Goal: Contribute content: Contribute content

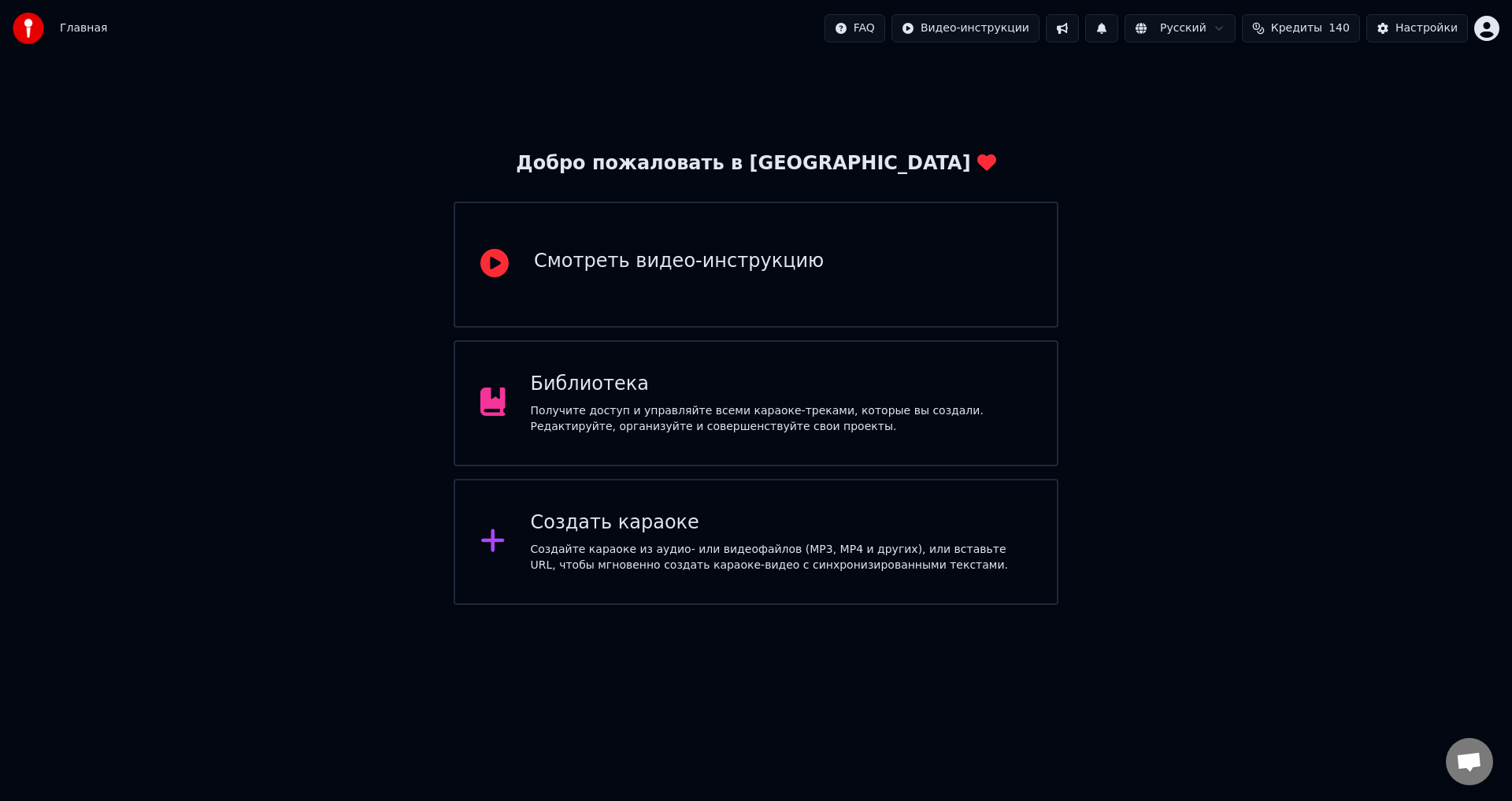
click at [898, 423] on div "Получите доступ и управляйте всеми караоке-треками, которые вы создали. Редакти…" at bounding box center [782, 419] width 502 height 32
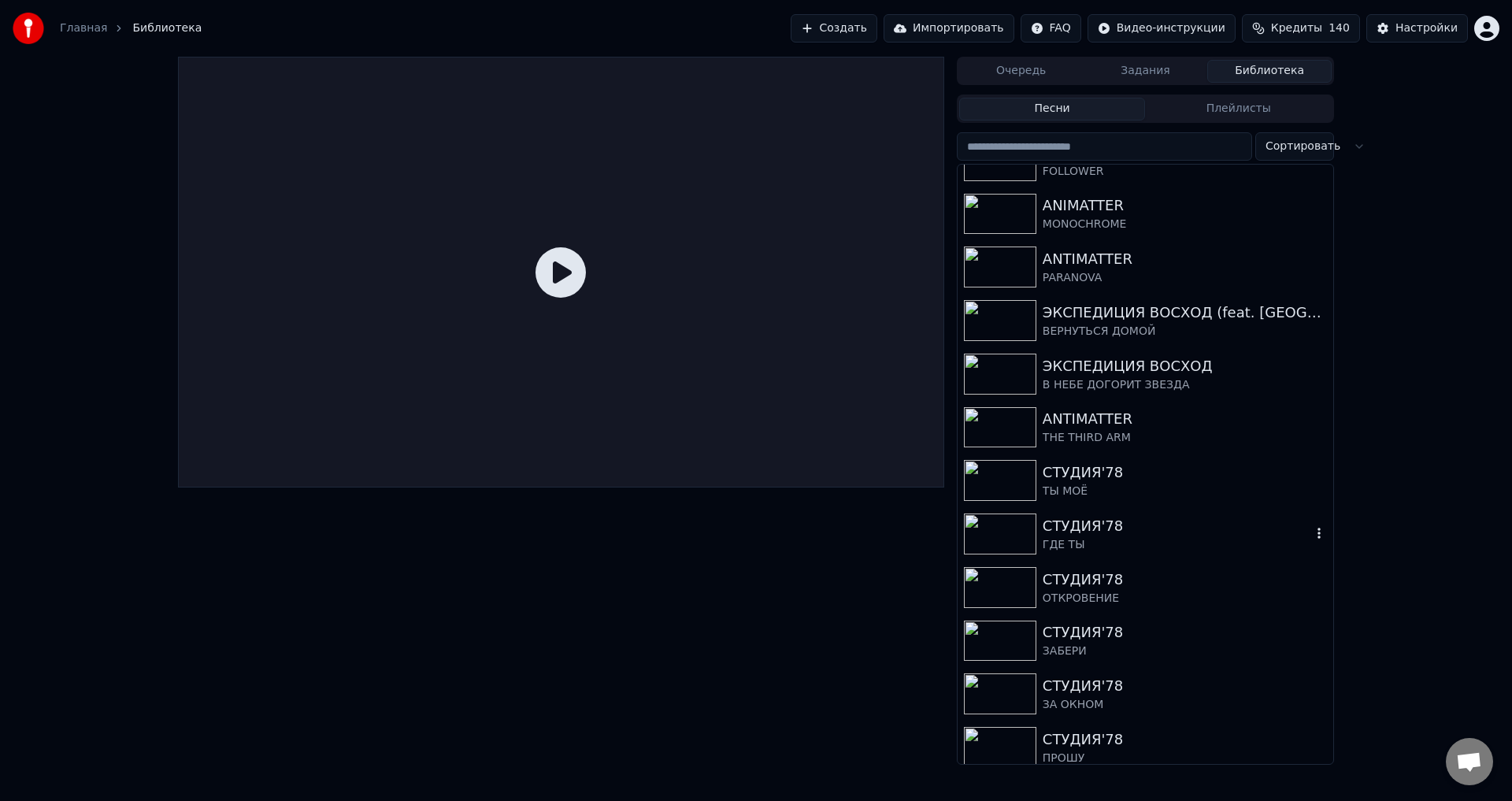
scroll to position [3344, 0]
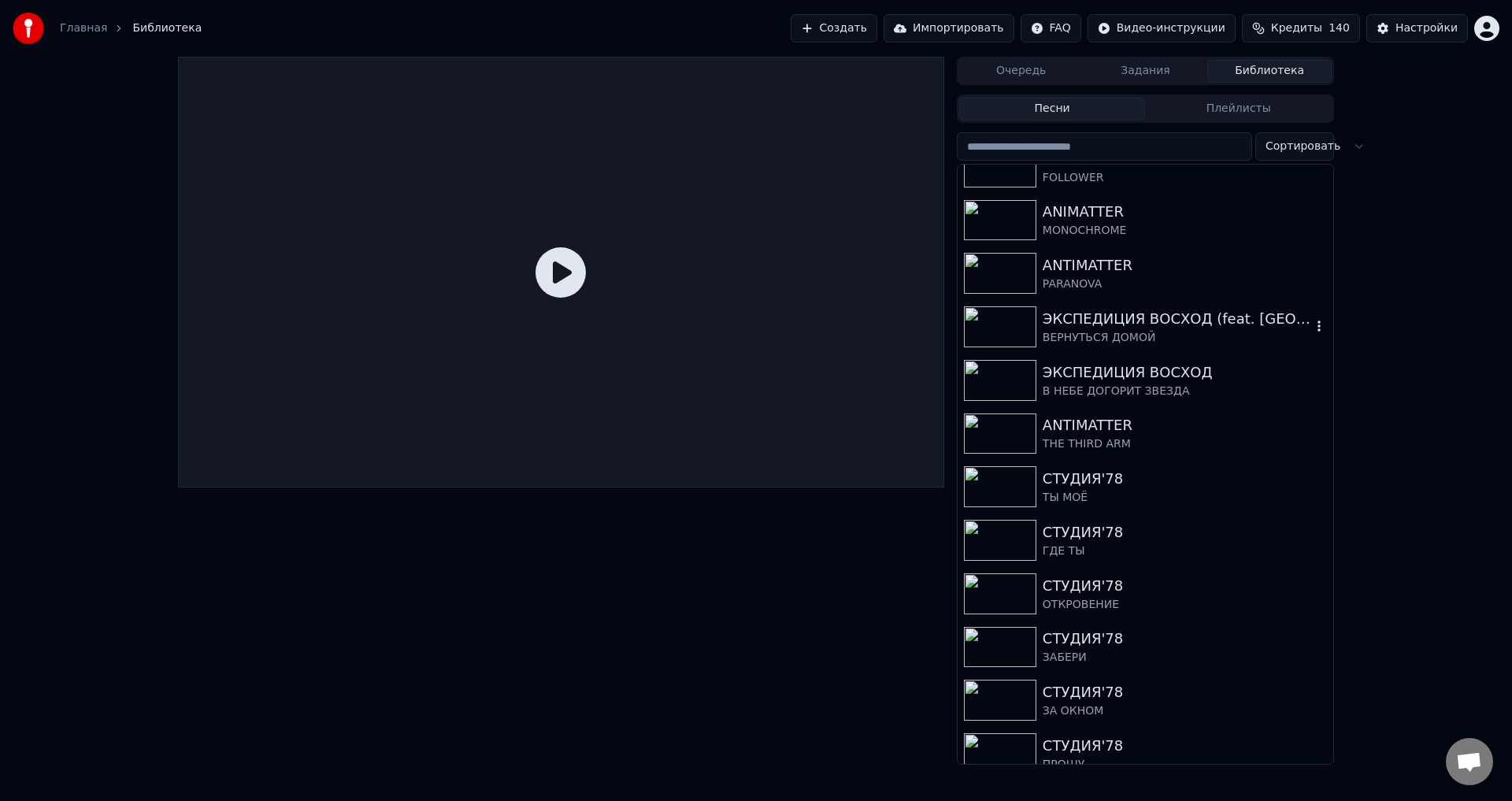
click at [1126, 346] on div "ЭКСПЕДИЦИЯ ВОСХОД (feat. КОМОНЬ, BAI-TEREK) ВЕРНУТЬСЯ ДОМОЙ" at bounding box center [1145, 326] width 376 height 53
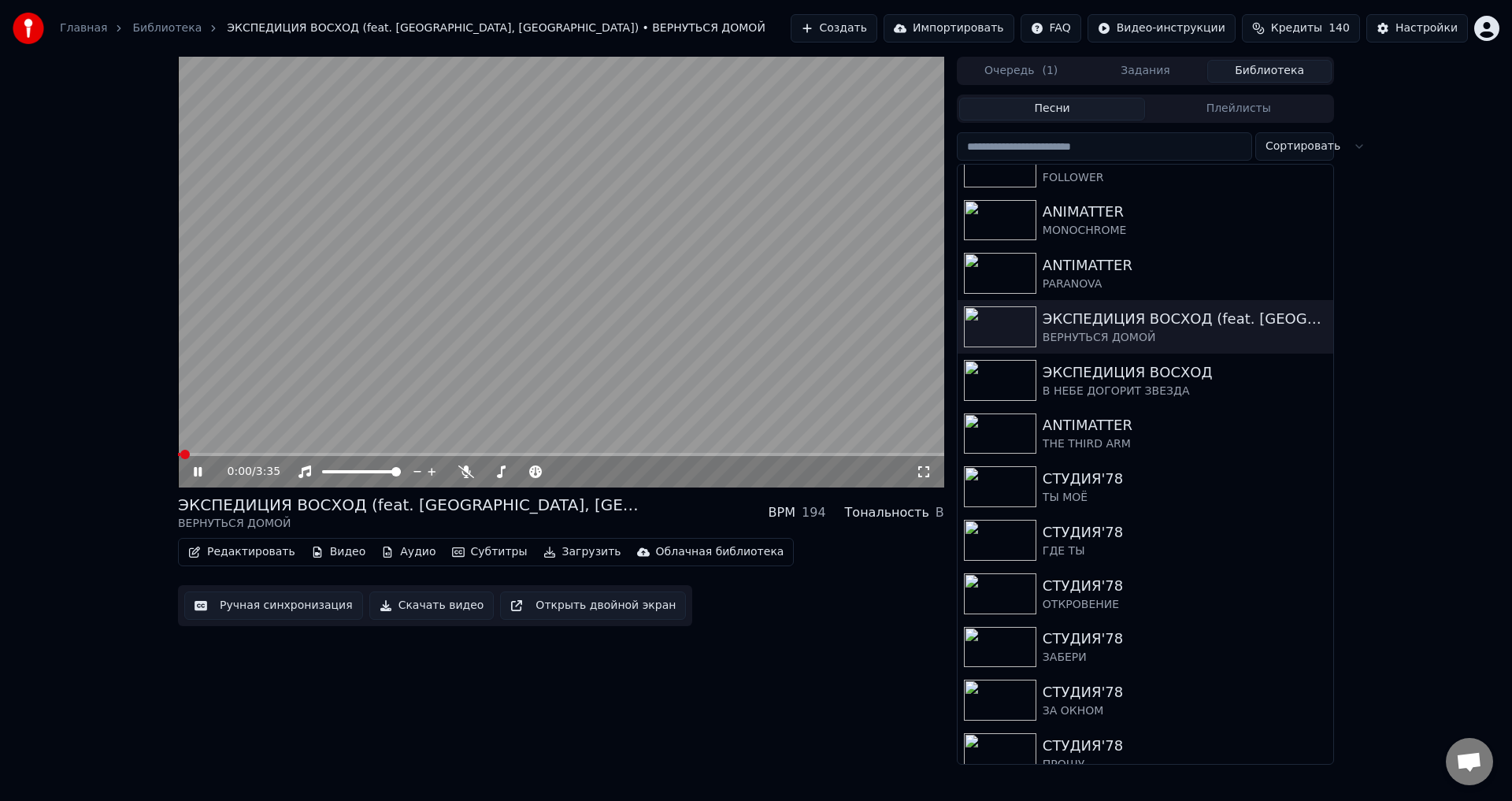
click at [192, 474] on icon at bounding box center [209, 472] width 37 height 13
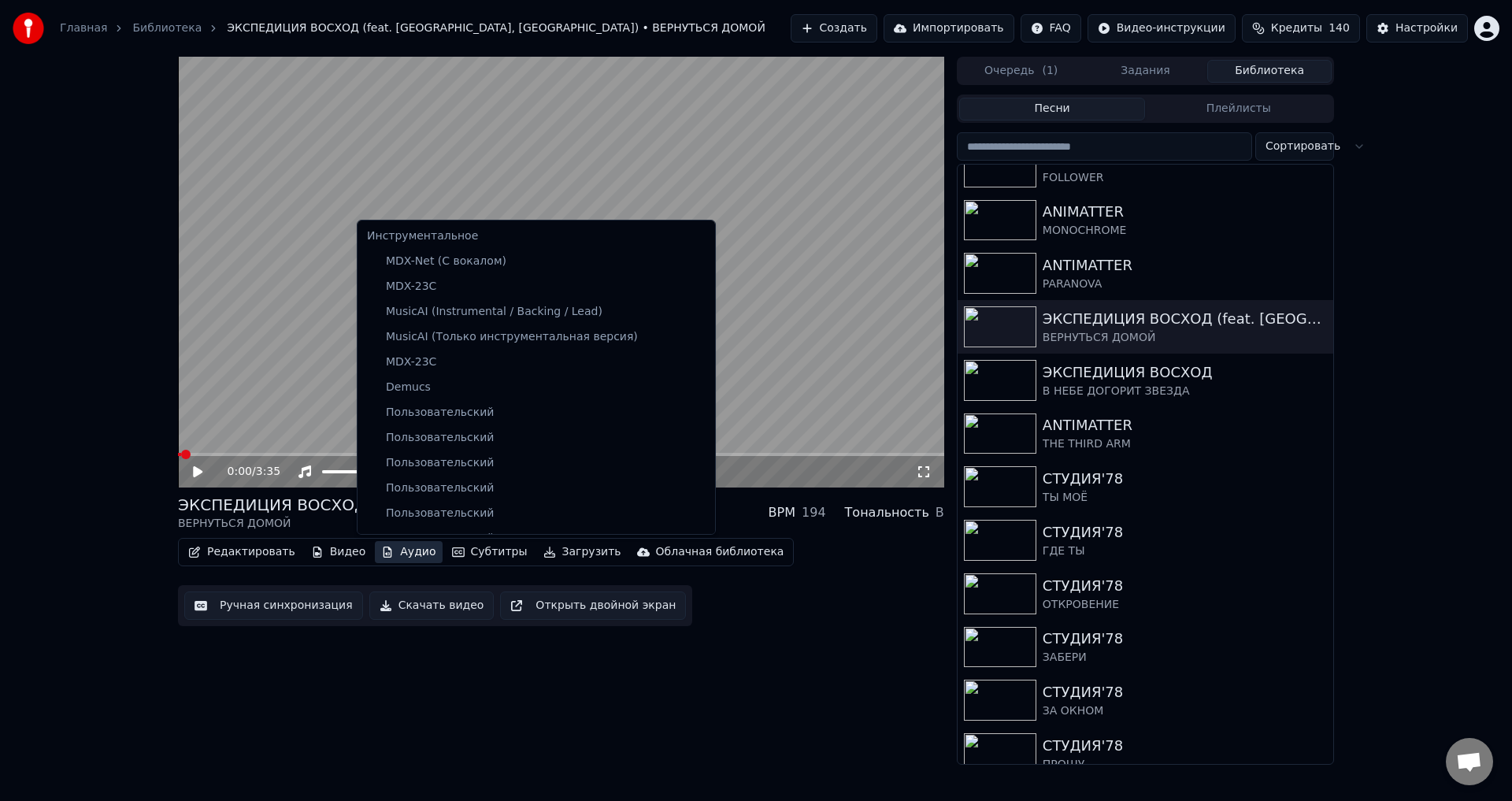
click at [384, 551] on button "Аудио" at bounding box center [408, 552] width 67 height 22
click at [106, 523] on div "0:00 / 3:35 ЭКСПЕДИЦИЯ ВОСХОД (feat. КОМОНЬ, BAI-TEREK) ВЕРНУТЬСЯ ДОМОЙ BPM 194…" at bounding box center [756, 410] width 1512 height 708
click at [381, 556] on button "Аудио" at bounding box center [408, 552] width 67 height 22
click at [477, 321] on div "MusicAI (Instrumental / Backing / Lead)" at bounding box center [524, 312] width 328 height 25
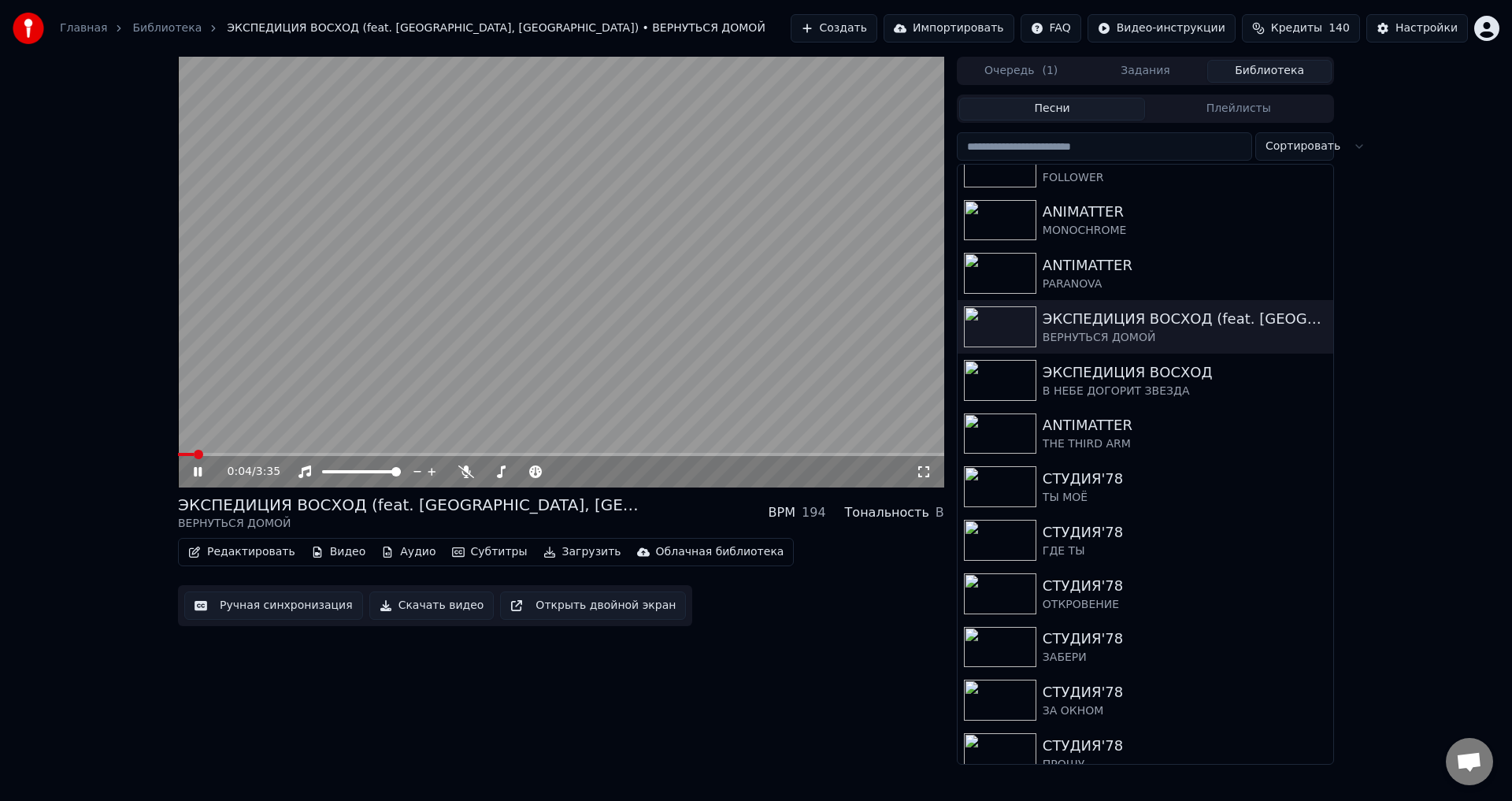
click at [245, 453] on span at bounding box center [561, 454] width 766 height 3
click at [128, 433] on div "0:33 / 3:35 ЭКСПЕДИЦИЯ ВОСХОД (feat. КОМОНЬ, BAI-TEREK) ВЕРНУТЬСЯ ДОМОЙ BPM 194…" at bounding box center [756, 410] width 1512 height 708
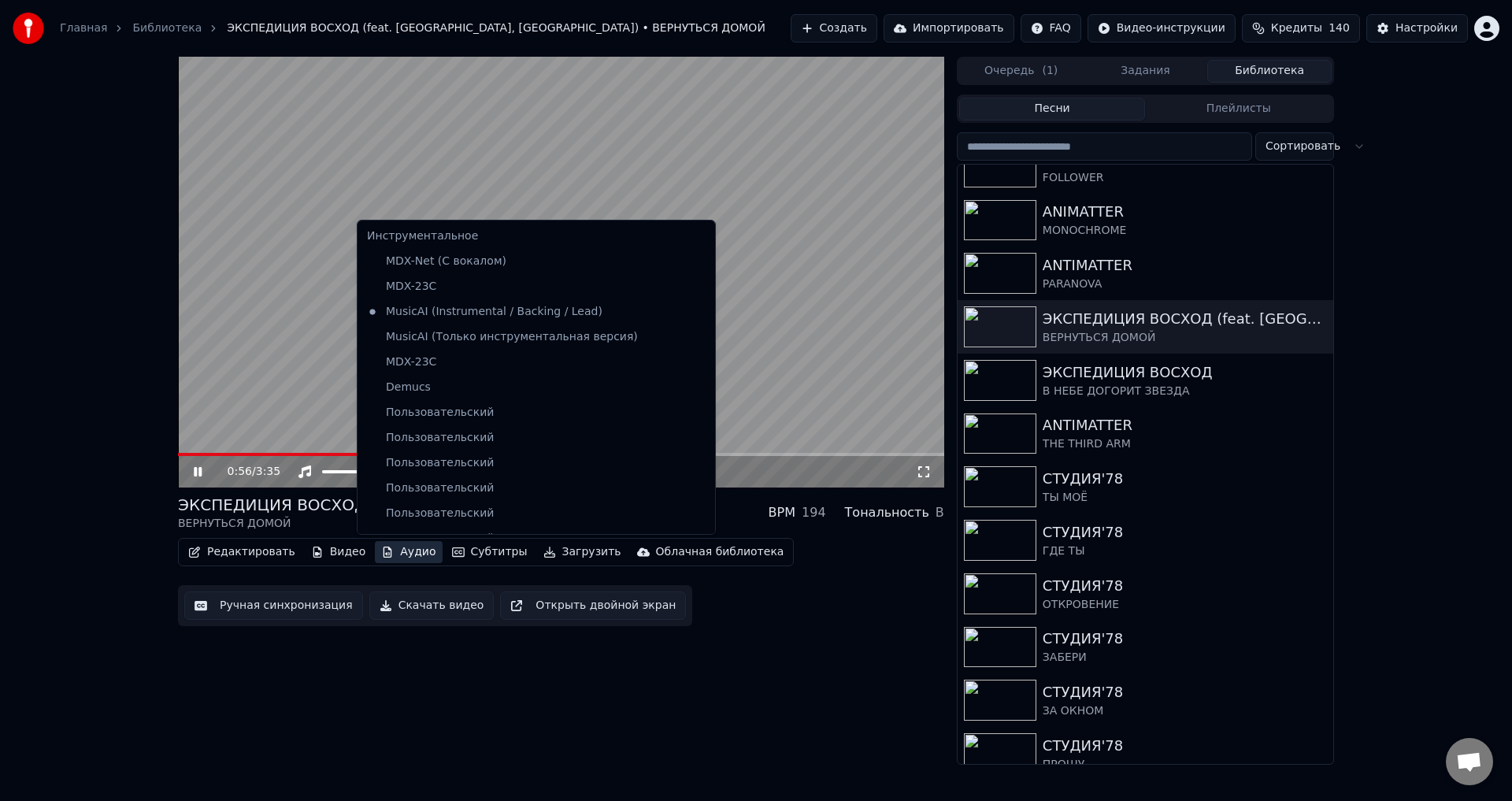
click at [388, 546] on button "Аудио" at bounding box center [408, 552] width 67 height 22
click at [112, 462] on div "ЭКСПЕДИЦИЯ ВОСХОД (feat. КОМОНЬ, BAI-TEREK) ВЕРНУТЬСЯ ДОМОЙ BPM 194 Тональность…" at bounding box center [756, 410] width 1512 height 708
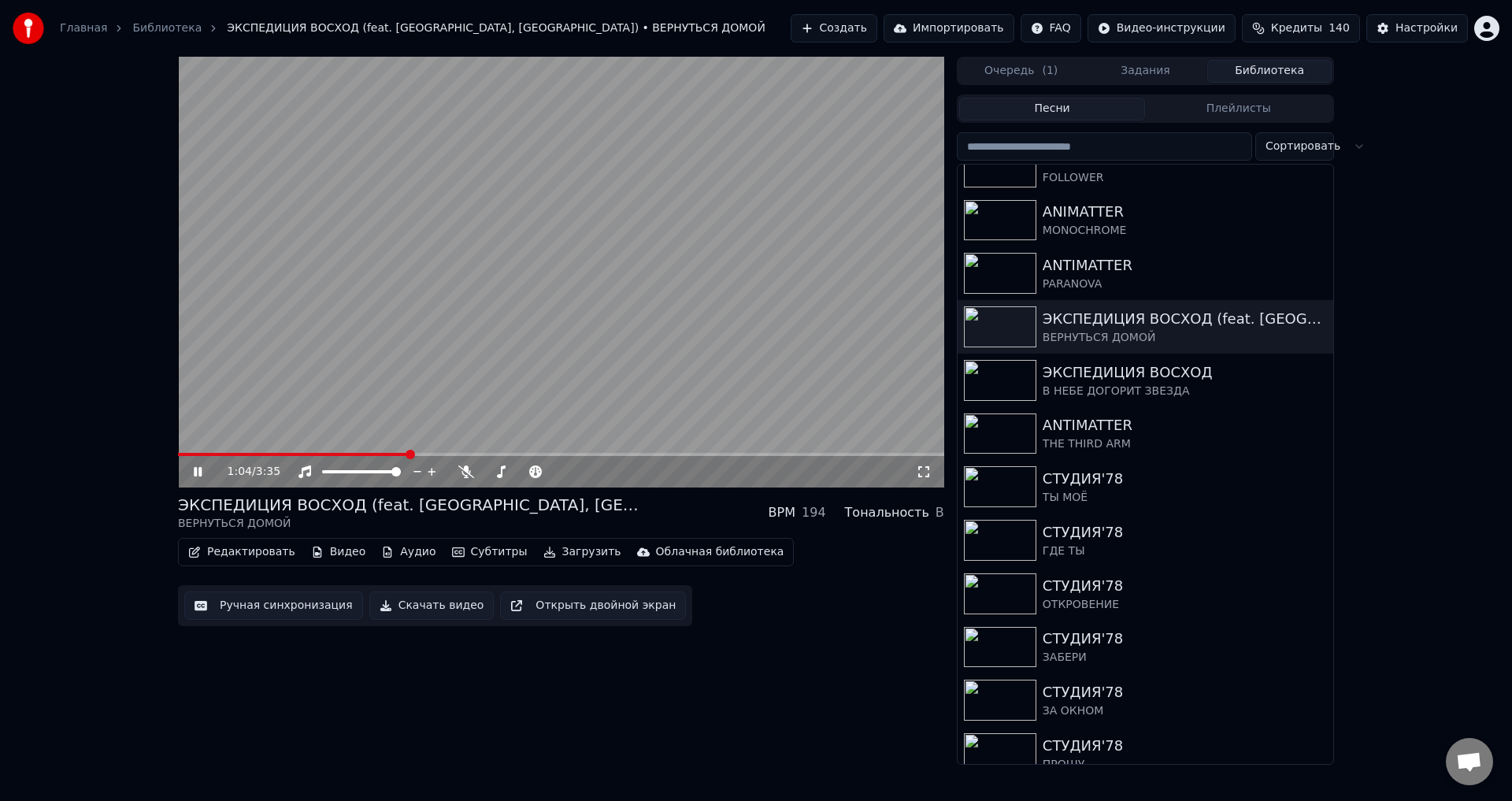
click at [464, 275] on video at bounding box center [561, 271] width 766 height 431
click at [221, 550] on button "Редактировать" at bounding box center [241, 552] width 120 height 22
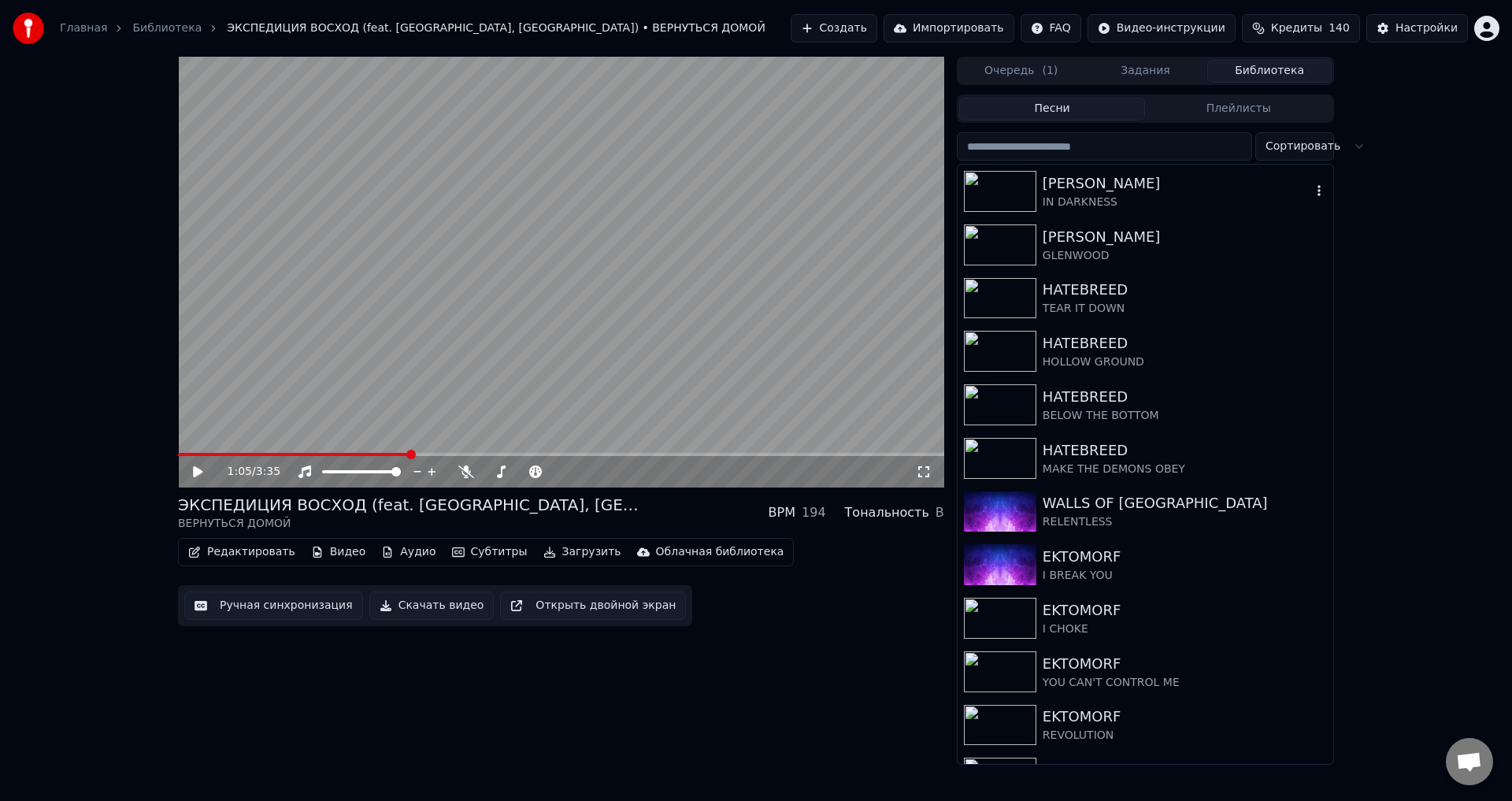
click at [1075, 176] on div "[PERSON_NAME]" at bounding box center [1177, 183] width 268 height 22
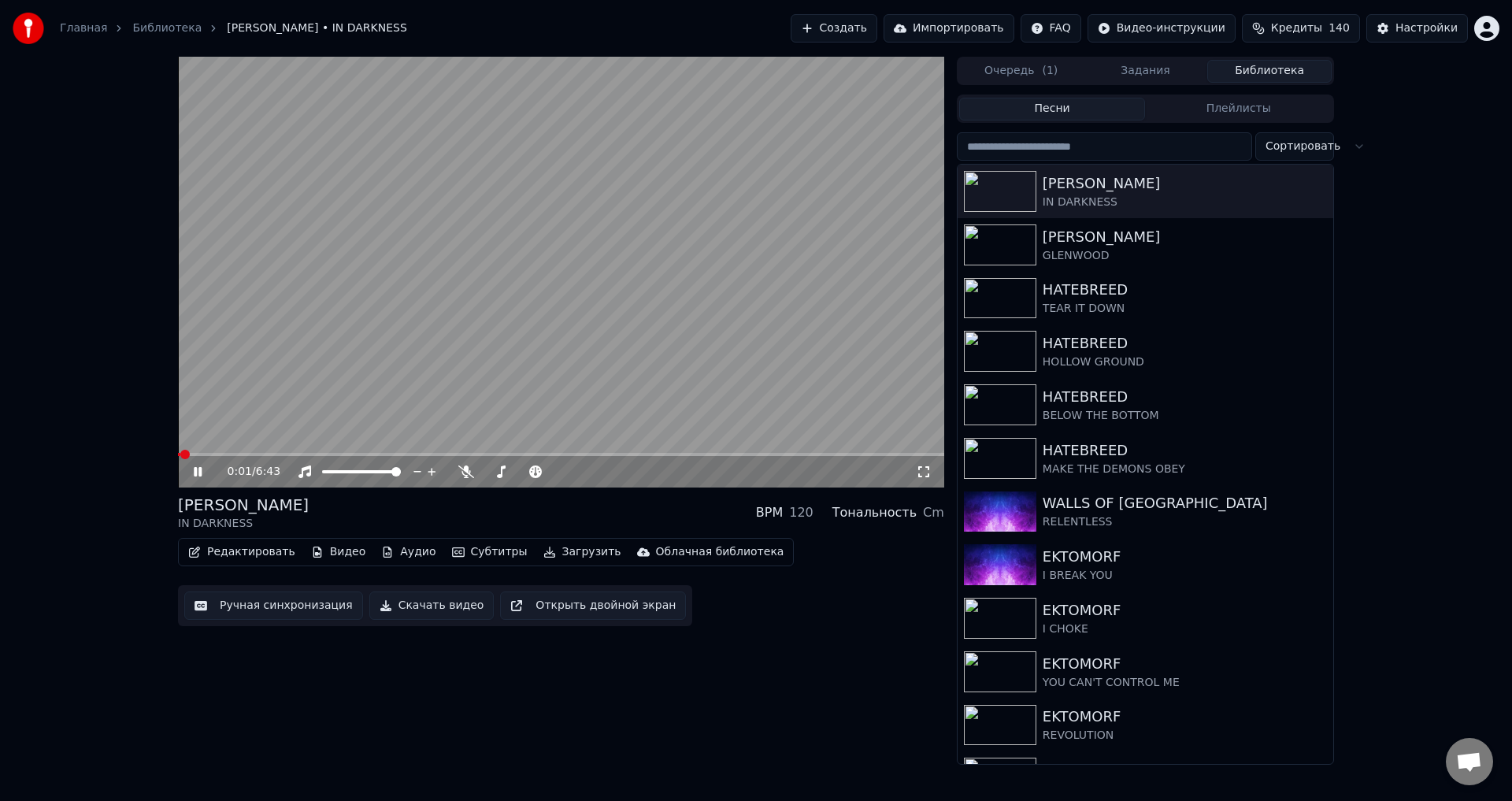
click at [415, 310] on video at bounding box center [561, 271] width 766 height 431
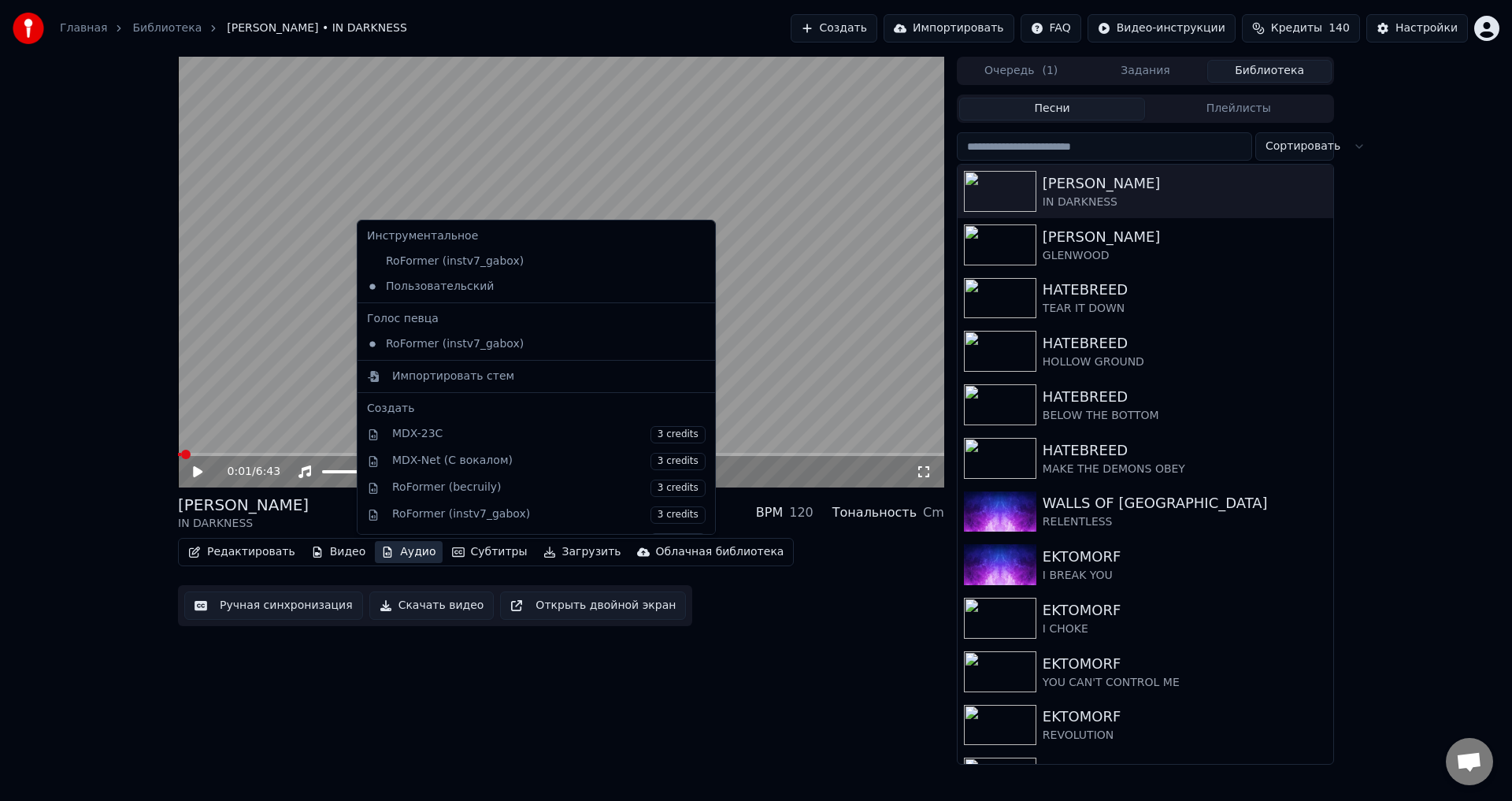
click at [384, 551] on button "Аудио" at bounding box center [408, 552] width 67 height 22
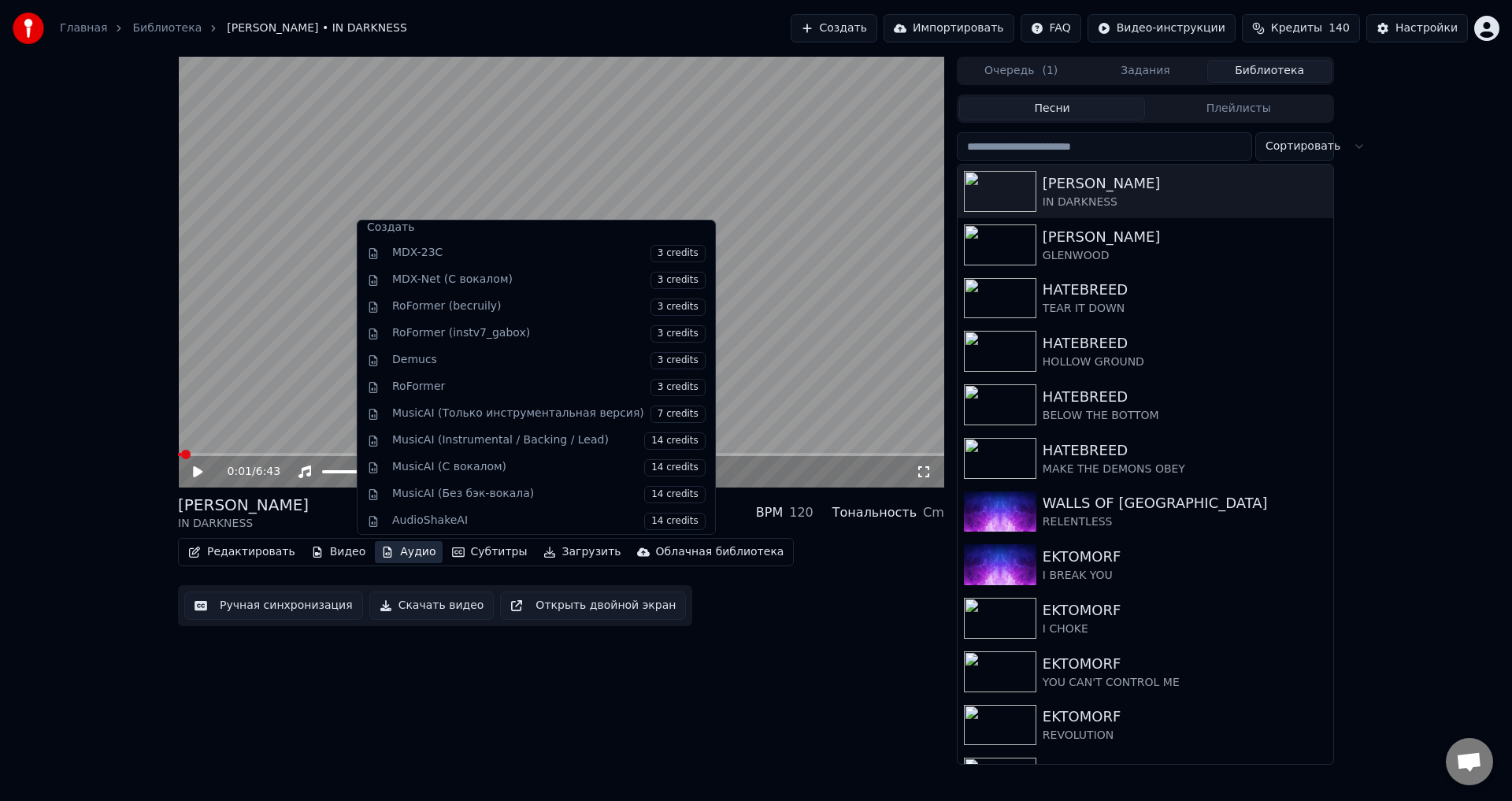
scroll to position [185, 0]
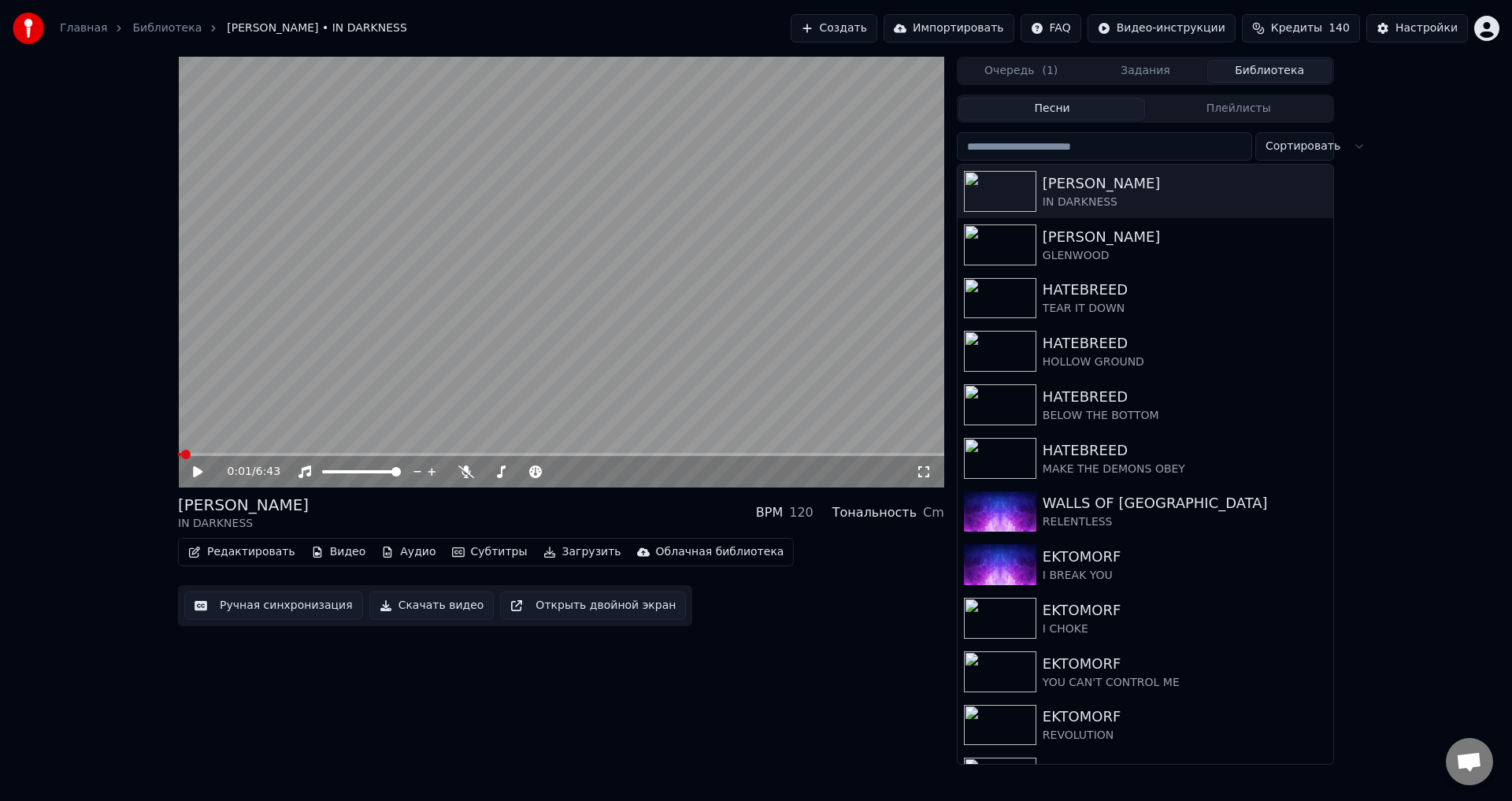
click at [847, 653] on div "0:01 / 6:43 LORNA SHORE IN DARKNESS BPM 120 Тональность Cm Редактировать Видео …" at bounding box center [561, 410] width 766 height 708
click at [1087, 21] on html "Главная Библиотека LORNA SHORE • IN DARKNESS Создать Импортировать FAQ Видео-ин…" at bounding box center [756, 400] width 1512 height 801
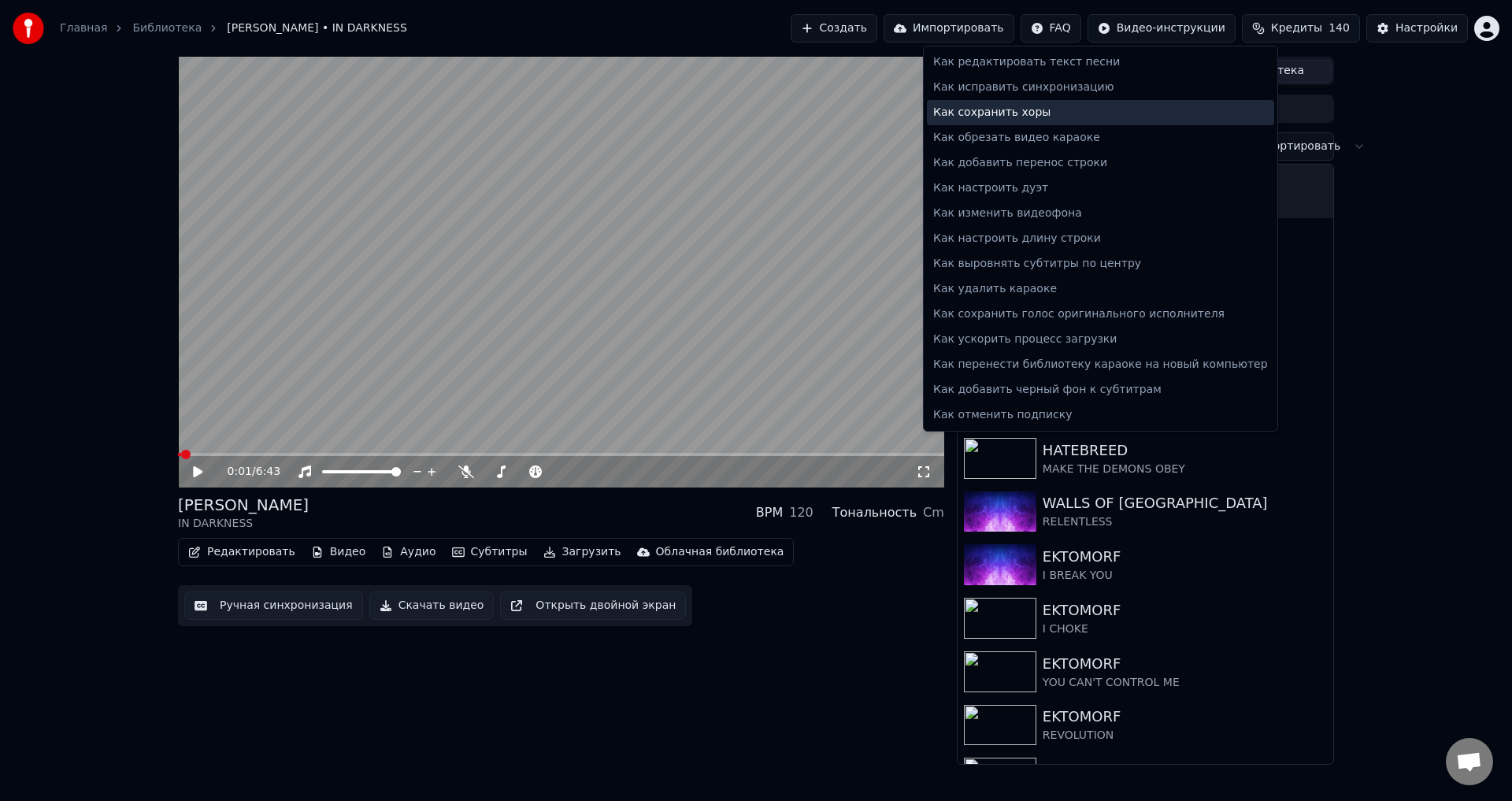
click at [993, 111] on div "Как сохранить хоры" at bounding box center [1100, 113] width 347 height 25
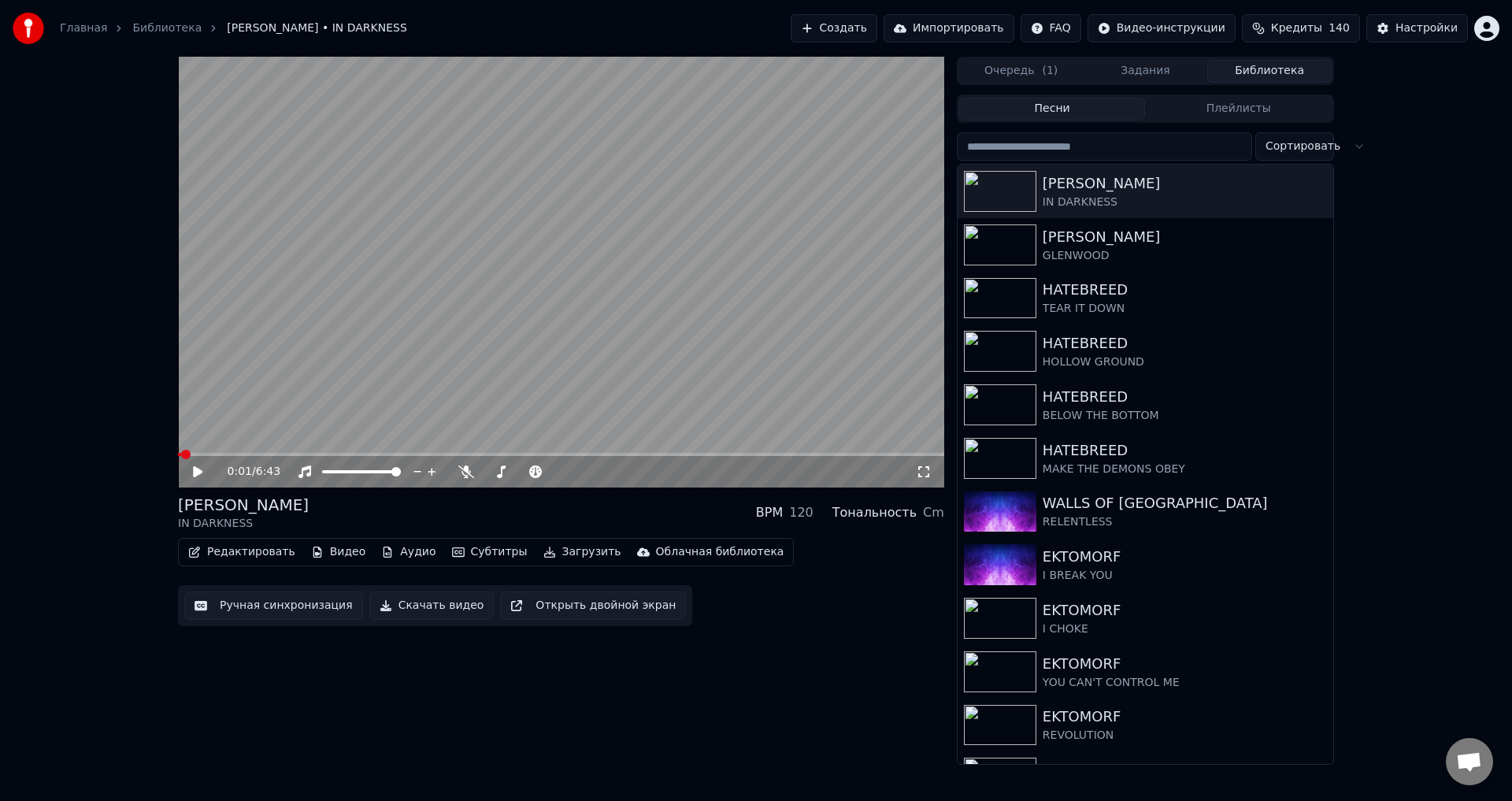
click at [56, 471] on div "0:01 / 6:43 LORNA SHORE IN DARKNESS BPM 120 Тональность Cm Редактировать Видео …" at bounding box center [756, 410] width 1512 height 708
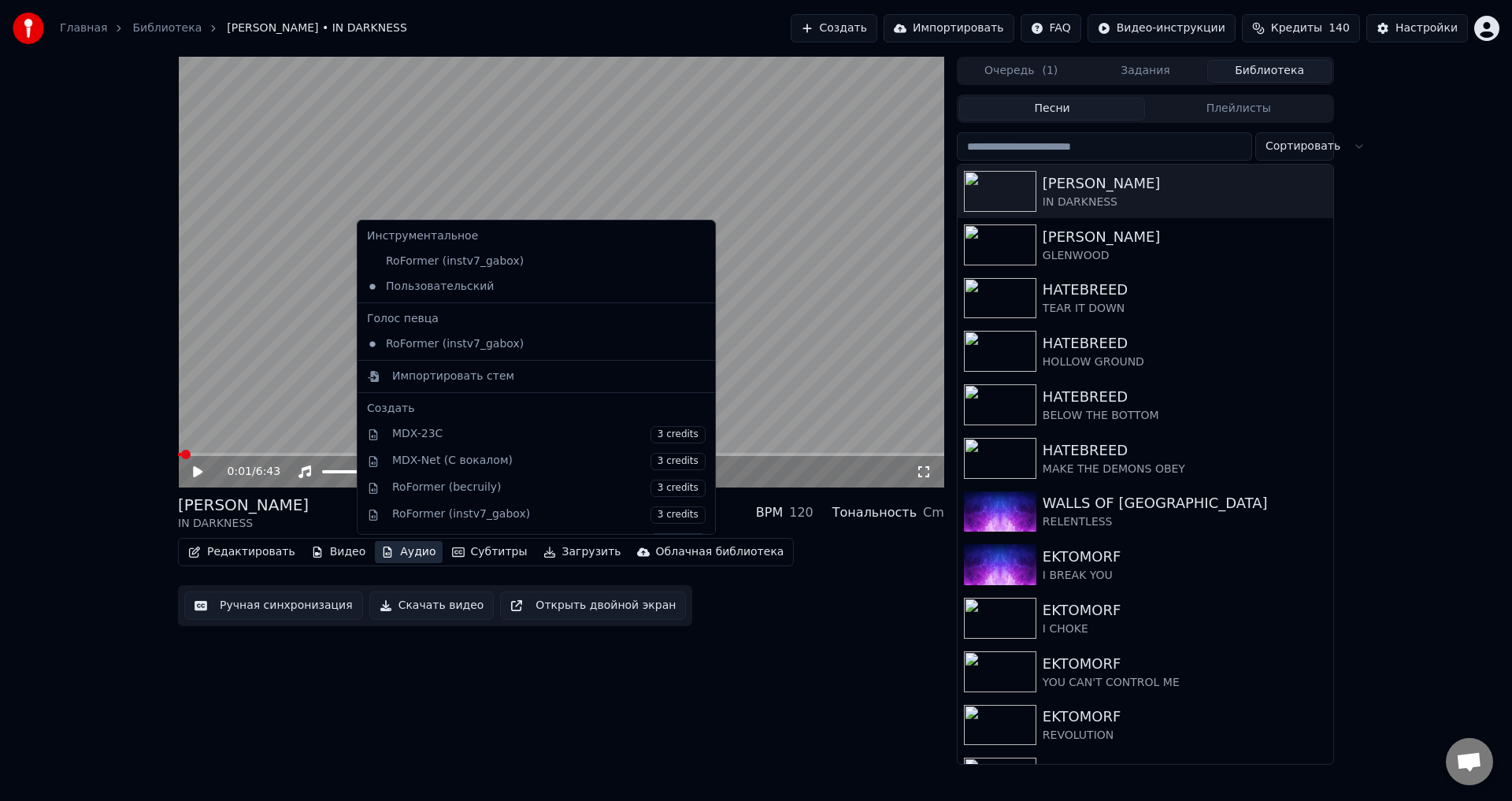
click at [397, 561] on button "Аудио" at bounding box center [408, 552] width 67 height 22
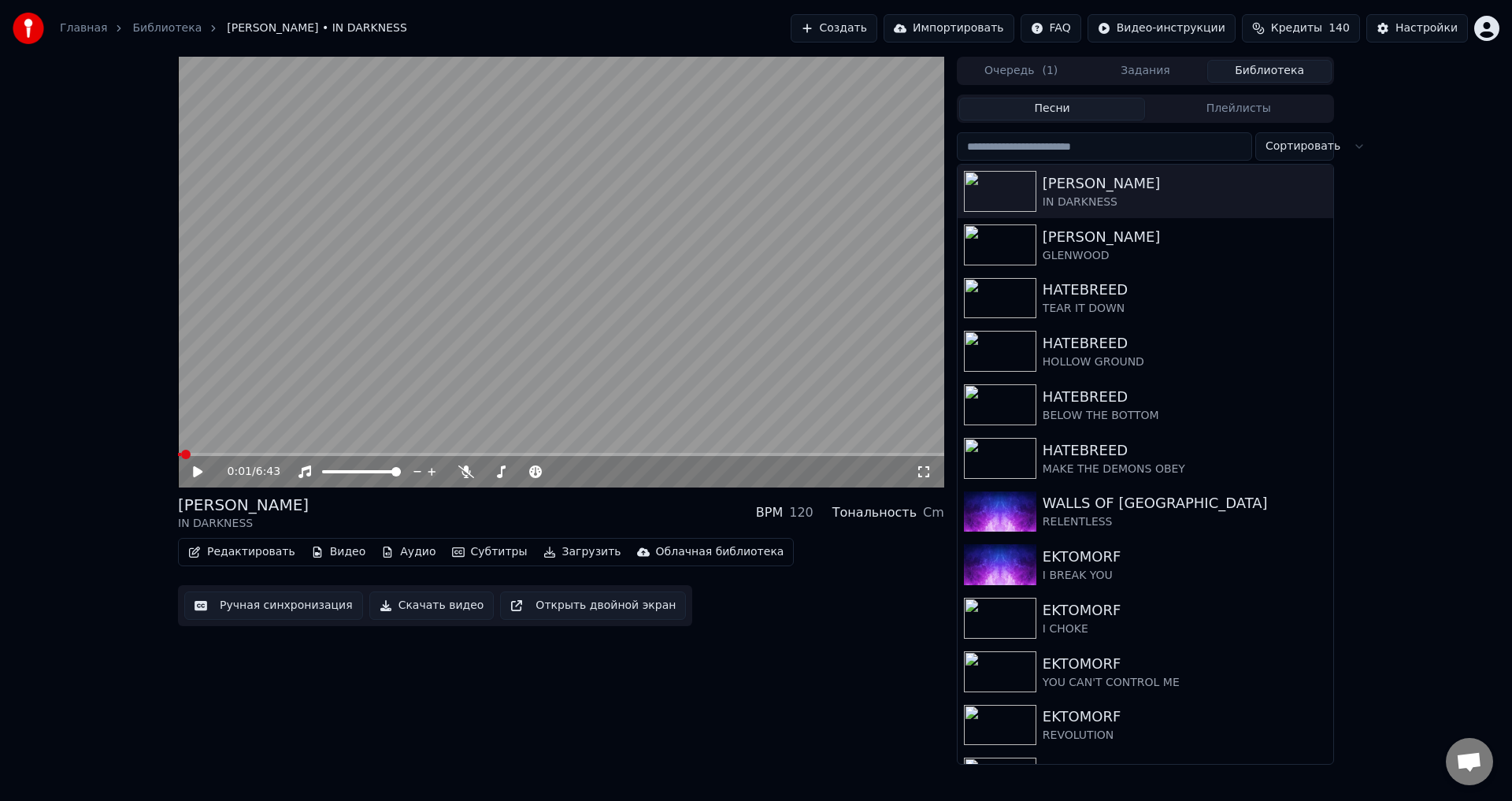
click at [472, 493] on div "0:01 / 6:43 LORNA SHORE IN DARKNESS BPM 120 Тональность Cm Редактировать Видео …" at bounding box center [561, 410] width 766 height 708
click at [388, 553] on button "Аудио" at bounding box center [408, 552] width 67 height 22
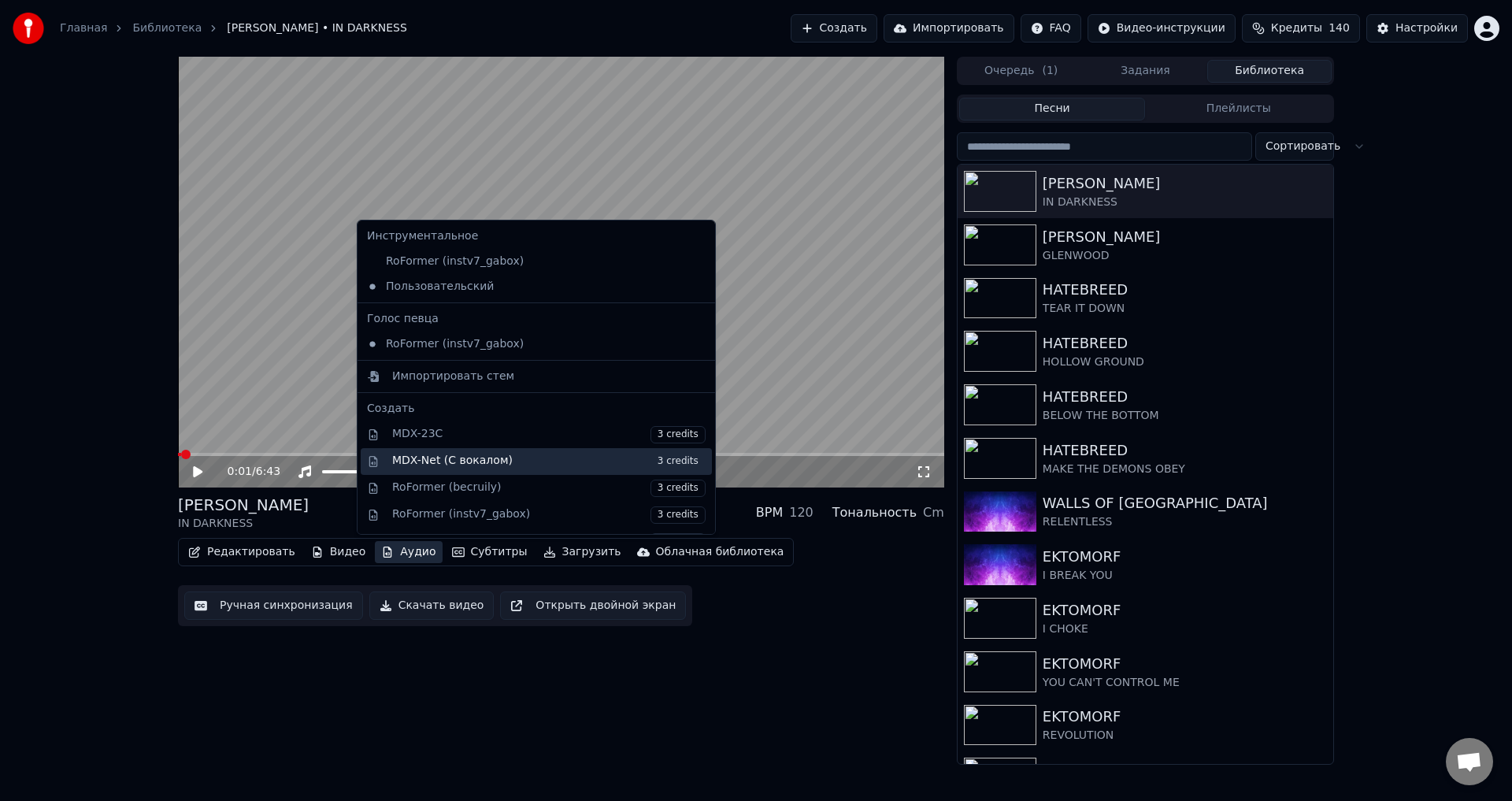
click at [503, 461] on div "MDX-Net (С вокалом) 3 credits" at bounding box center [549, 461] width 314 height 17
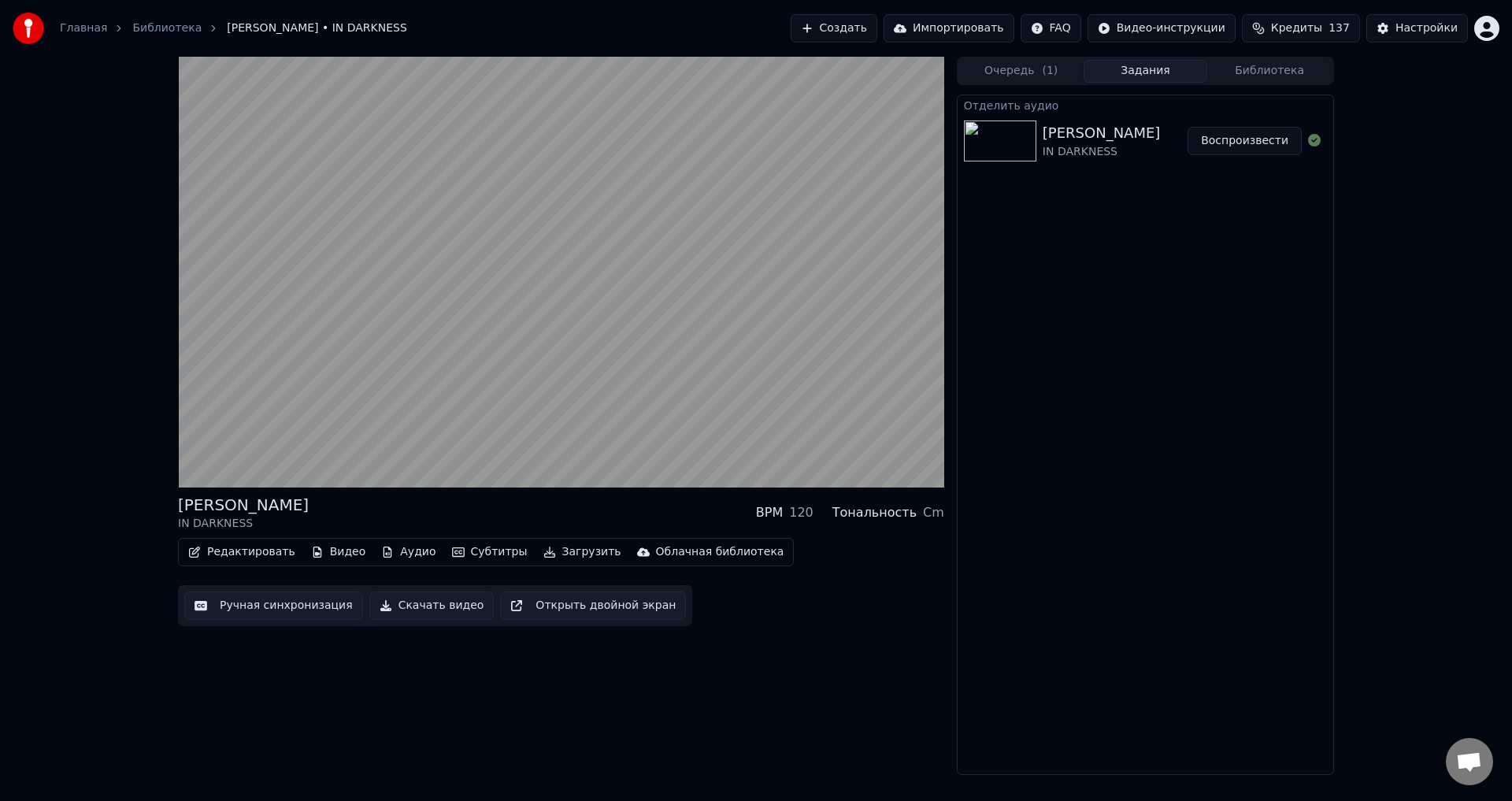
click at [535, 511] on div "[PERSON_NAME] IN DARKNESS BPM 120 Тональность Cm" at bounding box center [561, 513] width 766 height 38
click at [399, 545] on button "Аудио" at bounding box center [408, 552] width 67 height 22
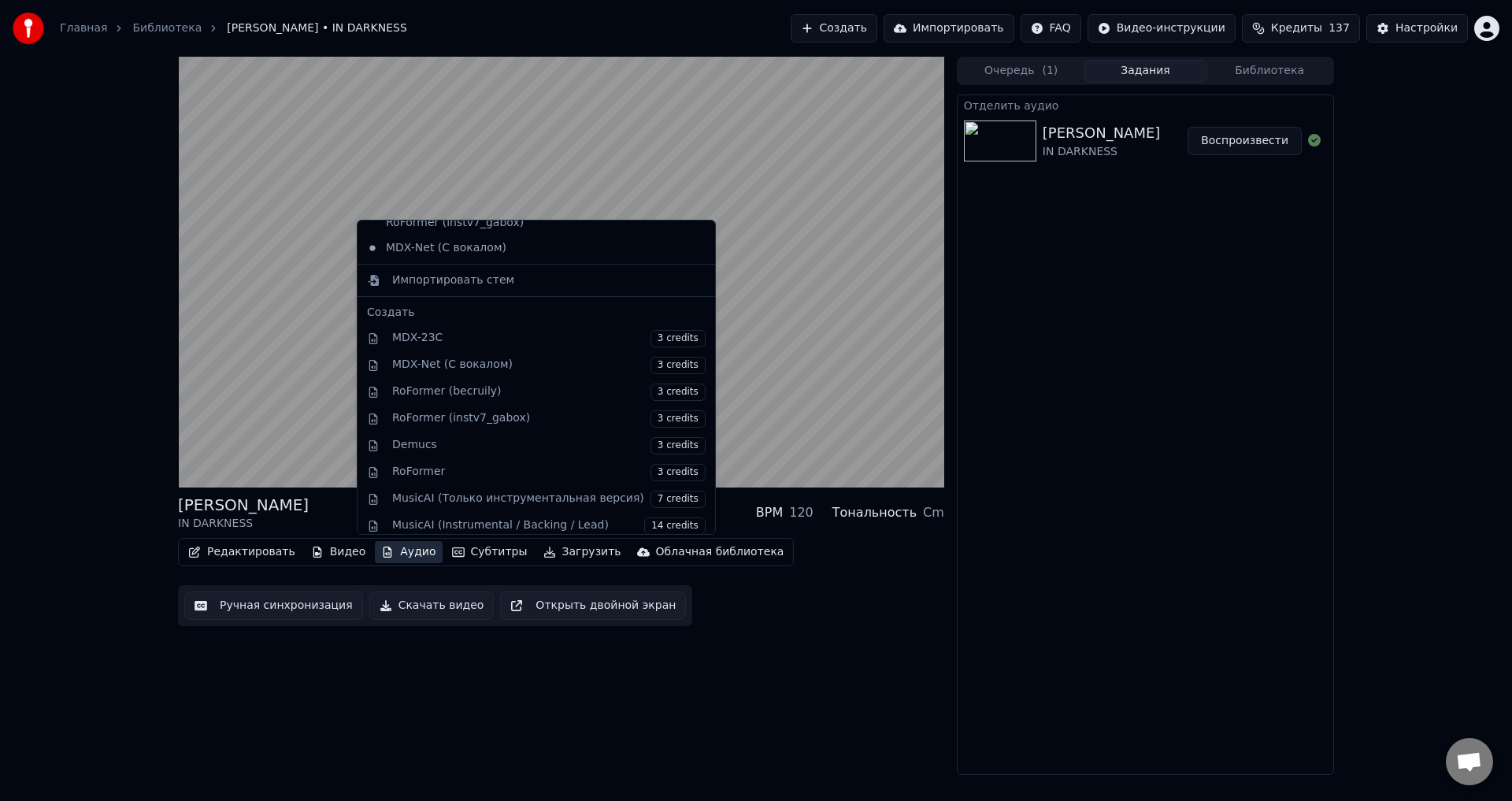
scroll to position [147, 0]
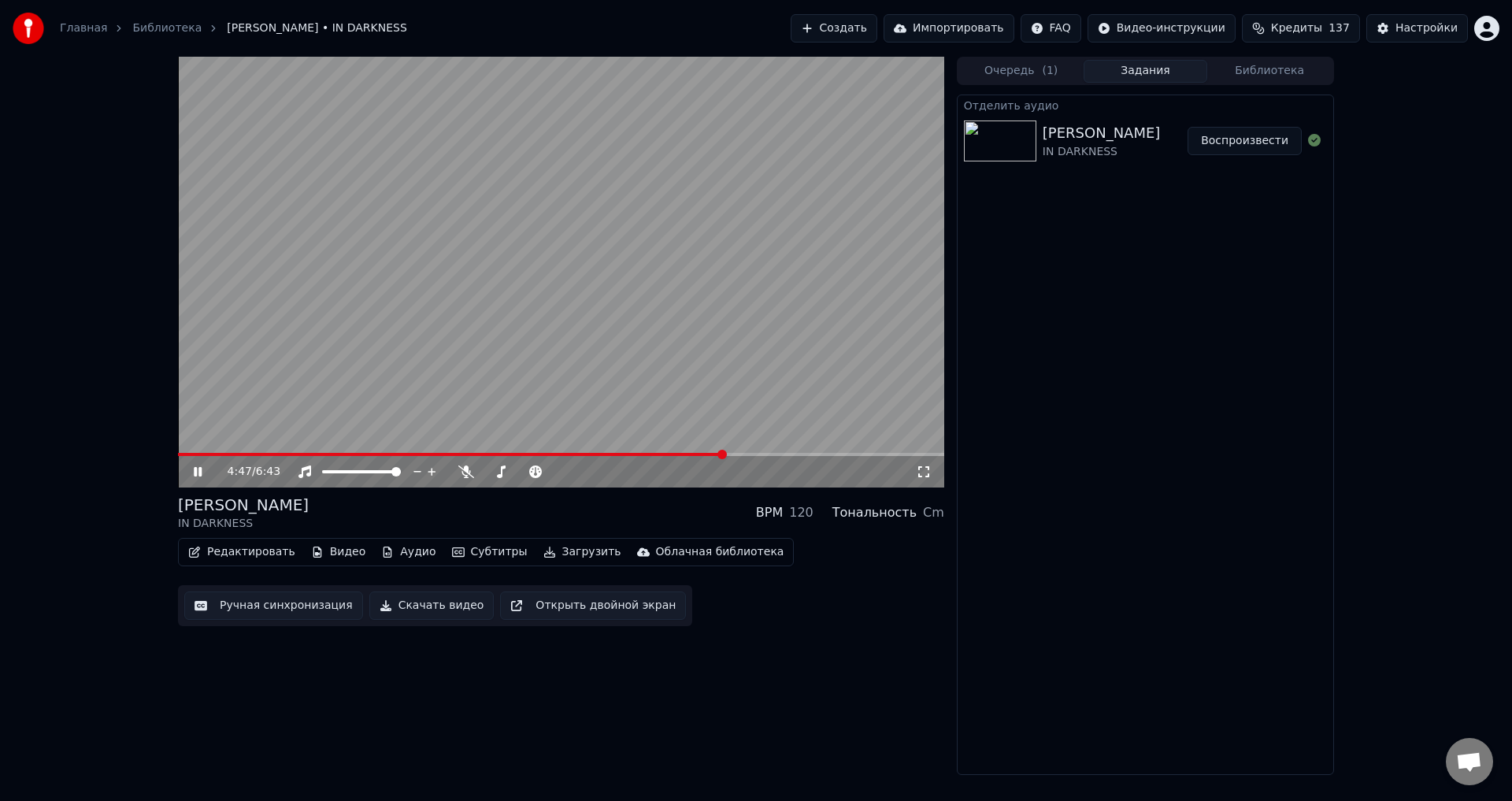
click at [108, 527] on div "4:47 / 6:43 LORNA SHORE IN DARKNESS BPM 120 Тональность Cm Редактировать Видео …" at bounding box center [756, 415] width 1512 height 718
click at [188, 470] on div "6:43 / 6:43" at bounding box center [561, 472] width 754 height 16
click at [195, 471] on icon at bounding box center [198, 472] width 10 height 11
click at [924, 472] on icon at bounding box center [924, 472] width 16 height 13
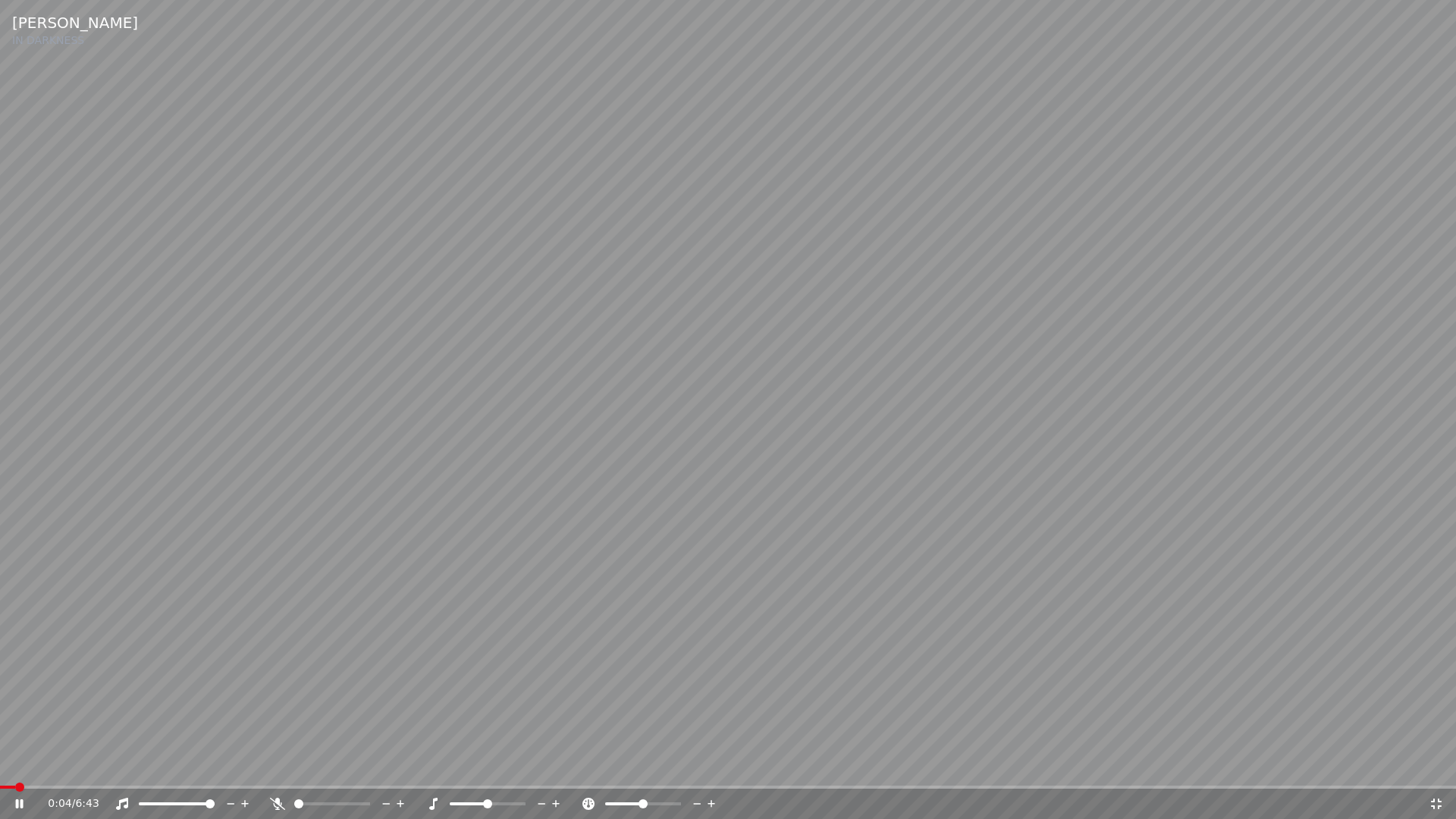
click at [157, 771] on span at bounding box center [728, 788] width 1456 height 3
click at [1437, 771] on icon at bounding box center [1437, 804] width 15 height 12
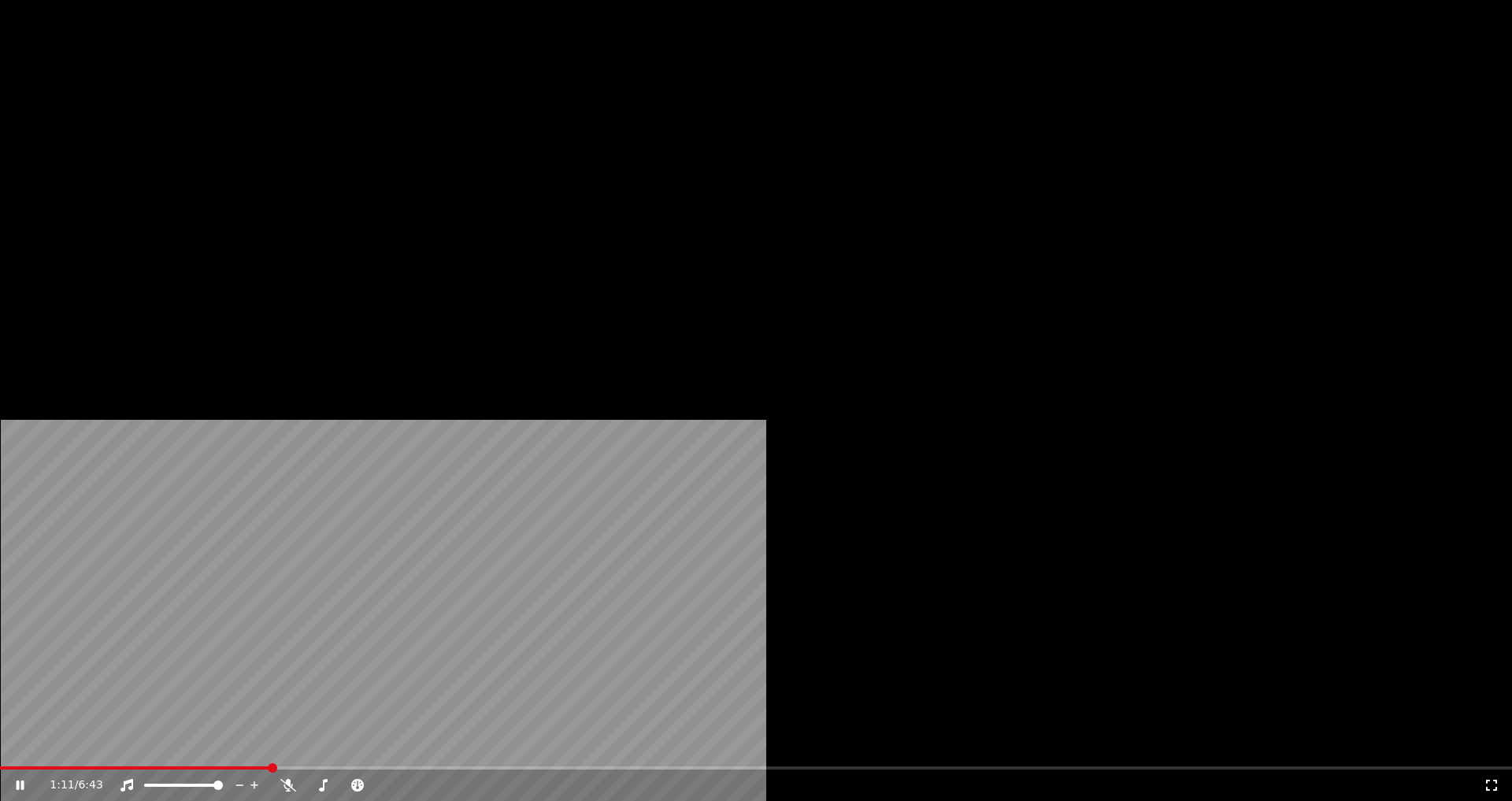
click at [392, 133] on button "Аудио" at bounding box center [408, 121] width 67 height 22
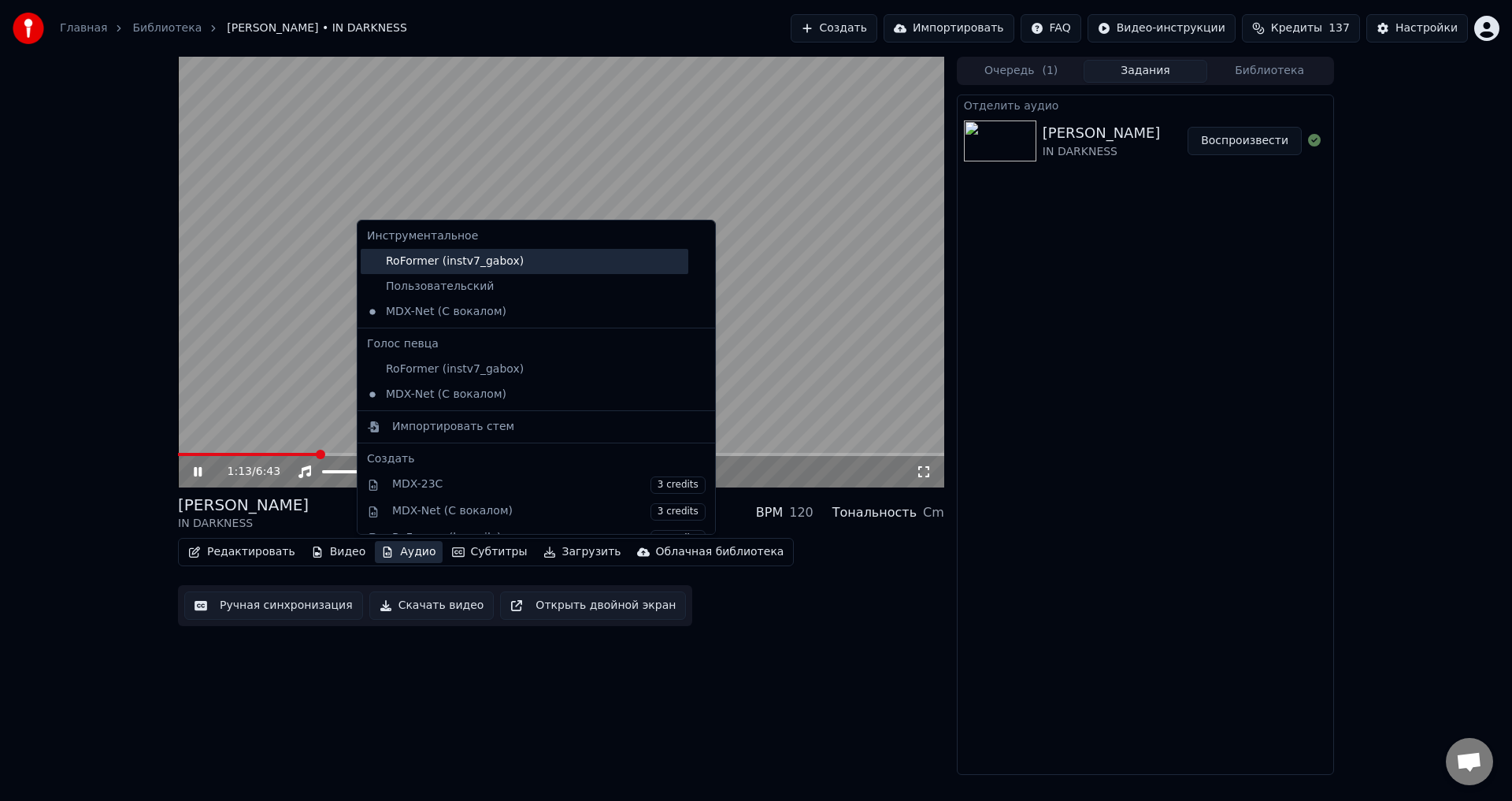
click at [454, 264] on div "RoFormer (instv7_gabox)" at bounding box center [524, 261] width 328 height 25
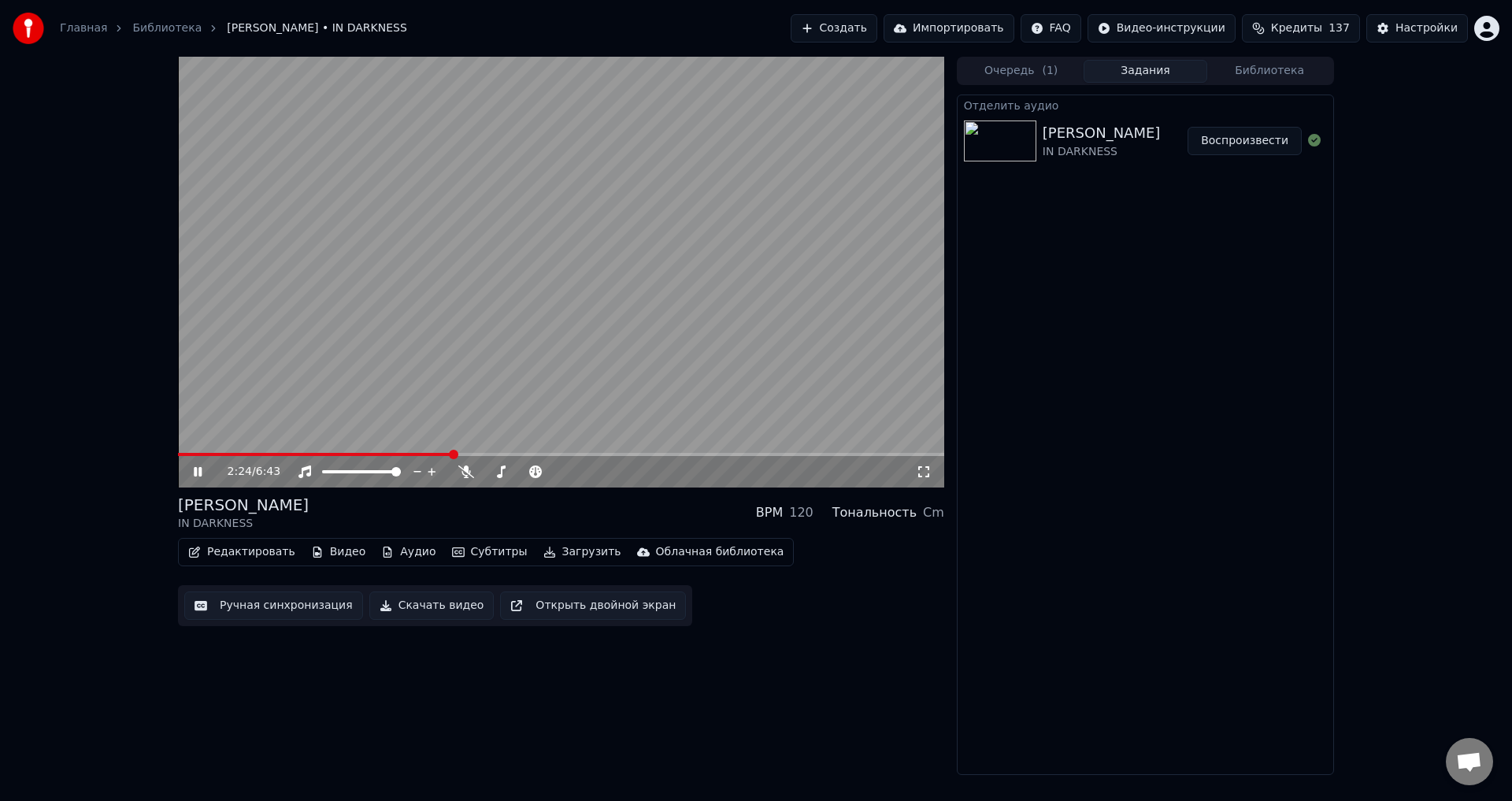
click at [577, 495] on div "[PERSON_NAME] IN DARKNESS BPM 120 Тональность Cm" at bounding box center [561, 513] width 766 height 38
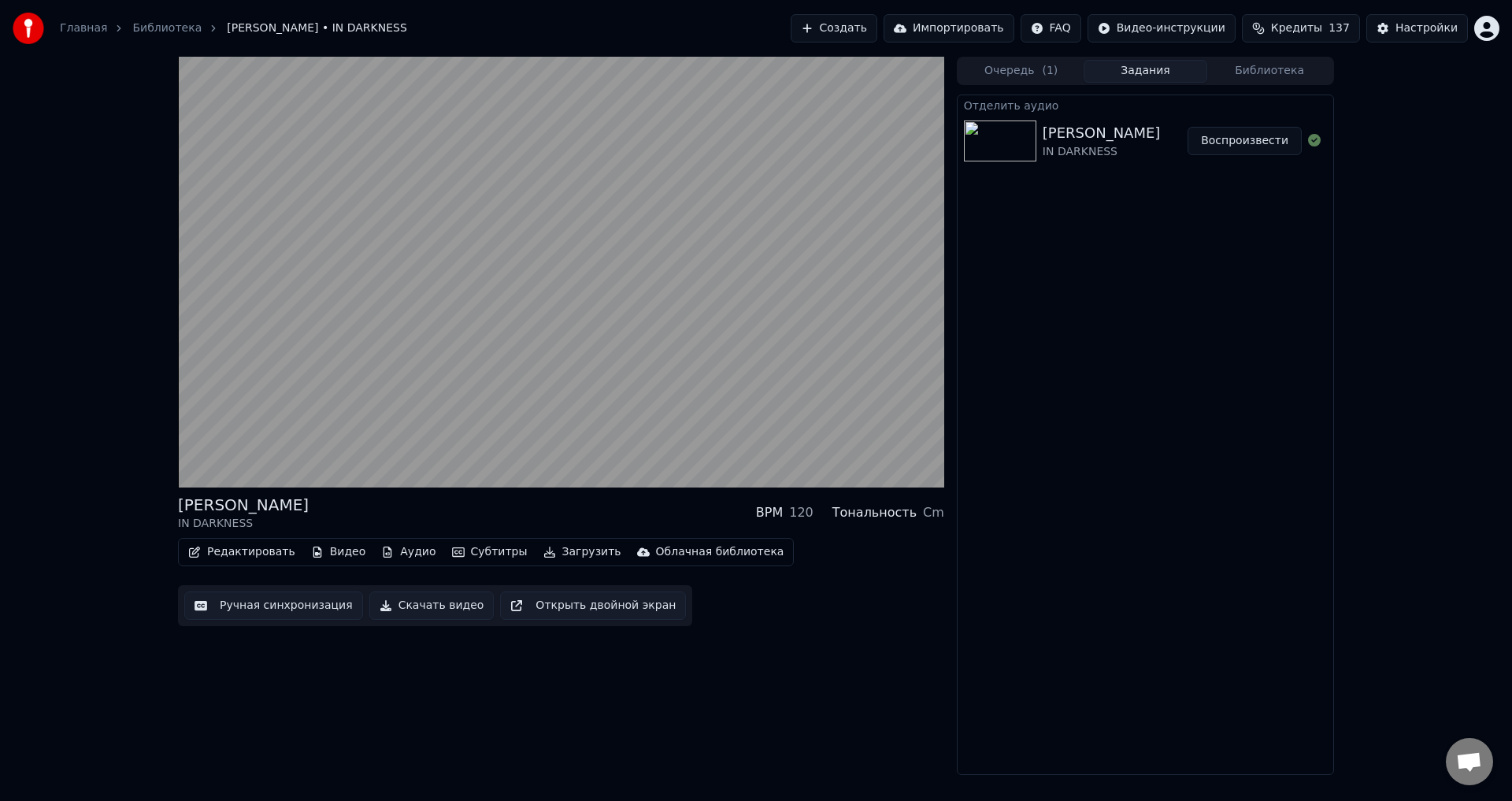
click at [563, 506] on div "[PERSON_NAME] IN DARKNESS BPM 120 Тональность Cm" at bounding box center [561, 513] width 766 height 38
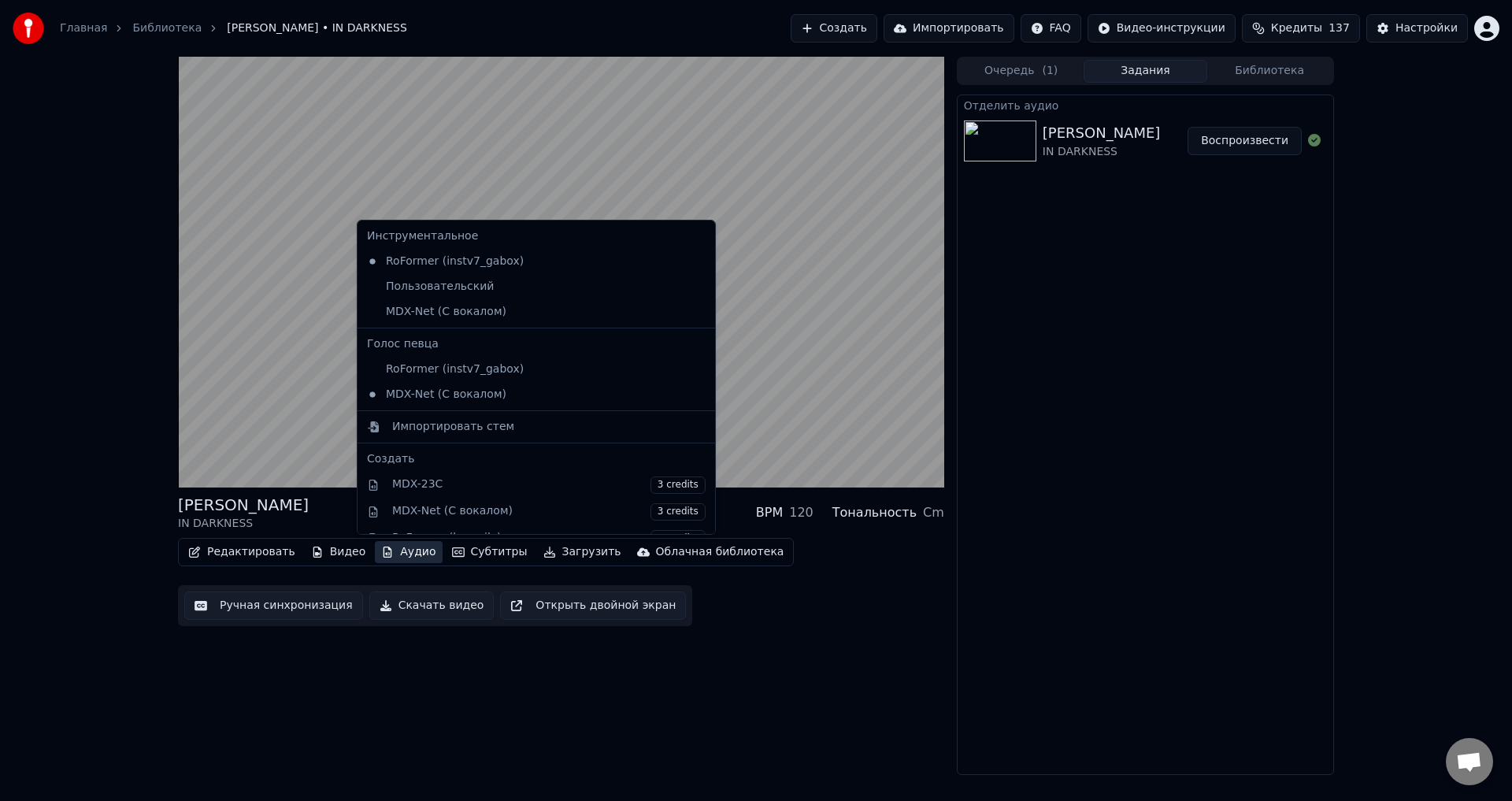
click at [394, 541] on button "Аудио" at bounding box center [408, 552] width 67 height 22
click at [452, 313] on div "MDX-Net (С вокалом)" at bounding box center [524, 312] width 328 height 25
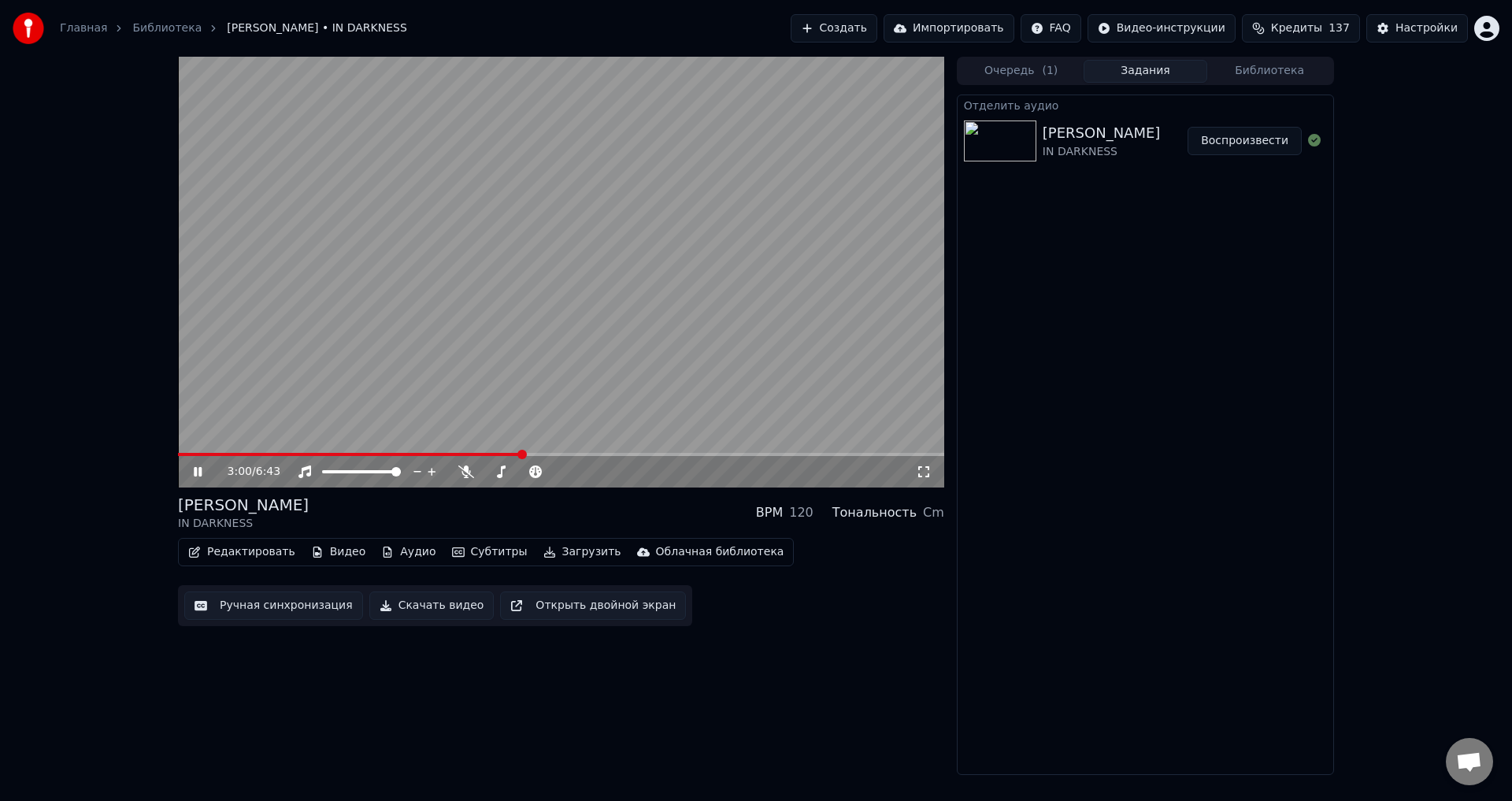
click at [534, 515] on div "[PERSON_NAME] IN DARKNESS BPM 120 Тональность Cm" at bounding box center [561, 513] width 766 height 38
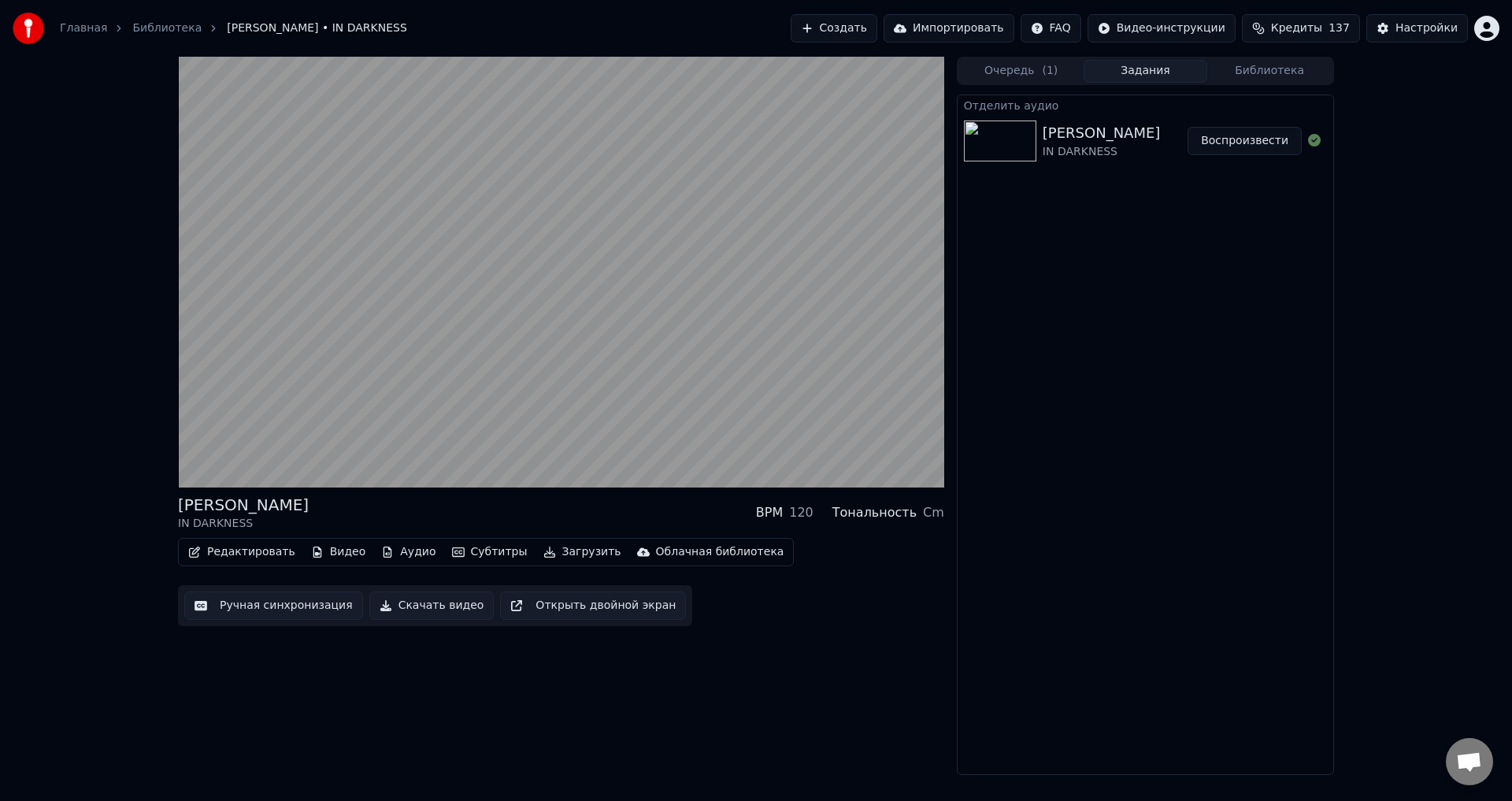
click at [381, 555] on icon "button" at bounding box center [388, 552] width 13 height 11
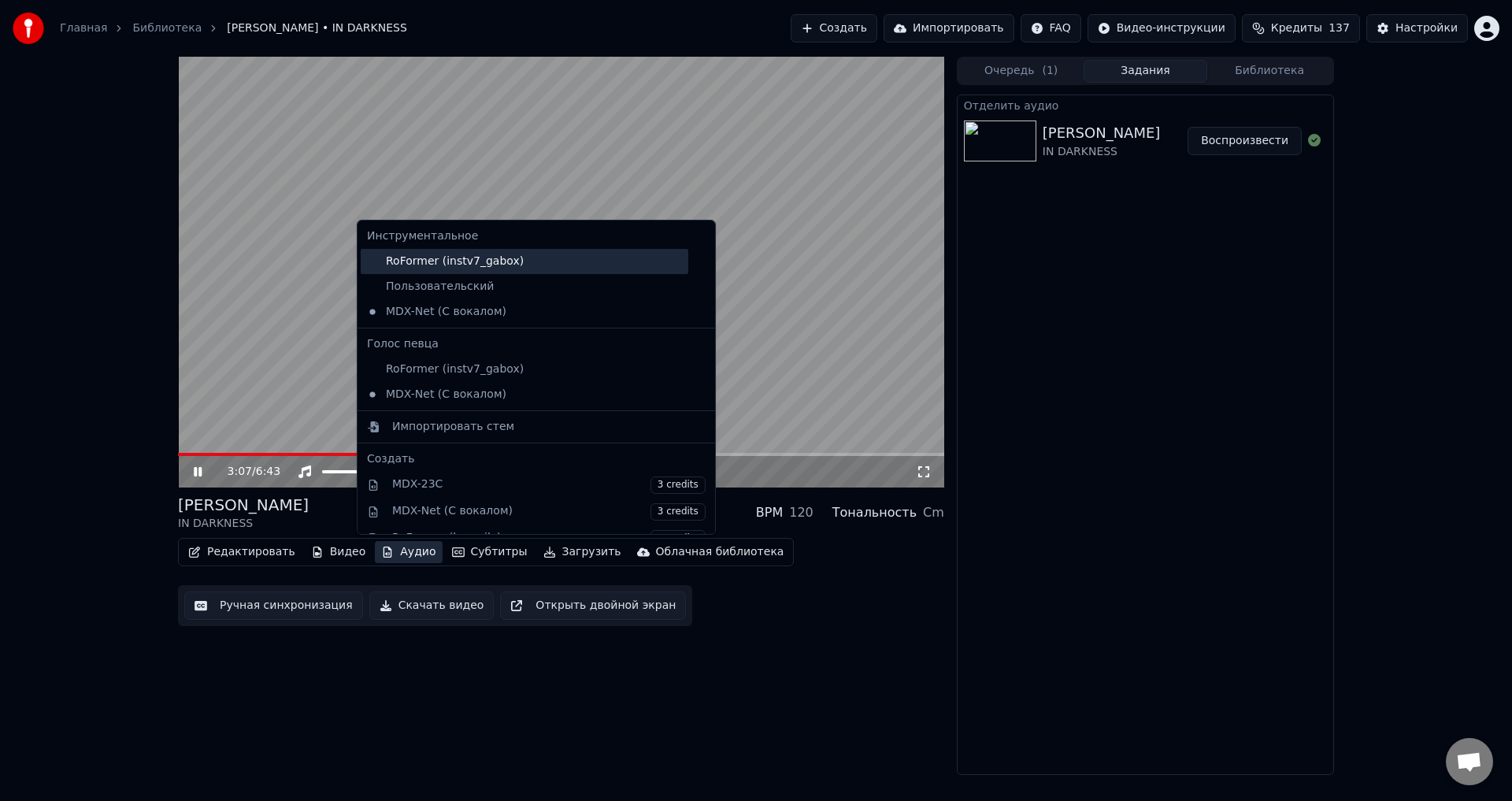
click at [446, 264] on div "RoFormer (instv7_gabox)" at bounding box center [524, 261] width 328 height 25
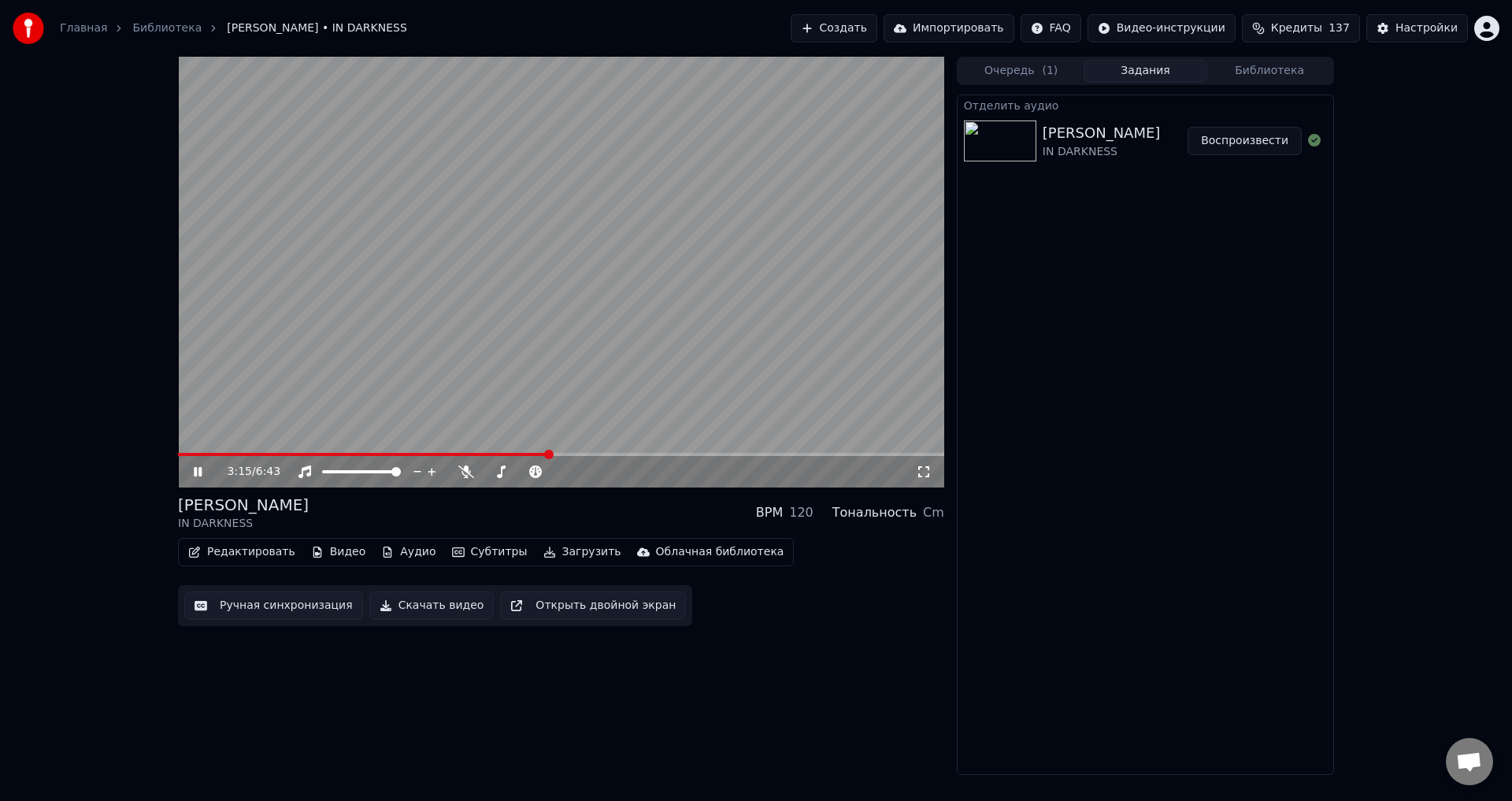
click at [557, 512] on div "[PERSON_NAME] IN DARKNESS BPM 120 Тональность Cm" at bounding box center [561, 513] width 766 height 38
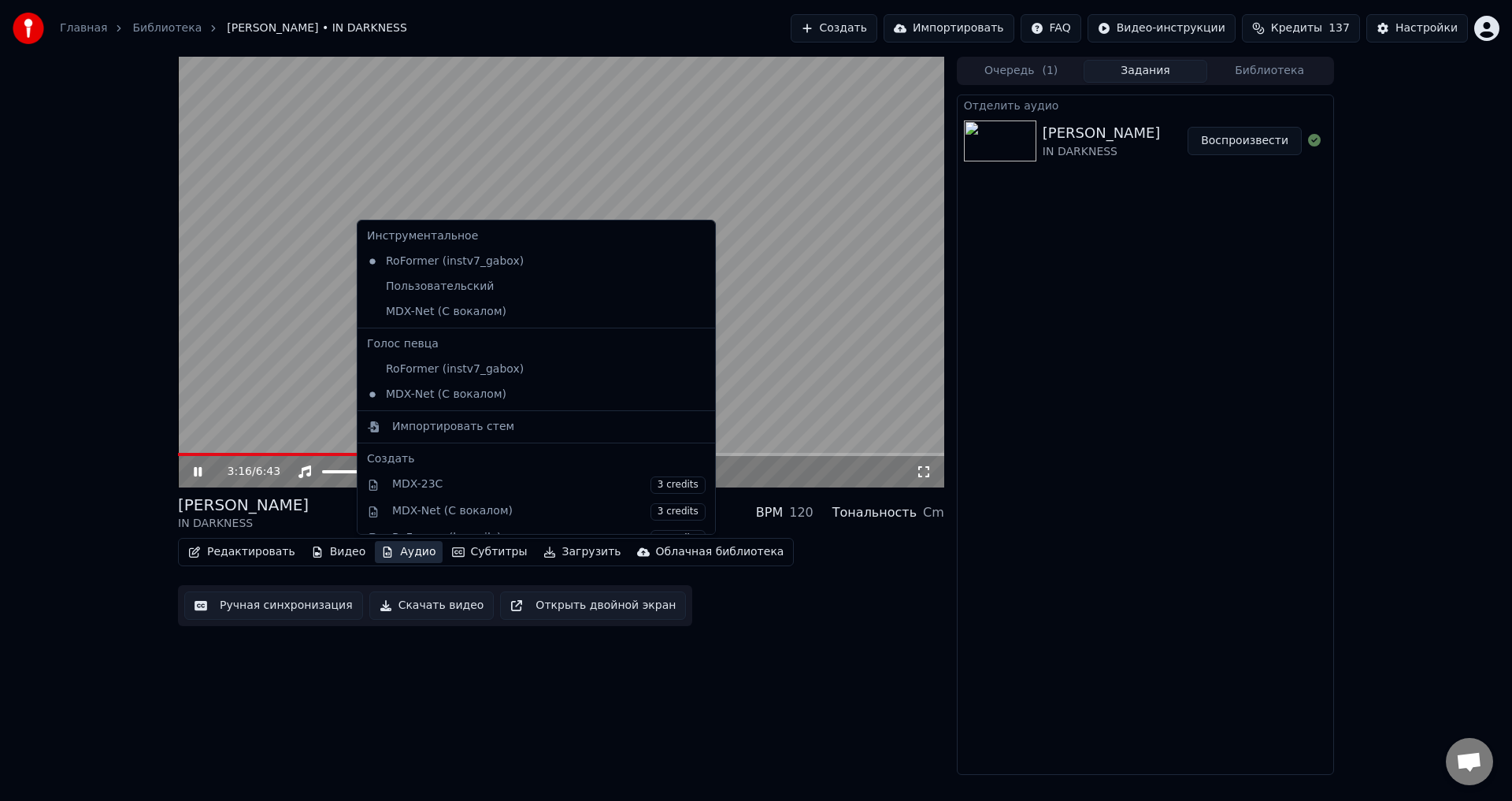
click at [381, 551] on icon "button" at bounding box center [388, 552] width 13 height 11
click at [81, 467] on div "3:25 / 6:43 LORNA SHORE IN DARKNESS BPM 120 Тональность Cm Редактировать Видео …" at bounding box center [756, 415] width 1512 height 718
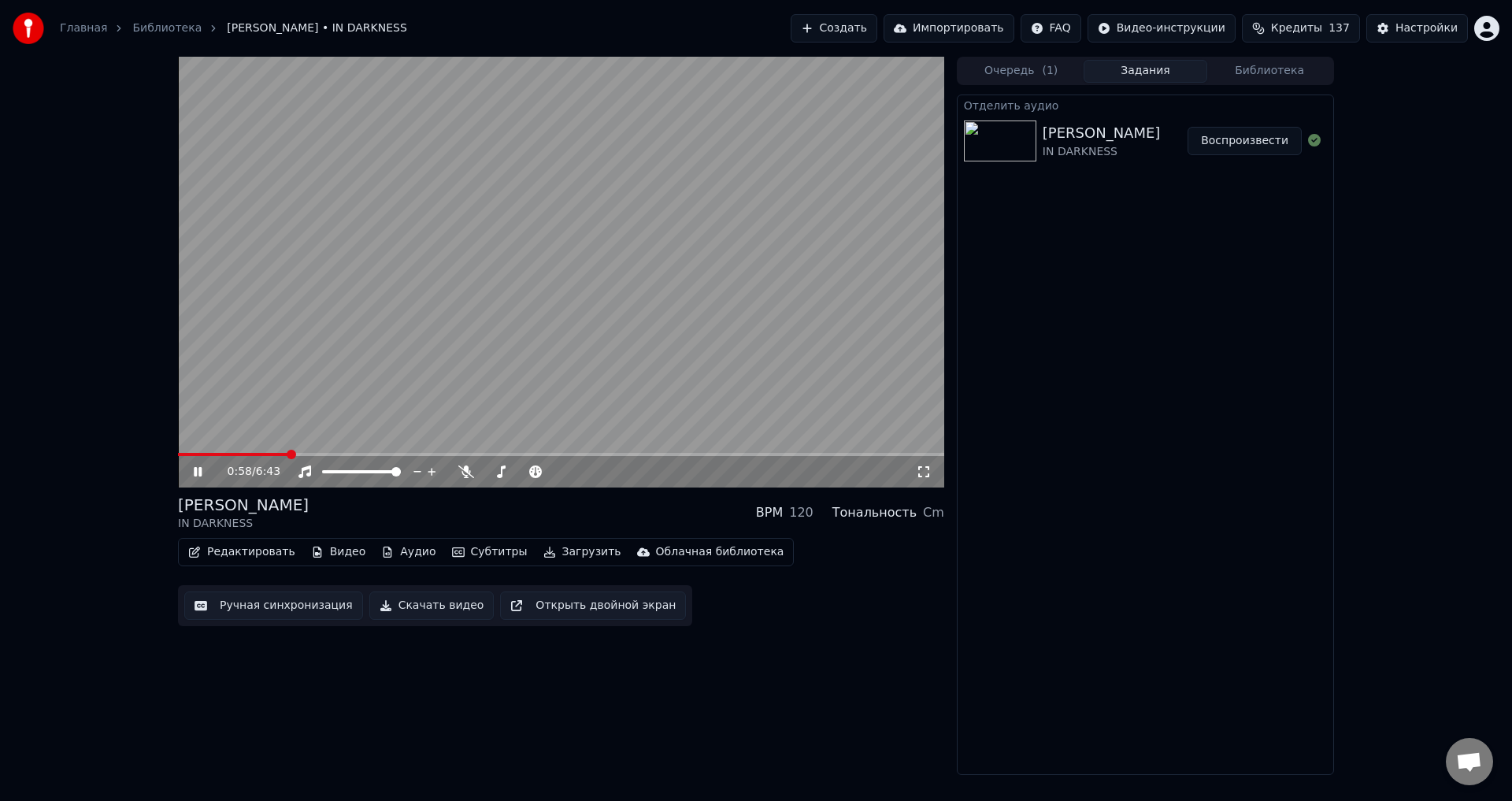
click at [288, 455] on span at bounding box center [233, 454] width 110 height 3
click at [268, 455] on span at bounding box center [235, 454] width 114 height 3
click at [433, 518] on div "[PERSON_NAME] IN DARKNESS BPM 120 Тональность Cm" at bounding box center [561, 513] width 766 height 38
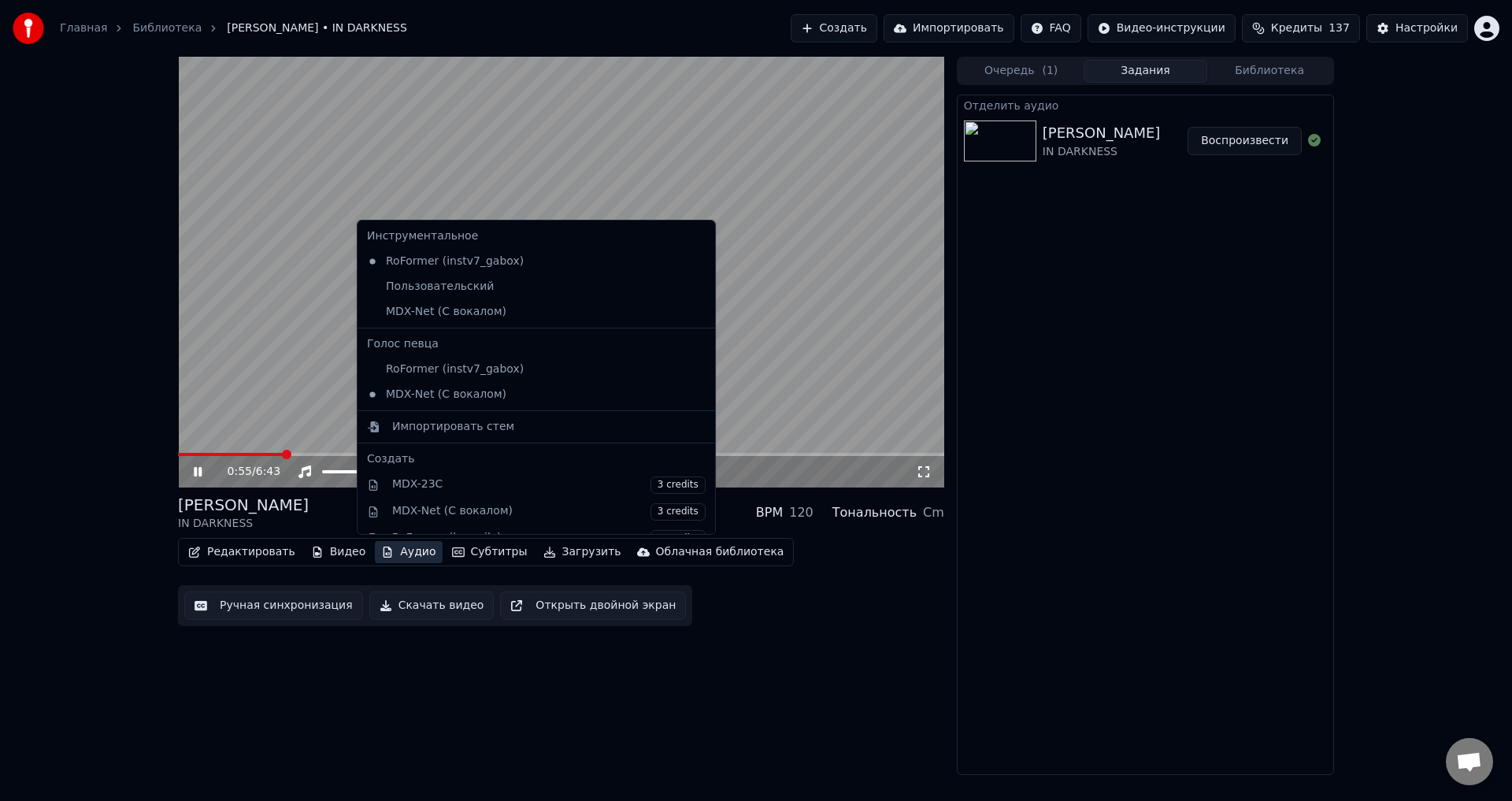
click at [387, 553] on button "Аудио" at bounding box center [408, 552] width 67 height 22
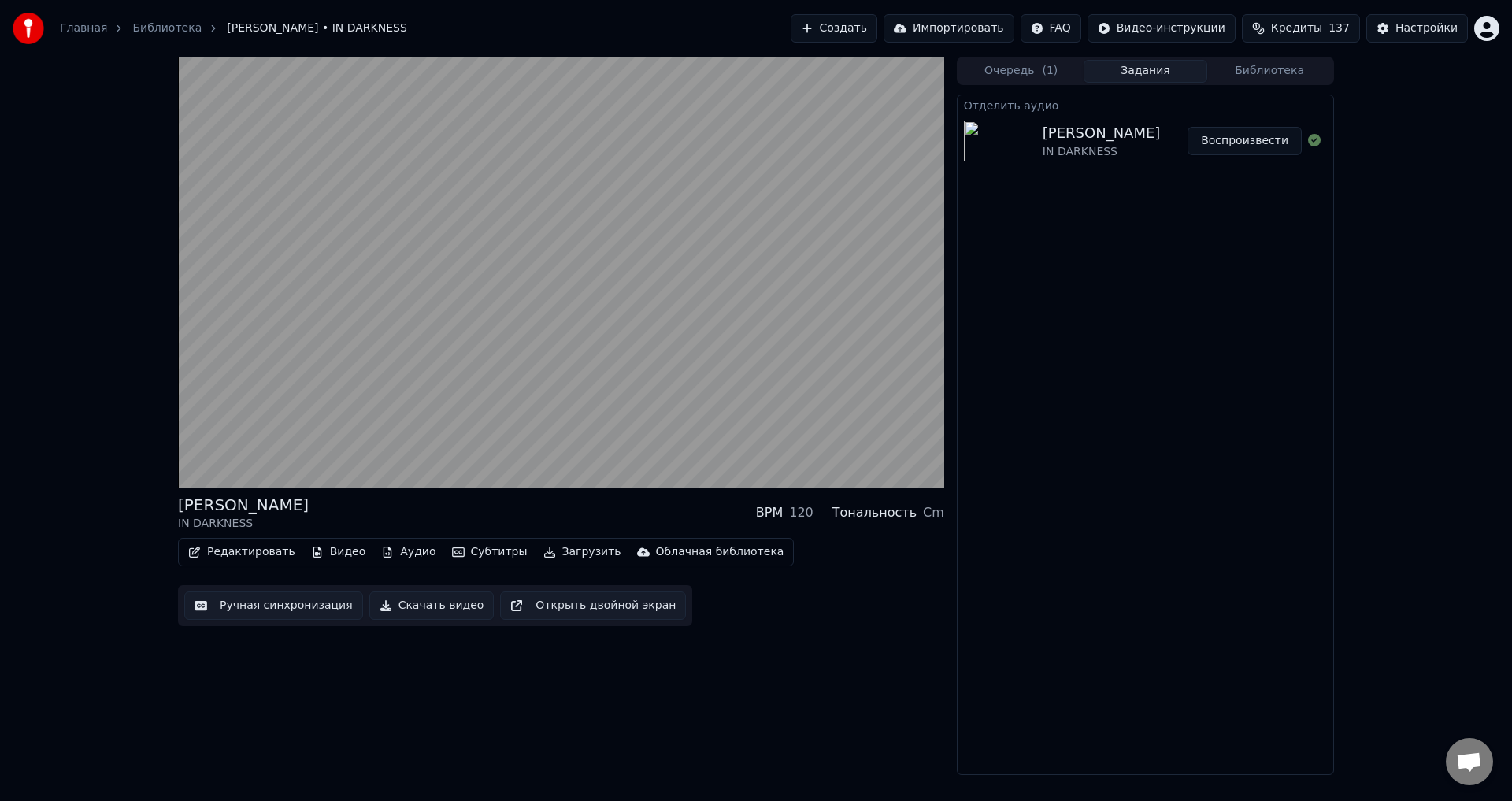
click at [142, 491] on div "LORNA SHORE IN DARKNESS BPM 120 Тональность Cm Редактировать Видео Аудио Субтит…" at bounding box center [756, 415] width 1512 height 718
click at [559, 499] on div "[PERSON_NAME] IN DARKNESS BPM 120 Тональность Cm" at bounding box center [561, 513] width 766 height 38
click at [402, 554] on button "Аудио" at bounding box center [408, 552] width 67 height 22
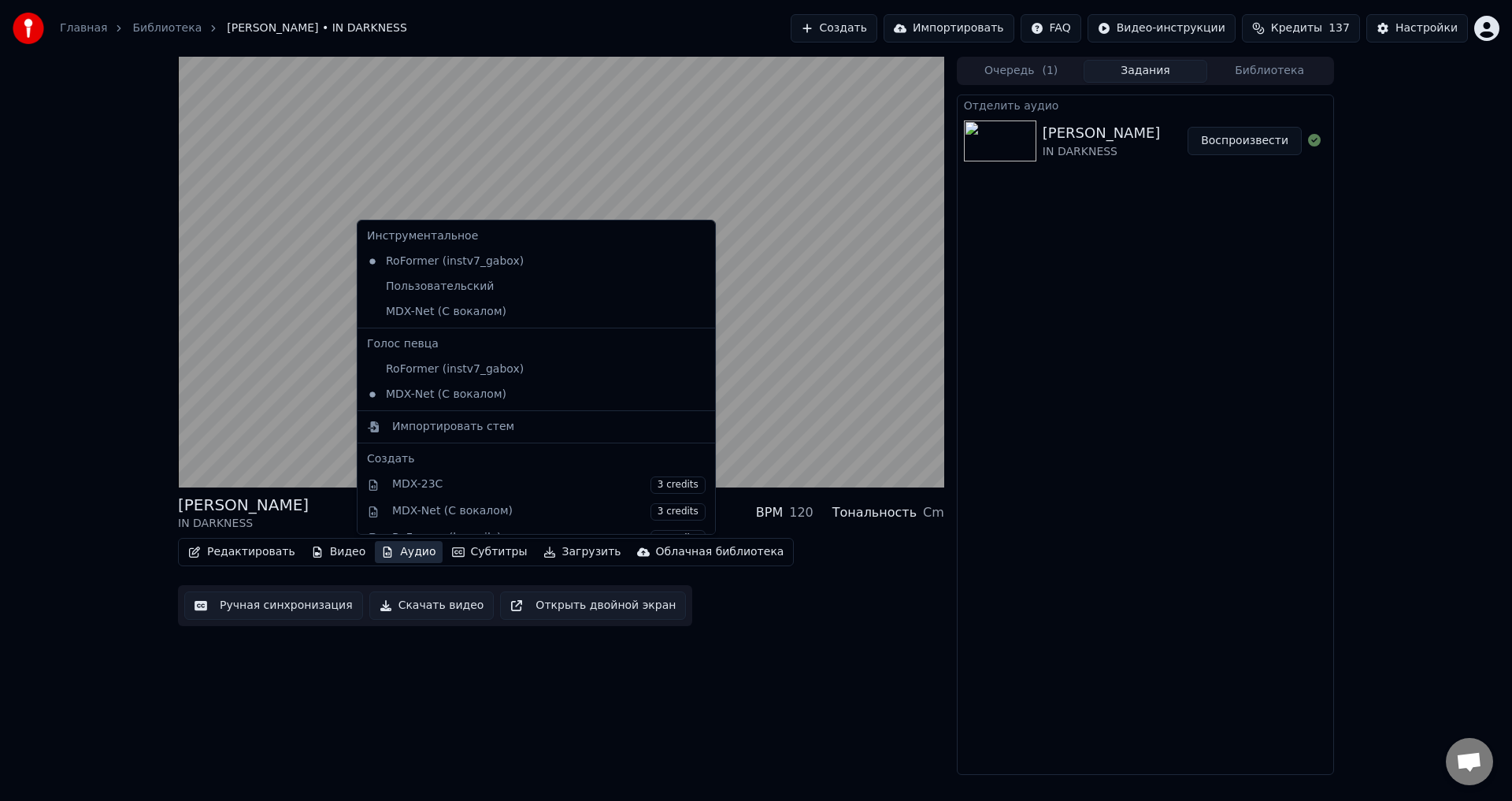
click at [99, 528] on div "LORNA SHORE IN DARKNESS BPM 120 Тональность Cm Редактировать Видео Аудио Субтит…" at bounding box center [756, 415] width 1512 height 718
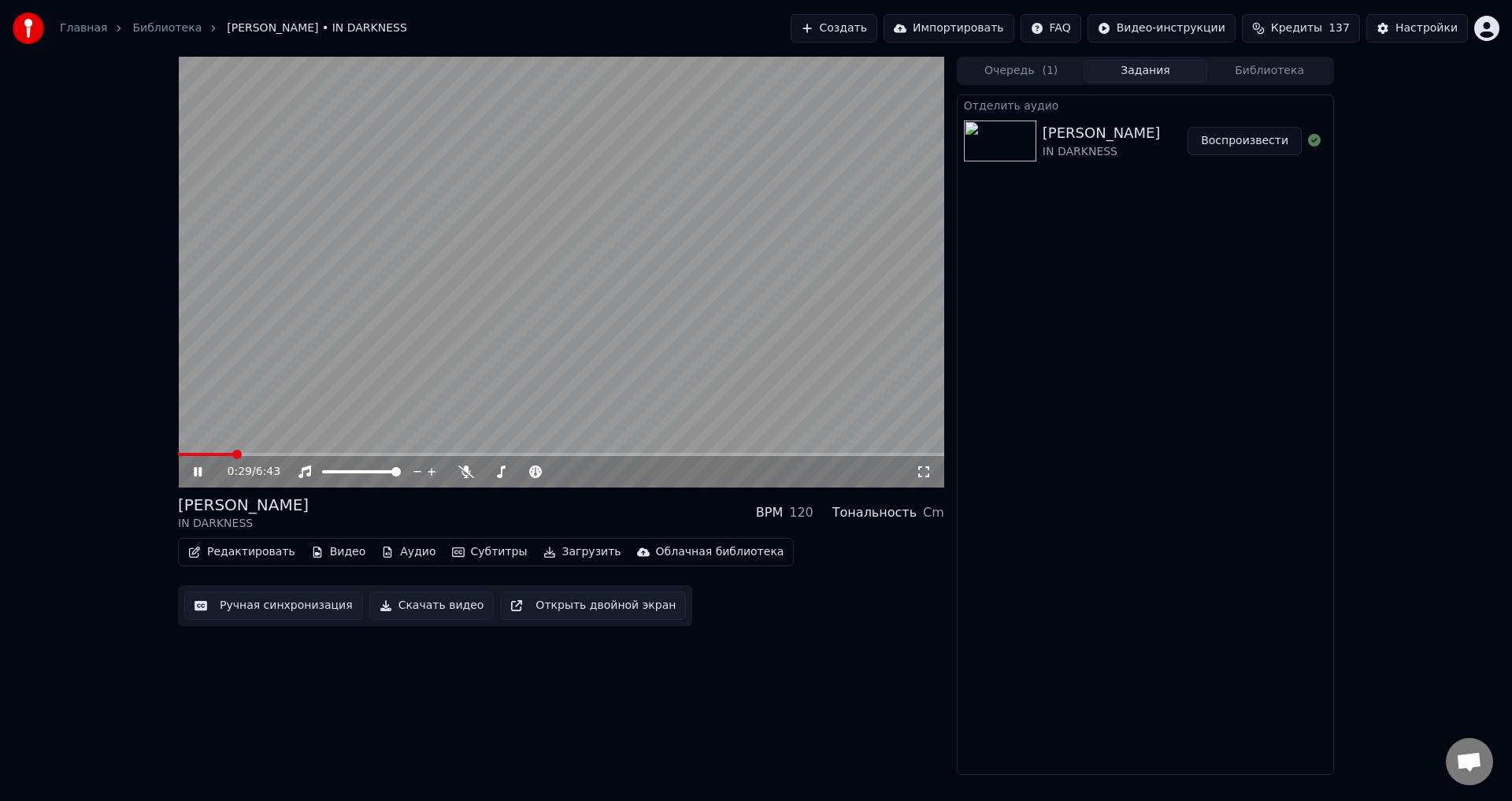
click at [233, 452] on span at bounding box center [205, 454] width 55 height 3
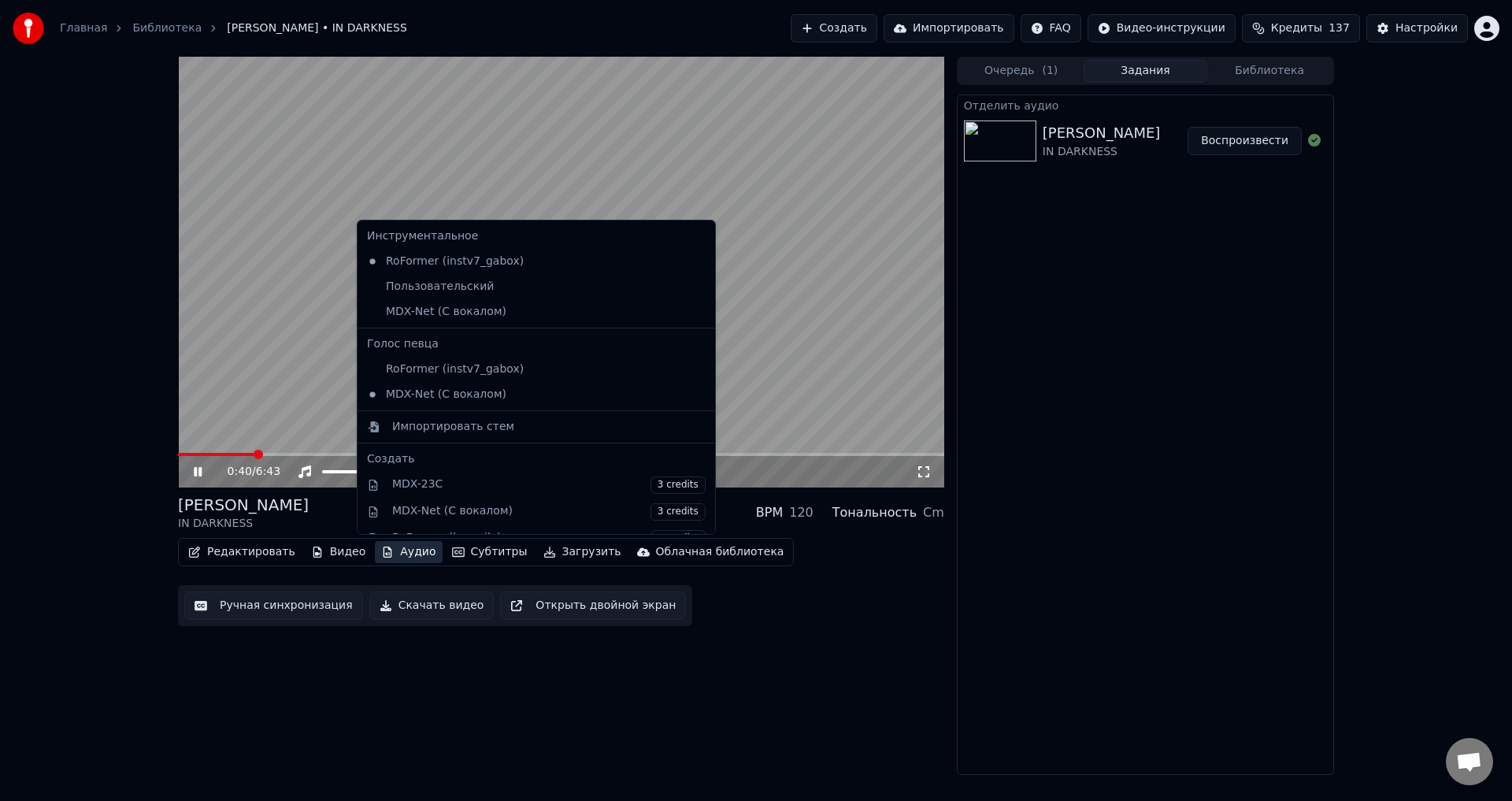
click at [384, 545] on button "Аудио" at bounding box center [408, 552] width 67 height 22
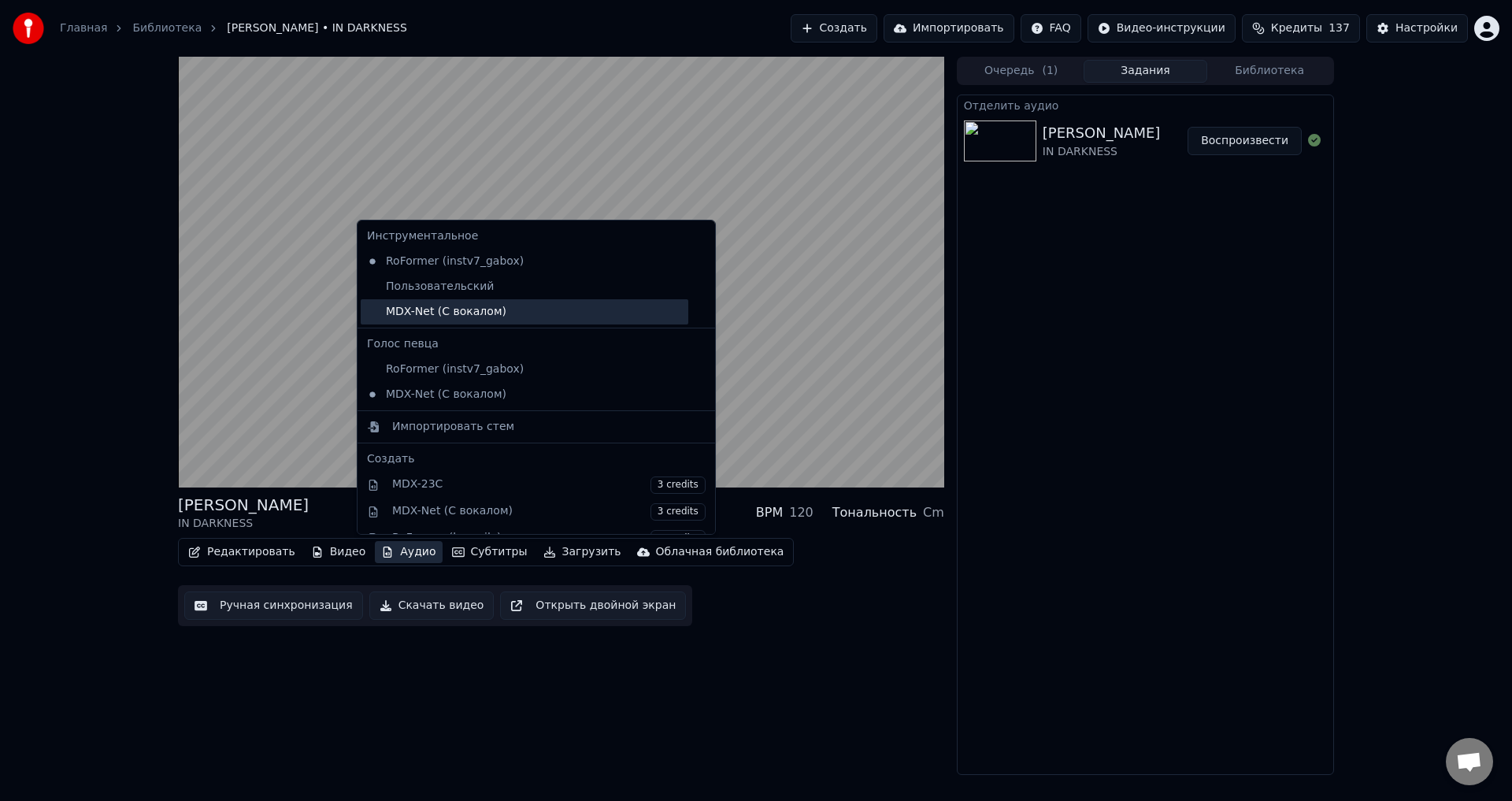
click at [430, 305] on div "MDX-Net (С вокалом)" at bounding box center [524, 312] width 328 height 25
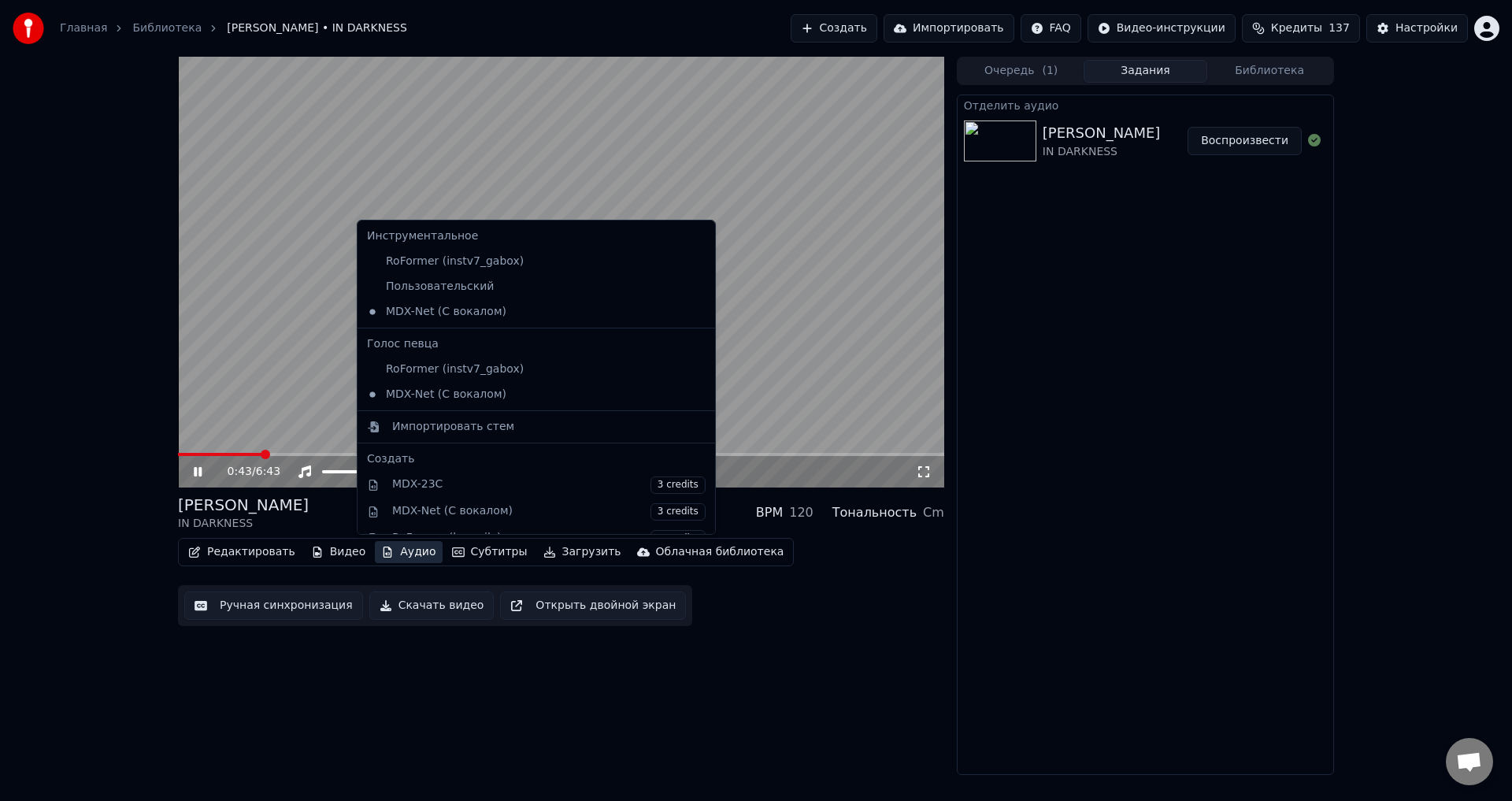
click at [399, 552] on button "Аудио" at bounding box center [408, 552] width 67 height 22
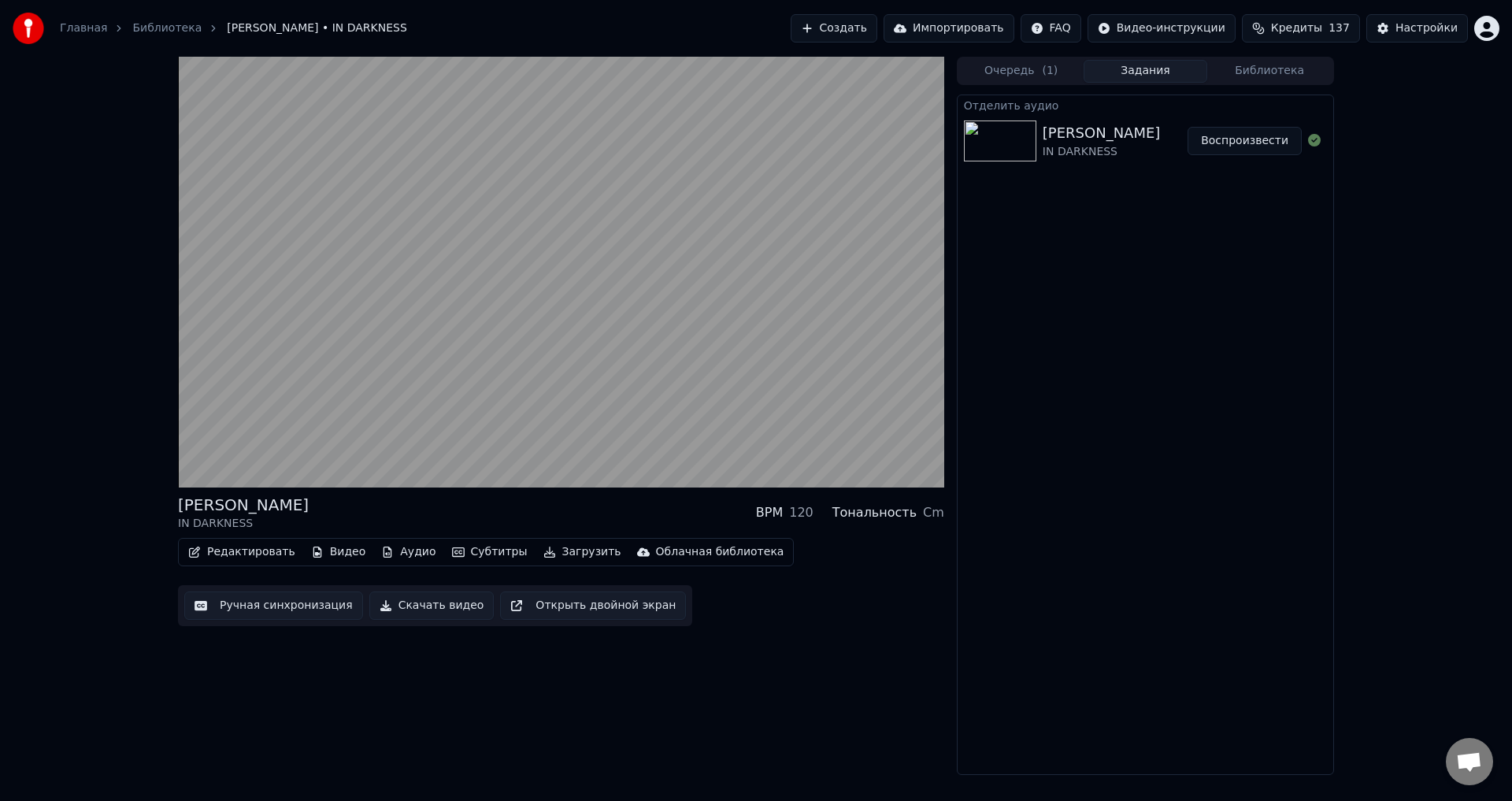
click at [335, 510] on div "[PERSON_NAME] IN DARKNESS BPM 120 Тональность Cm" at bounding box center [561, 513] width 766 height 38
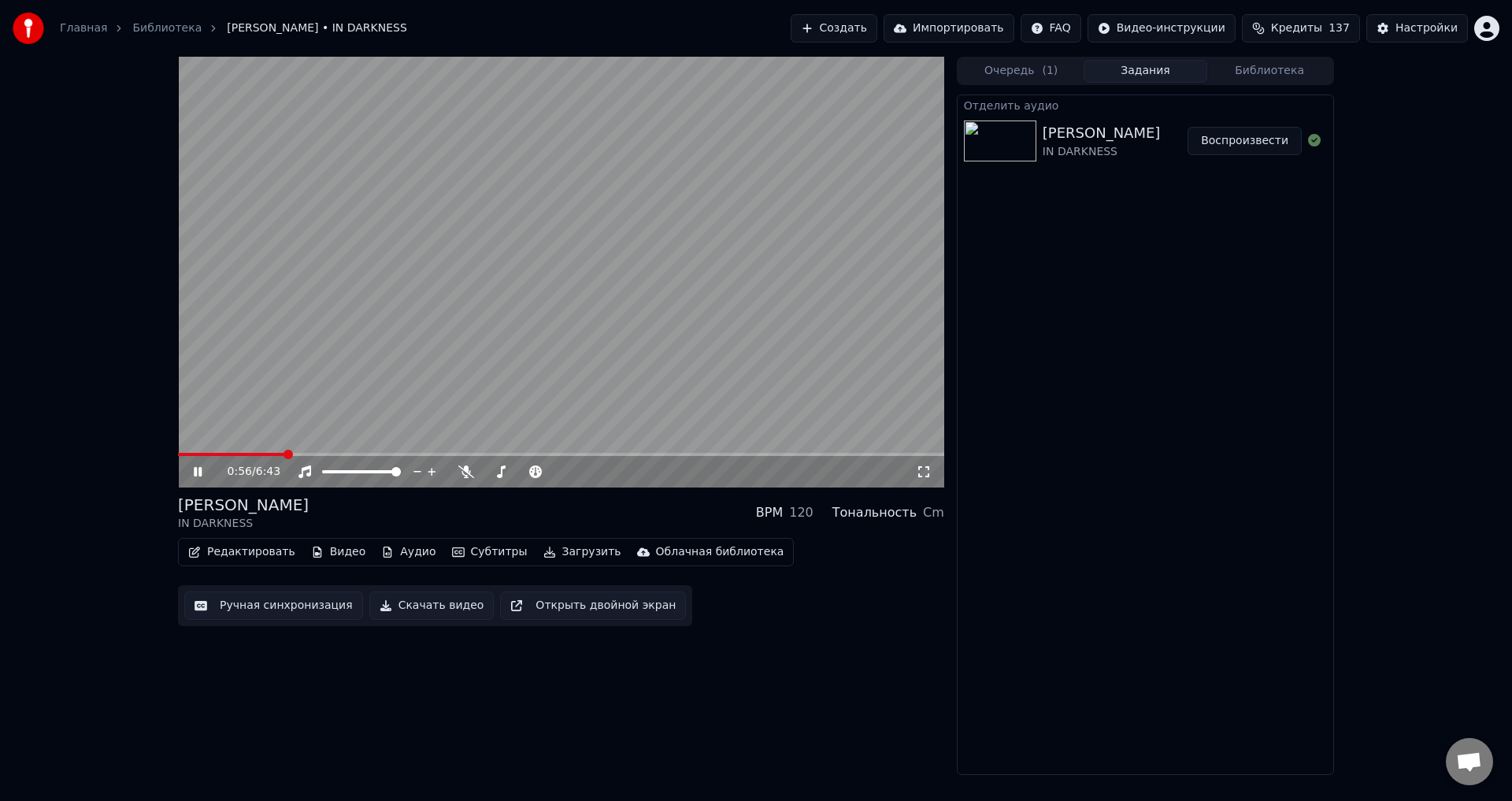
click at [379, 539] on div "Редактировать Видео Аудио Субтитры Загрузить Облачная библиотека" at bounding box center [486, 552] width 616 height 29
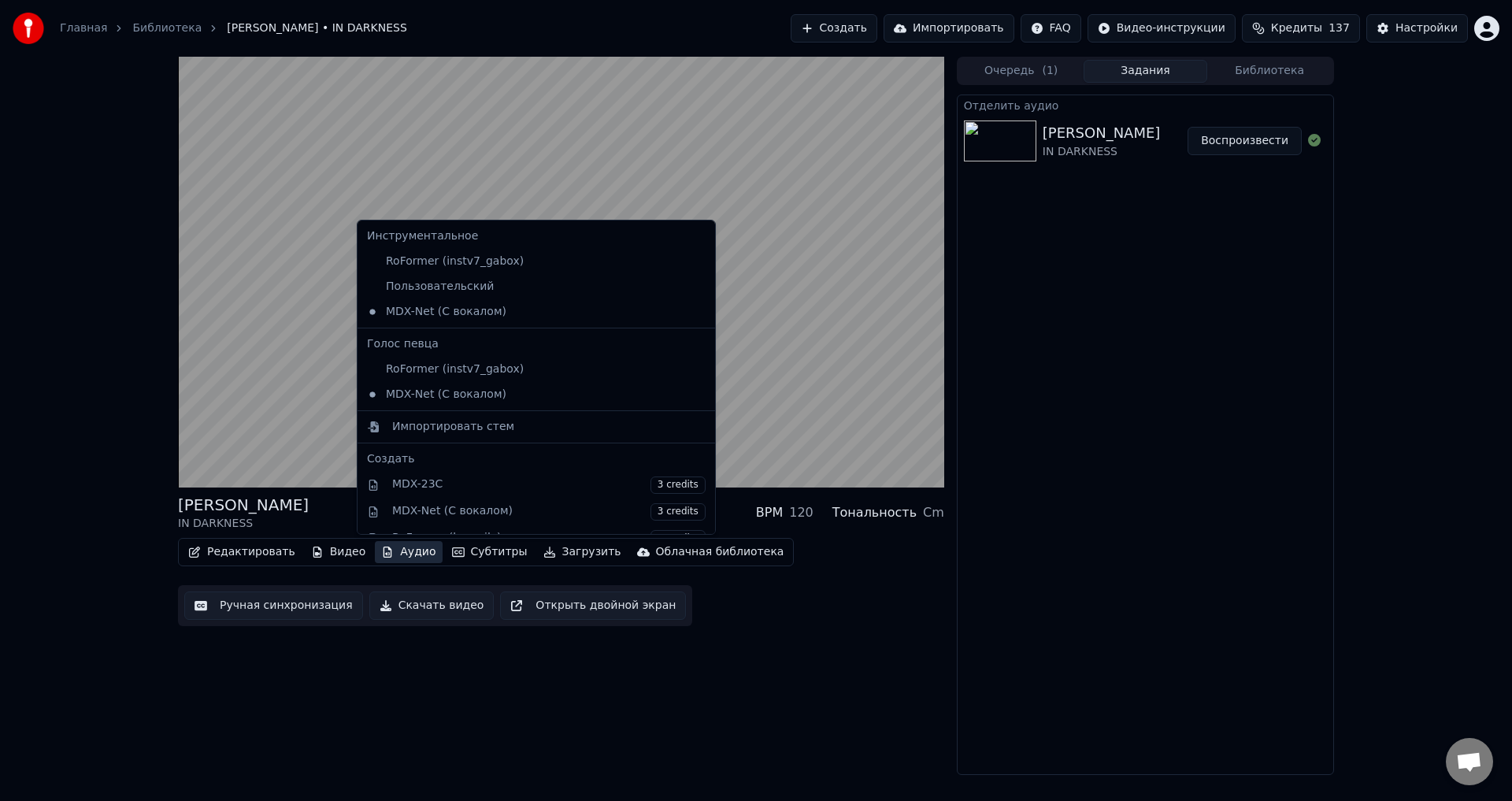
click at [388, 553] on button "Аудио" at bounding box center [408, 552] width 67 height 22
click at [451, 375] on div "RoFormer (instv7_gabox)" at bounding box center [524, 369] width 328 height 25
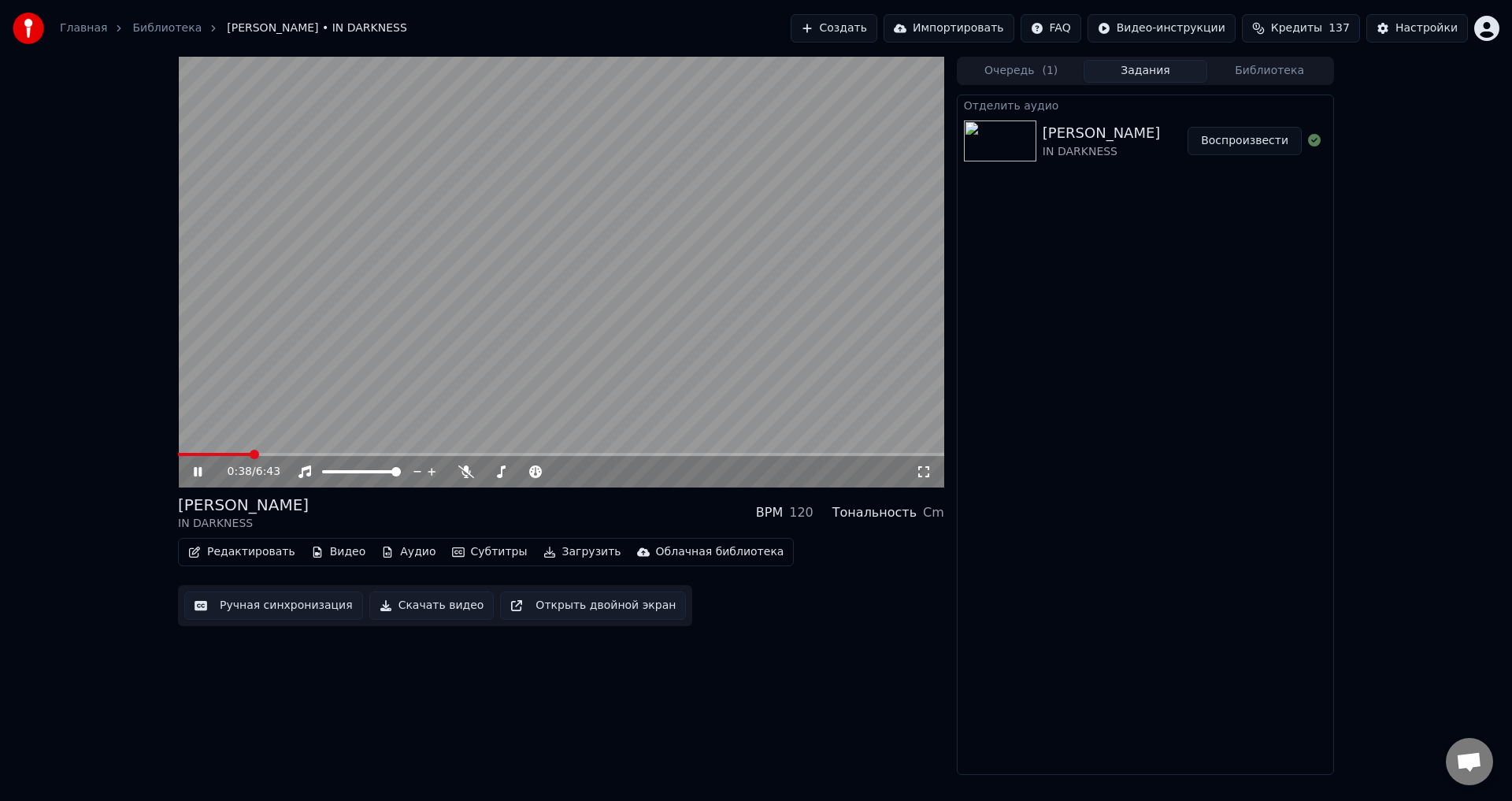
click at [250, 453] on span at bounding box center [214, 454] width 72 height 3
click at [381, 546] on icon "button" at bounding box center [388, 552] width 13 height 11
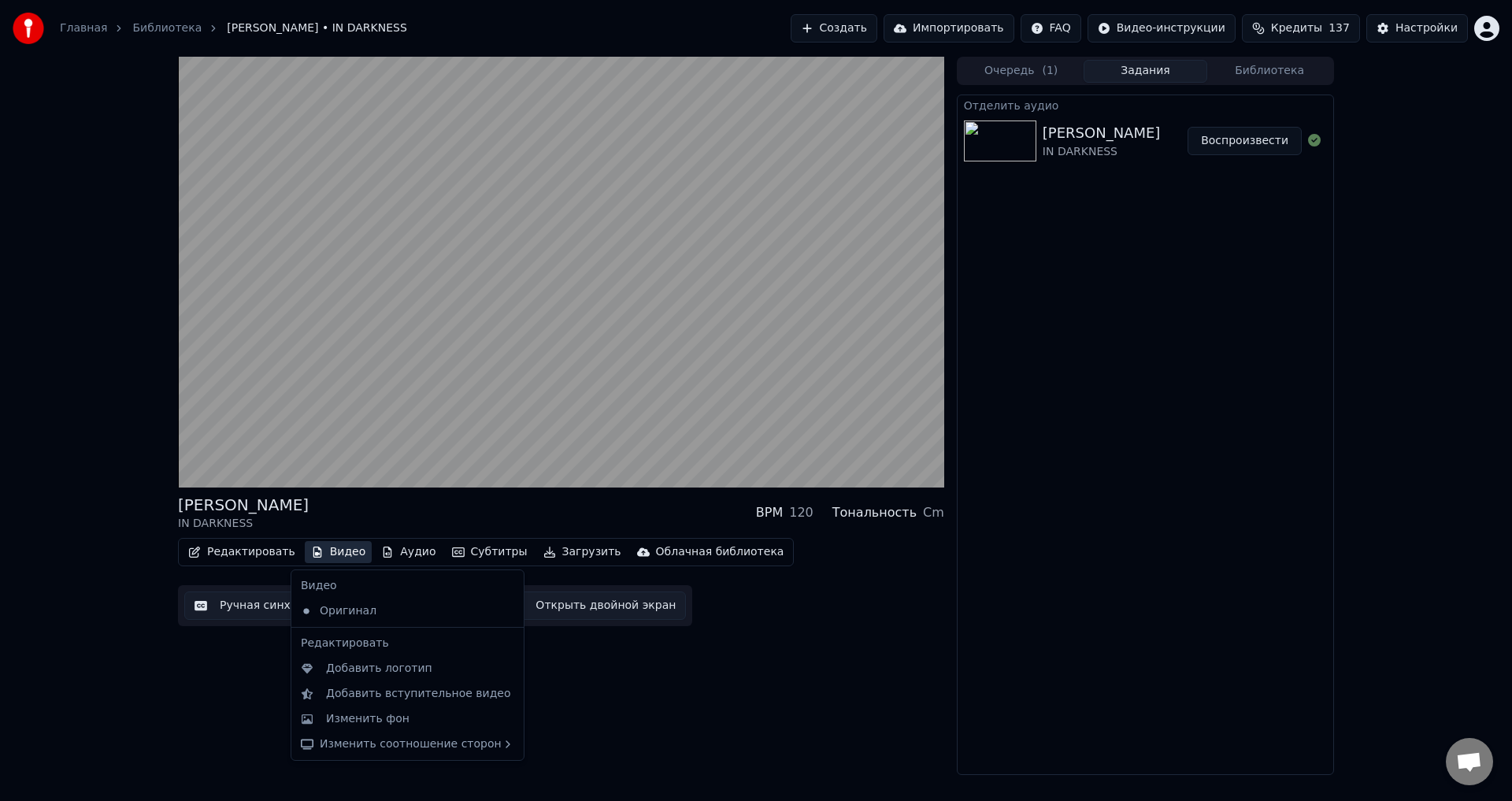
click at [102, 487] on div "LORNA SHORE IN DARKNESS BPM 120 Тональность Cm Редактировать Видео Аудио Субтит…" at bounding box center [756, 415] width 1512 height 718
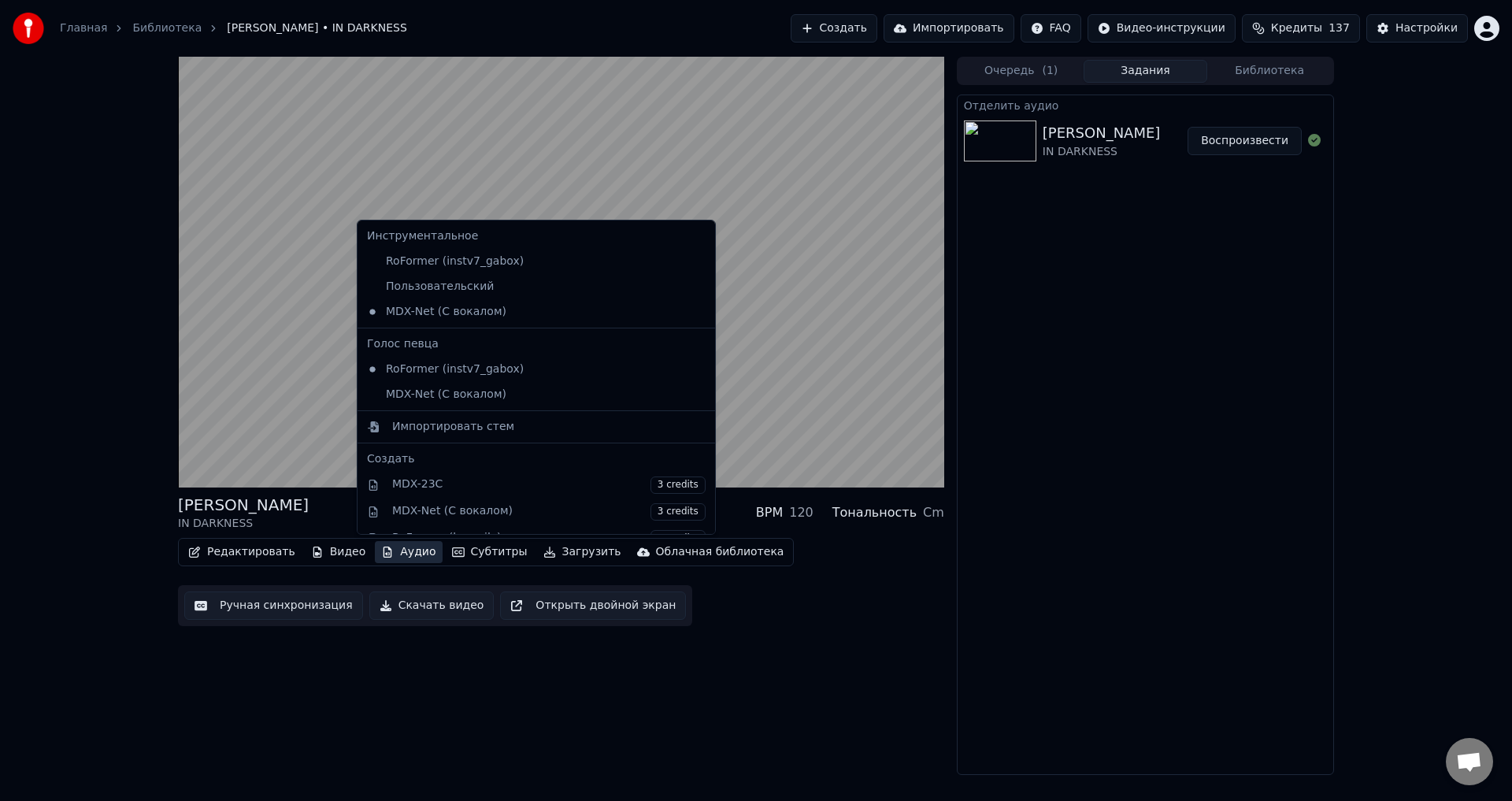
click at [386, 556] on button "Аудио" at bounding box center [408, 552] width 67 height 22
click at [463, 251] on div "RoFormer (instv7_gabox)" at bounding box center [524, 261] width 328 height 25
click at [405, 550] on button "Аудио" at bounding box center [408, 552] width 67 height 22
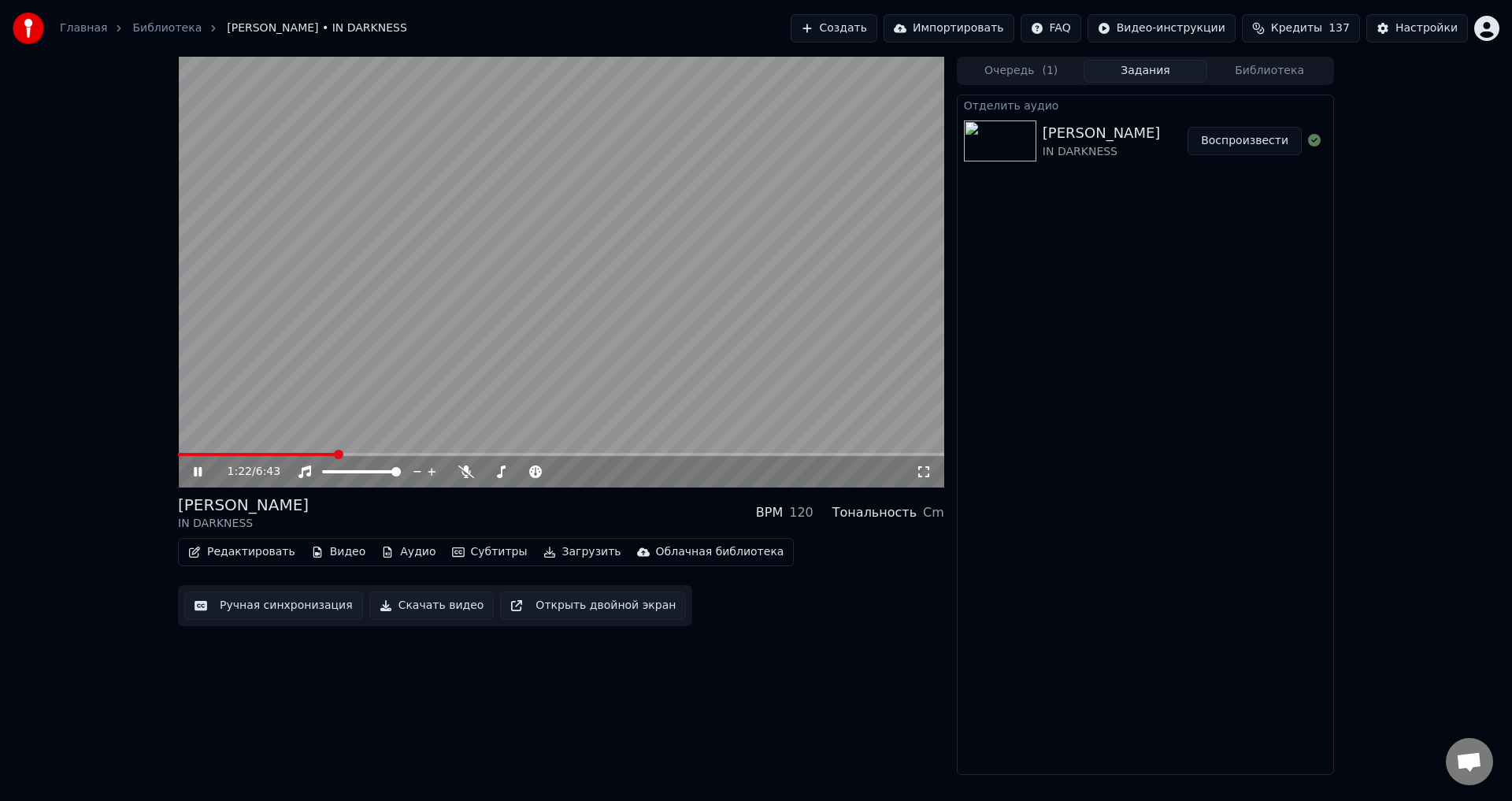
click at [125, 449] on div "1:22 / 6:43 LORNA SHORE IN DARKNESS BPM 120 Тональность Cm Редактировать Видео …" at bounding box center [756, 415] width 1512 height 718
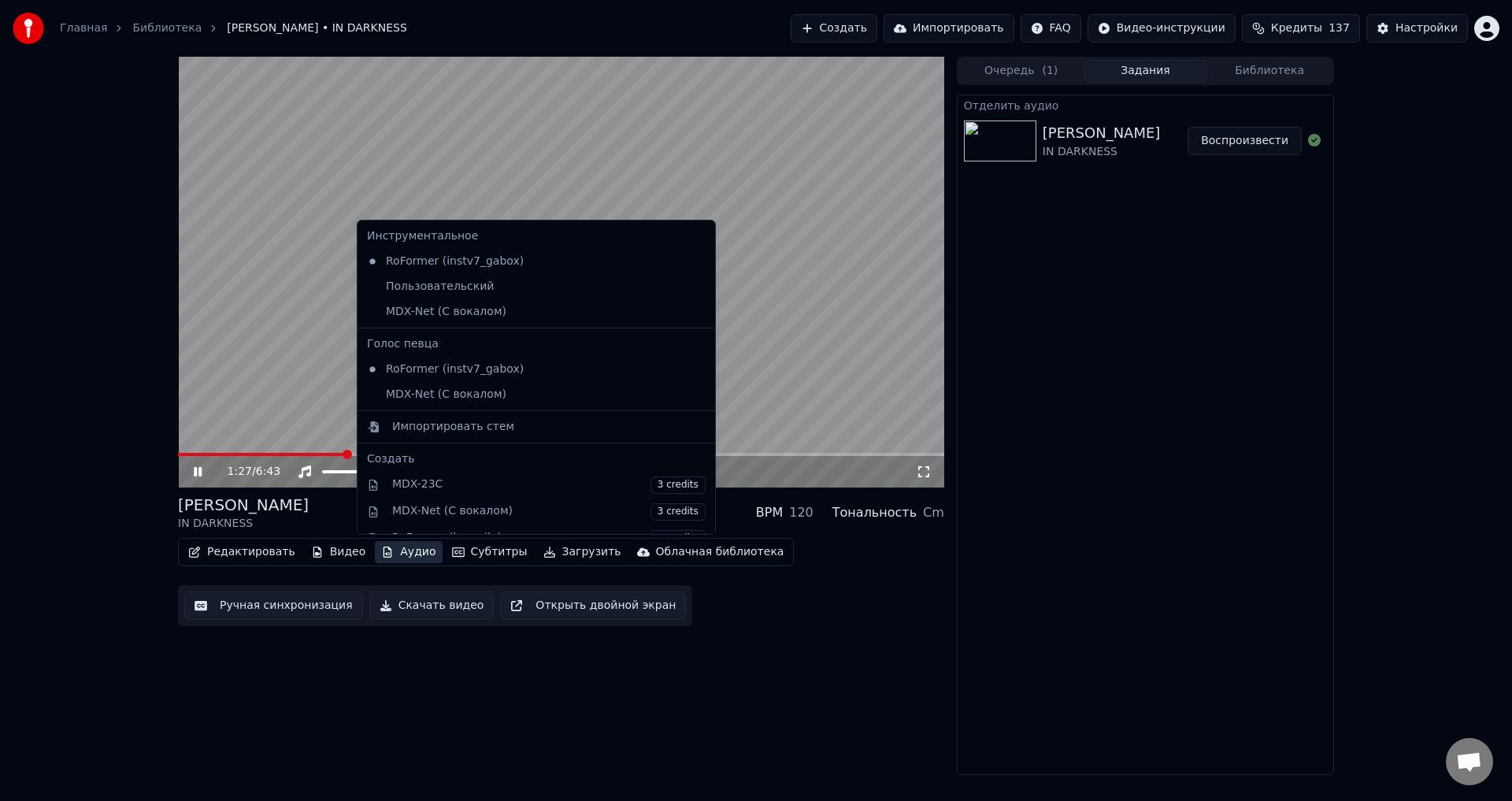
click at [381, 556] on icon "button" at bounding box center [388, 552] width 13 height 11
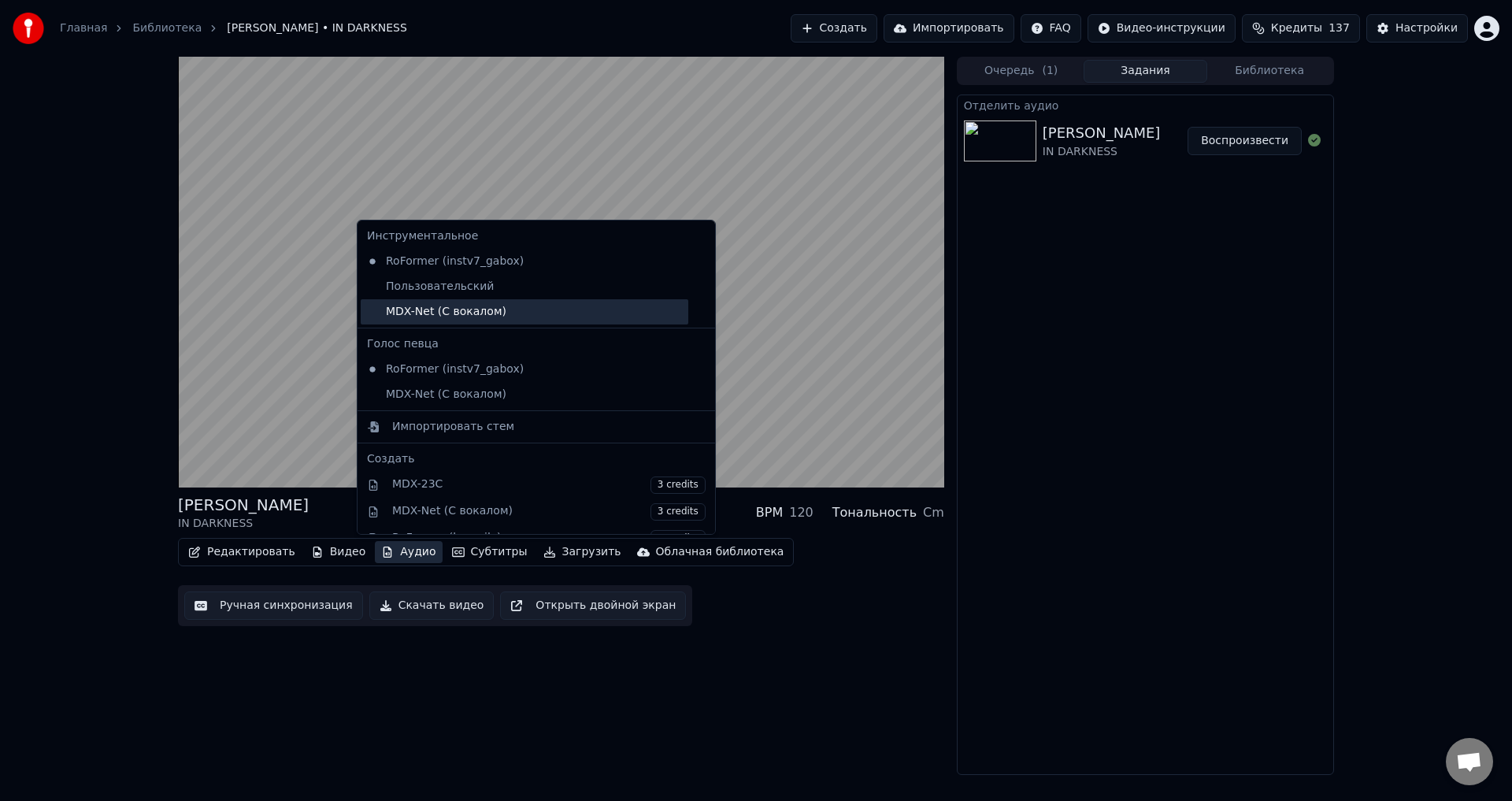
click at [450, 306] on div "MDX-Net (С вокалом)" at bounding box center [524, 312] width 328 height 25
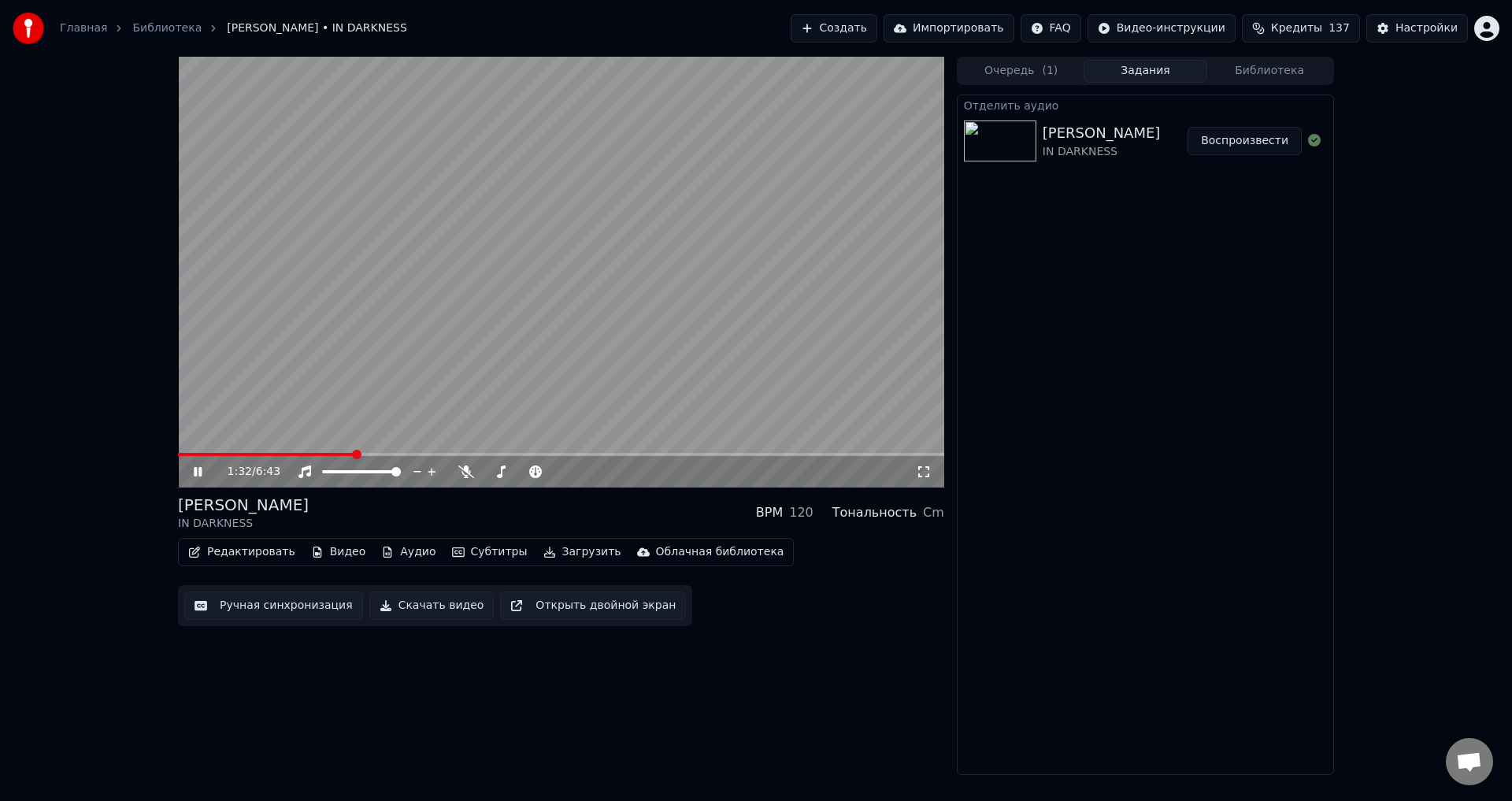
click at [395, 551] on button "Аудио" at bounding box center [408, 552] width 67 height 22
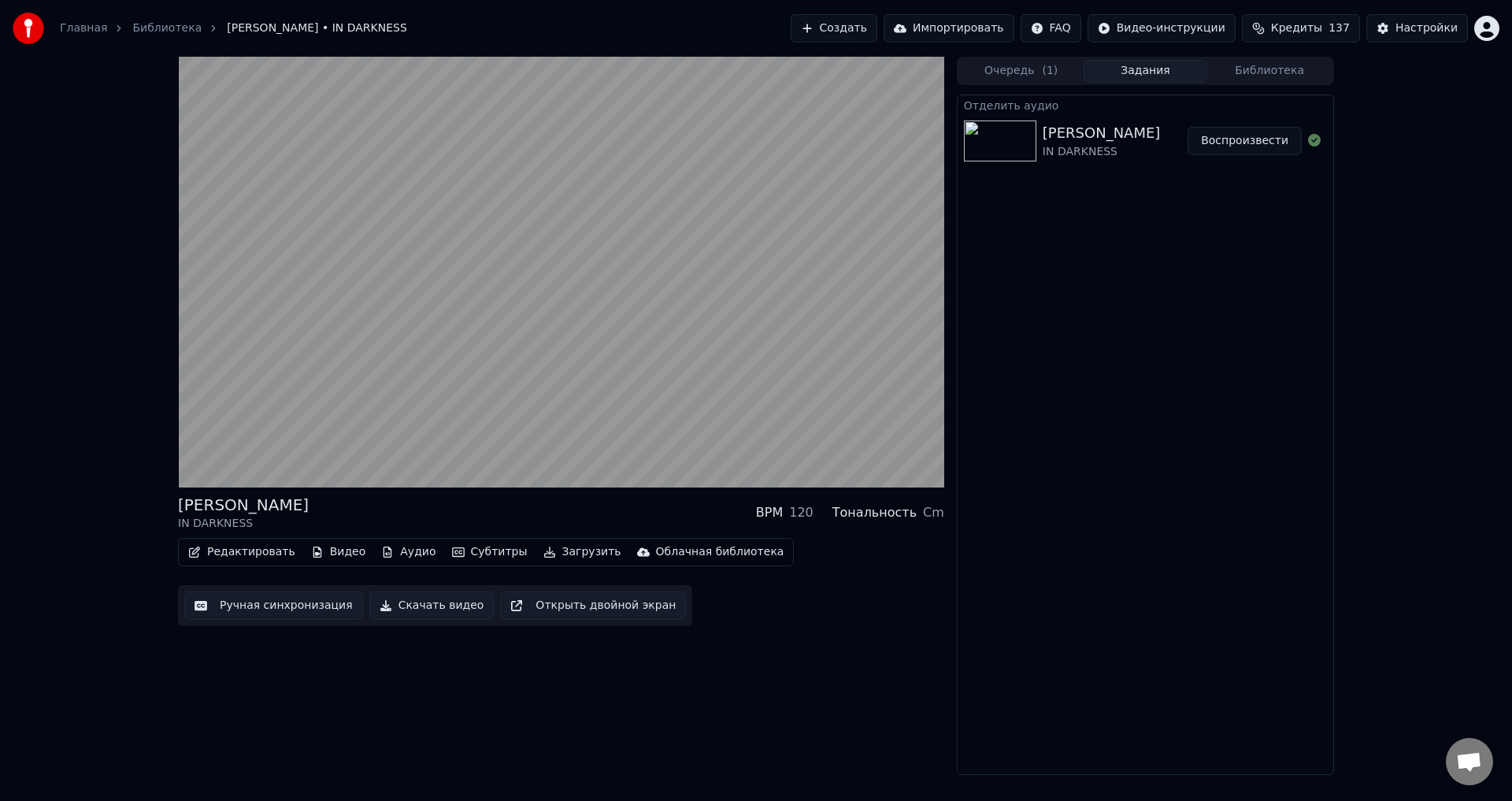
click at [131, 514] on div "LORNA SHORE IN DARKNESS BPM 120 Тональность Cm Редактировать Видео Аудио Субтит…" at bounding box center [756, 415] width 1512 height 718
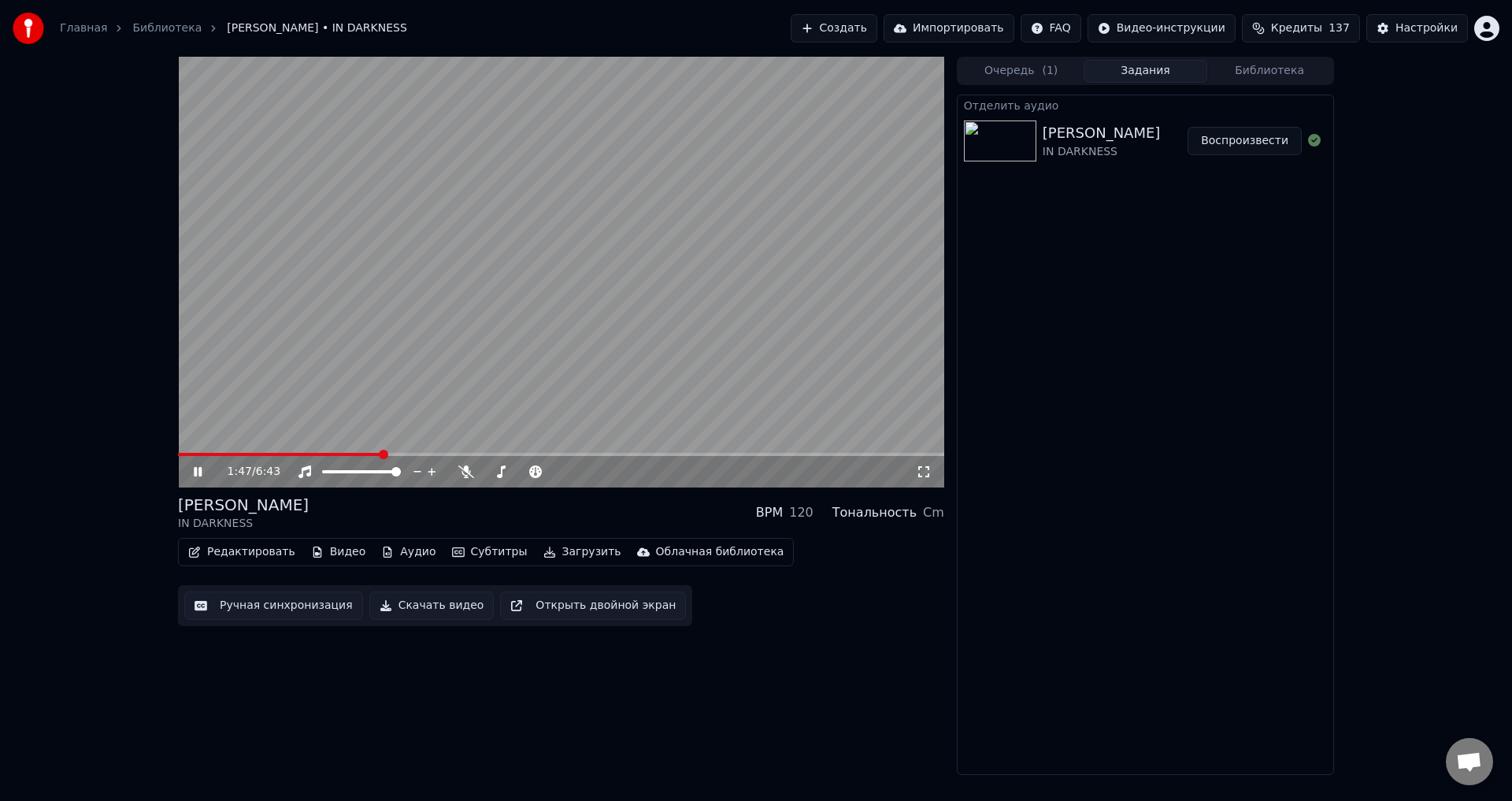
click at [390, 346] on video at bounding box center [561, 271] width 766 height 431
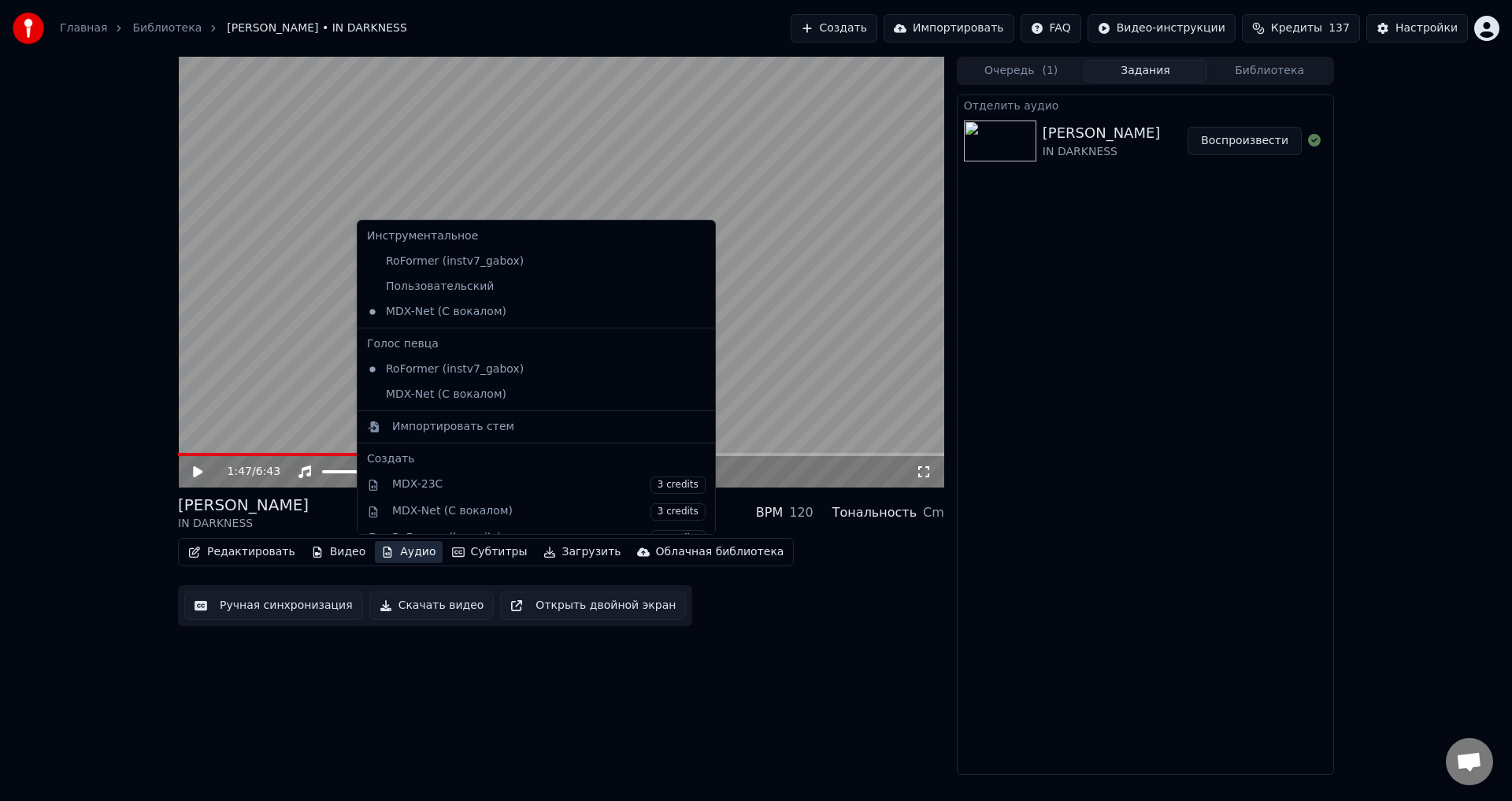
click at [393, 553] on button "Аудио" at bounding box center [408, 552] width 67 height 22
click at [423, 268] on div "RoFormer (instv7_gabox)" at bounding box center [524, 261] width 328 height 25
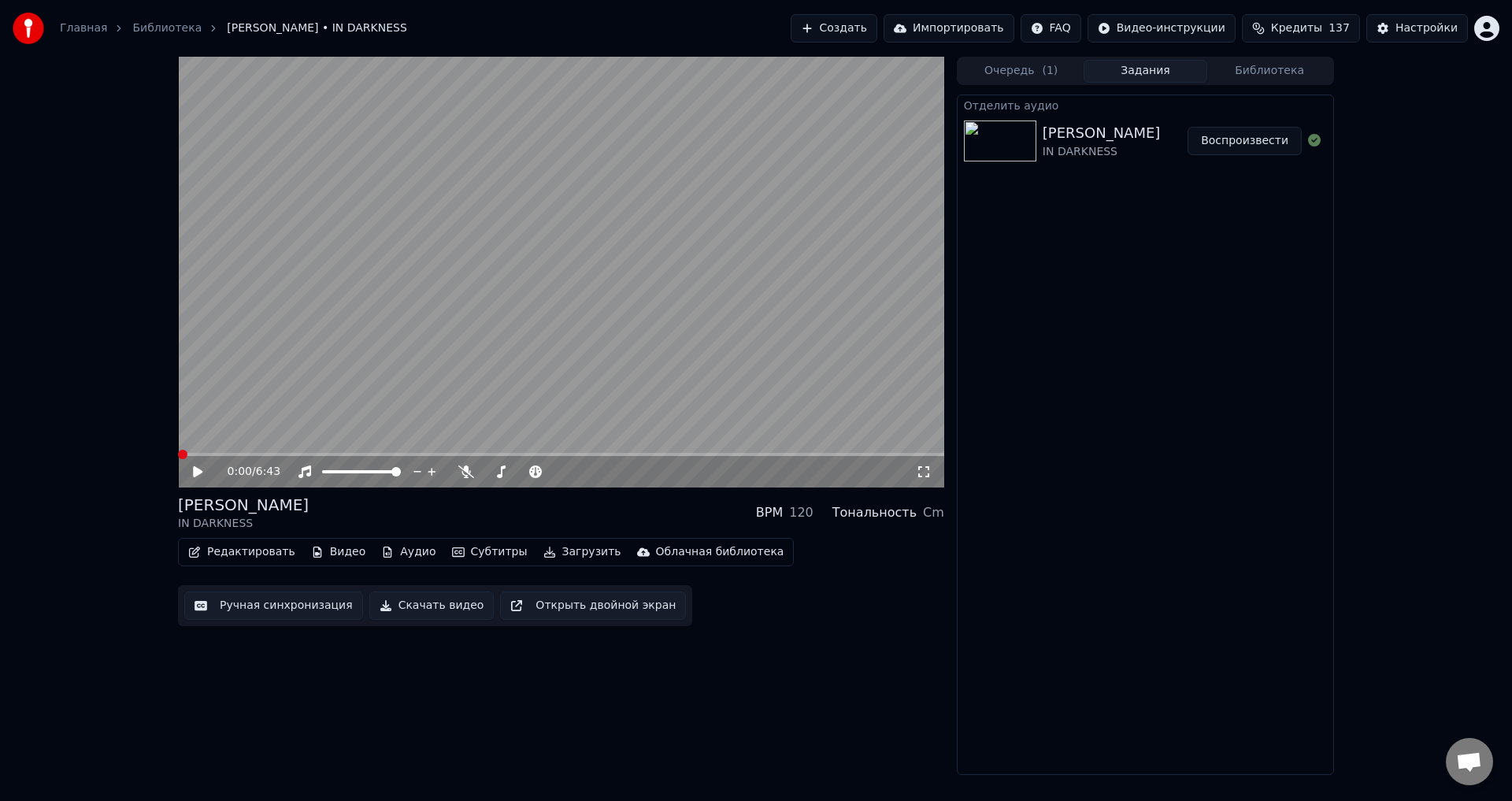
click at [352, 322] on video at bounding box center [561, 271] width 766 height 431
click at [480, 452] on span at bounding box center [561, 454] width 766 height 3
click at [222, 452] on span at bounding box center [338, 454] width 319 height 3
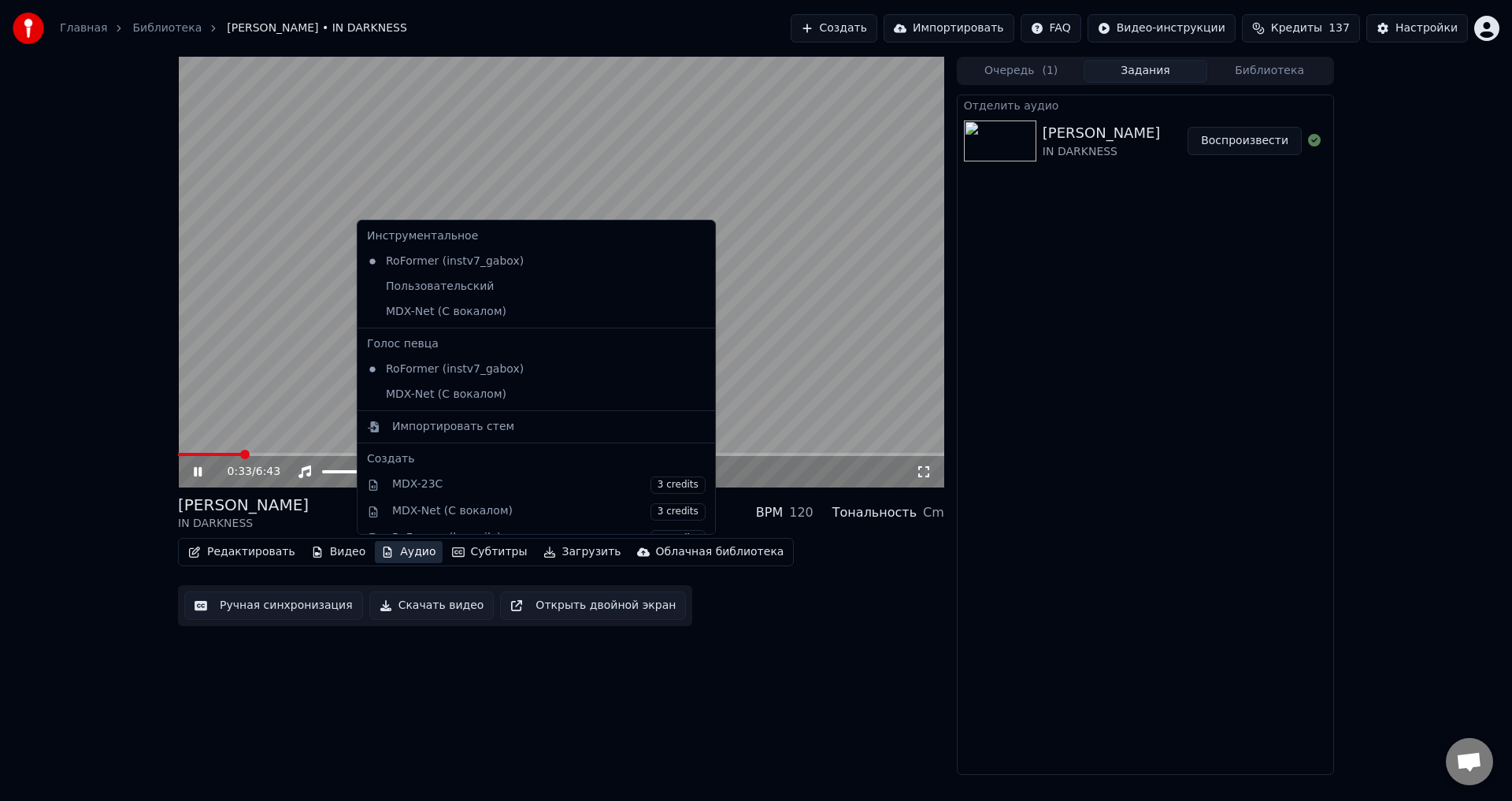
click at [398, 557] on button "Аудио" at bounding box center [408, 552] width 67 height 22
click at [420, 283] on div "Пользовательский" at bounding box center [524, 287] width 328 height 25
click at [392, 545] on button "Аудио" at bounding box center [408, 552] width 67 height 22
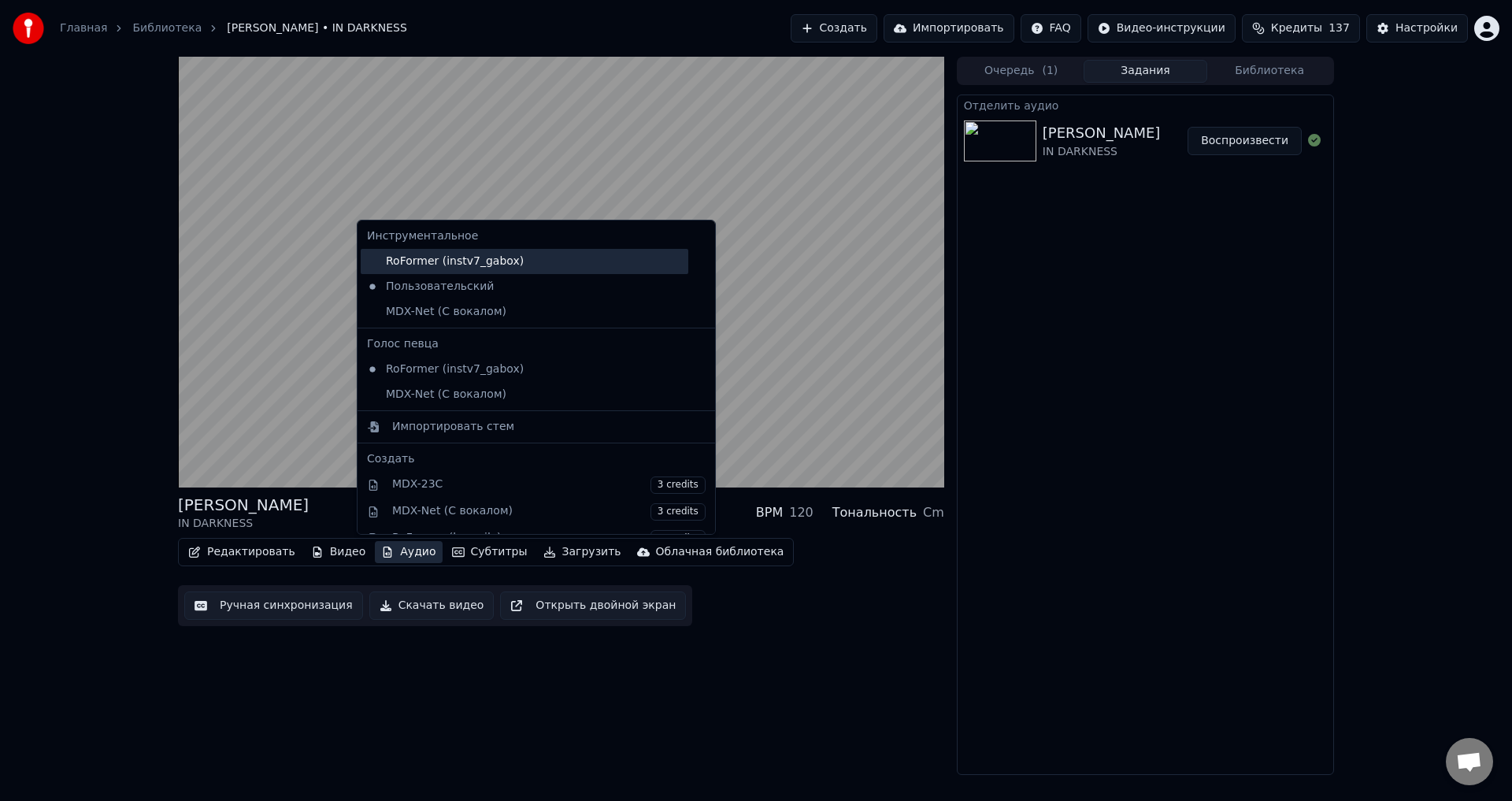
click at [442, 257] on div "RoFormer (instv7_gabox)" at bounding box center [524, 261] width 328 height 25
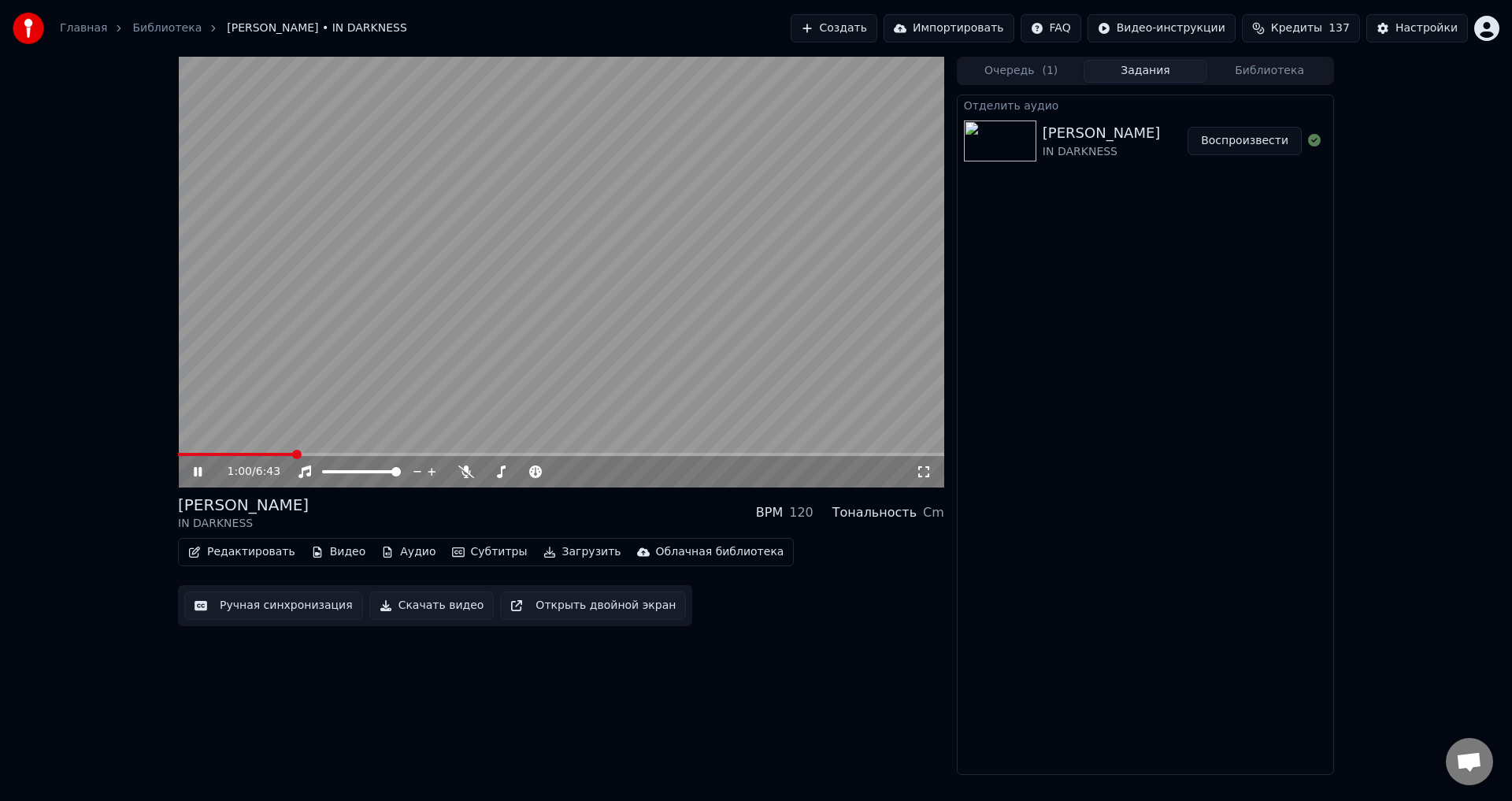
click at [429, 351] on video at bounding box center [561, 271] width 766 height 431
click at [226, 553] on button "Редактировать" at bounding box center [241, 552] width 120 height 22
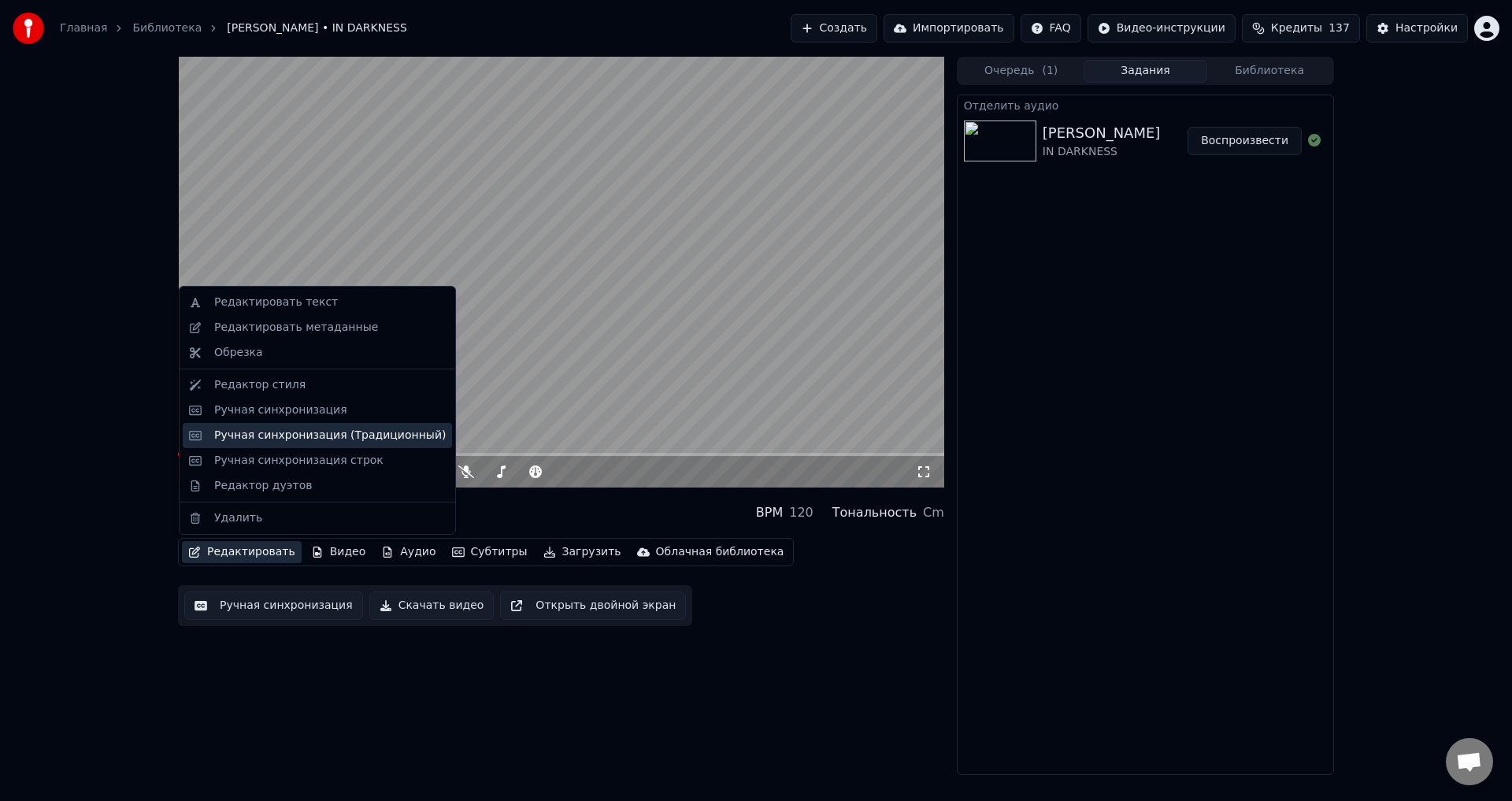
click at [323, 431] on div "Ручная синхронизация (Традиционный)" at bounding box center [330, 436] width 232 height 16
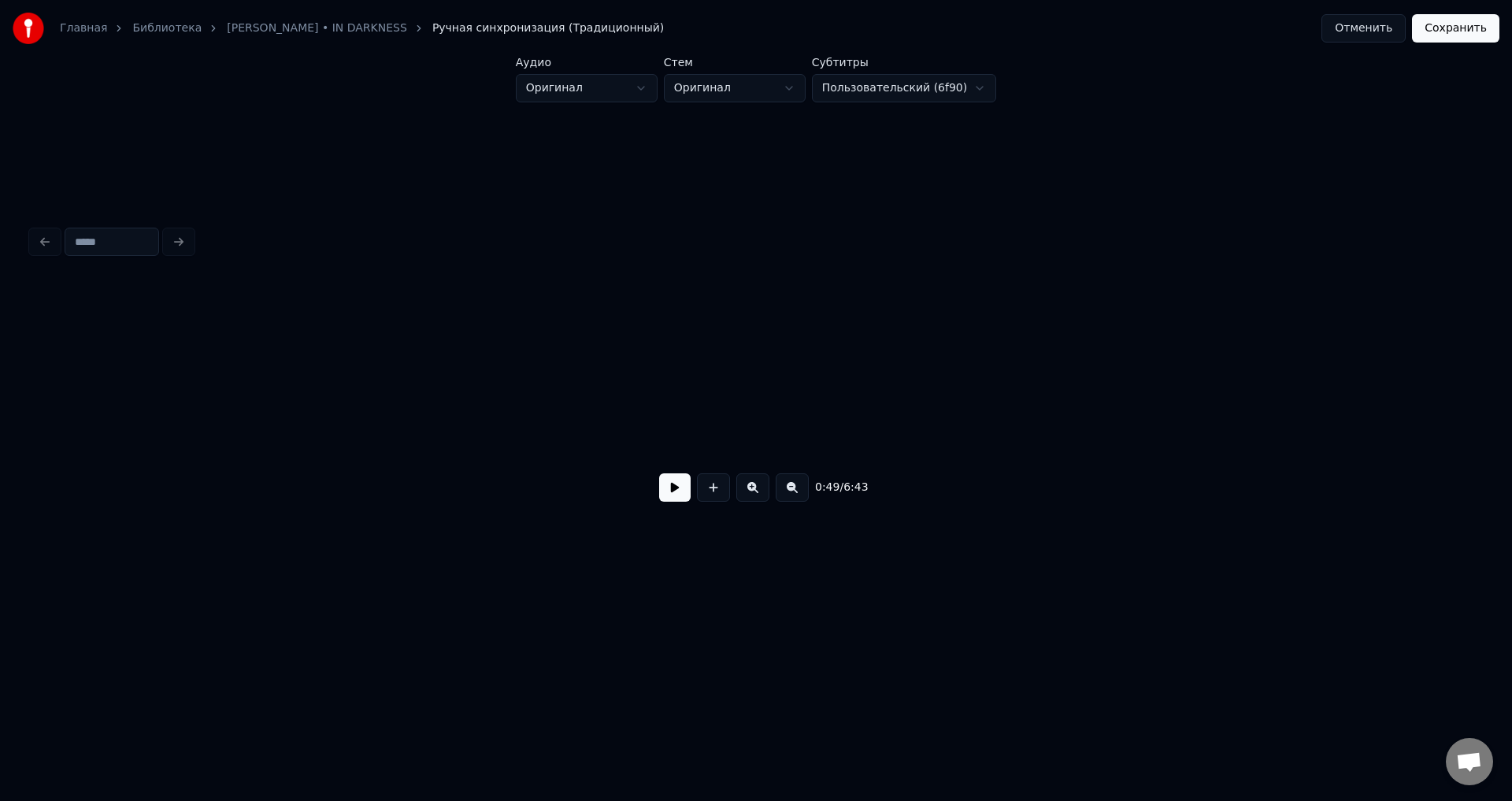
click at [708, 493] on button at bounding box center [714, 487] width 33 height 29
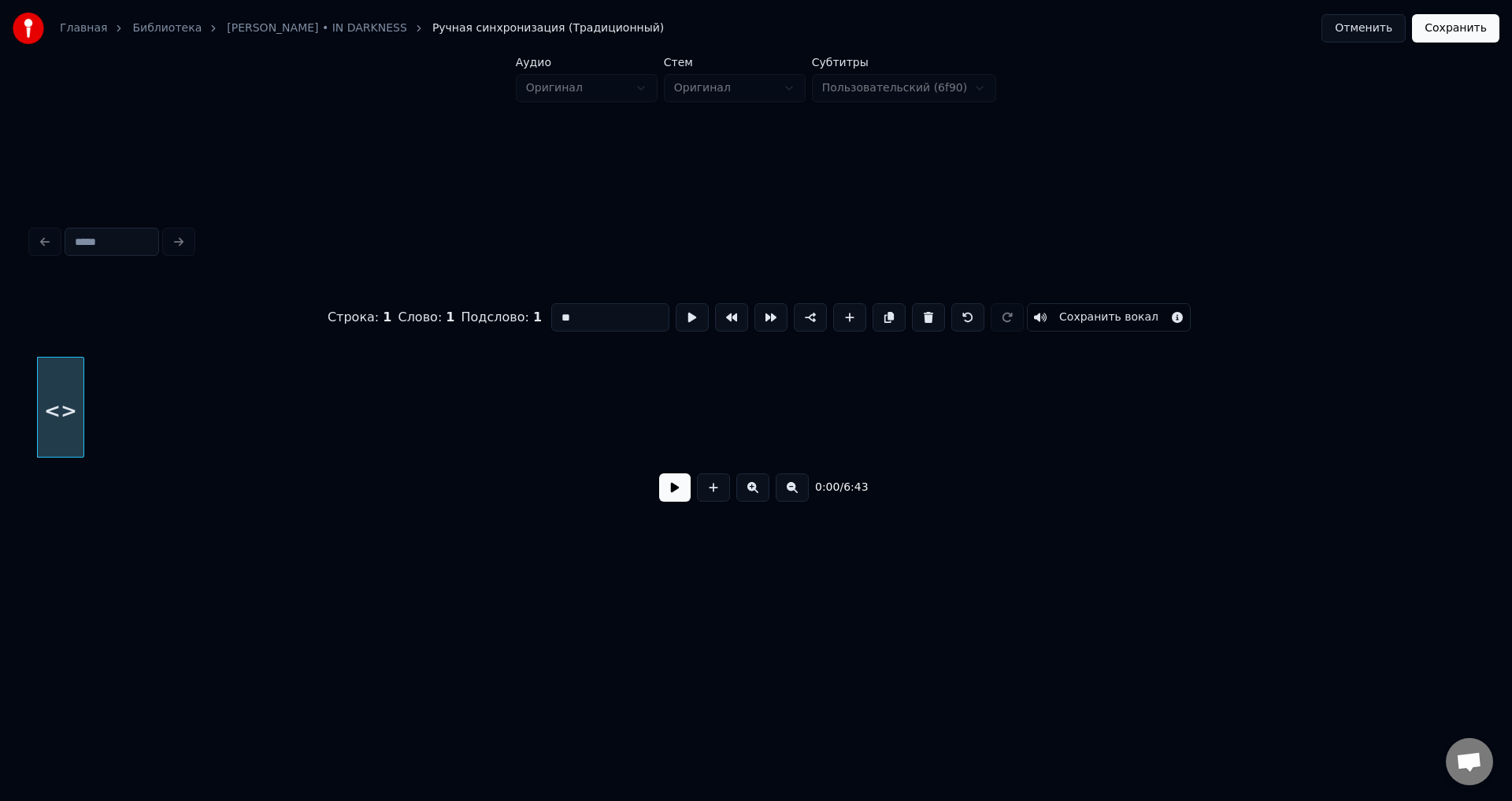
drag, startPoint x: 593, startPoint y: 310, endPoint x: 510, endPoint y: 308, distance: 83.0
click at [510, 308] on div "Строка : 1 Слово : 1 Подслово : 1 ** Сохранить вокал" at bounding box center [756, 317] width 1449 height 79
click at [25, 398] on div "Главная Библиотека LORNA SHORE • IN DARKNESS Ручная синхронизация (Традиционный…" at bounding box center [756, 304] width 1512 height 608
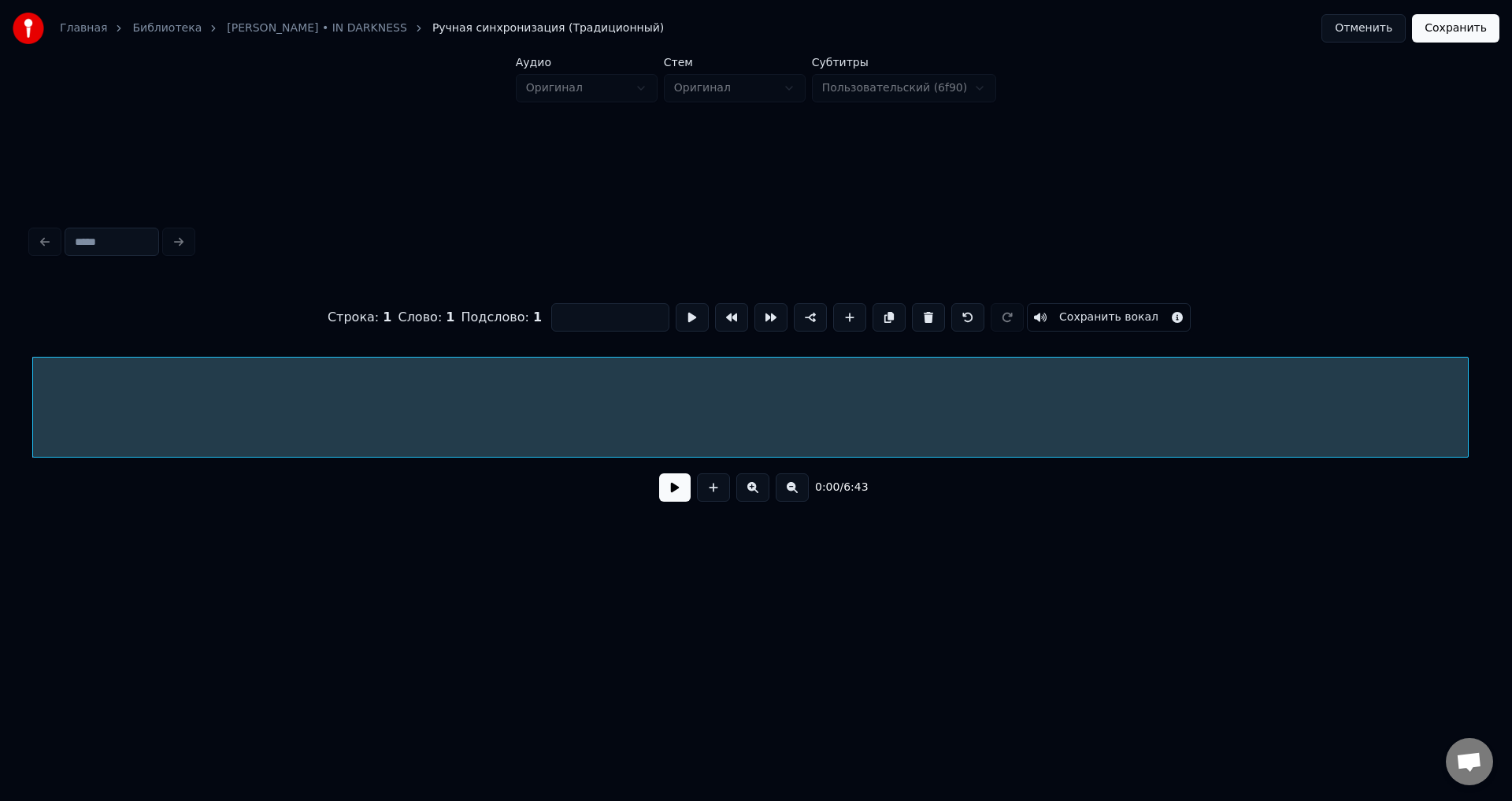
click at [1468, 438] on div at bounding box center [1466, 406] width 5 height 99
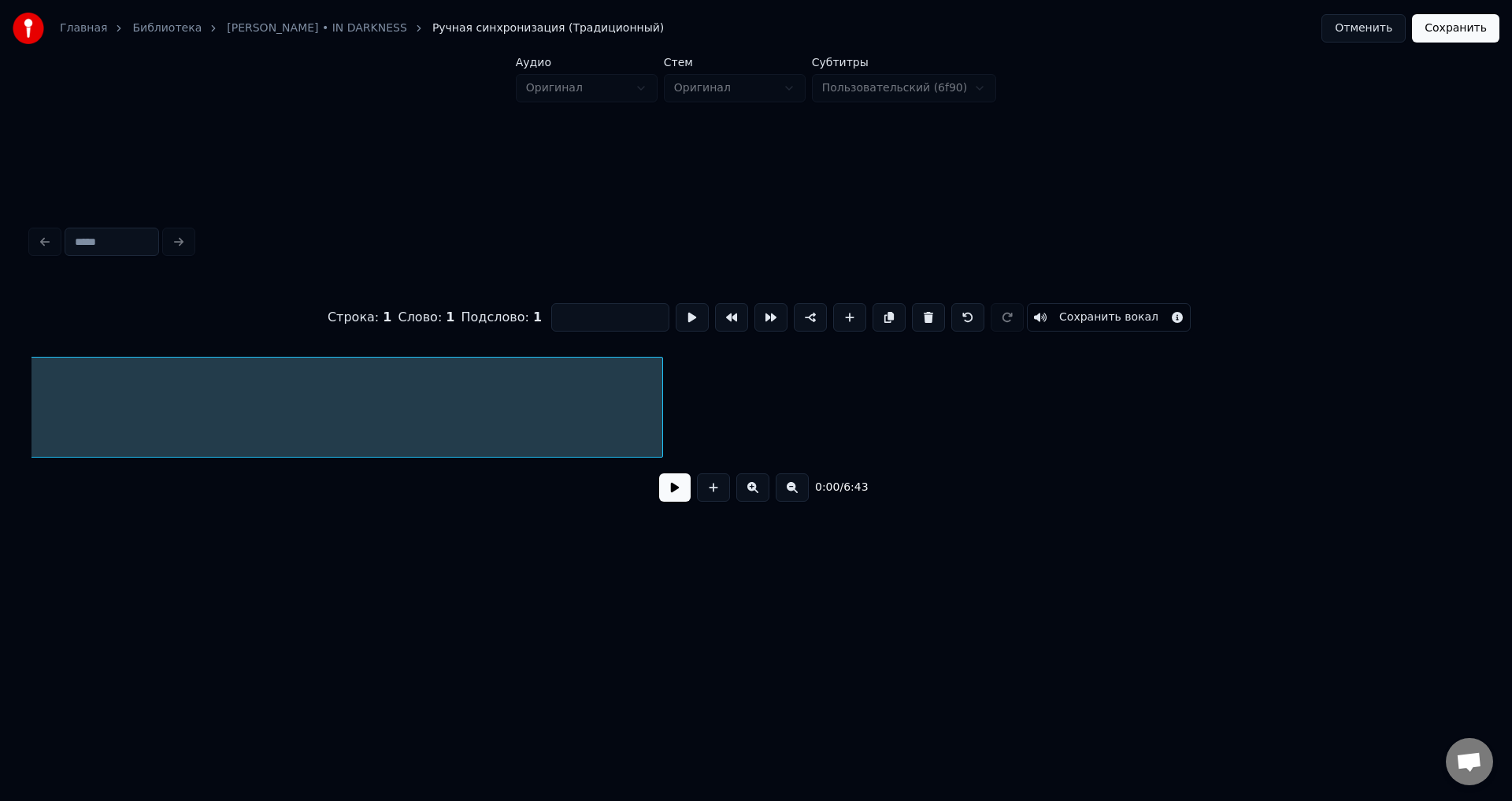
scroll to position [0, 820]
click at [785, 494] on button at bounding box center [793, 487] width 33 height 29
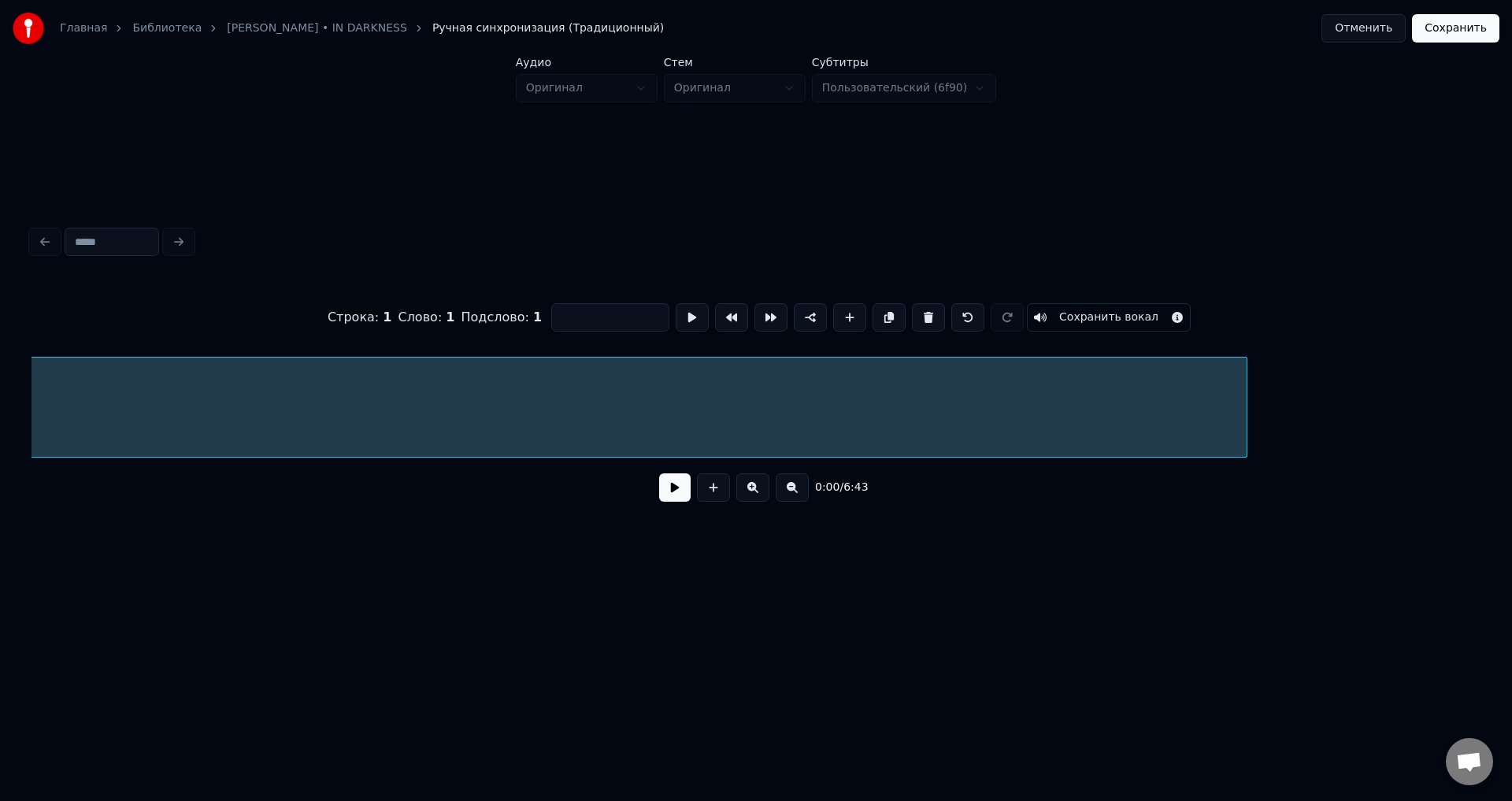
click at [1247, 418] on div at bounding box center [1244, 406] width 5 height 99
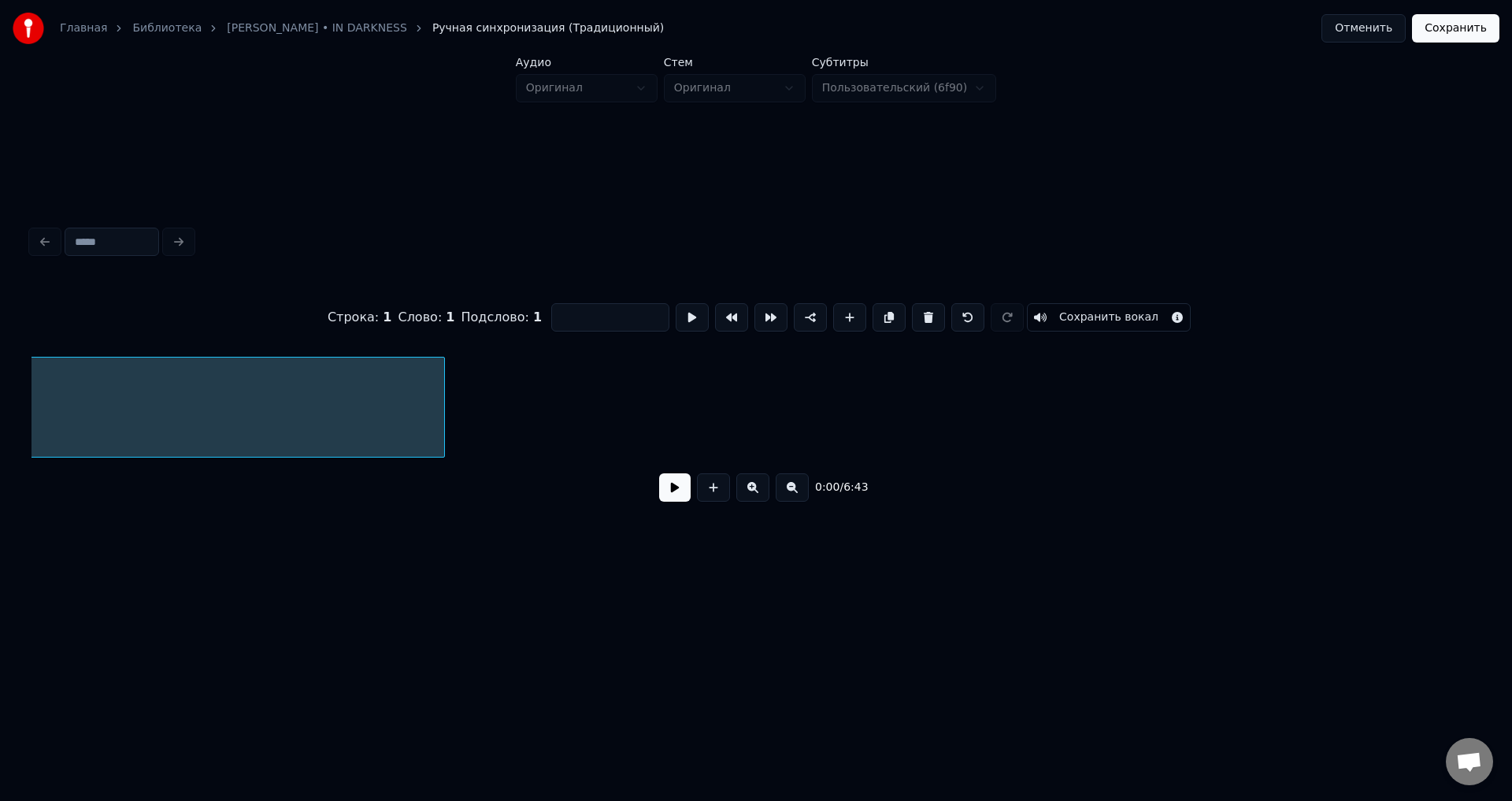
scroll to position [0, 1733]
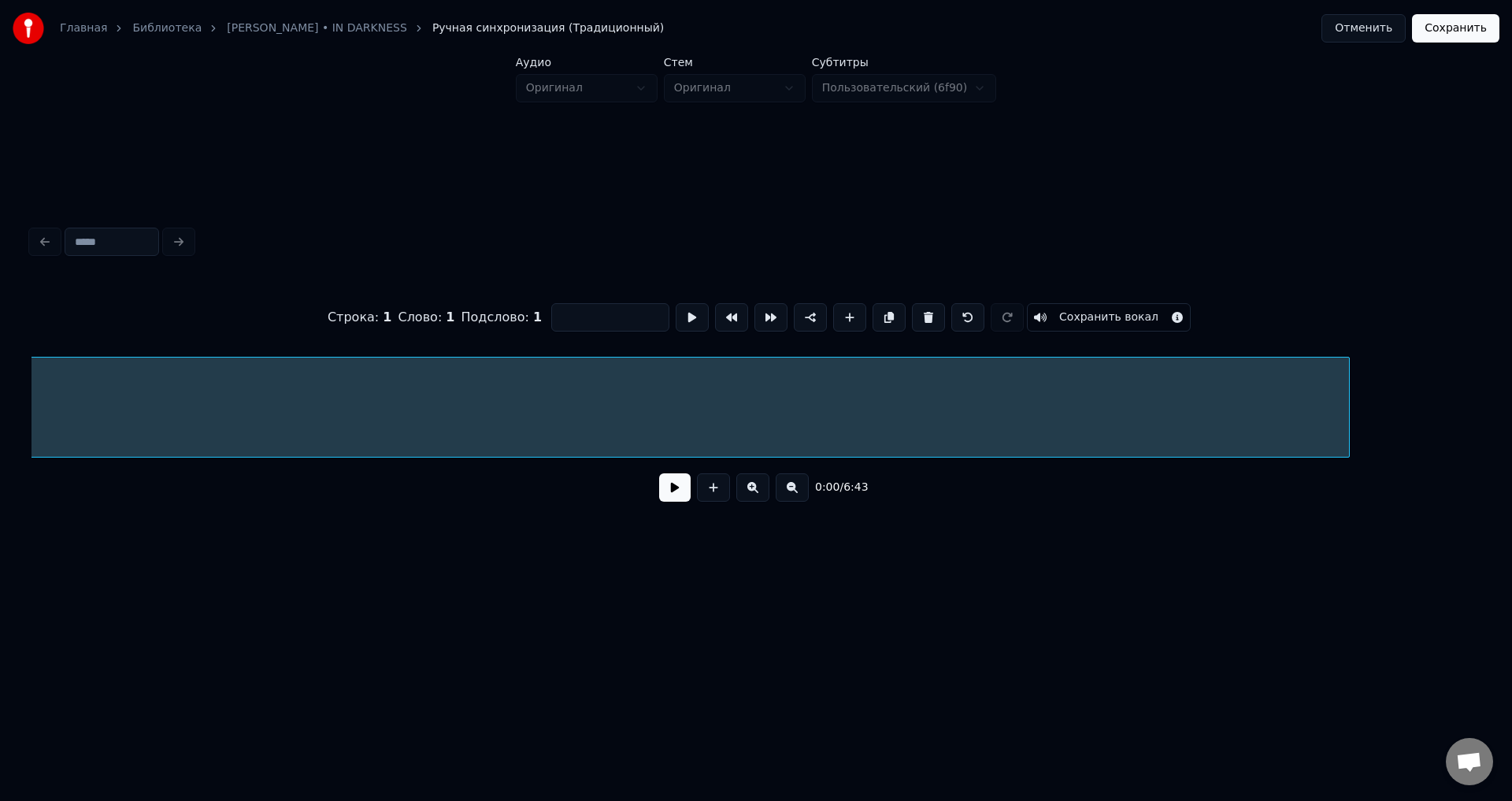
click at [1348, 415] on div at bounding box center [1347, 406] width 5 height 99
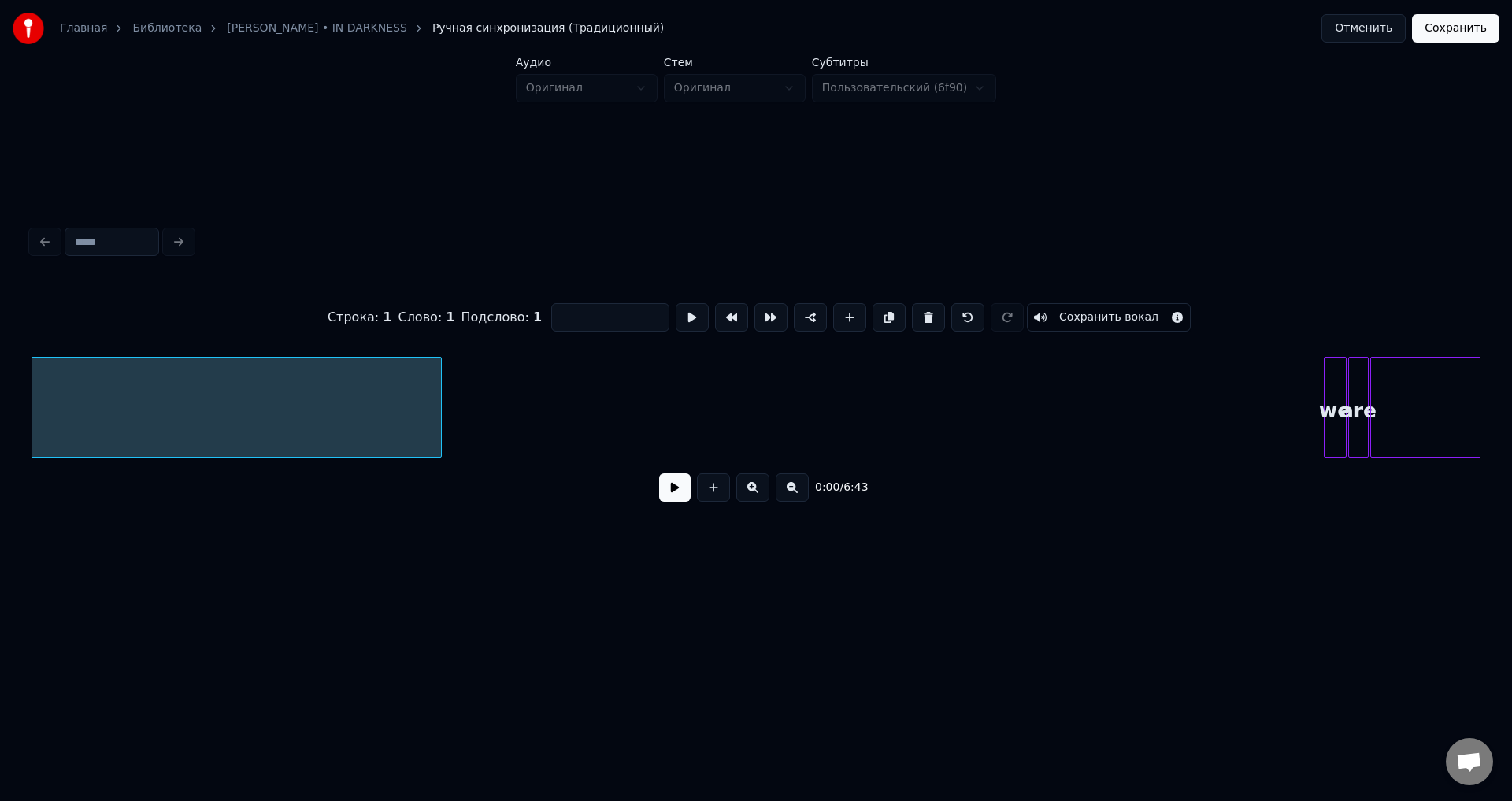
scroll to position [0, 2678]
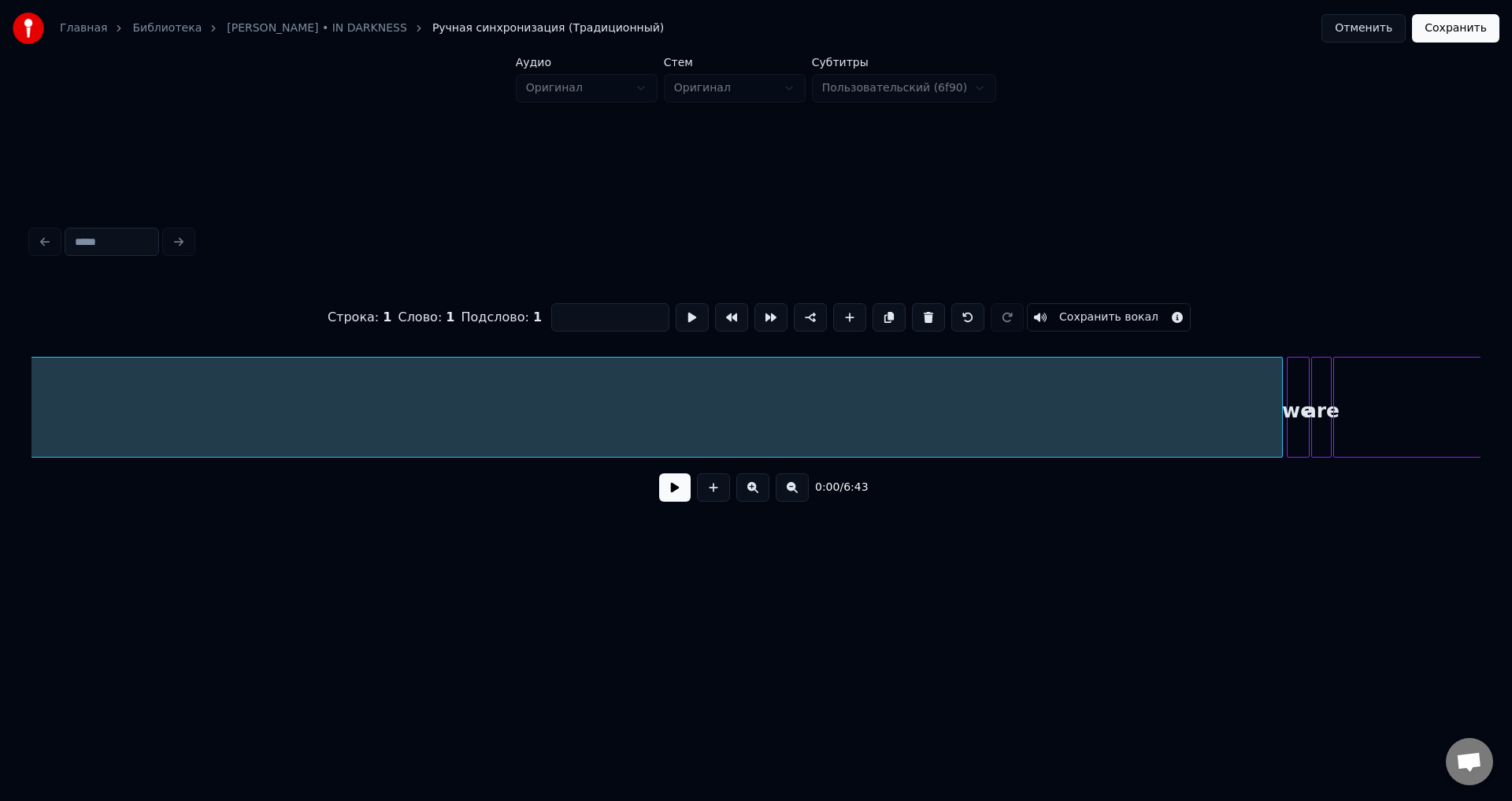
click at [1281, 442] on div at bounding box center [1280, 406] width 5 height 99
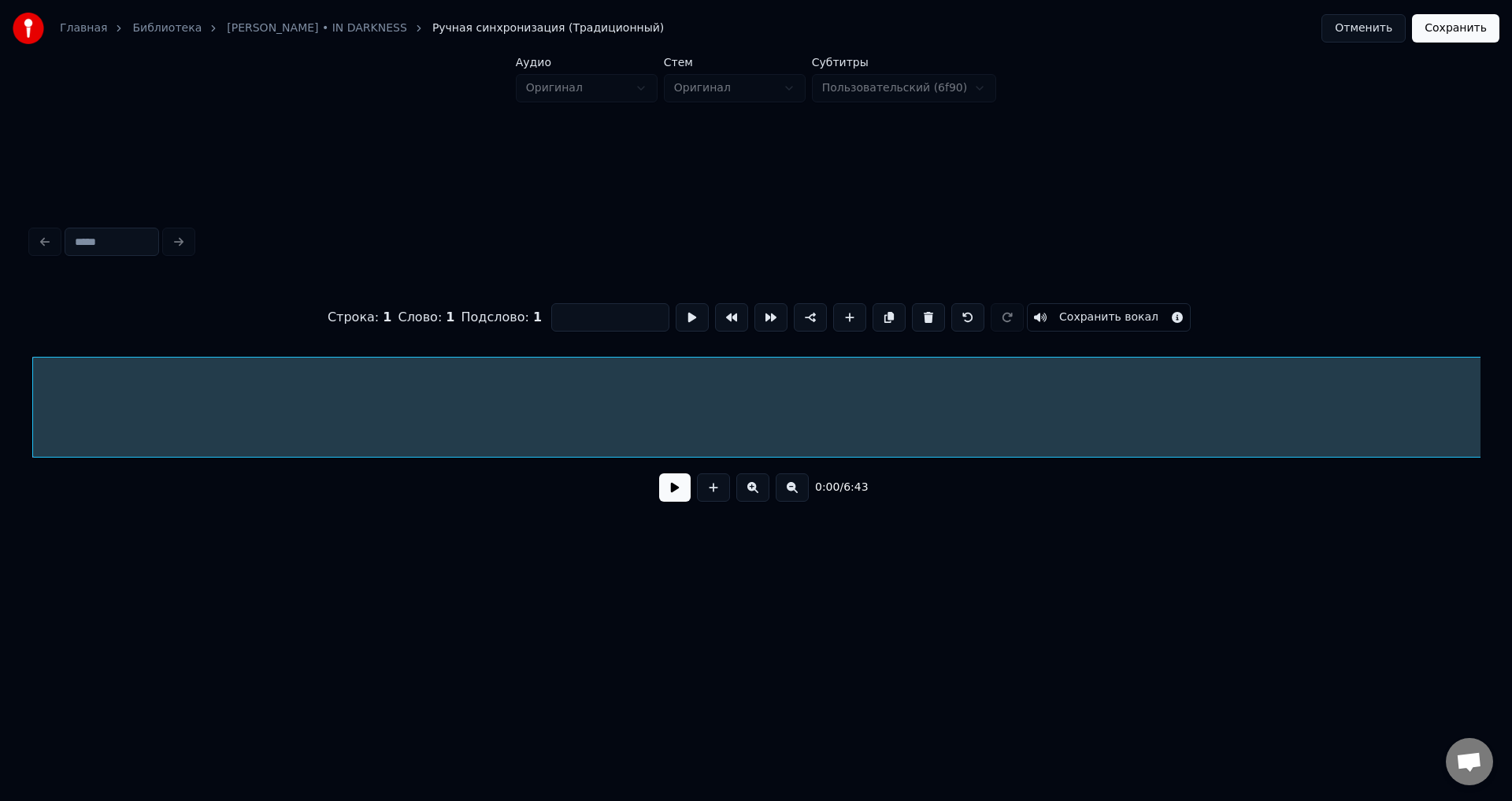
click at [1447, 28] on button "Сохранить" at bounding box center [1456, 29] width 87 height 29
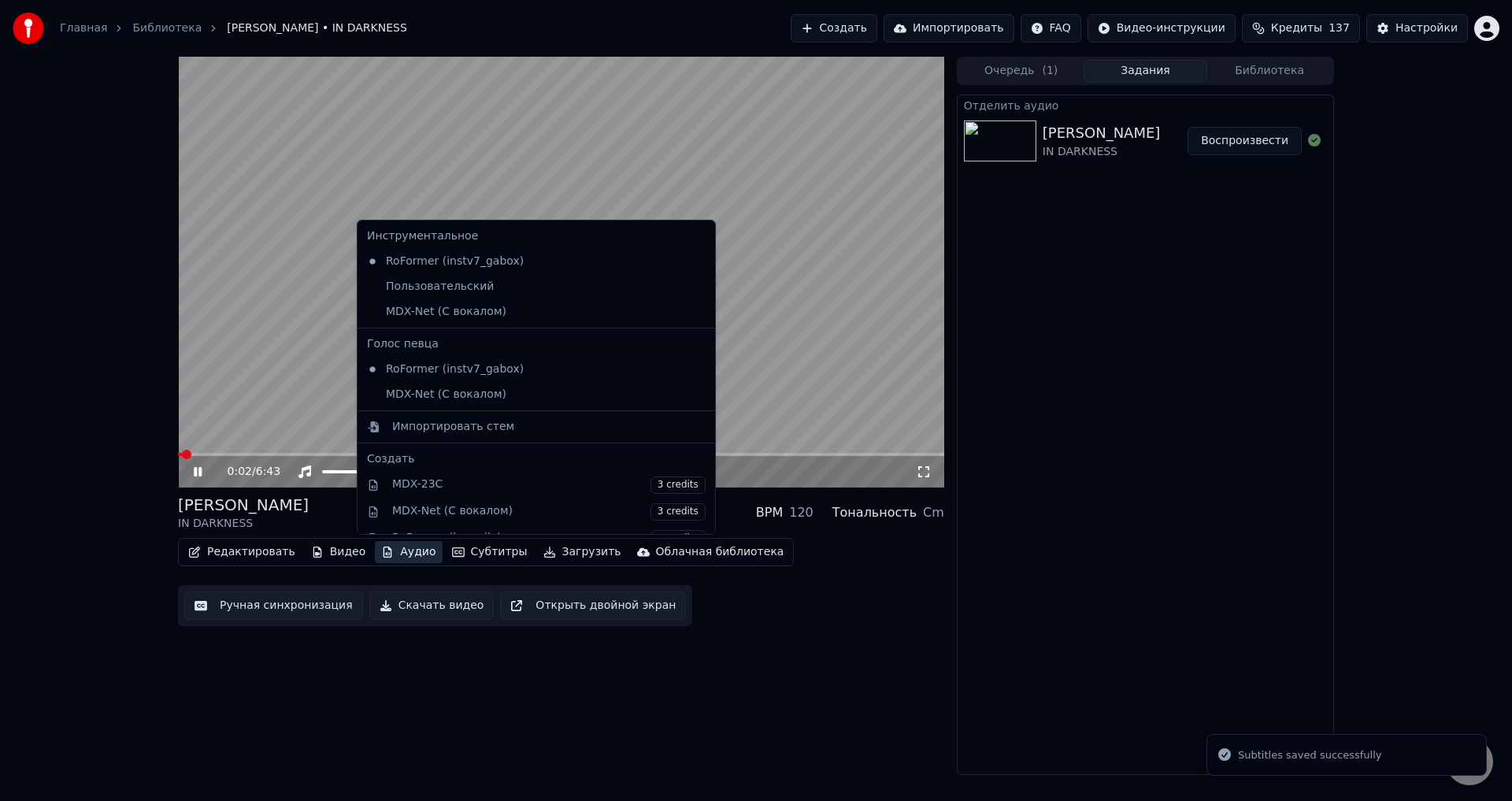
click at [408, 551] on button "Аудио" at bounding box center [408, 552] width 67 height 22
click at [136, 496] on div "0:04 / 6:43 LORNA SHORE IN DARKNESS BPM 120 Тональность Cm Редактировать Видео …" at bounding box center [756, 415] width 1512 height 718
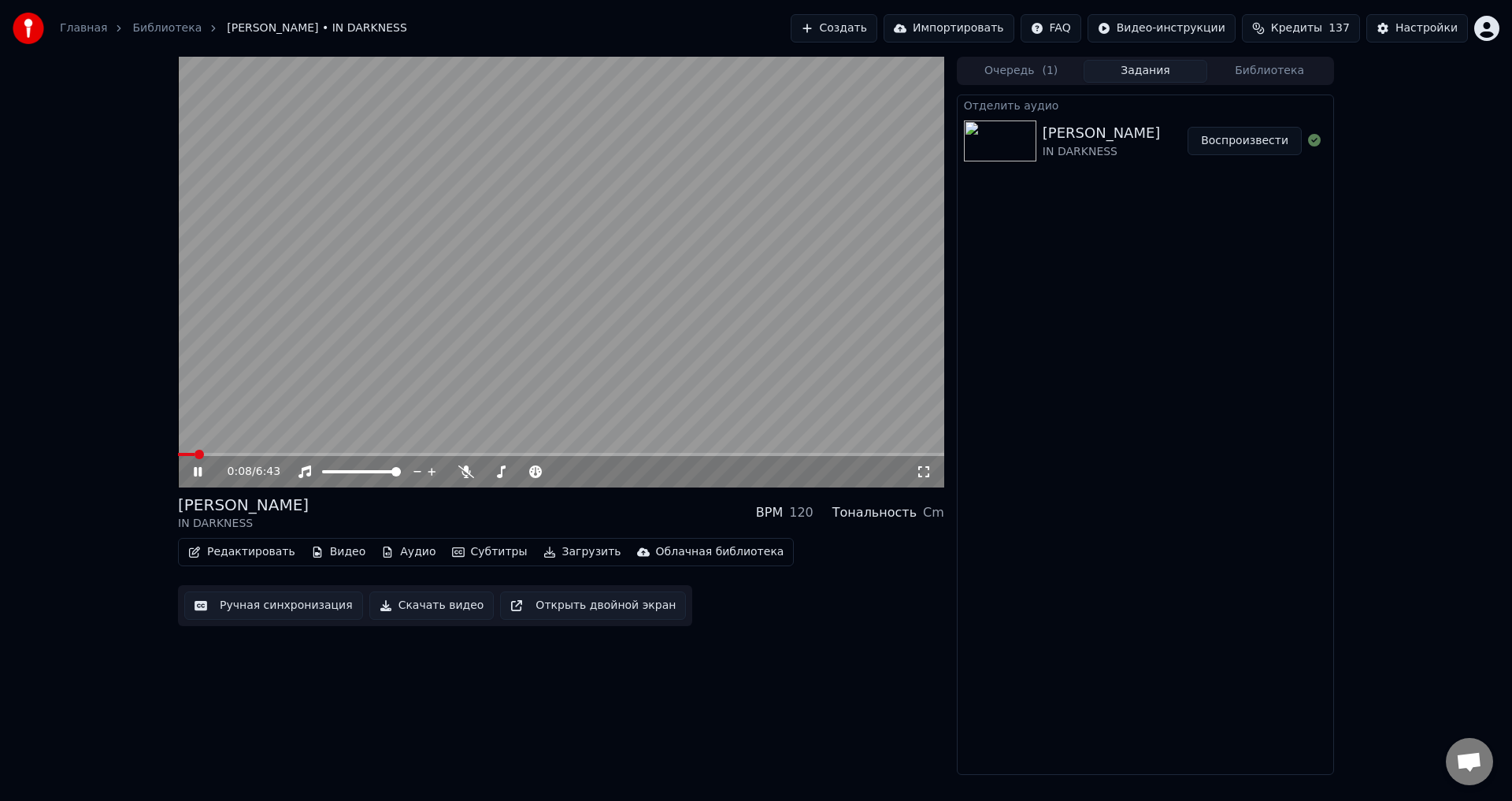
click at [301, 337] on video at bounding box center [561, 271] width 766 height 431
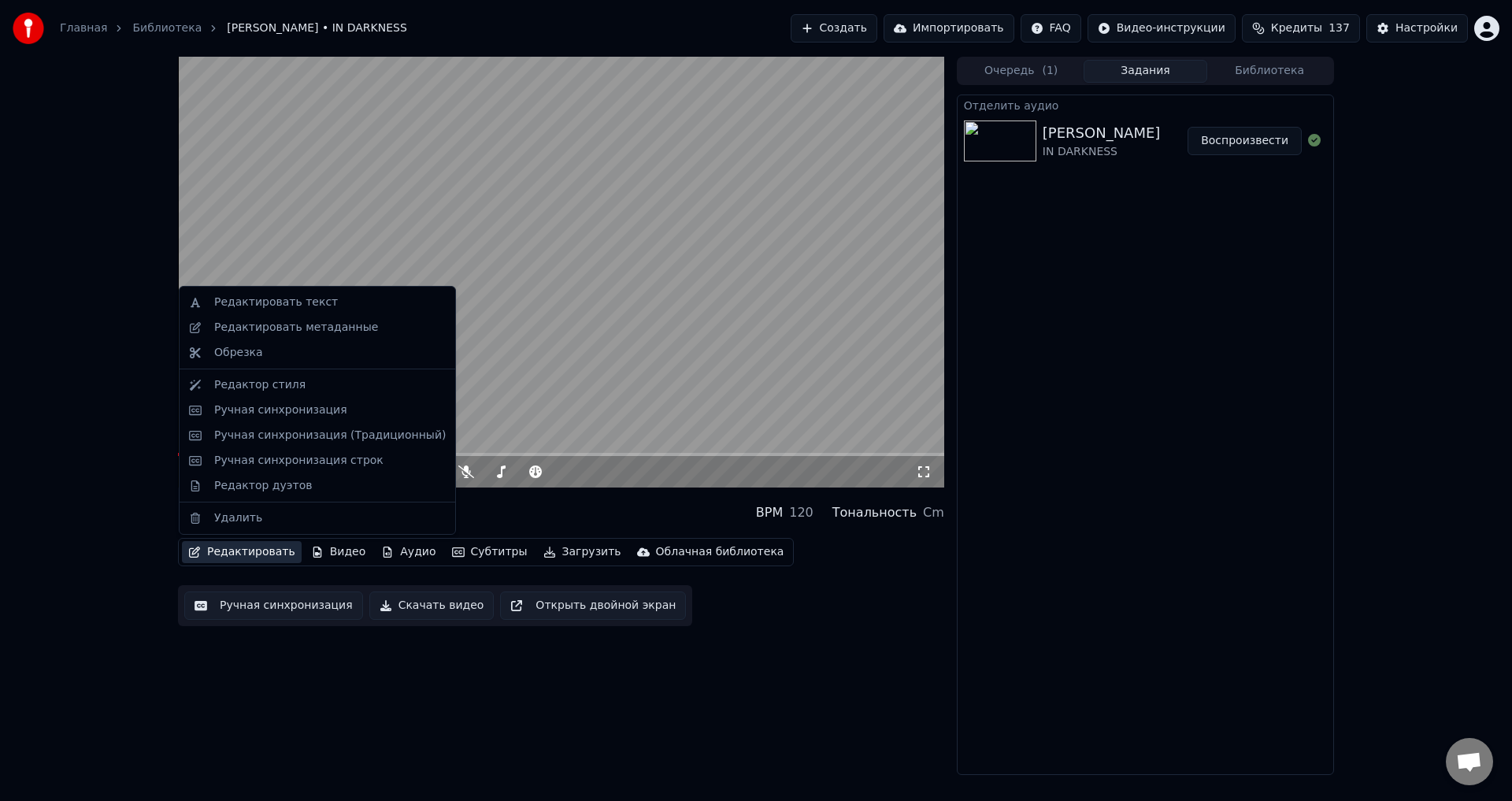
click at [250, 556] on button "Редактировать" at bounding box center [241, 552] width 120 height 22
click at [323, 429] on div "Ручная синхронизация (Традиционный)" at bounding box center [330, 436] width 232 height 16
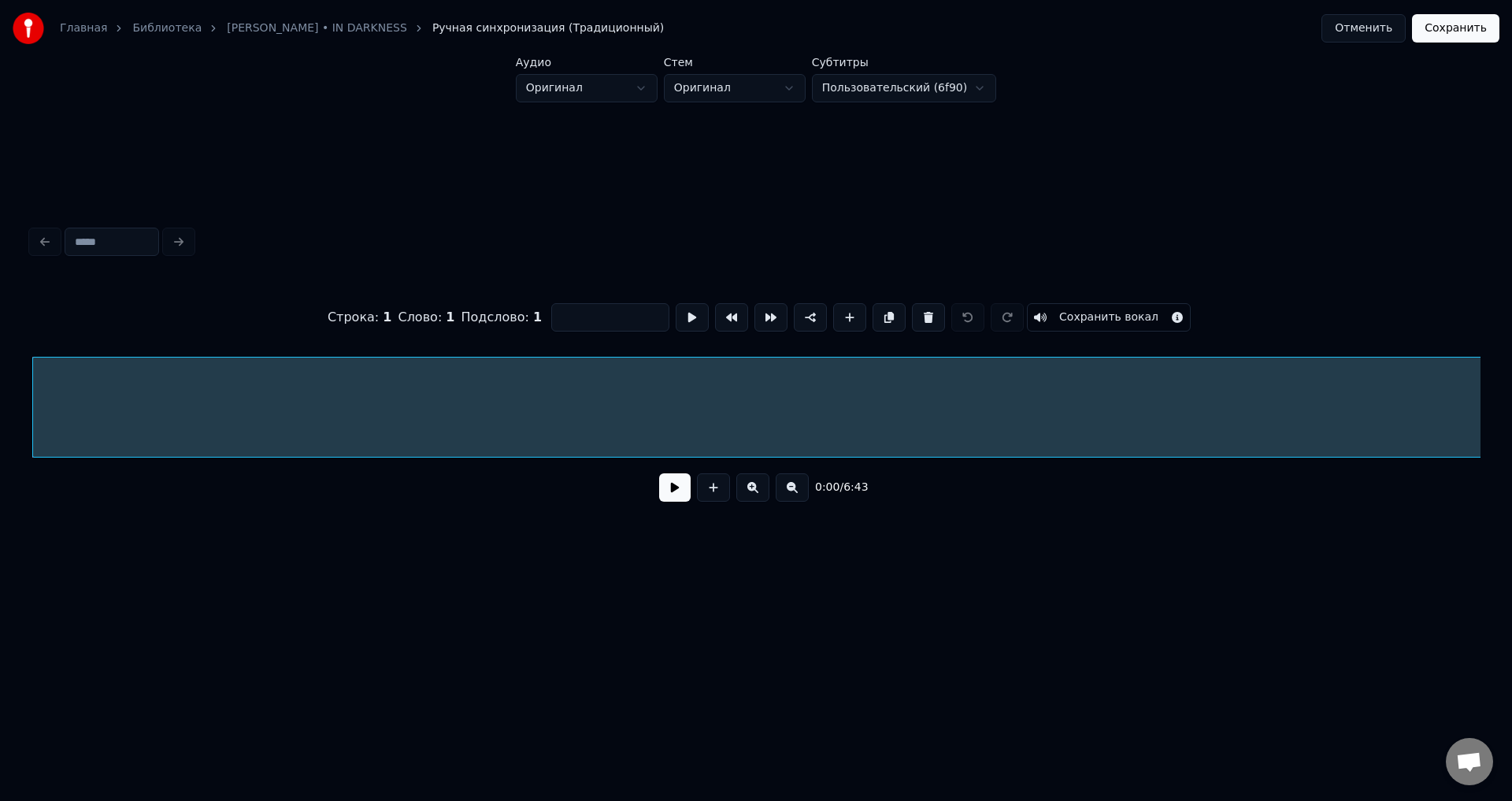
click at [1063, 319] on button "Сохранить вокал" at bounding box center [1109, 318] width 164 height 29
click at [1452, 46] on div "Главная Библиотека LORNA SHORE • IN DARKNESS Ручная синхронизация (Традиционный…" at bounding box center [756, 28] width 1512 height 56
click at [1453, 33] on button "Сохранить" at bounding box center [1456, 29] width 87 height 29
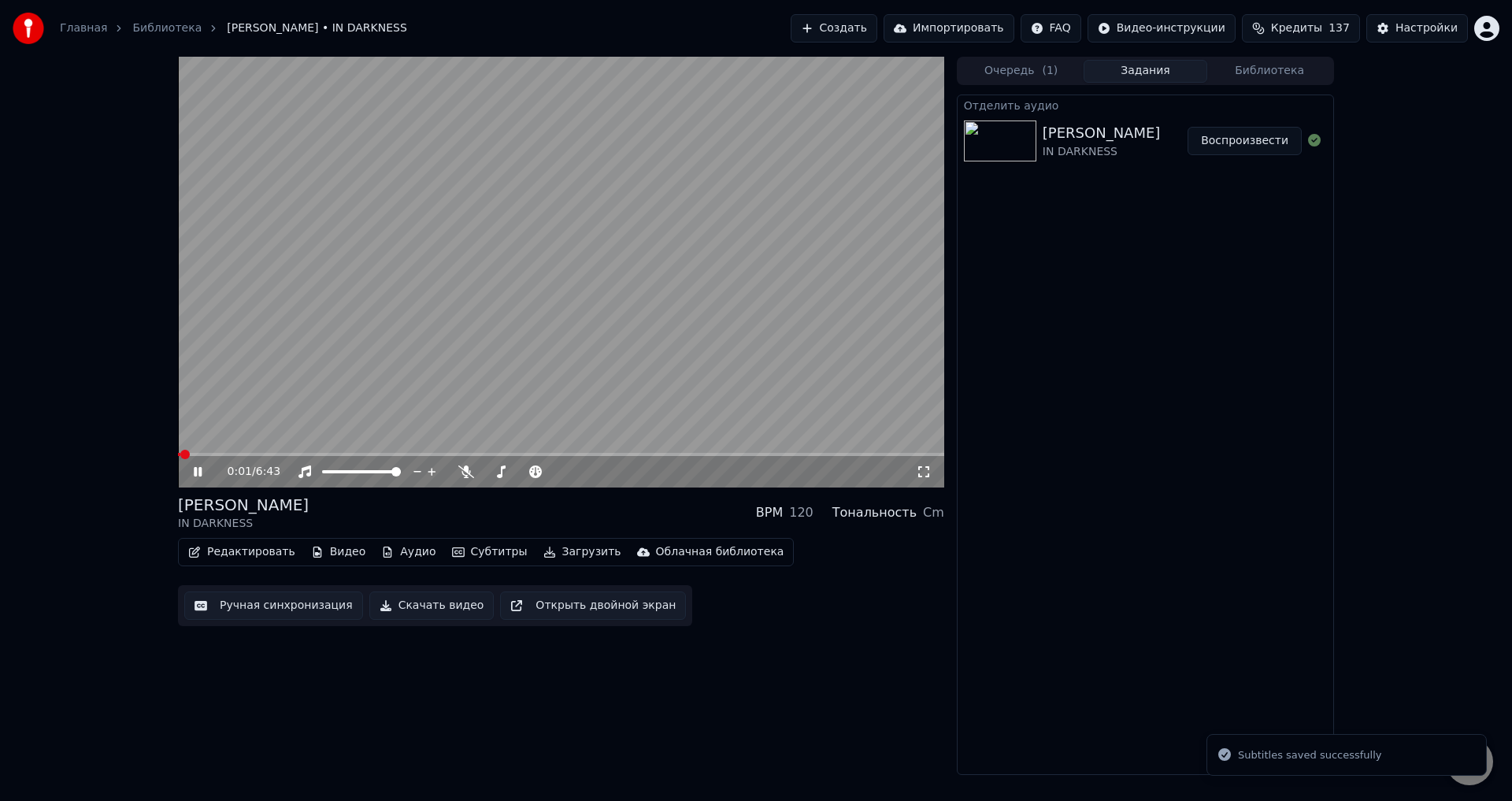
click at [196, 472] on icon at bounding box center [198, 472] width 8 height 10
click at [232, 552] on button "Редактировать" at bounding box center [241, 552] width 120 height 22
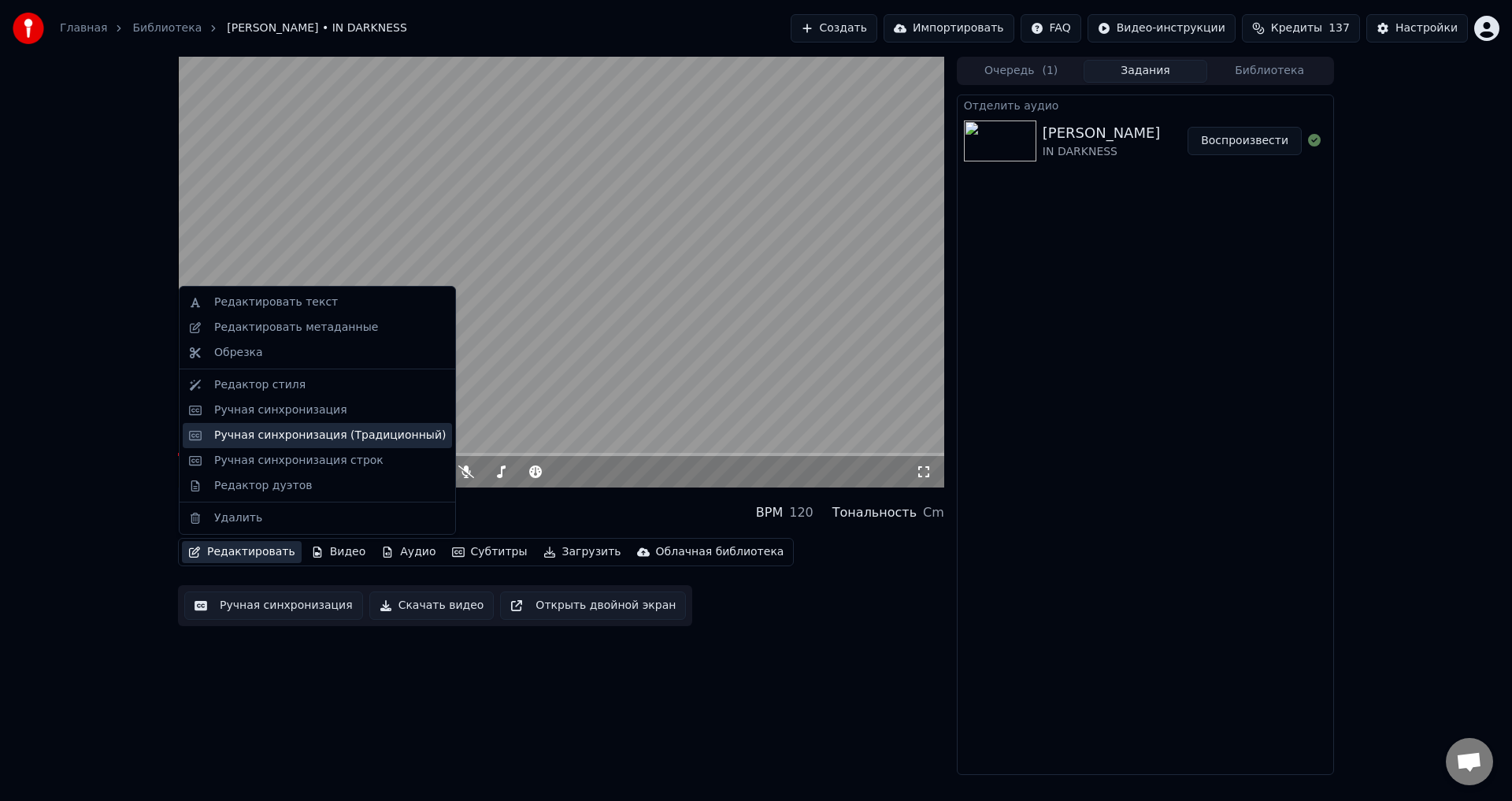
click at [299, 432] on div "Ручная синхронизация (Традиционный)" at bounding box center [330, 436] width 232 height 16
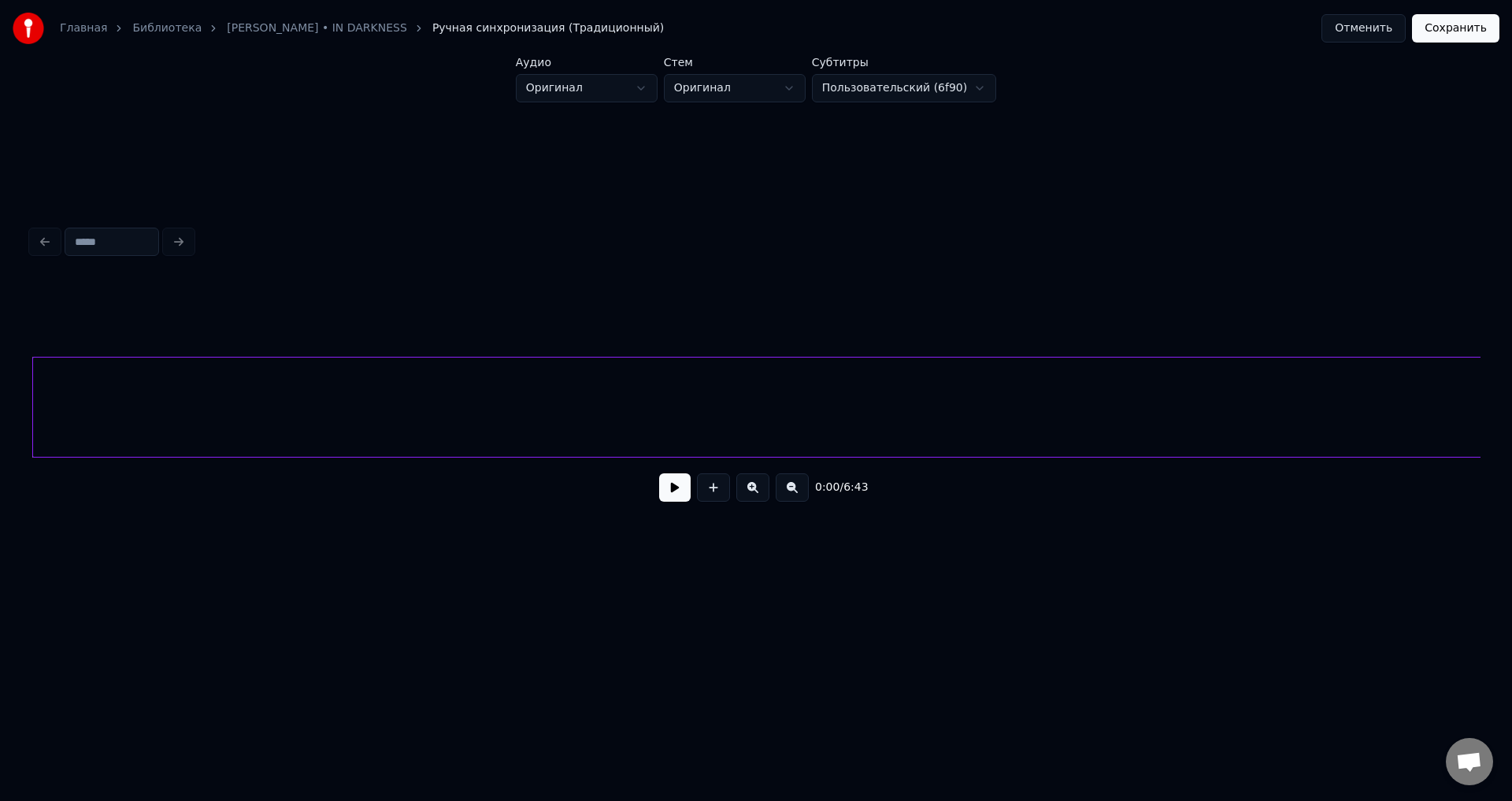
click at [1356, 29] on button "Отменить" at bounding box center [1364, 29] width 84 height 29
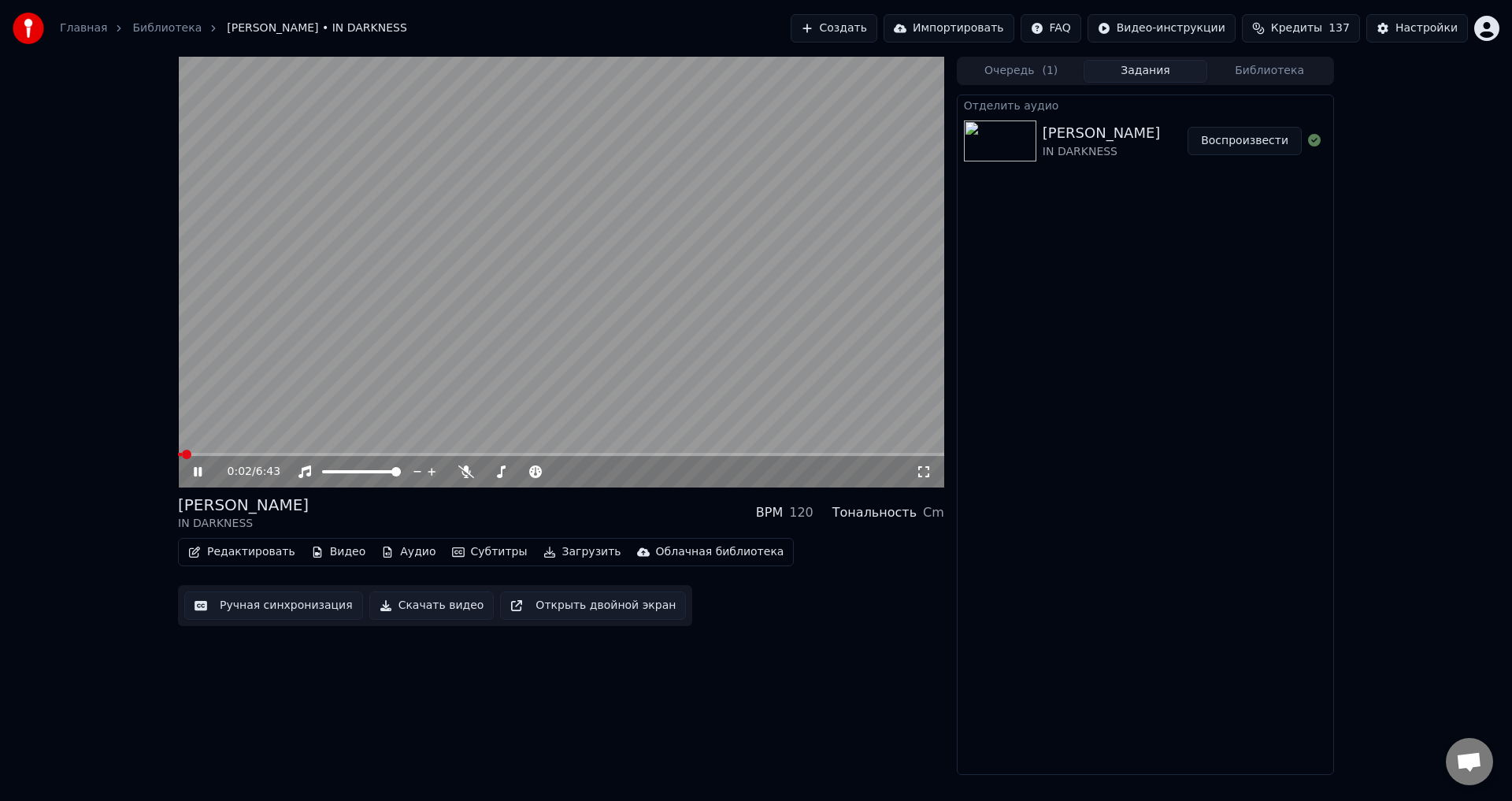
click at [209, 453] on span at bounding box center [561, 454] width 766 height 3
click at [271, 453] on span at bounding box center [561, 454] width 766 height 3
click at [923, 470] on icon at bounding box center [924, 472] width 16 height 13
click at [542, 502] on div "[PERSON_NAME] IN DARKNESS BPM 120 Тональность Cm" at bounding box center [561, 513] width 766 height 38
click at [923, 477] on icon at bounding box center [924, 472] width 16 height 13
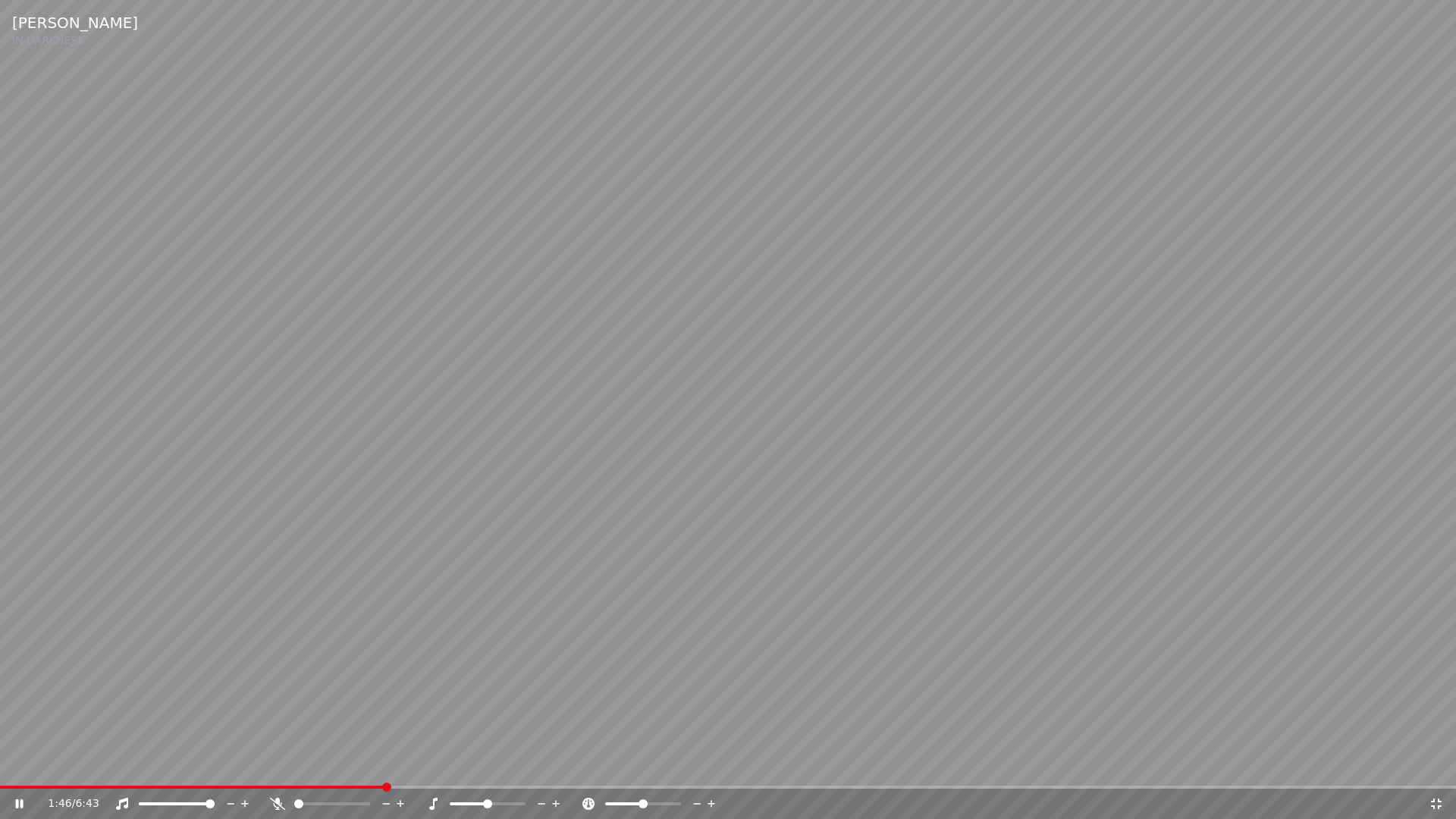
click at [163, 771] on span at bounding box center [192, 788] width 385 height 3
click at [706, 454] on video at bounding box center [728, 409] width 1456 height 819
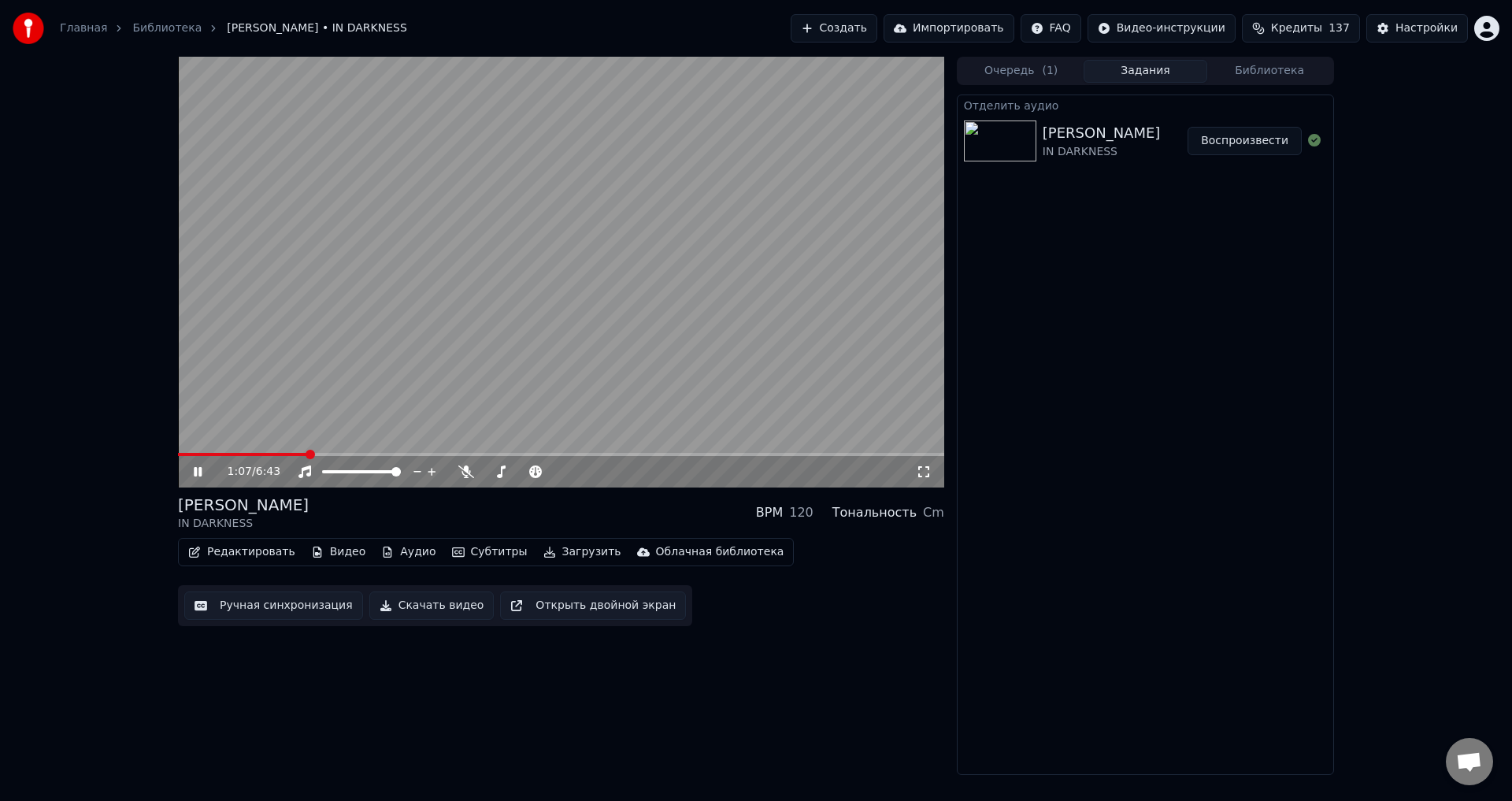
click at [579, 453] on span at bounding box center [561, 454] width 766 height 3
click at [662, 455] on span at bounding box center [561, 454] width 766 height 3
click at [600, 259] on video at bounding box center [561, 271] width 766 height 431
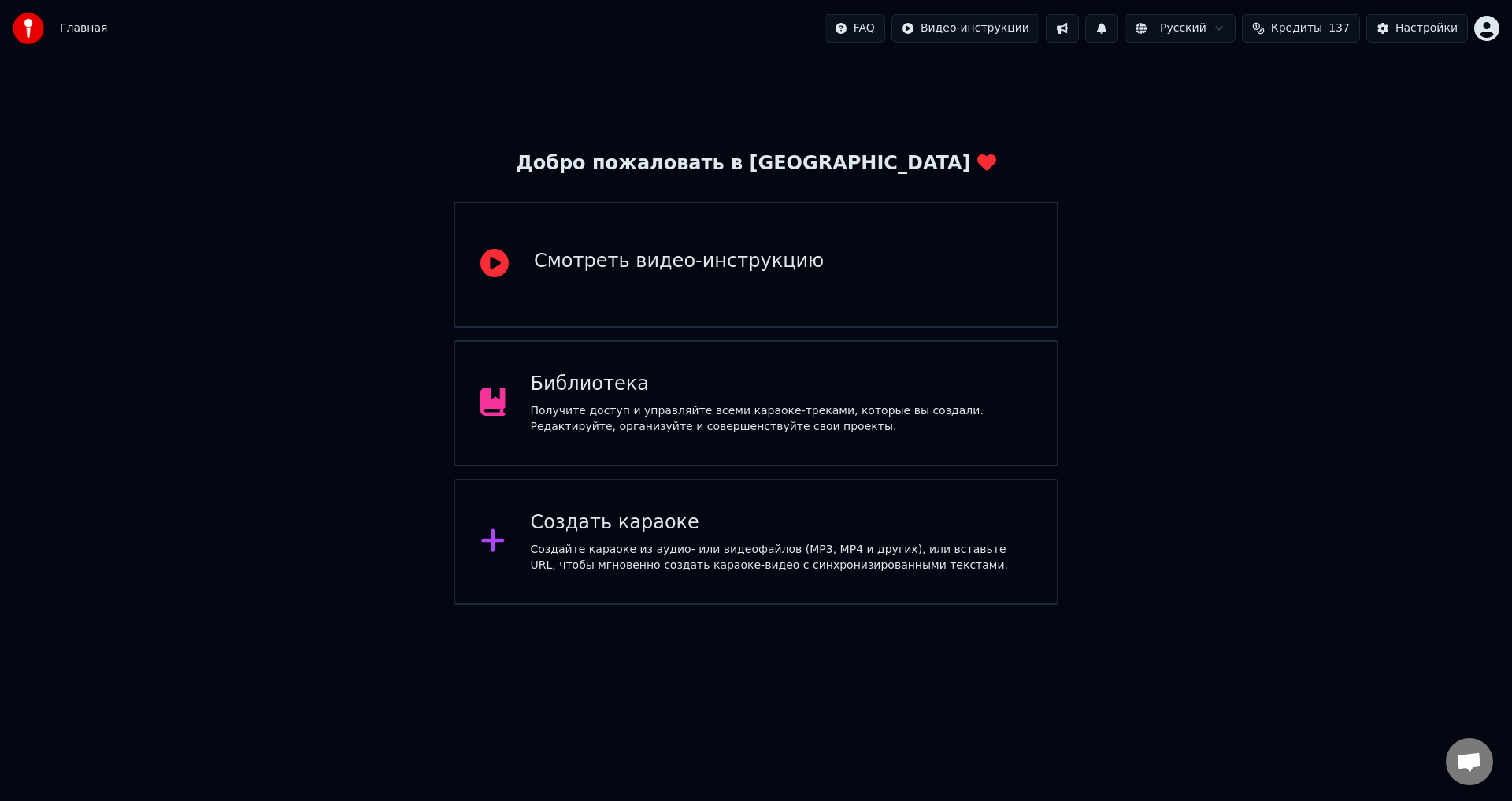
click at [944, 418] on div "Получите доступ и управляйте всеми караоке-треками, которые вы создали. Редакти…" at bounding box center [782, 419] width 502 height 32
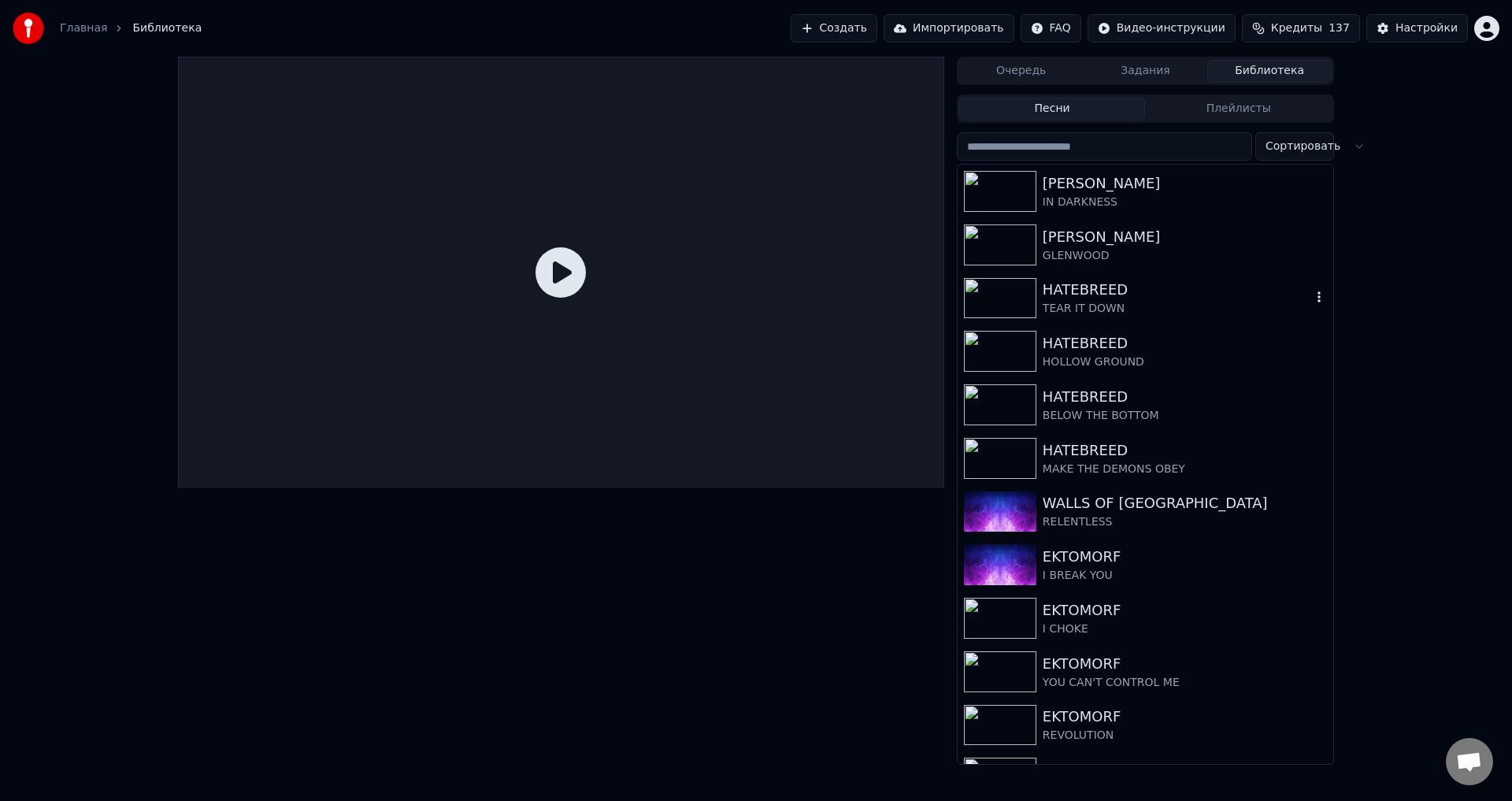
click at [1073, 227] on div "[PERSON_NAME]" at bounding box center [1185, 237] width 284 height 22
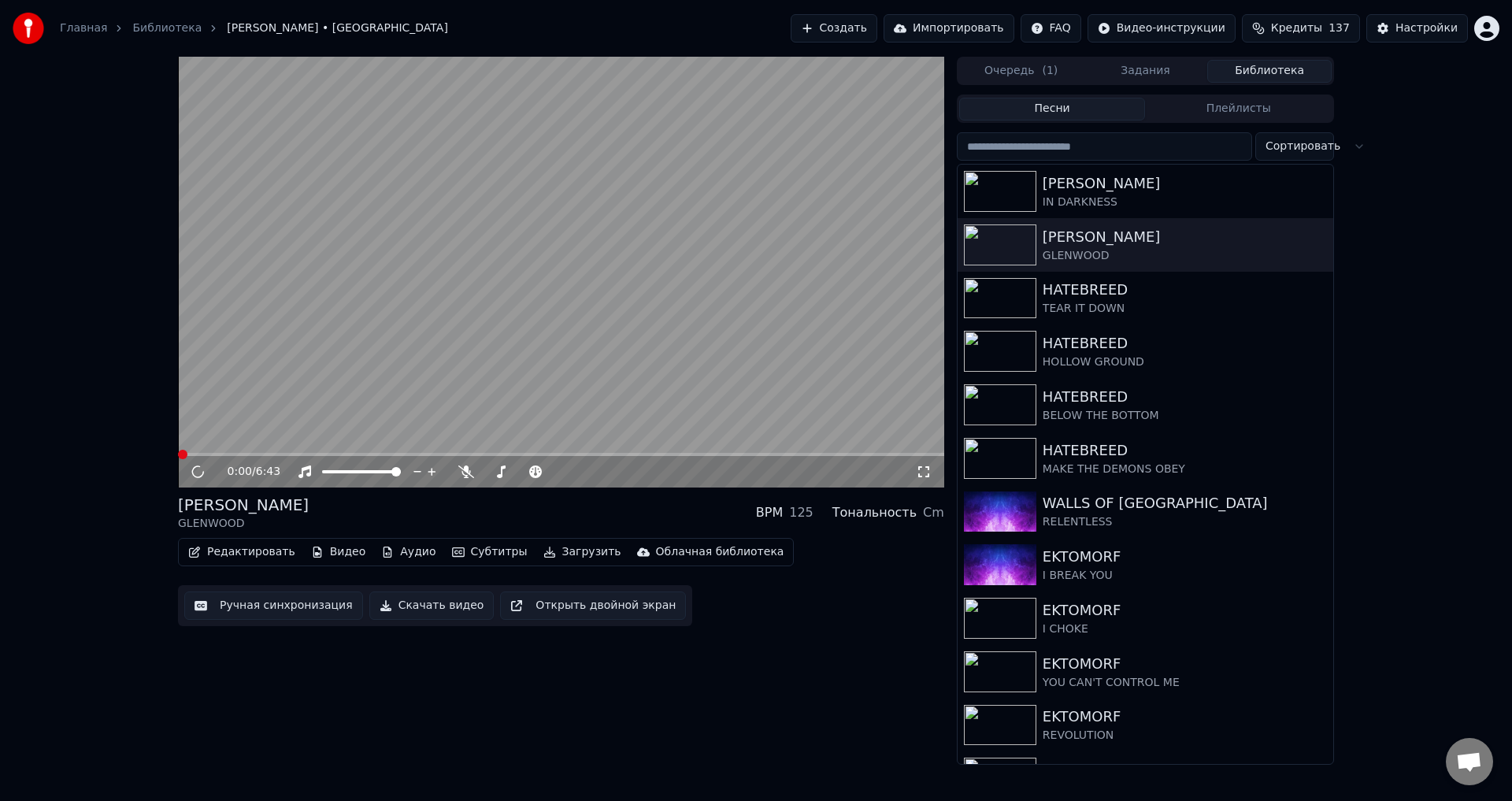
click at [561, 516] on div "[PERSON_NAME] GLENWOOD BPM 125 Тональность Cm" at bounding box center [561, 513] width 766 height 38
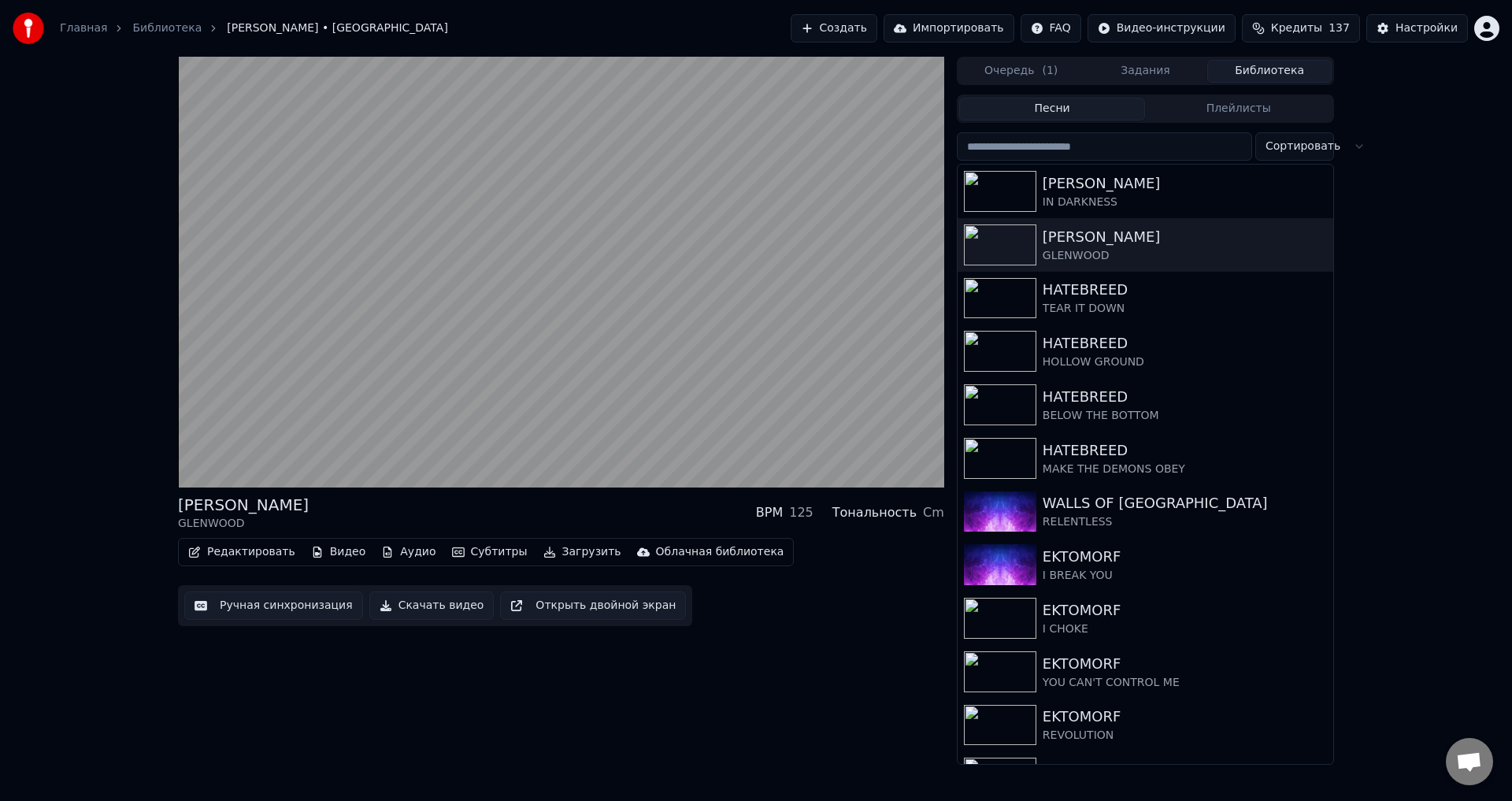
drag, startPoint x: 550, startPoint y: 505, endPoint x: 538, endPoint y: 505, distance: 12.0
click at [550, 505] on div "[PERSON_NAME] GLENWOOD BPM 125 Тональность Cm" at bounding box center [561, 513] width 766 height 38
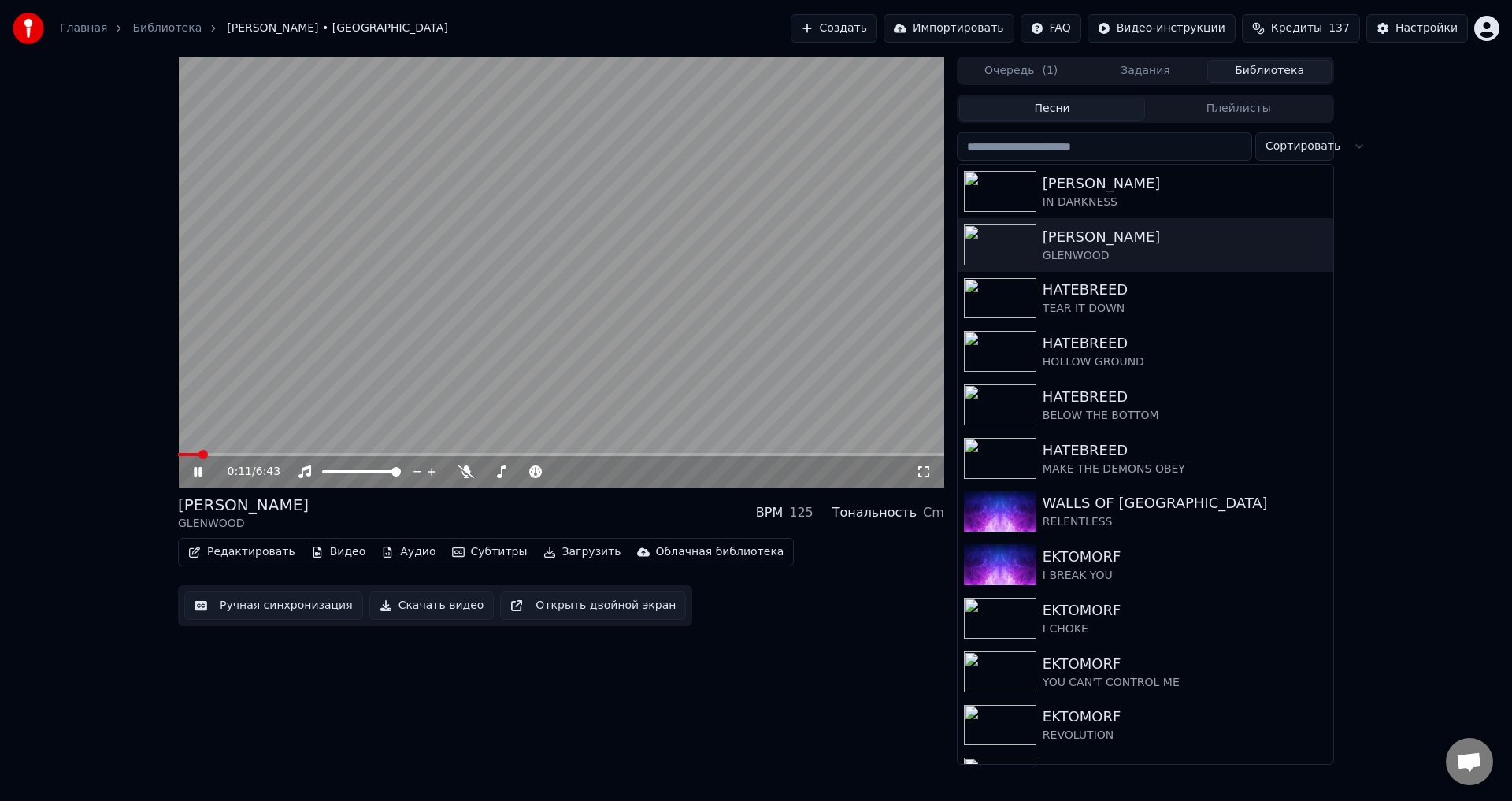
click at [287, 452] on span at bounding box center [561, 454] width 766 height 3
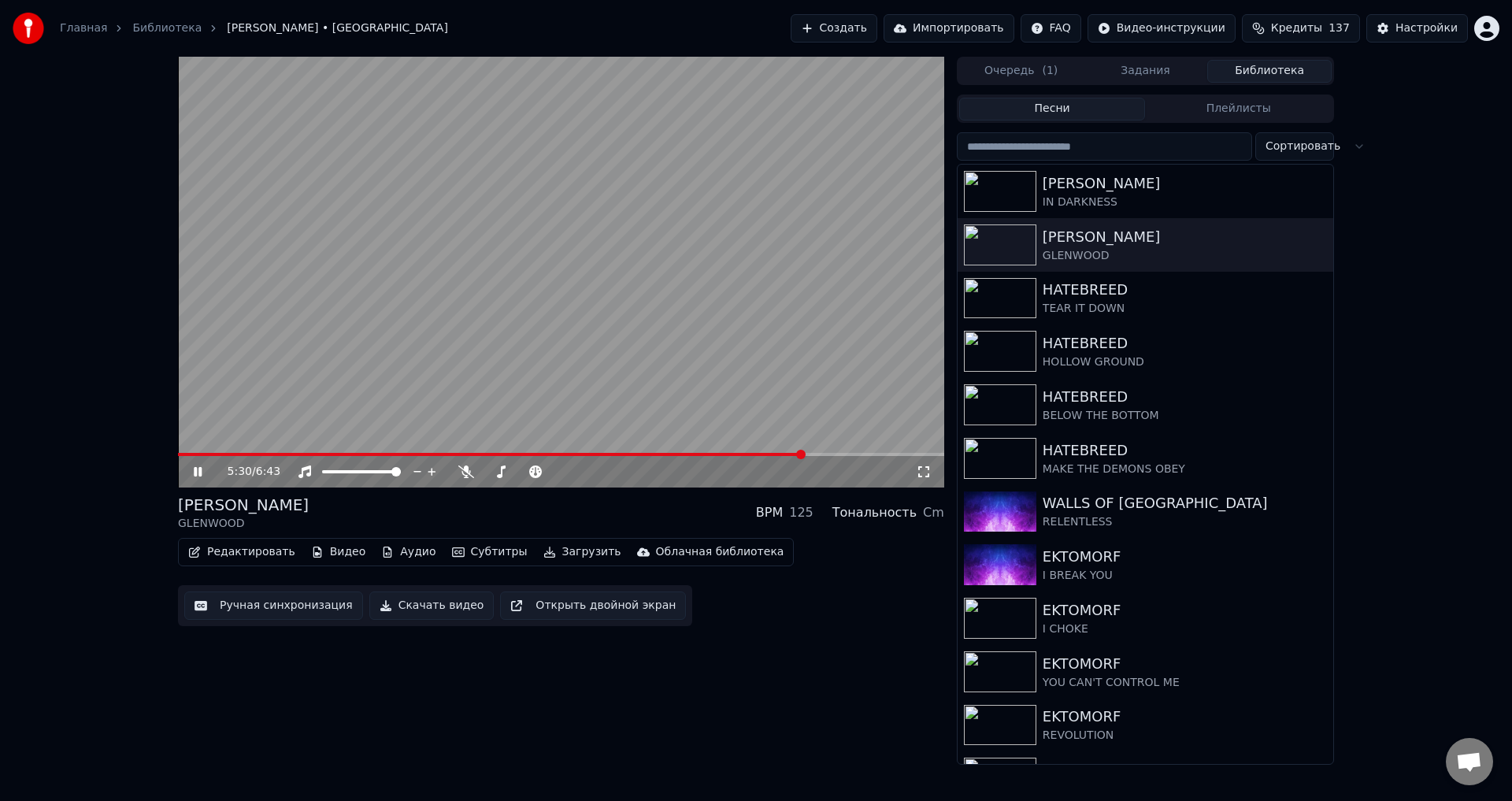
click at [804, 452] on span at bounding box center [561, 454] width 766 height 3
click at [515, 518] on div "[PERSON_NAME] GLENWOOD BPM 125 Тональность Cm" at bounding box center [561, 513] width 766 height 38
click at [514, 517] on div "[PERSON_NAME] GLENWOOD BPM 125 Тональность Cm" at bounding box center [561, 513] width 766 height 38
click at [476, 517] on div "[PERSON_NAME] GLENWOOD BPM 125 Тональность Cm" at bounding box center [561, 513] width 766 height 38
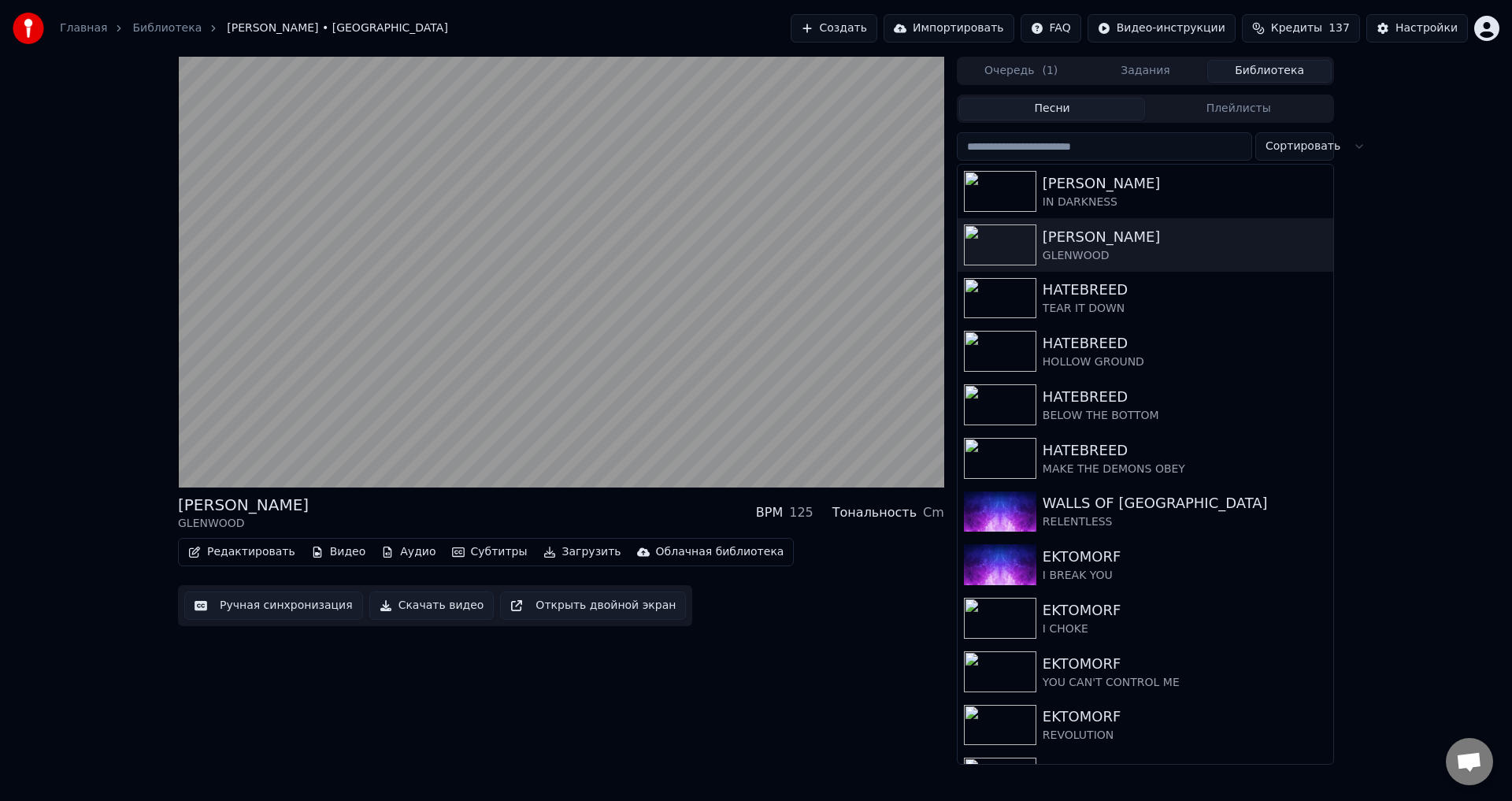
click at [530, 506] on div "[PERSON_NAME] GLENWOOD BPM 125 Тональность Cm" at bounding box center [561, 513] width 766 height 38
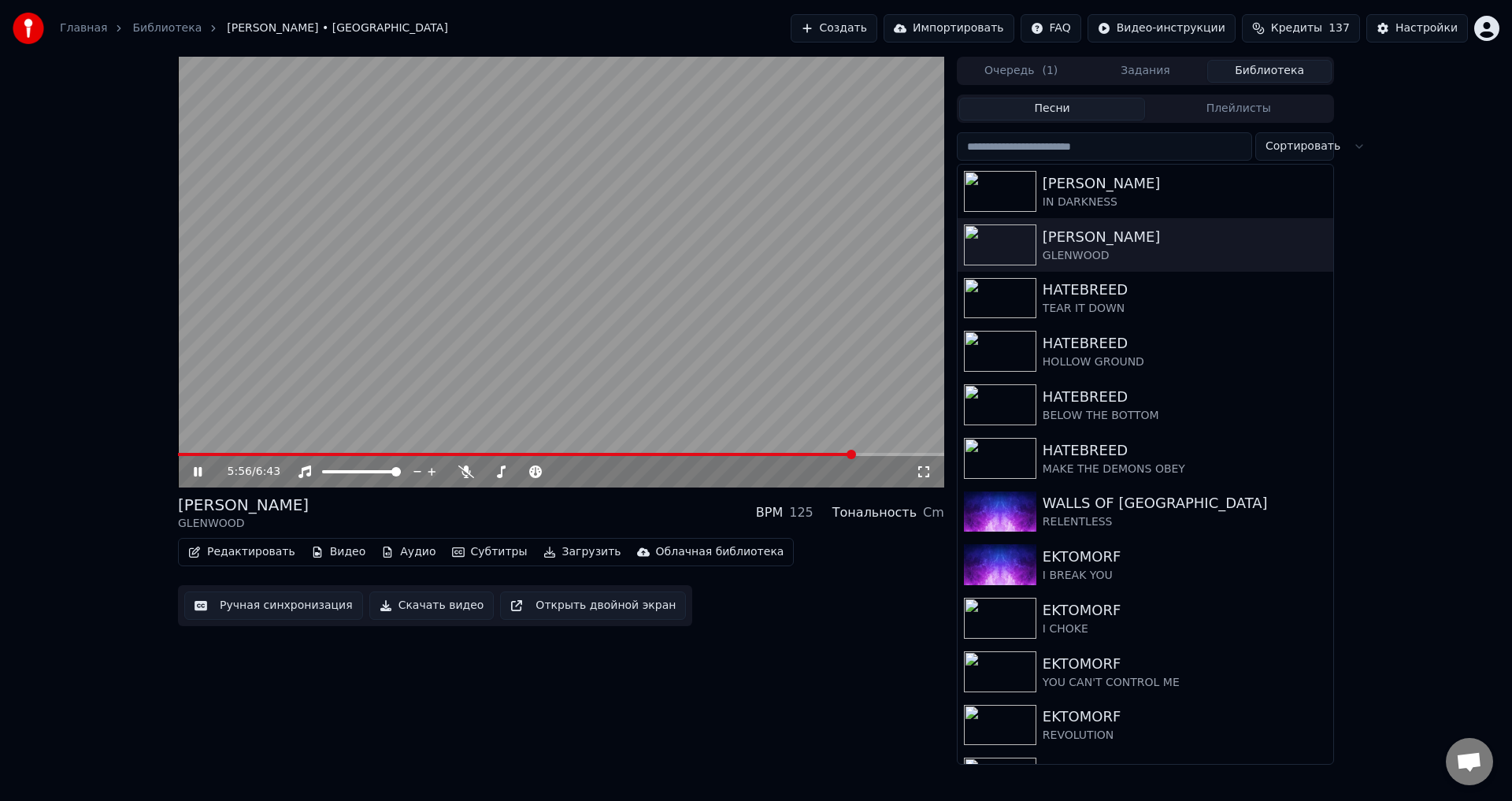
click at [582, 501] on div "[PERSON_NAME] GLENWOOD BPM 125 Тональность Cm" at bounding box center [561, 513] width 766 height 38
click at [91, 460] on div "6:15 / 6:43 [PERSON_NAME] GLENWOOD BPM 125 Тональность Cm Редактировать Видео А…" at bounding box center [756, 410] width 1512 height 708
click at [200, 477] on icon at bounding box center [209, 472] width 37 height 13
click at [1105, 188] on div "[PERSON_NAME]" at bounding box center [1177, 183] width 268 height 22
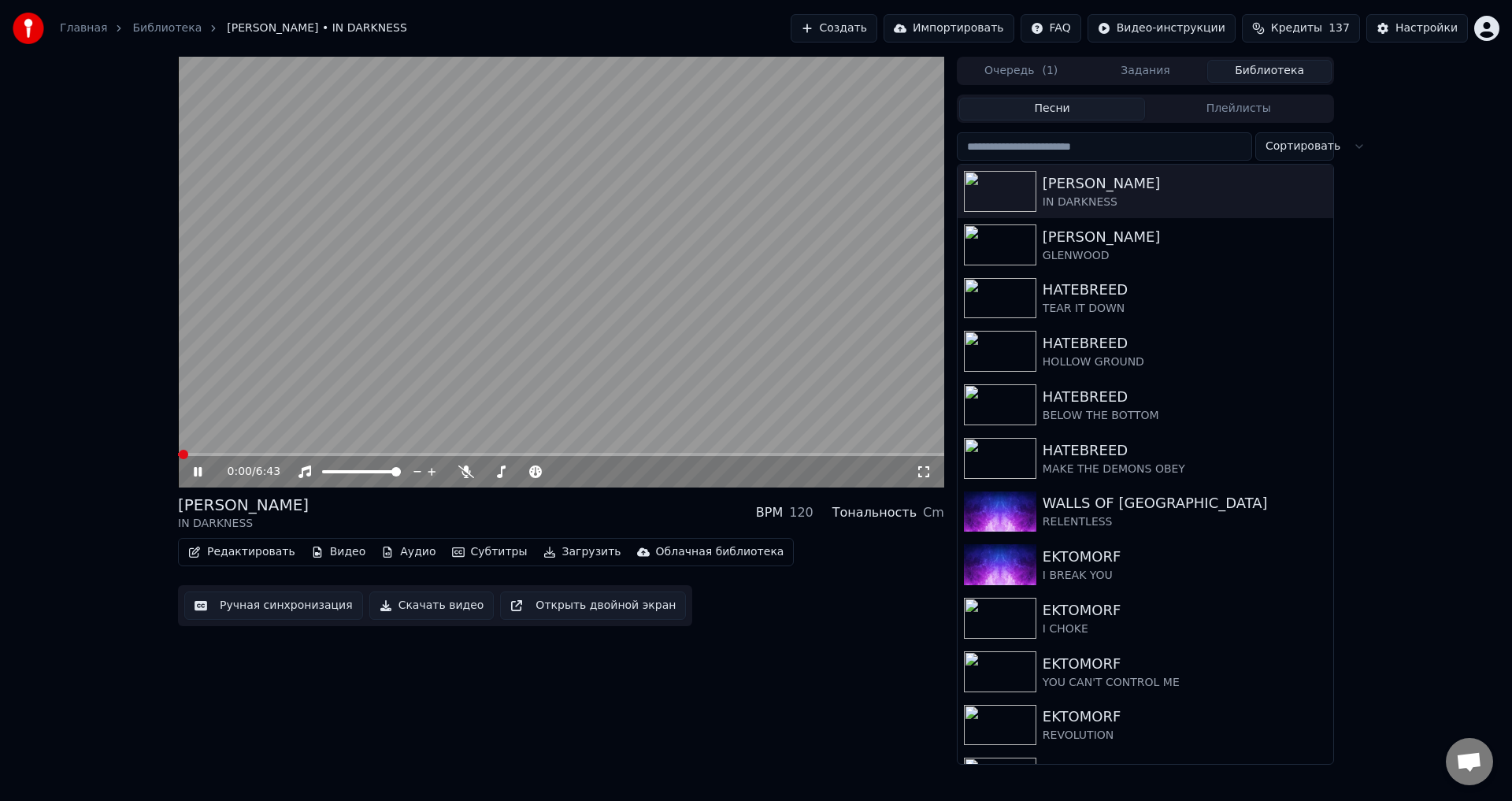
click at [264, 455] on span at bounding box center [561, 454] width 766 height 3
click at [529, 503] on div "[PERSON_NAME] IN DARKNESS BPM 120 Тональность Cm" at bounding box center [561, 513] width 766 height 38
click at [565, 513] on div "[PERSON_NAME] IN DARKNESS BPM 120 Тональность Cm" at bounding box center [561, 513] width 766 height 38
click at [573, 360] on video at bounding box center [561, 271] width 766 height 431
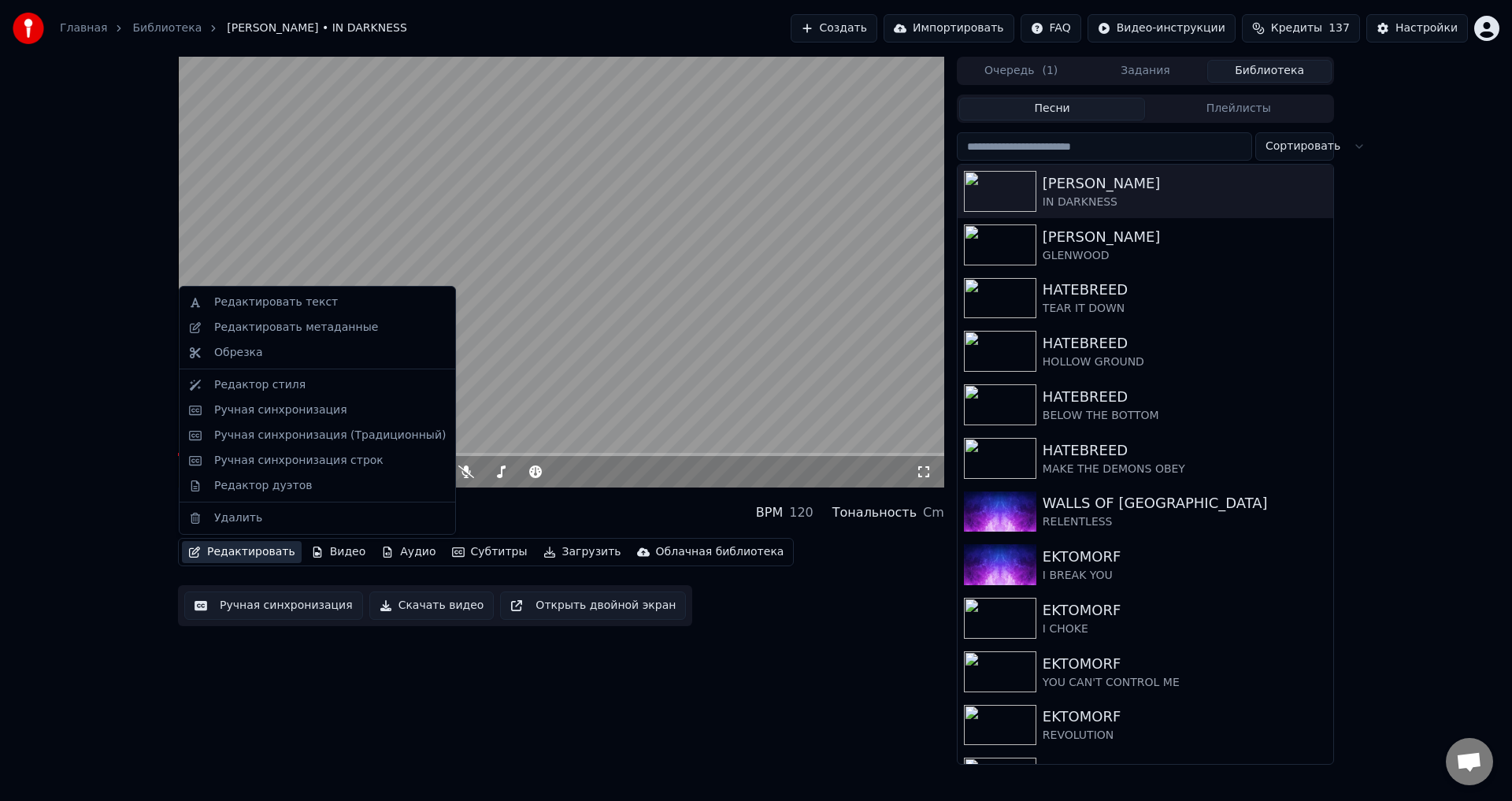
click at [254, 560] on button "Редактировать" at bounding box center [241, 552] width 120 height 22
click at [351, 431] on div "Ручная синхронизация (Традиционный)" at bounding box center [330, 436] width 232 height 16
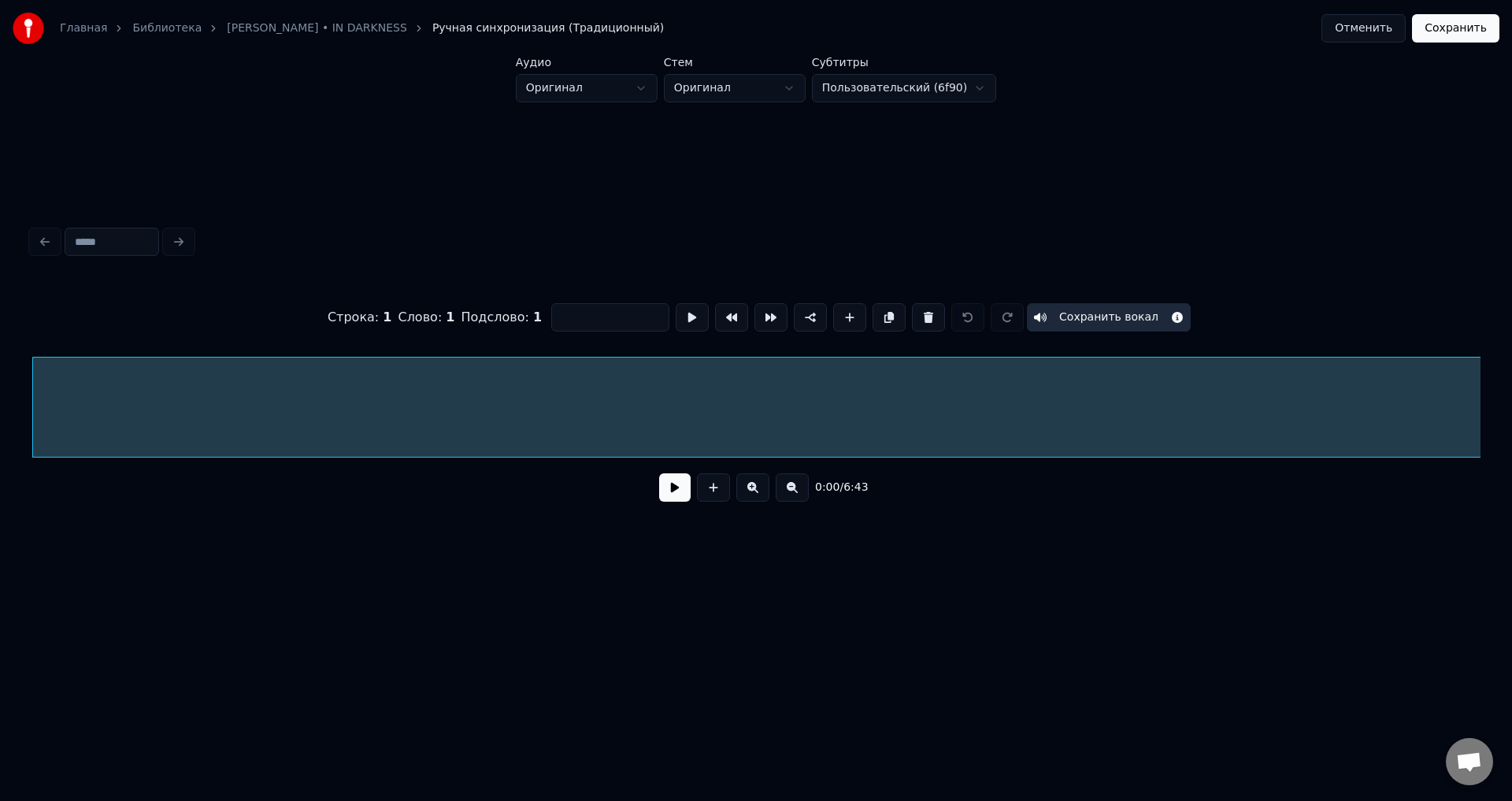
click at [1118, 309] on button "Сохранить вокал" at bounding box center [1109, 318] width 164 height 29
click at [916, 311] on button at bounding box center [929, 318] width 33 height 29
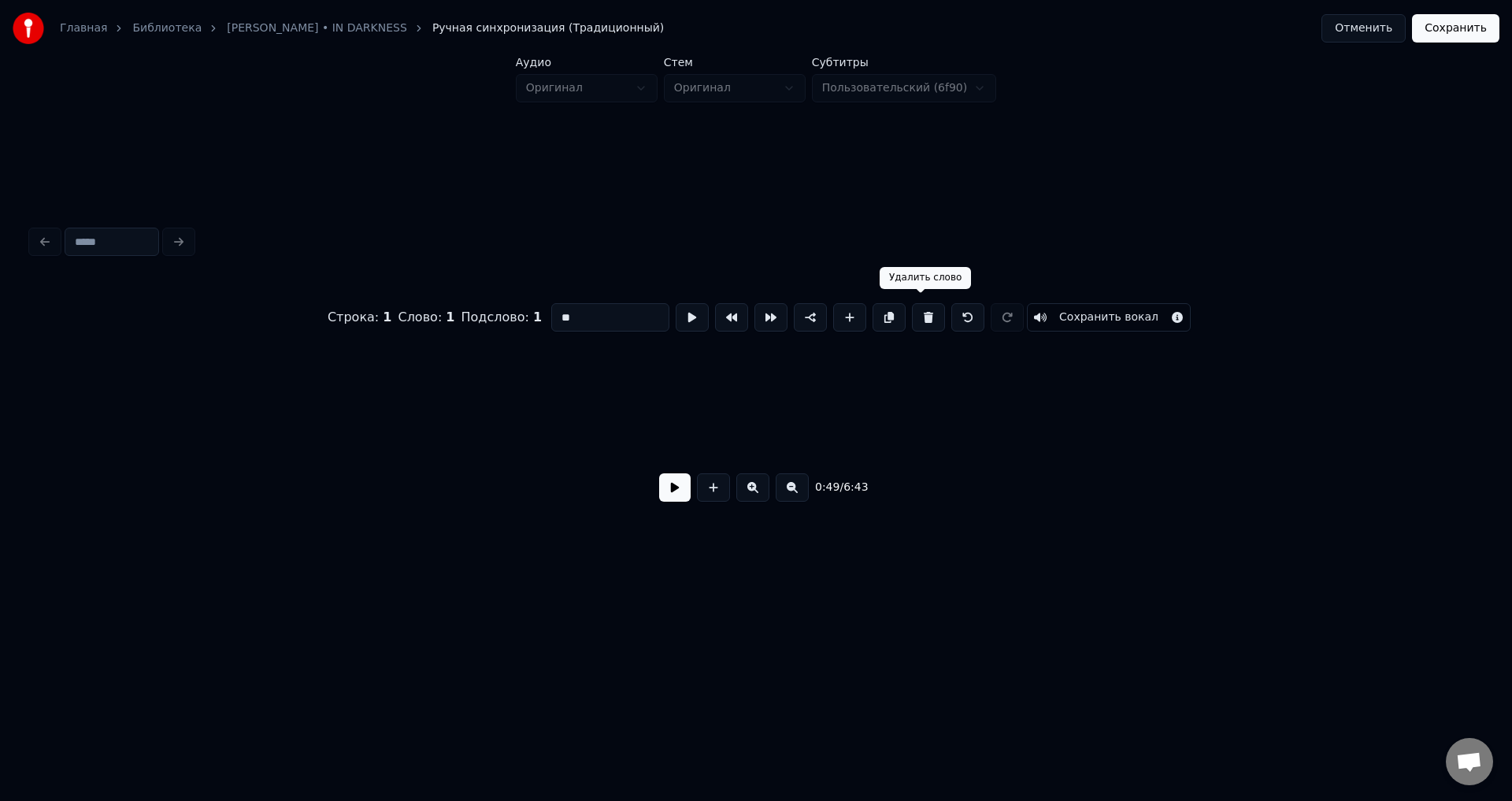
type input "**"
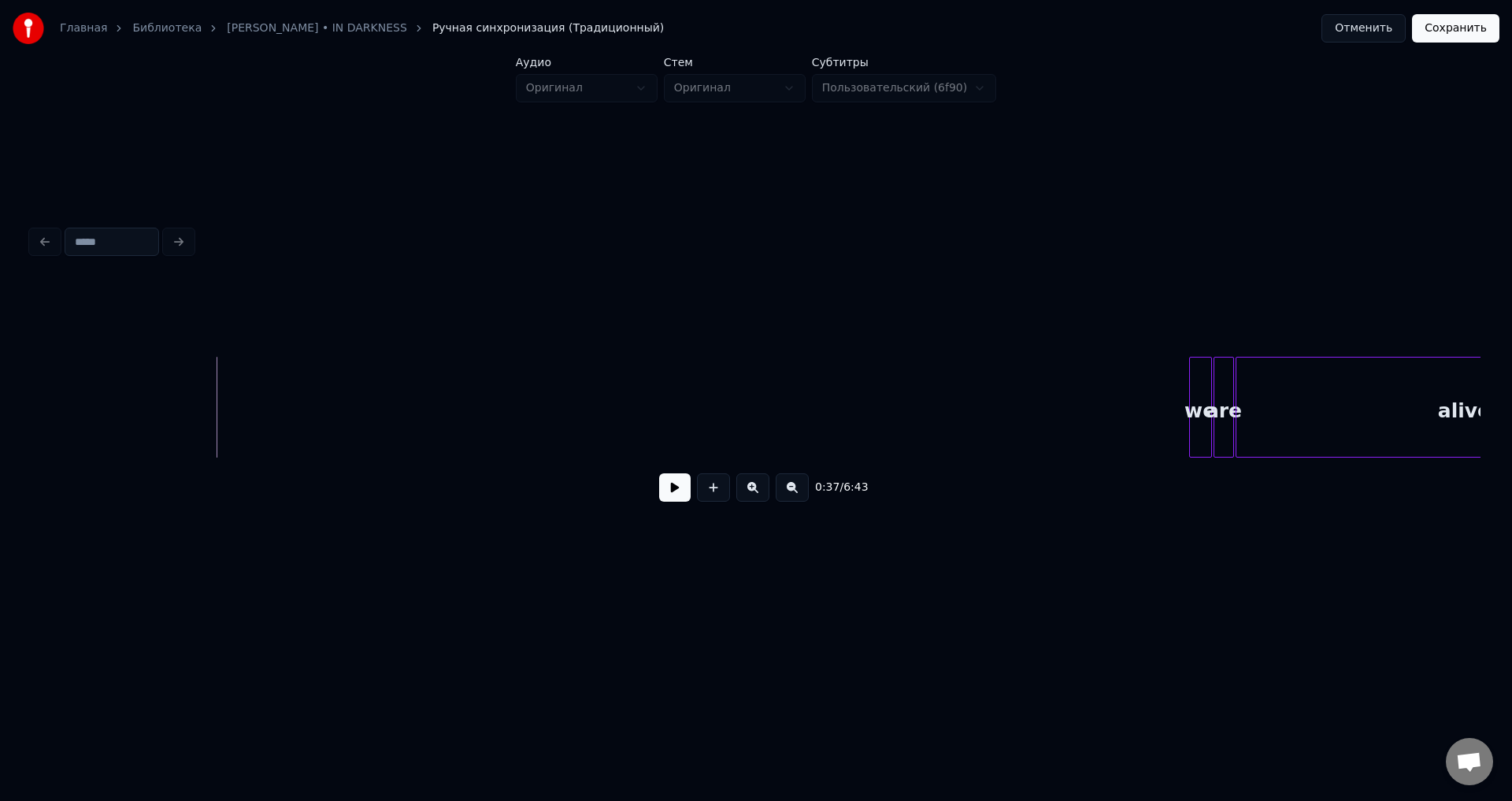
click at [669, 496] on button at bounding box center [675, 487] width 32 height 29
drag, startPoint x: 661, startPoint y: 477, endPoint x: 671, endPoint y: 484, distance: 12.2
click at [661, 478] on div "0:44 / 6:43" at bounding box center [756, 487] width 1424 height 35
click at [676, 489] on button at bounding box center [675, 487] width 32 height 29
click at [676, 493] on button at bounding box center [675, 487] width 32 height 29
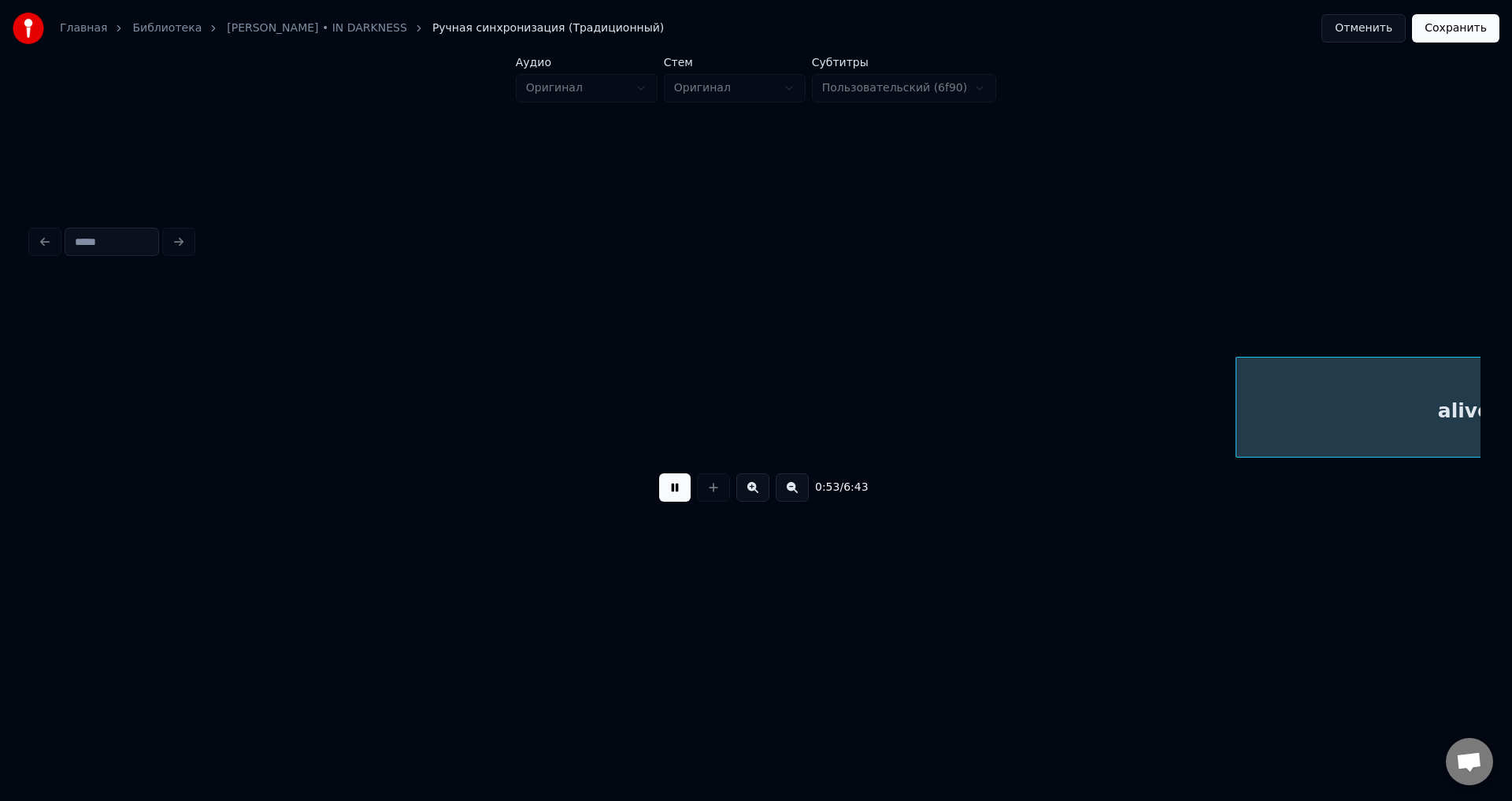
scroll to position [0, 4225]
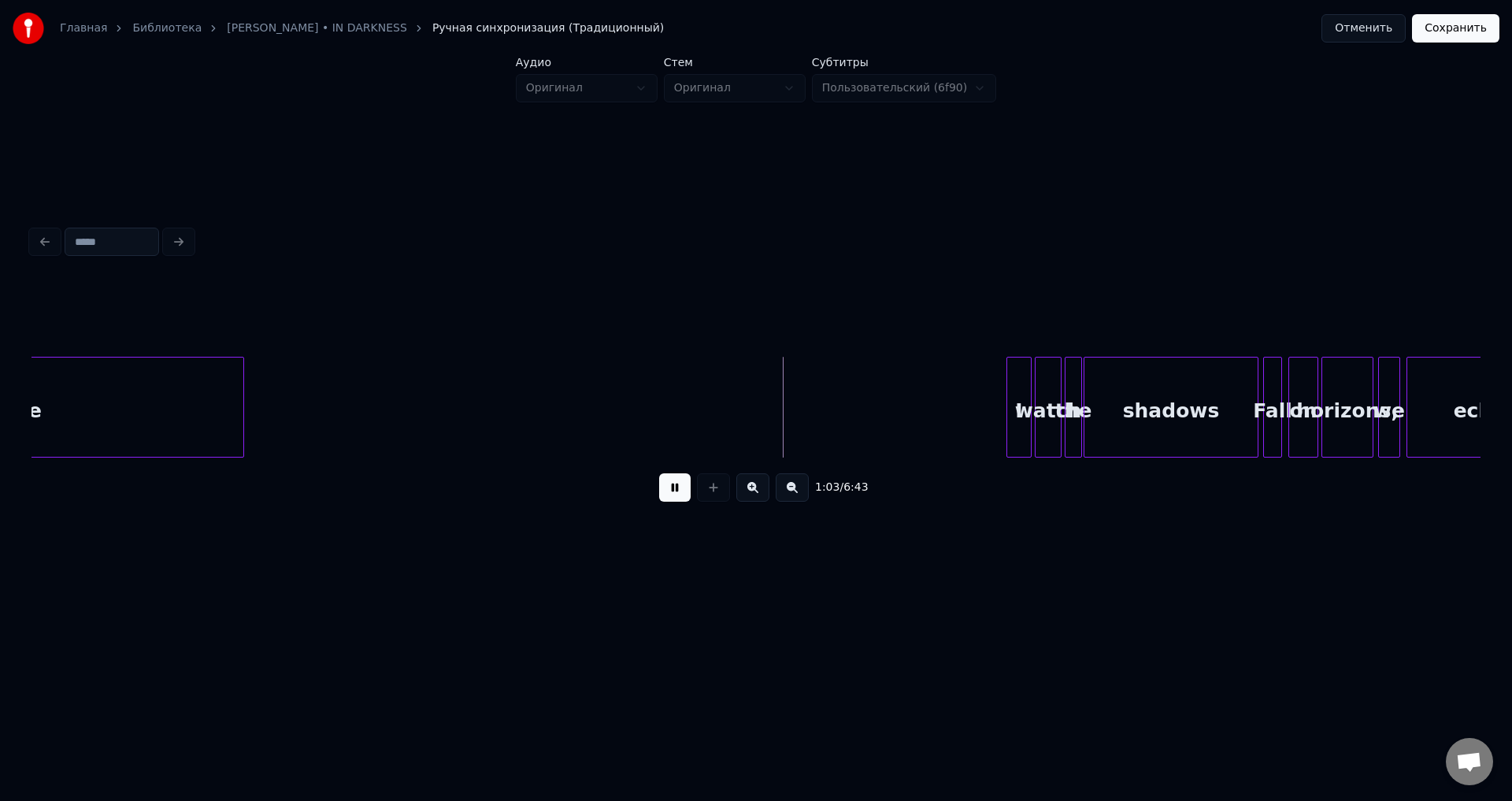
click at [676, 493] on button at bounding box center [675, 487] width 32 height 29
click at [1459, 27] on button "Сохранить" at bounding box center [1456, 29] width 87 height 29
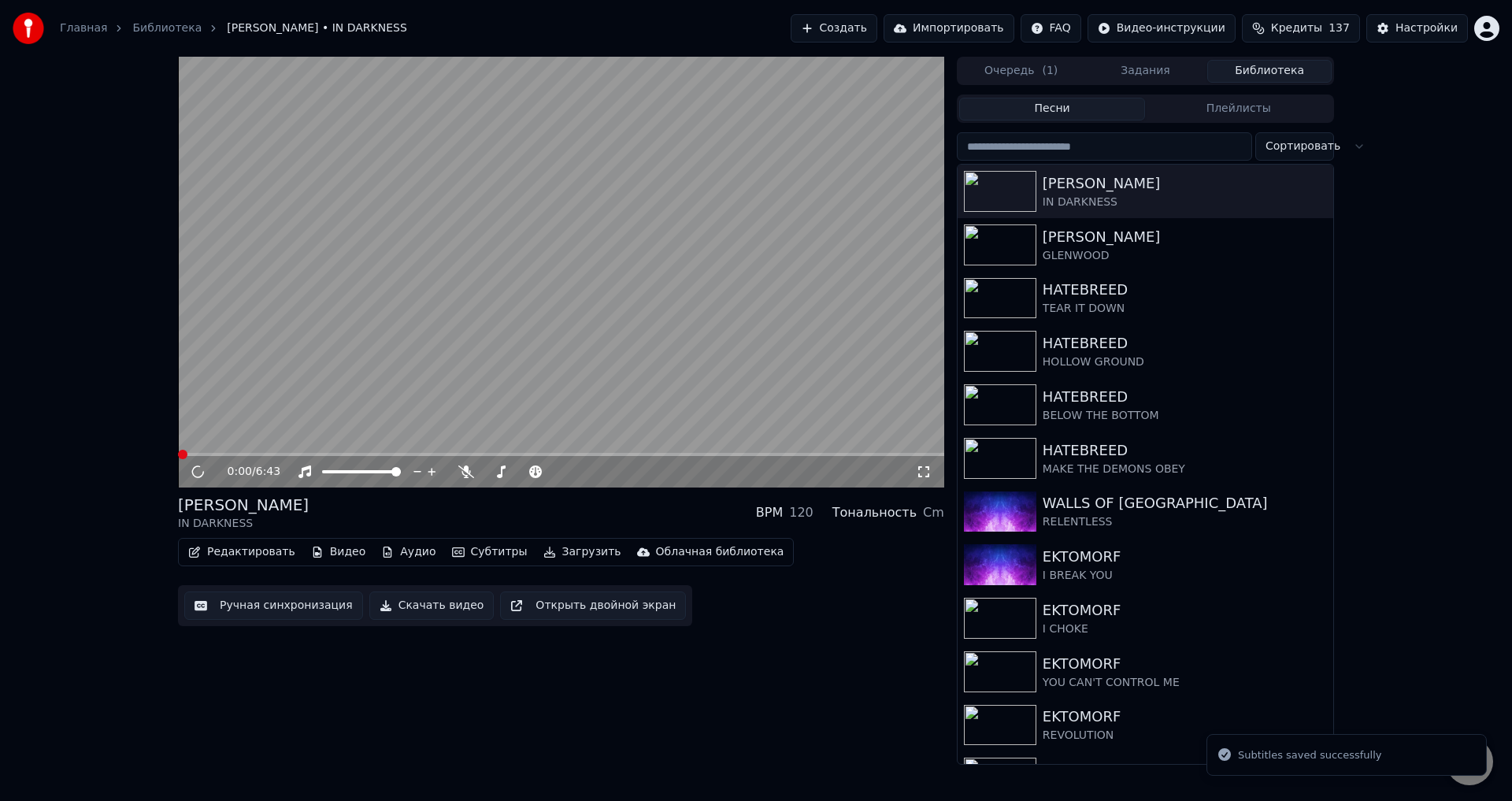
click at [315, 372] on video at bounding box center [561, 271] width 766 height 431
click at [249, 553] on button "Редактировать" at bounding box center [241, 552] width 120 height 22
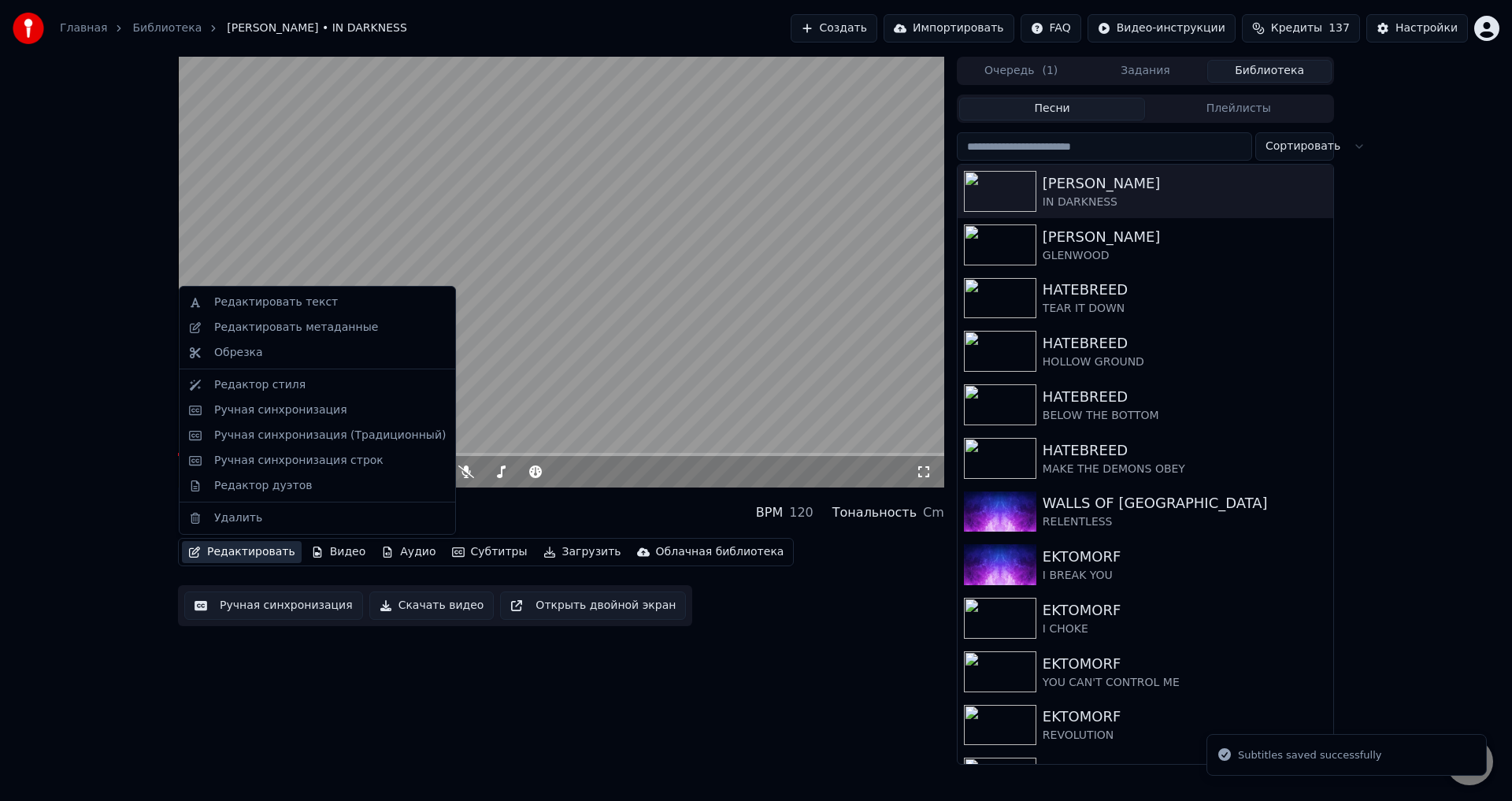
click at [147, 460] on div "0:01 / 6:43 [PERSON_NAME] IN DARKNESS BPM 120 Тональность Cm Редактировать Виде…" at bounding box center [756, 410] width 1512 height 708
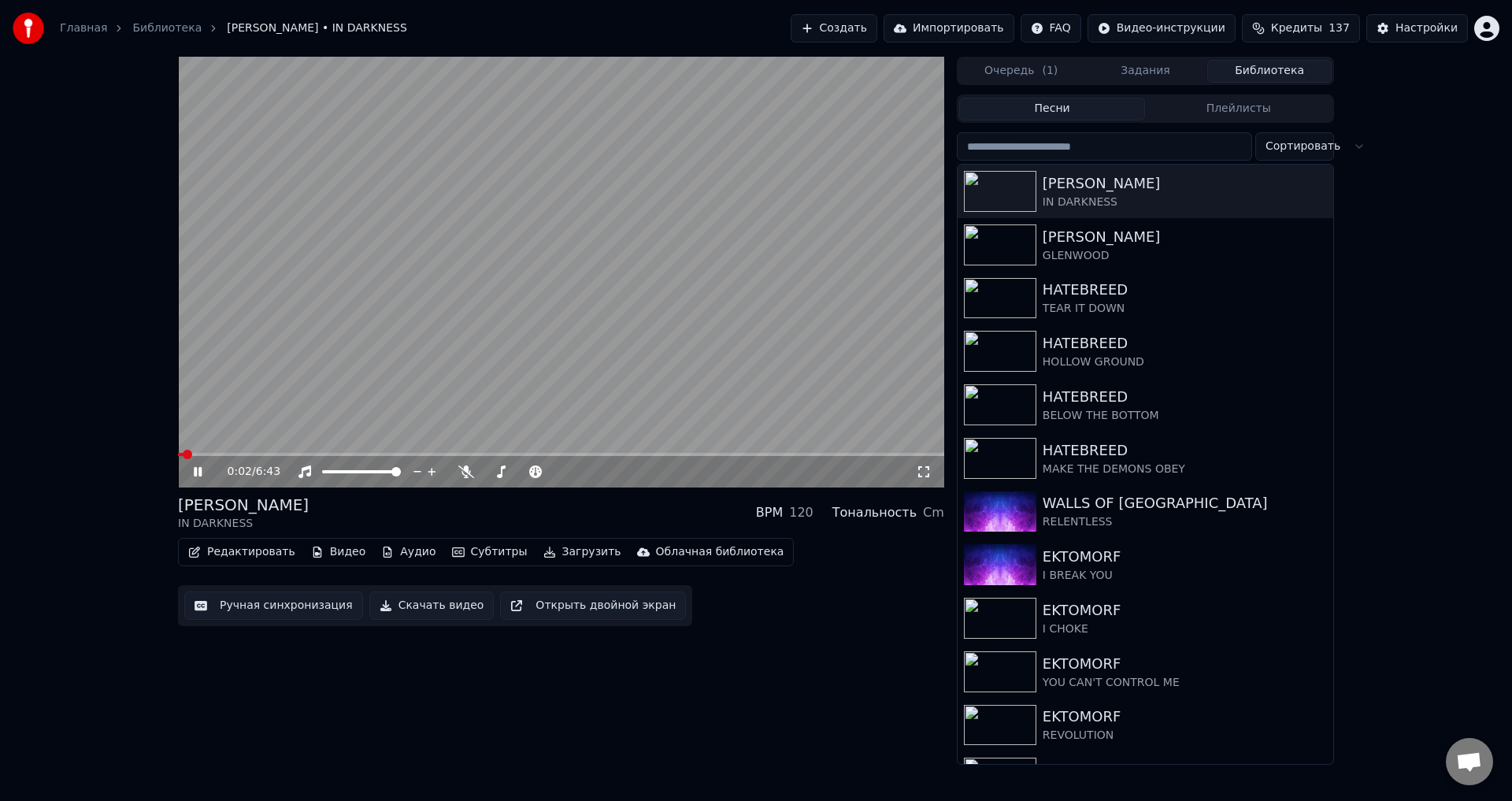
click at [196, 475] on icon at bounding box center [198, 472] width 8 height 10
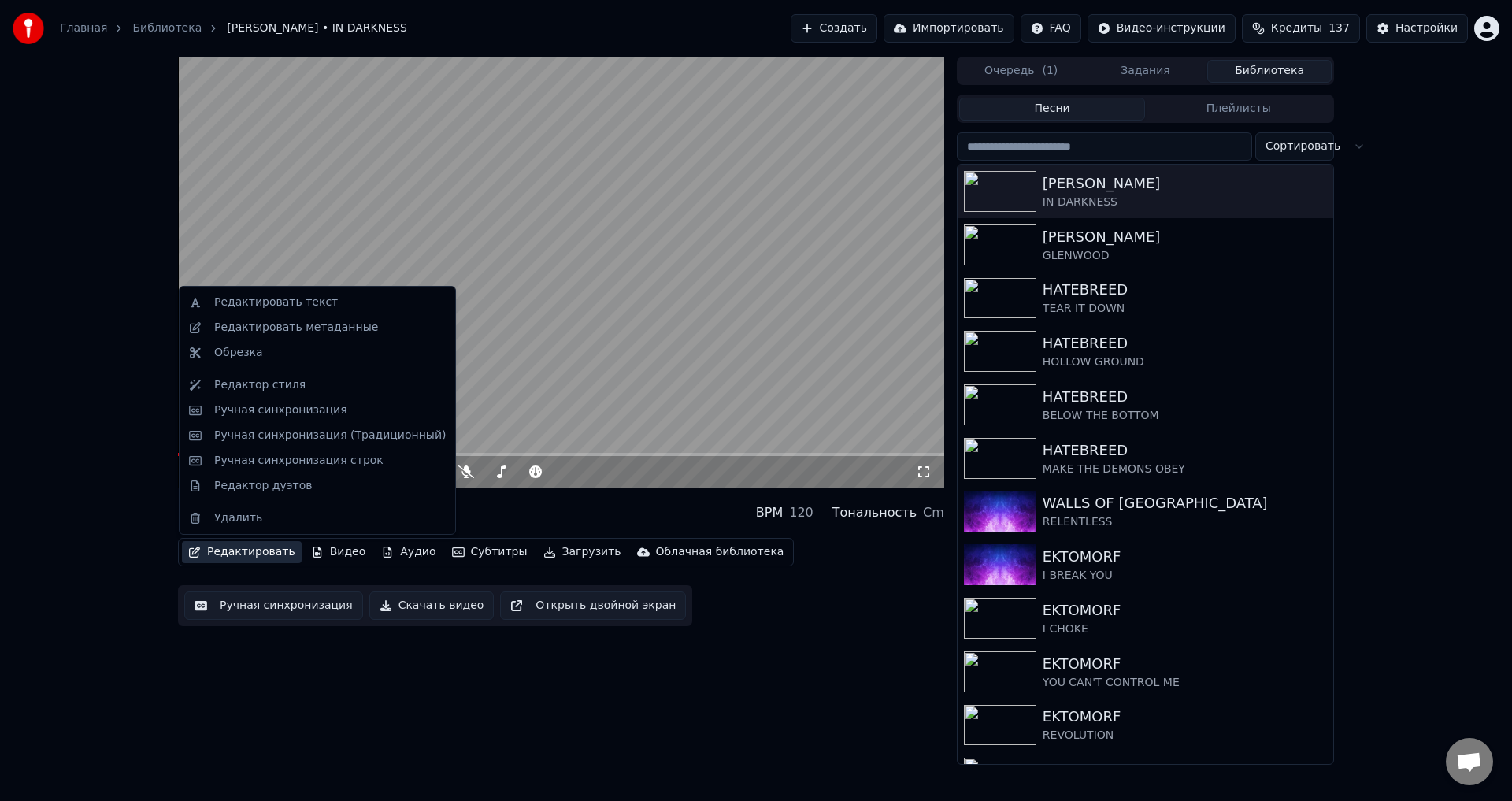
click at [214, 545] on button "Редактировать" at bounding box center [241, 552] width 120 height 22
click at [272, 437] on div "Ручная синхронизация (Традиционный)" at bounding box center [330, 436] width 232 height 16
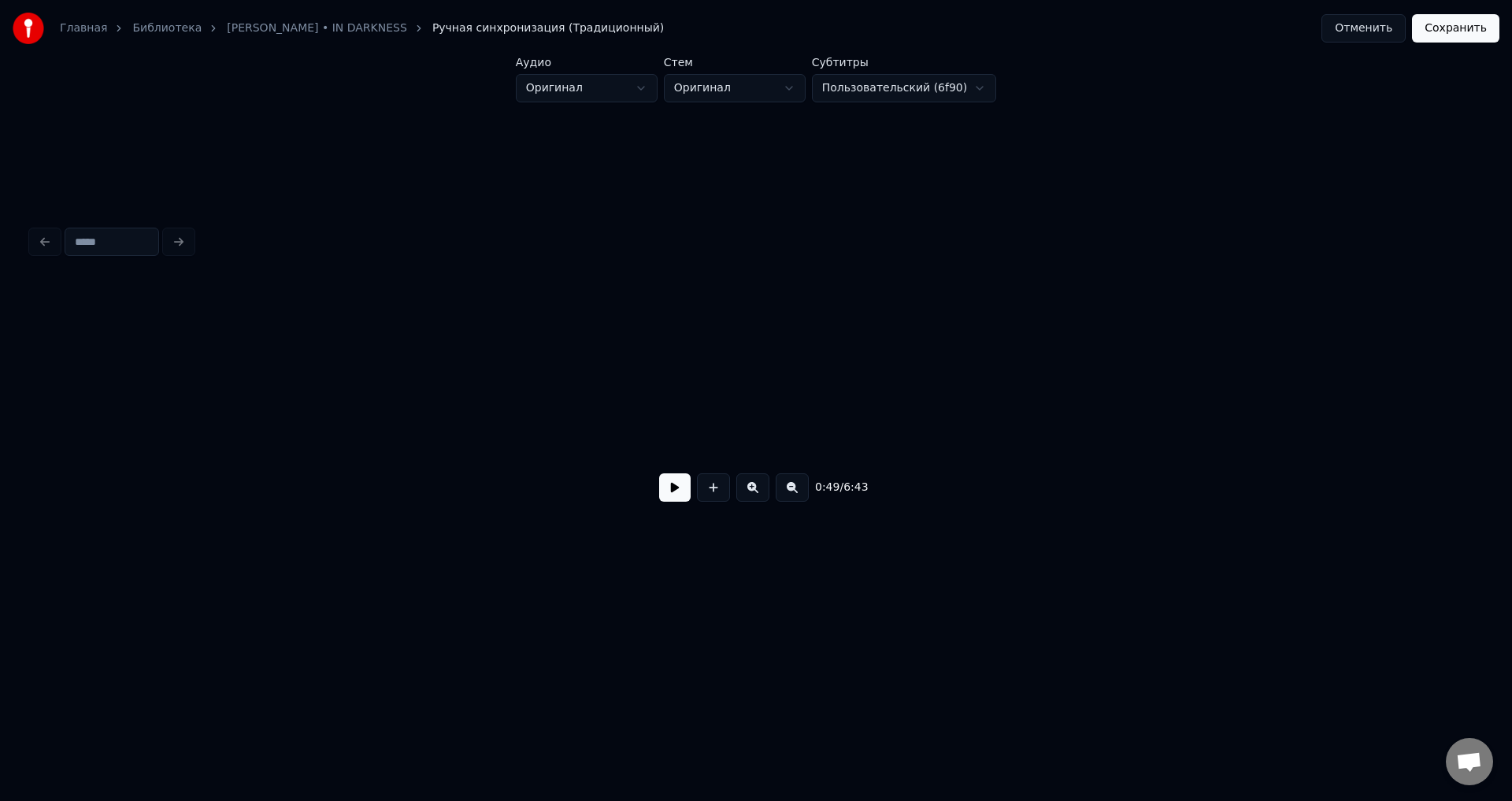
click at [716, 488] on button at bounding box center [714, 487] width 33 height 29
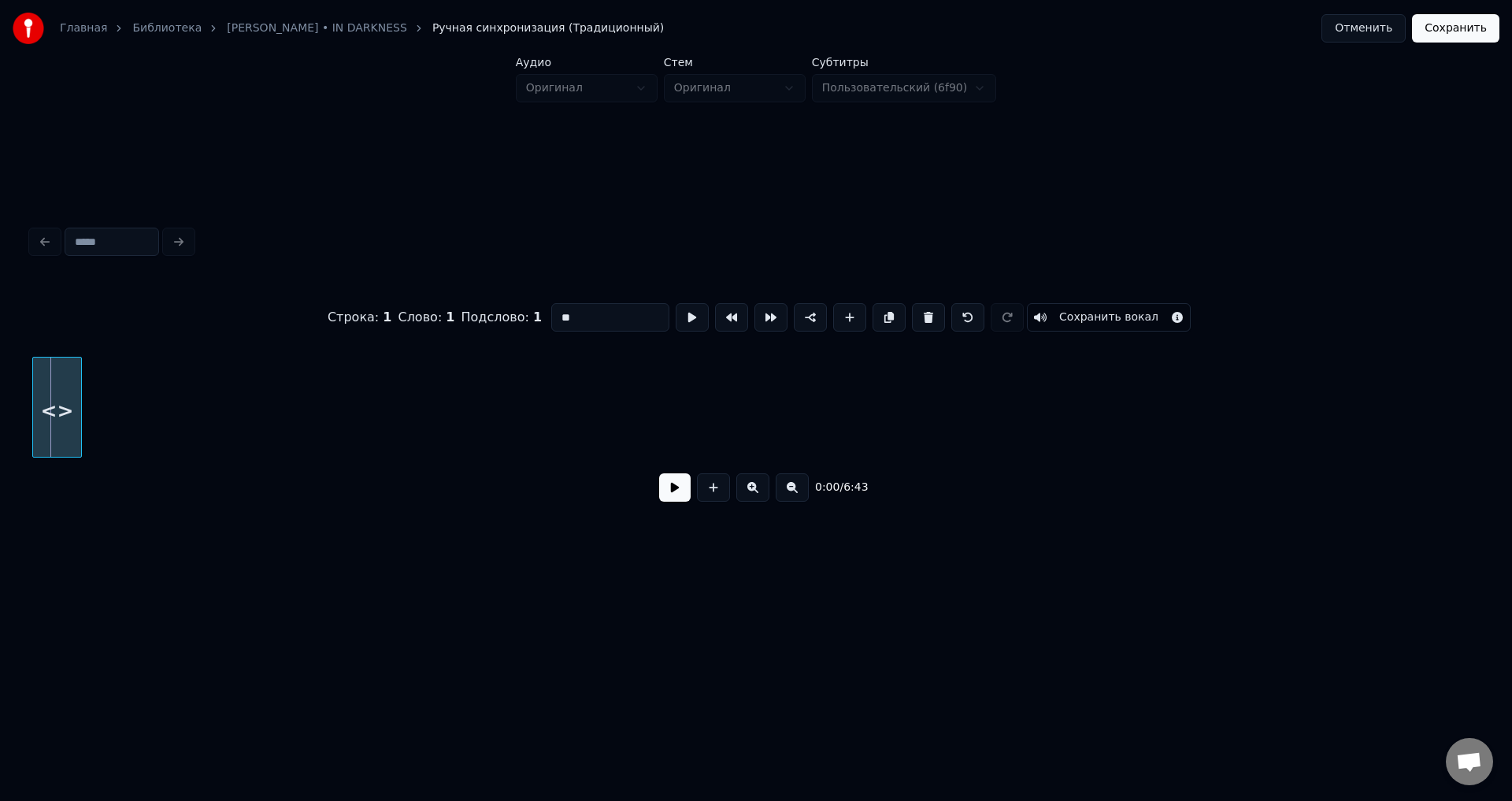
click at [18, 397] on div "Главная Библиотека [PERSON_NAME] • IN DARKNESS Ручная синхронизация (Традиционн…" at bounding box center [756, 304] width 1512 height 608
drag, startPoint x: 609, startPoint y: 302, endPoint x: 540, endPoint y: 311, distance: 69.6
click at [540, 311] on div "Строка : 1 Слово : 1 Подслово : 1 ** Сохранить вокал" at bounding box center [756, 317] width 1449 height 79
click at [796, 491] on button at bounding box center [793, 487] width 33 height 29
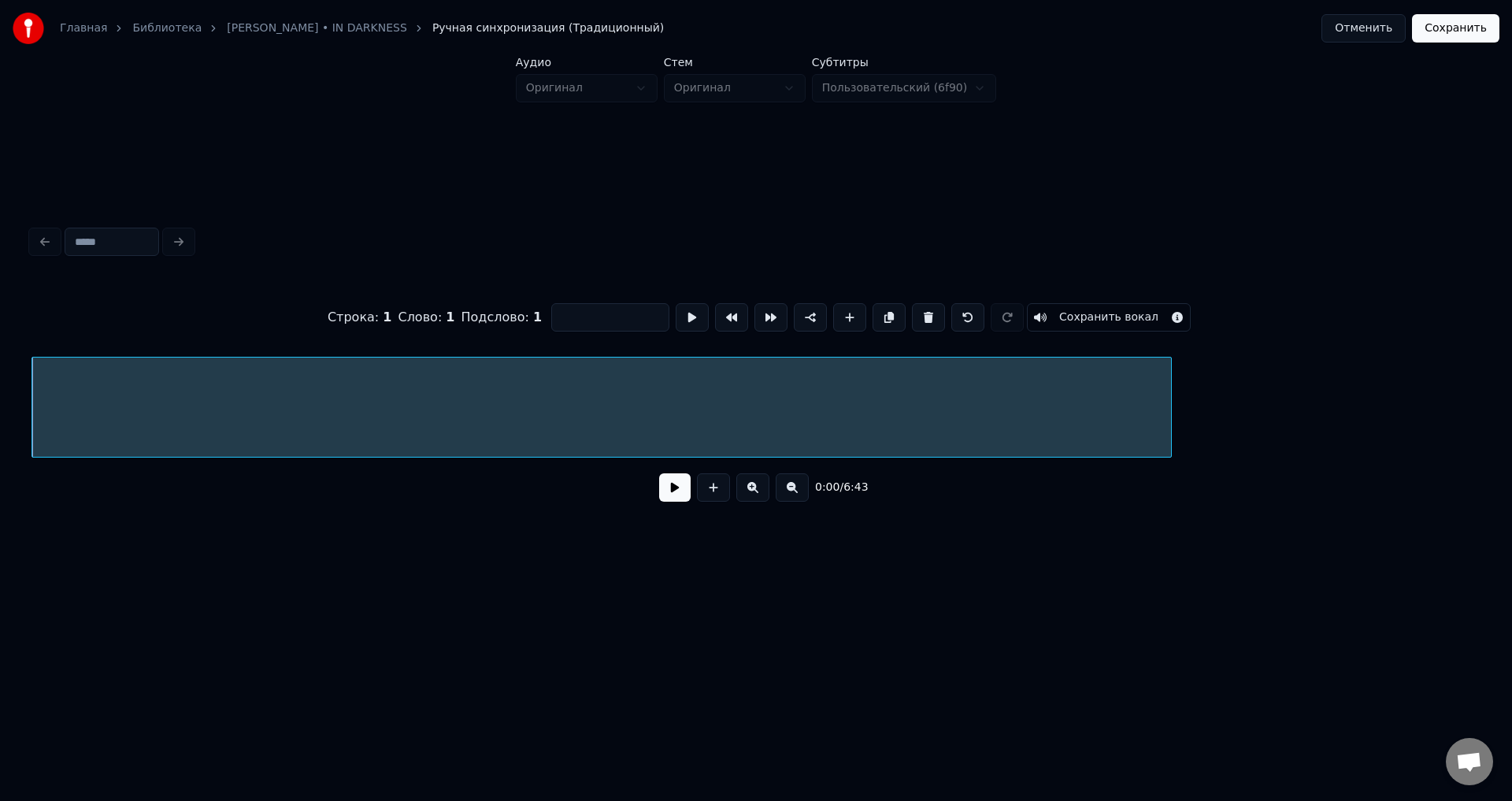
click at [1167, 406] on div at bounding box center [1169, 406] width 5 height 99
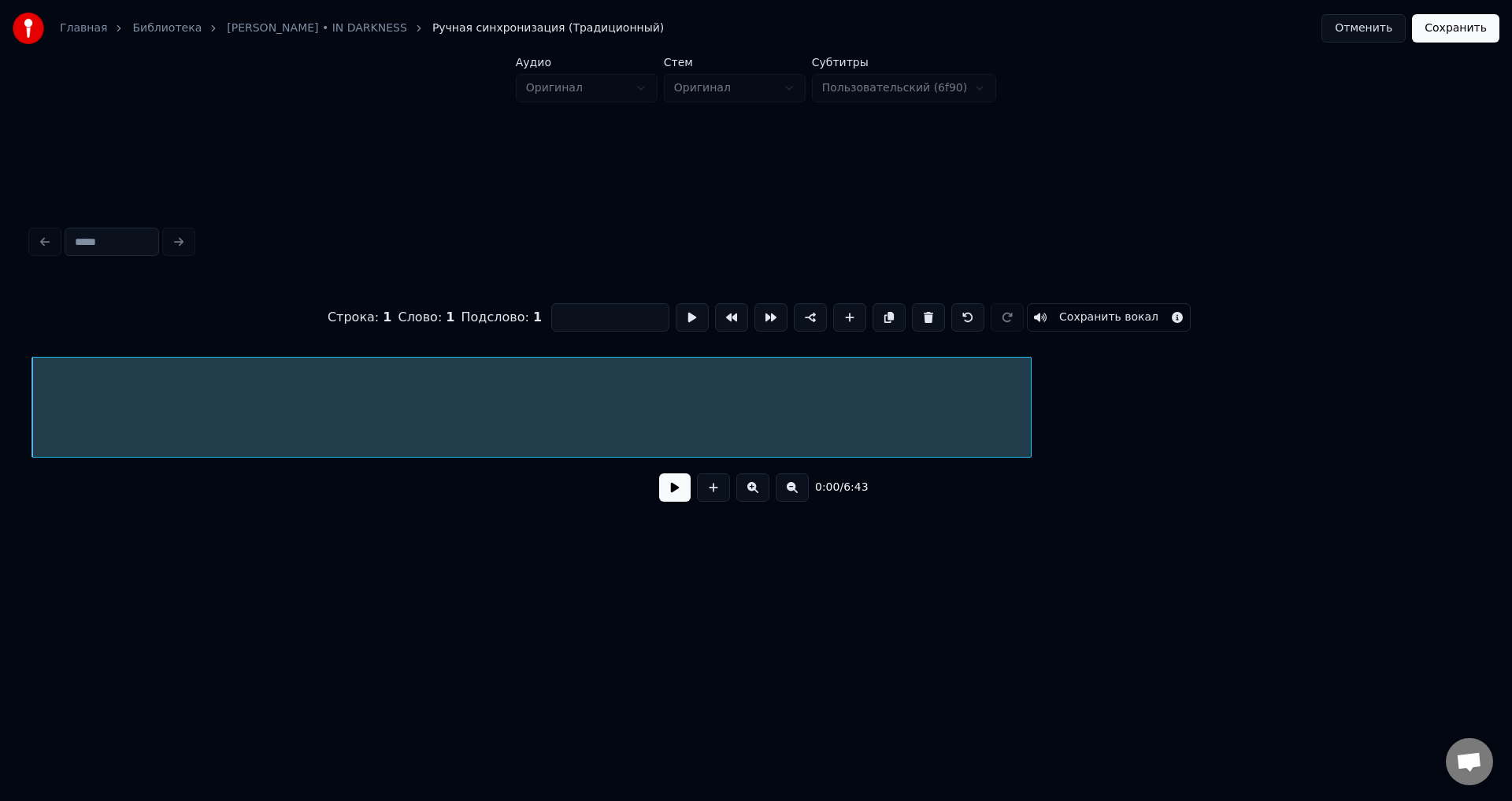
click at [1028, 406] on div at bounding box center [1028, 406] width 5 height 99
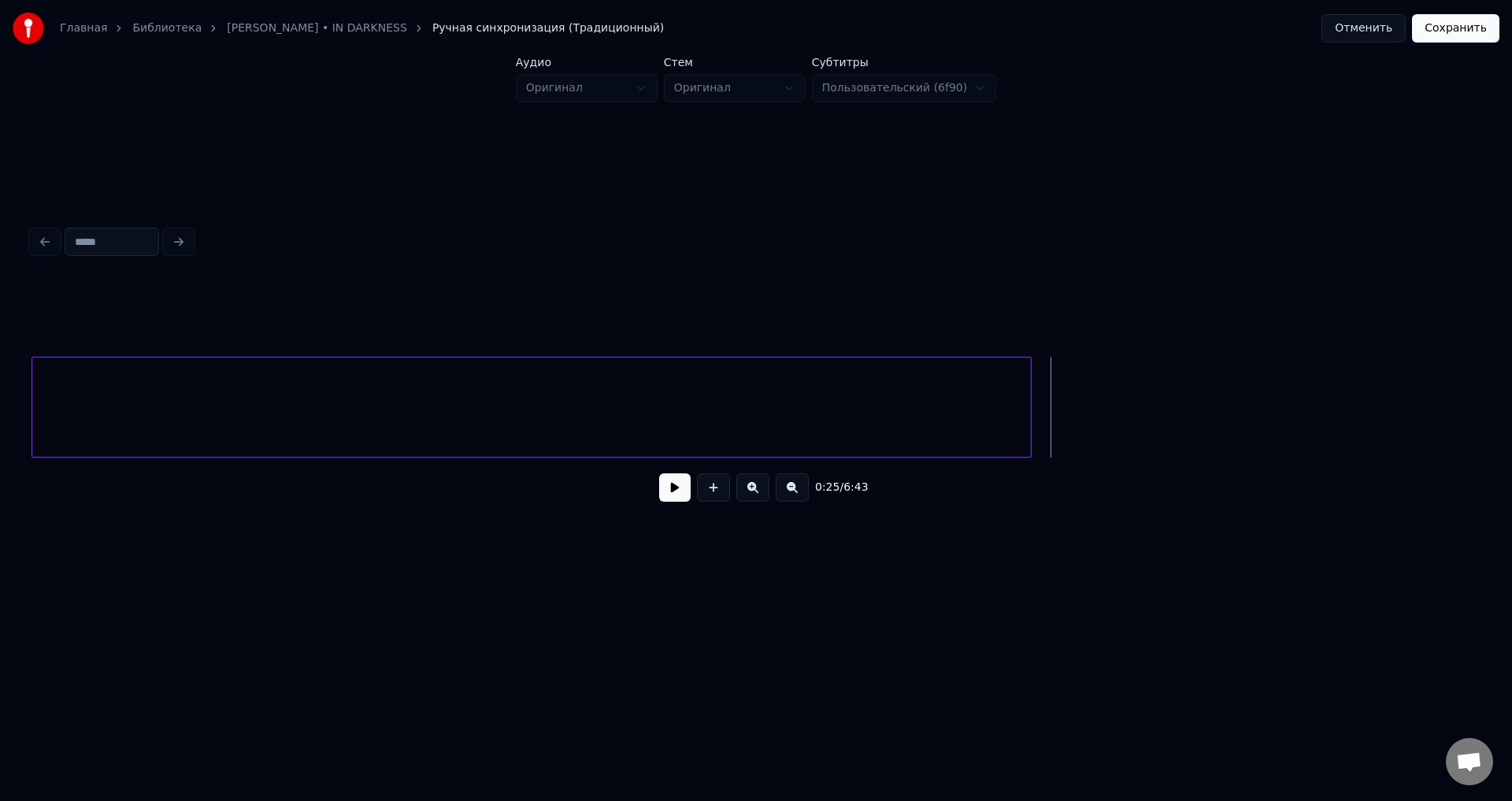
click at [677, 495] on button at bounding box center [675, 487] width 32 height 29
click at [673, 495] on button at bounding box center [675, 487] width 32 height 29
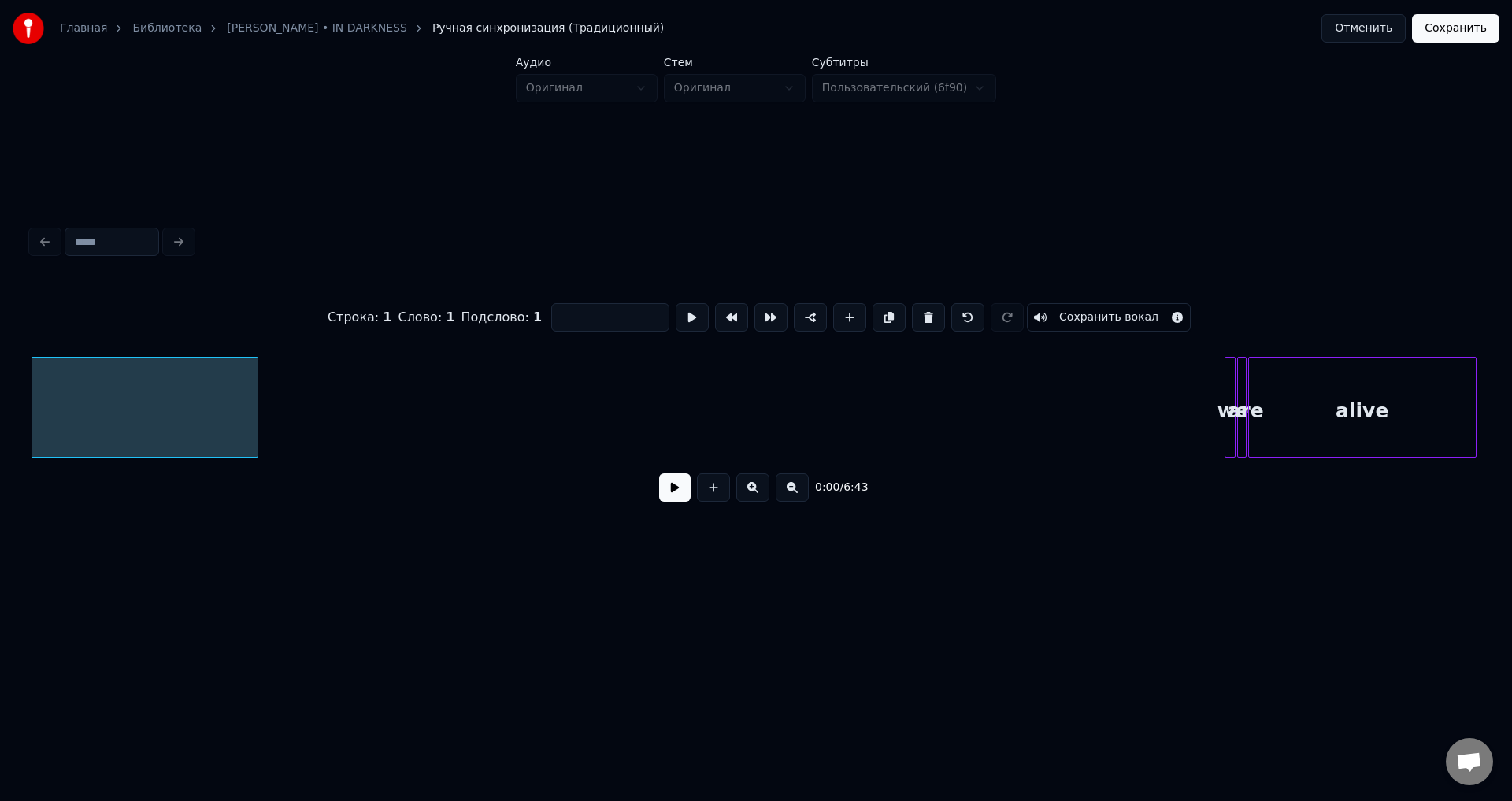
scroll to position [0, 809]
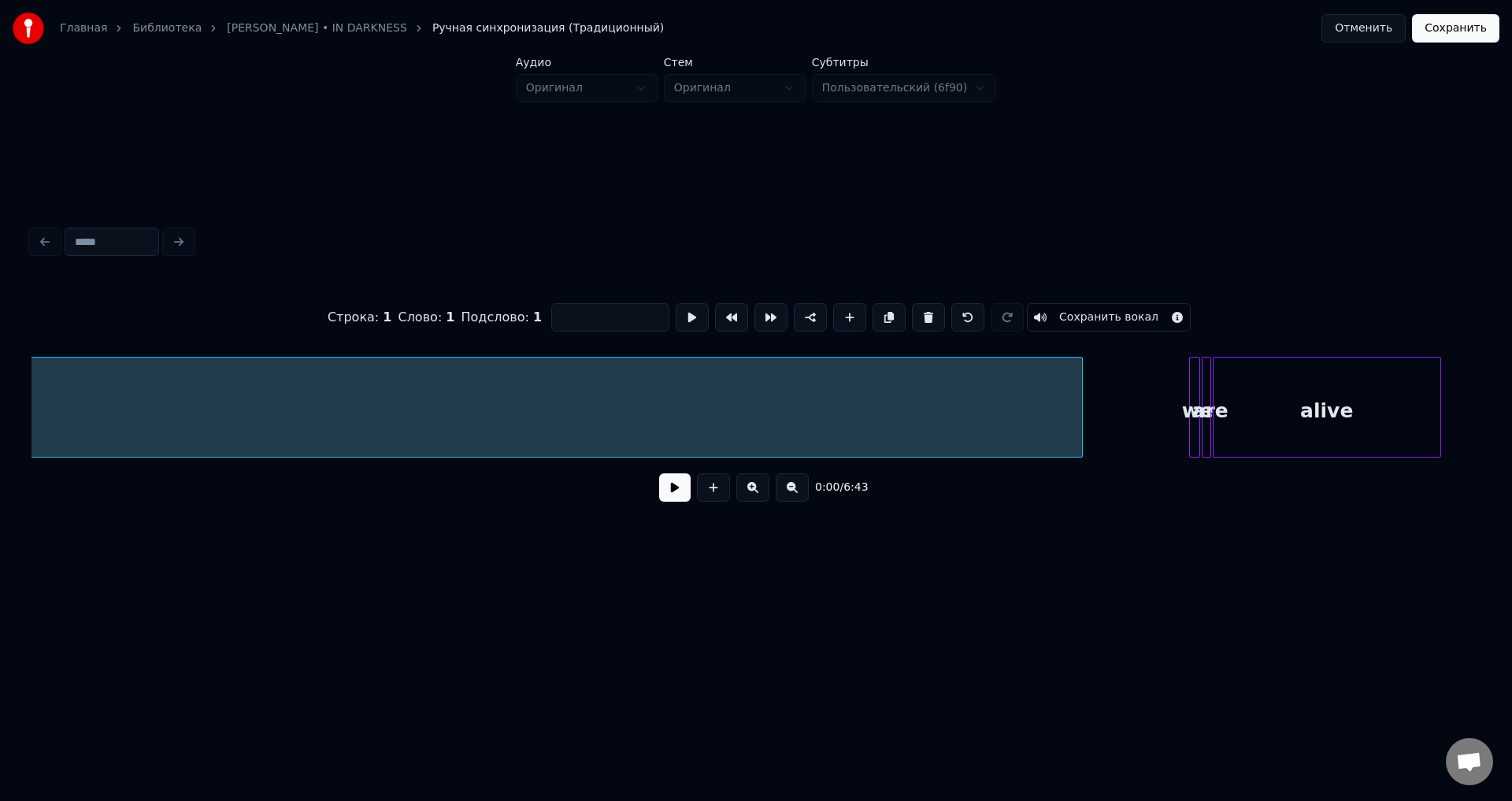
click at [1080, 404] on div at bounding box center [1080, 406] width 5 height 99
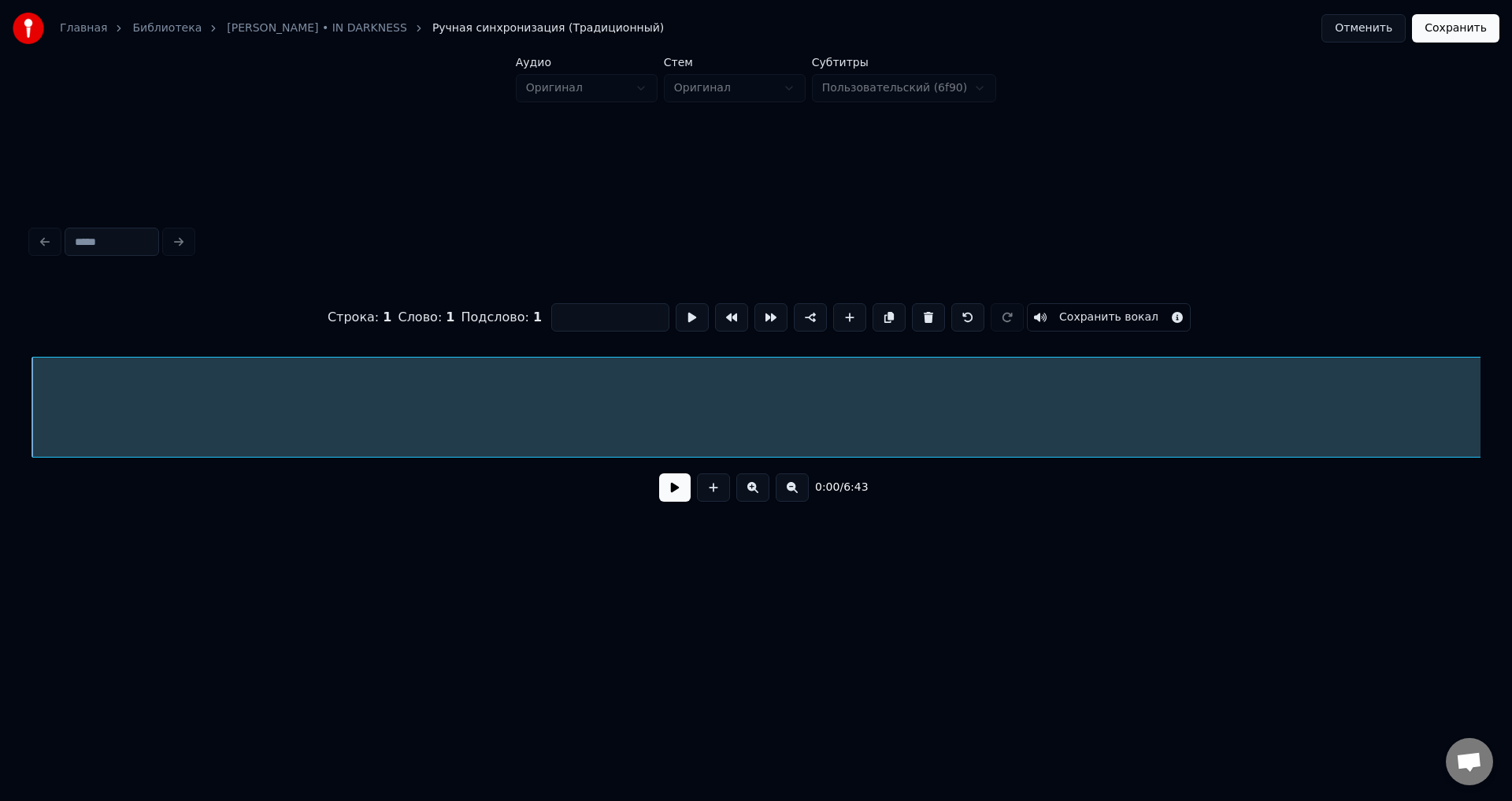
click at [1082, 319] on button "Сохранить вокал" at bounding box center [1109, 318] width 164 height 29
click at [1463, 33] on button "Сохранить" at bounding box center [1456, 29] width 87 height 29
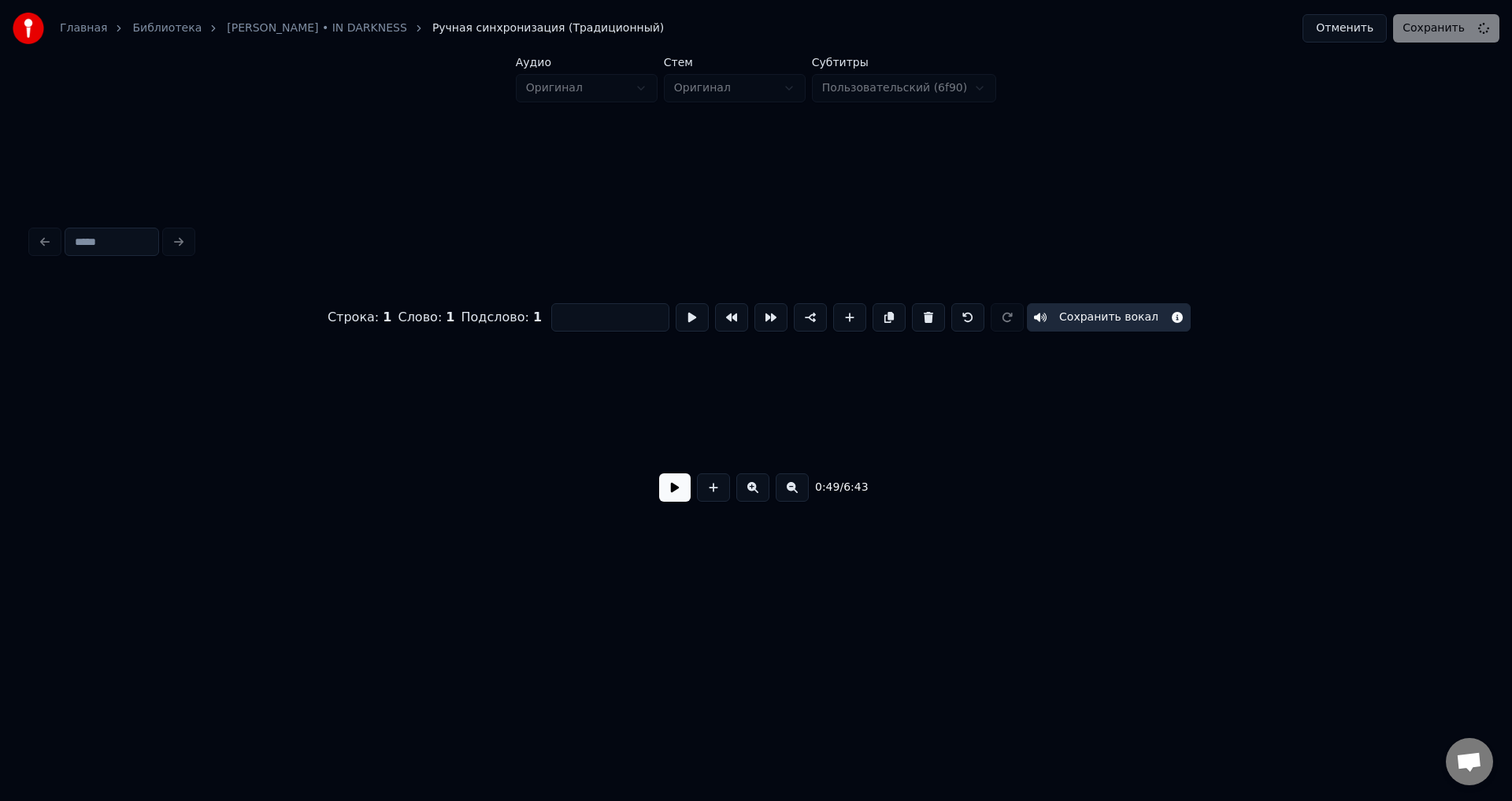
scroll to position [0, 1966]
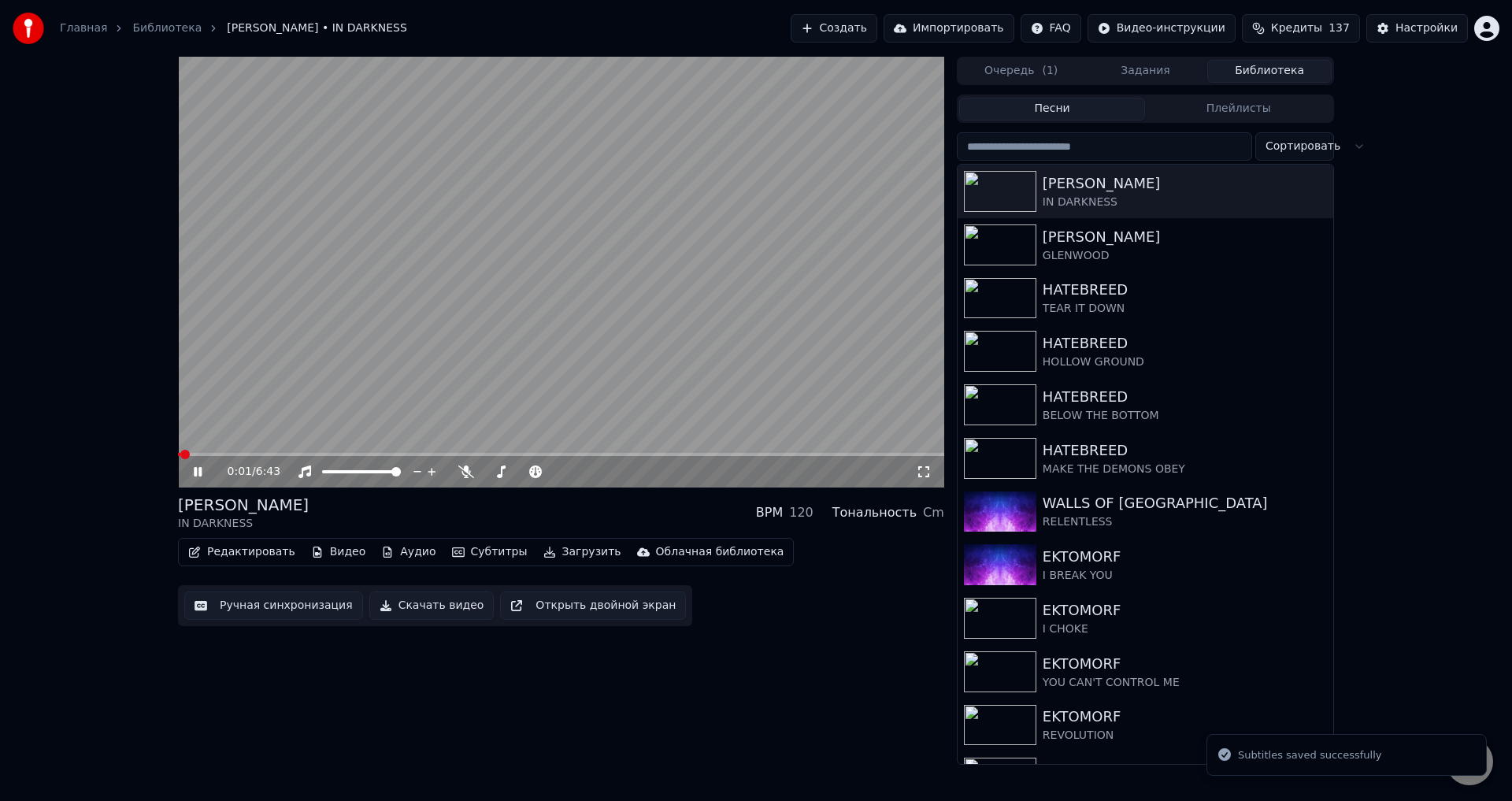
click at [245, 452] on span at bounding box center [561, 454] width 766 height 3
click at [315, 338] on video at bounding box center [561, 271] width 766 height 431
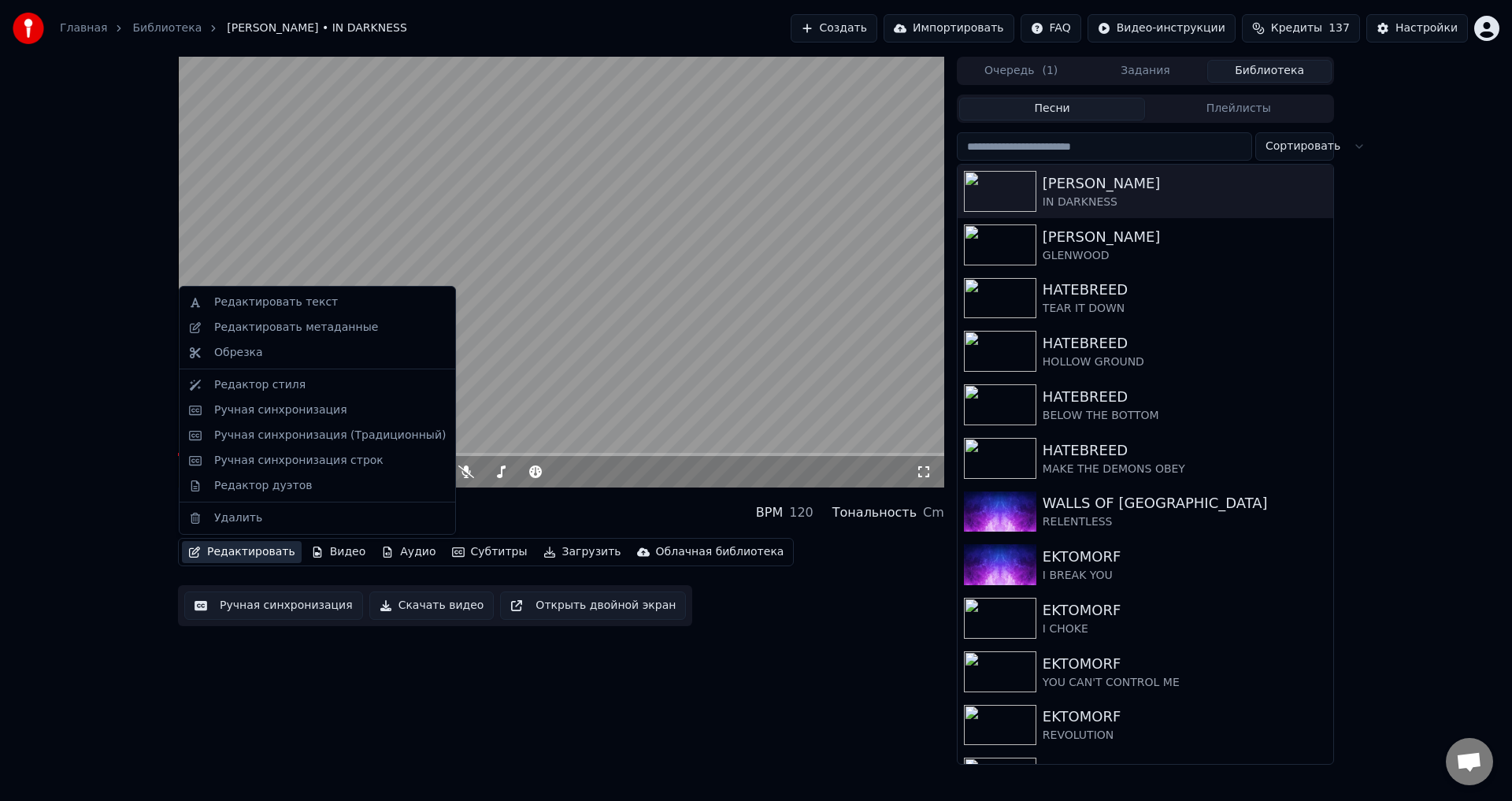
click at [251, 552] on button "Редактировать" at bounding box center [241, 552] width 120 height 22
click at [331, 434] on div "Ручная синхронизация (Традиционный)" at bounding box center [330, 436] width 232 height 16
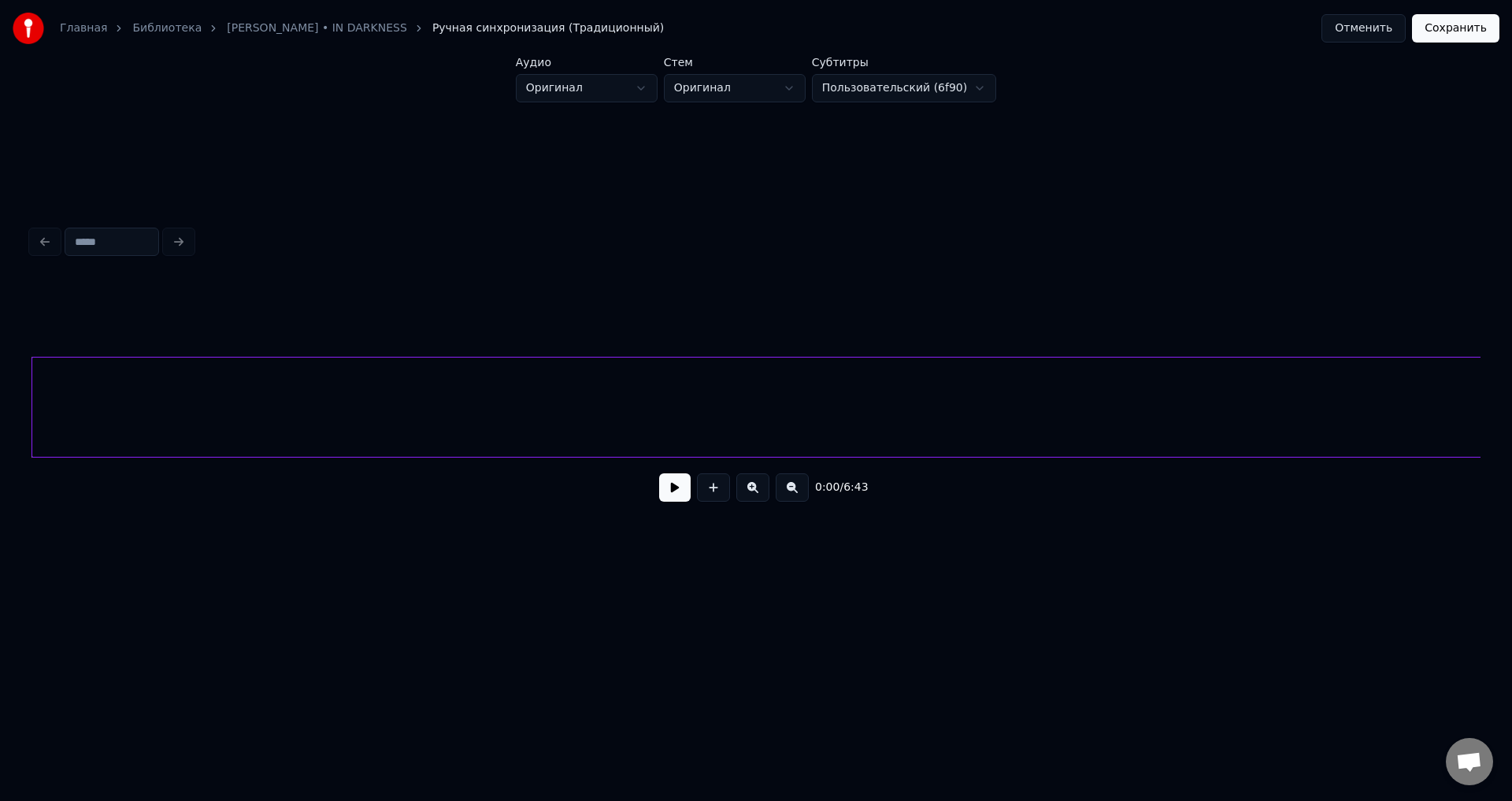
click at [862, 387] on div at bounding box center [962, 406] width 1860 height 101
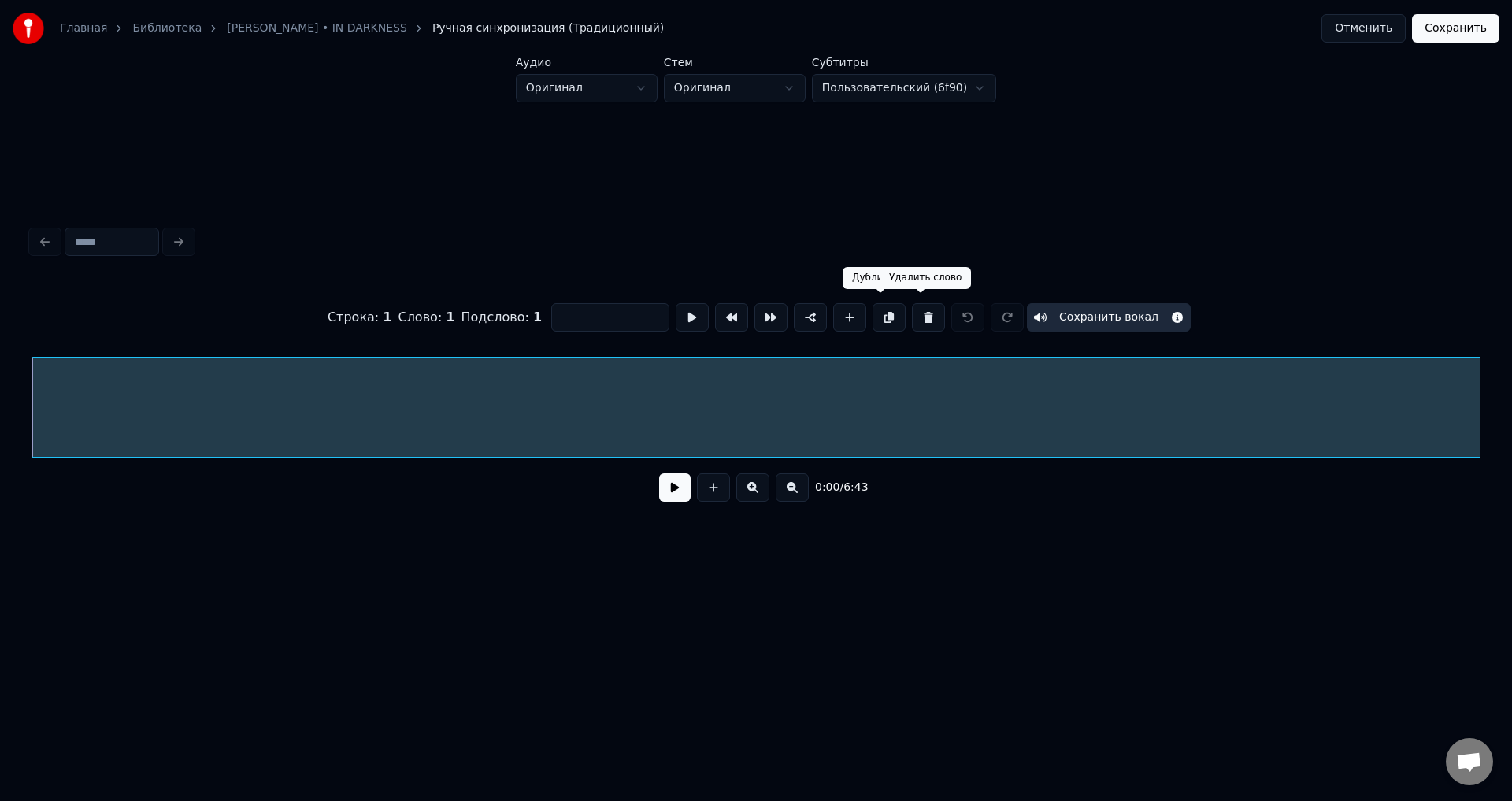
click at [921, 316] on button at bounding box center [929, 318] width 33 height 29
type input "**"
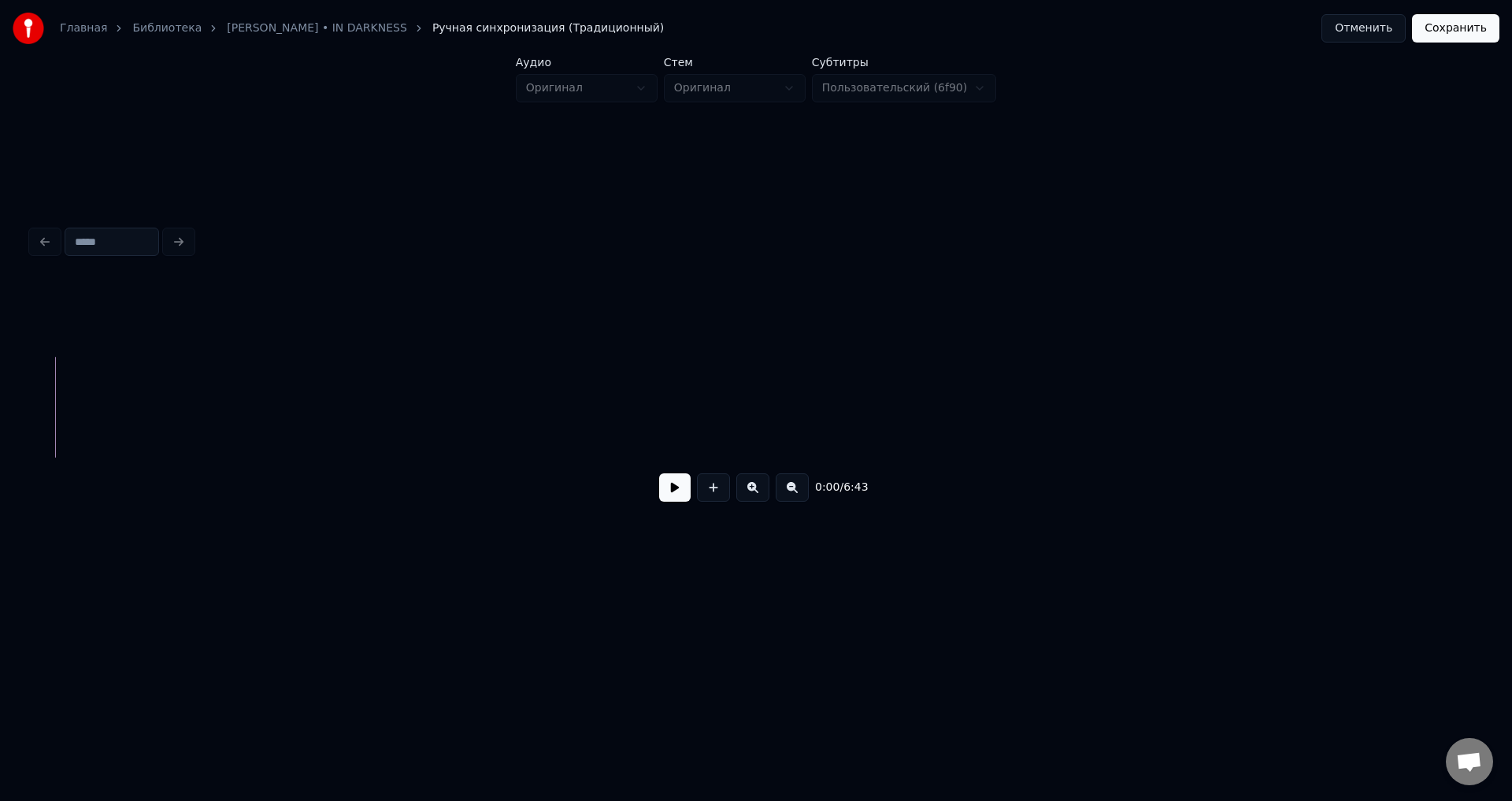
click at [744, 496] on button at bounding box center [753, 487] width 33 height 29
click at [799, 505] on div "0:00 / 6:43" at bounding box center [756, 487] width 1424 height 35
click at [796, 499] on button at bounding box center [793, 487] width 33 height 29
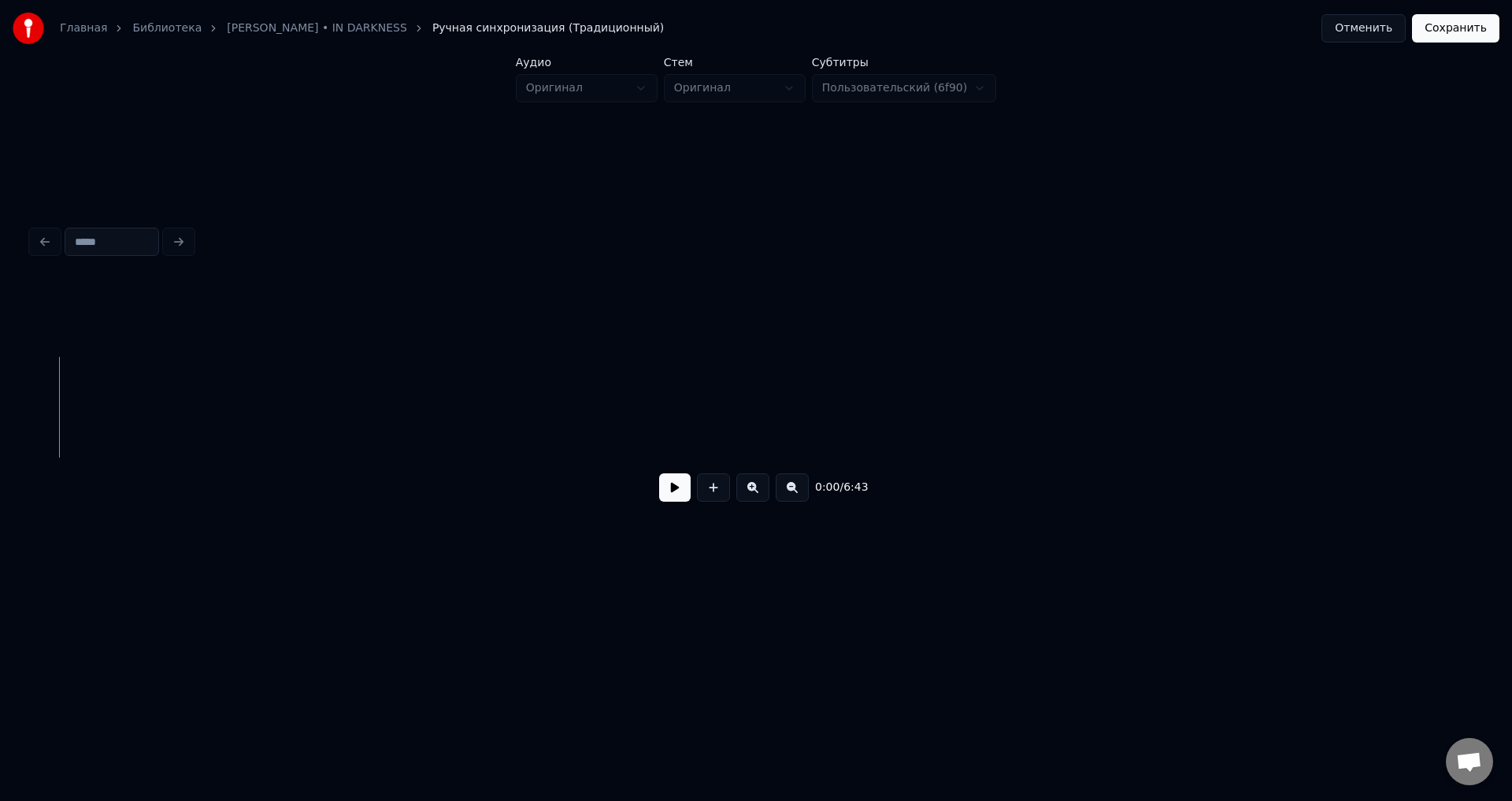
drag, startPoint x: 51, startPoint y: 396, endPoint x: 37, endPoint y: 396, distance: 14.0
click at [29, 400] on div "0:00 / 6:43" at bounding box center [756, 368] width 1462 height 312
click at [719, 500] on button at bounding box center [714, 487] width 33 height 29
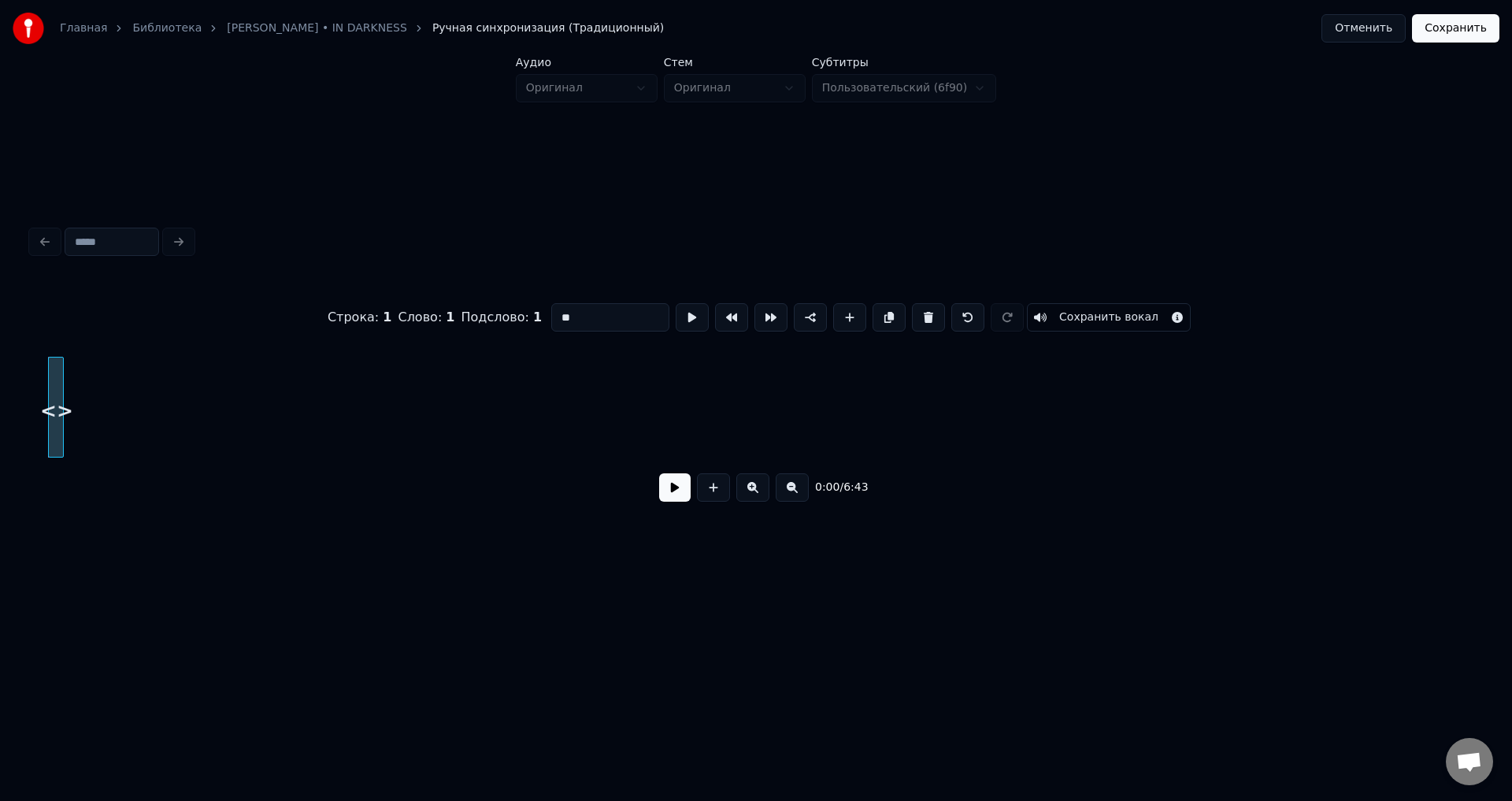
drag, startPoint x: 588, startPoint y: 315, endPoint x: 515, endPoint y: 315, distance: 73.0
click at [515, 315] on div "Строка : 1 Слово : 1 Подслово : 1 ** Сохранить вокал" at bounding box center [756, 317] width 1449 height 79
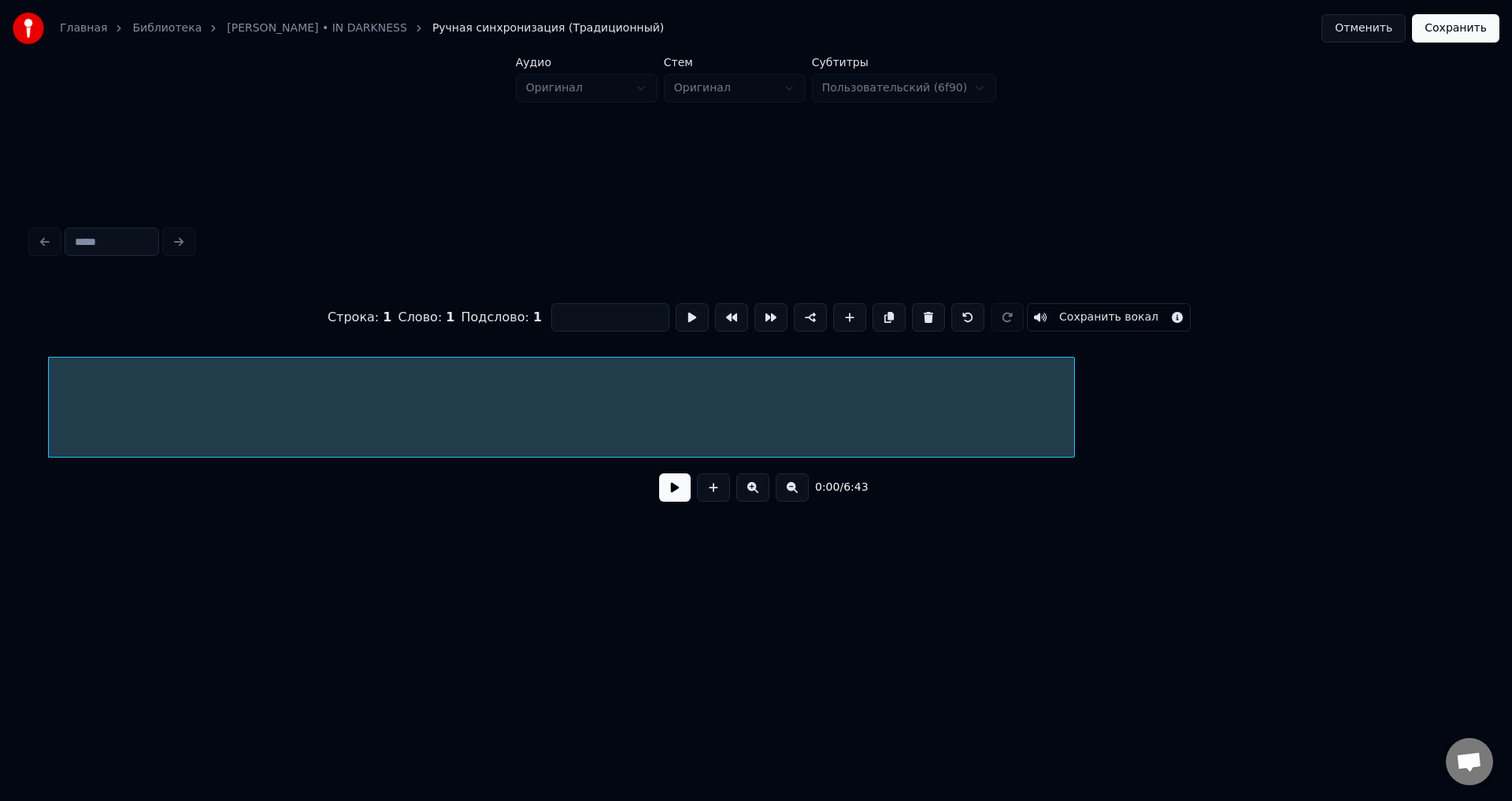
click at [1070, 410] on div at bounding box center [1072, 406] width 5 height 99
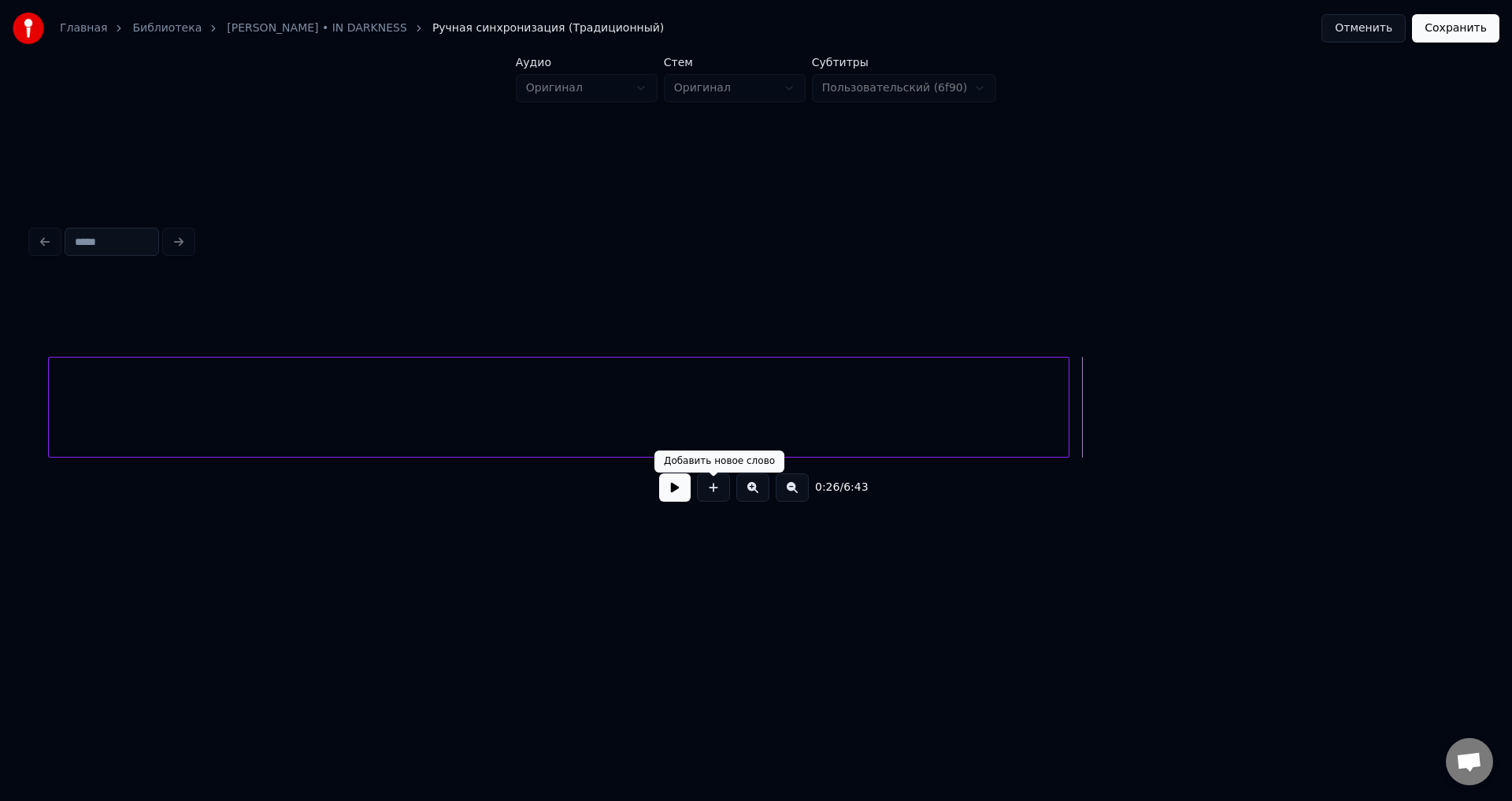
click at [679, 487] on button at bounding box center [675, 487] width 32 height 29
click at [1082, 397] on div at bounding box center [1085, 406] width 5 height 99
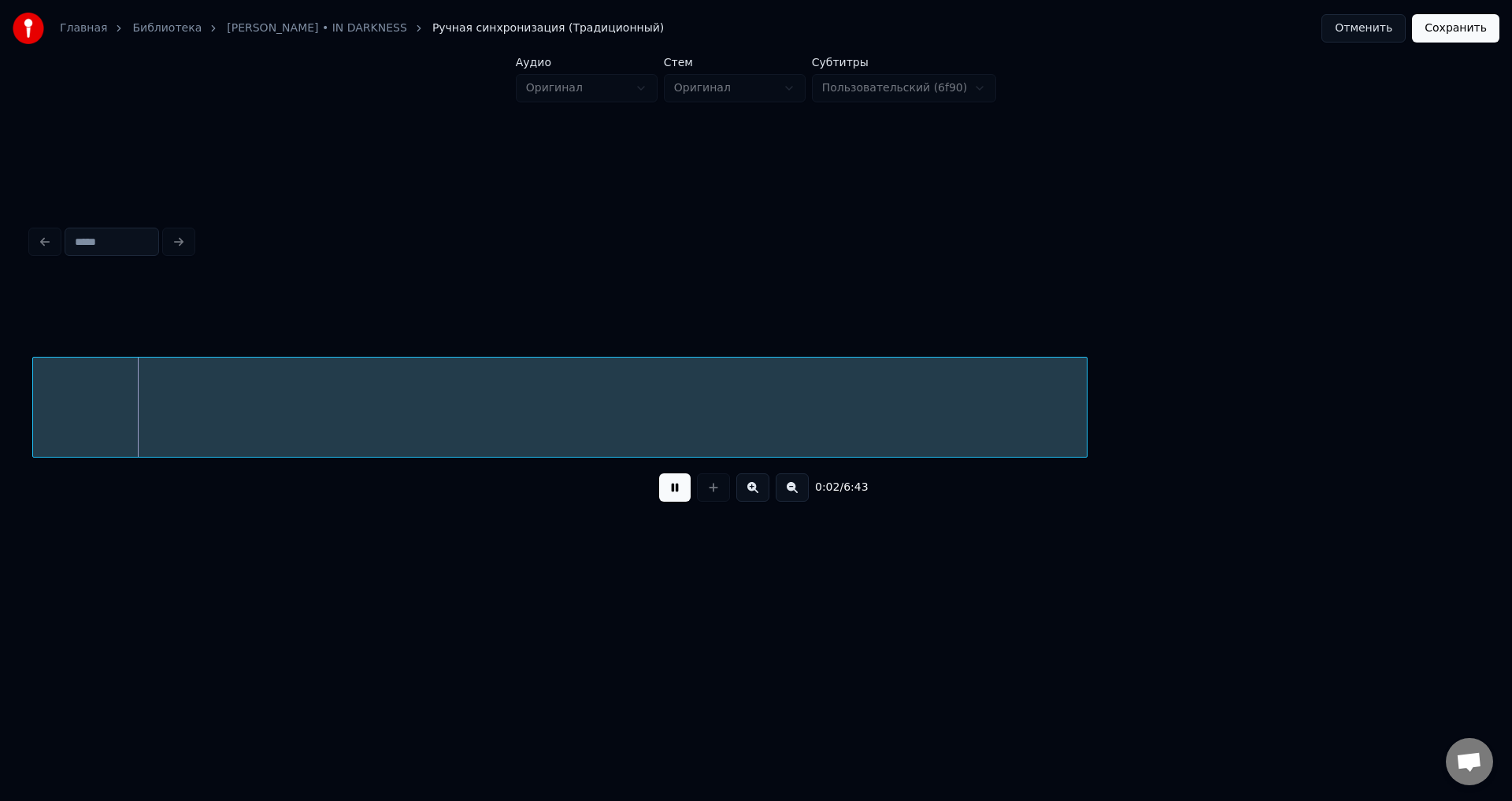
click at [33, 399] on div at bounding box center [560, 406] width 1055 height 101
click at [660, 419] on div at bounding box center [560, 410] width 1054 height 107
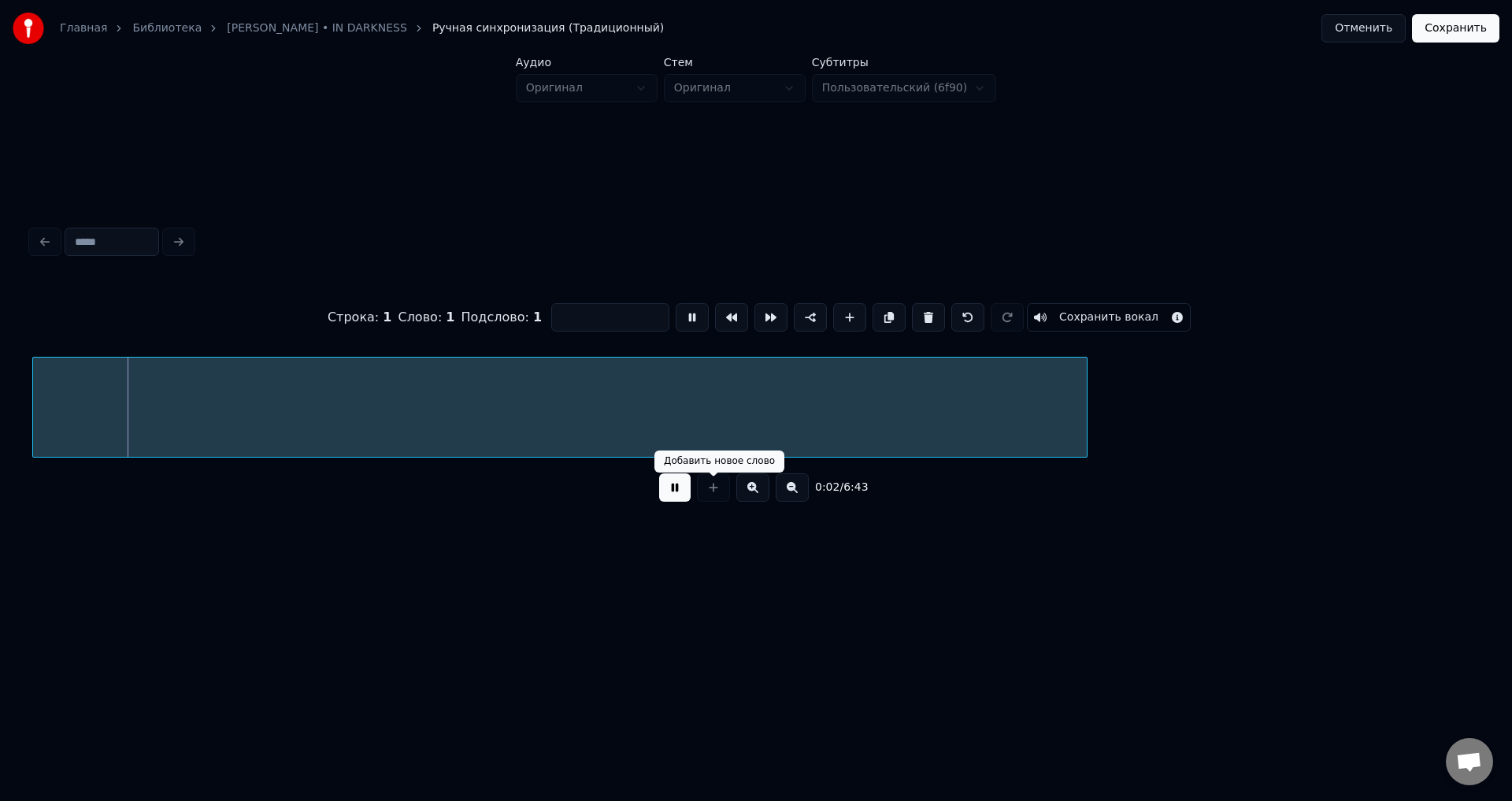
click at [676, 494] on button at bounding box center [675, 487] width 32 height 29
click at [1094, 310] on button "Сохранить вокал" at bounding box center [1109, 318] width 164 height 29
click at [1478, 28] on button "Сохранить" at bounding box center [1456, 29] width 87 height 29
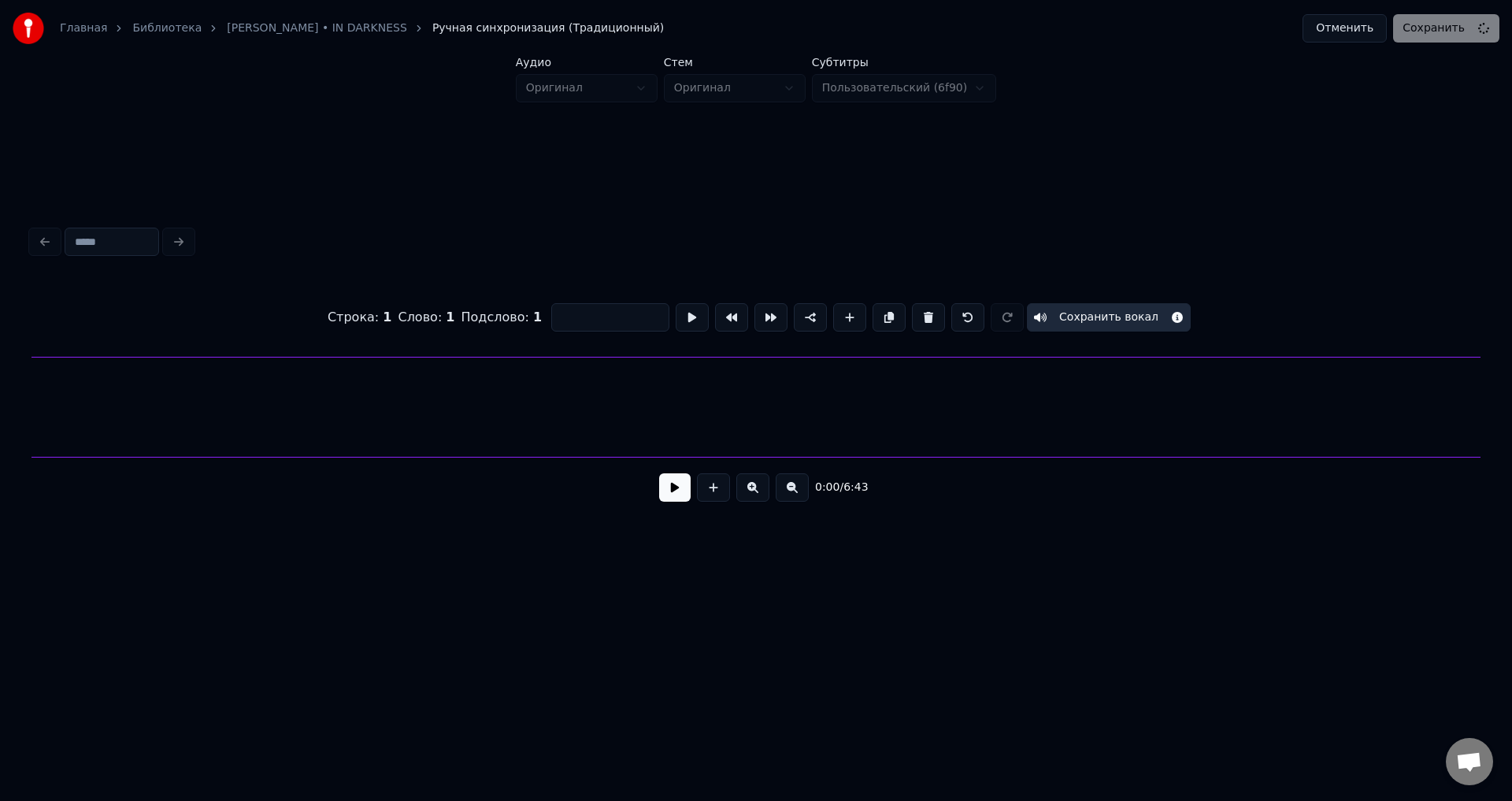
scroll to position [0, 272]
click at [371, 429] on div at bounding box center [689, 406] width 1860 height 101
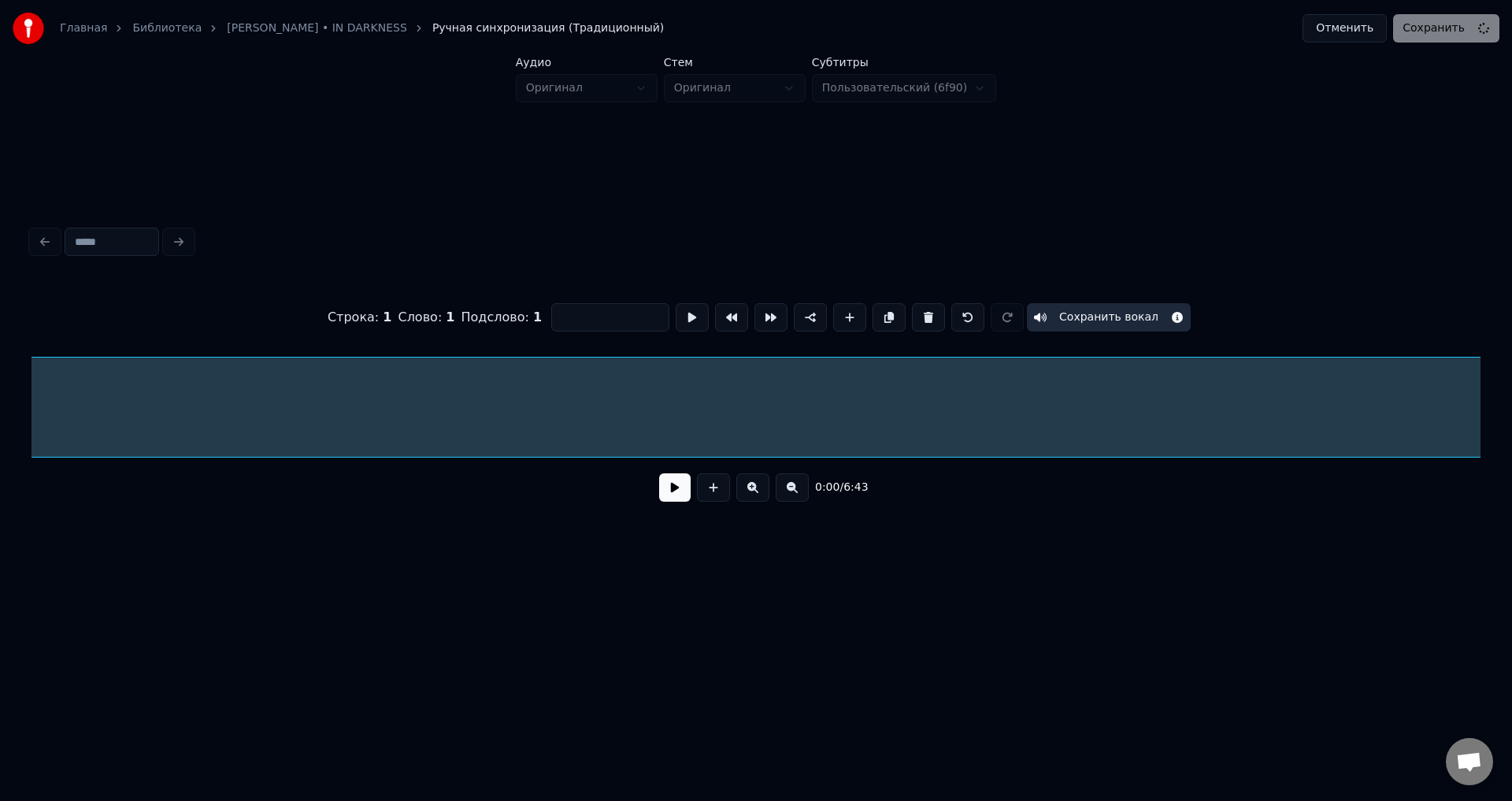
scroll to position [0, 0]
click at [921, 303] on button at bounding box center [929, 318] width 33 height 29
type input "**"
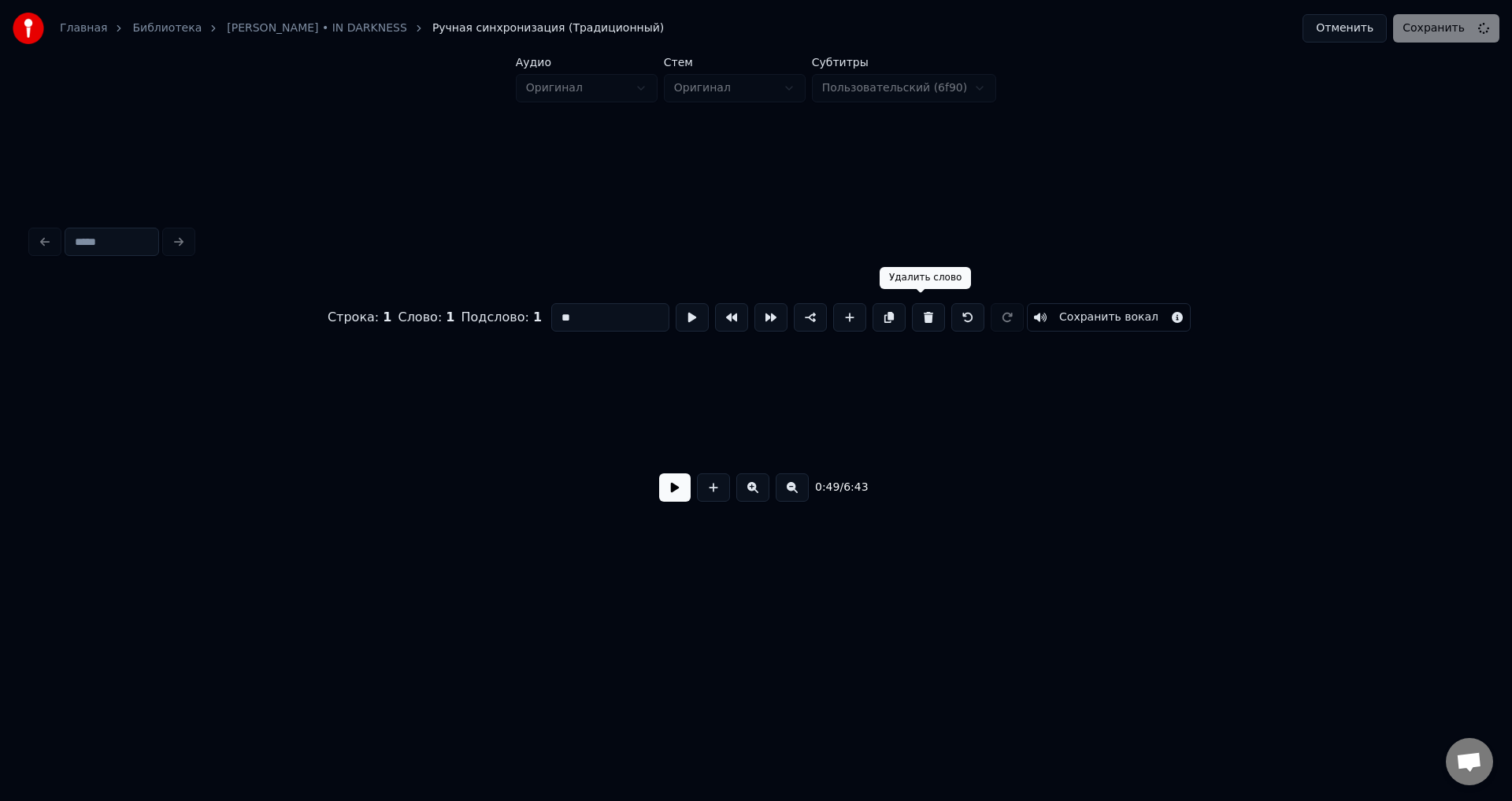
scroll to position [0, 1966]
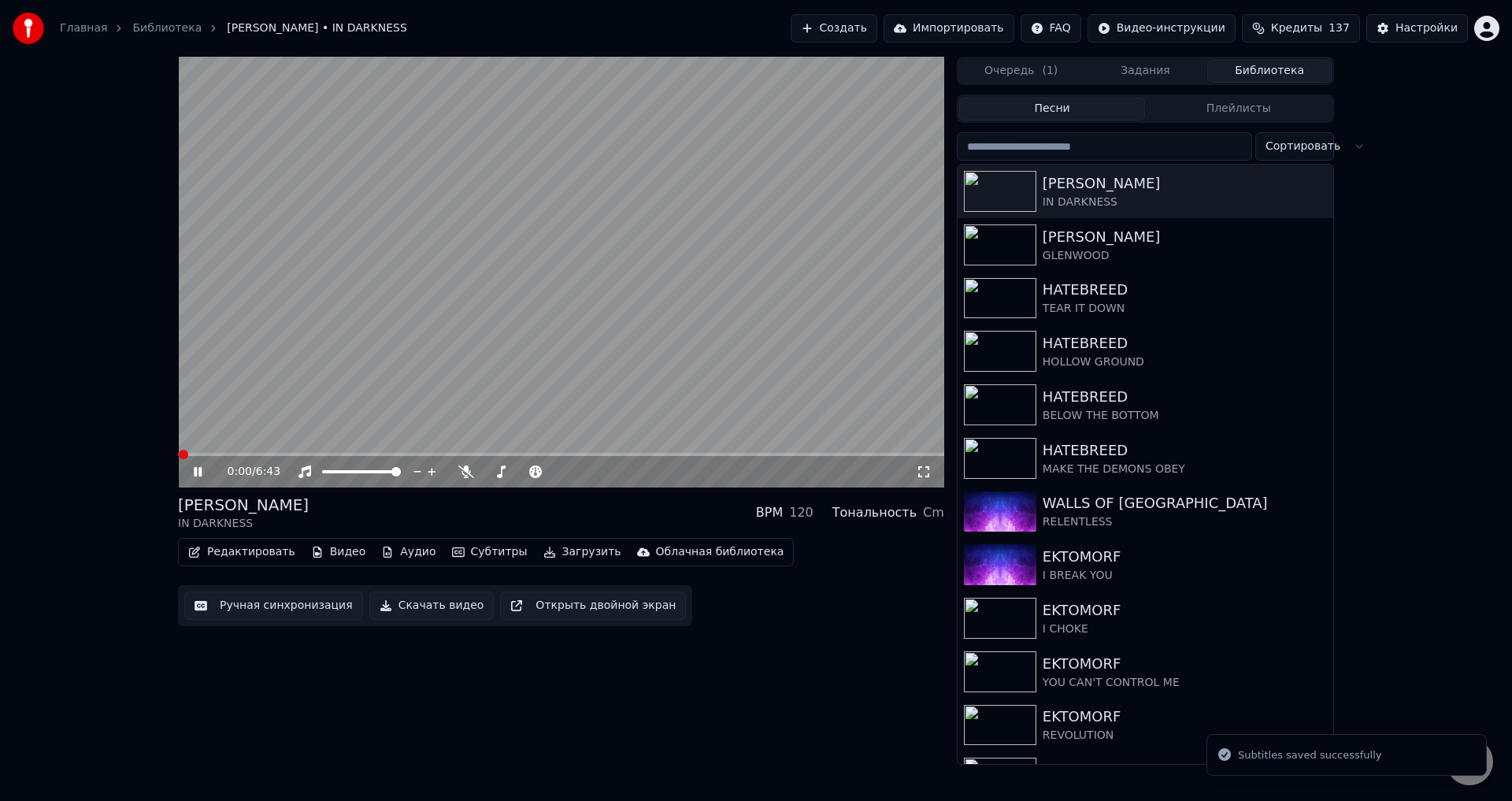
click at [388, 329] on video at bounding box center [561, 271] width 766 height 431
click at [284, 364] on video at bounding box center [561, 271] width 766 height 431
click at [210, 452] on span at bounding box center [561, 454] width 766 height 3
click at [246, 452] on span at bounding box center [561, 454] width 766 height 3
click at [225, 453] on span at bounding box center [215, 454] width 75 height 3
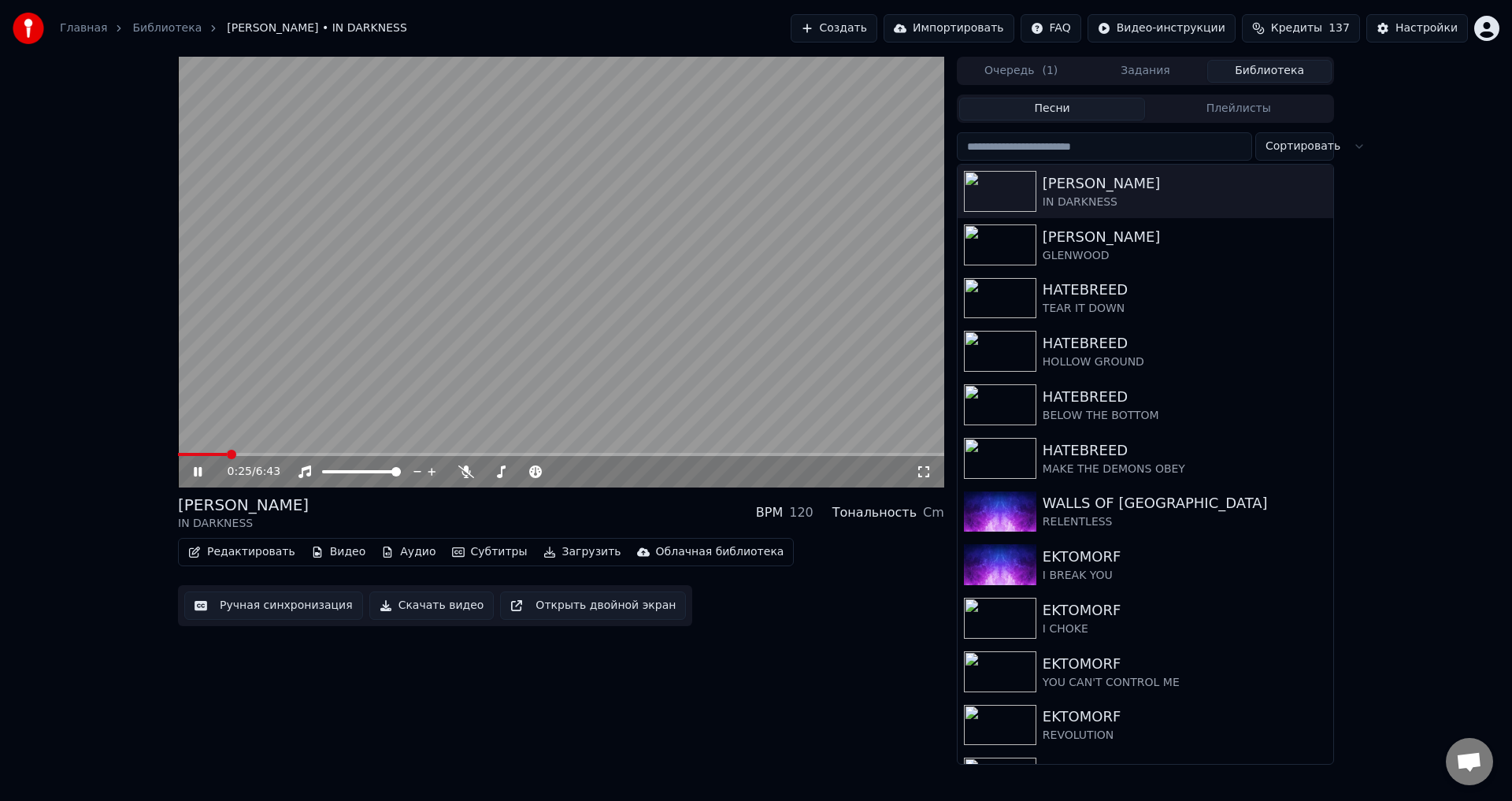
click at [922, 469] on icon at bounding box center [924, 472] width 16 height 13
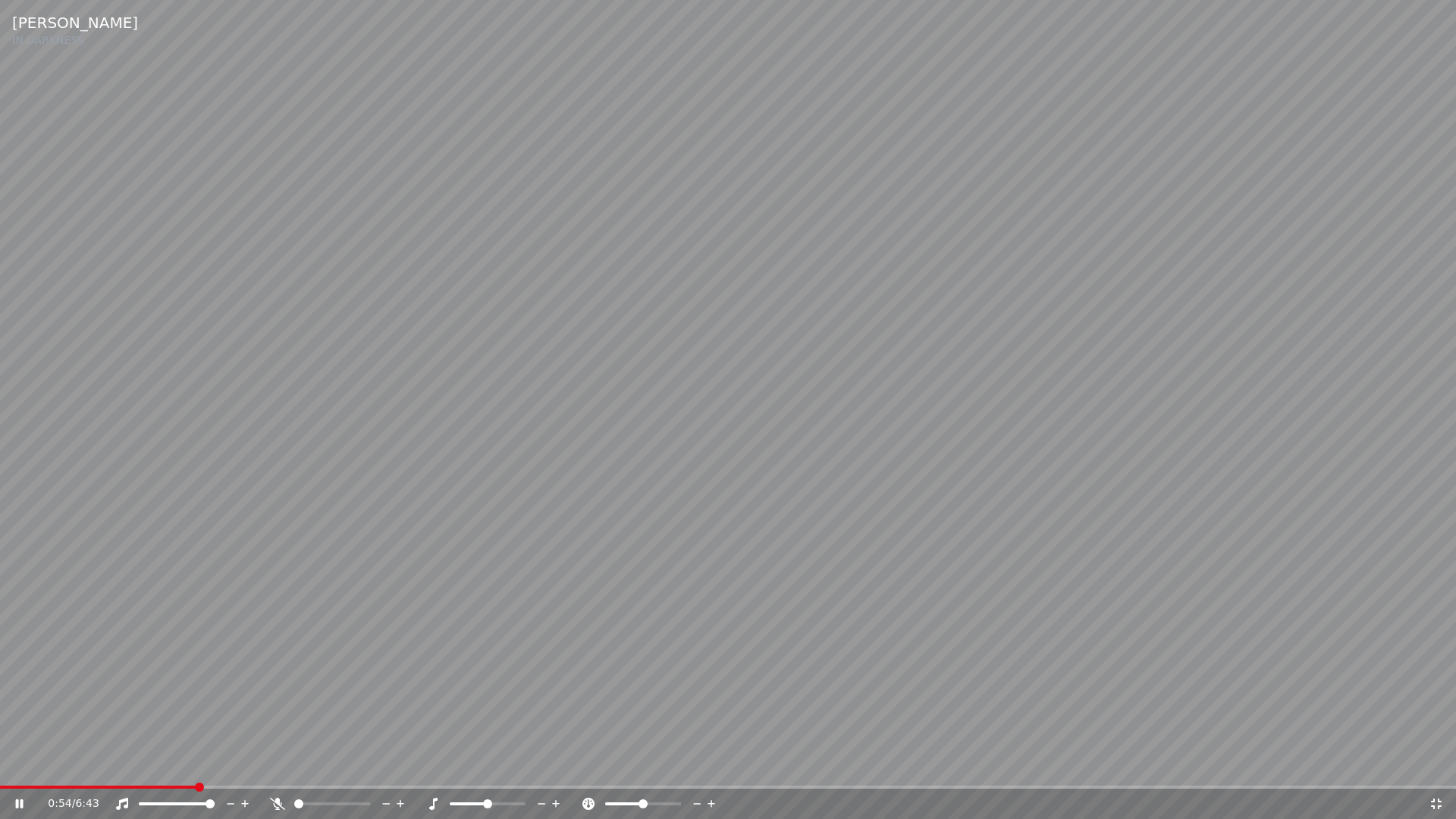
click at [1435, 771] on icon at bounding box center [1437, 804] width 11 height 11
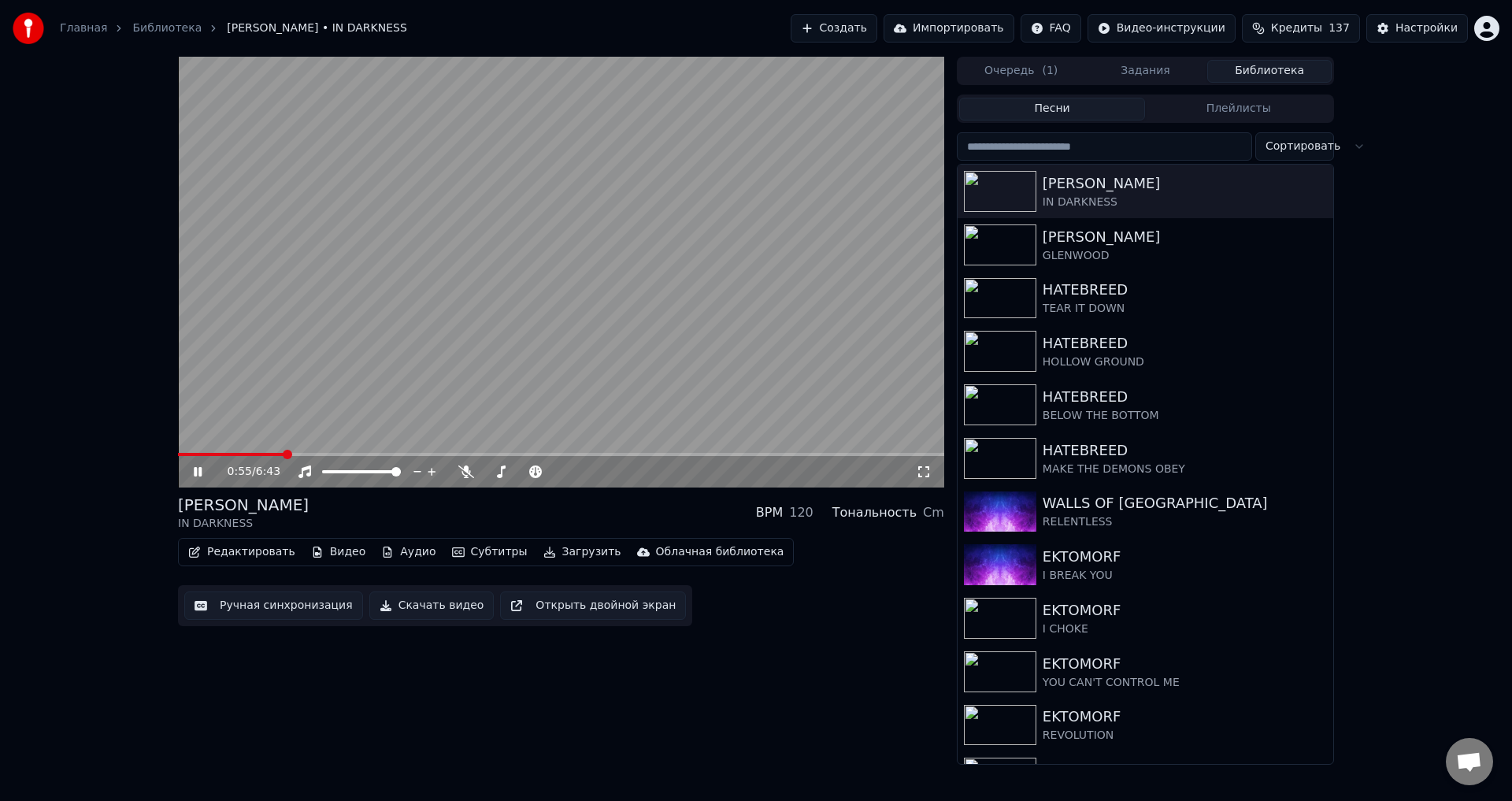
click at [573, 509] on div "[PERSON_NAME] IN DARKNESS BPM 120 Тональность Cm" at bounding box center [561, 513] width 766 height 38
click at [530, 515] on div "[PERSON_NAME] IN DARKNESS BPM 120 Тональность Cm" at bounding box center [561, 513] width 766 height 38
click at [526, 503] on div "[PERSON_NAME] IN DARKNESS BPM 120 Тональность Cm" at bounding box center [561, 513] width 766 height 38
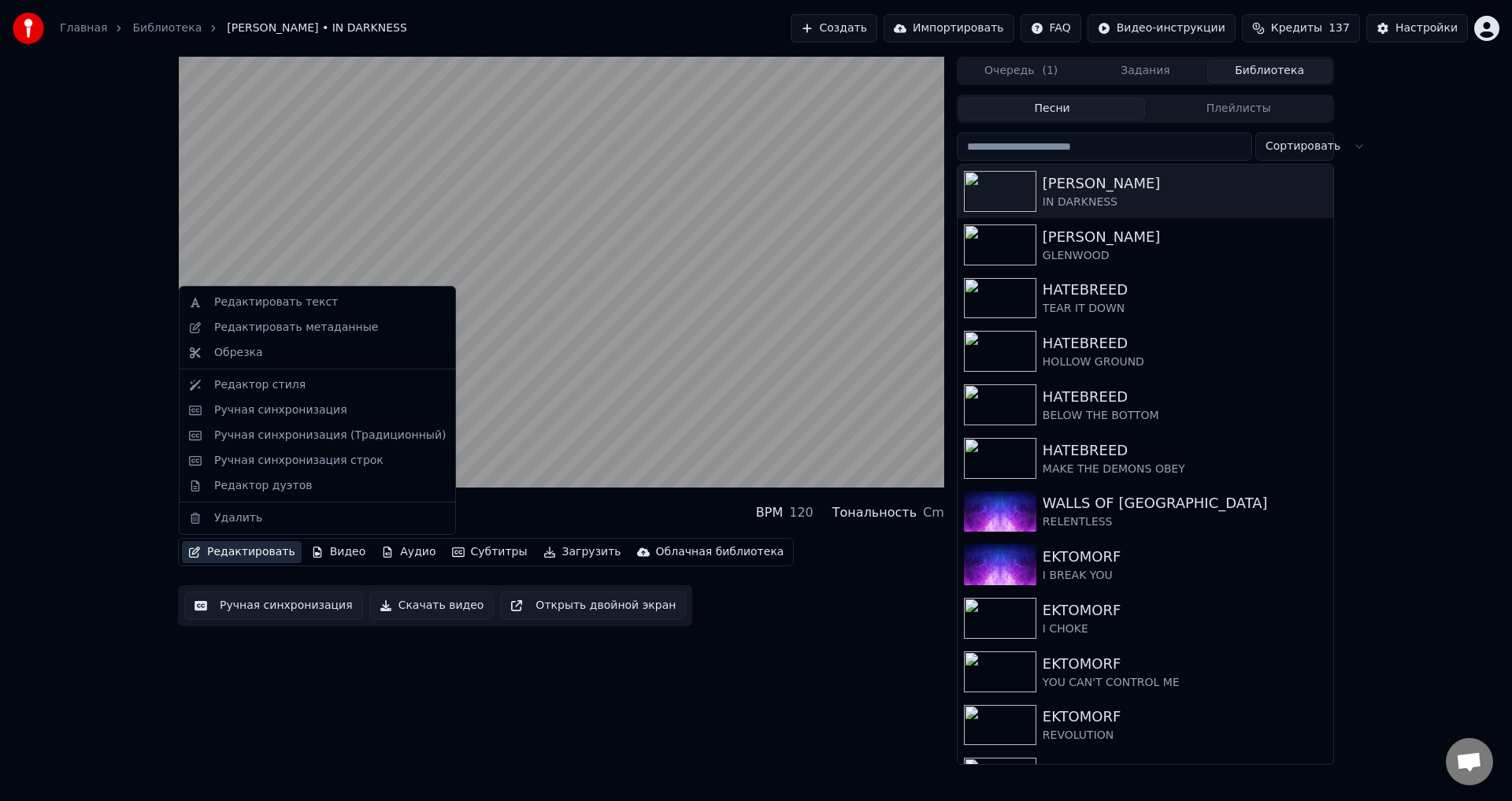
click at [264, 547] on button "Редактировать" at bounding box center [241, 552] width 120 height 22
click at [78, 525] on div "[PERSON_NAME] IN DARKNESS BPM 120 Тональность Cm Редактировать Видео Аудио Субт…" at bounding box center [756, 410] width 1512 height 708
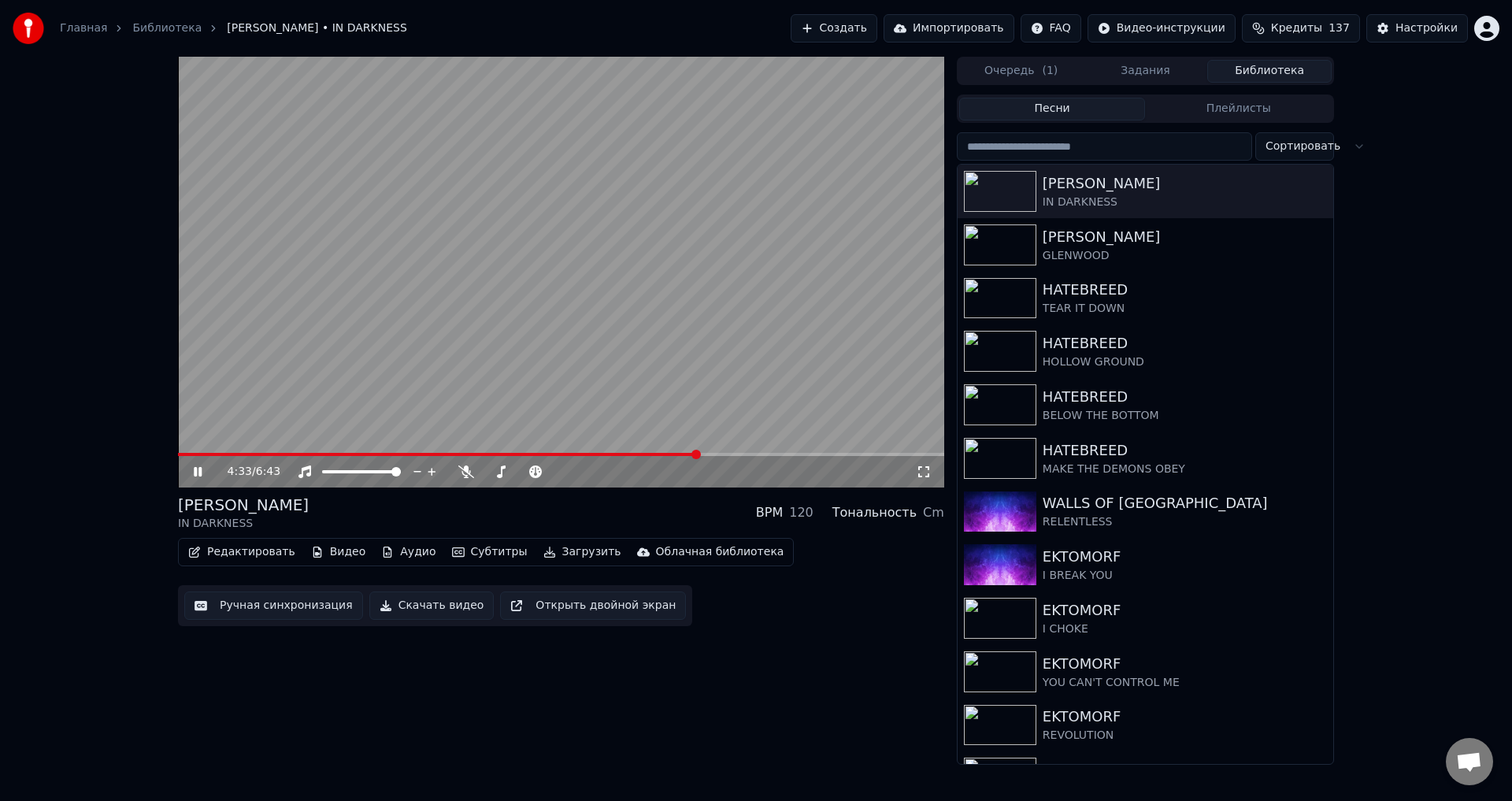
click at [750, 456] on div "4:33 / 6:43" at bounding box center [561, 472] width 766 height 32
click at [752, 450] on video at bounding box center [561, 271] width 766 height 431
click at [752, 456] on span at bounding box center [561, 454] width 766 height 3
click at [720, 344] on video at bounding box center [561, 271] width 766 height 431
click at [619, 516] on div "[PERSON_NAME] IN DARKNESS BPM 120 Тональность Cm" at bounding box center [561, 513] width 766 height 38
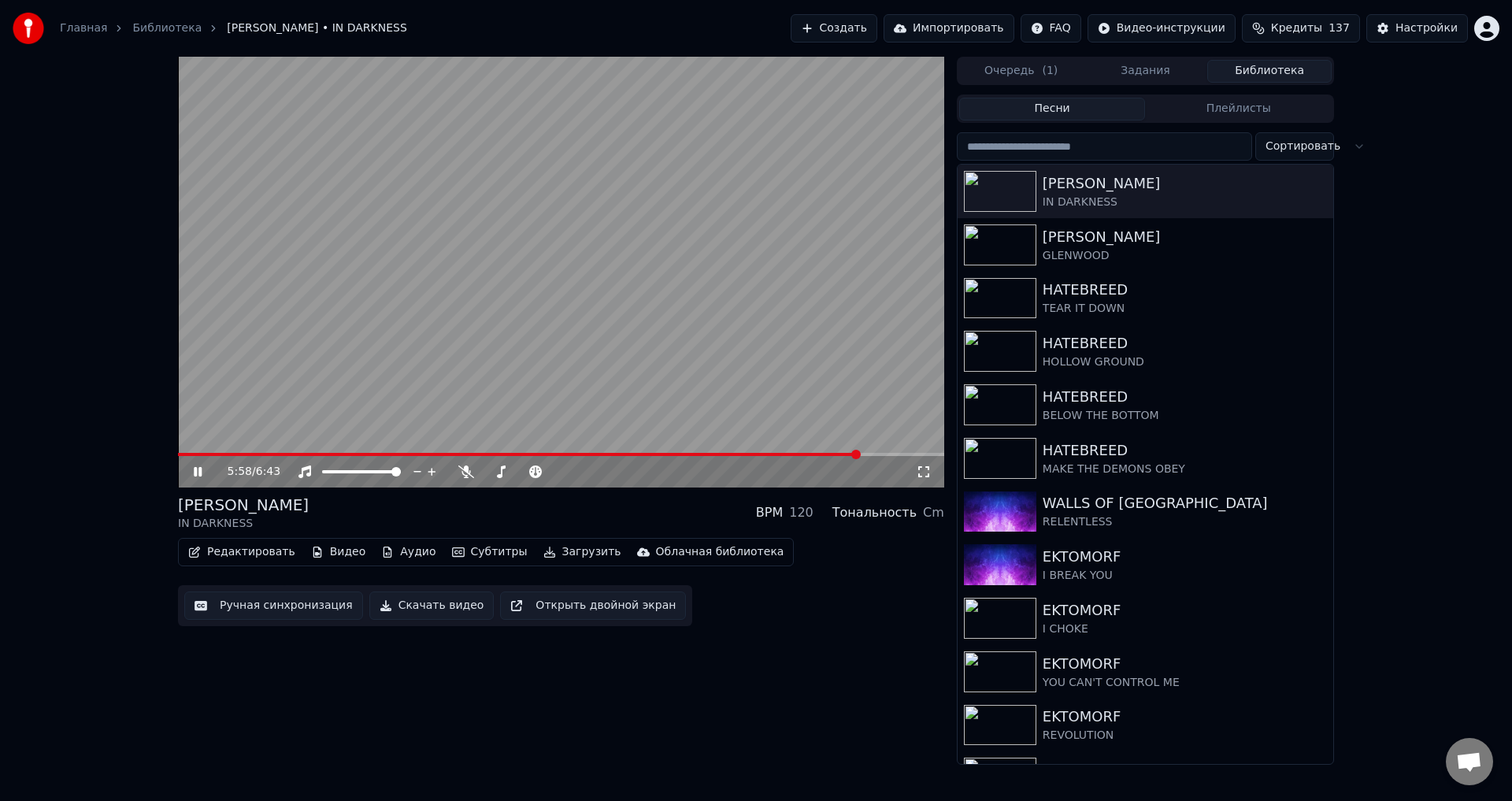
click at [881, 453] on span at bounding box center [561, 454] width 766 height 3
click at [904, 453] on span at bounding box center [561, 454] width 766 height 3
click at [918, 453] on span at bounding box center [561, 454] width 766 height 3
click at [186, 452] on span at bounding box center [552, 454] width 748 height 3
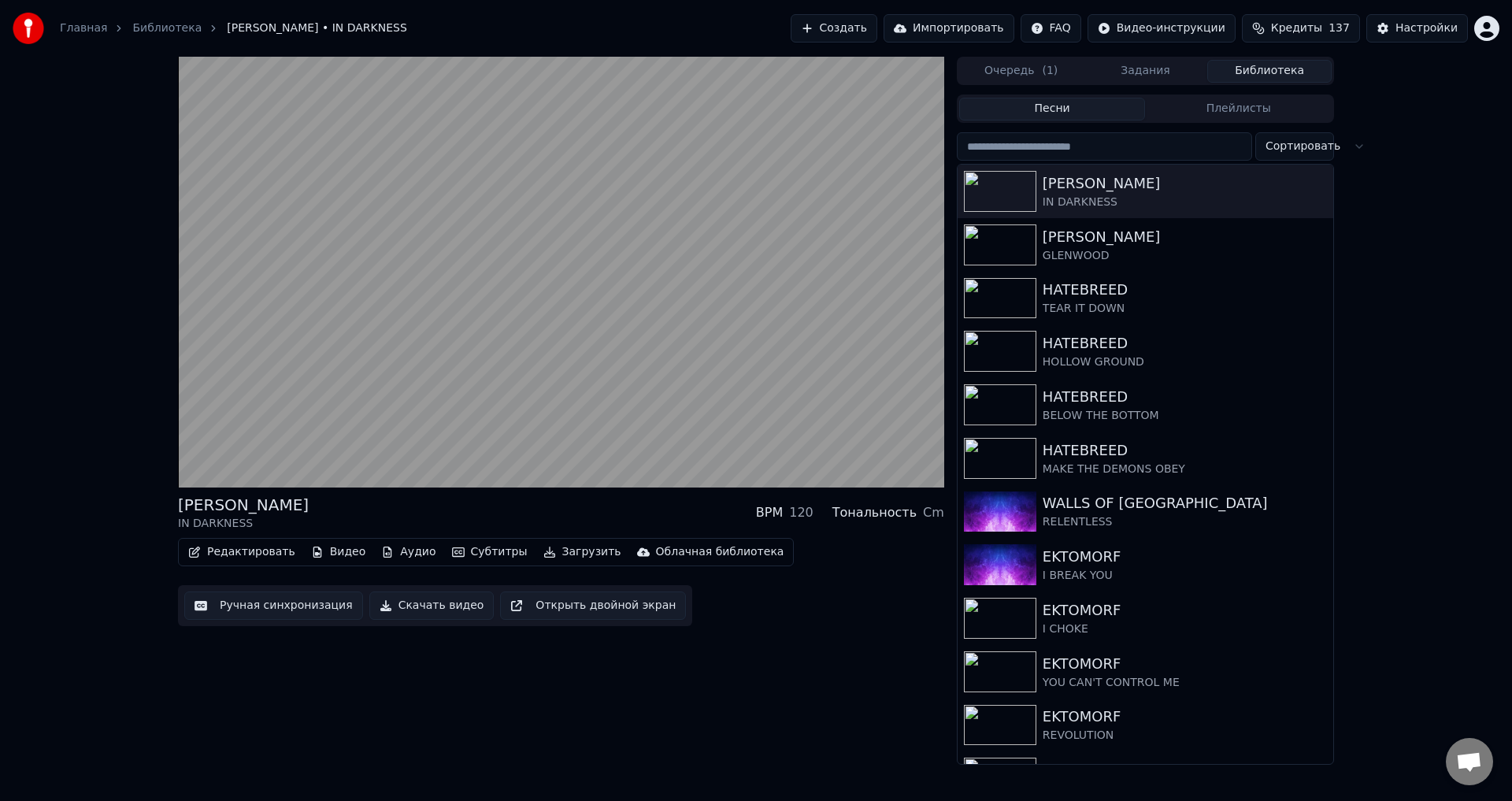
click at [394, 545] on button "Аудио" at bounding box center [408, 552] width 67 height 22
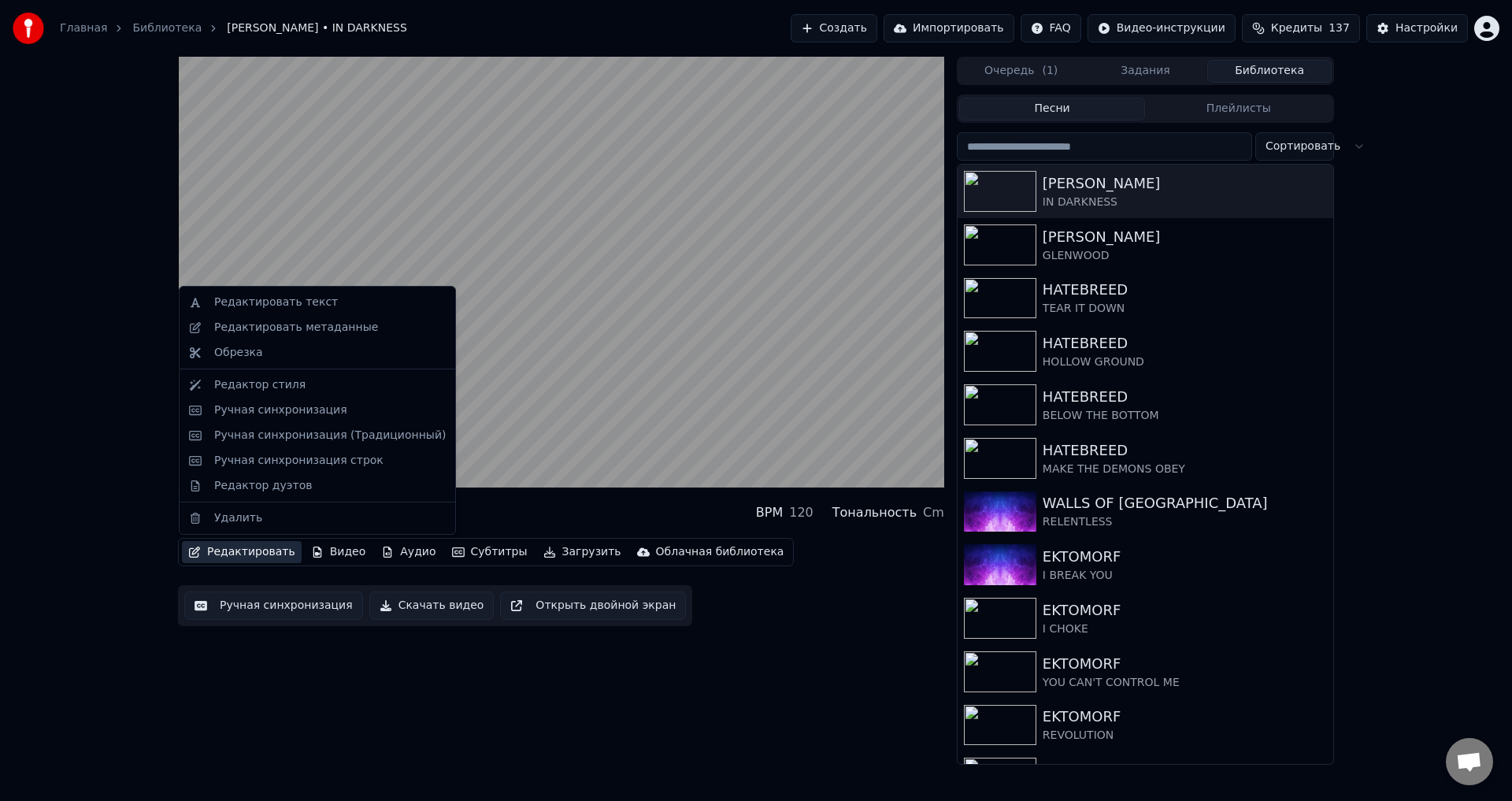
click at [106, 483] on div "[PERSON_NAME] IN DARKNESS BPM 120 Тональность Cm Редактировать Видео Аудио Субт…" at bounding box center [756, 410] width 1512 height 708
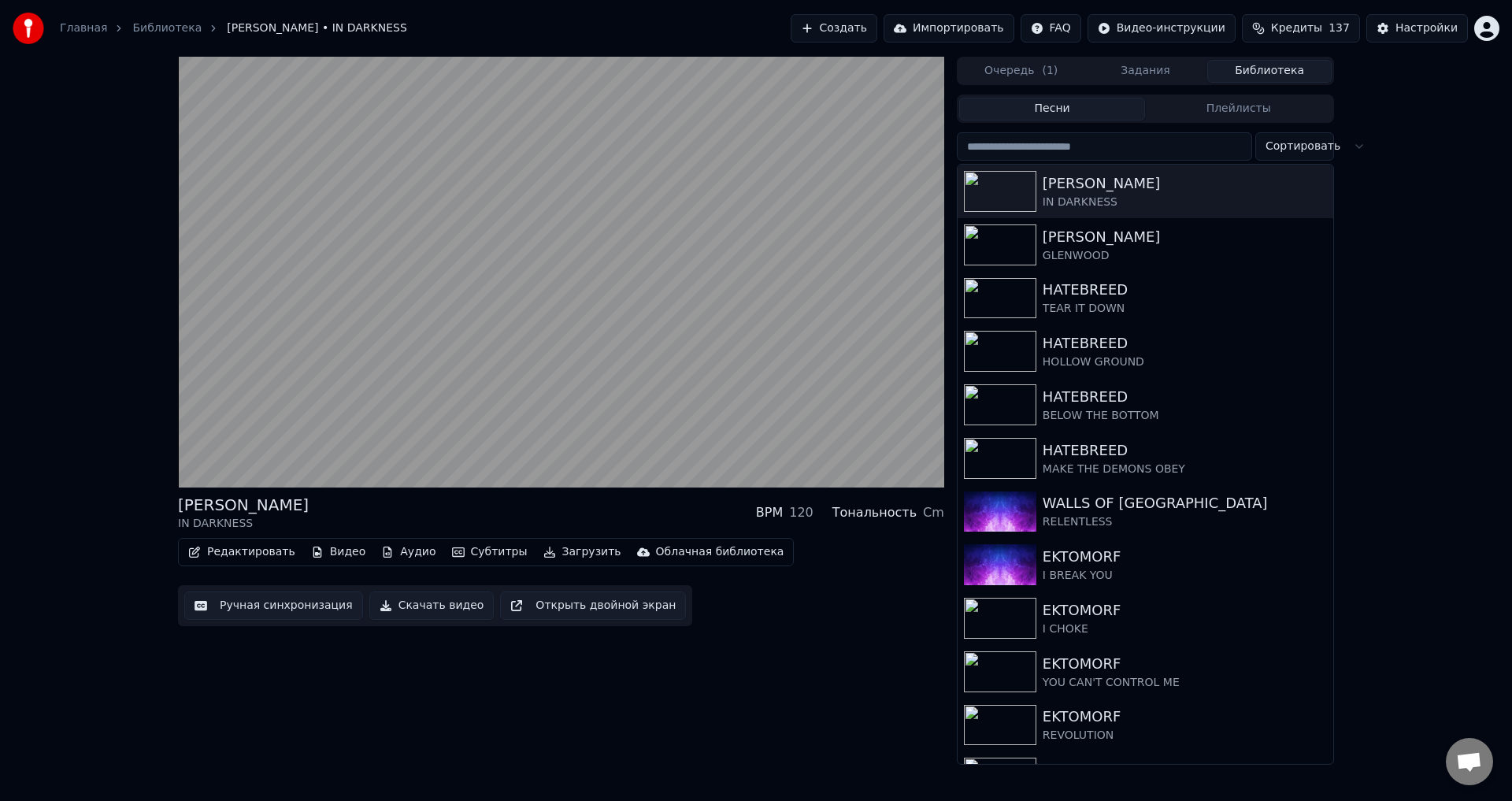
click at [397, 551] on button "Аудио" at bounding box center [408, 552] width 67 height 22
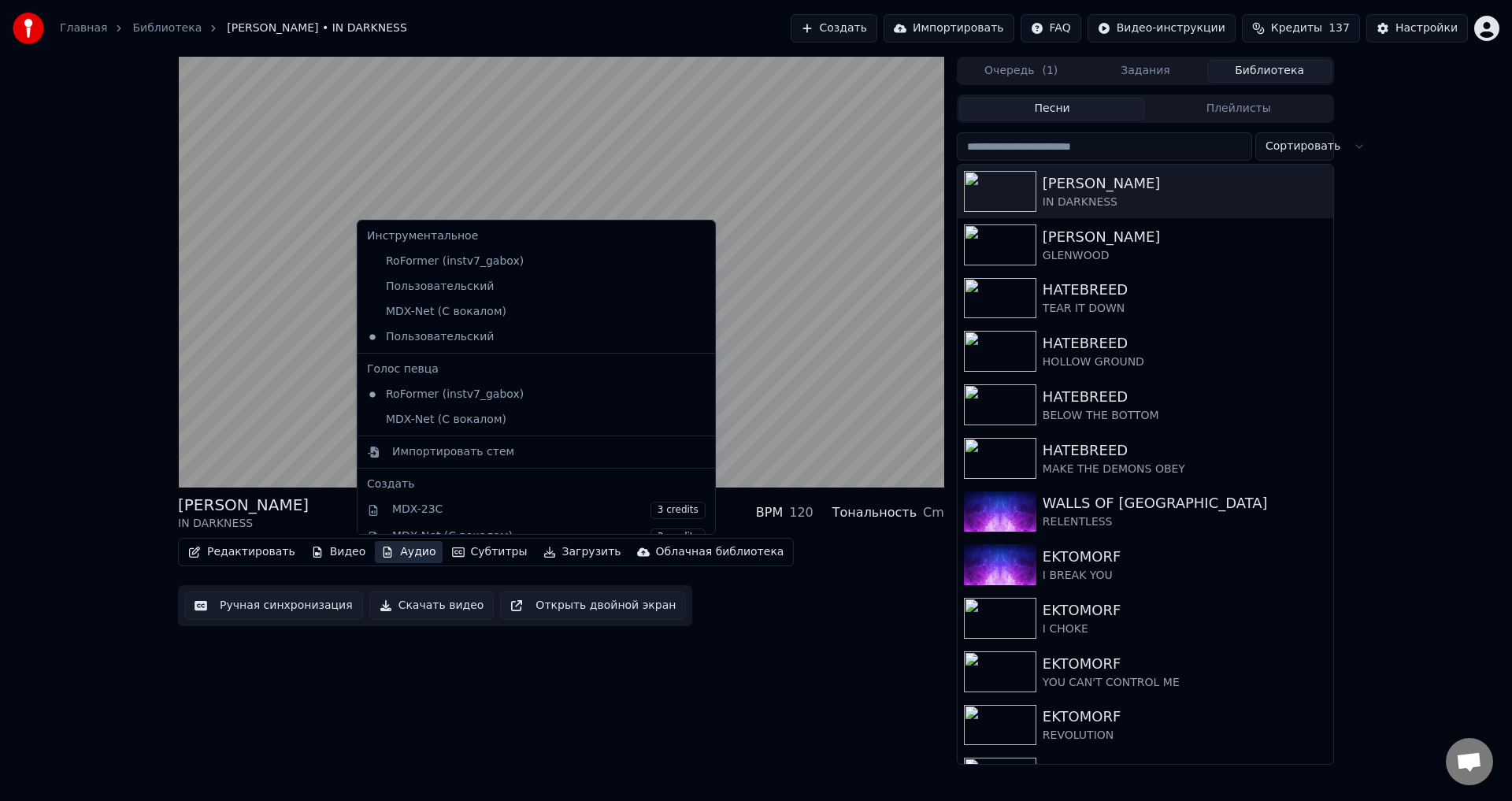
click at [117, 483] on div "[PERSON_NAME] IN DARKNESS BPM 120 Тональность Cm Редактировать Видео Аудио Субт…" at bounding box center [756, 410] width 1512 height 708
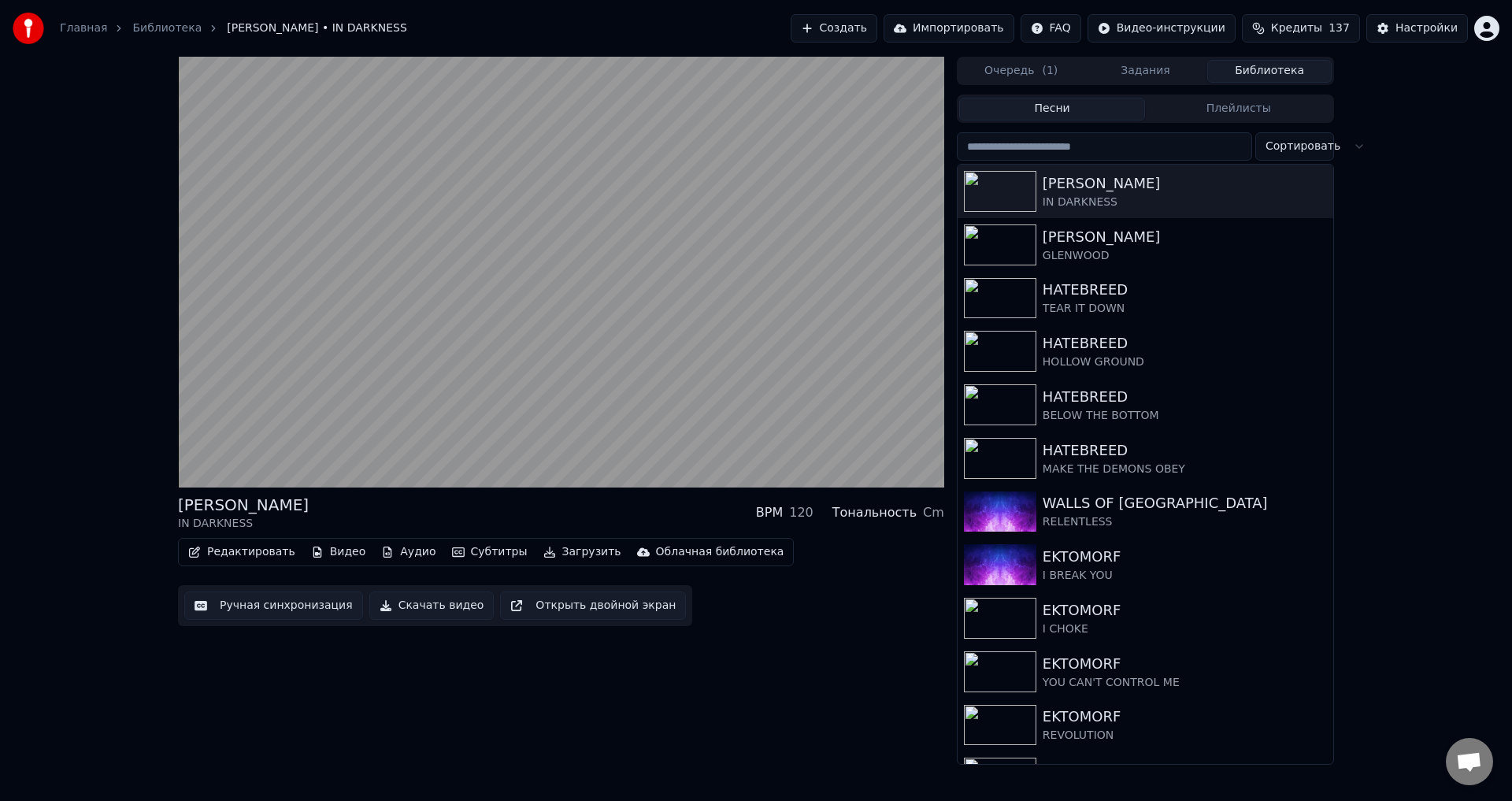
click at [564, 506] on div "[PERSON_NAME] IN DARKNESS BPM 120 Тональность Cm" at bounding box center [561, 513] width 766 height 38
click at [561, 506] on div "[PERSON_NAME] IN DARKNESS BPM 120 Тональность Cm" at bounding box center [561, 513] width 766 height 38
click at [284, 611] on button "Ручная синхронизация" at bounding box center [273, 606] width 179 height 29
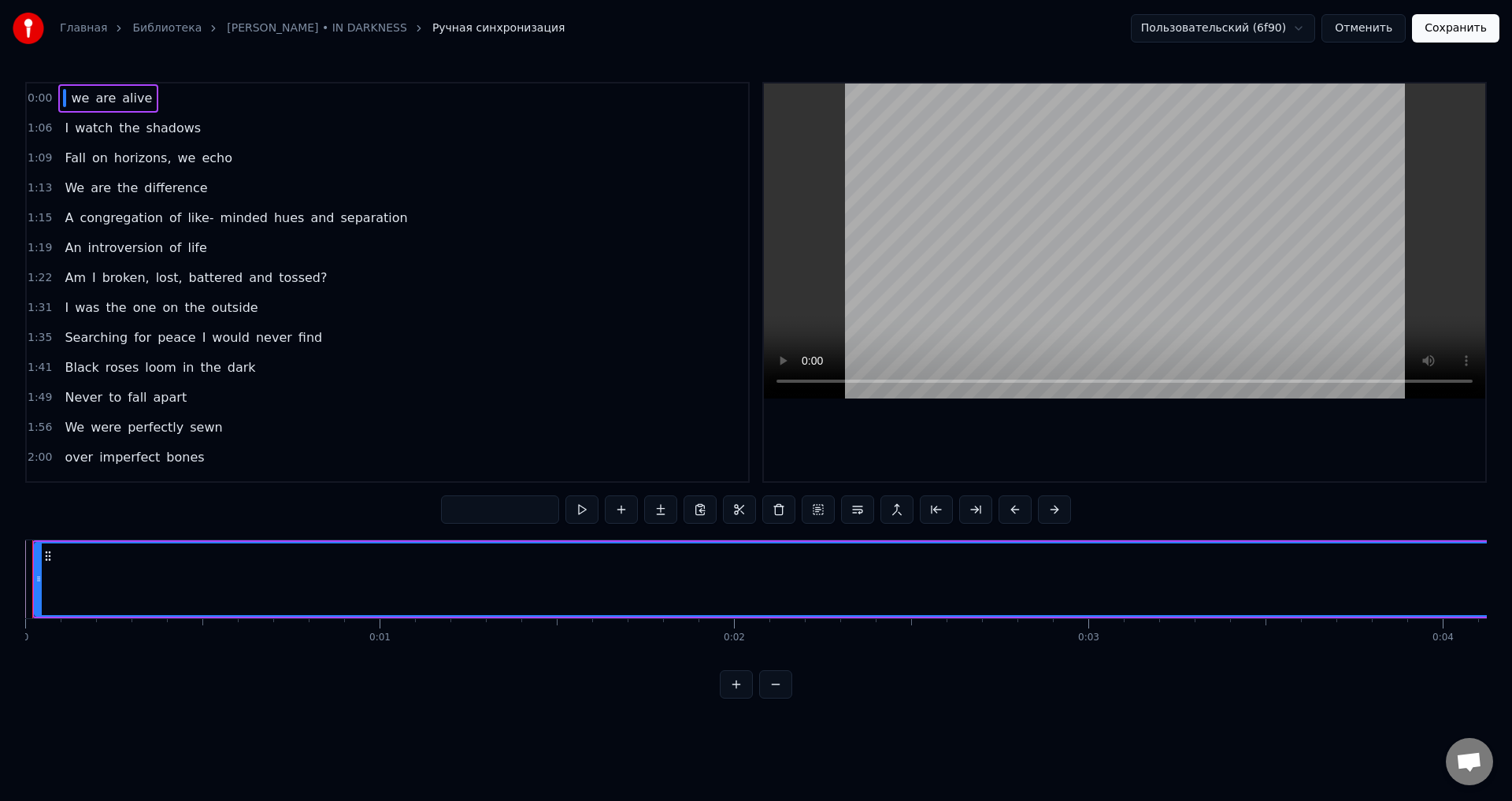
click at [63, 98] on span at bounding box center [64, 98] width 3 height 18
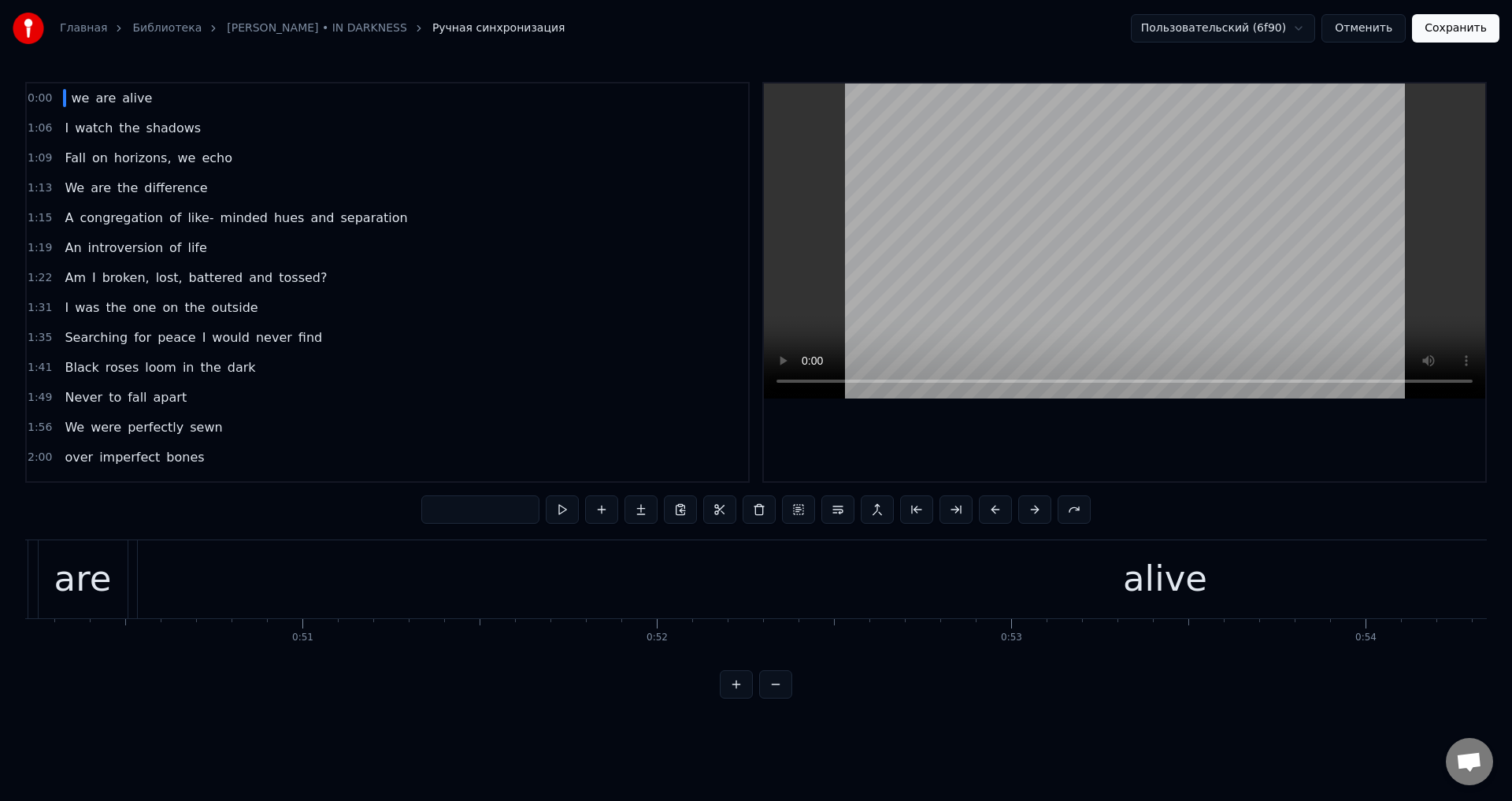
scroll to position [0, 16858]
click at [914, 568] on div "we" at bounding box center [918, 578] width 51 height 53
type input "**"
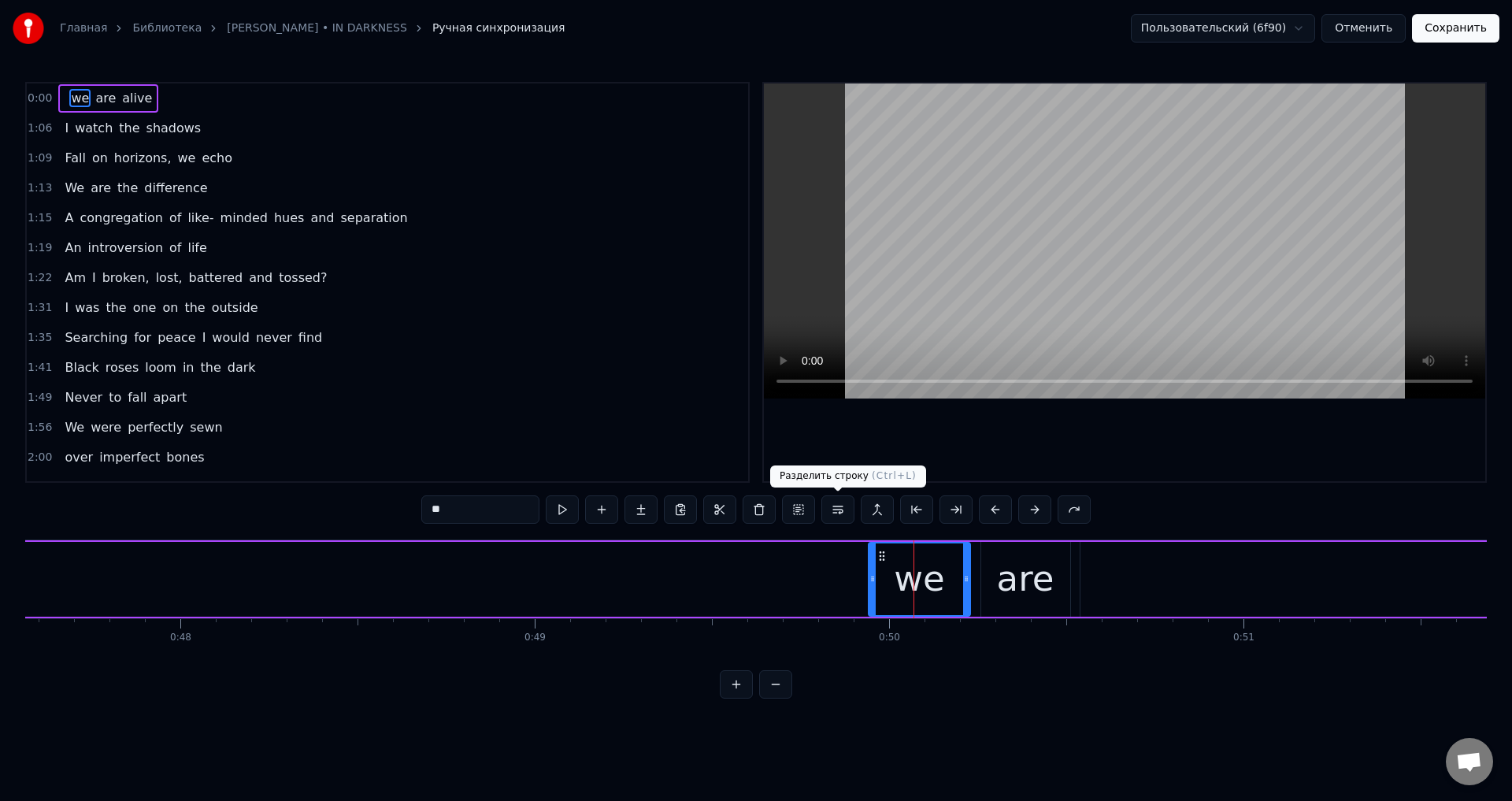
click at [835, 517] on button at bounding box center [838, 510] width 33 height 29
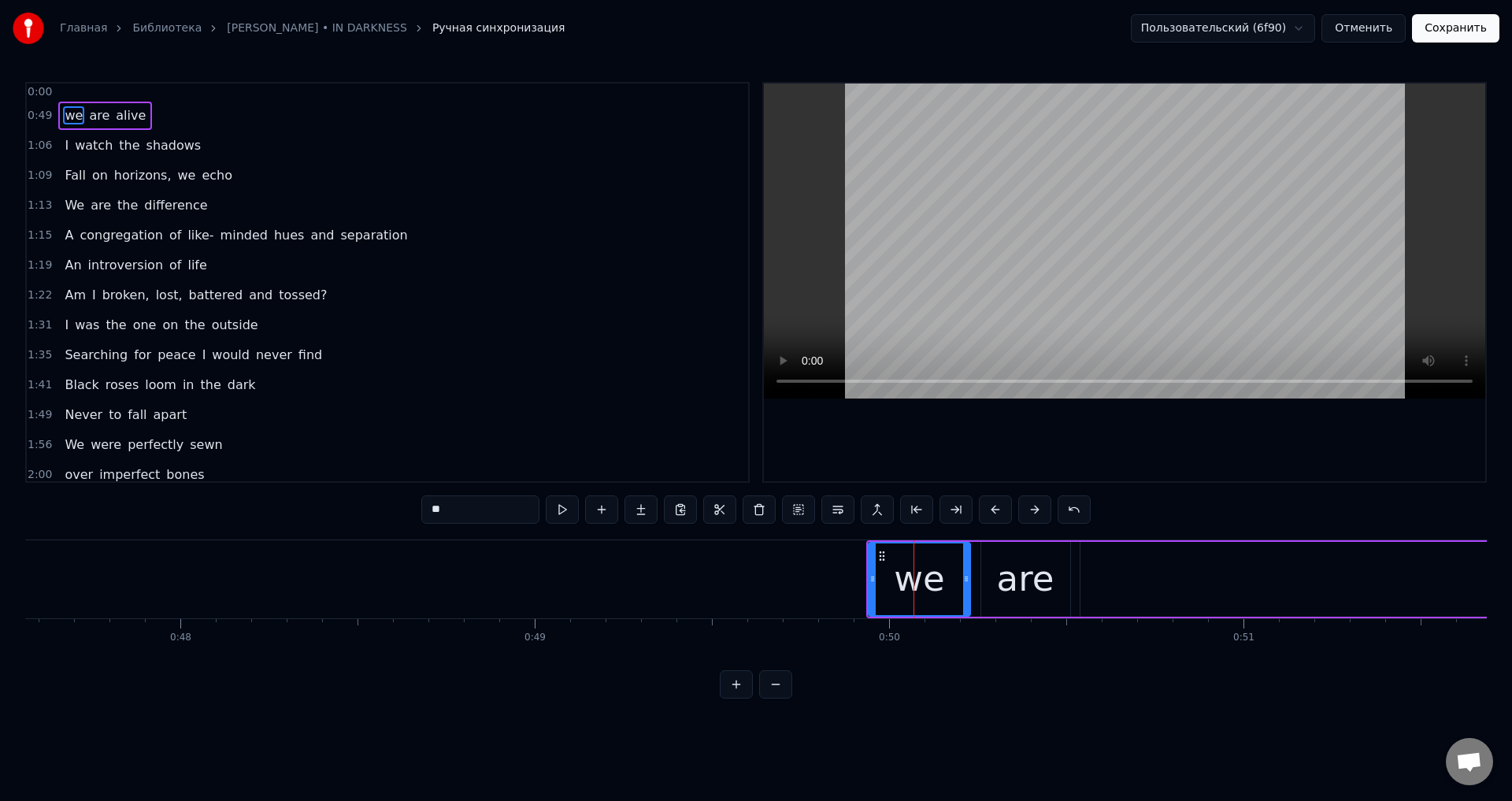
click at [44, 90] on span "0:00" at bounding box center [40, 92] width 25 height 16
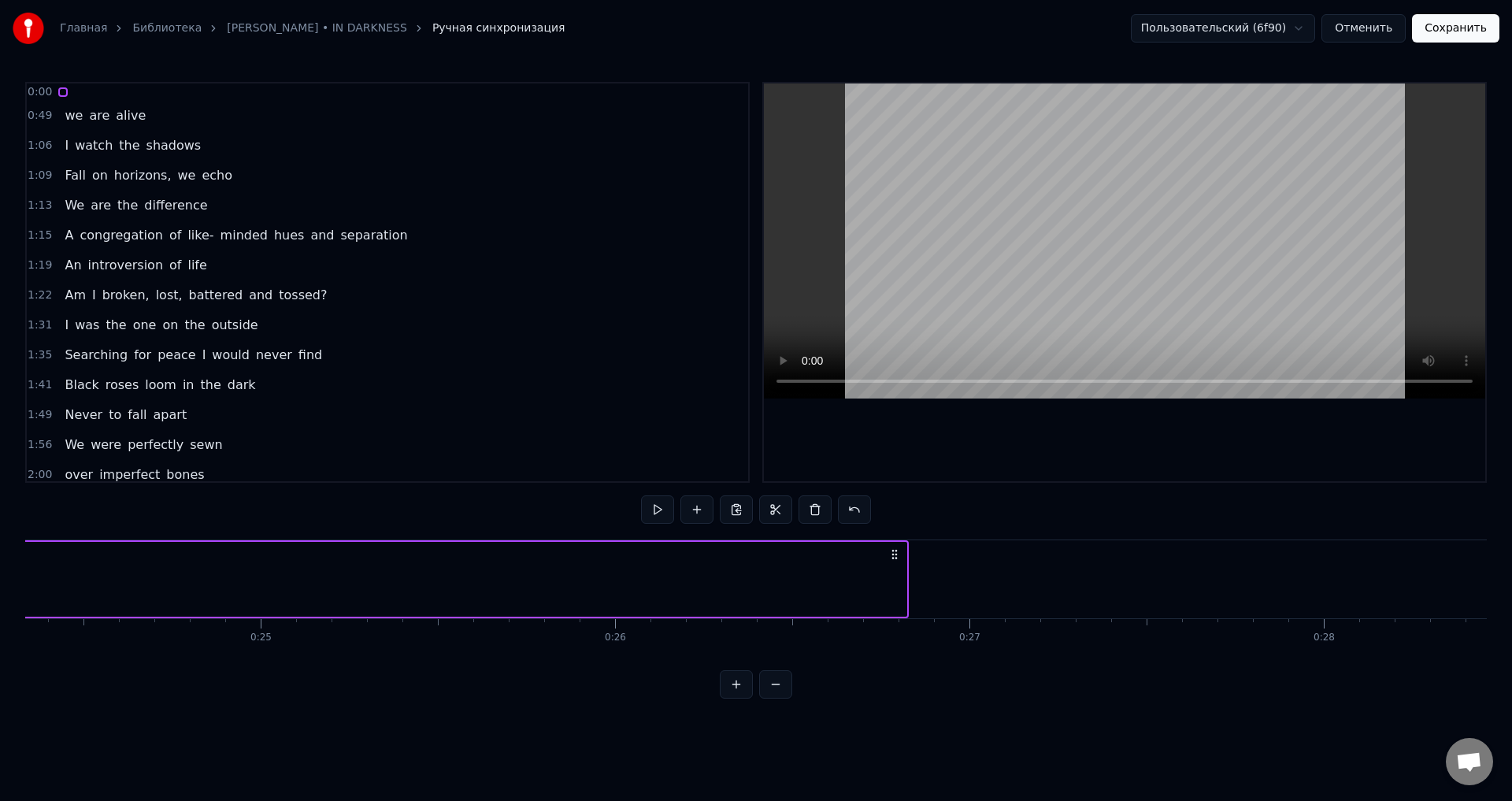
scroll to position [0, 9018]
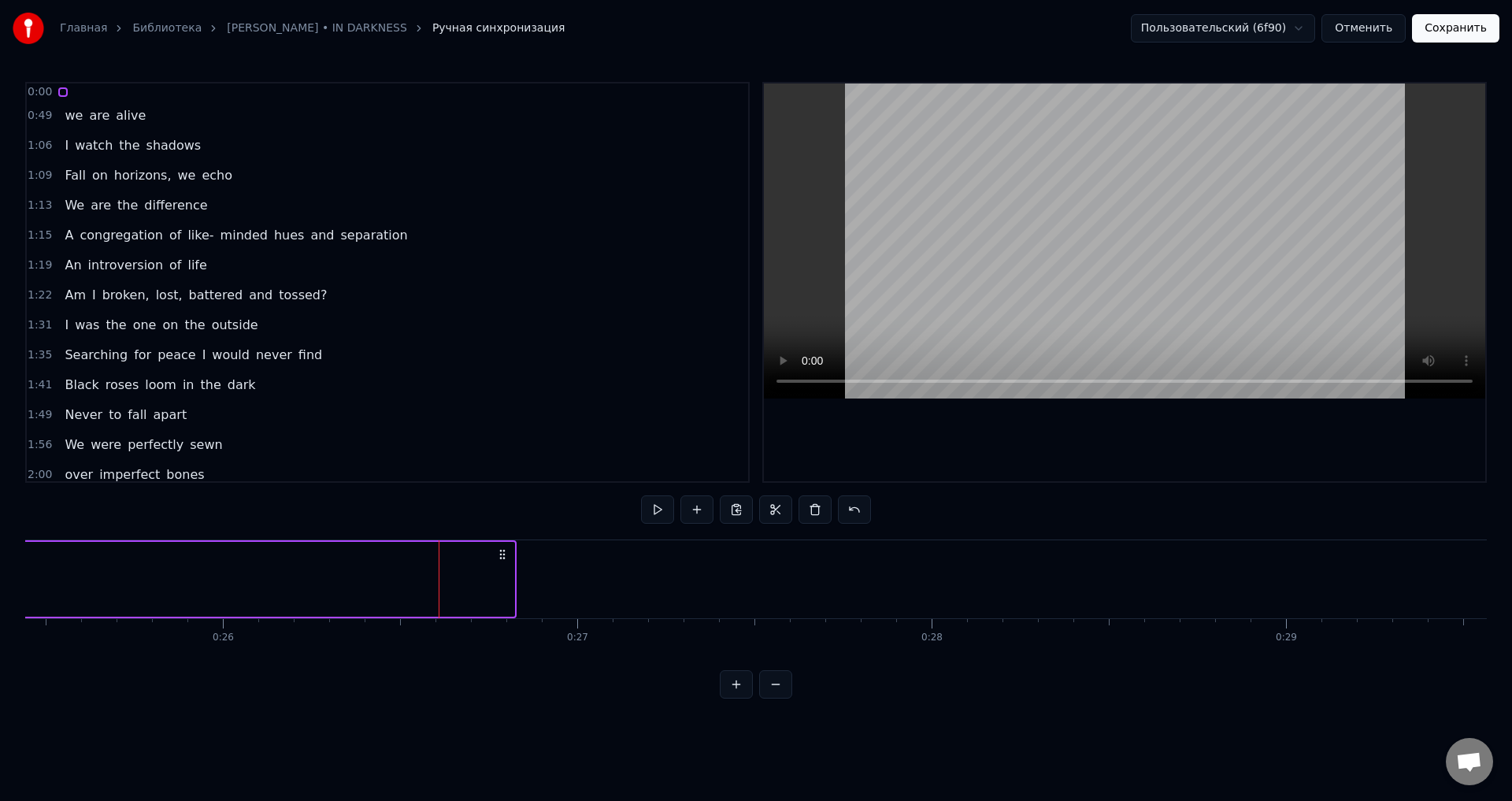
click at [59, 91] on div at bounding box center [63, 92] width 10 height 10
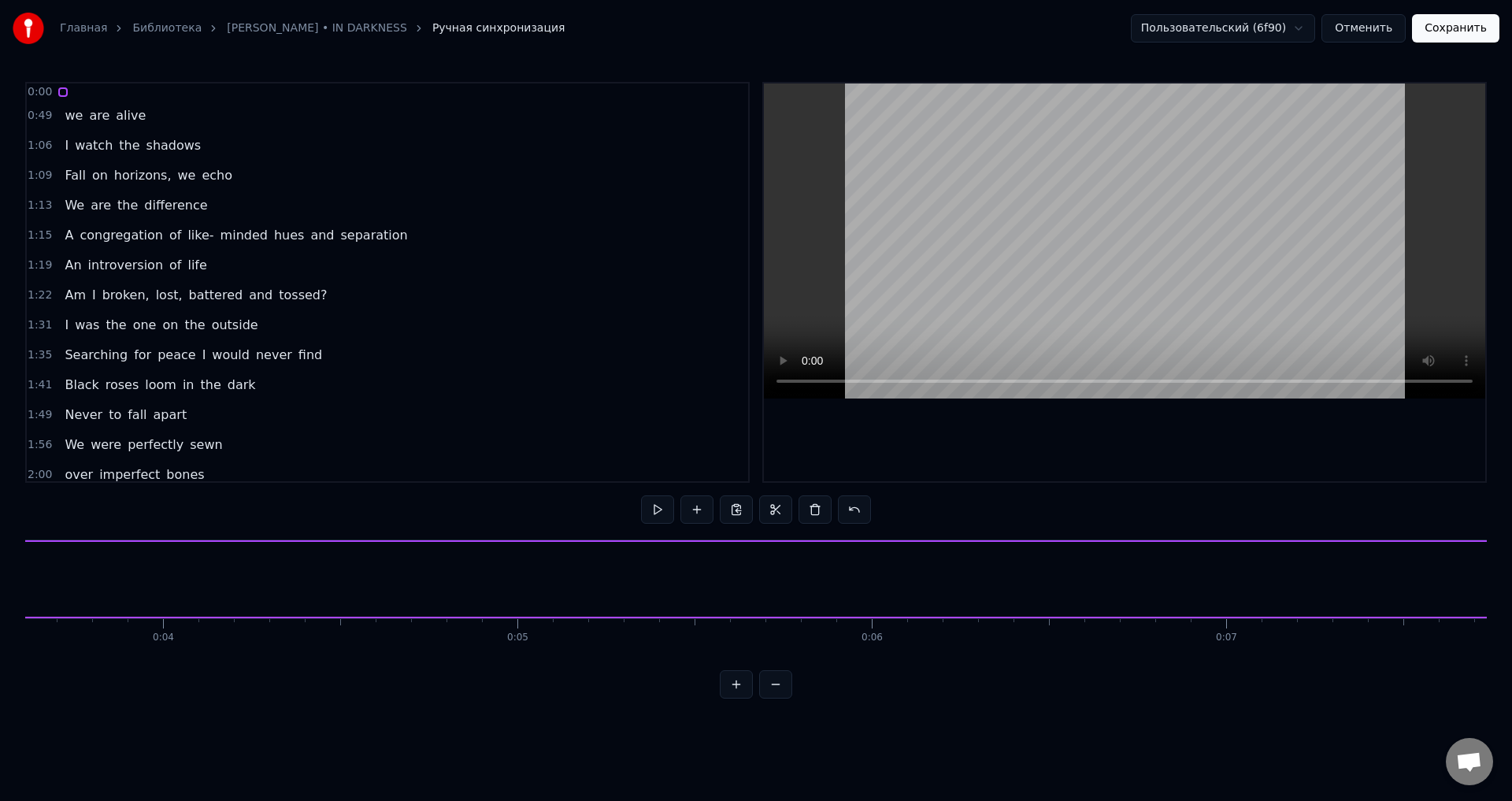
scroll to position [0, 0]
click at [1482, 37] on button "Сохранить" at bounding box center [1456, 29] width 87 height 29
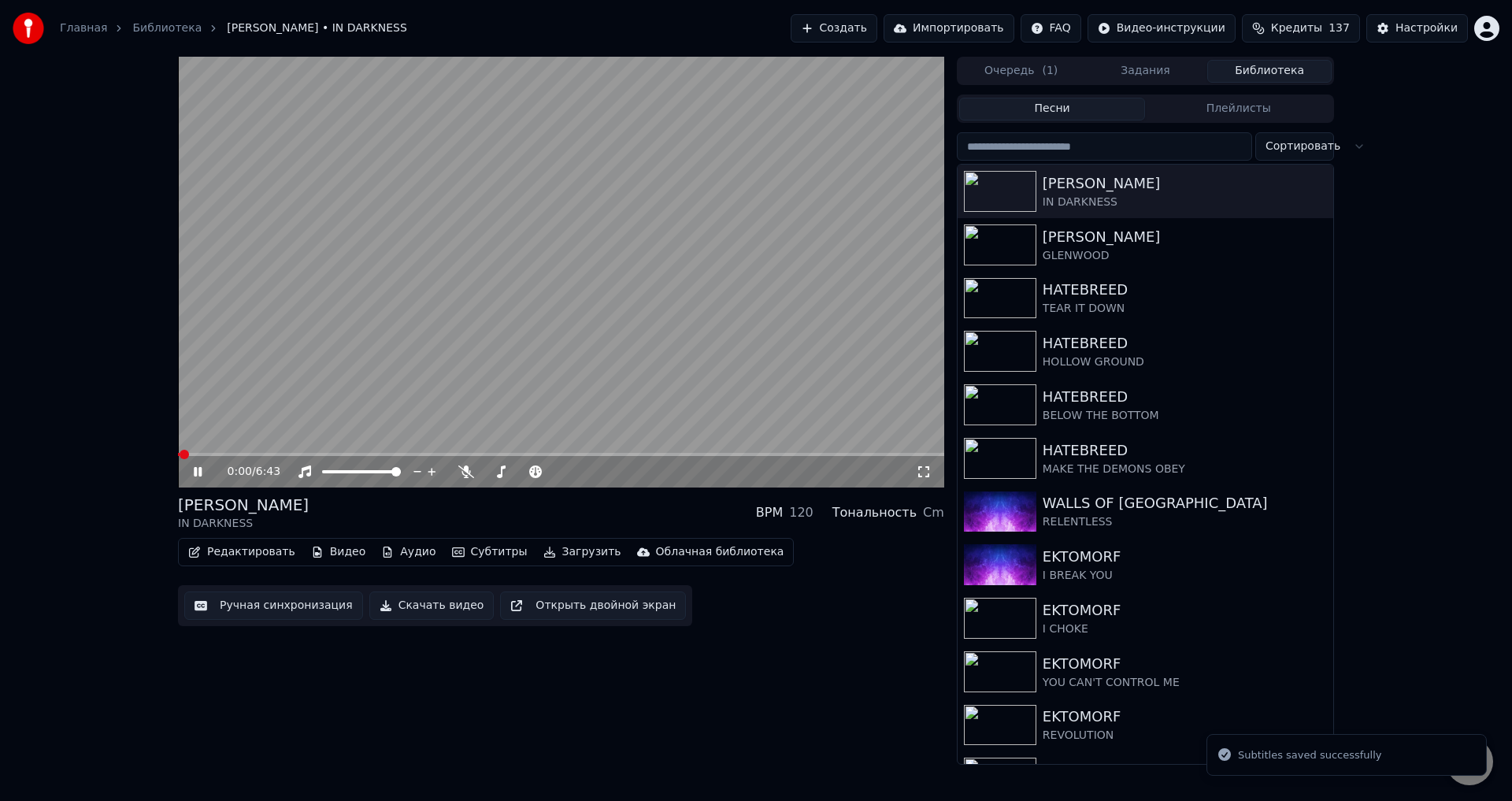
click at [267, 453] on span at bounding box center [561, 454] width 766 height 3
click at [523, 520] on div "[PERSON_NAME] IN DARKNESS BPM 120 Тональность Cm" at bounding box center [561, 513] width 766 height 38
click at [254, 452] on span at bounding box center [226, 454] width 97 height 3
click at [546, 504] on div "[PERSON_NAME] IN DARKNESS BPM 120 Тональность Cm" at bounding box center [561, 513] width 766 height 38
click at [185, 454] on span at bounding box center [232, 454] width 108 height 3
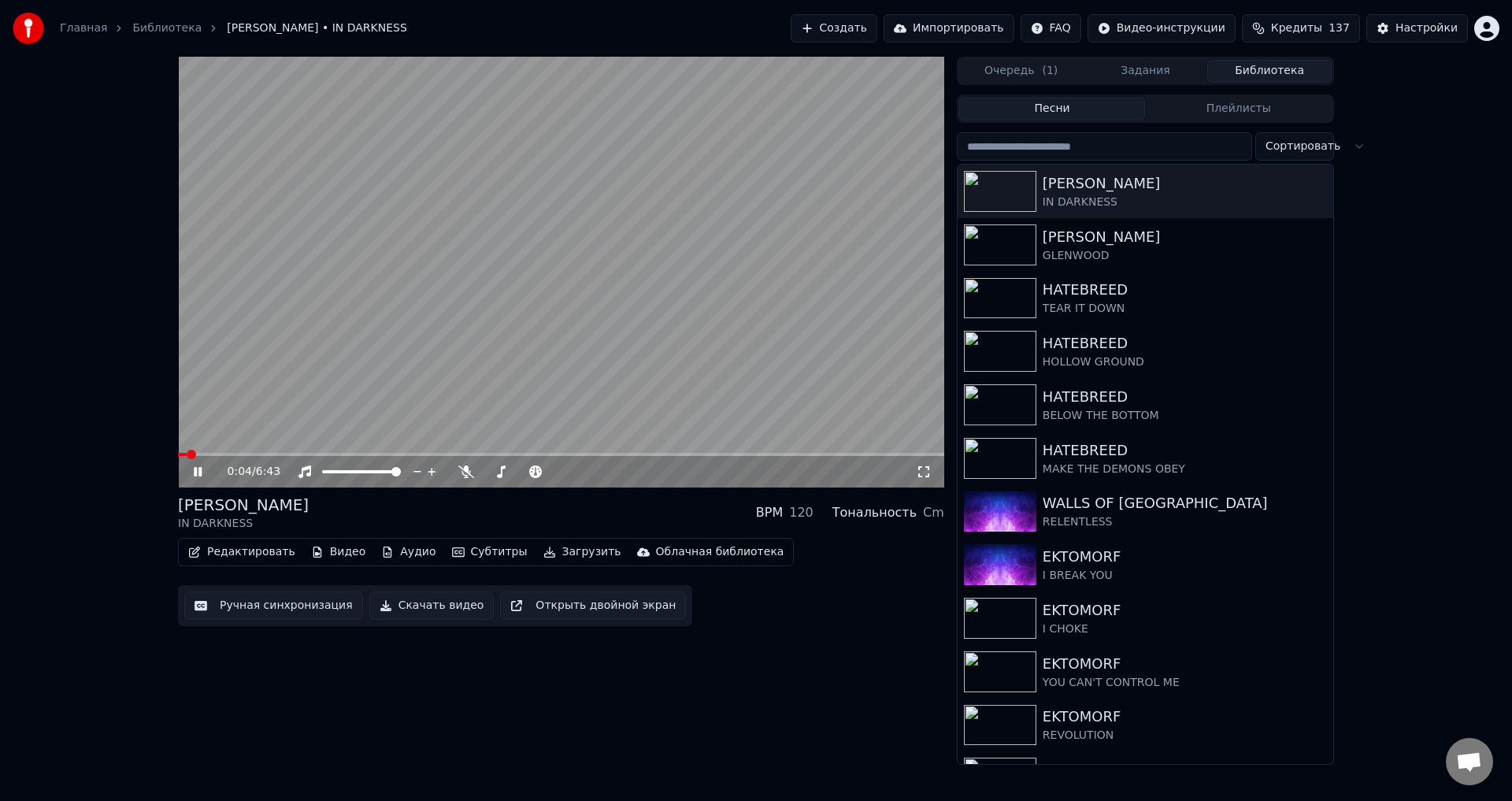
drag, startPoint x: 554, startPoint y: 515, endPoint x: 564, endPoint y: 512, distance: 10.4
click at [556, 514] on div "[PERSON_NAME] IN DARKNESS BPM 120 Тональность Cm" at bounding box center [561, 513] width 766 height 38
click at [506, 499] on div "[PERSON_NAME] IN DARKNESS BPM 120 Тональность Cm" at bounding box center [561, 513] width 766 height 38
click at [484, 474] on span at bounding box center [488, 472] width 10 height 10
click at [501, 507] on div "[PERSON_NAME] IN DARKNESS BPM 120 Тональность Cm" at bounding box center [561, 513] width 766 height 38
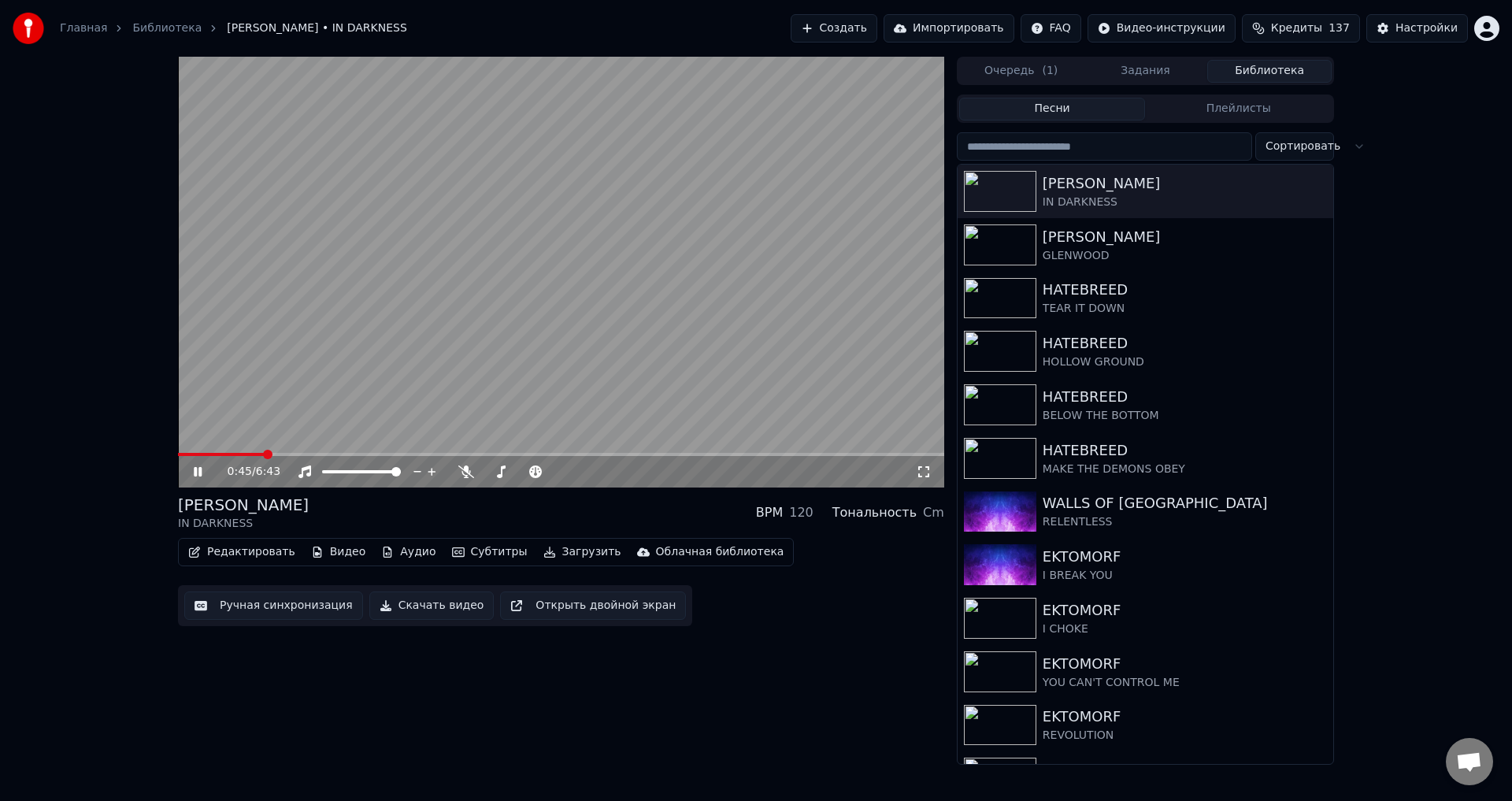
click at [542, 501] on div "[PERSON_NAME] IN DARKNESS BPM 120 Тональность Cm" at bounding box center [561, 513] width 766 height 38
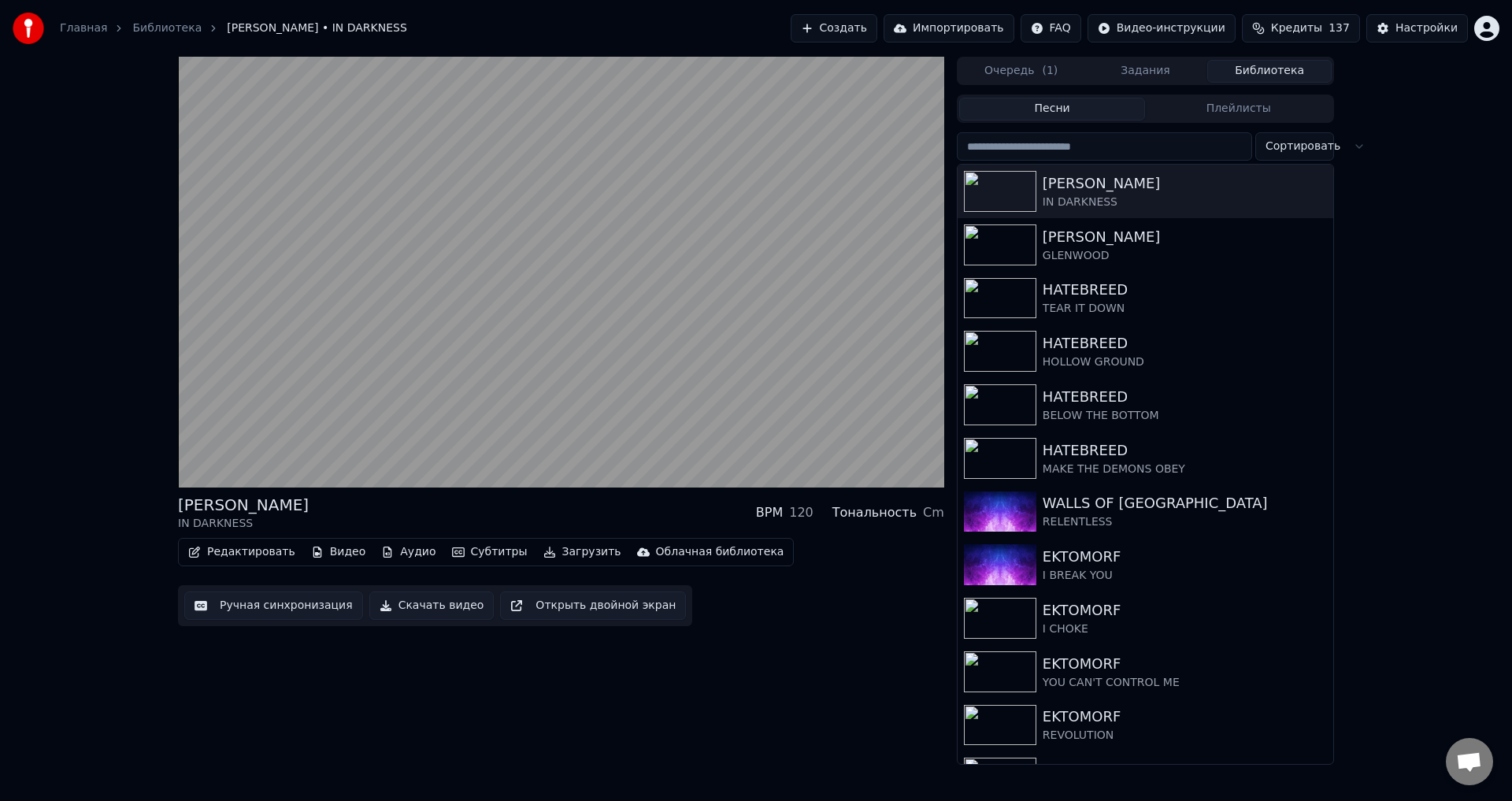
click at [541, 503] on div "[PERSON_NAME] IN DARKNESS BPM 120 Тональность Cm" at bounding box center [561, 513] width 766 height 38
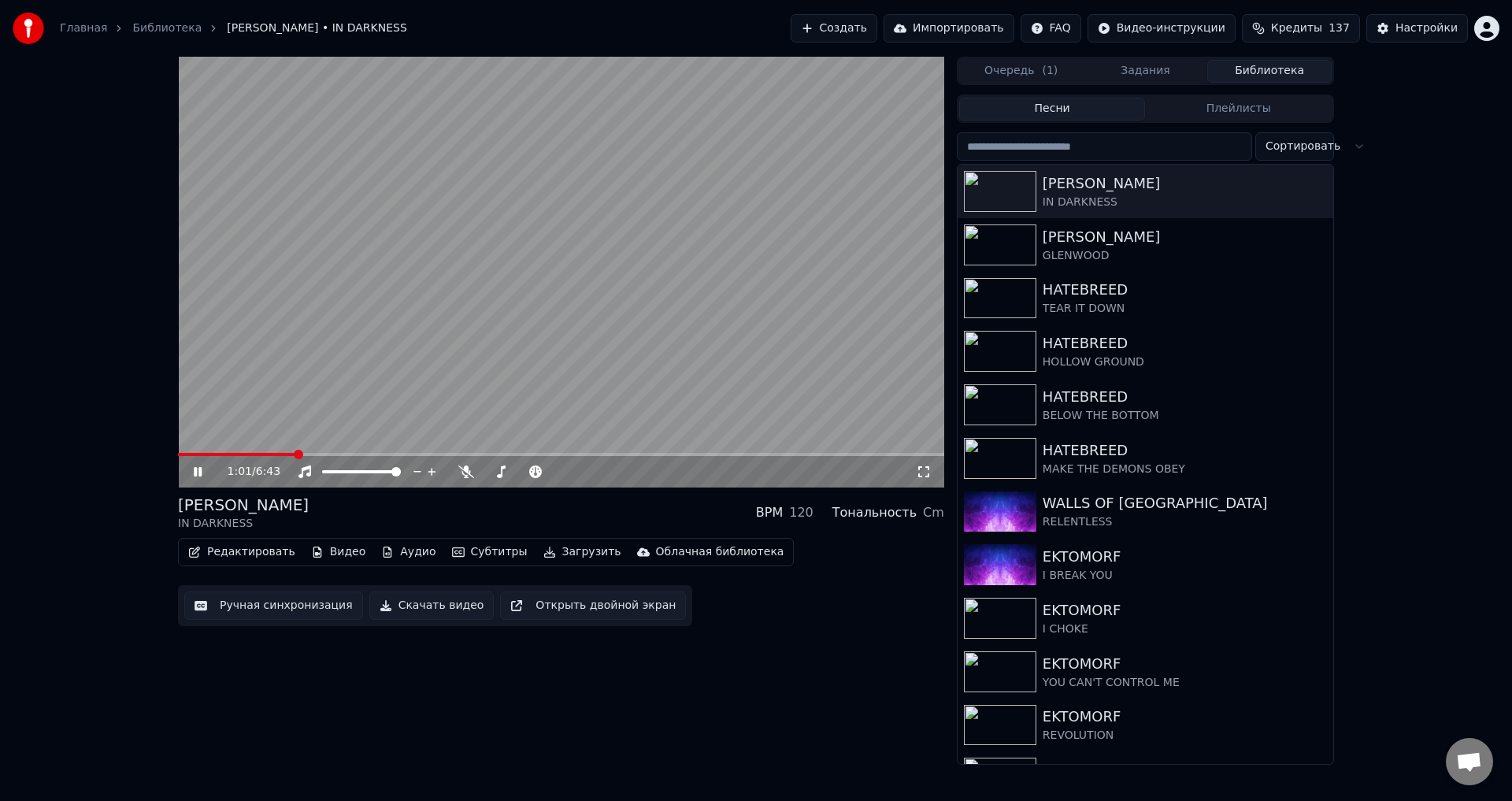
click at [527, 499] on div "[PERSON_NAME] IN DARKNESS BPM 120 Тональность Cm" at bounding box center [561, 513] width 766 height 38
click at [541, 503] on div "[PERSON_NAME] IN DARKNESS BPM 120 Тональность Cm" at bounding box center [561, 513] width 766 height 38
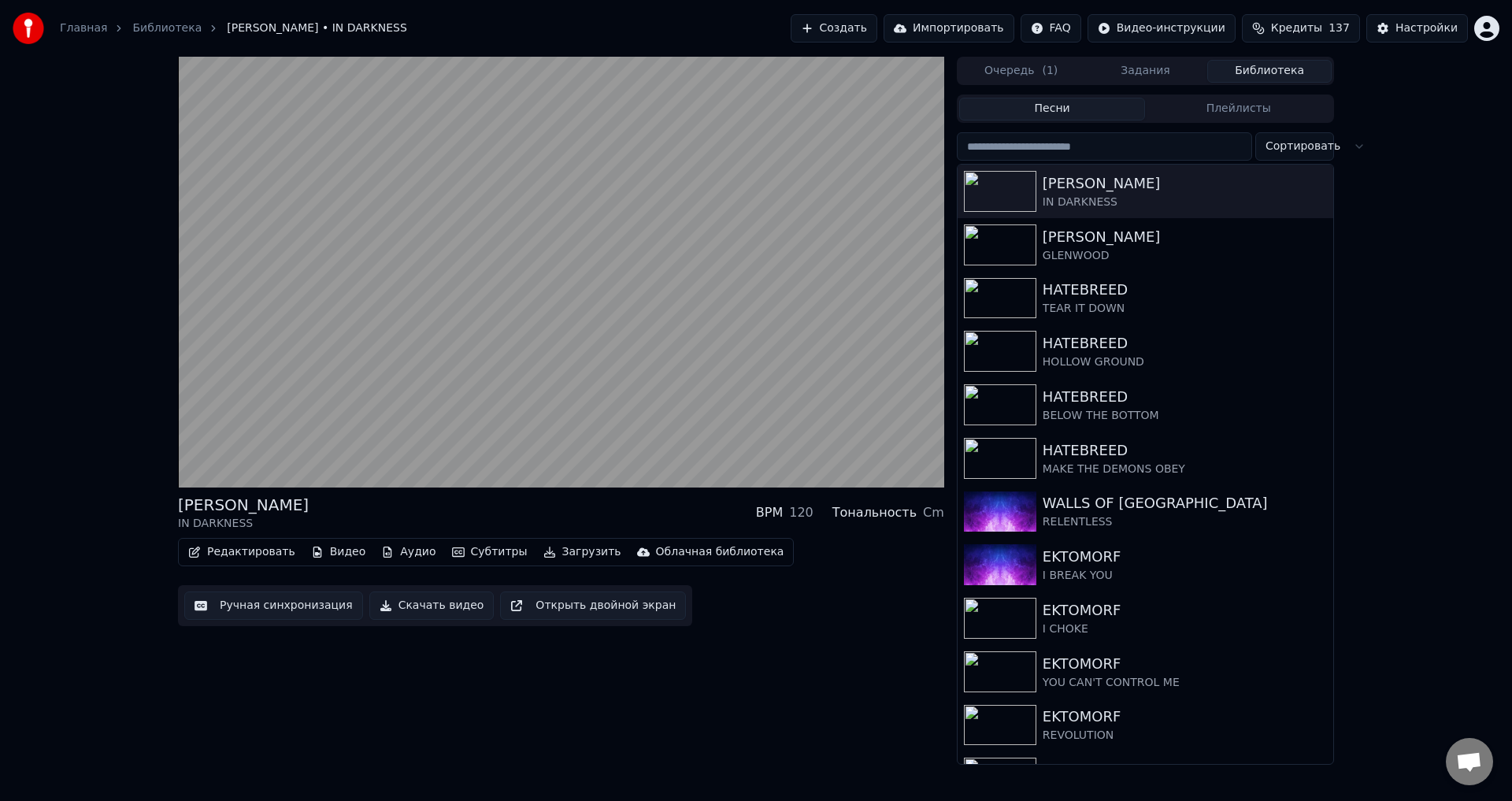
click at [541, 503] on div "[PERSON_NAME] IN DARKNESS BPM 120 Тональность Cm" at bounding box center [561, 513] width 766 height 38
click at [554, 510] on div "[PERSON_NAME] IN DARKNESS BPM 120 Тональность Cm" at bounding box center [561, 513] width 766 height 38
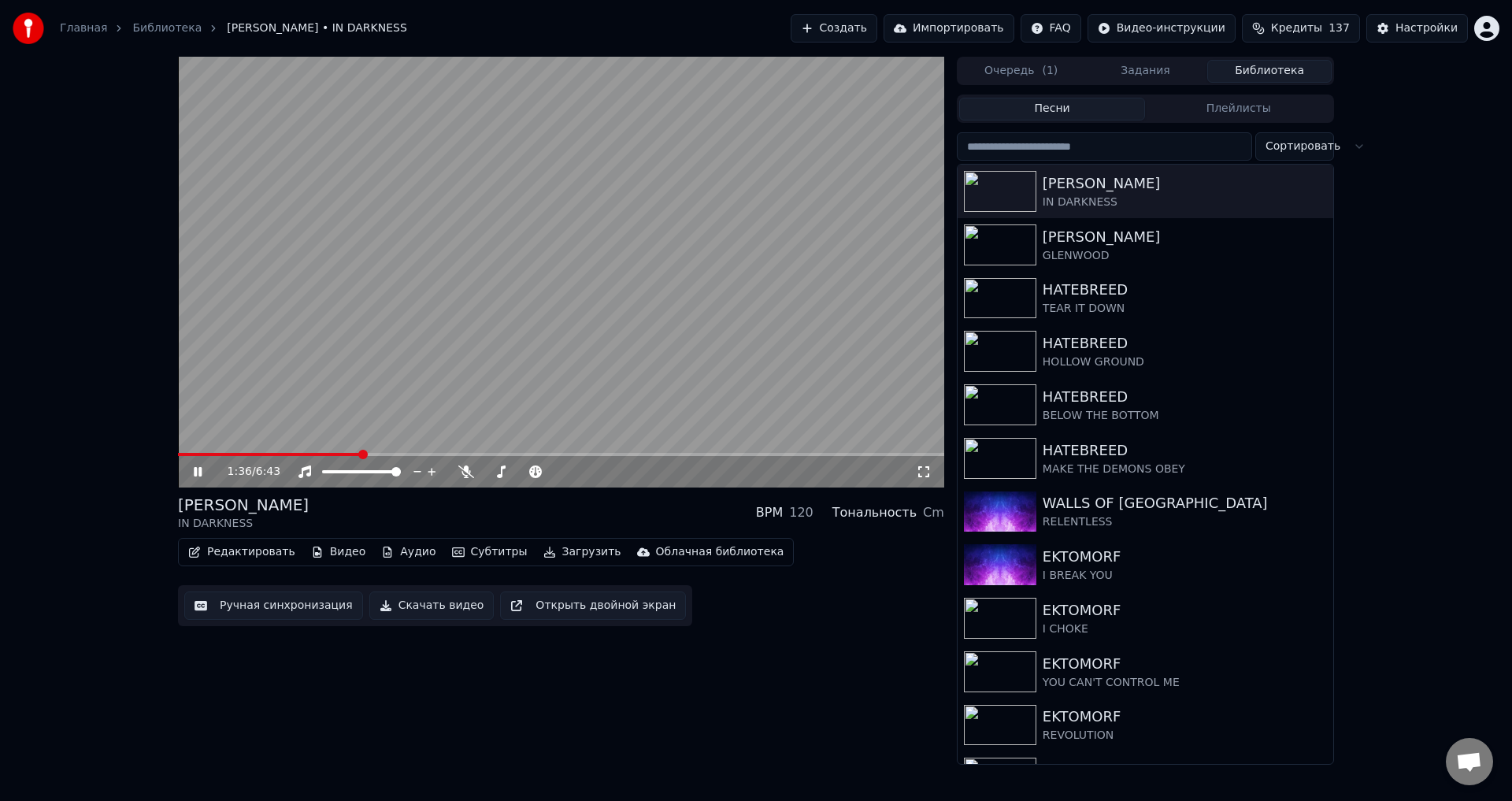
click at [88, 468] on div "1:36 / 6:43 [PERSON_NAME] IN DARKNESS BPM 120 Тональность Cm Редактировать Виде…" at bounding box center [756, 410] width 1512 height 708
click at [593, 499] on div "[PERSON_NAME] IN DARKNESS BPM 120 Тональность Cm" at bounding box center [561, 513] width 766 height 38
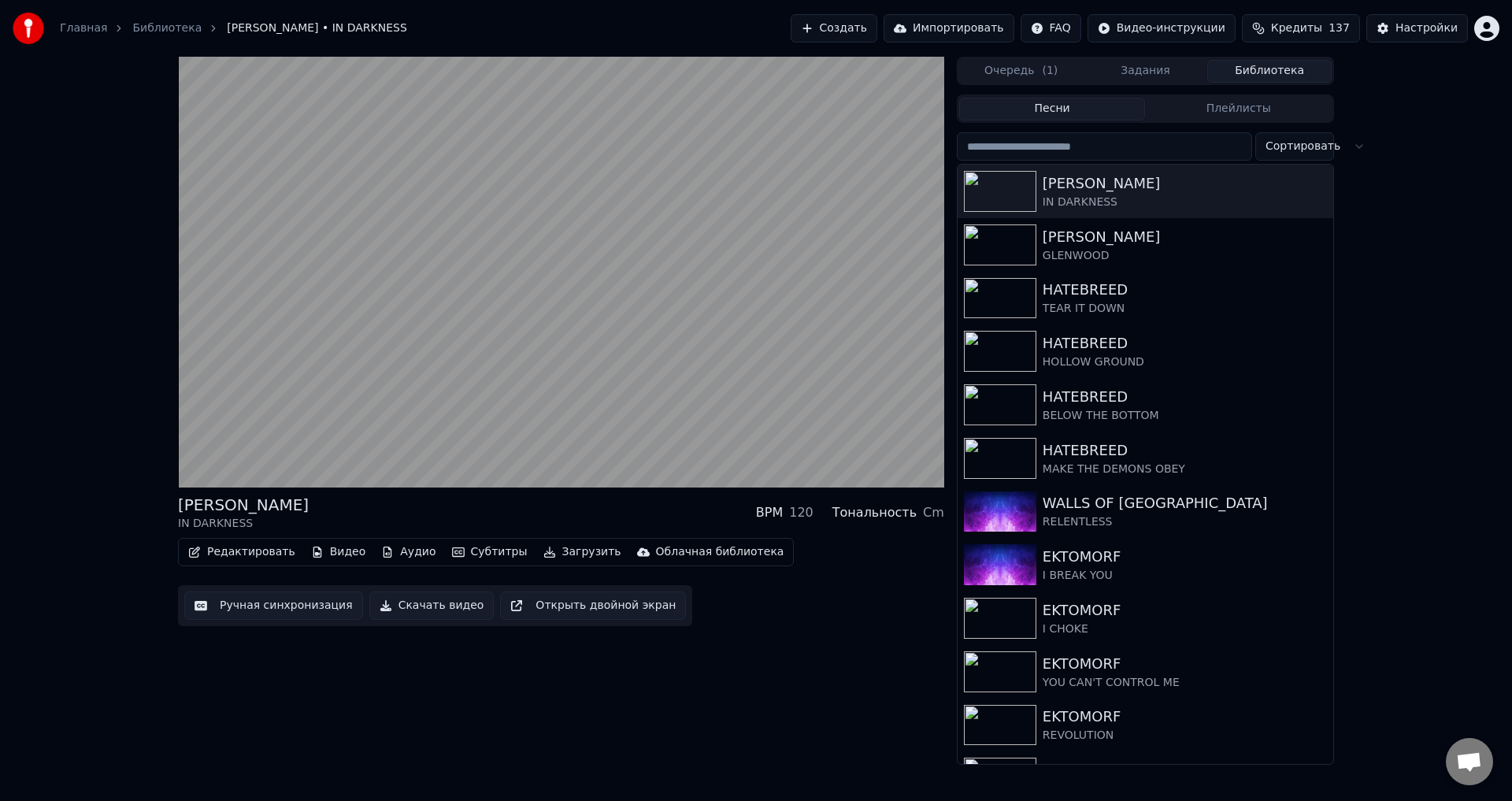
click at [555, 502] on div "[PERSON_NAME] IN DARKNESS BPM 120 Тональность Cm" at bounding box center [561, 513] width 766 height 38
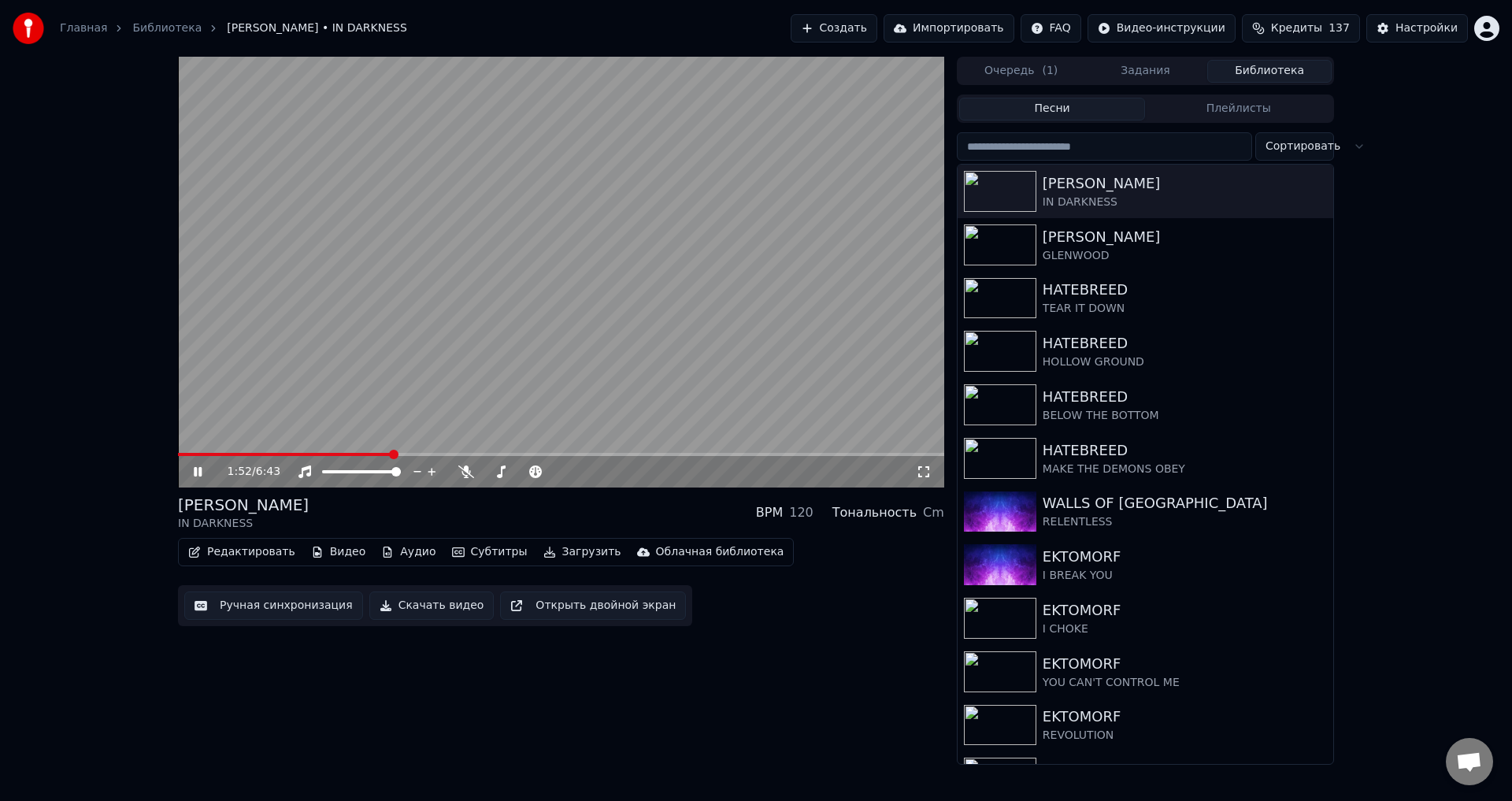
click at [515, 510] on div "[PERSON_NAME] IN DARKNESS BPM 120 Тональность Cm" at bounding box center [561, 513] width 766 height 38
click at [223, 454] on span at bounding box center [201, 454] width 46 height 3
click at [566, 511] on div "[PERSON_NAME] IN DARKNESS BPM 120 Тональность Cm" at bounding box center [561, 513] width 766 height 38
click at [619, 256] on video at bounding box center [561, 271] width 766 height 431
click at [1129, 237] on div "[PERSON_NAME]" at bounding box center [1177, 237] width 268 height 22
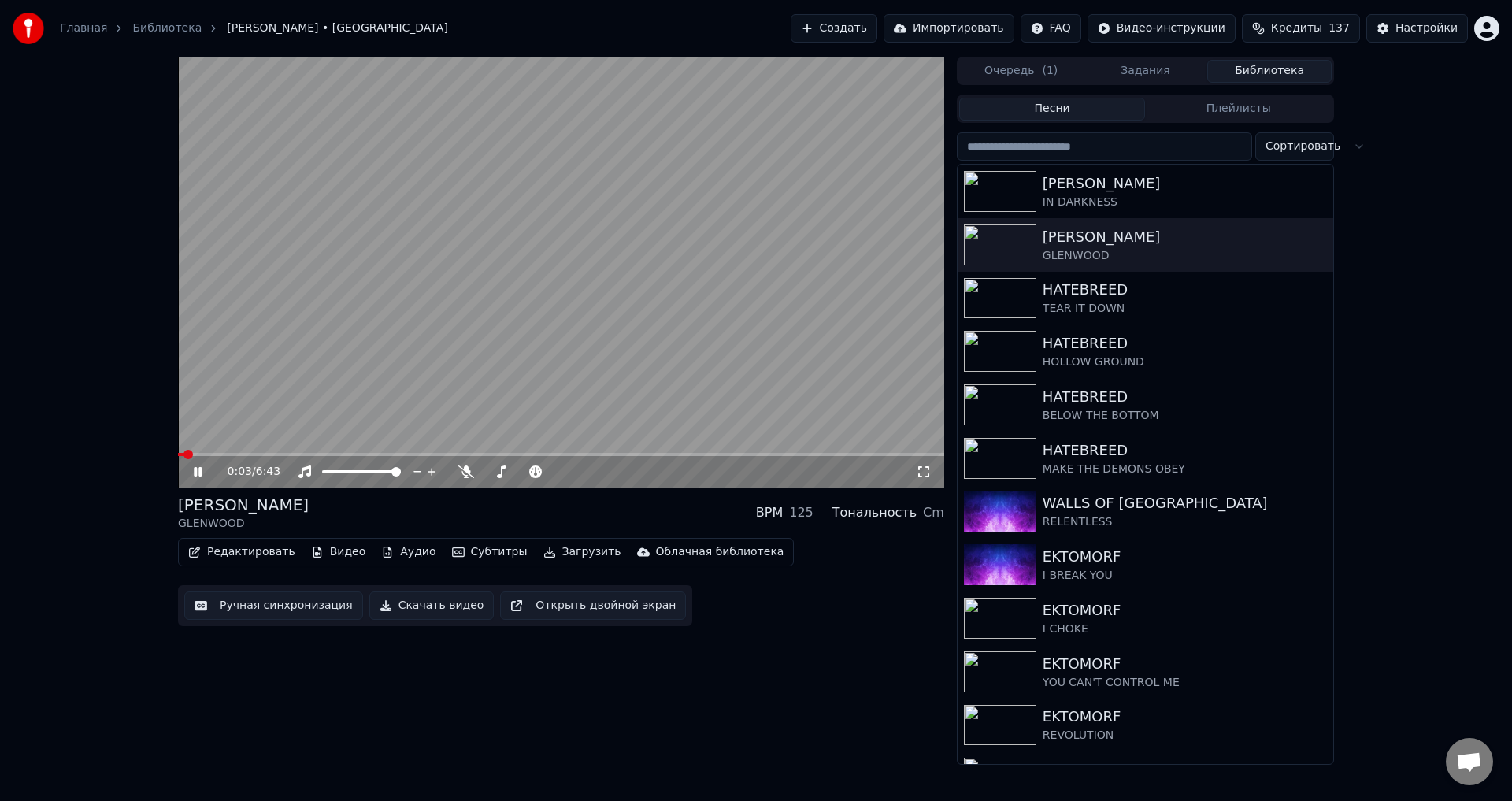
click at [848, 456] on span at bounding box center [561, 454] width 766 height 3
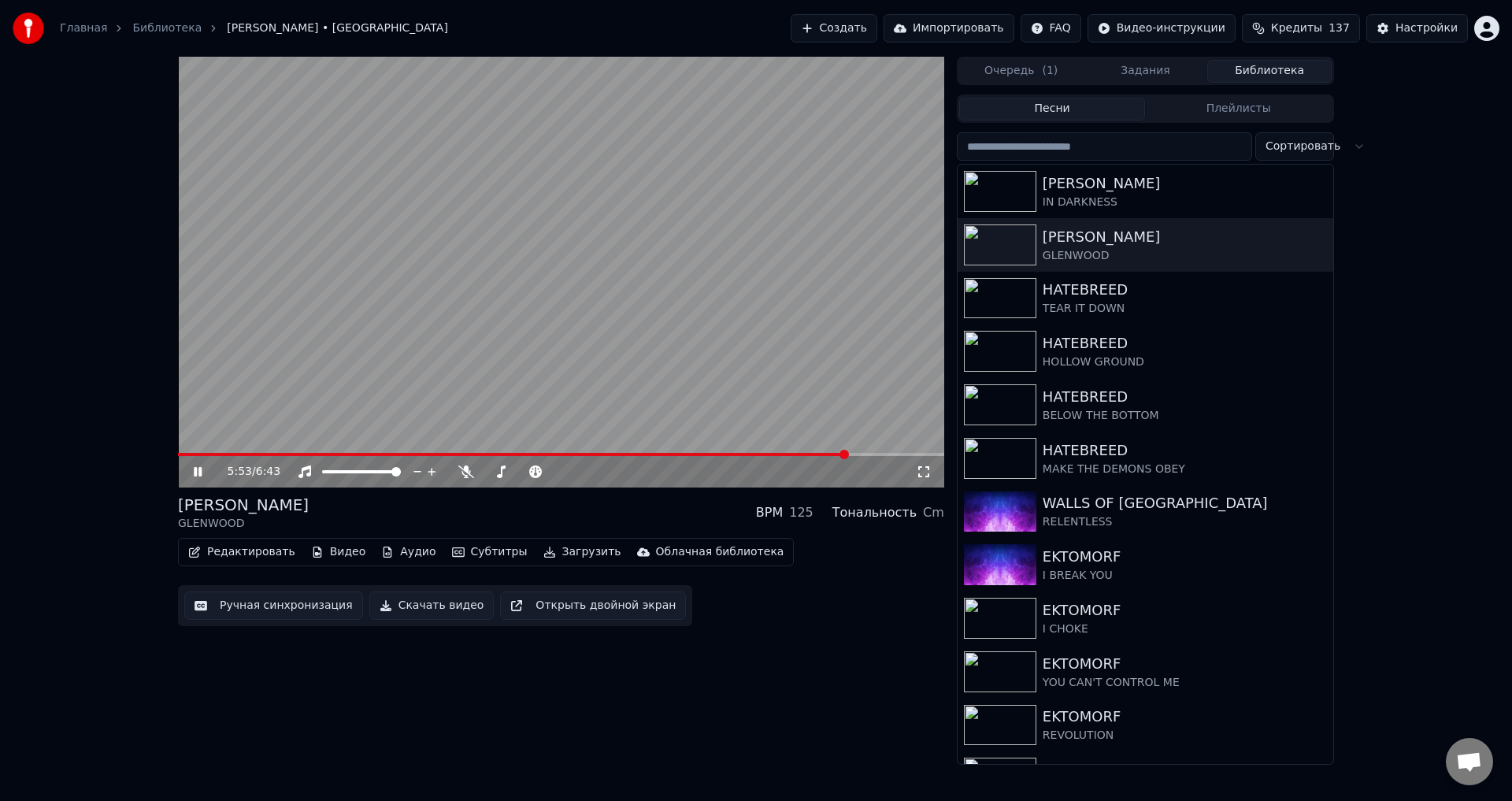
click at [865, 455] on span at bounding box center [561, 454] width 766 height 3
click at [525, 519] on div "[PERSON_NAME] GLENWOOD BPM 125 Тональность Cm" at bounding box center [561, 513] width 766 height 38
click at [209, 453] on span at bounding box center [534, 454] width 713 height 3
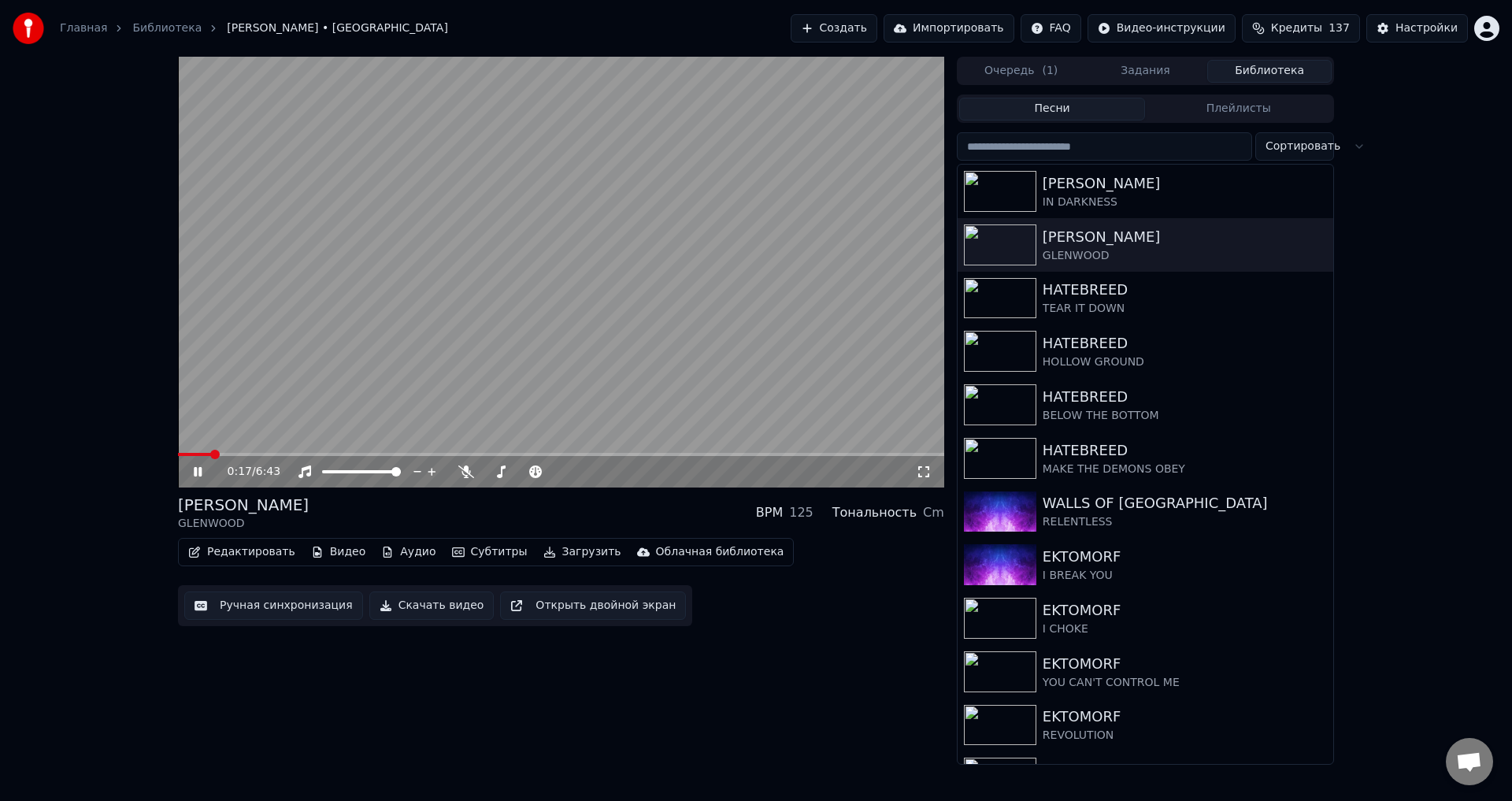
click at [516, 512] on div "[PERSON_NAME] GLENWOOD BPM 125 Тональность Cm" at bounding box center [561, 513] width 766 height 38
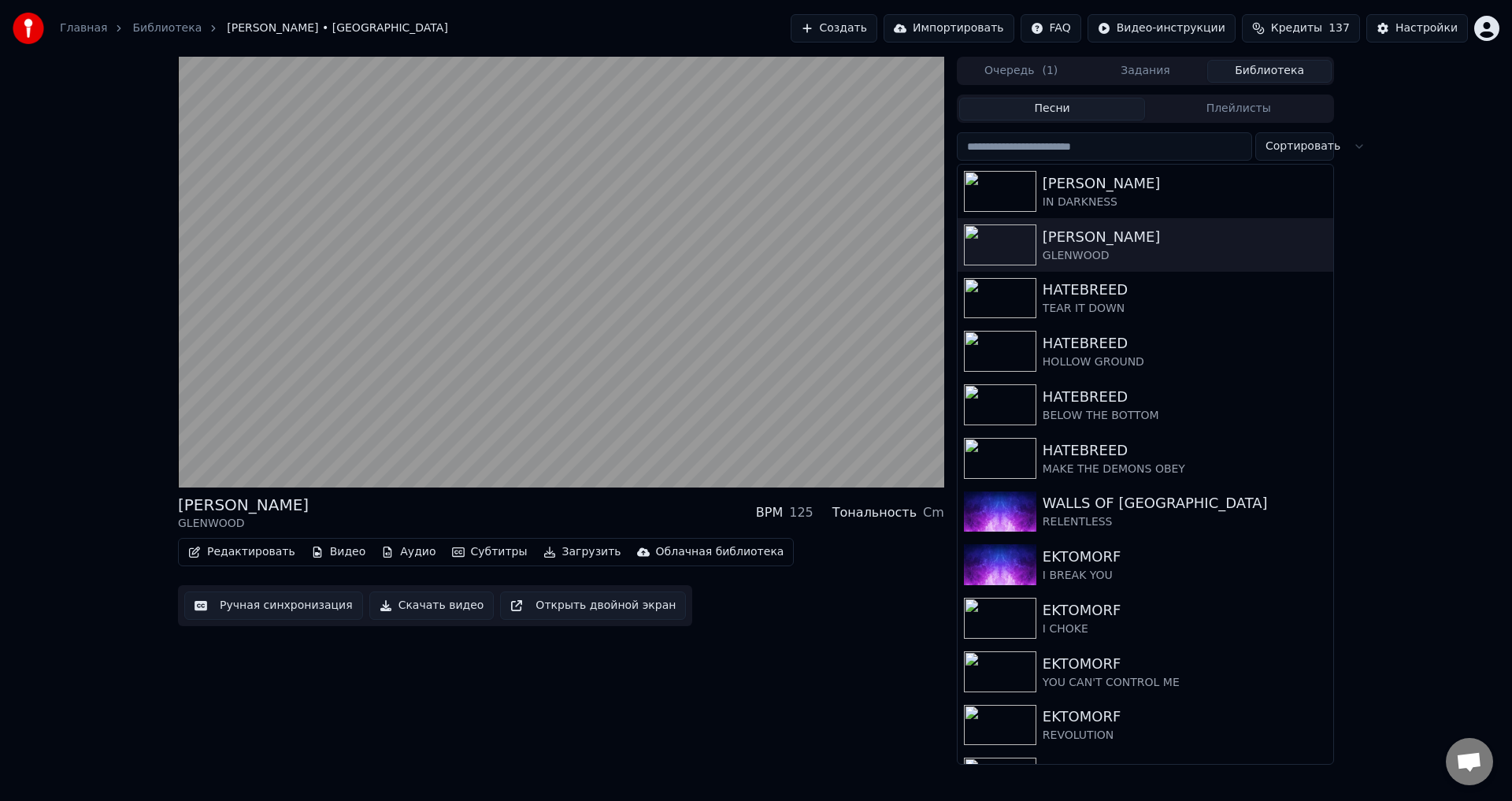
click at [561, 501] on div "[PERSON_NAME] GLENWOOD BPM 125 Тональность Cm" at bounding box center [561, 513] width 766 height 38
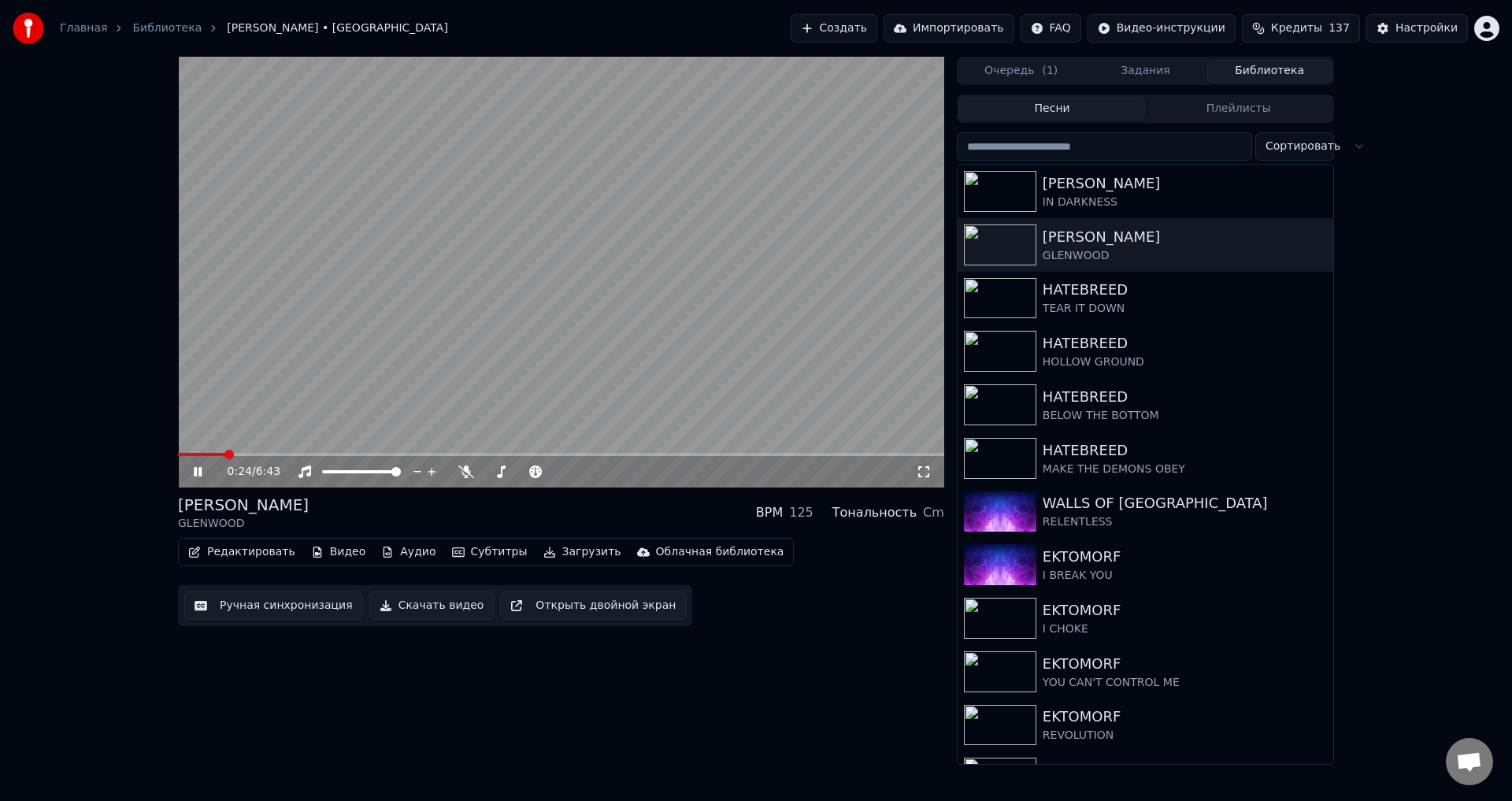
click at [926, 473] on icon at bounding box center [924, 472] width 16 height 13
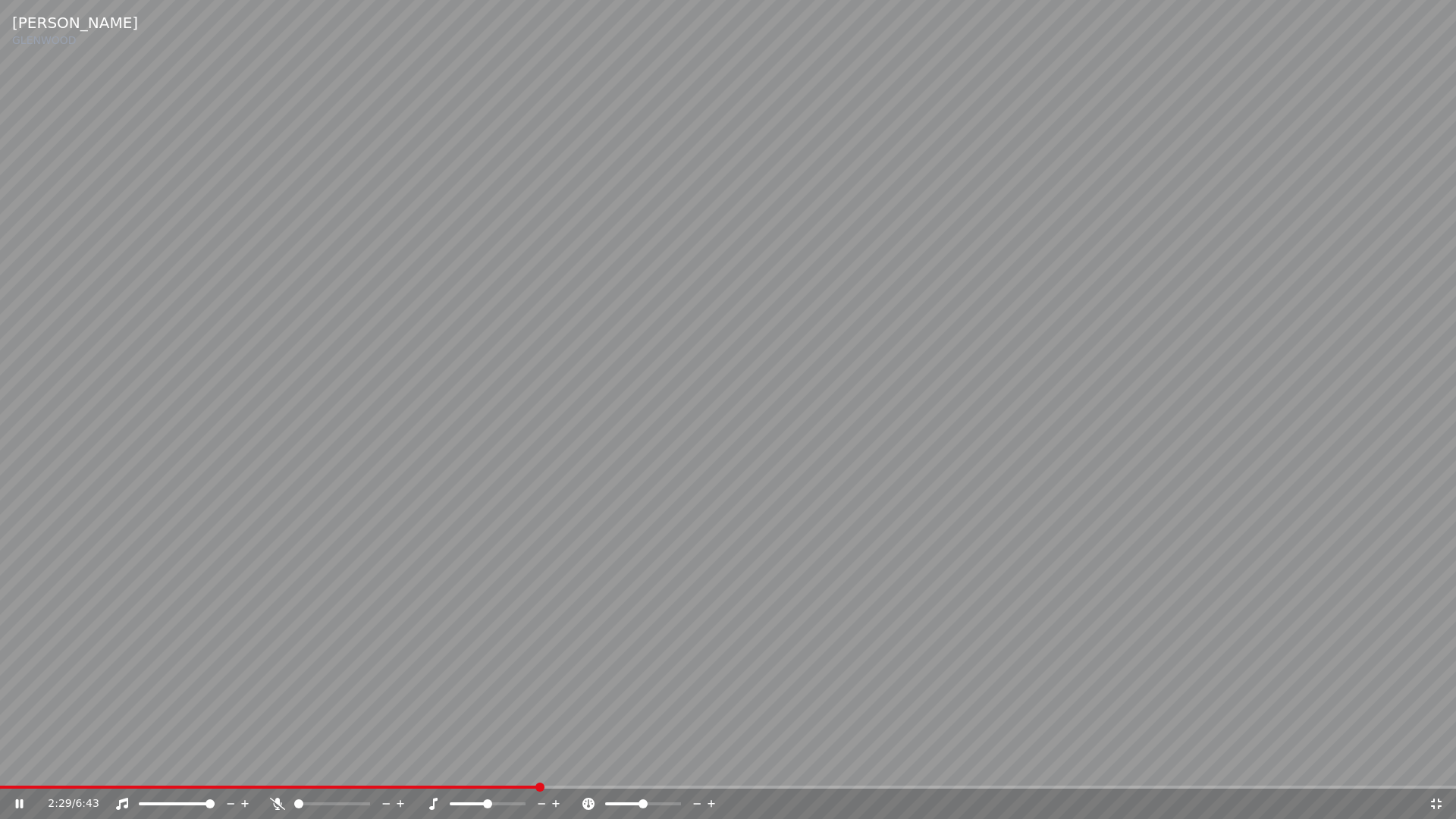
click at [1275, 771] on div "2:29 / 6:43" at bounding box center [728, 804] width 1456 height 31
click at [1275, 771] on span at bounding box center [728, 788] width 1456 height 3
click at [1435, 771] on icon at bounding box center [1437, 804] width 15 height 12
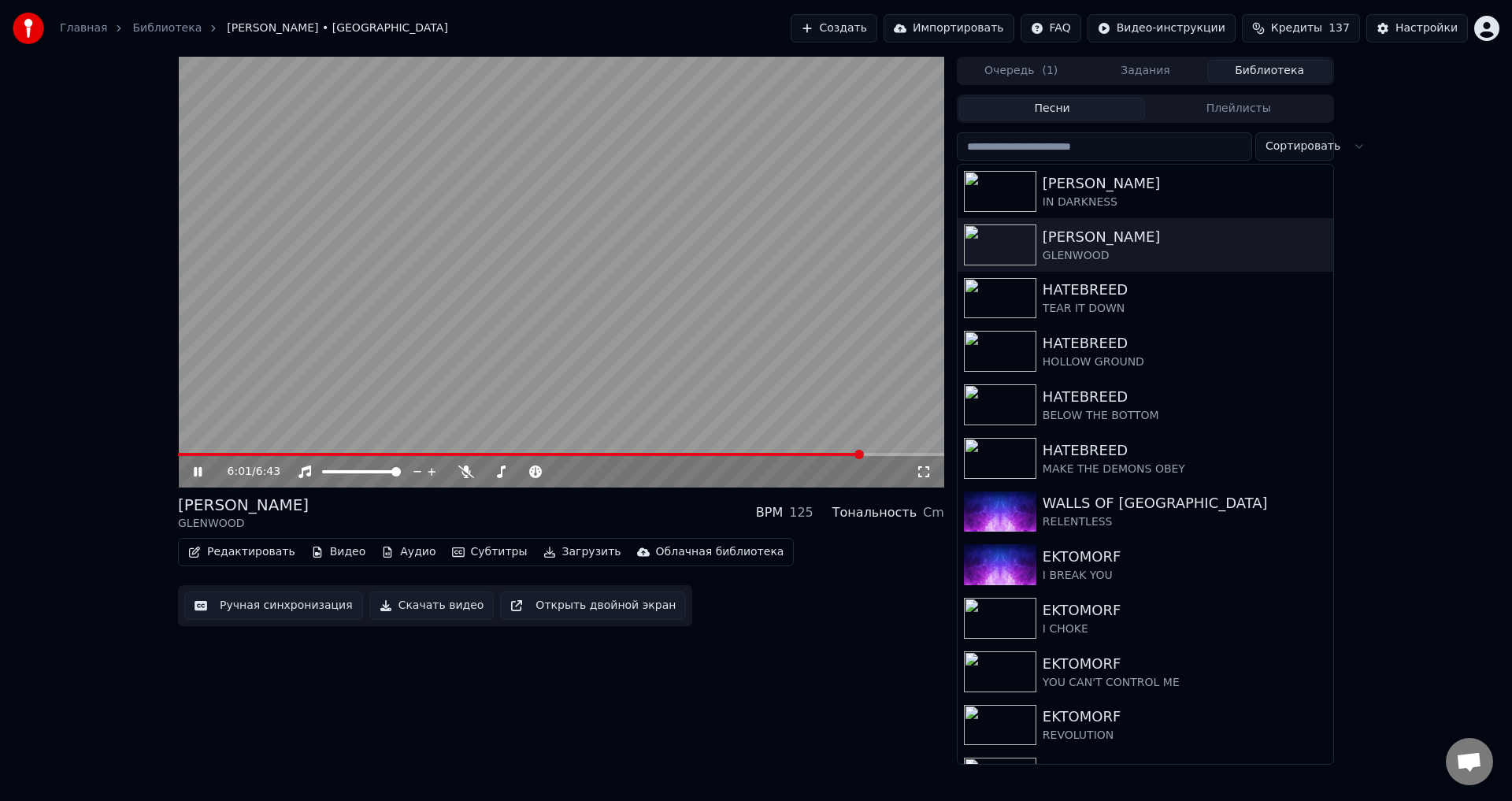
click at [550, 509] on div "[PERSON_NAME] GLENWOOD BPM 125 Тональность Cm" at bounding box center [561, 513] width 766 height 38
click at [544, 506] on div "[PERSON_NAME] GLENWOOD BPM 125 Тональность Cm" at bounding box center [561, 513] width 766 height 38
click at [303, 598] on button "Ручная синхронизация" at bounding box center [273, 606] width 179 height 29
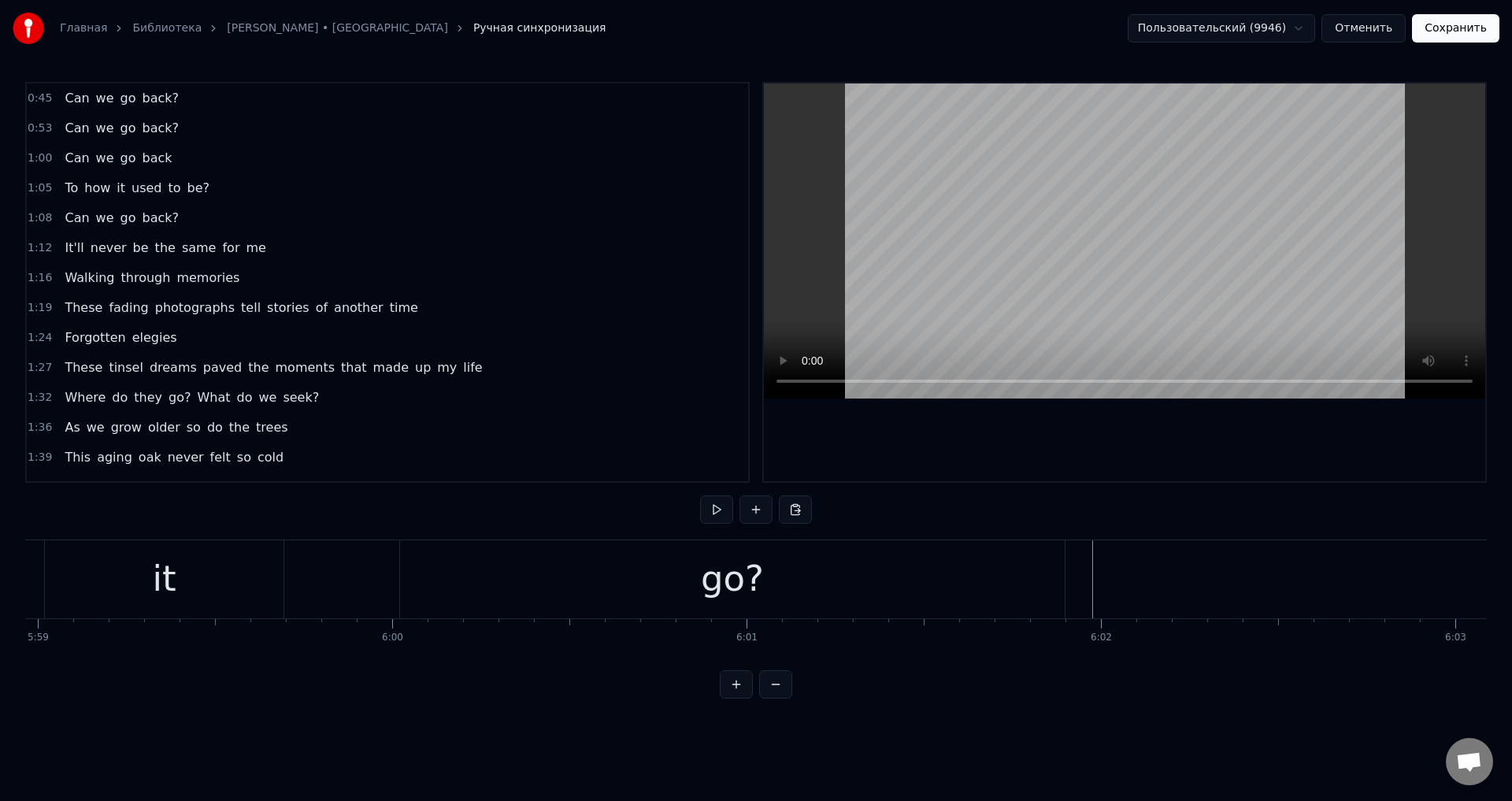
scroll to position [0, 127152]
click at [1078, 570] on div "go?" at bounding box center [811, 579] width 665 height 78
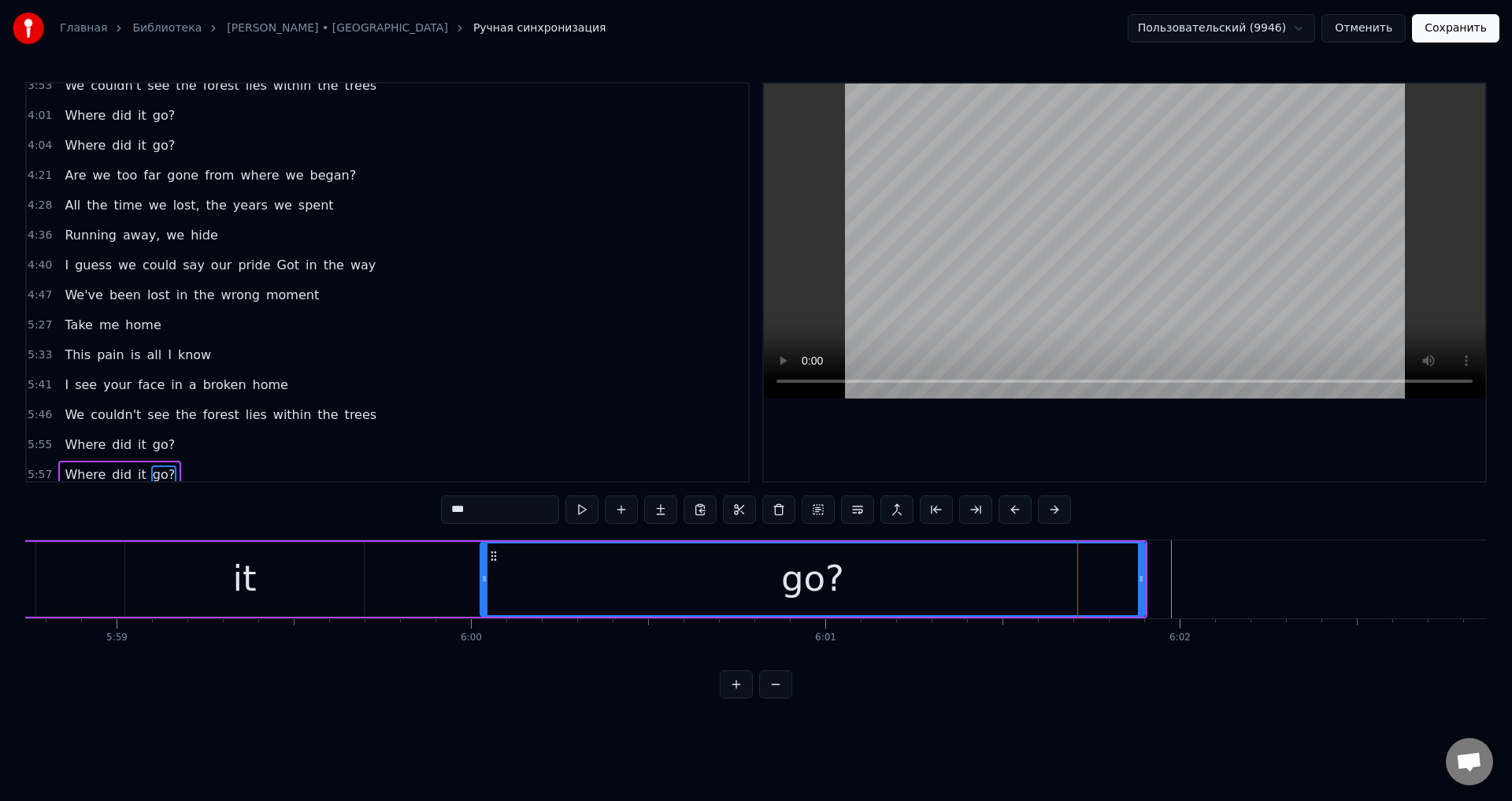
scroll to position [1099, 0]
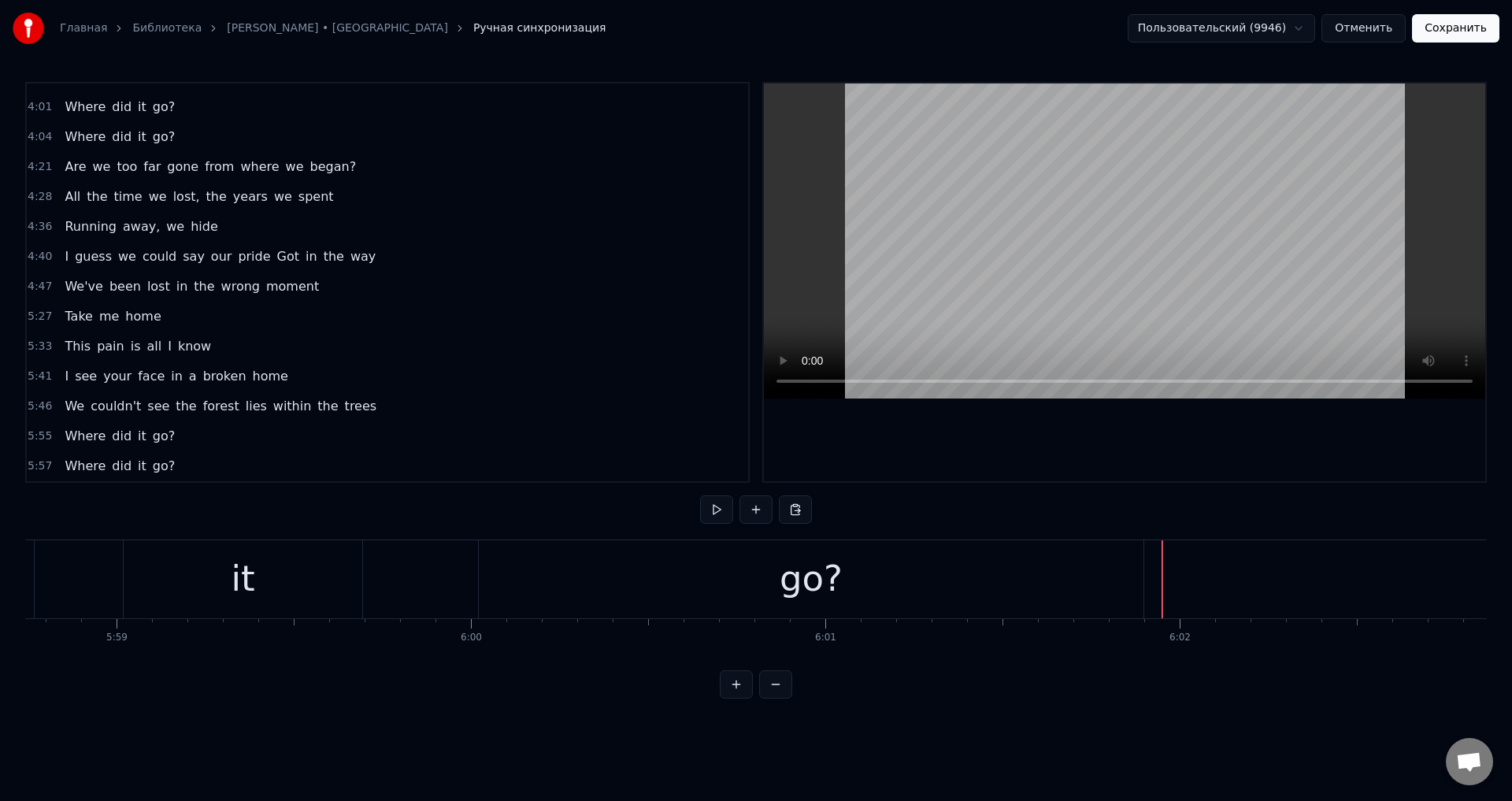
click at [435, 579] on div "Where did it go?" at bounding box center [378, 579] width 1538 height 78
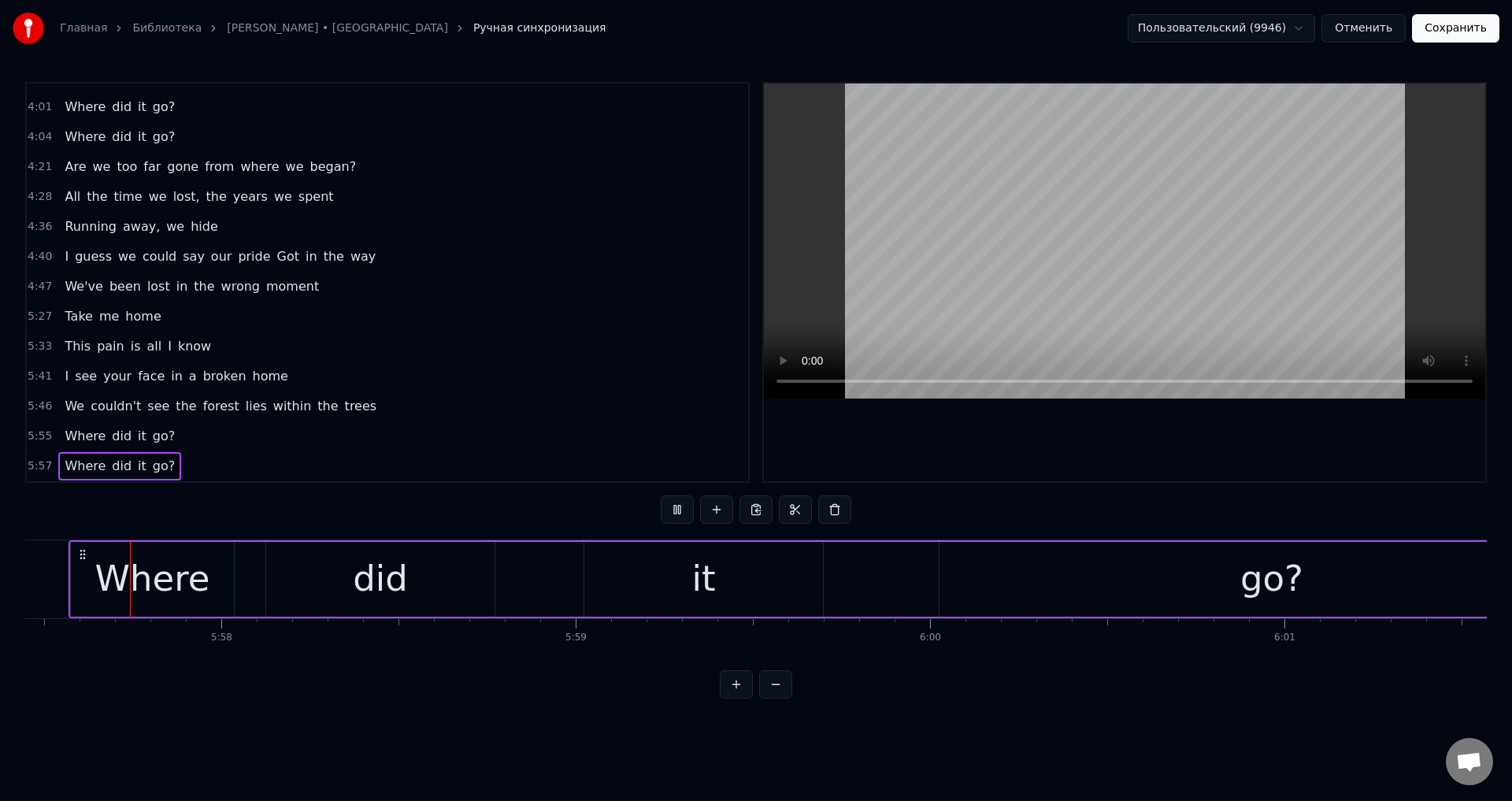
scroll to position [0, 126657]
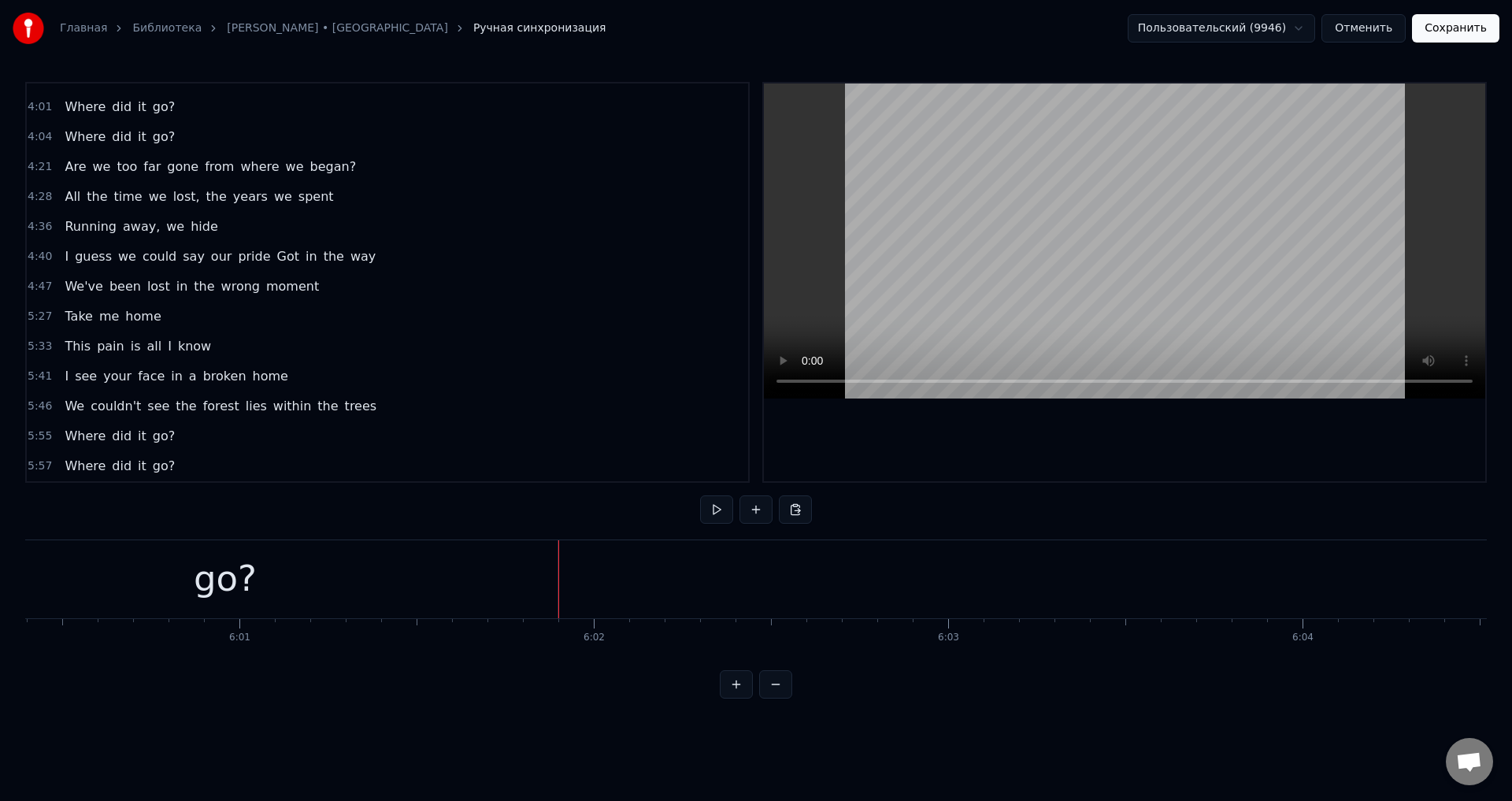
scroll to position [0, 128016]
click at [1466, 30] on button "Сохранить" at bounding box center [1456, 29] width 87 height 29
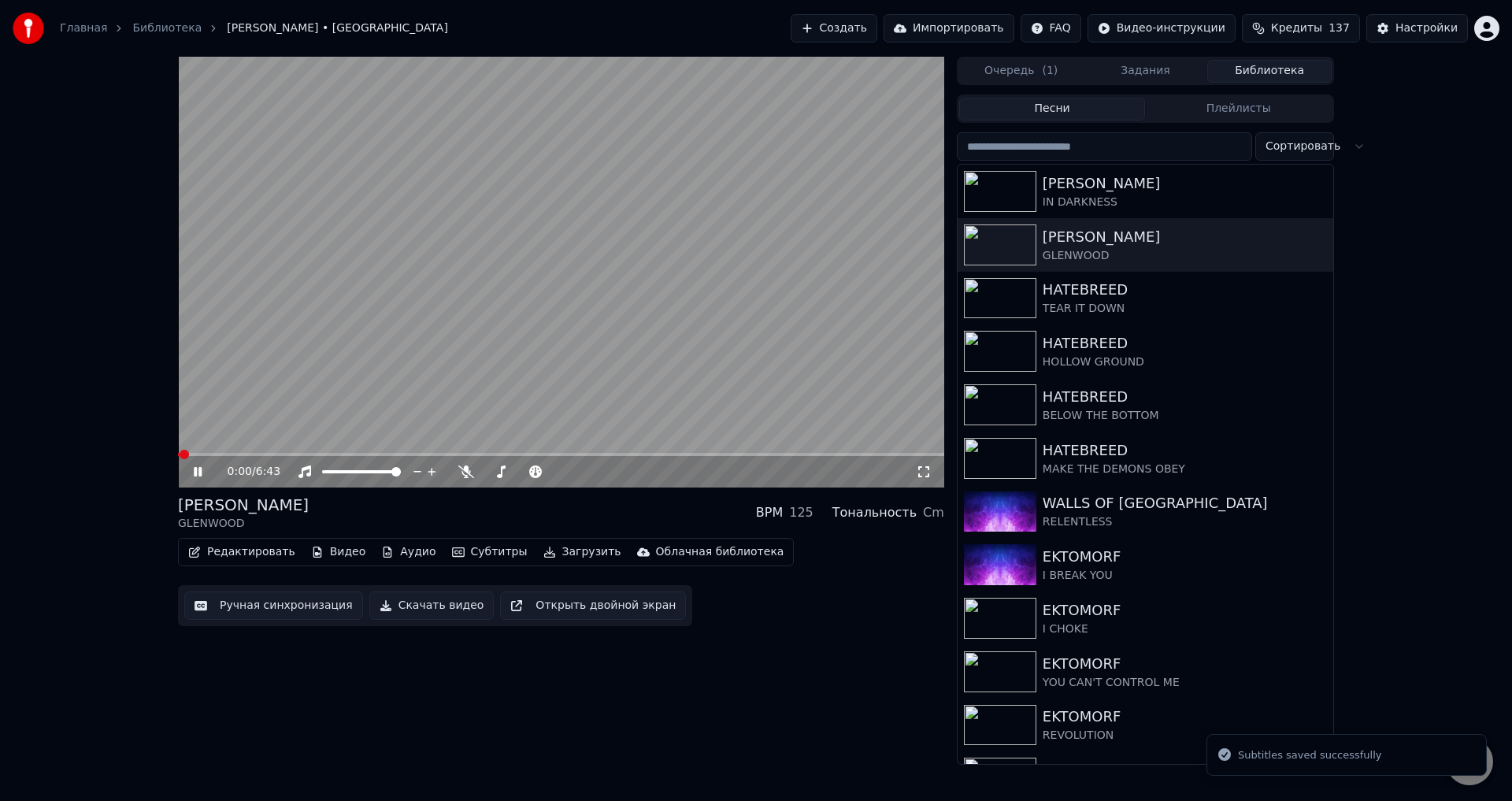
click at [835, 454] on span at bounding box center [561, 454] width 766 height 3
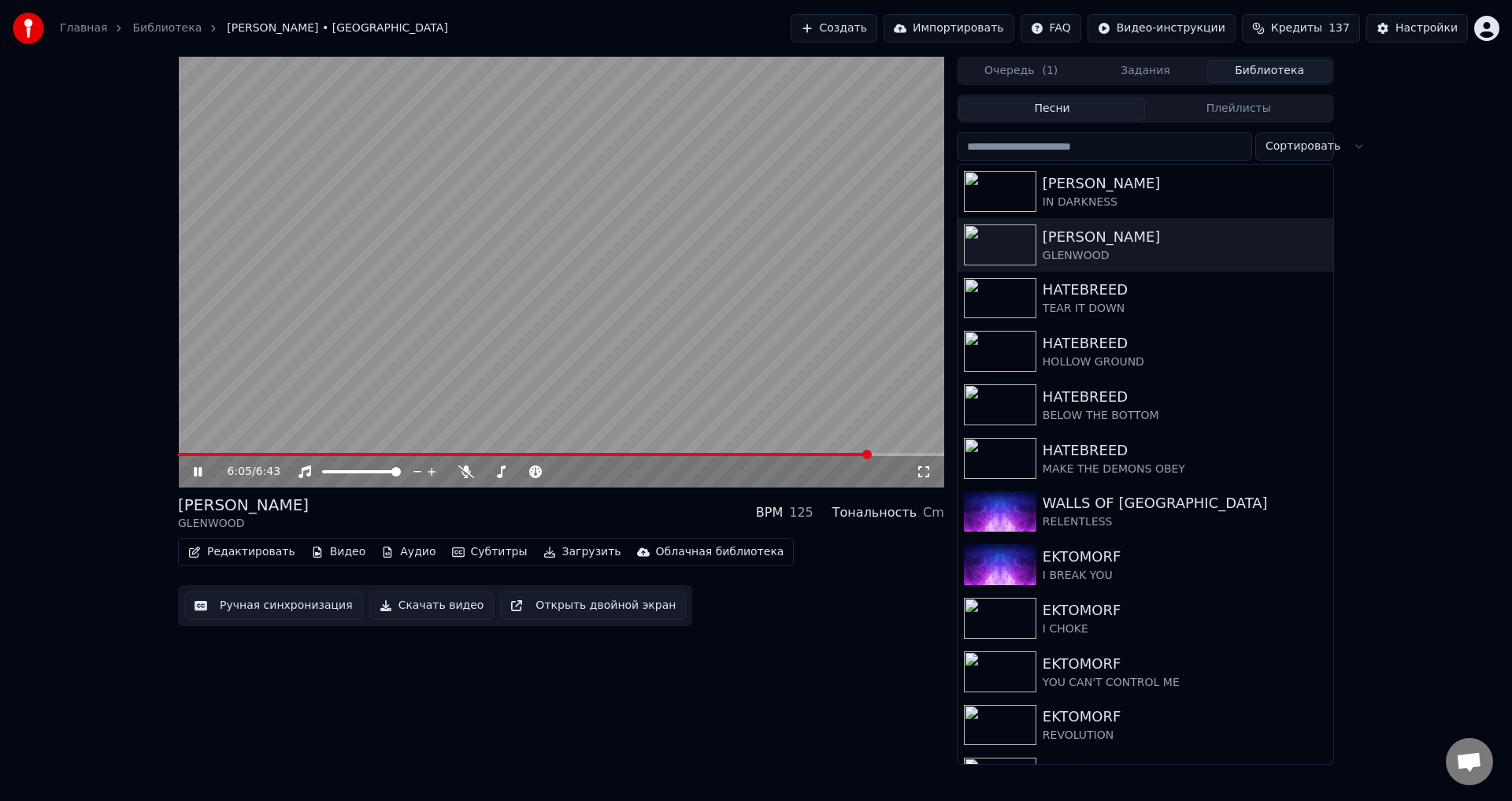
click at [692, 353] on video at bounding box center [561, 271] width 766 height 431
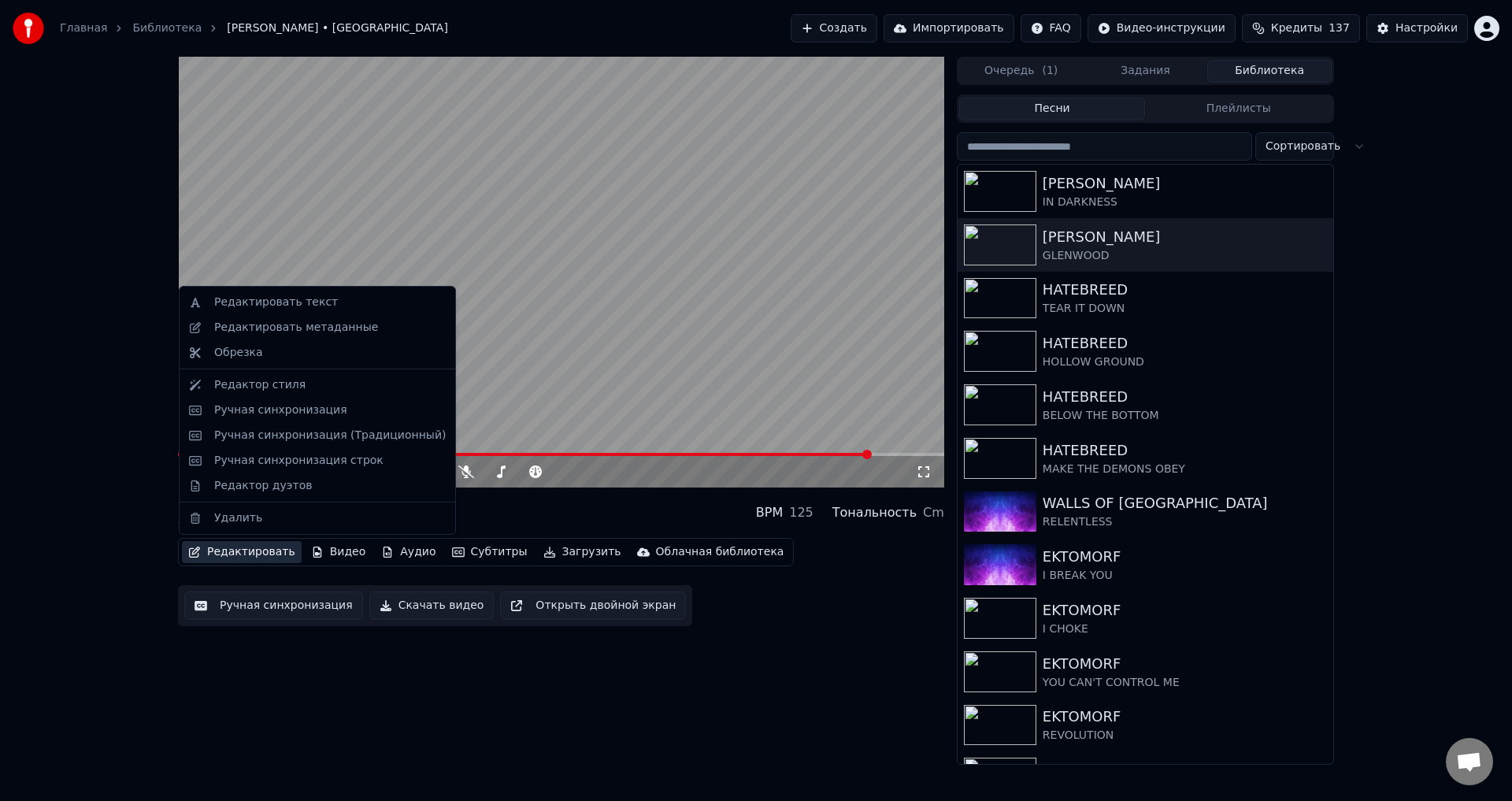
click at [260, 547] on button "Редактировать" at bounding box center [241, 552] width 120 height 22
click at [329, 439] on div "Ручная синхронизация (Традиционный)" at bounding box center [330, 436] width 232 height 16
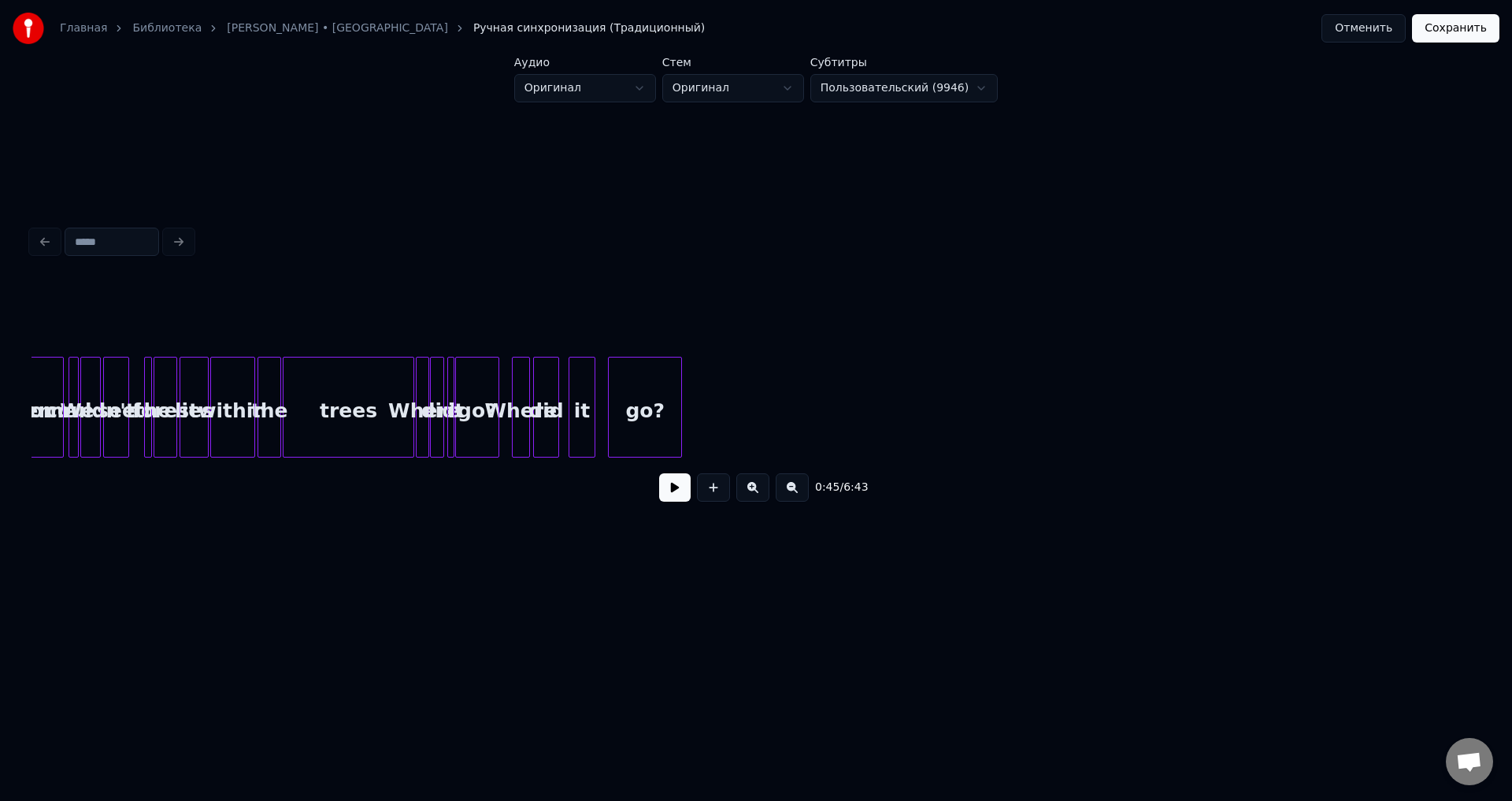
scroll to position [0, 13584]
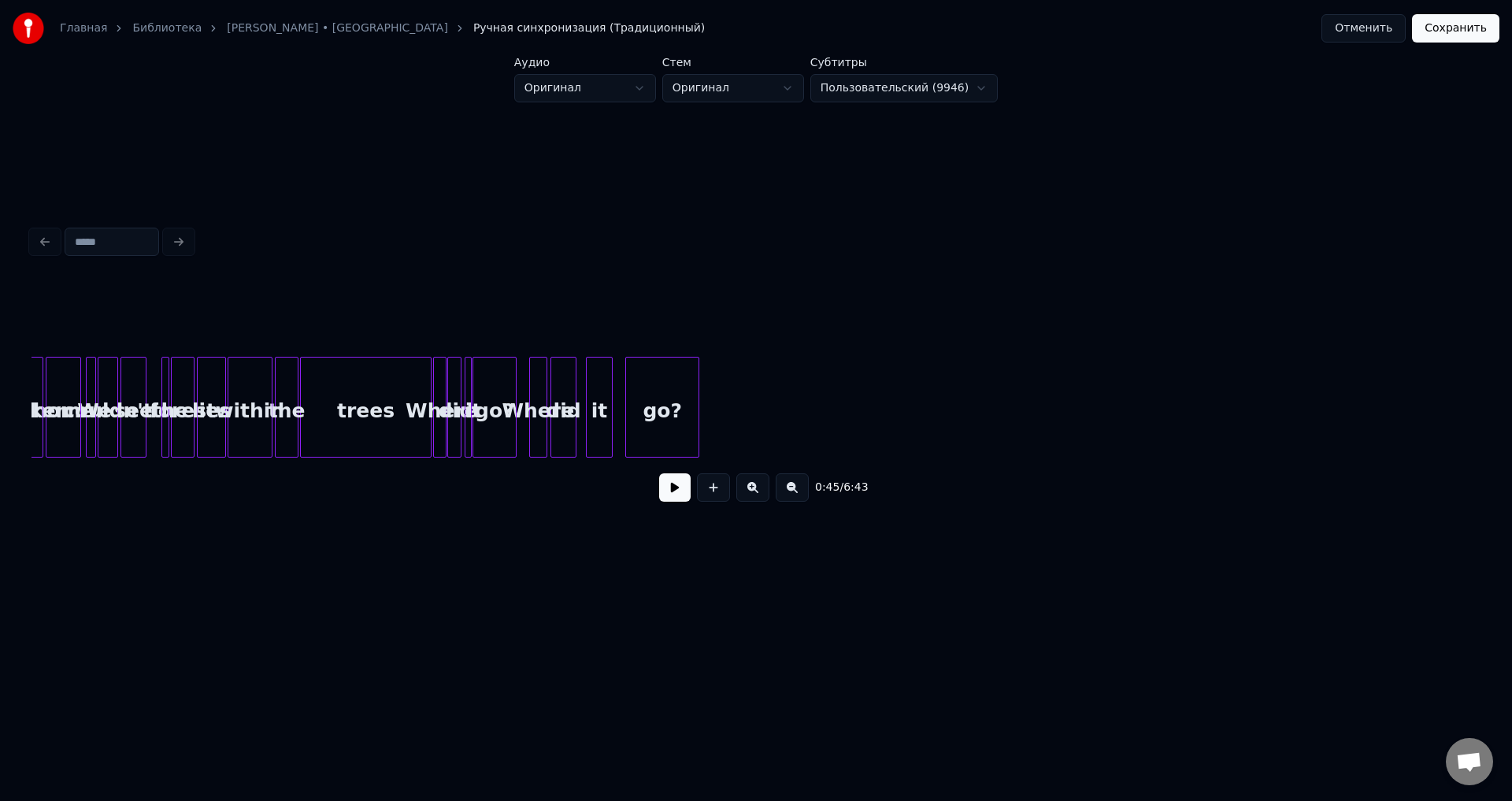
click at [754, 499] on button at bounding box center [753, 487] width 33 height 29
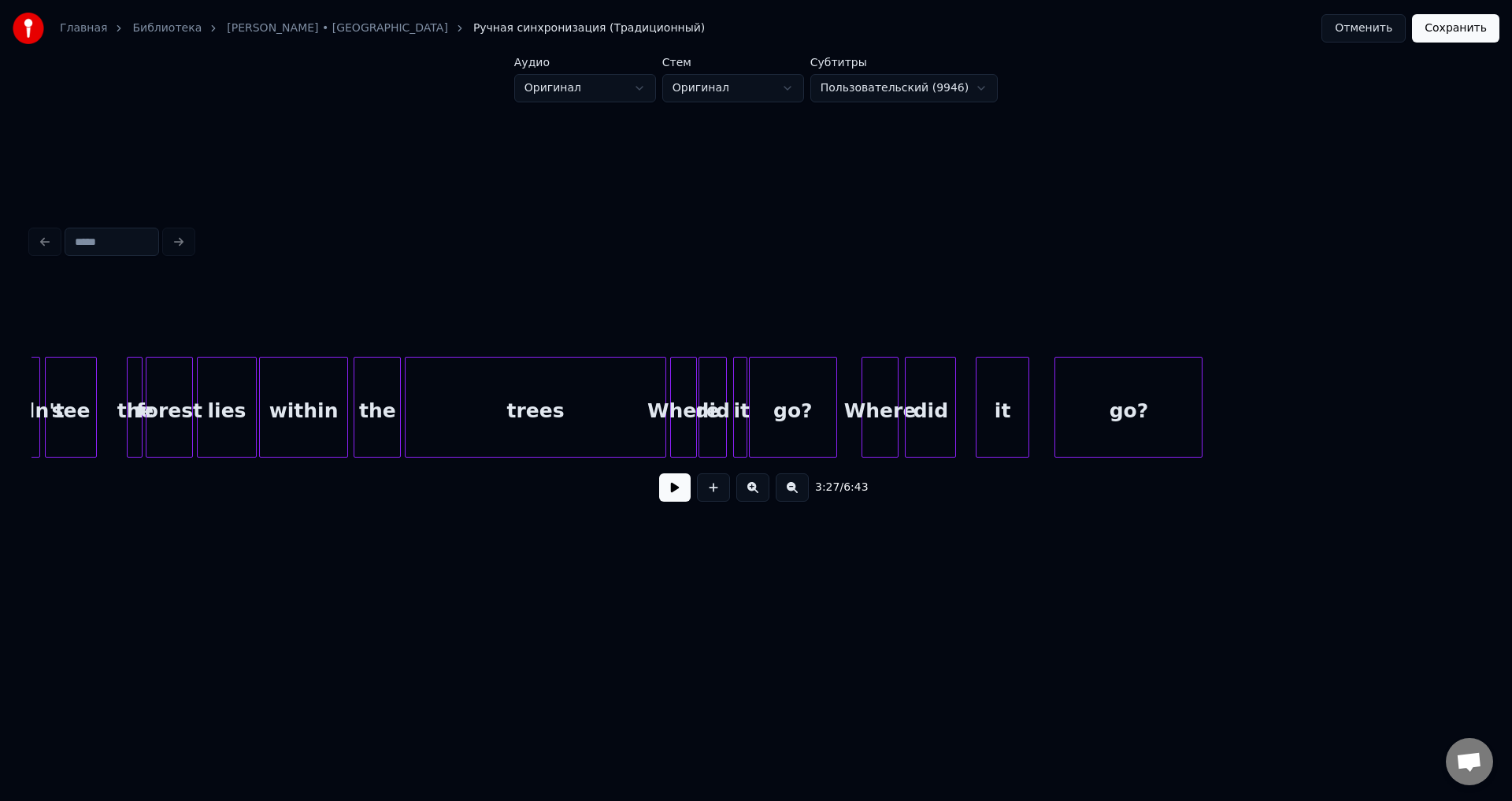
scroll to position [0, 27245]
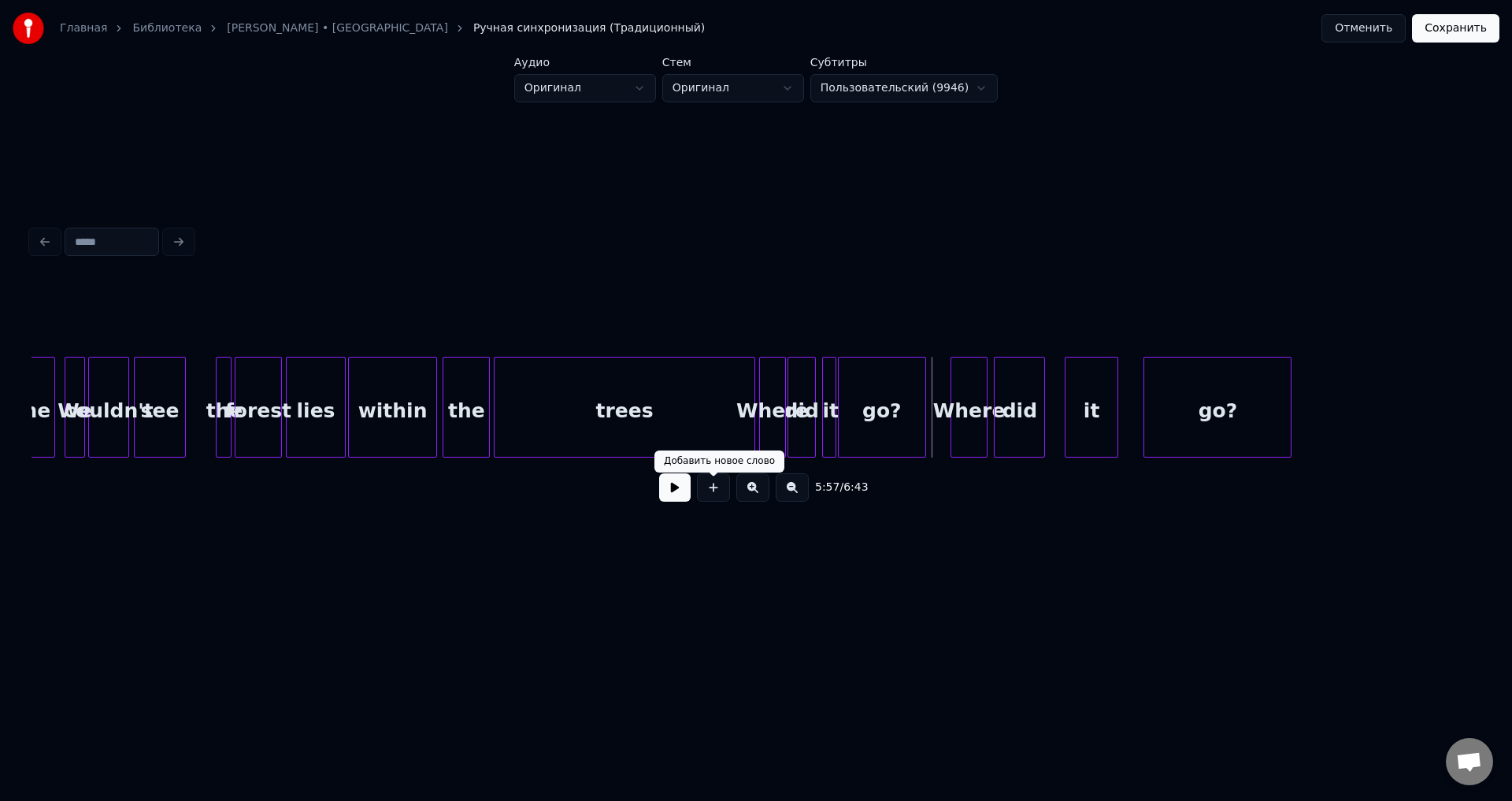
click at [680, 495] on button at bounding box center [675, 487] width 32 height 29
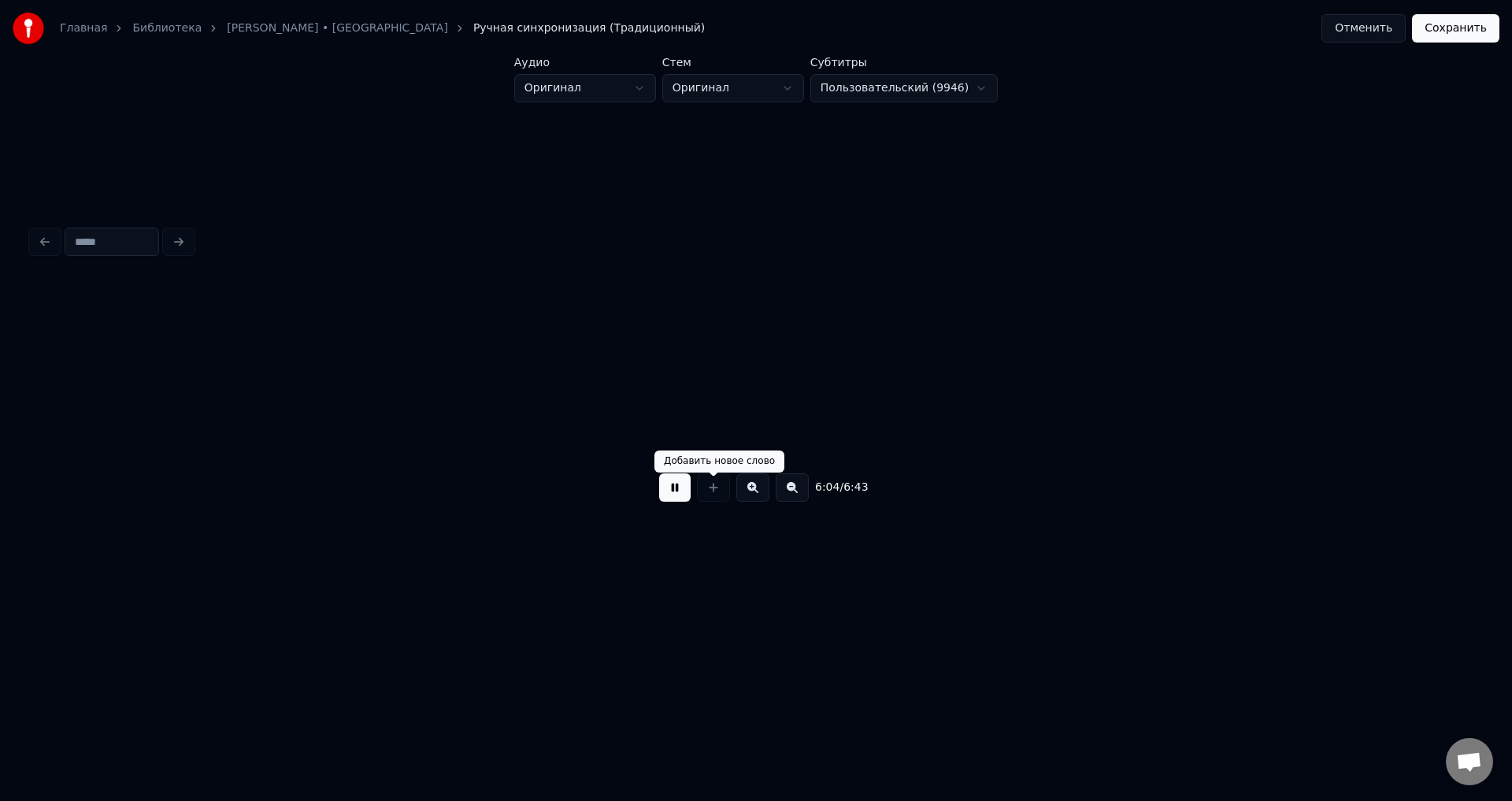
scroll to position [0, 28694]
click at [659, 473] on button at bounding box center [675, 487] width 32 height 29
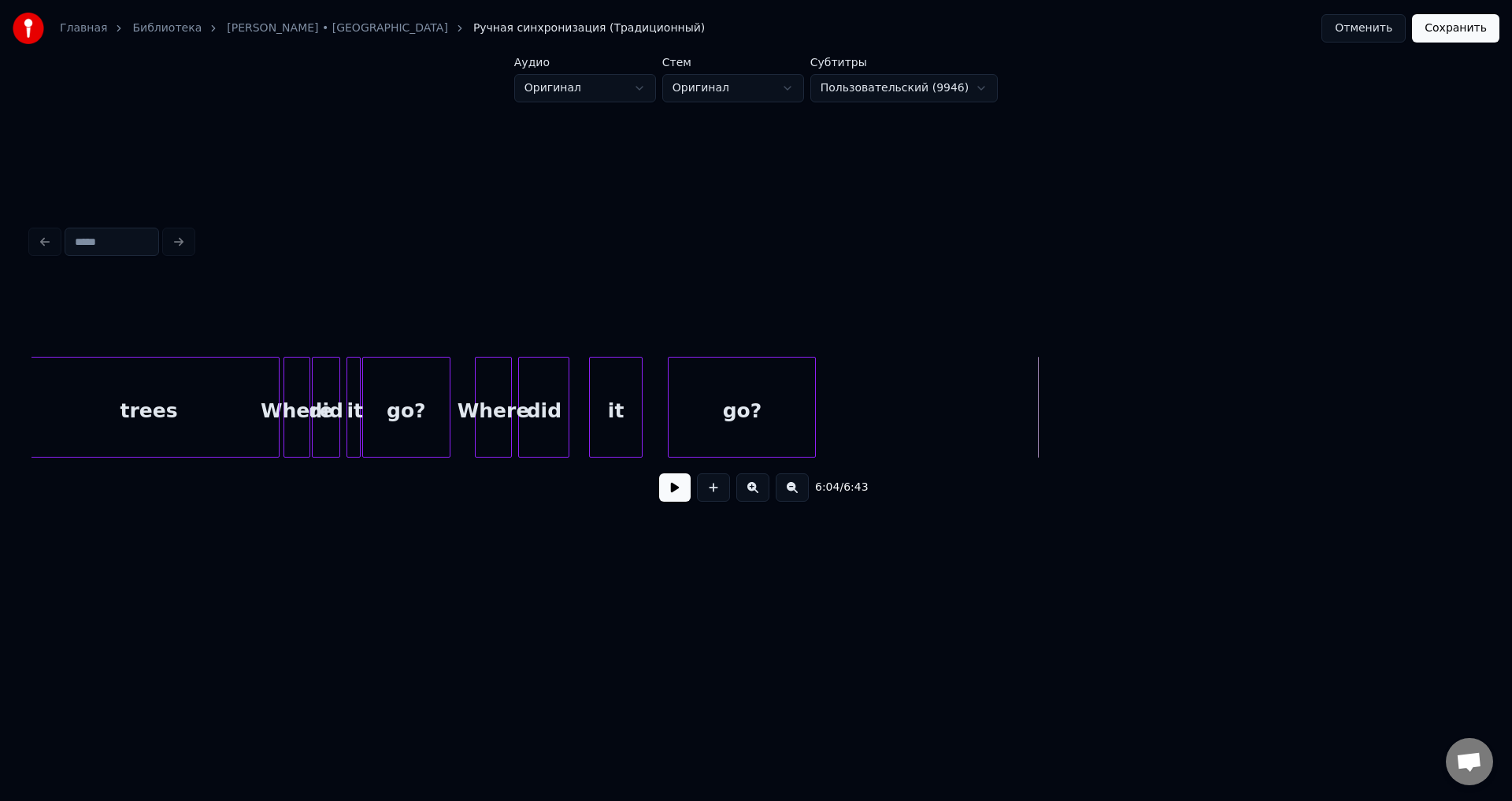
scroll to position [0, 27685]
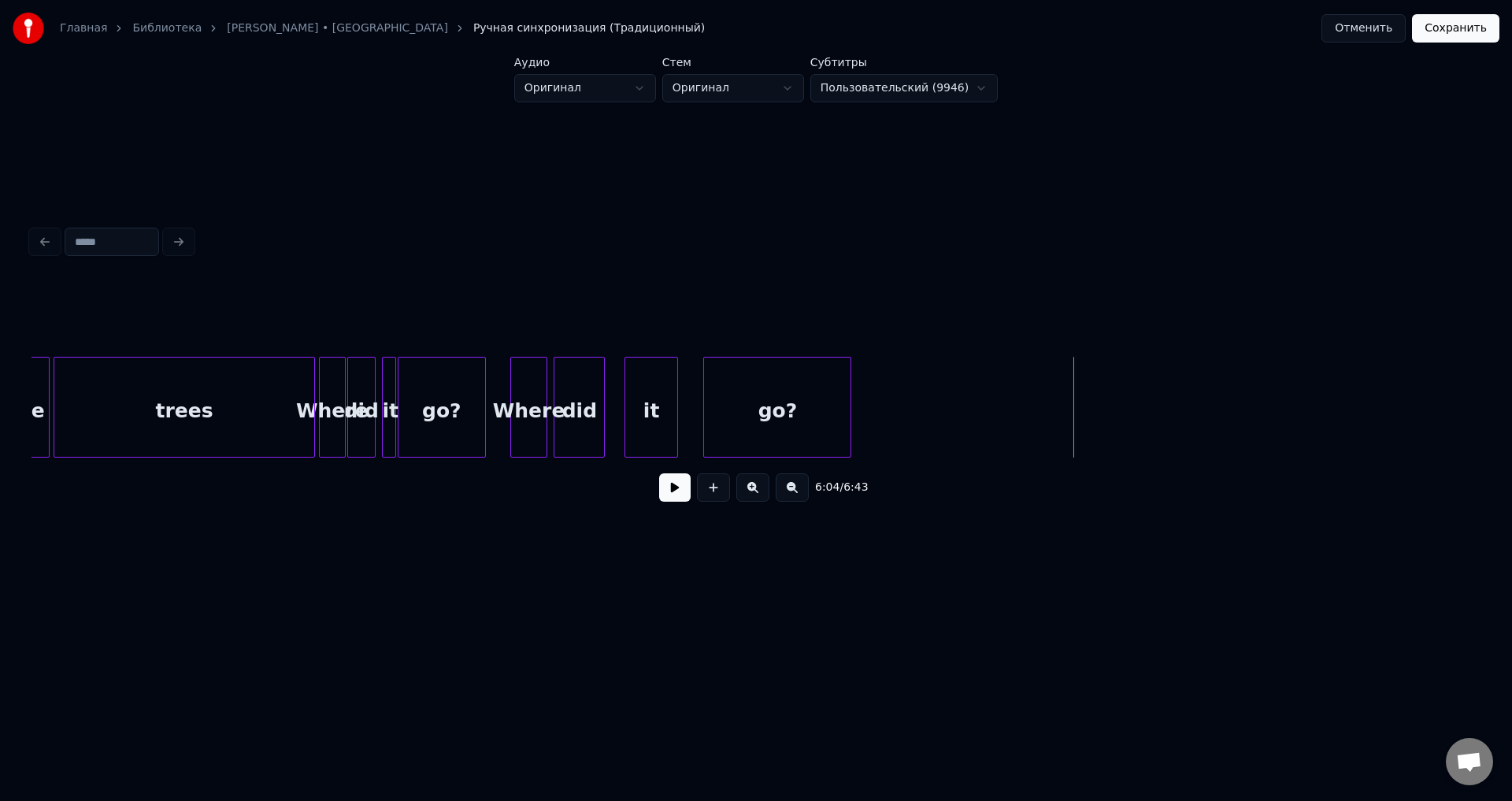
click at [511, 401] on div "Where" at bounding box center [529, 410] width 35 height 107
click at [672, 501] on button at bounding box center [675, 487] width 32 height 29
click at [672, 496] on button at bounding box center [675, 487] width 32 height 29
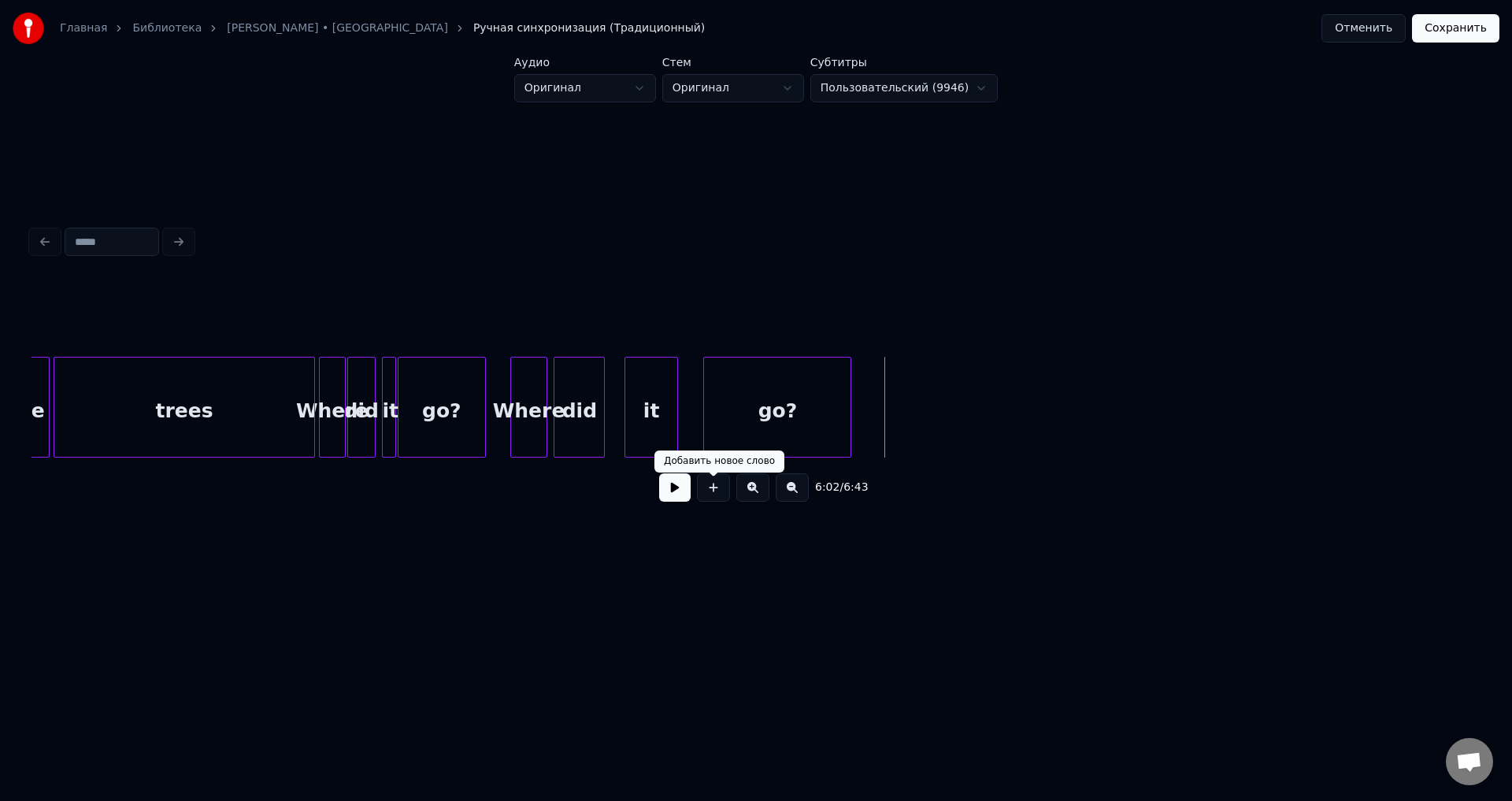
click at [716, 492] on button at bounding box center [714, 487] width 33 height 29
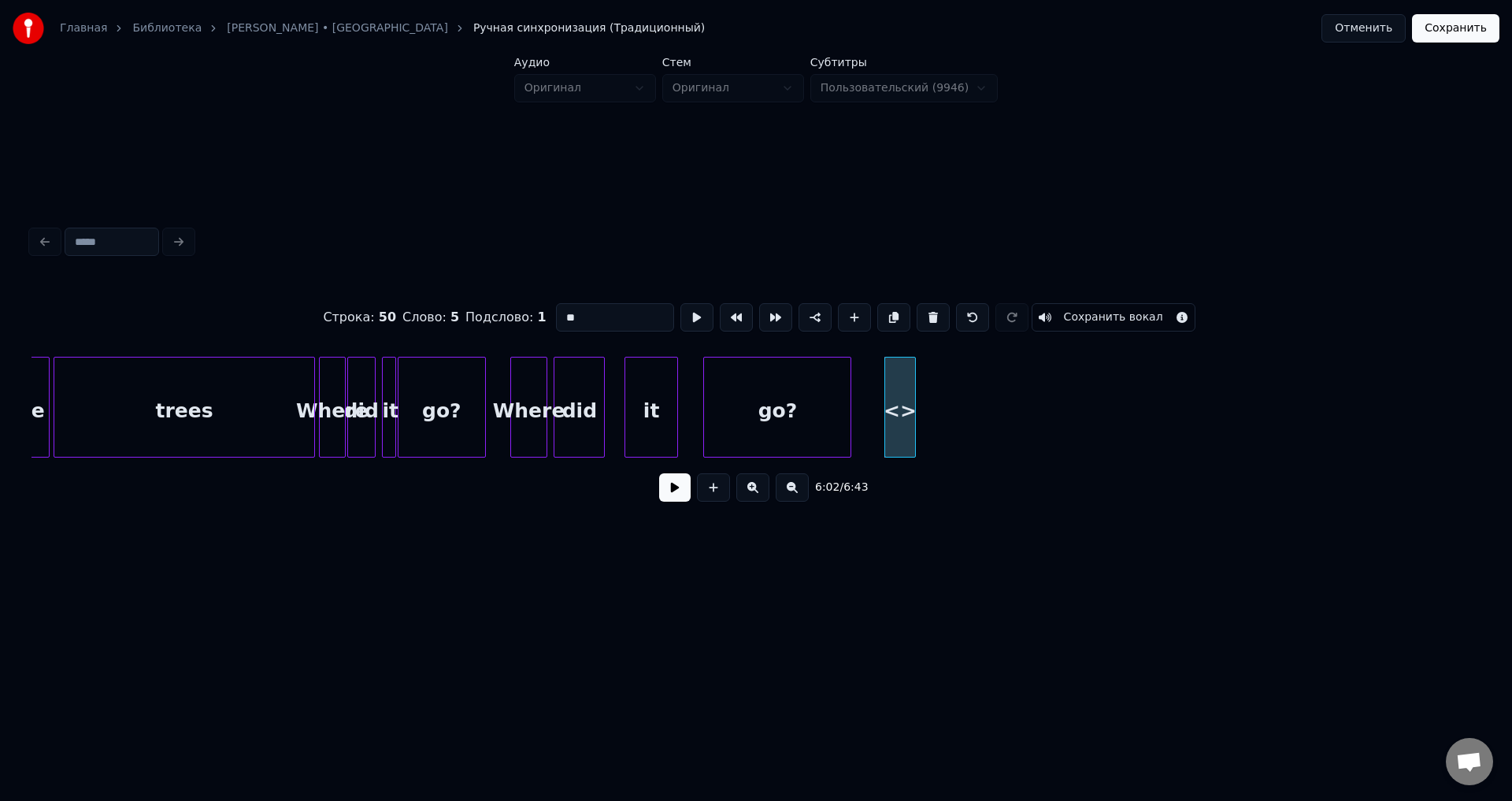
drag, startPoint x: 616, startPoint y: 318, endPoint x: 529, endPoint y: 318, distance: 87.0
click at [529, 318] on div "Строка : 50 Слово : 5 Подслово : 1 ** Сохранить вокал" at bounding box center [756, 317] width 1449 height 79
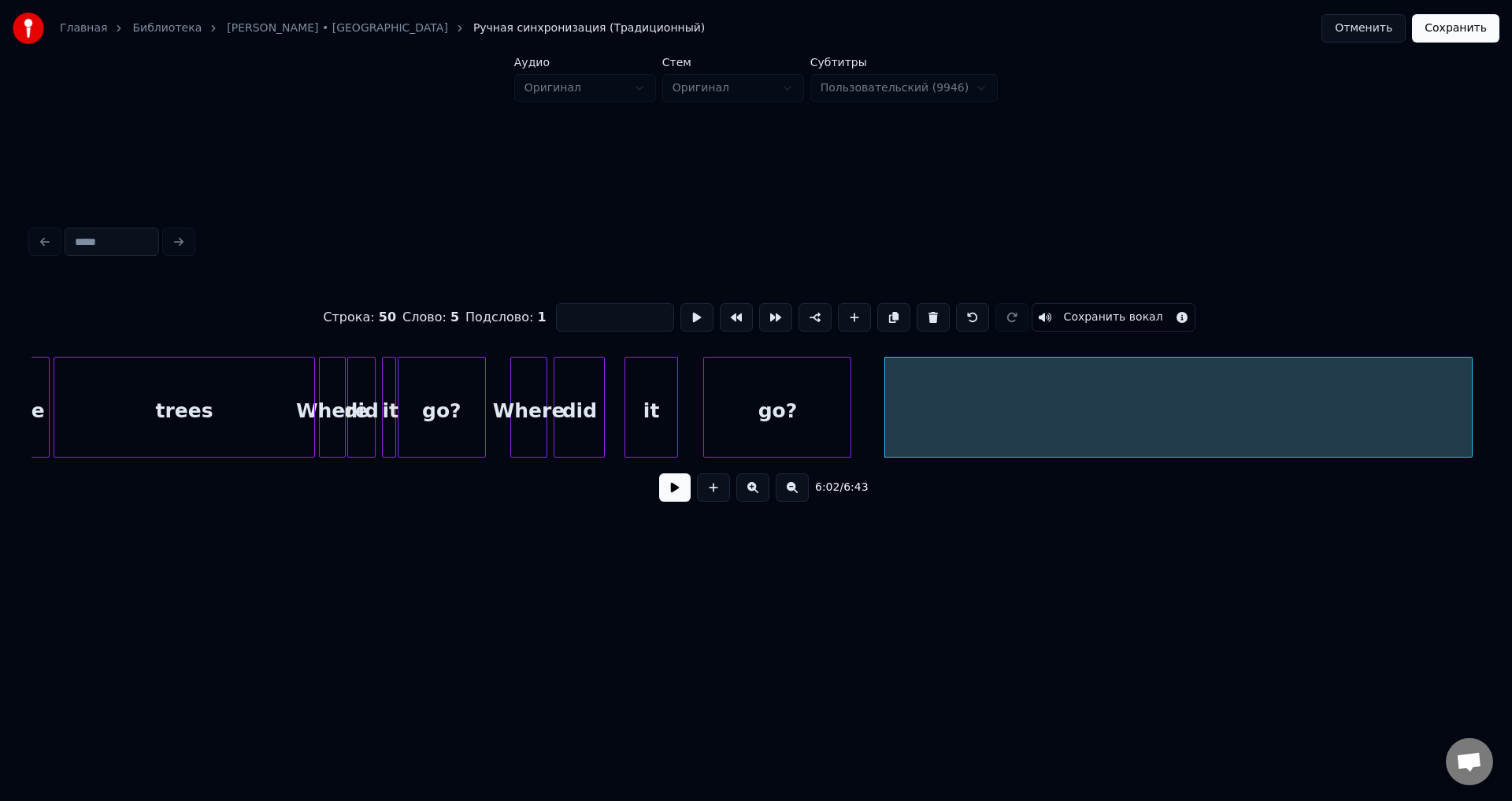
click at [1472, 379] on div at bounding box center [1470, 406] width 5 height 99
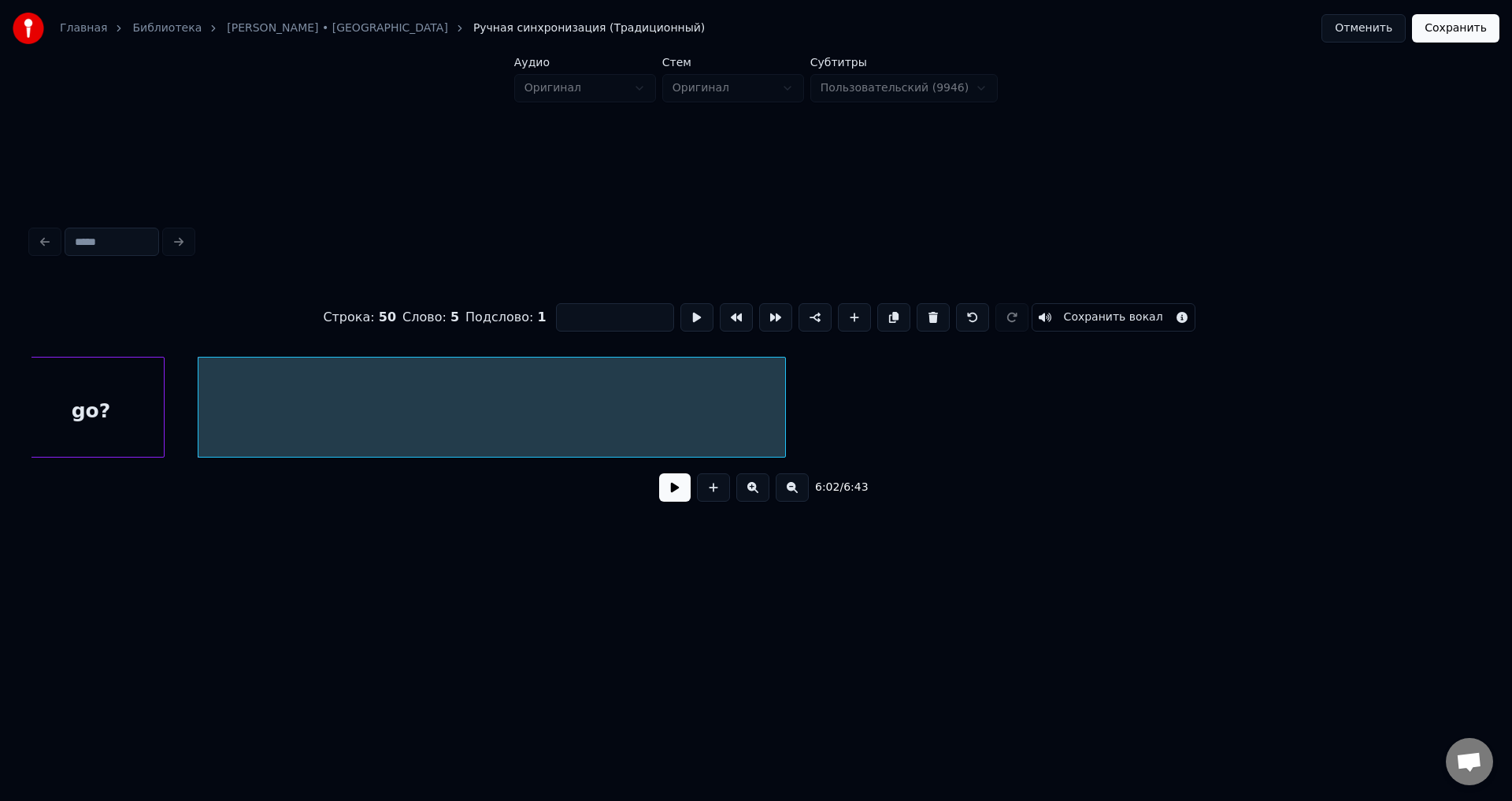
scroll to position [0, 28495]
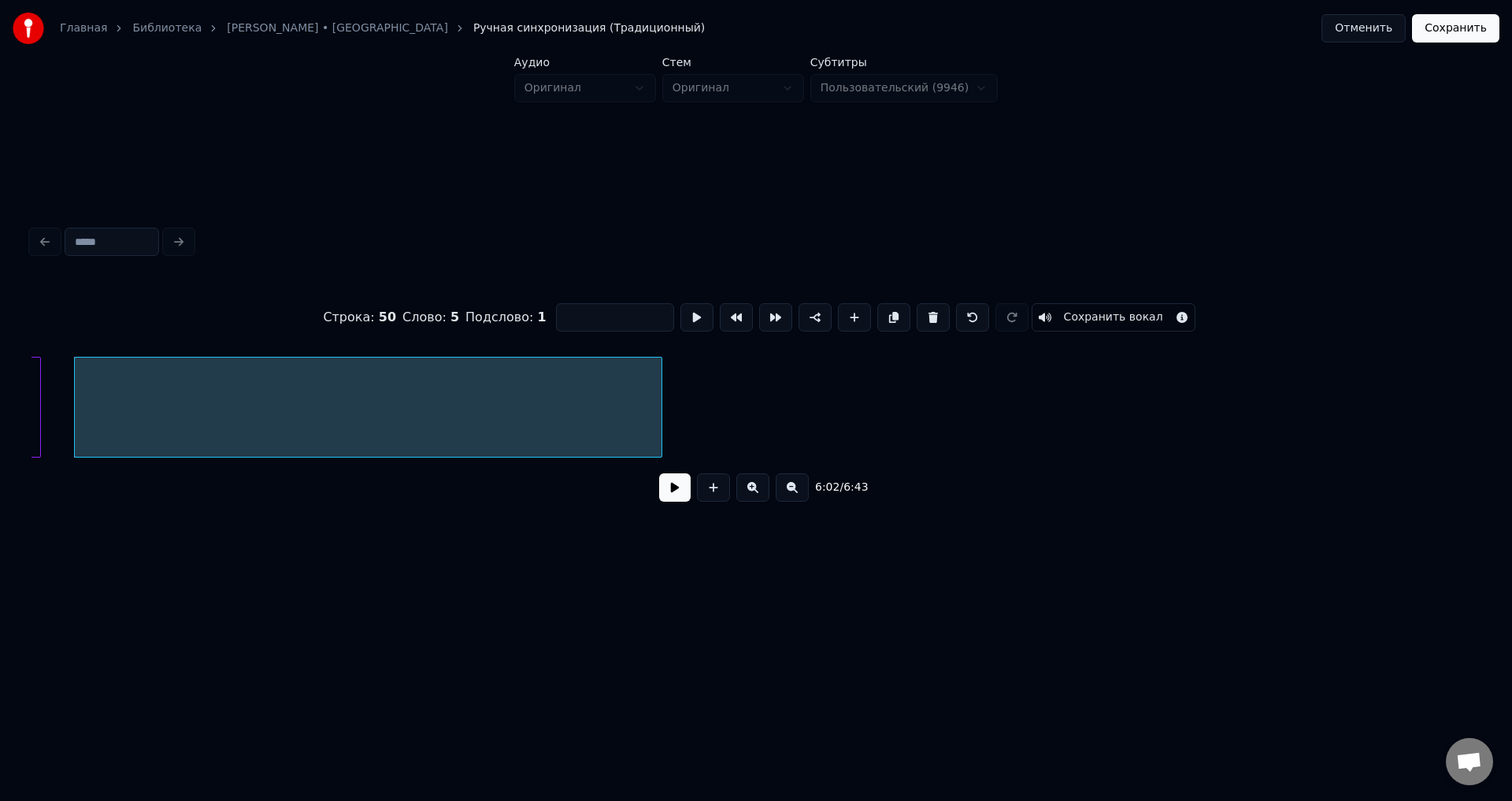
click at [662, 380] on div at bounding box center [368, 406] width 588 height 101
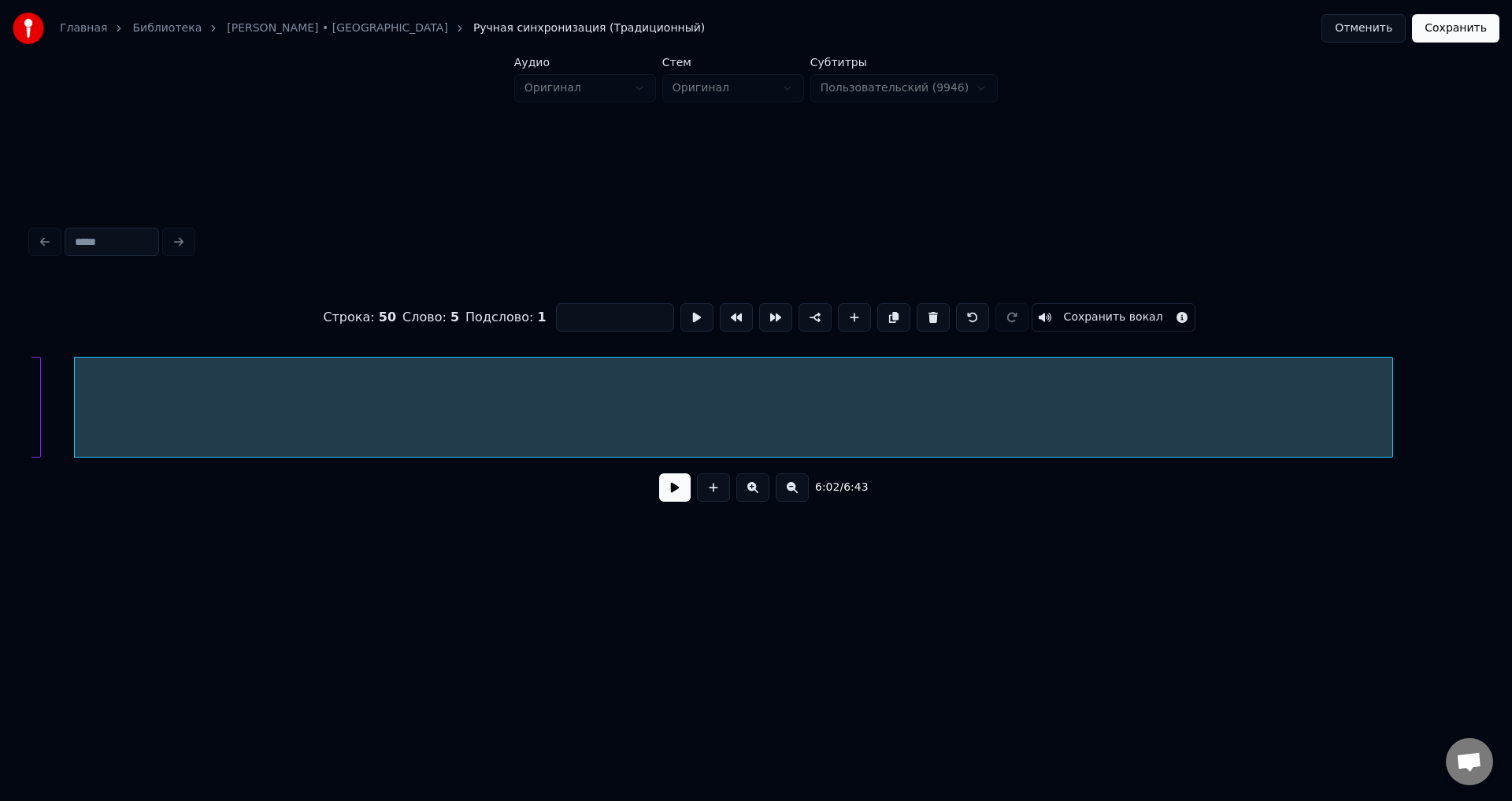
click at [1393, 379] on div at bounding box center [1390, 406] width 5 height 99
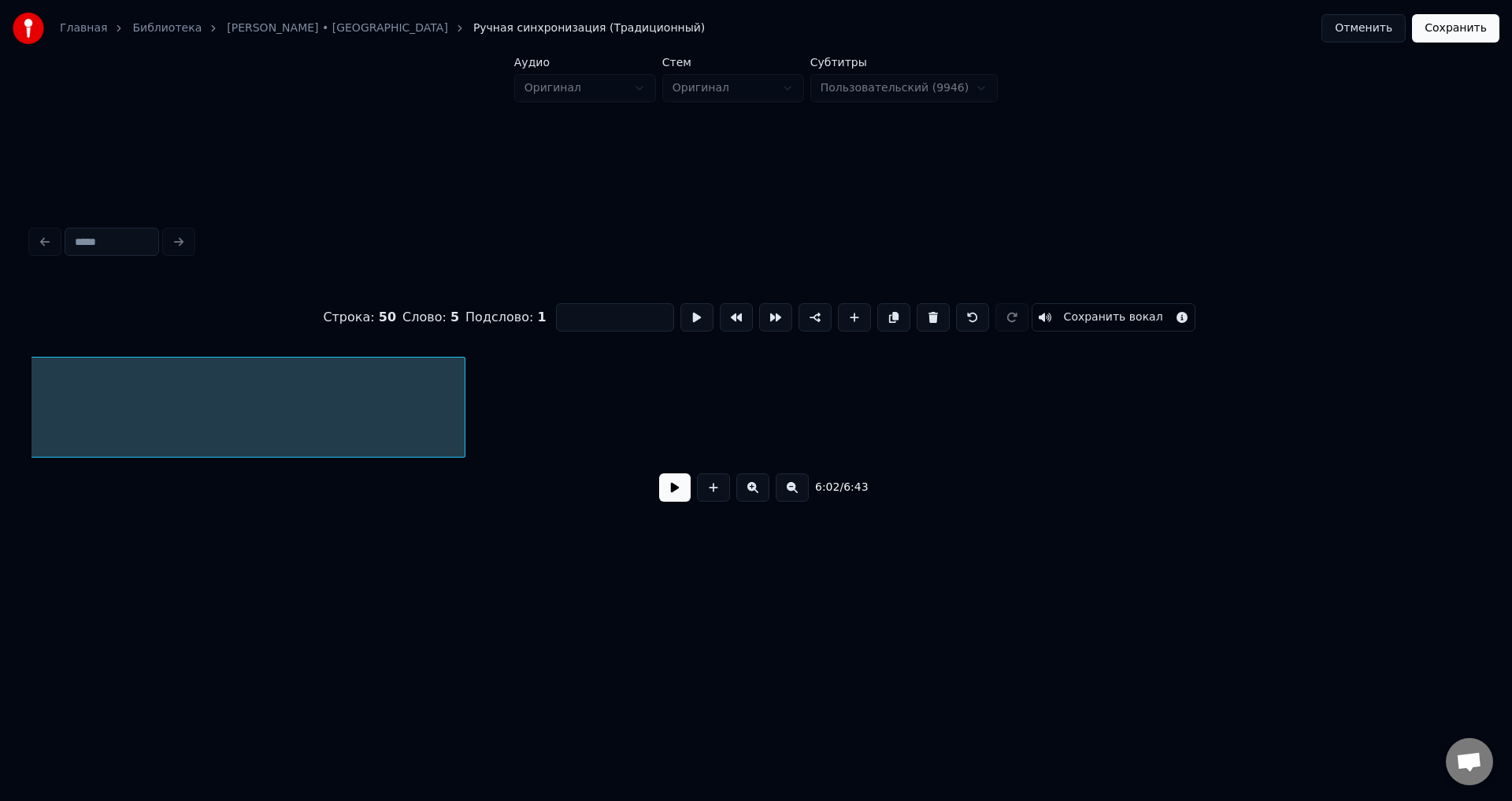
click at [461, 384] on div at bounding box center [462, 406] width 5 height 99
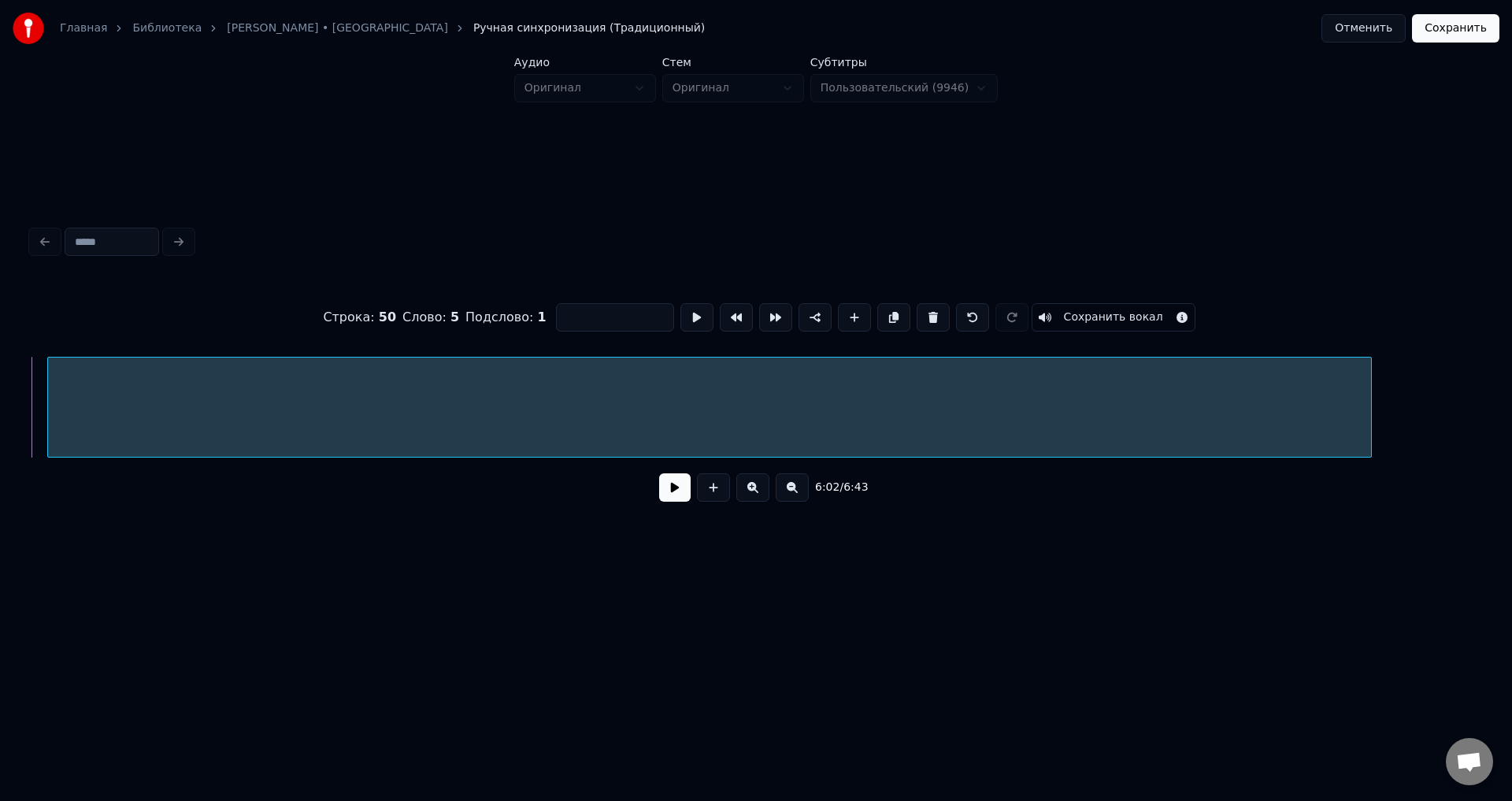
click at [555, 391] on div at bounding box center [710, 410] width 1323 height 107
click at [628, 406] on div at bounding box center [749, 410] width 1323 height 107
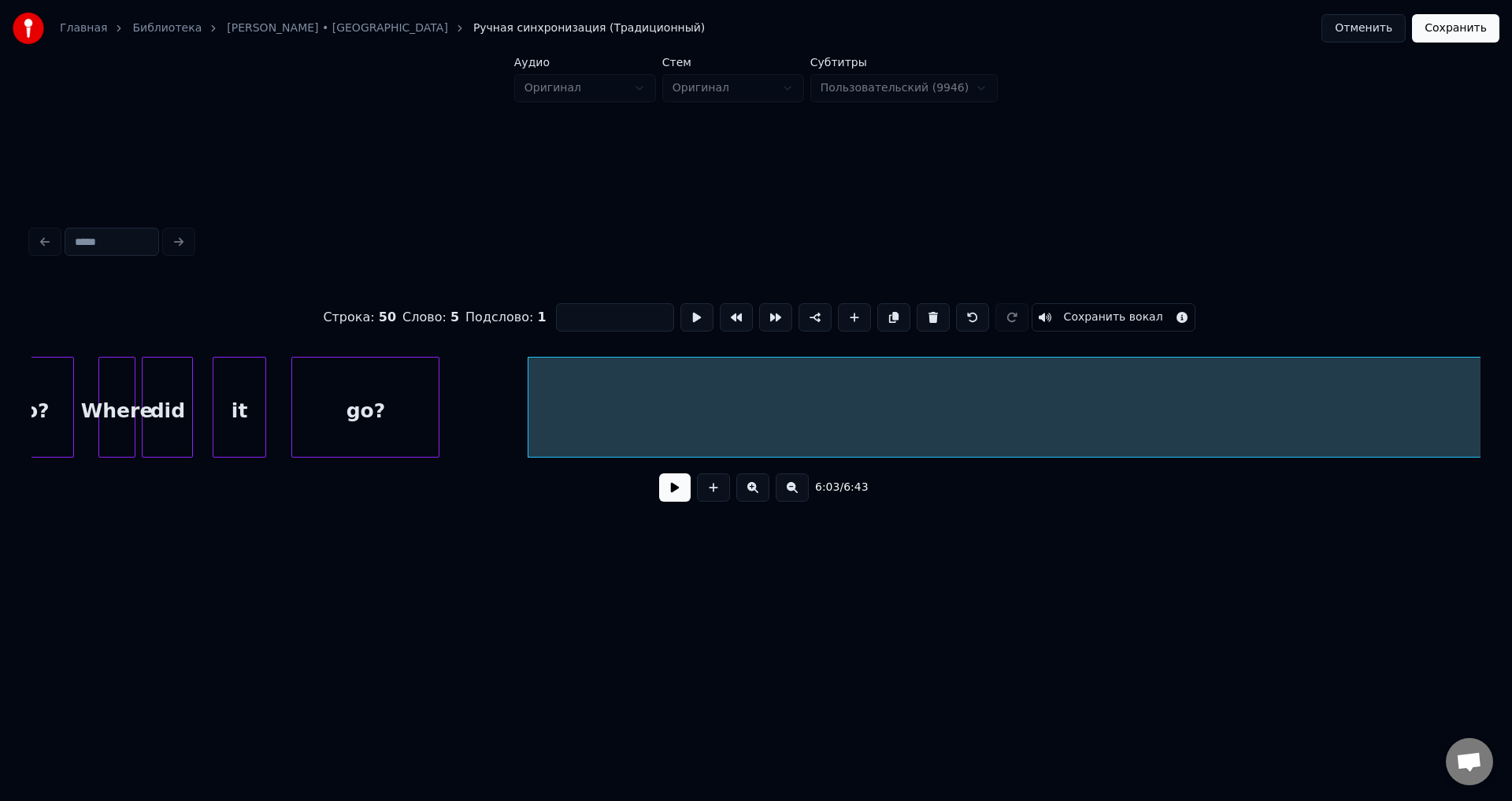
scroll to position [0, 28463]
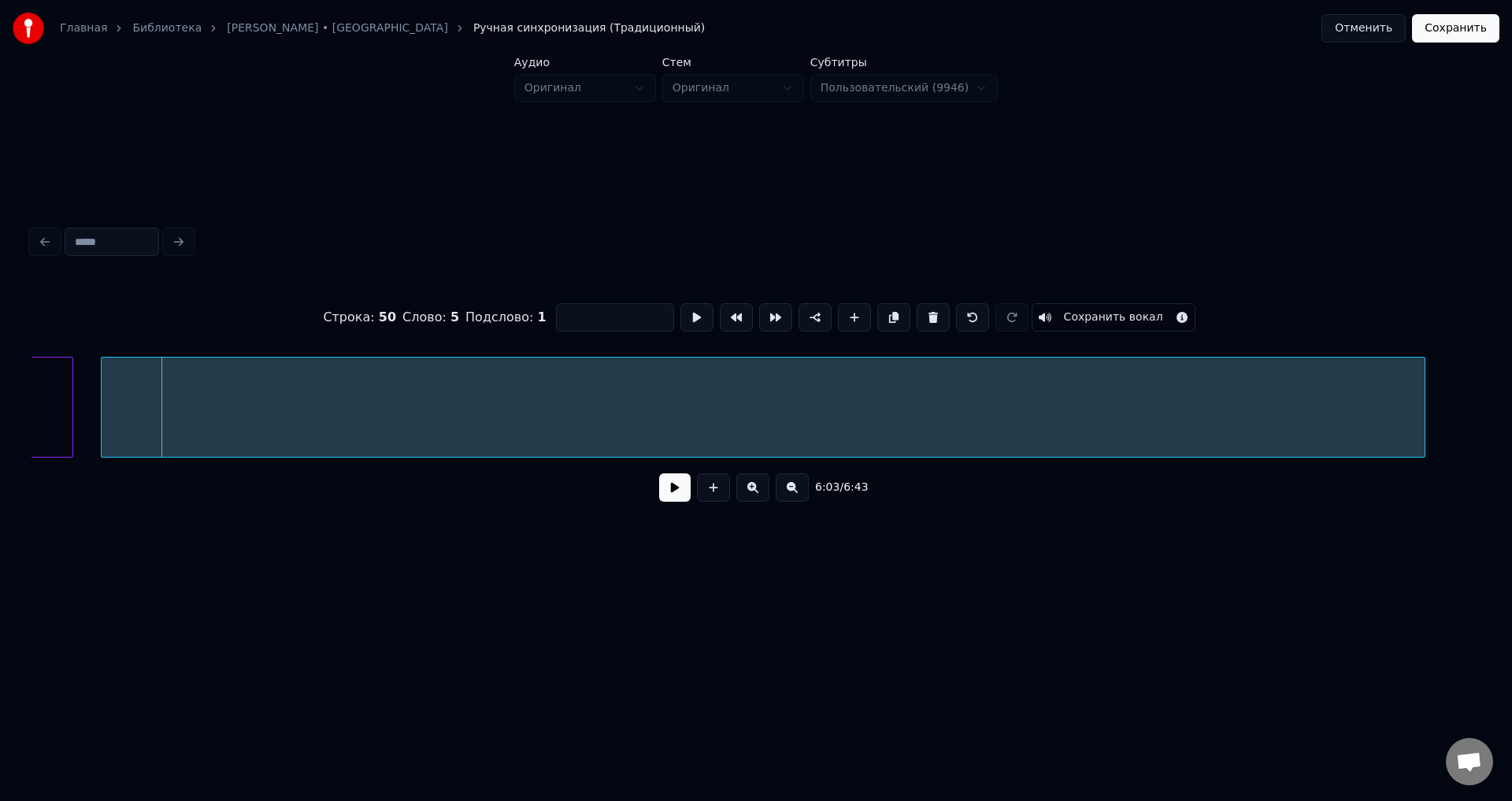
click at [490, 390] on div at bounding box center [763, 410] width 1323 height 107
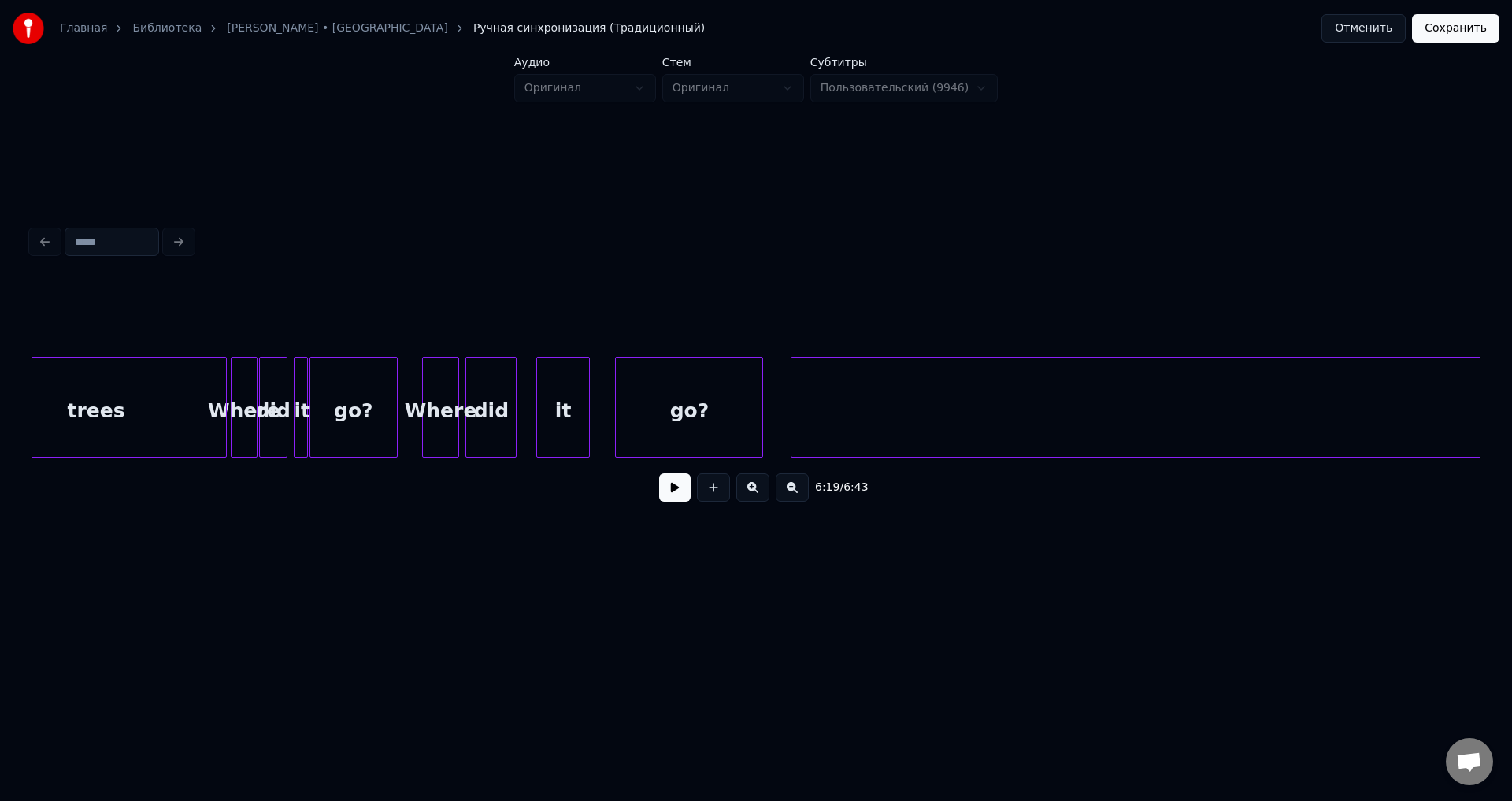
scroll to position [0, 27739]
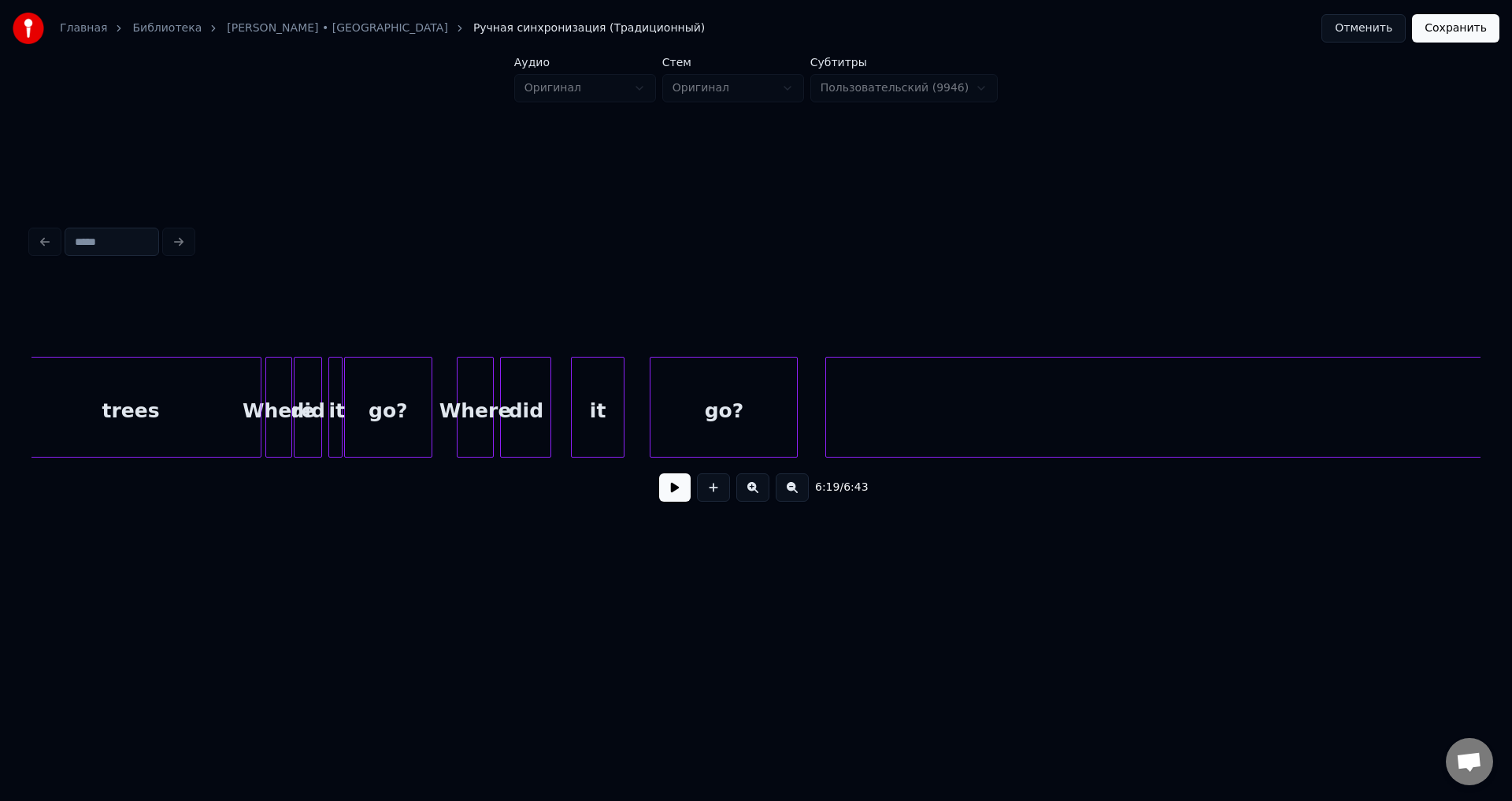
click at [672, 495] on button at bounding box center [675, 487] width 32 height 29
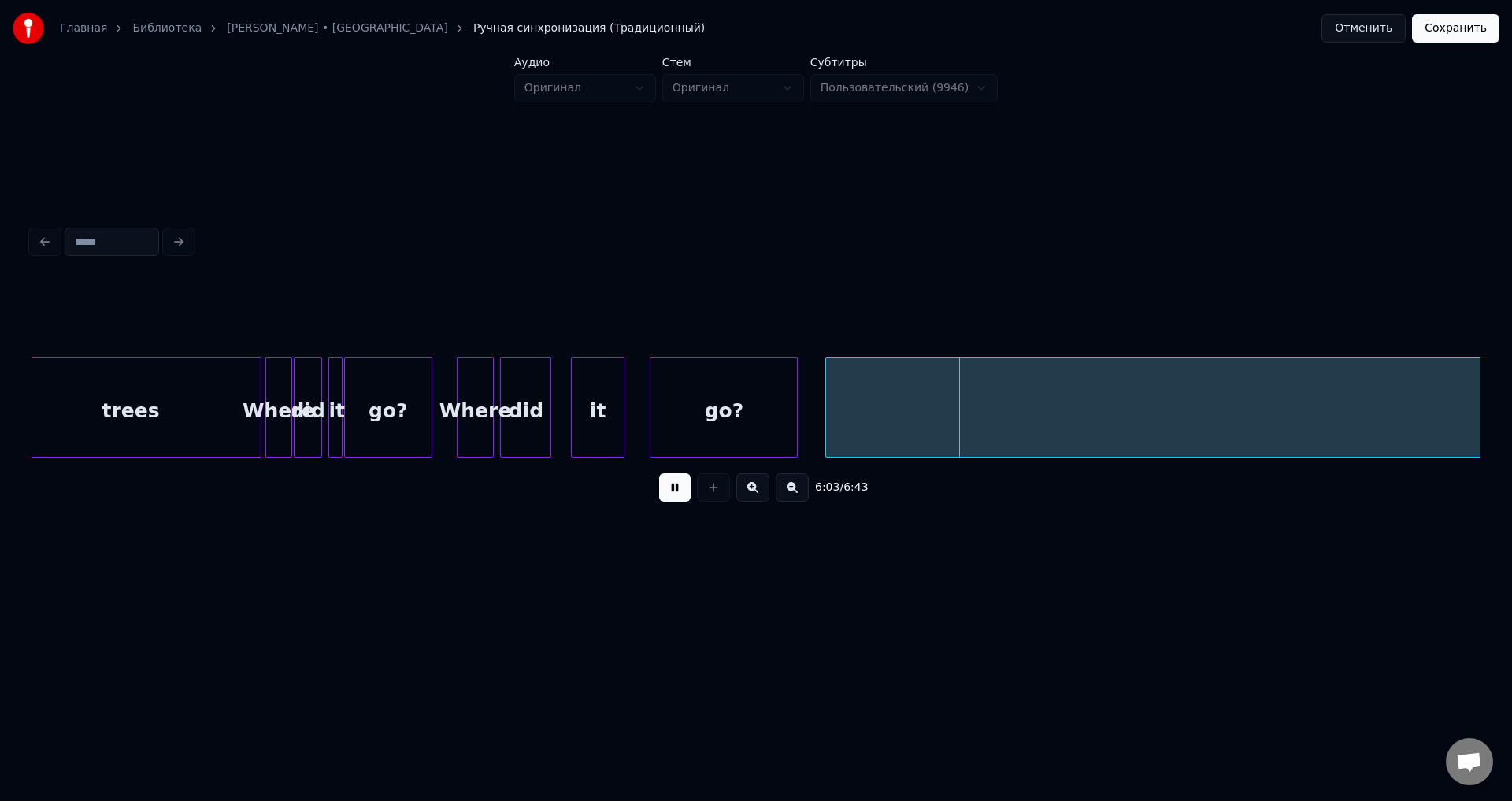
click at [659, 473] on button at bounding box center [675, 487] width 32 height 29
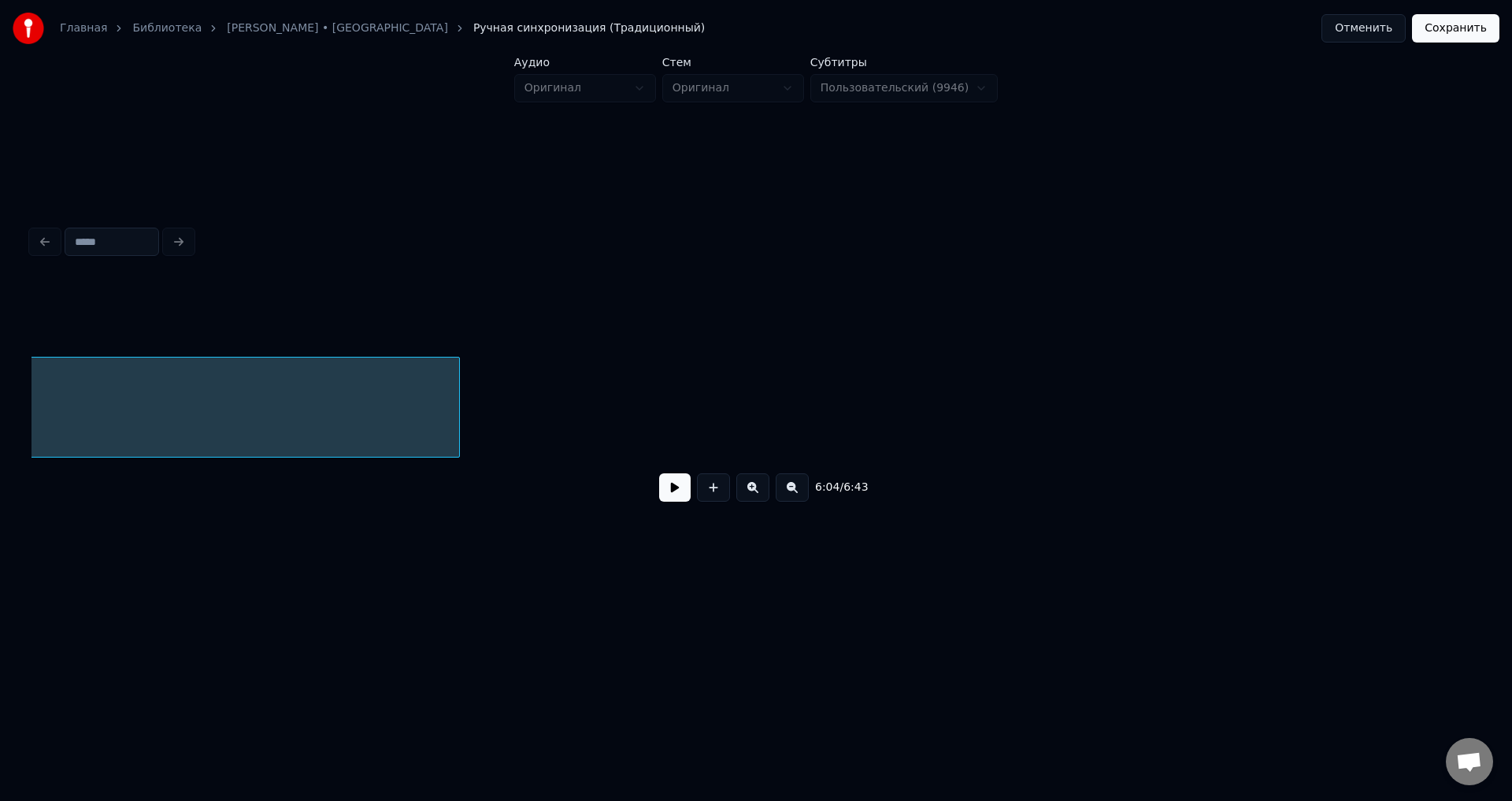
scroll to position [0, 29482]
click at [751, 495] on button at bounding box center [753, 487] width 33 height 29
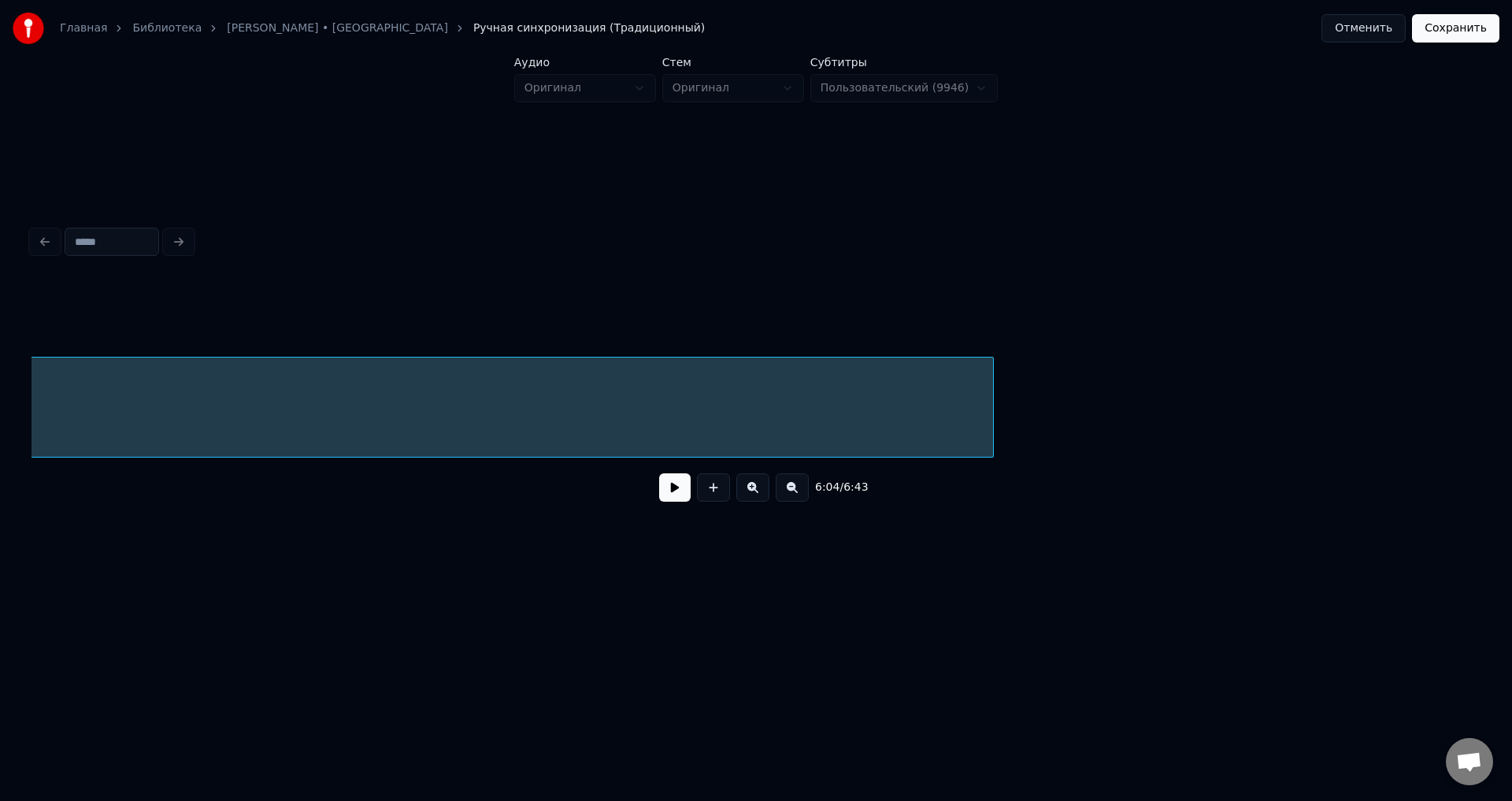
click at [792, 497] on button at bounding box center [793, 487] width 33 height 29
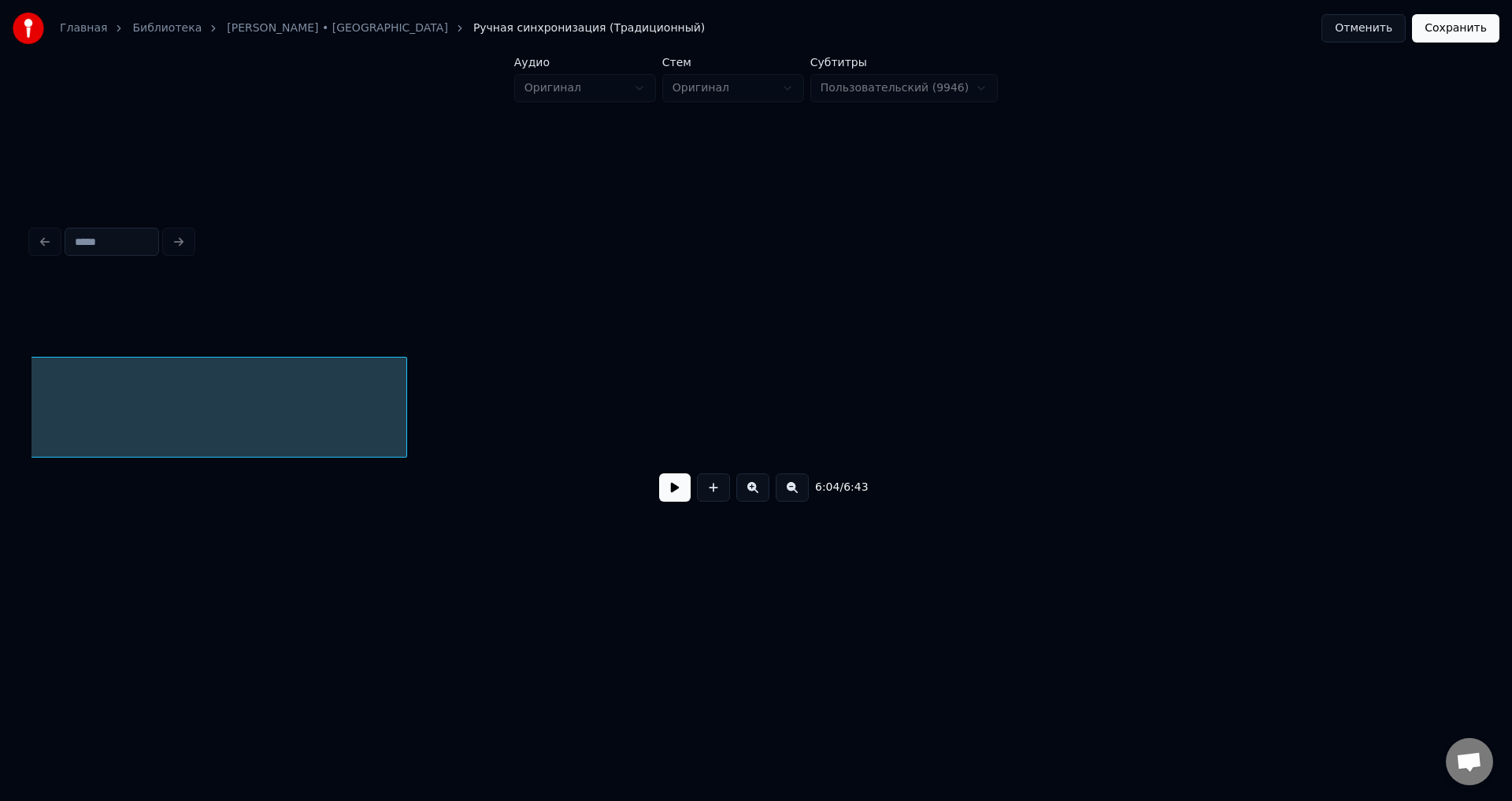
click at [792, 497] on button at bounding box center [793, 487] width 33 height 29
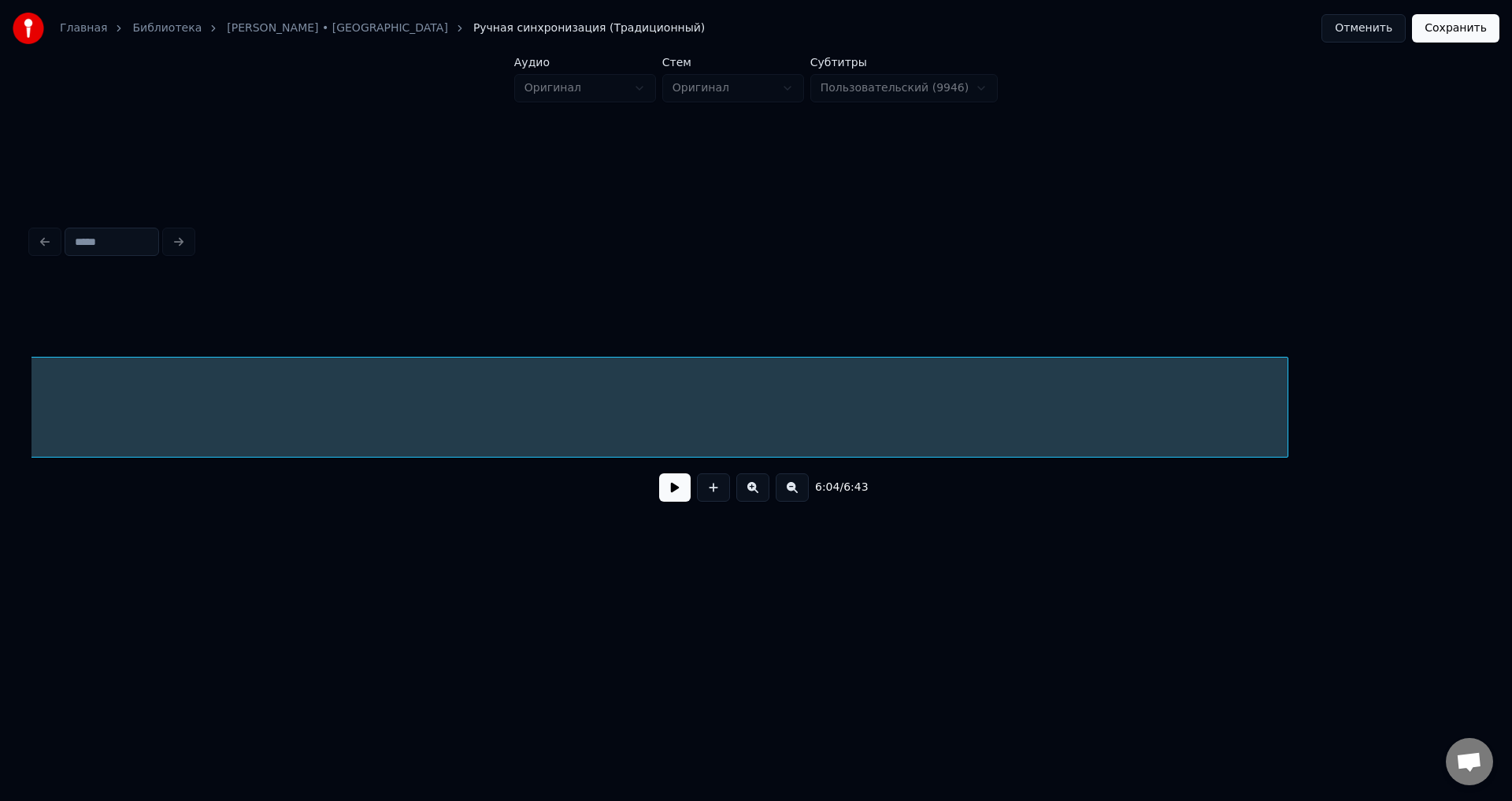
click at [1287, 399] on div at bounding box center [1286, 406] width 5 height 99
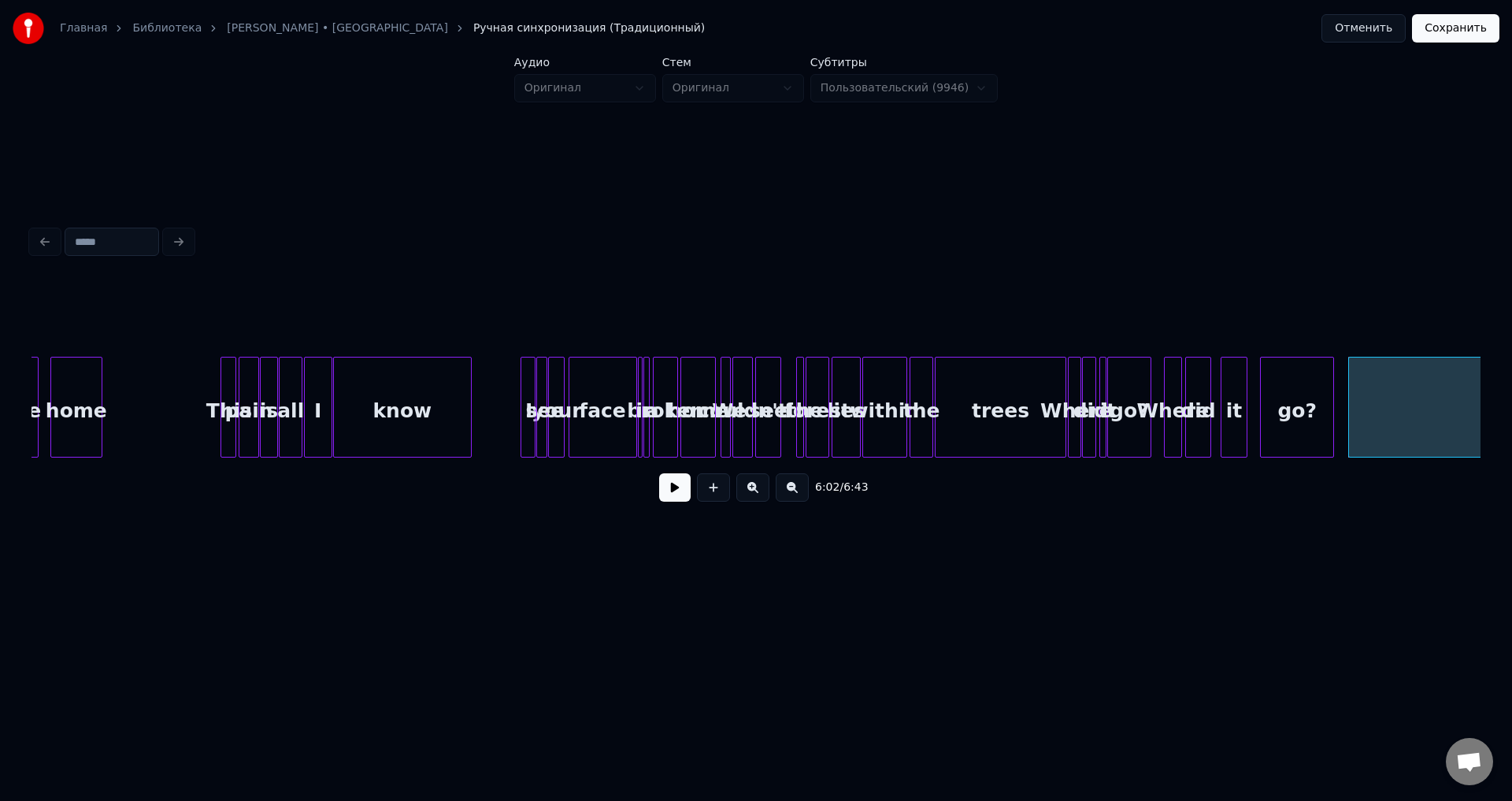
scroll to position [0, 12950]
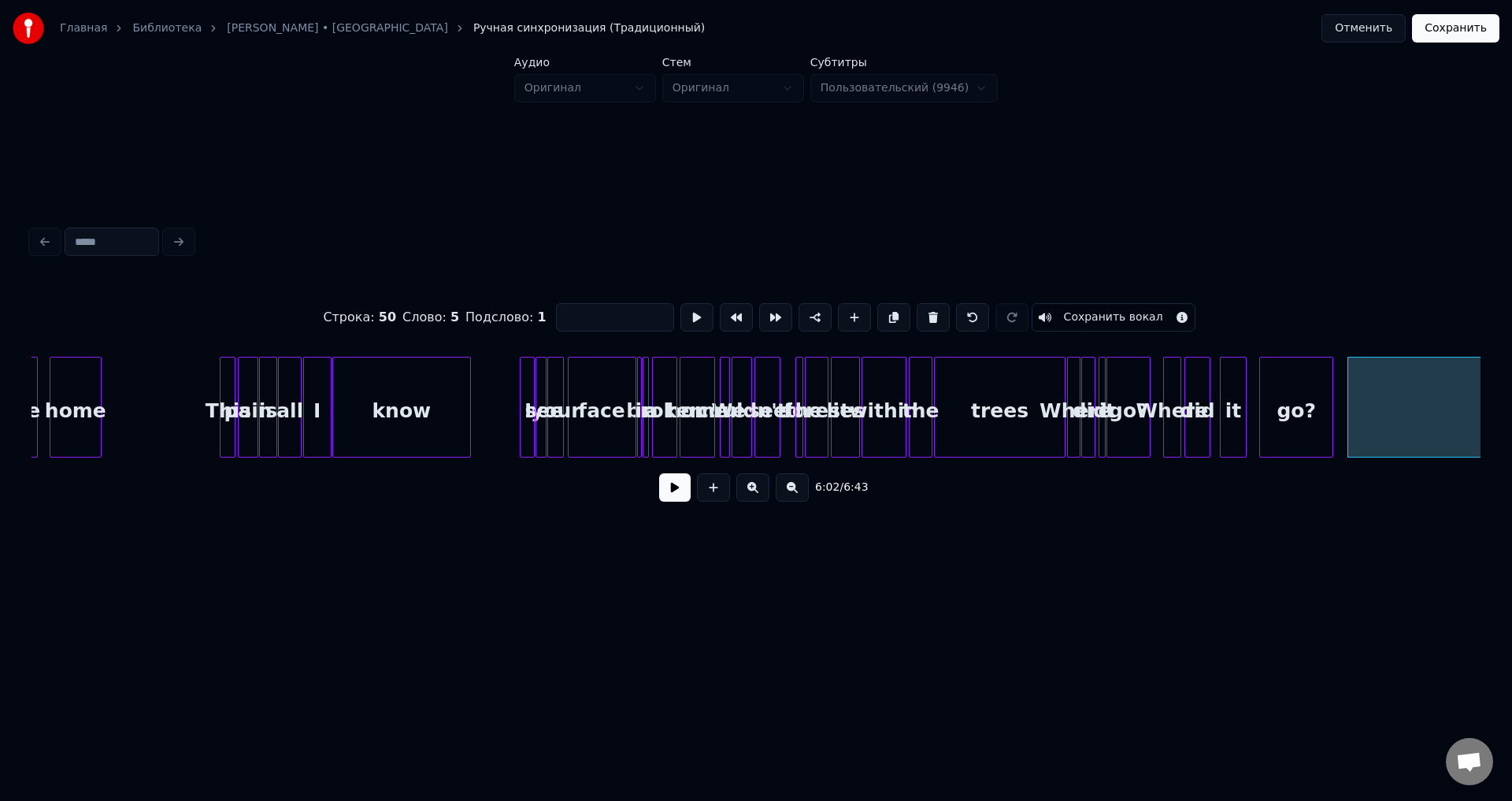
click at [1109, 314] on button "Сохранить вокал" at bounding box center [1113, 318] width 164 height 29
click at [1452, 39] on button "Сохранить" at bounding box center [1456, 29] width 87 height 29
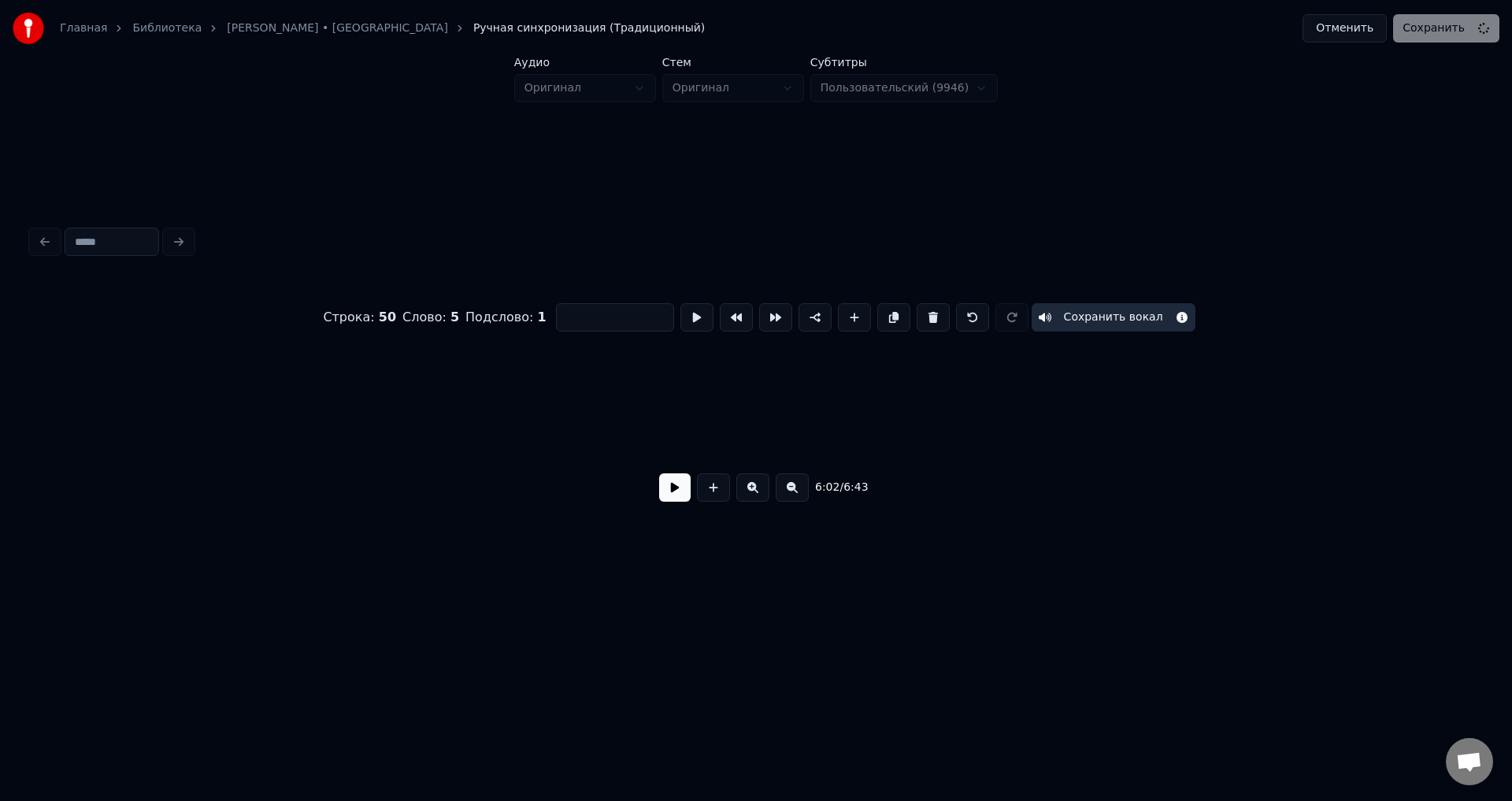
scroll to position [0, 1796]
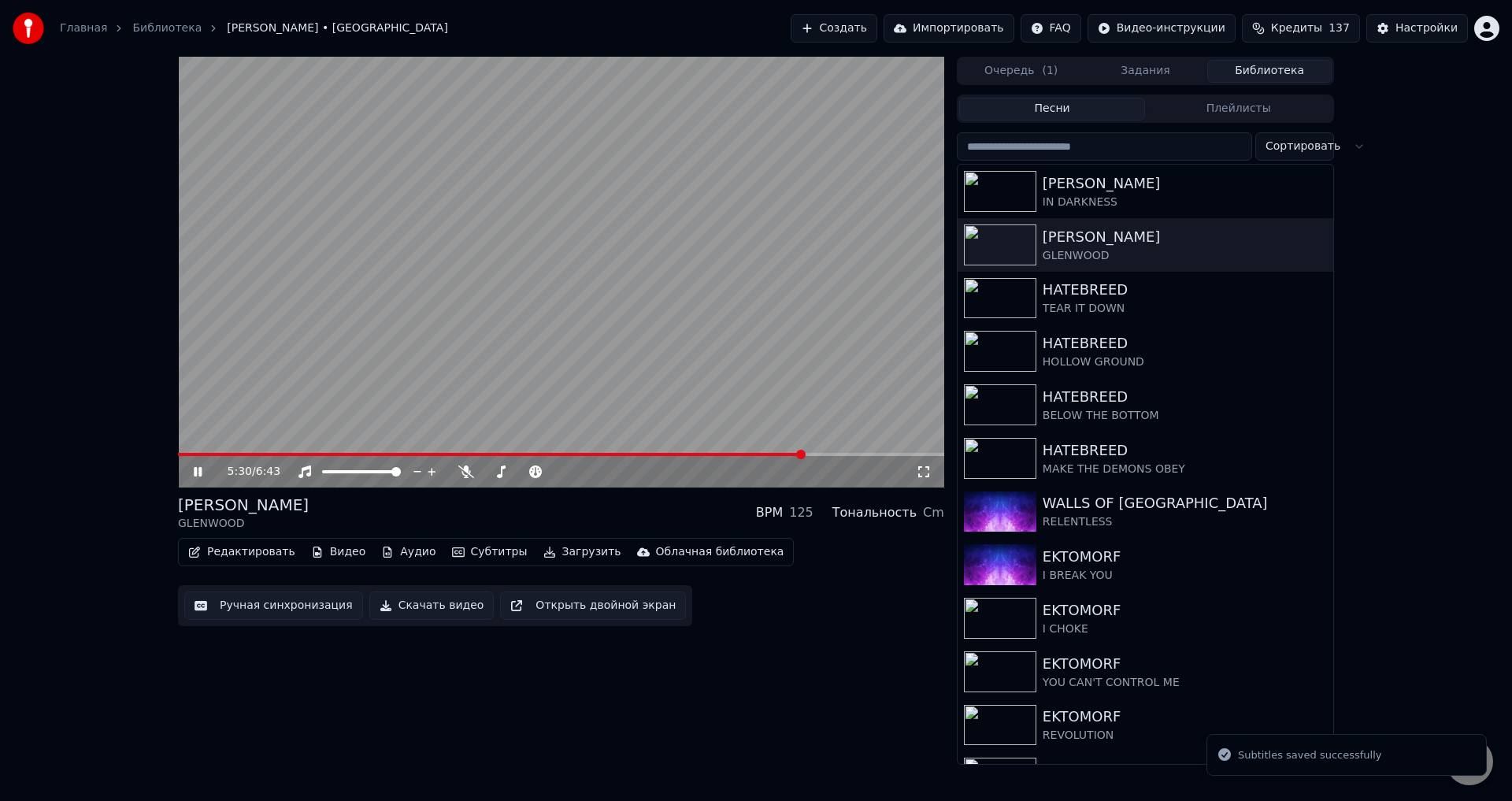
click at [805, 453] on span at bounding box center [561, 454] width 766 height 3
click at [730, 275] on video at bounding box center [561, 271] width 766 height 431
click at [233, 546] on button "Редактировать" at bounding box center [241, 552] width 120 height 22
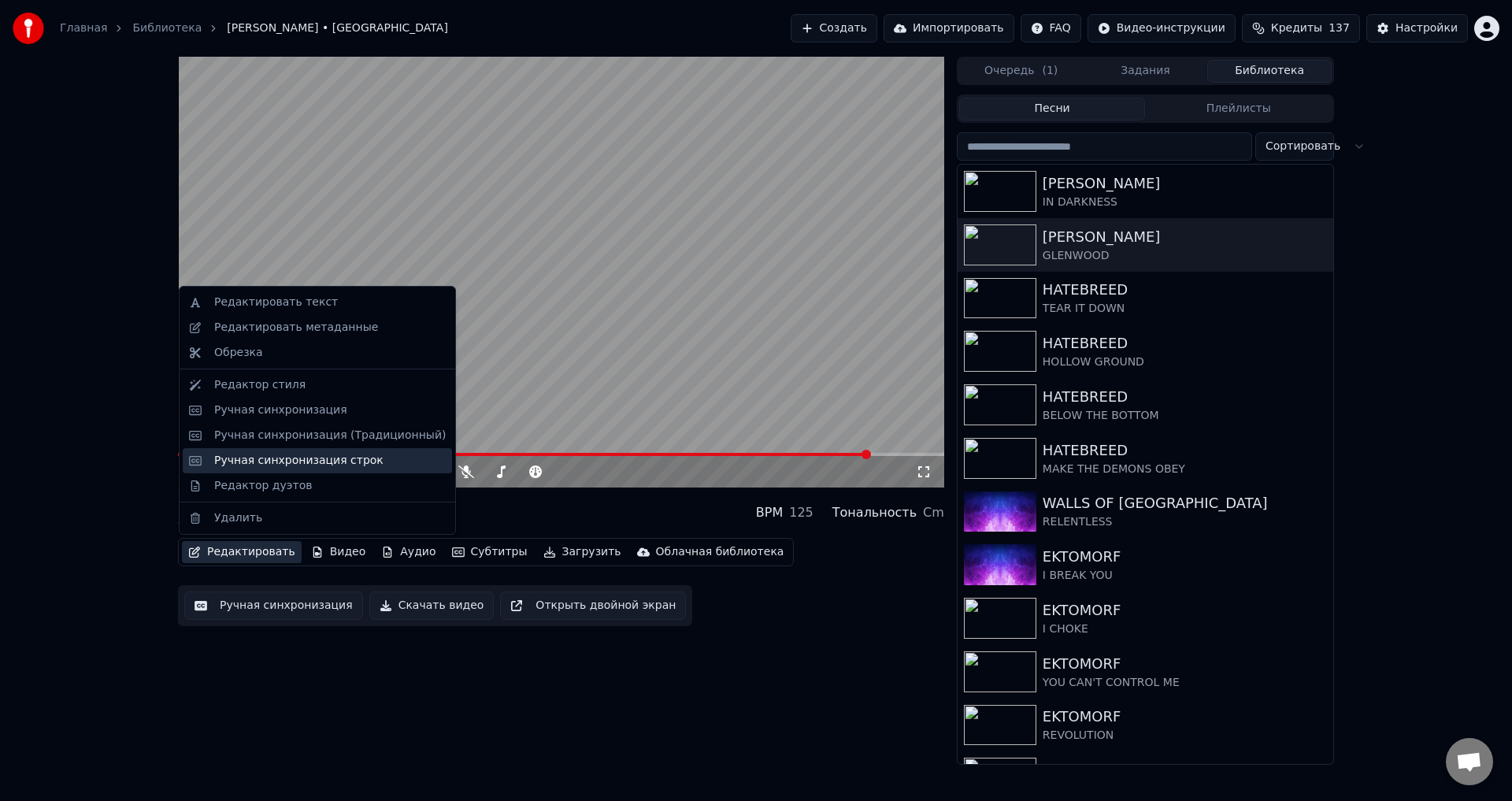
click at [295, 448] on div "Ручная синхронизация строк" at bounding box center [317, 460] width 269 height 25
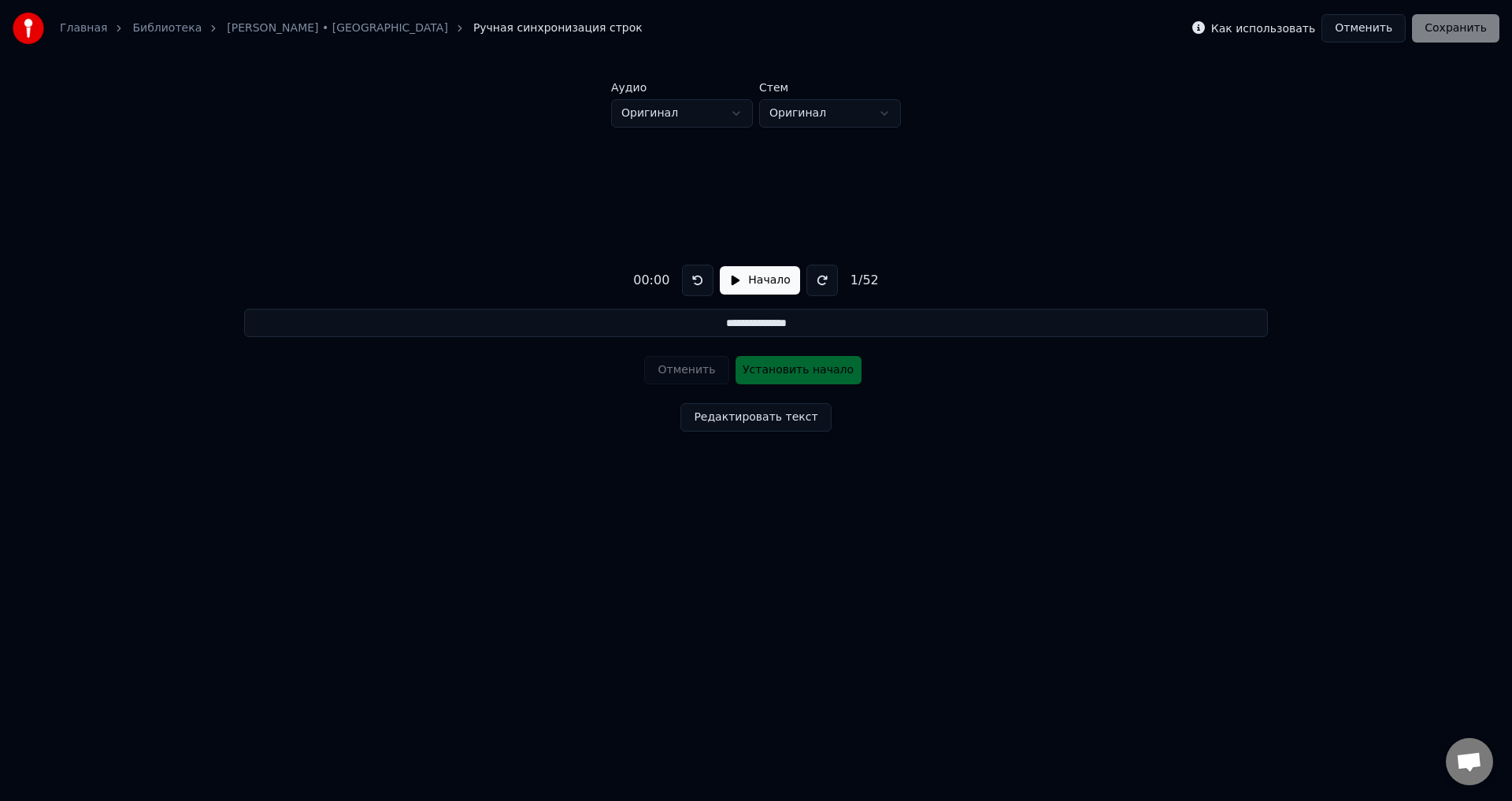
click at [1349, 31] on button "Отменить" at bounding box center [1364, 29] width 84 height 29
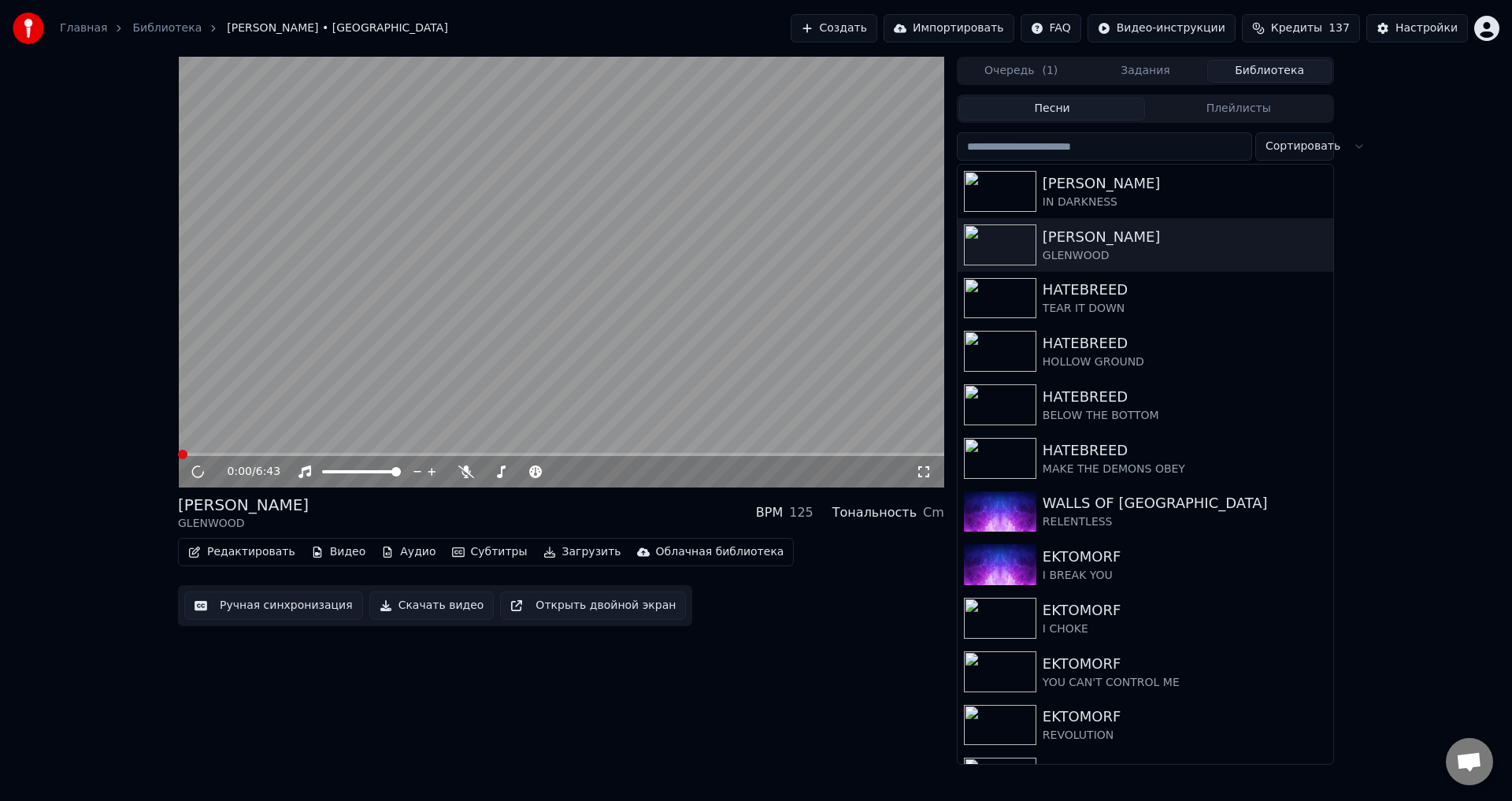
click at [236, 551] on button "Редактировать" at bounding box center [241, 552] width 120 height 22
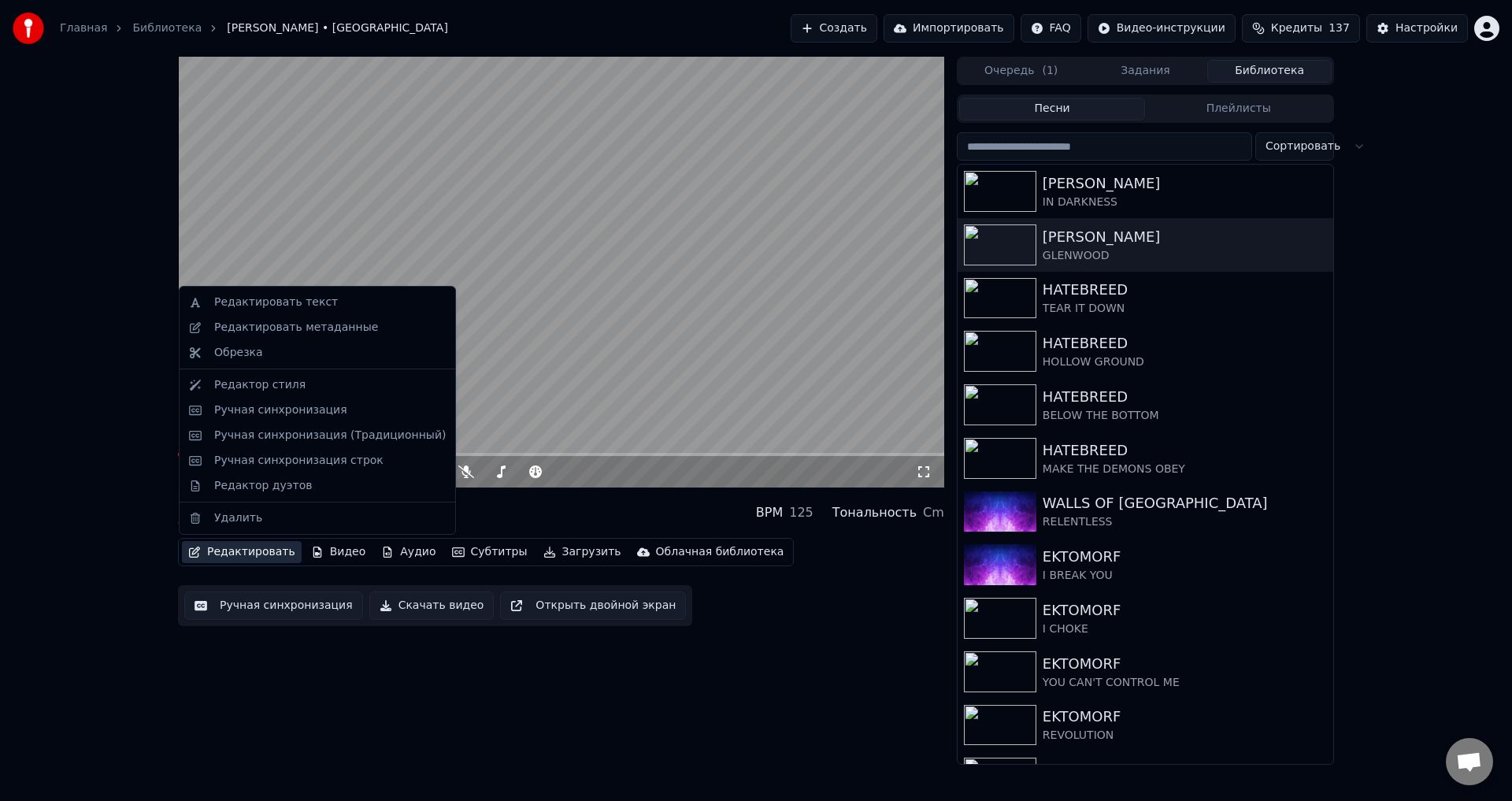
click at [97, 438] on div "0:00 / 6:43 [PERSON_NAME] GLENWOOD BPM 125 Тональность Cm Редактировать Видео А…" at bounding box center [756, 410] width 1512 height 708
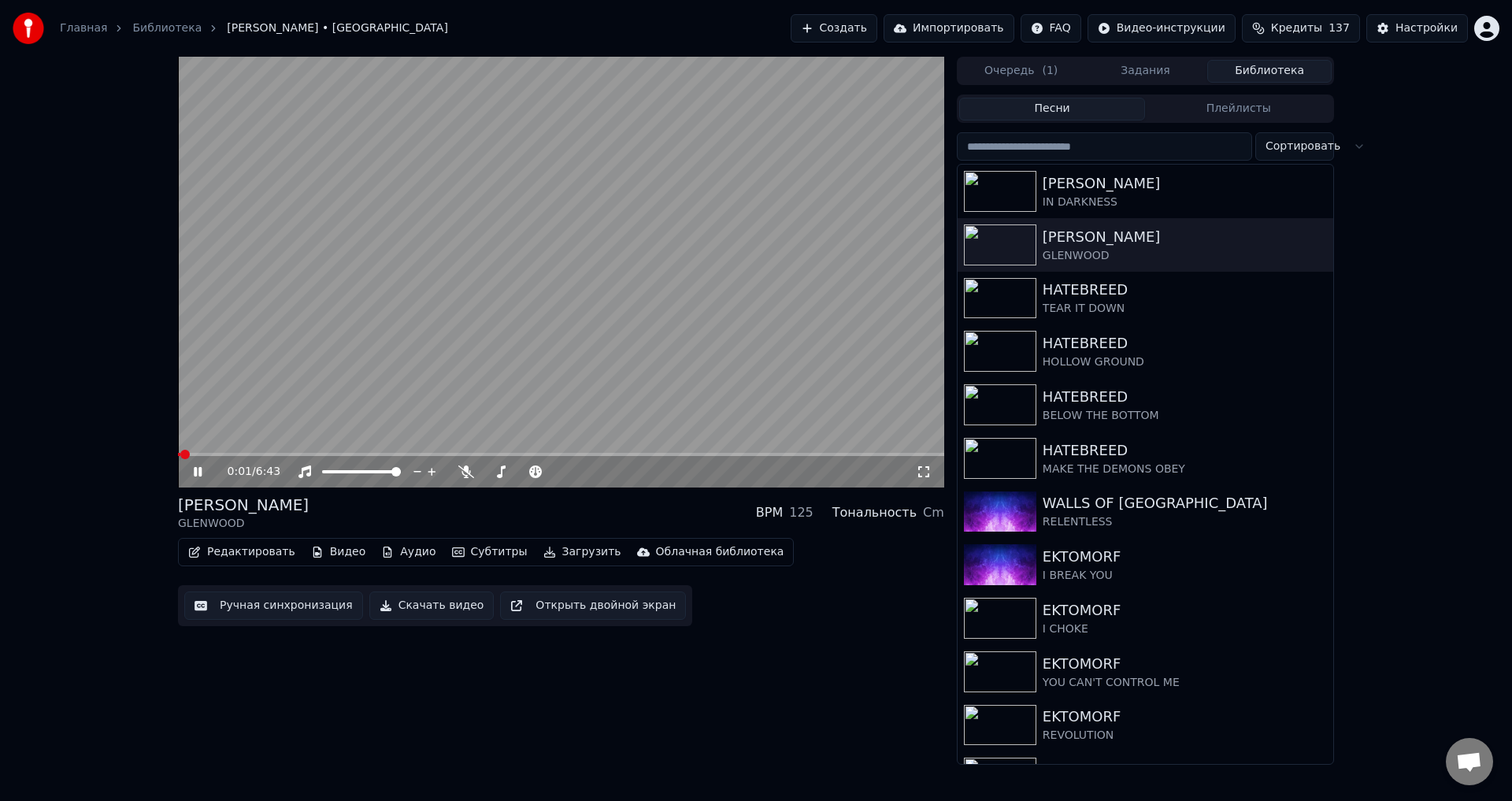
click at [192, 468] on icon at bounding box center [209, 472] width 37 height 13
click at [223, 546] on button "Редактировать" at bounding box center [241, 552] width 120 height 22
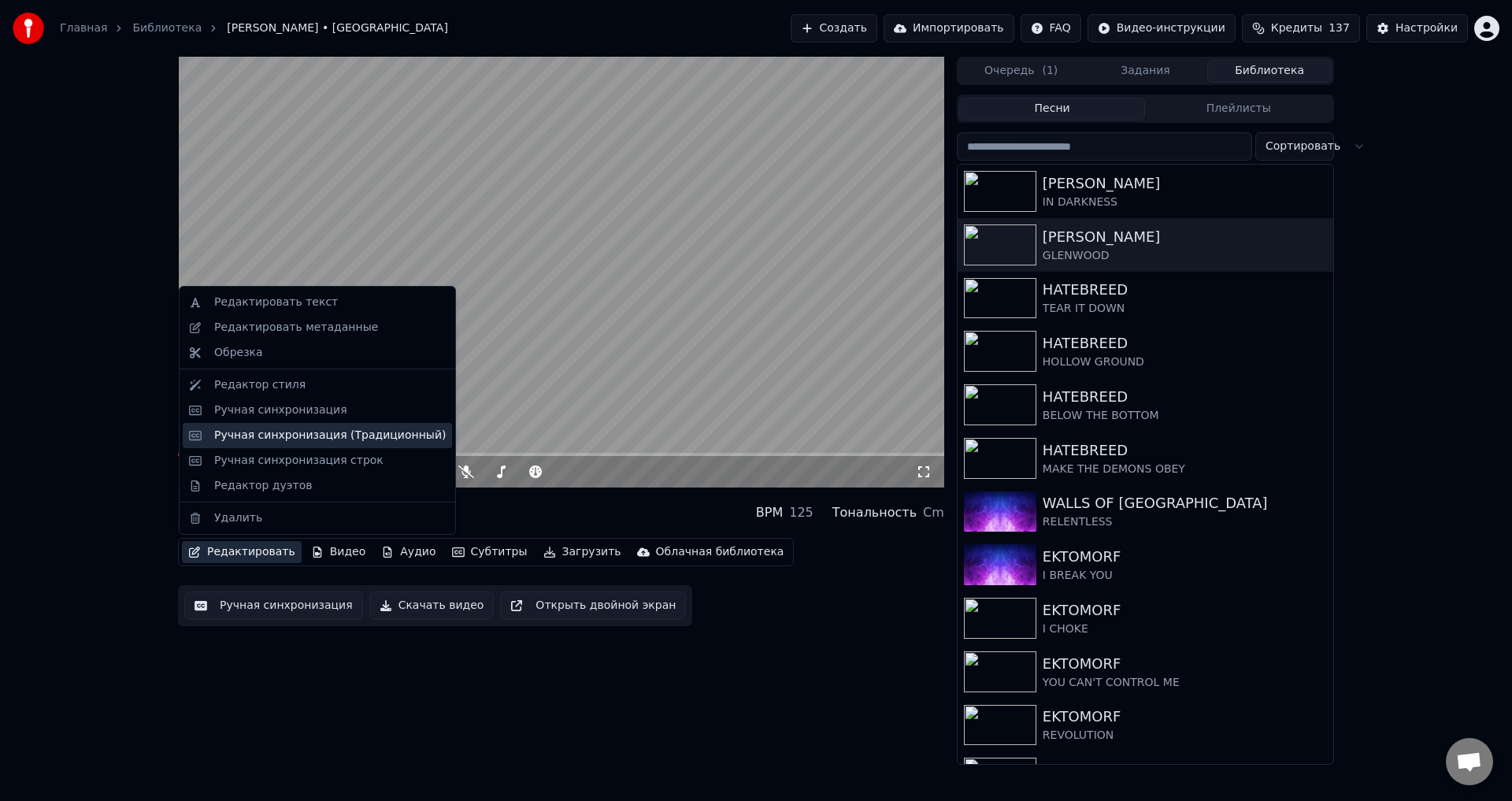
click at [353, 441] on div "Ручная синхронизация (Традиционный)" at bounding box center [330, 436] width 232 height 16
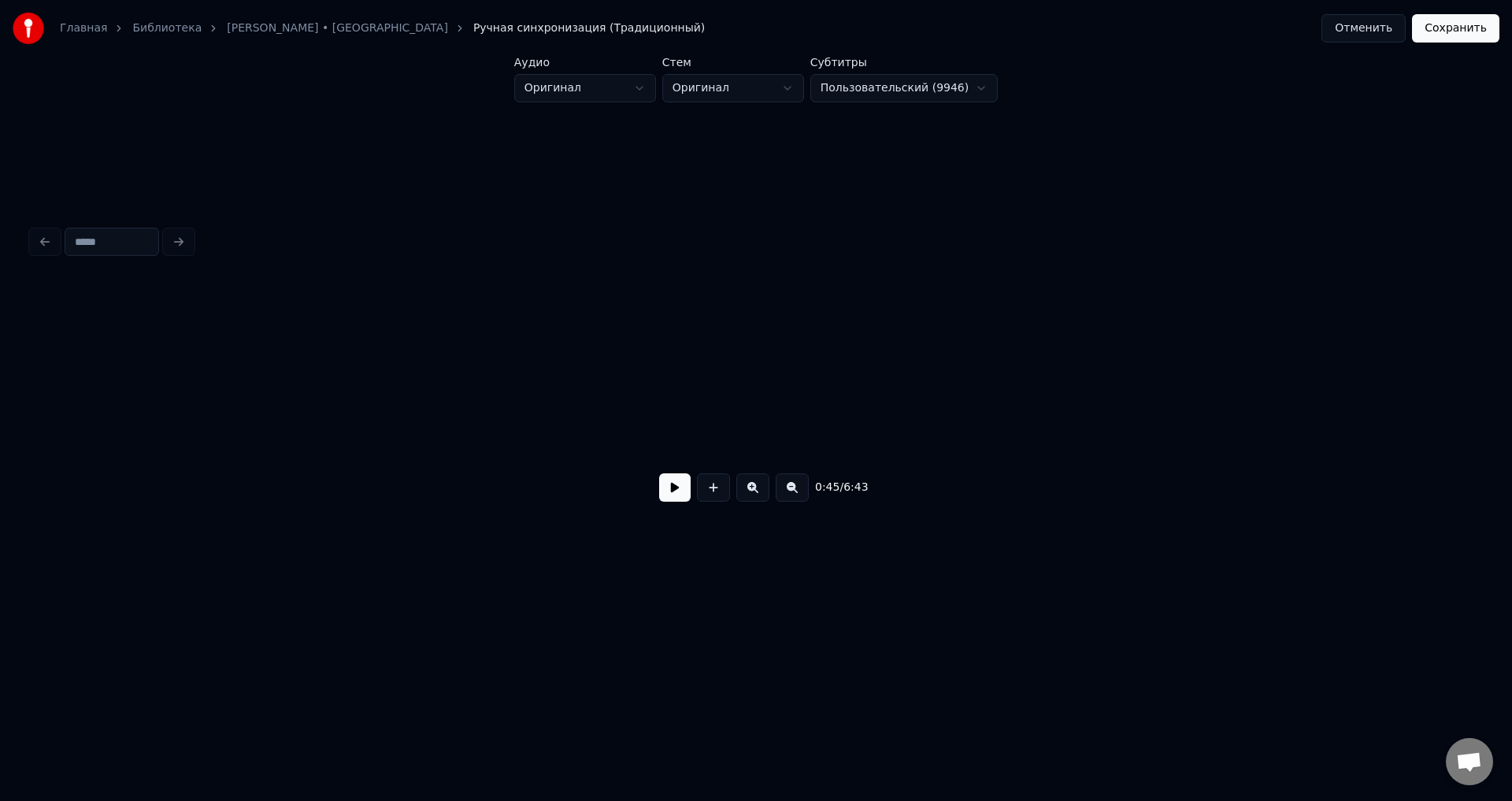
scroll to position [0, 1796]
click at [1109, 420] on div at bounding box center [565, 406] width 1447 height 101
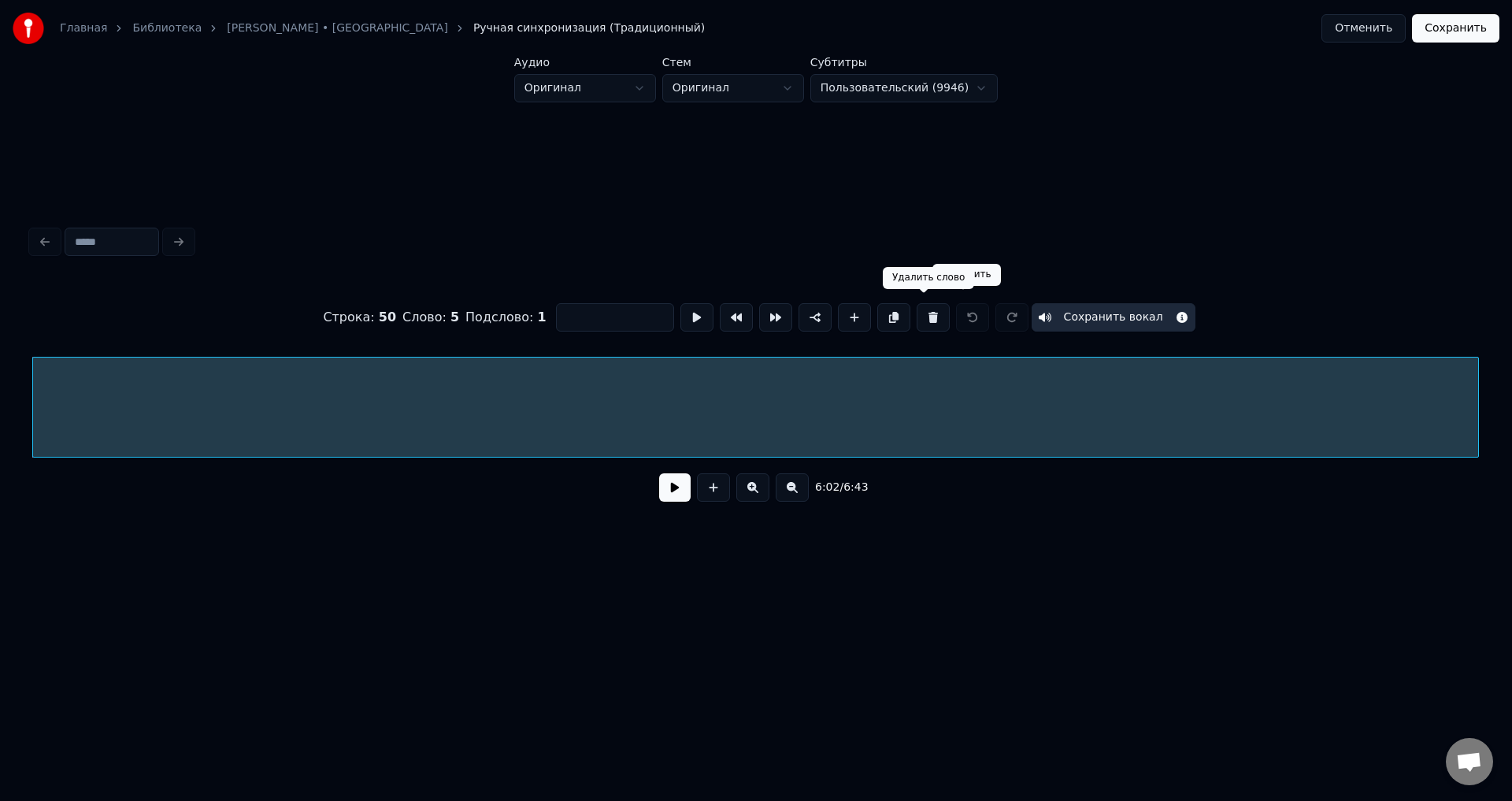
click at [918, 308] on button at bounding box center [934, 318] width 33 height 29
type input "***"
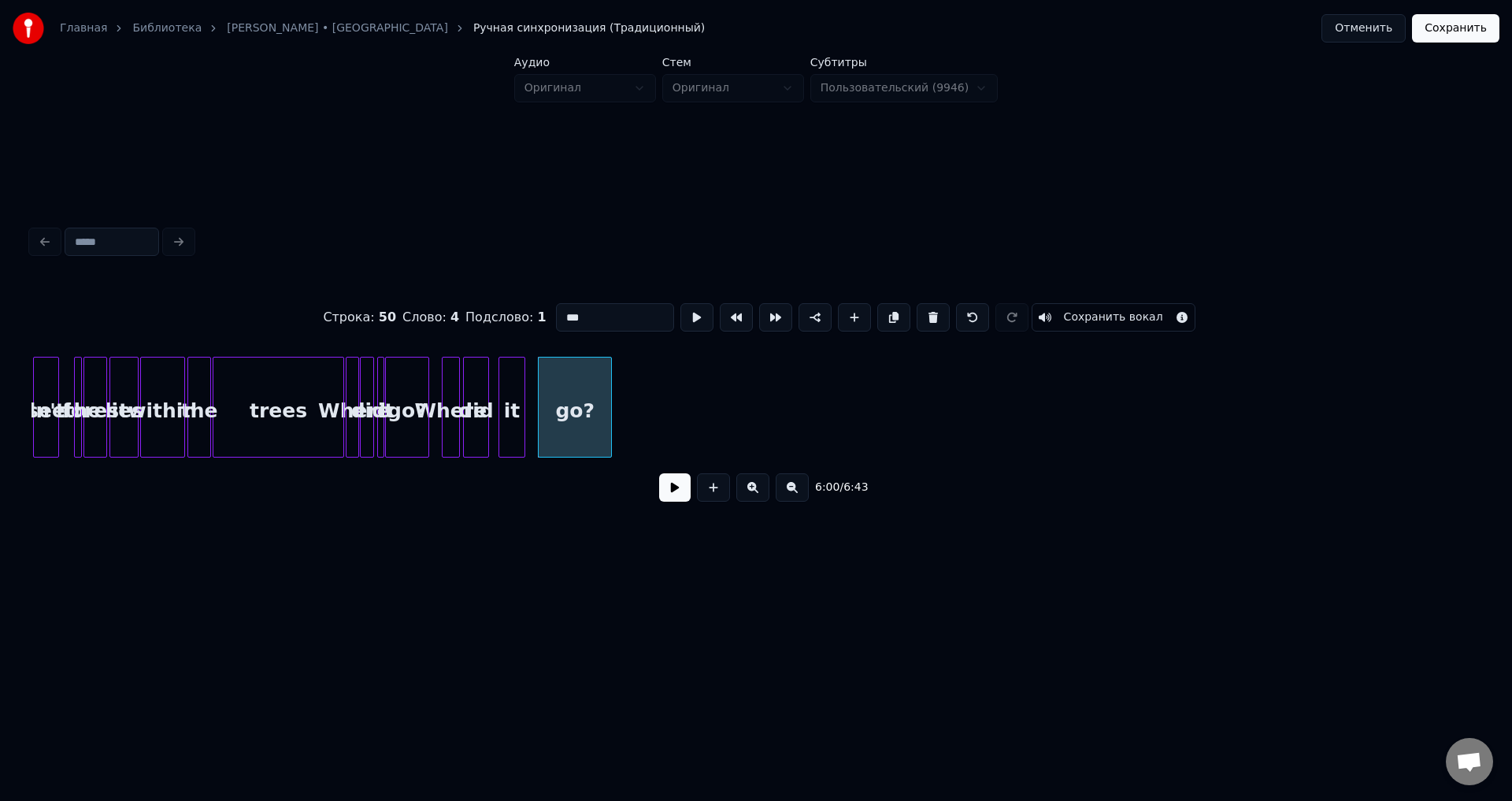
scroll to position [0, 13593]
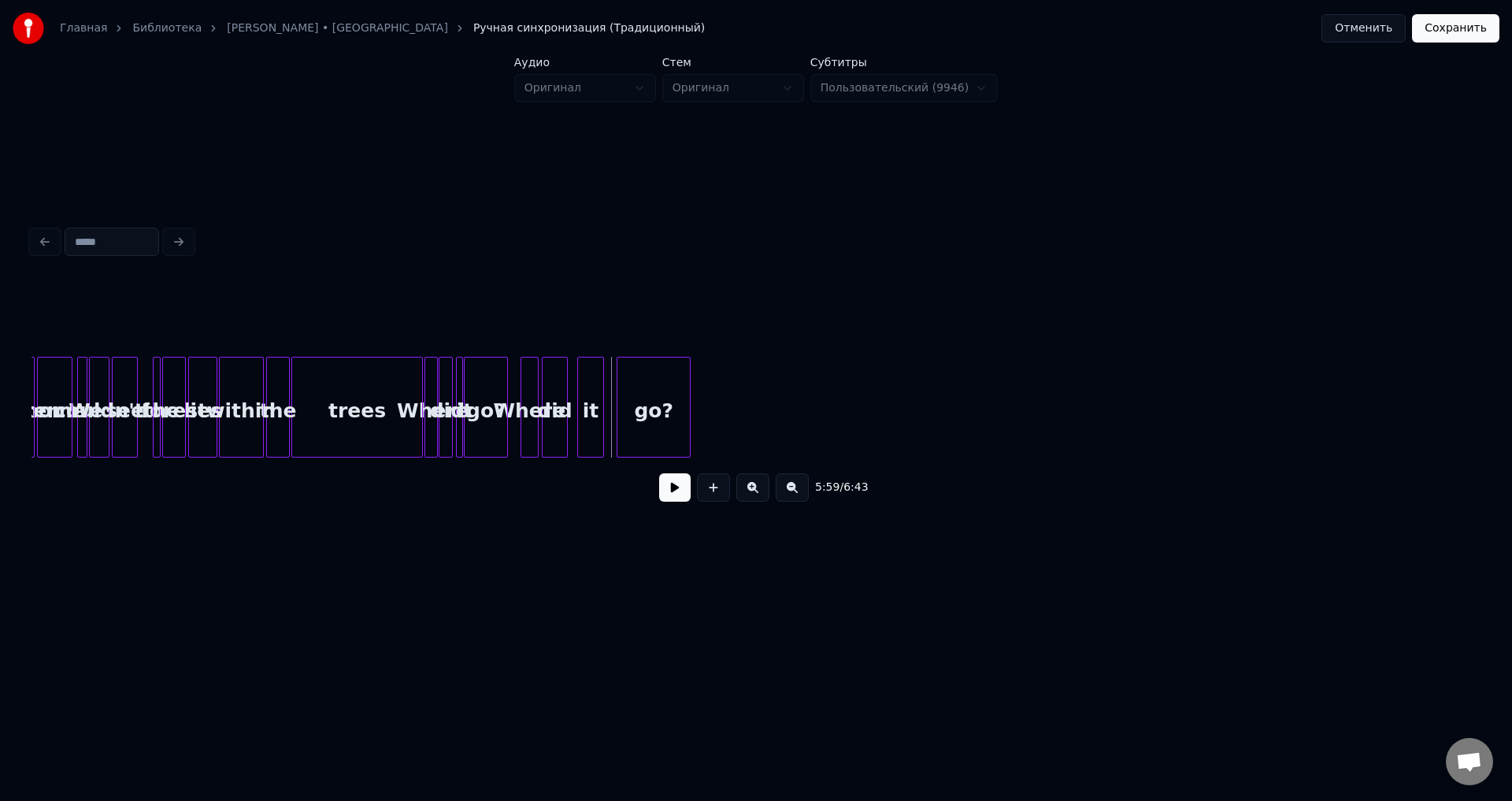
click at [665, 501] on button at bounding box center [675, 487] width 32 height 29
click at [677, 489] on button at bounding box center [675, 487] width 32 height 29
click at [758, 483] on button at bounding box center [753, 487] width 33 height 29
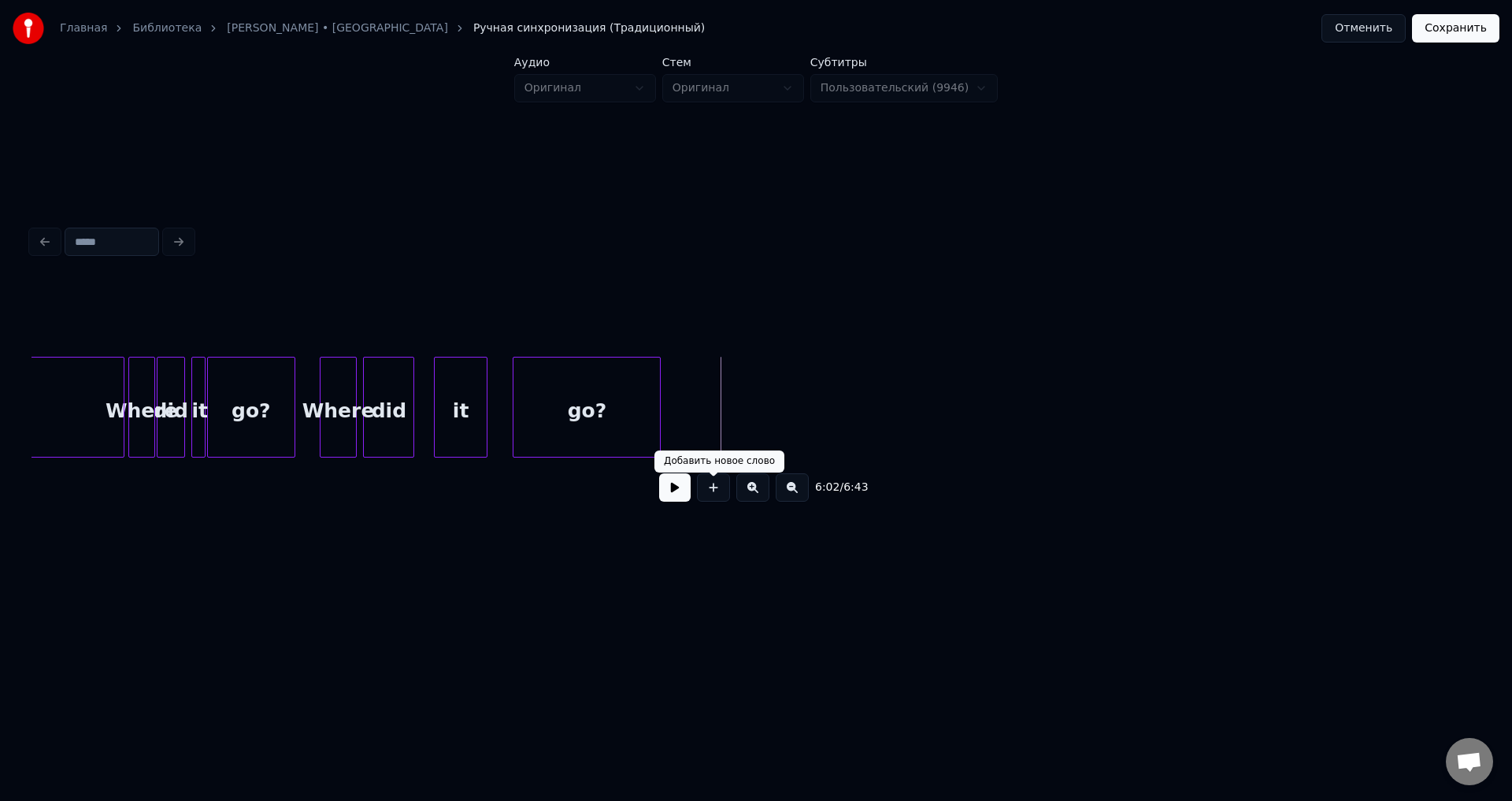
click at [716, 487] on button at bounding box center [714, 487] width 33 height 29
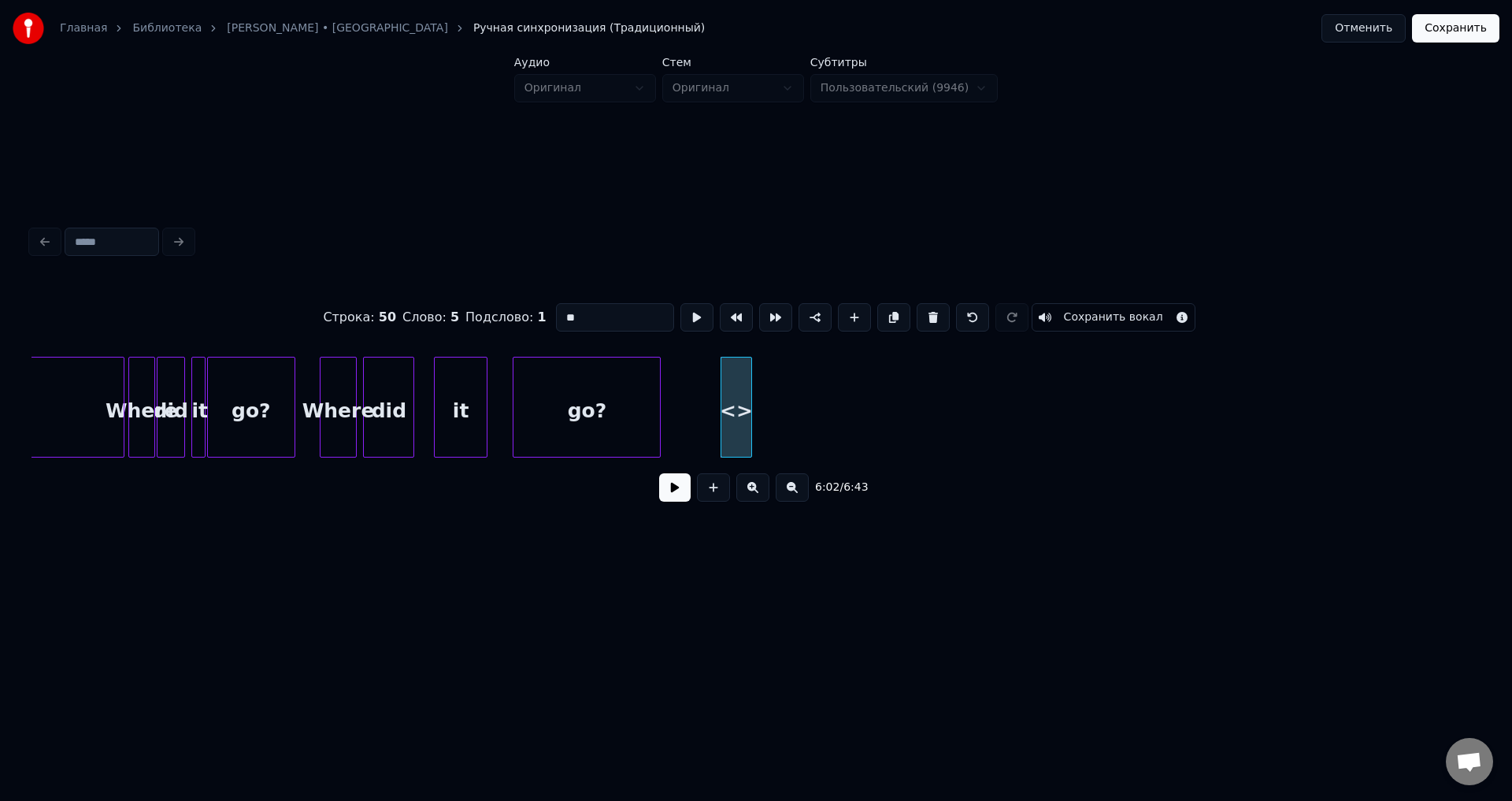
drag, startPoint x: 627, startPoint y: 314, endPoint x: 549, endPoint y: 314, distance: 78.0
click at [556, 314] on input "**" at bounding box center [615, 318] width 118 height 29
click at [793, 486] on button at bounding box center [793, 487] width 33 height 29
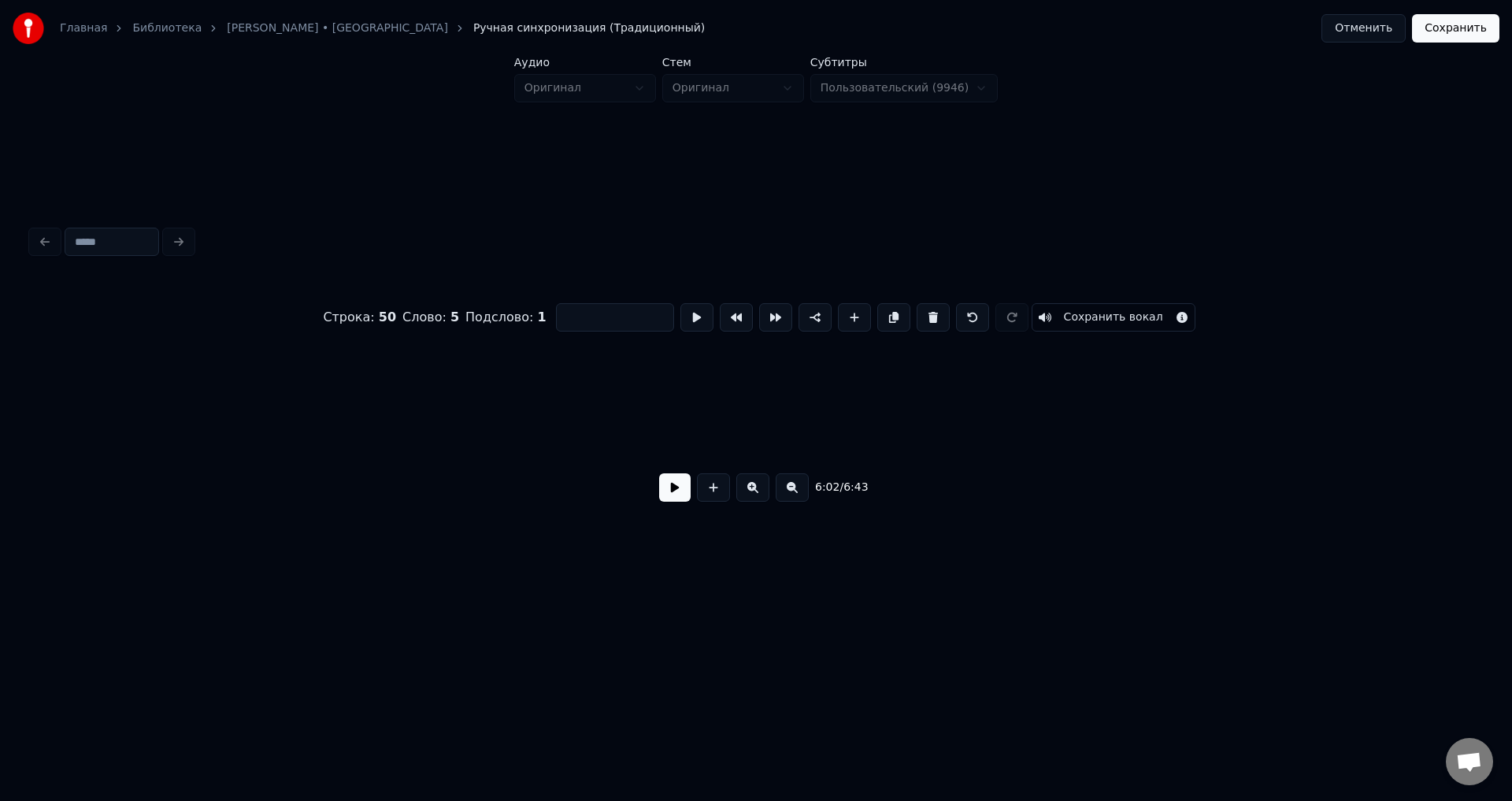
scroll to position [0, 13592]
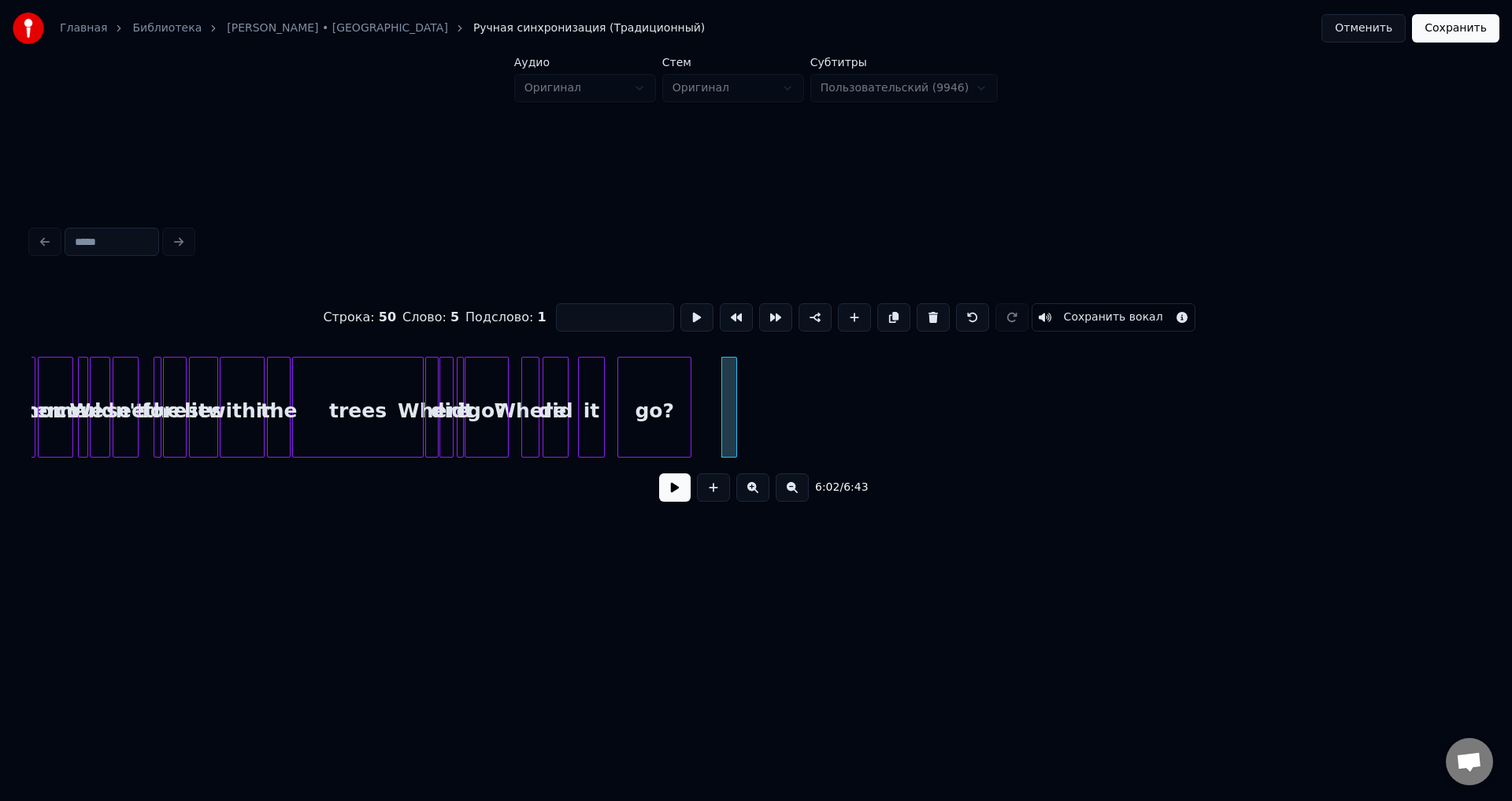
click at [793, 486] on button at bounding box center [793, 487] width 33 height 29
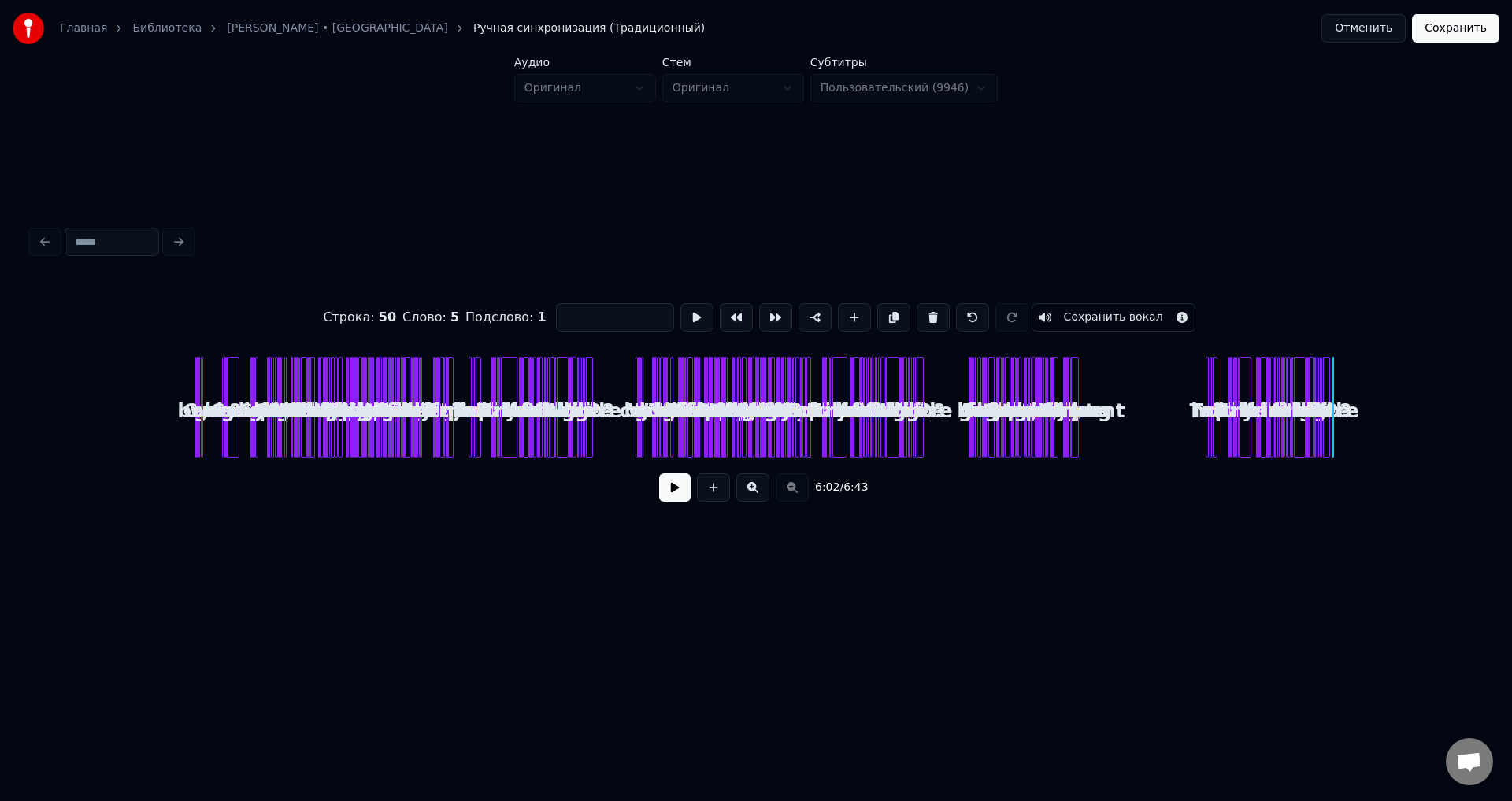
scroll to position [0, 0]
click at [755, 483] on button at bounding box center [753, 487] width 33 height 29
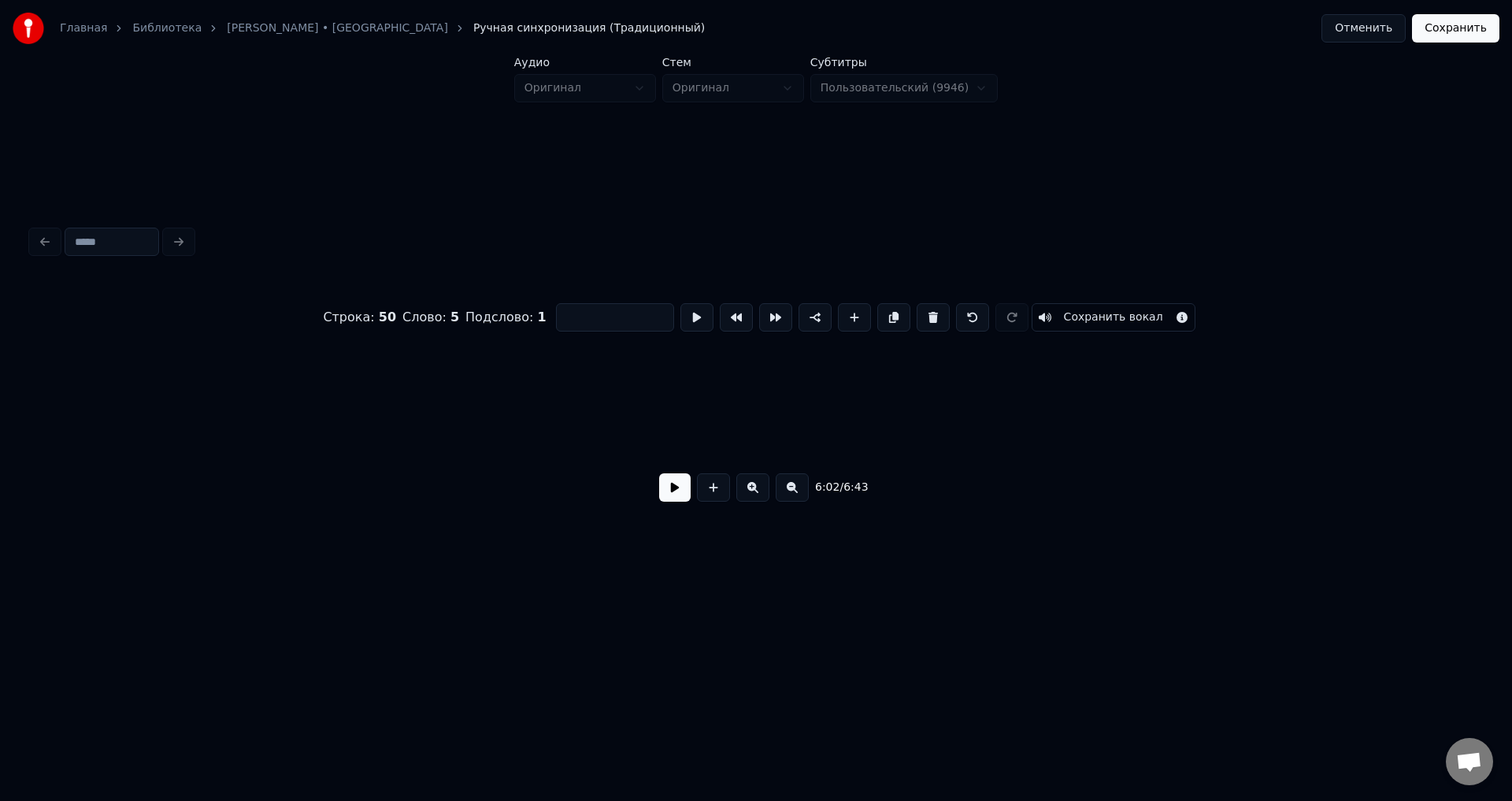
scroll to position [0, 12981]
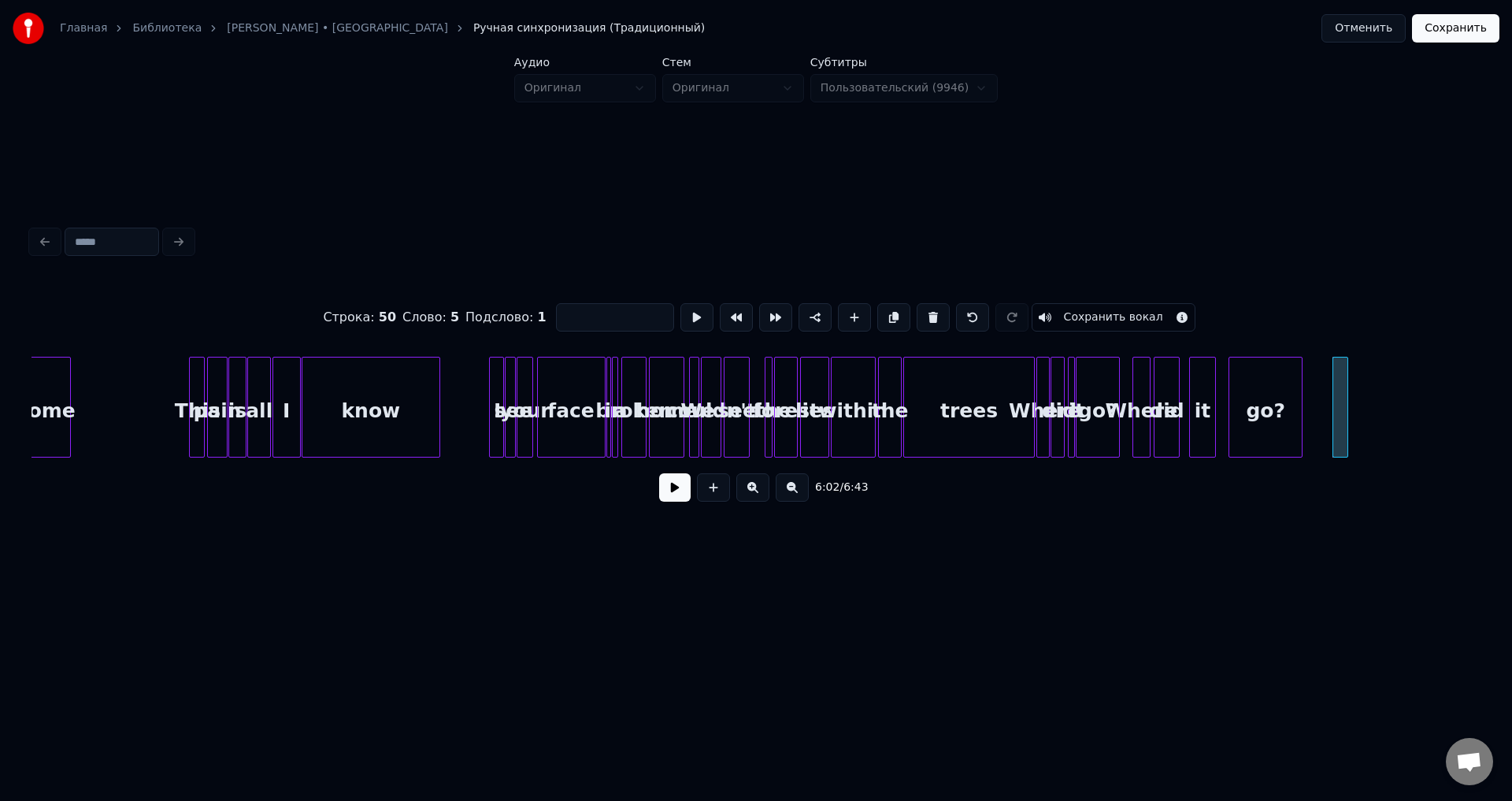
drag, startPoint x: 1265, startPoint y: 464, endPoint x: 1304, endPoint y: 458, distance: 39.5
click at [1304, 458] on div "Строка : 50 Слово : 5 Подслово : 1 Сохранить вокал 6:02 / 6:43" at bounding box center [756, 398] width 1449 height 240
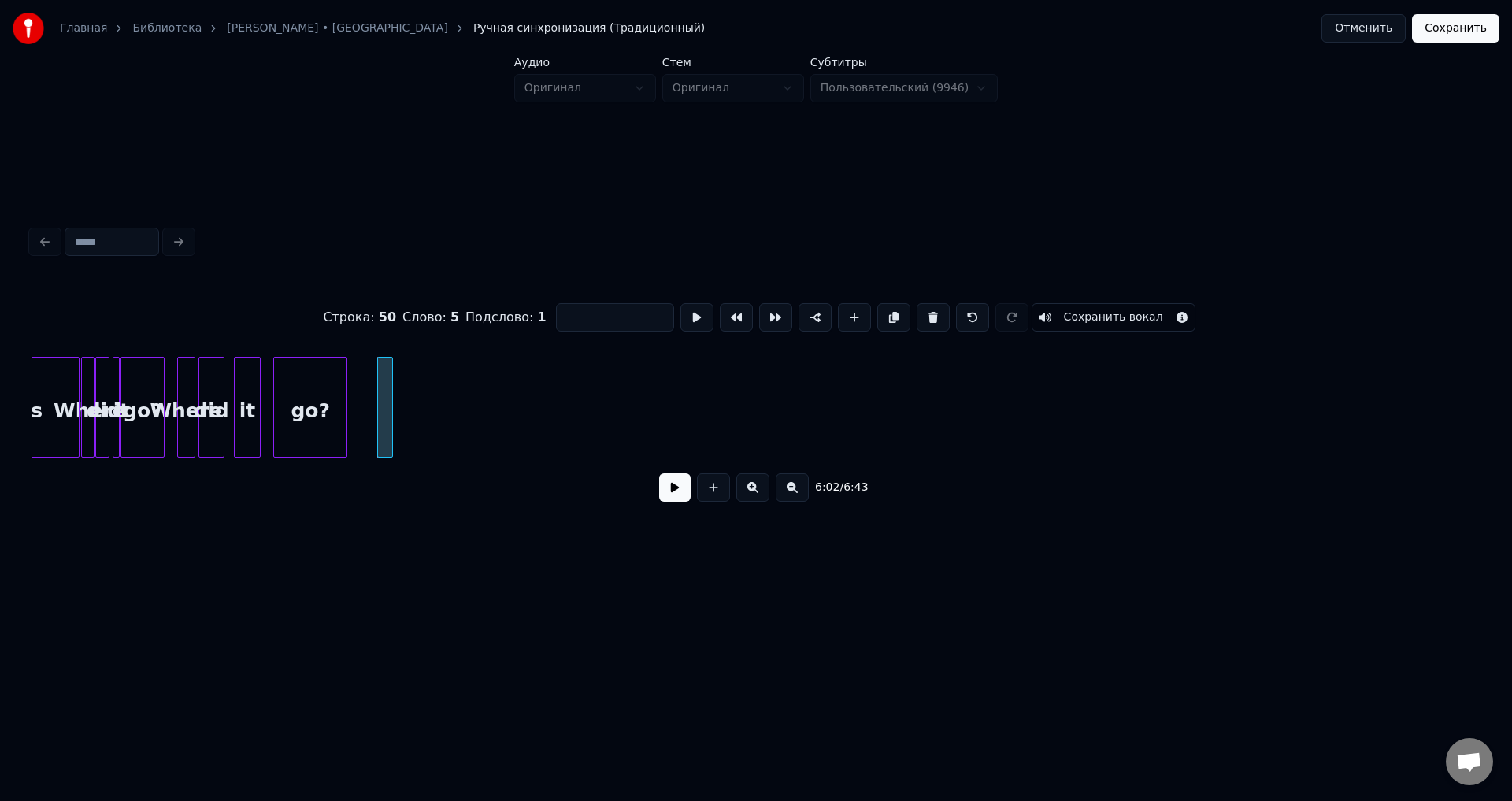
scroll to position [0, 13901]
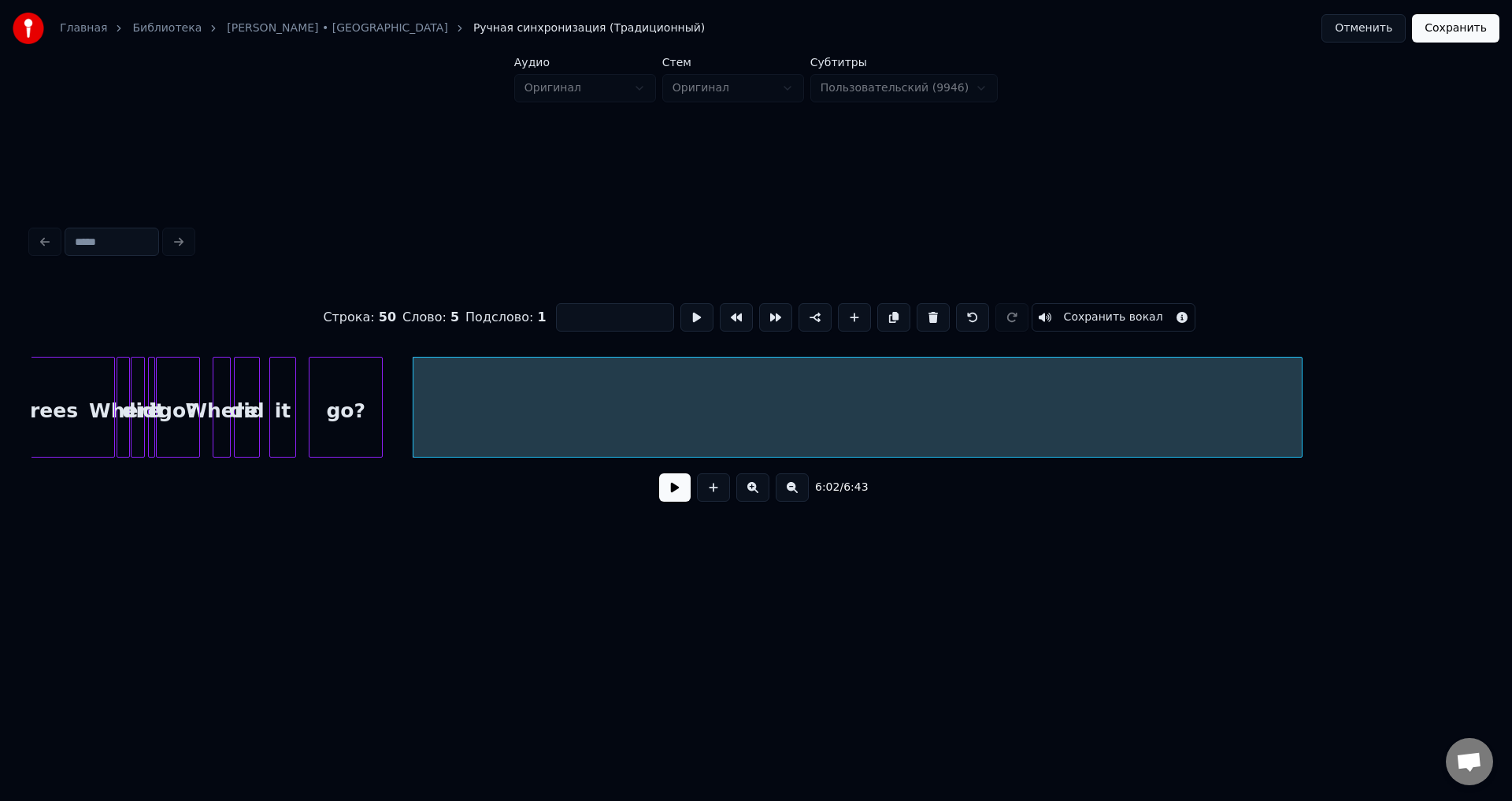
click at [1302, 399] on div at bounding box center [1300, 406] width 5 height 99
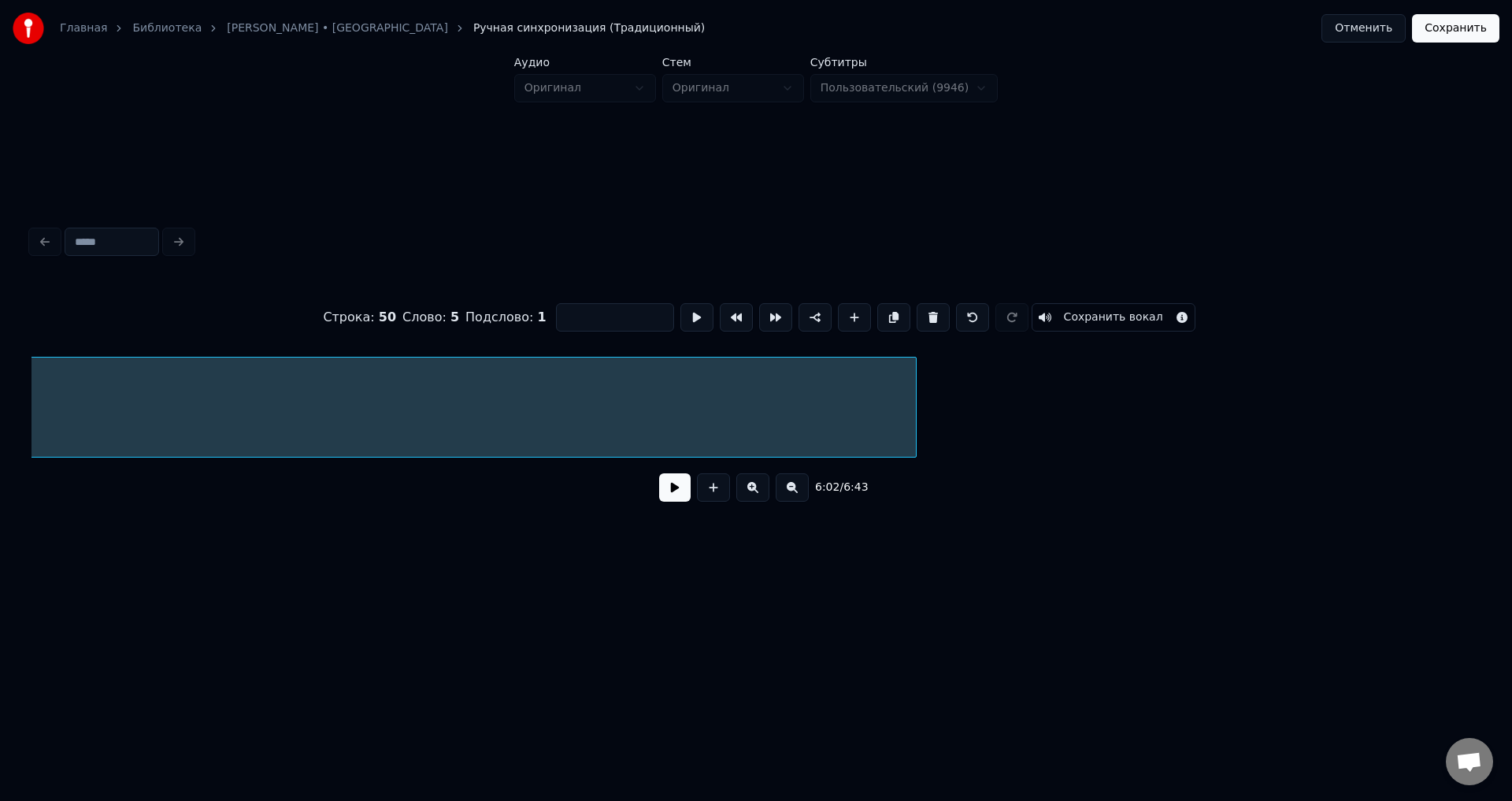
scroll to position [0, 14456]
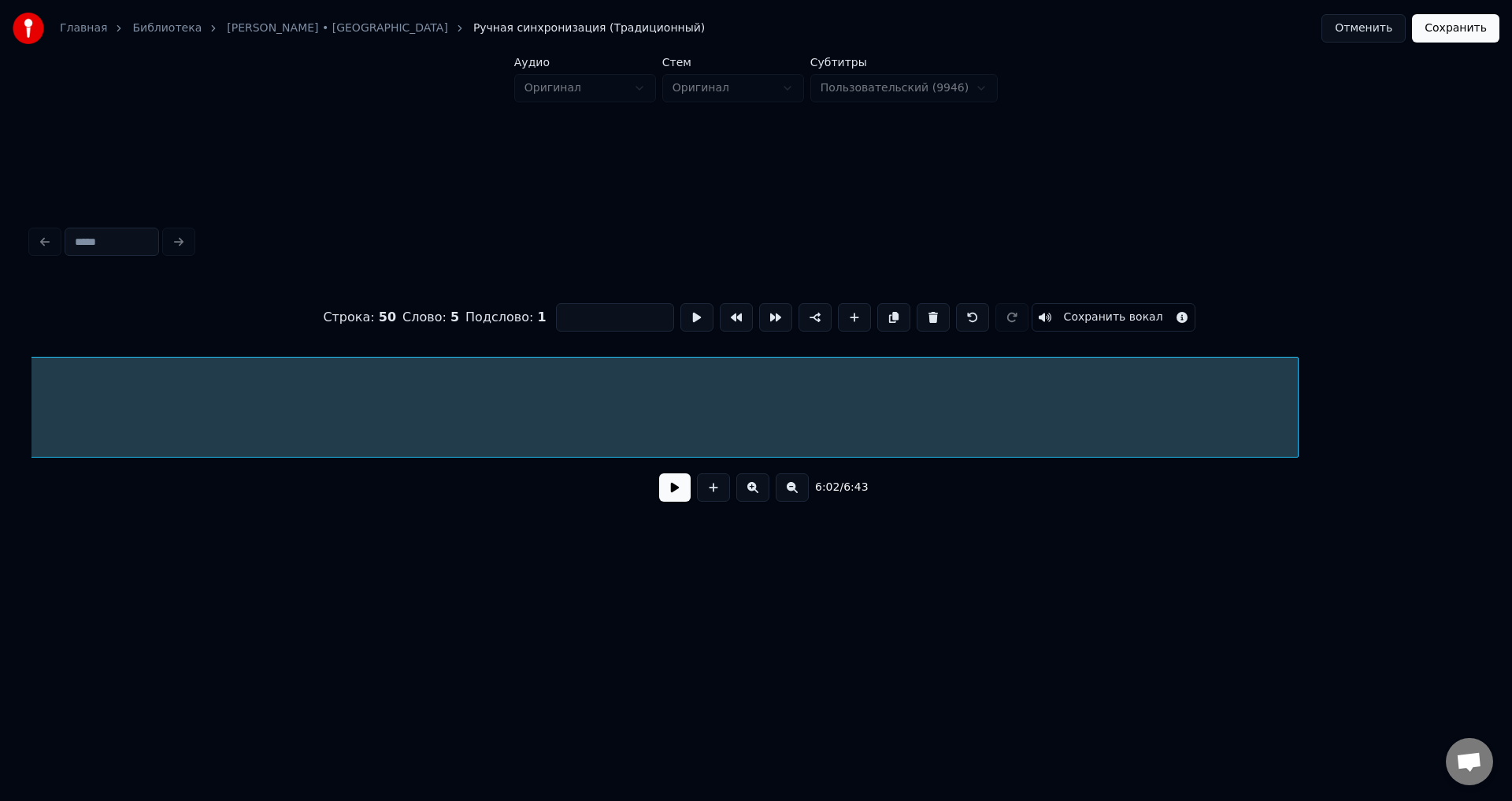
click at [1296, 410] on div at bounding box center [1296, 406] width 5 height 99
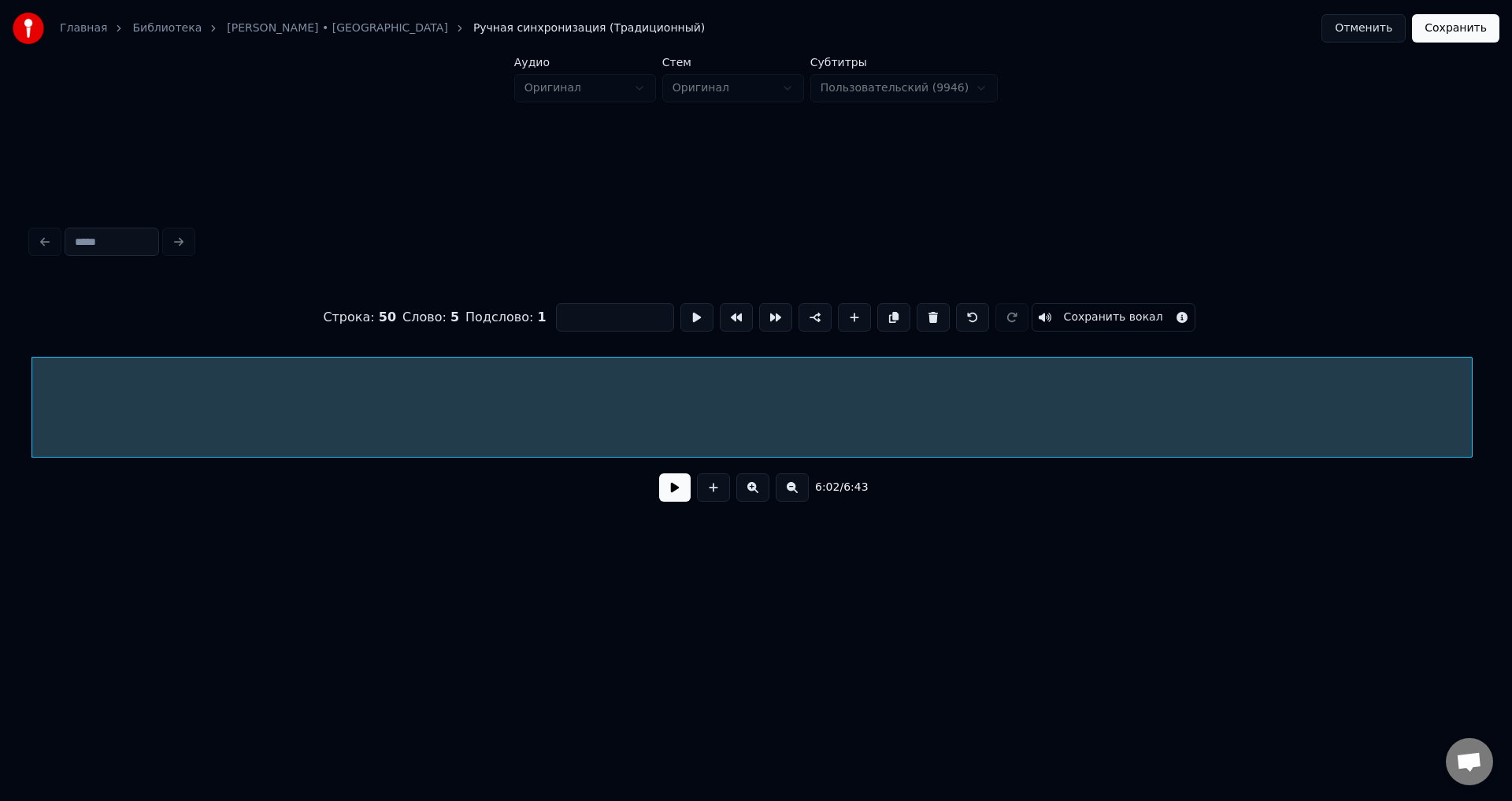
click at [1138, 316] on button "Сохранить вокал" at bounding box center [1113, 318] width 164 height 29
click at [1441, 25] on button "Сохранить" at bounding box center [1456, 29] width 87 height 29
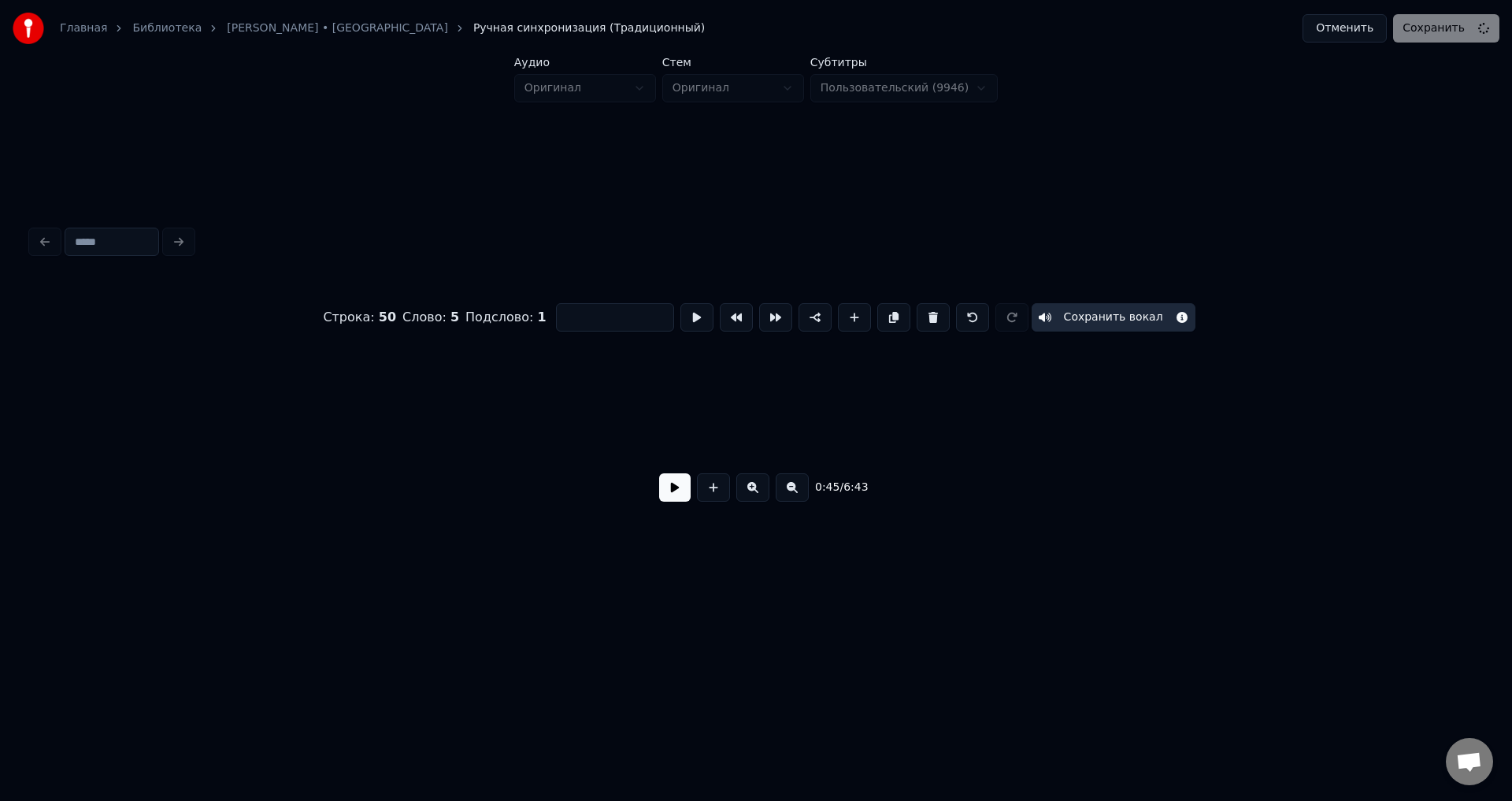
scroll to position [0, 1796]
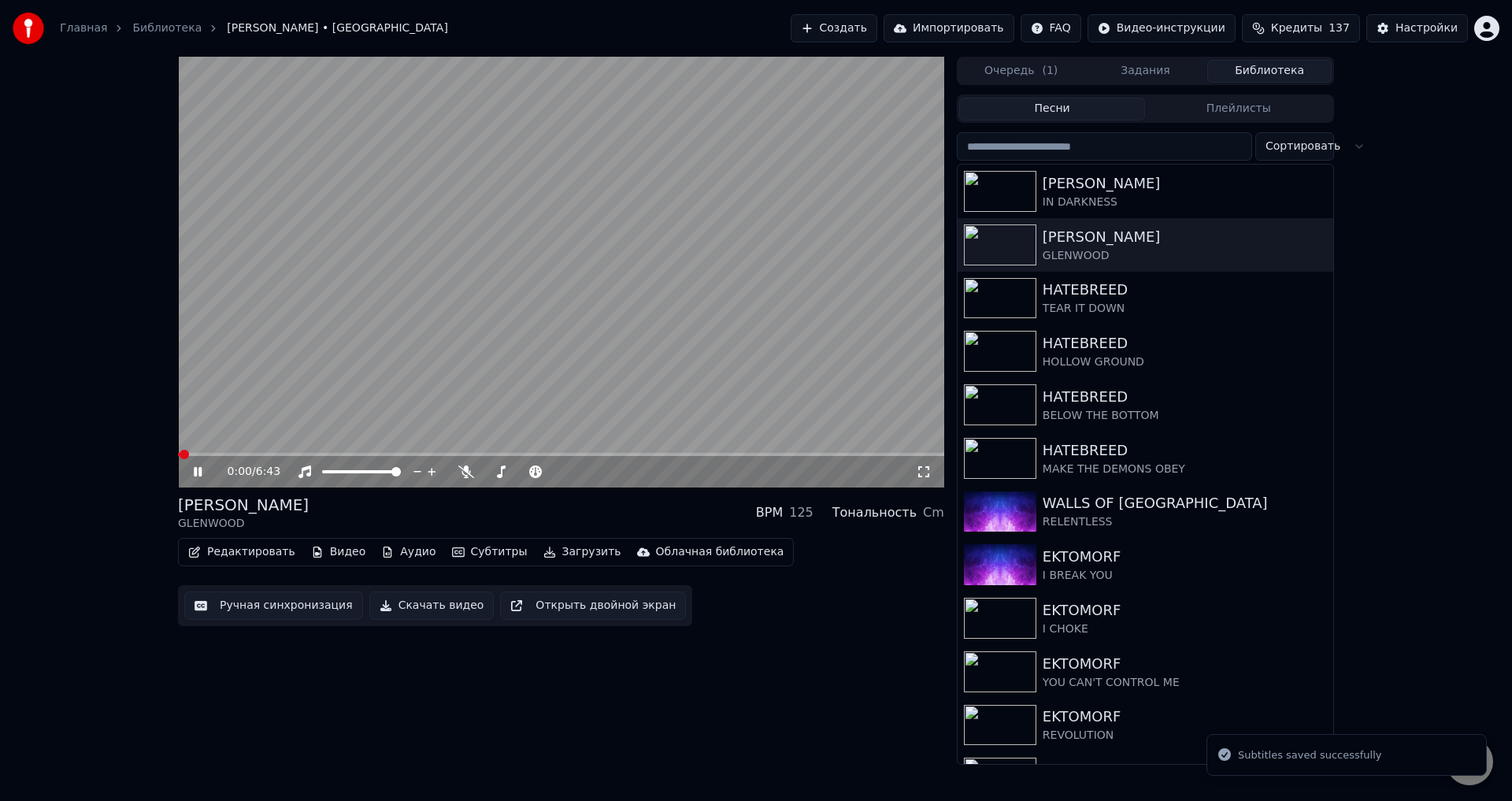
click at [920, 472] on icon at bounding box center [924, 472] width 16 height 13
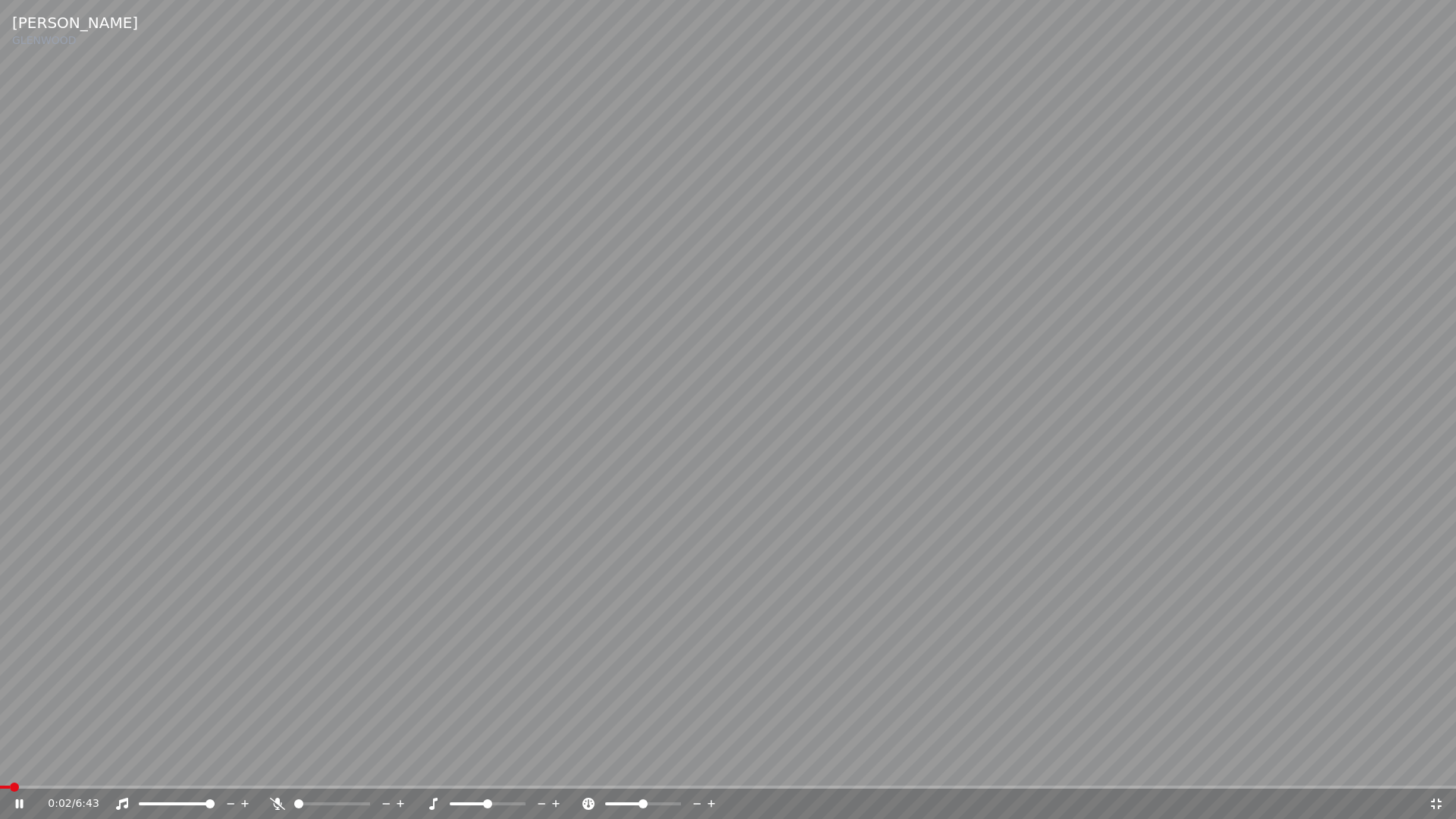
click at [1263, 771] on span at bounding box center [728, 788] width 1456 height 3
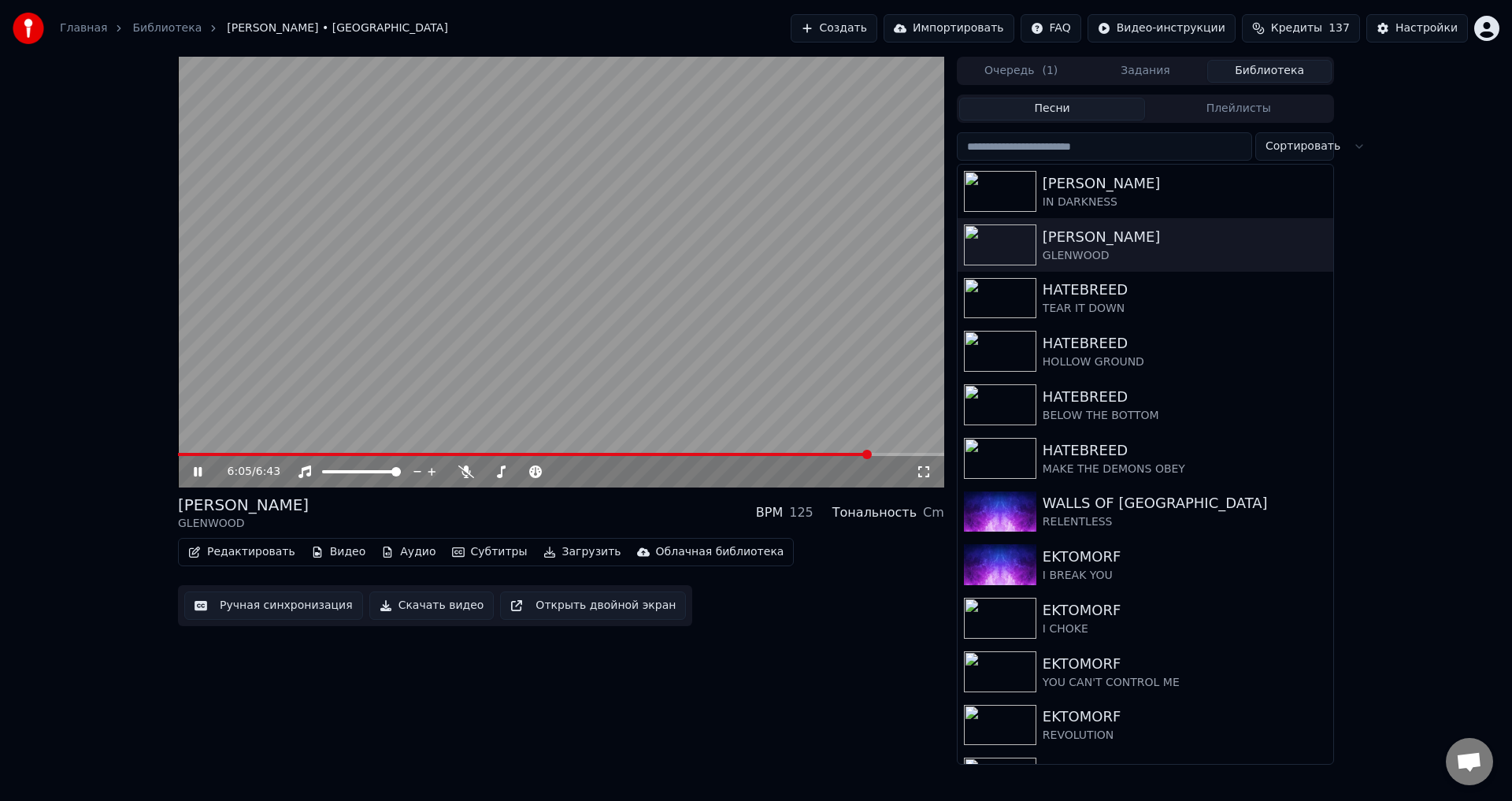
click at [634, 269] on video at bounding box center [561, 271] width 766 height 431
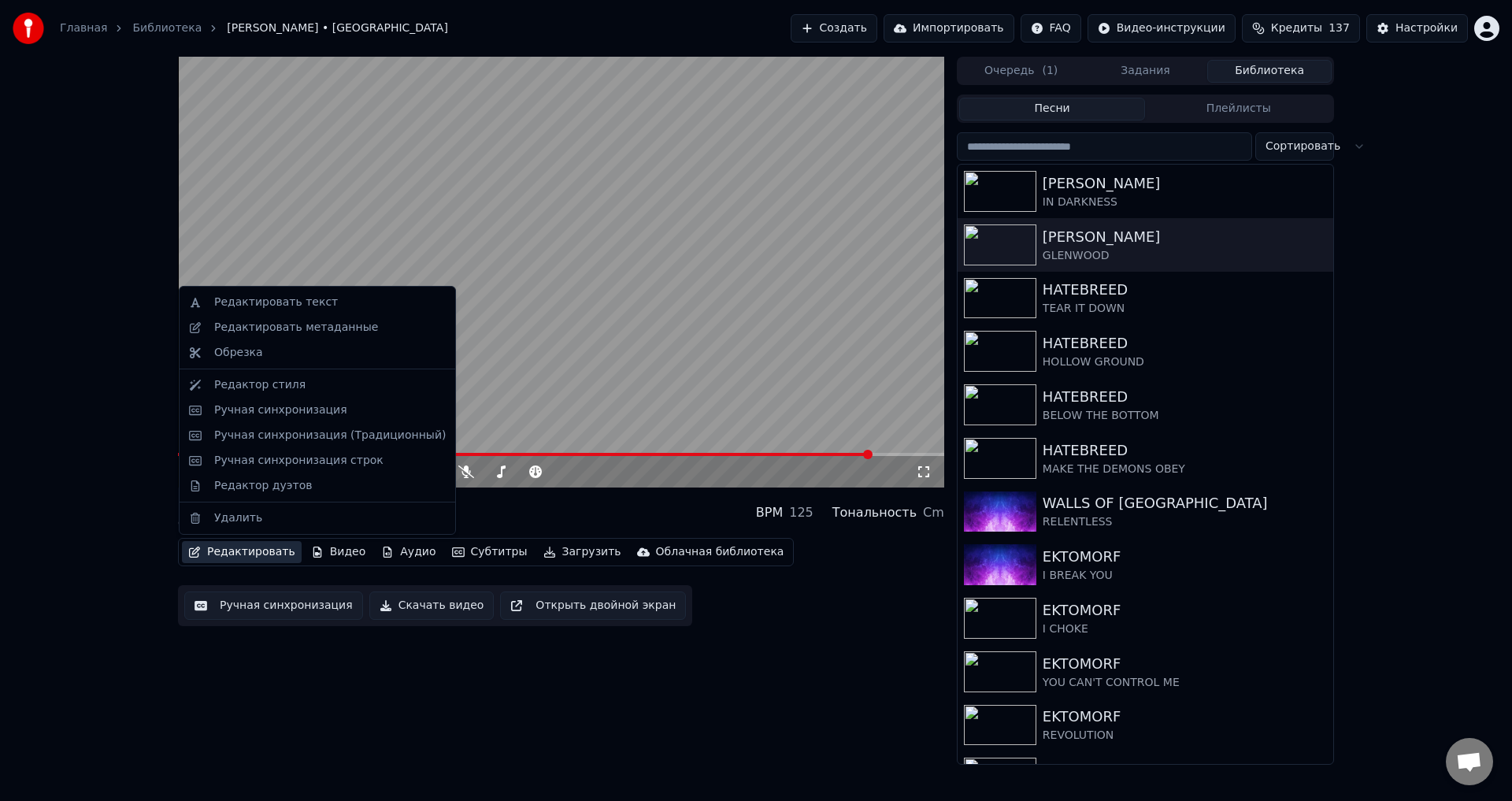
click at [245, 553] on button "Редактировать" at bounding box center [241, 552] width 120 height 22
click at [330, 429] on div "Ручная синхронизация (Традиционный)" at bounding box center [330, 436] width 232 height 16
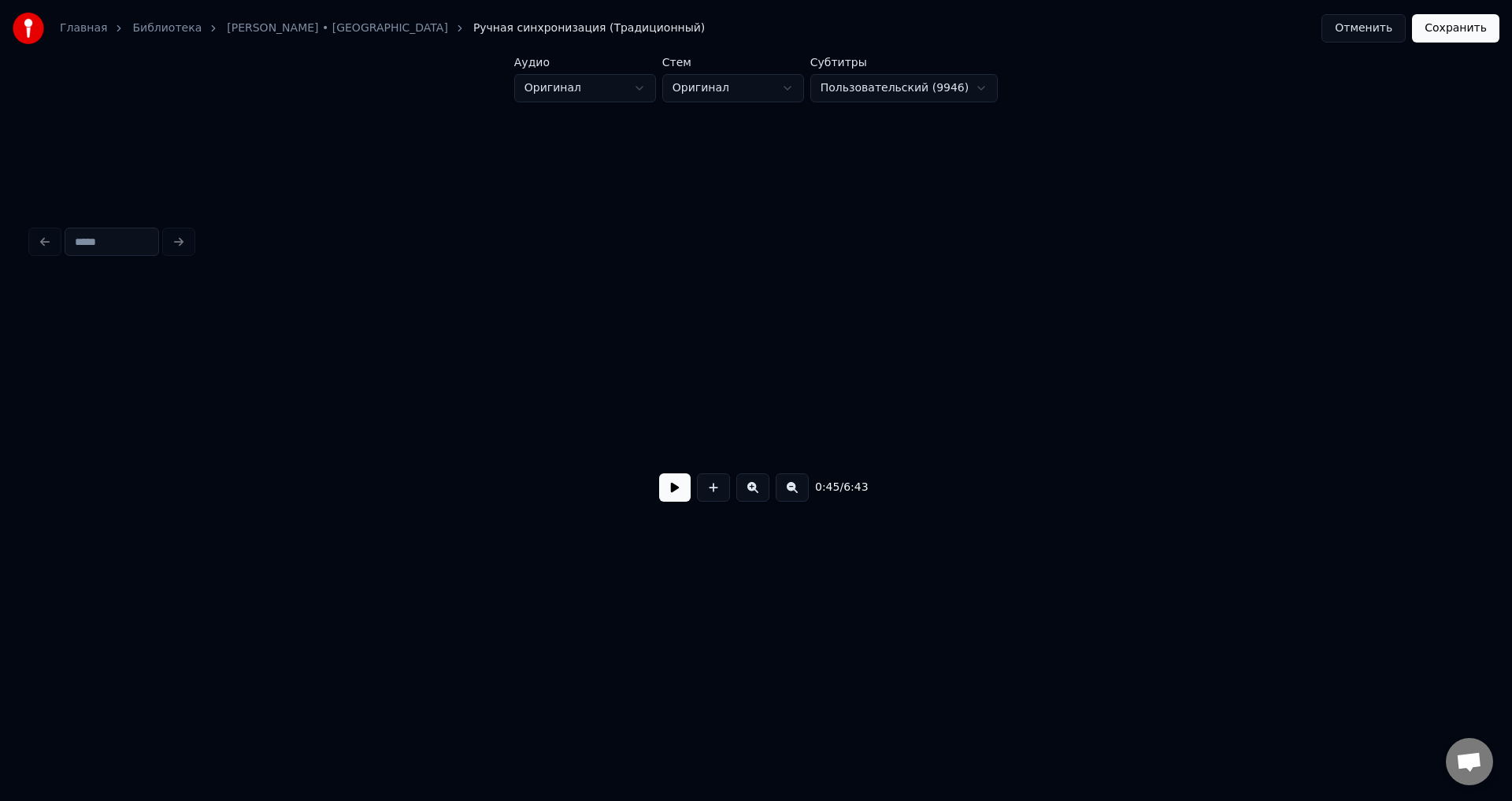
scroll to position [0, 1796]
click at [1194, 419] on div at bounding box center [595, 406] width 1441 height 101
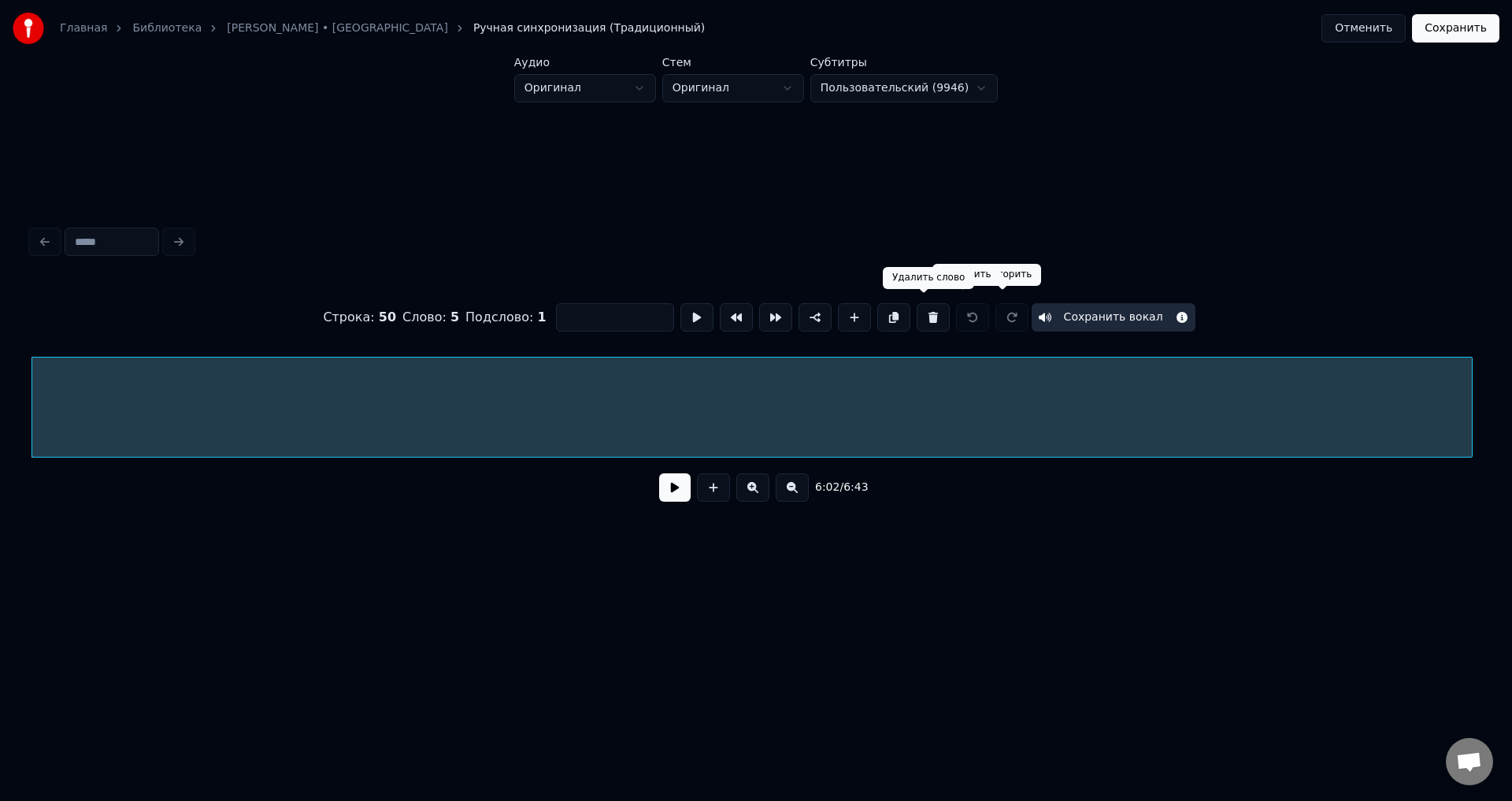
click at [917, 314] on button at bounding box center [934, 318] width 33 height 29
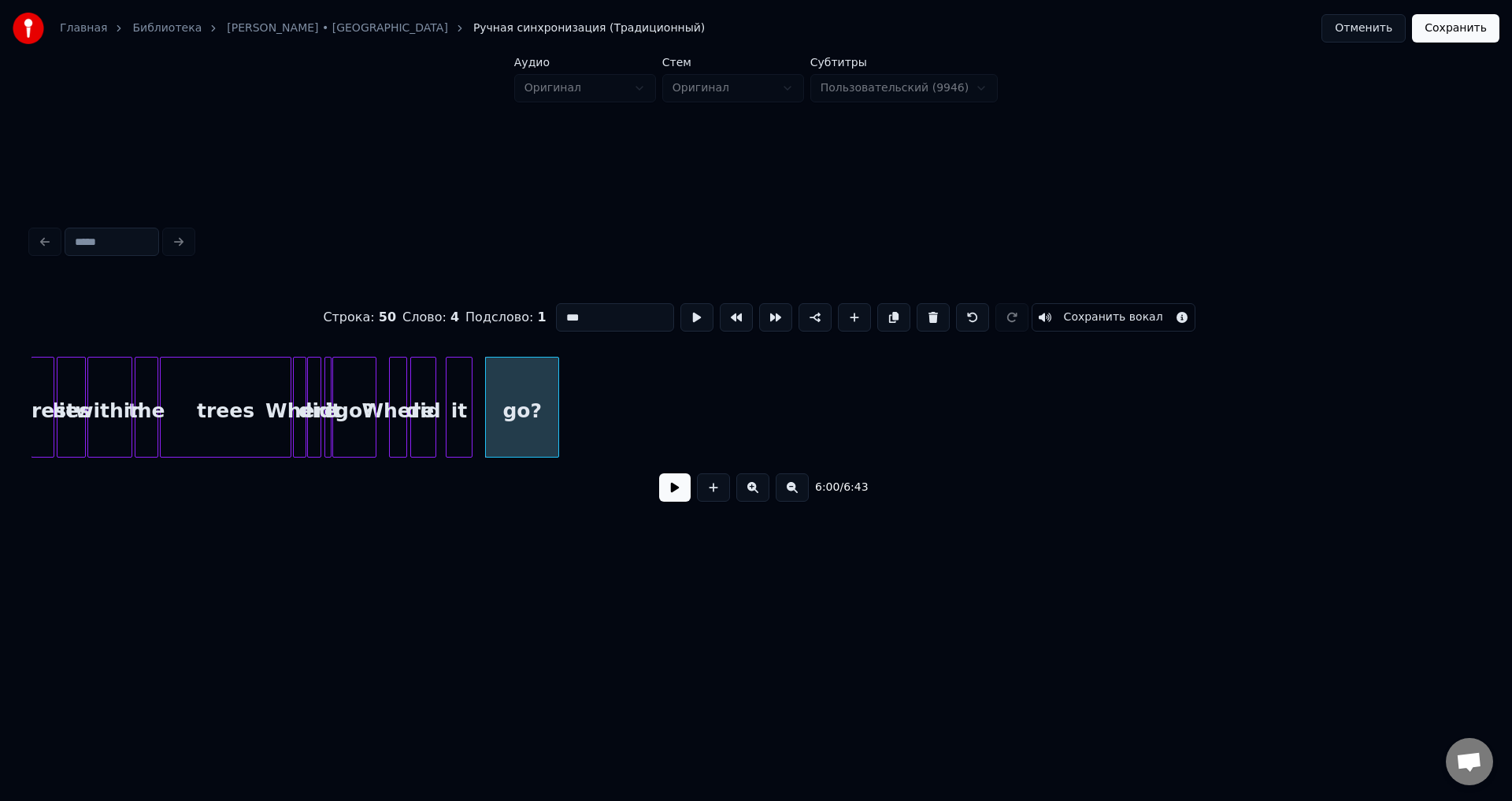
scroll to position [0, 13707]
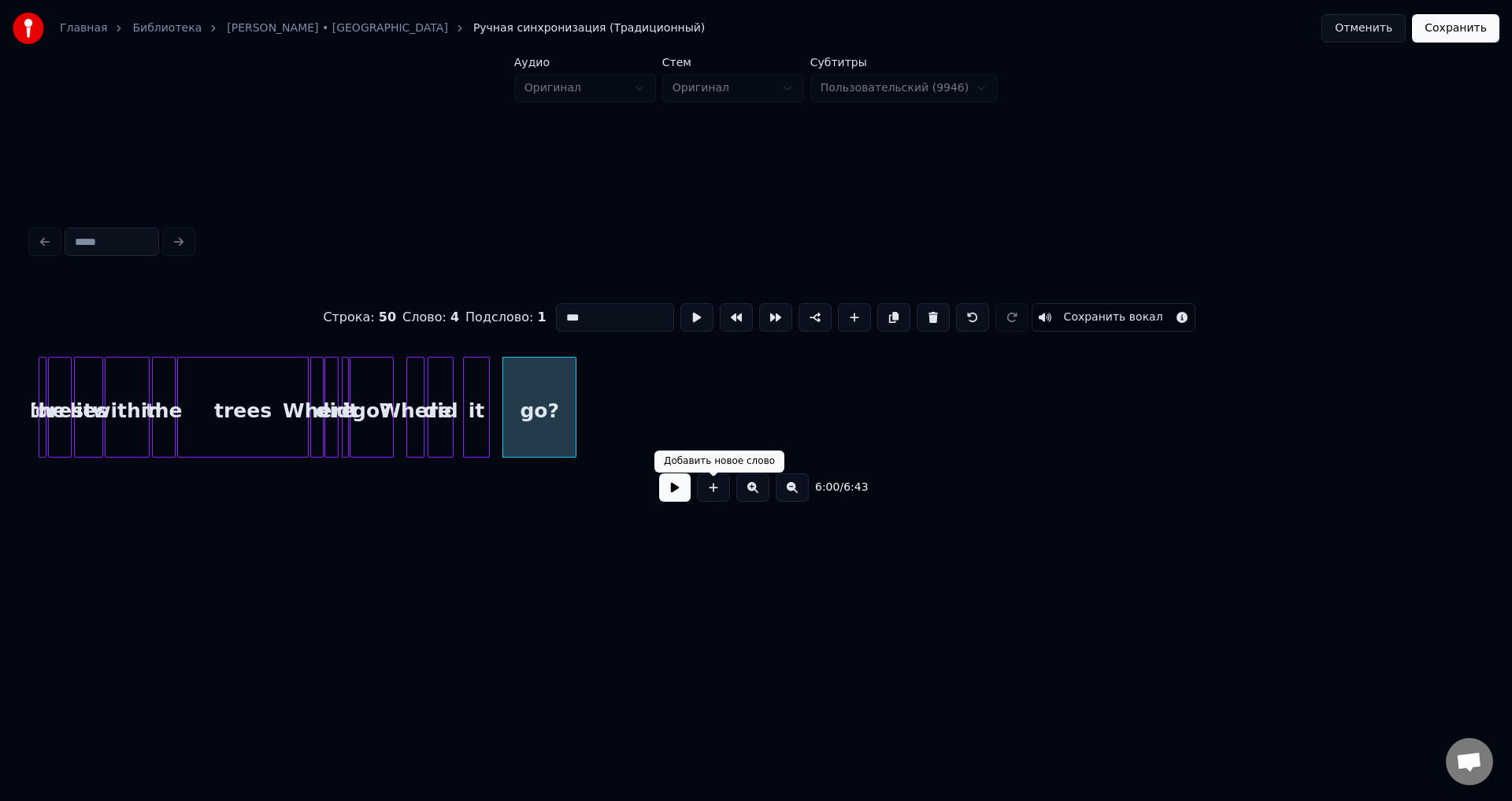
click at [709, 491] on button at bounding box center [714, 487] width 33 height 29
type input "**"
click at [926, 311] on button at bounding box center [934, 318] width 33 height 29
type input "***"
click at [751, 495] on button at bounding box center [753, 487] width 33 height 29
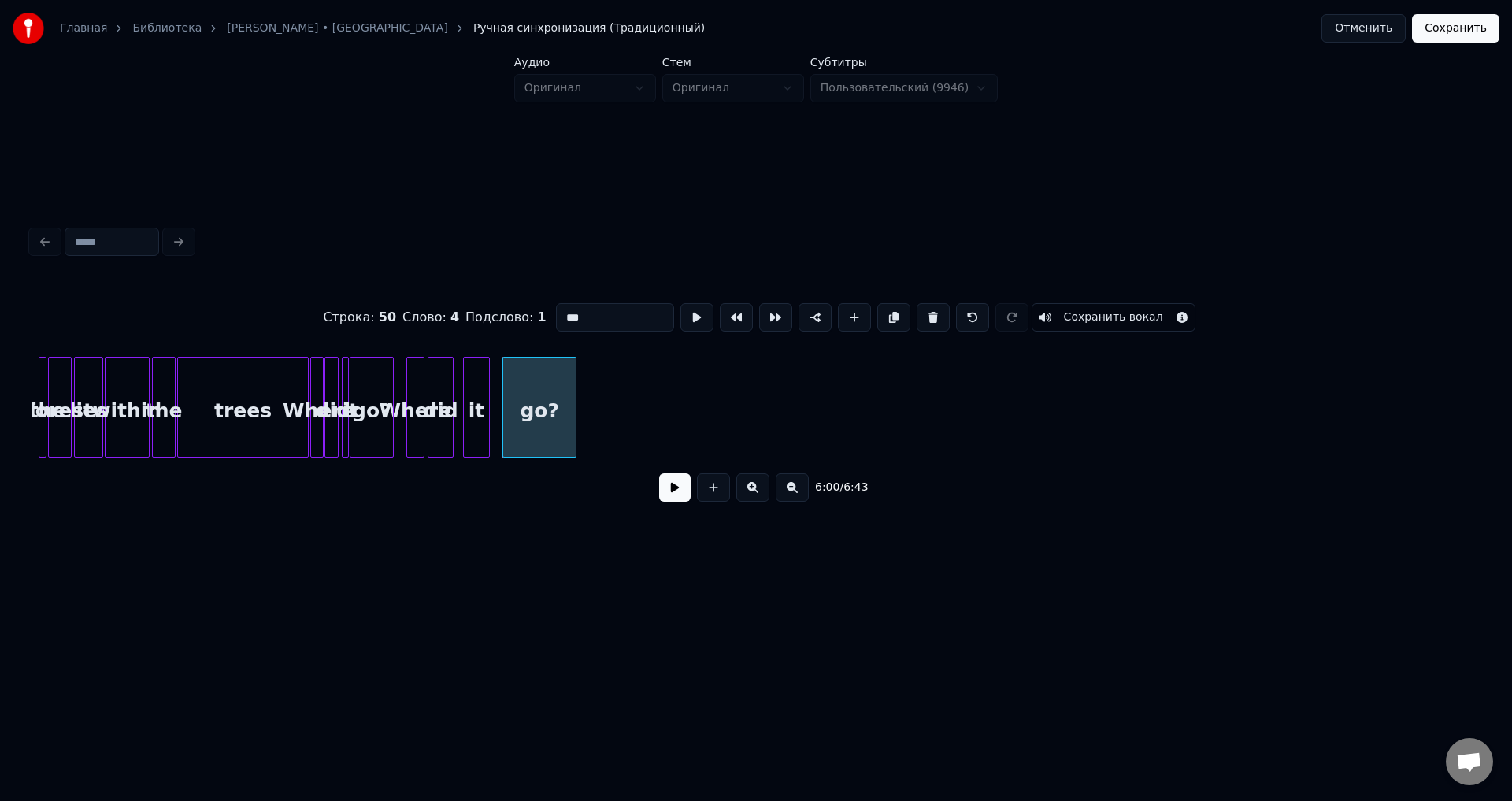
scroll to position [0, 27885]
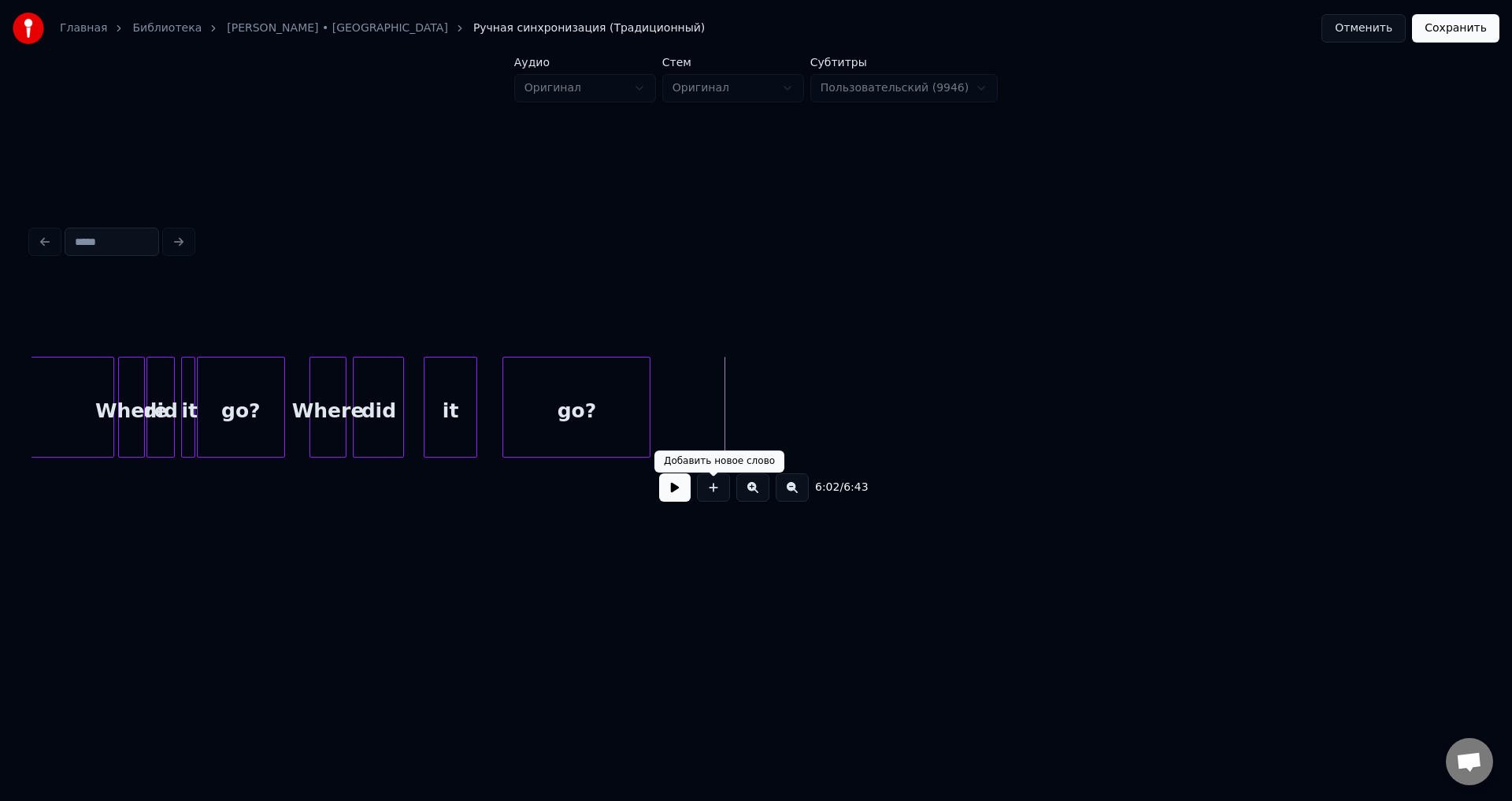
click at [725, 486] on button at bounding box center [714, 487] width 33 height 29
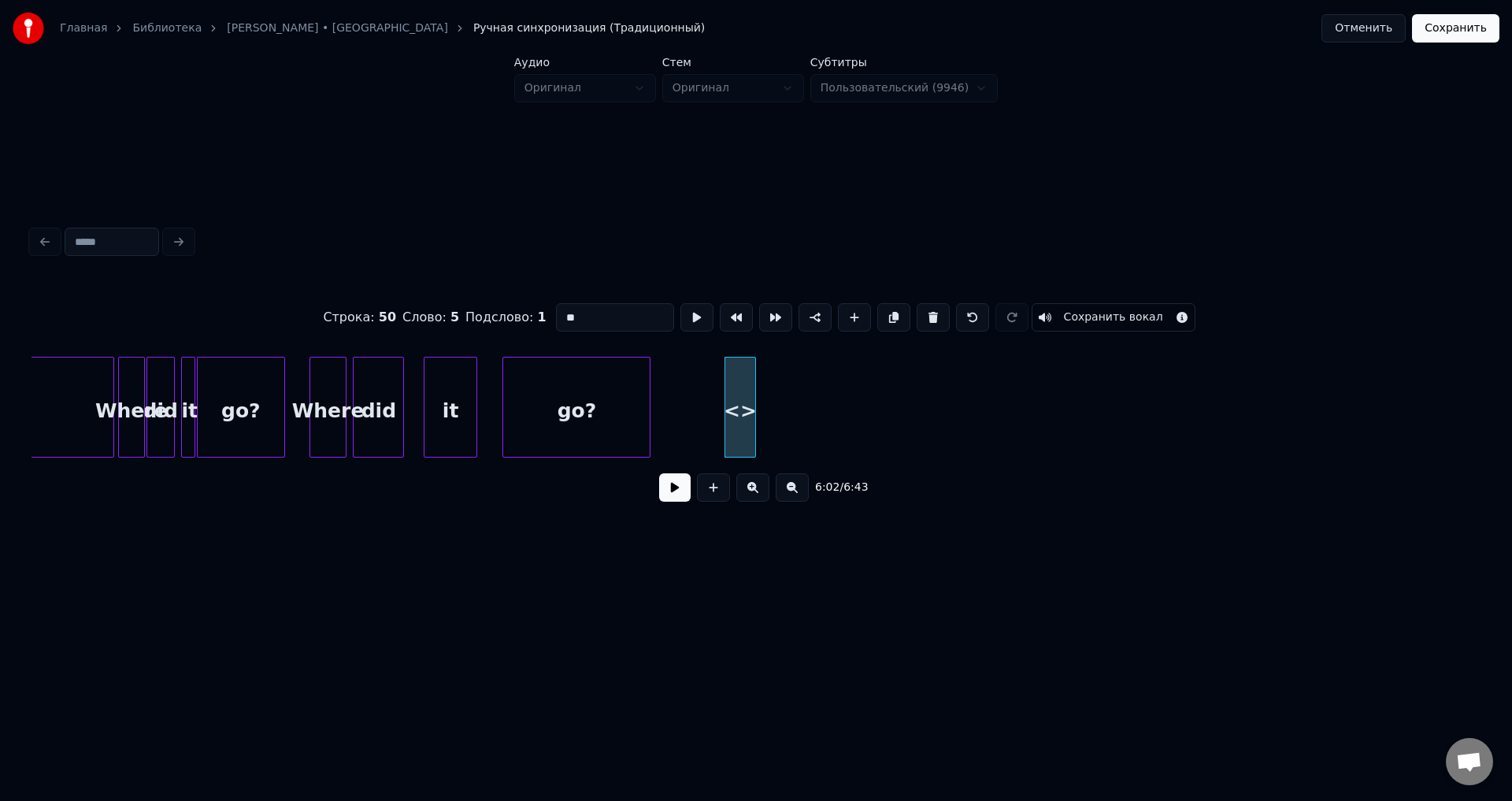
drag, startPoint x: 600, startPoint y: 307, endPoint x: 509, endPoint y: 308, distance: 91.0
click at [509, 308] on div "Строка : 50 Слово : 5 Подслово : 1 ** Сохранить вокал" at bounding box center [756, 317] width 1449 height 79
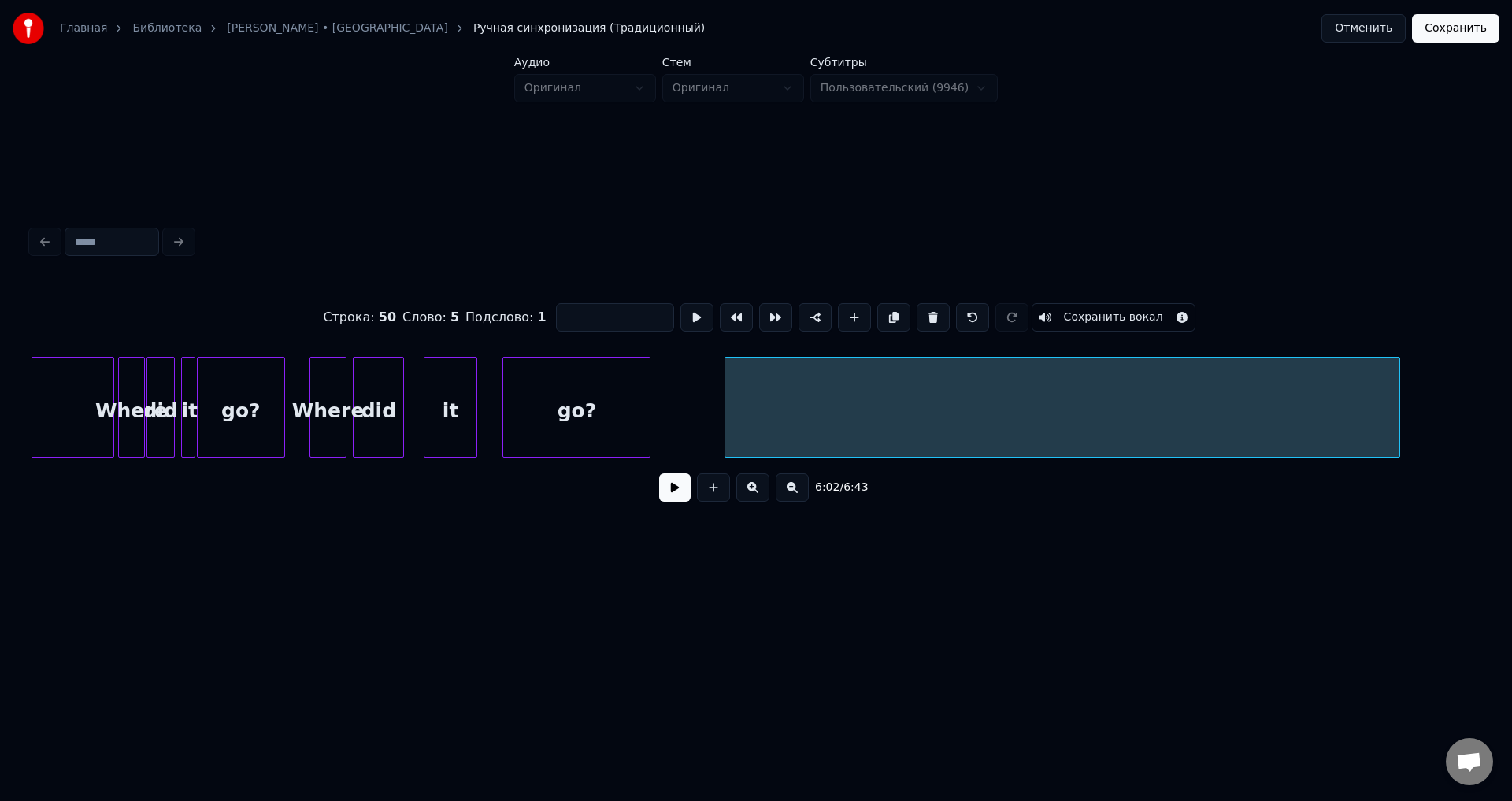
click at [1398, 378] on div at bounding box center [1398, 406] width 5 height 99
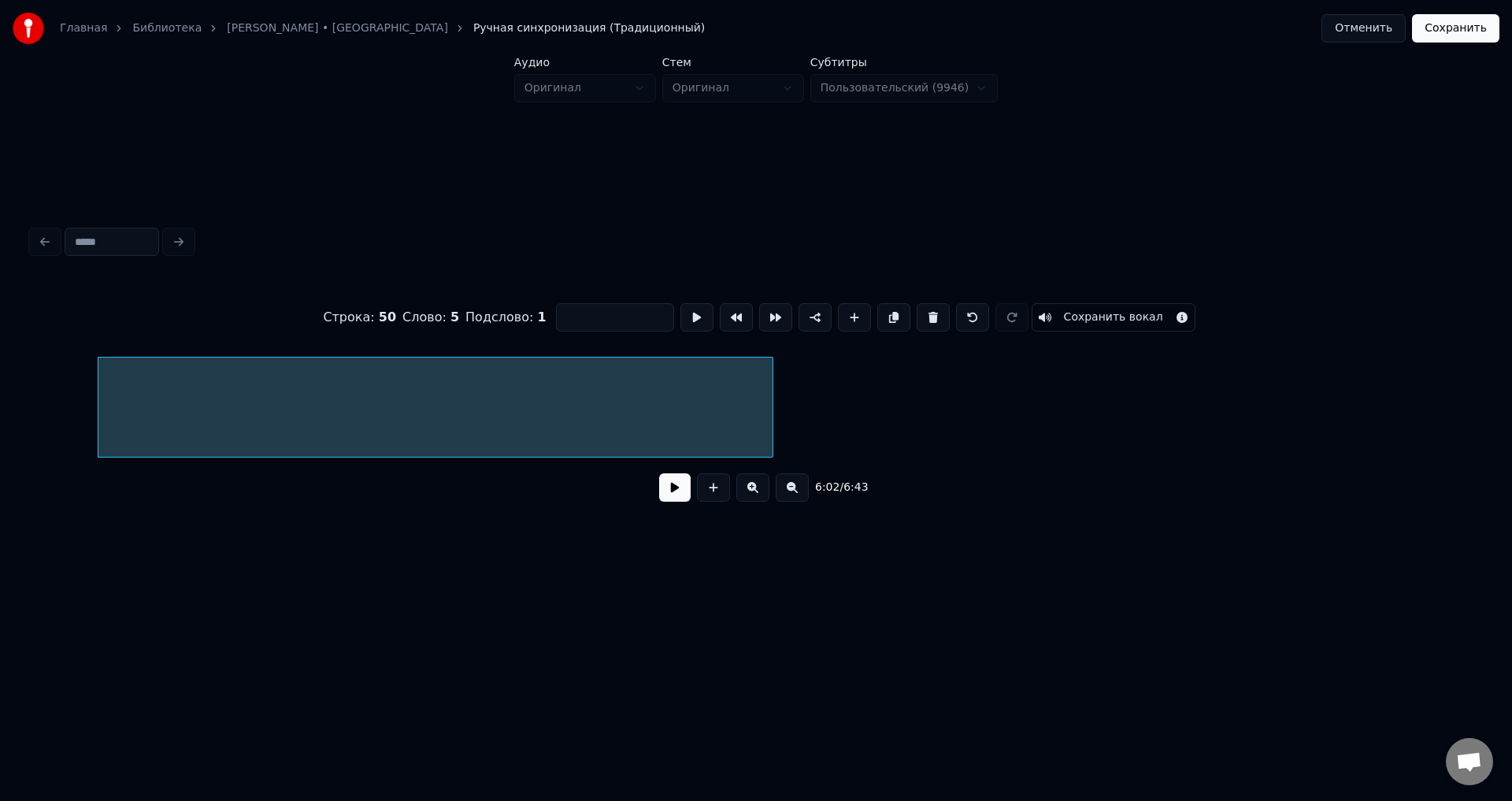
scroll to position [0, 28689]
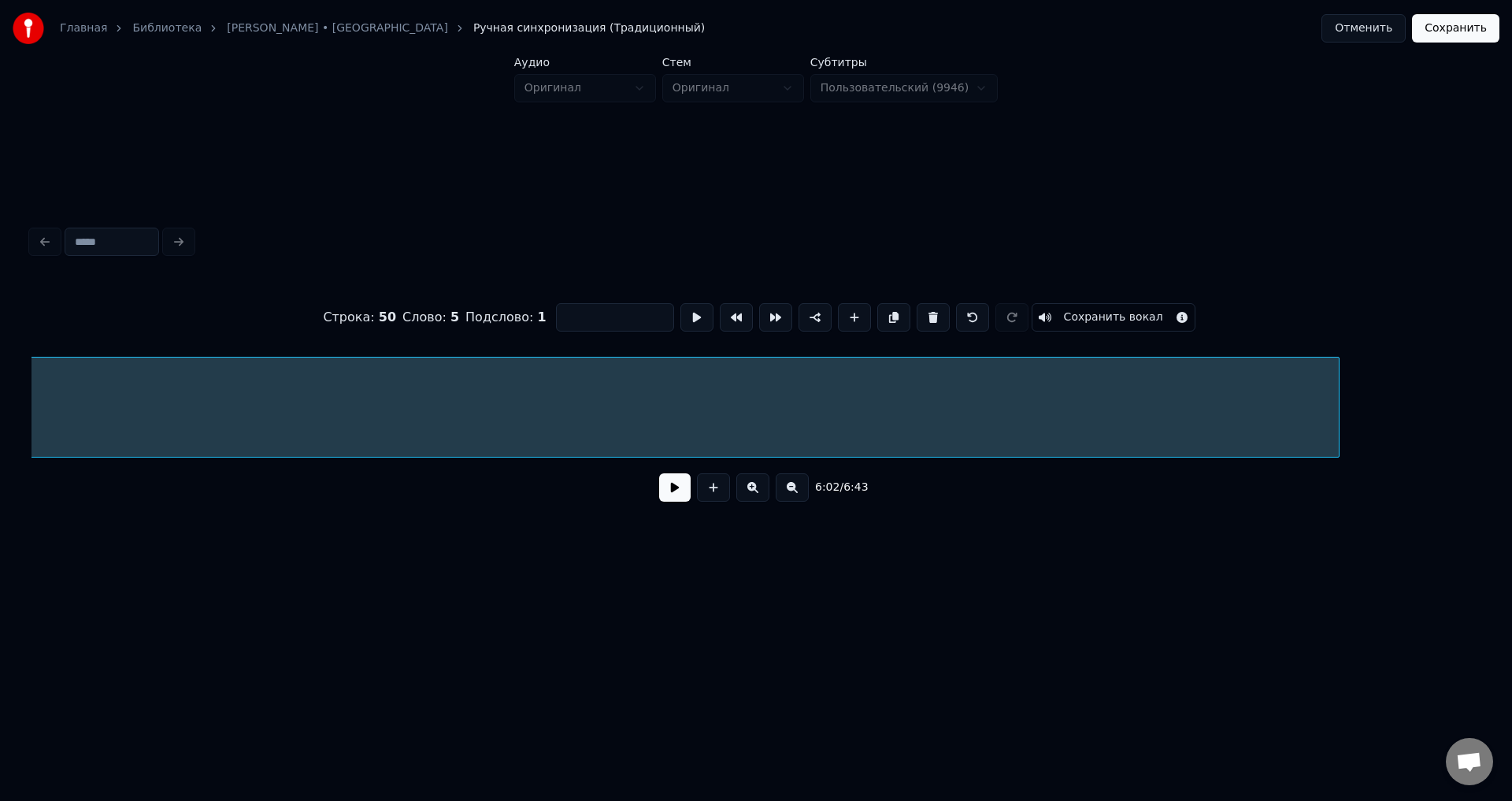
click at [1337, 397] on div at bounding box center [1336, 406] width 5 height 99
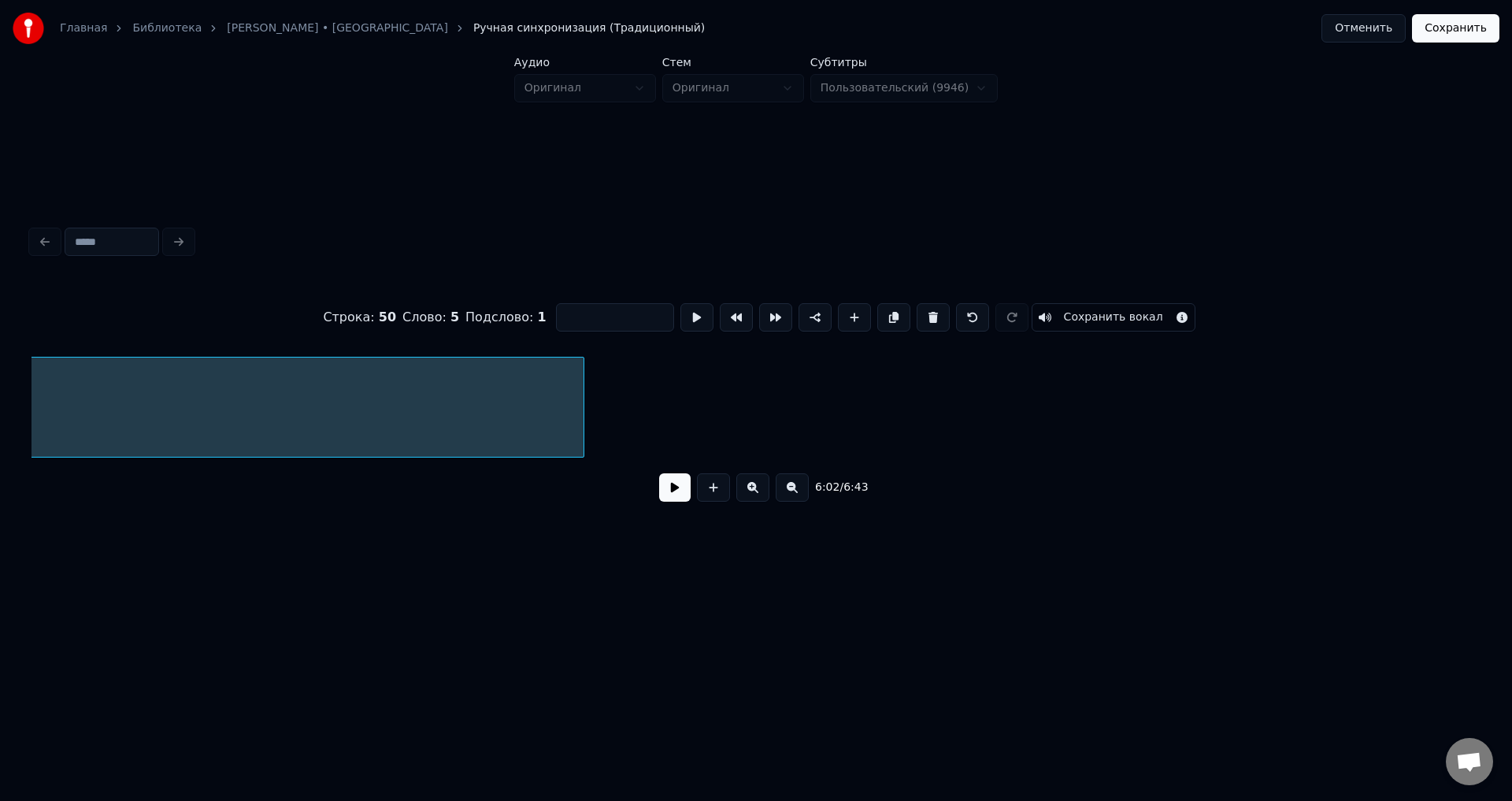
scroll to position [0, 29552]
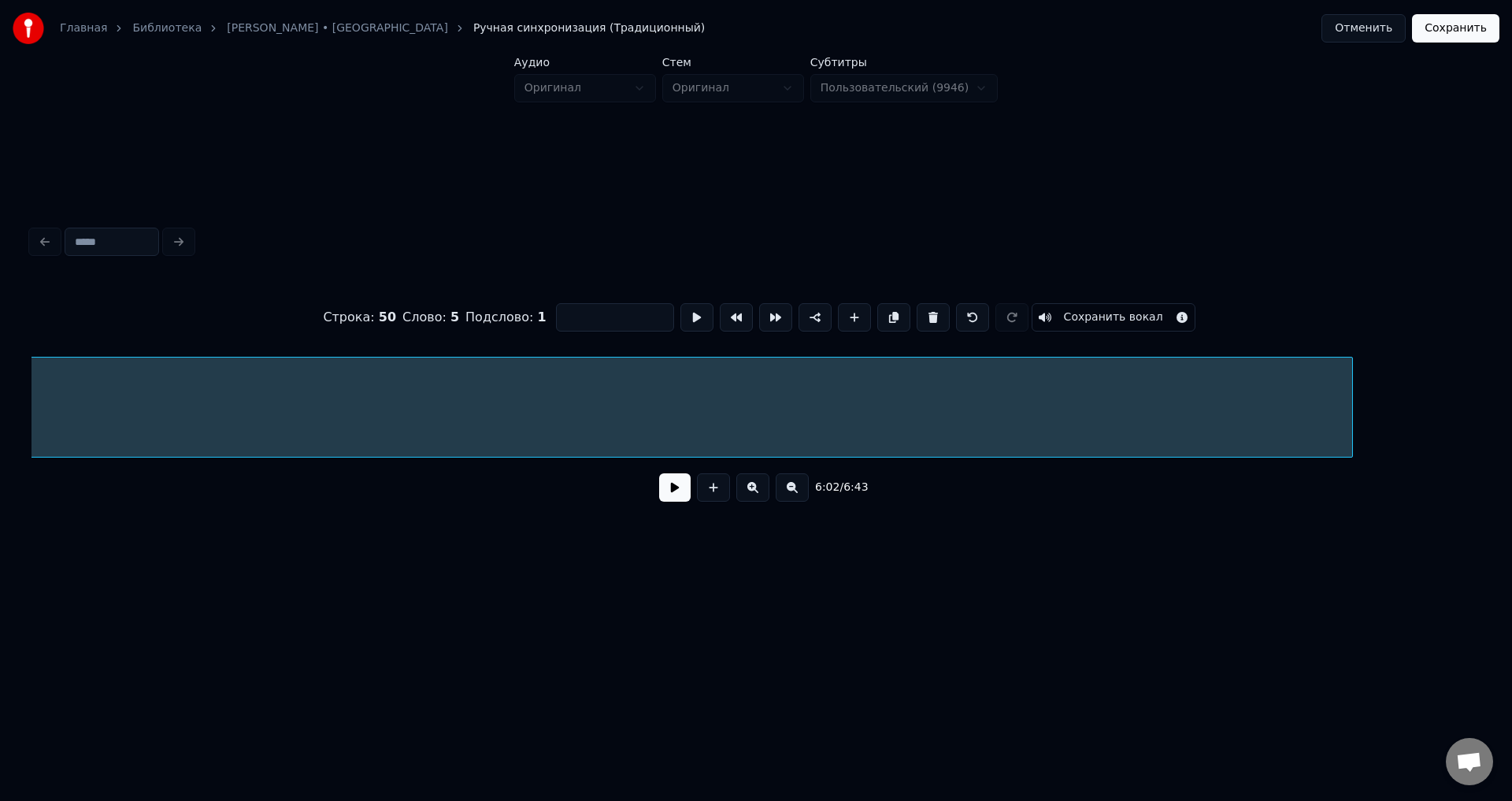
click at [1350, 390] on div at bounding box center [1350, 406] width 5 height 99
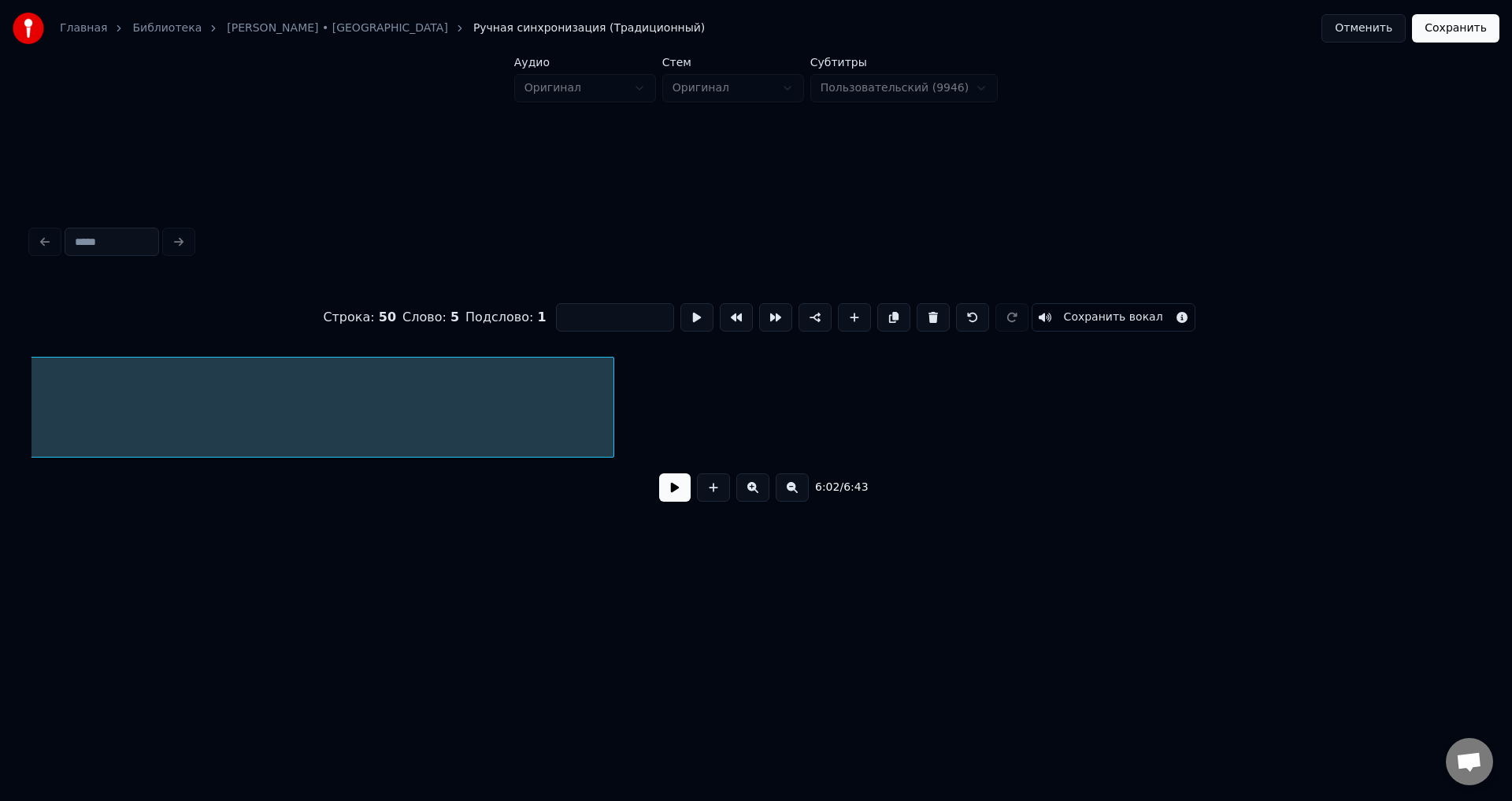
scroll to position [0, 30362]
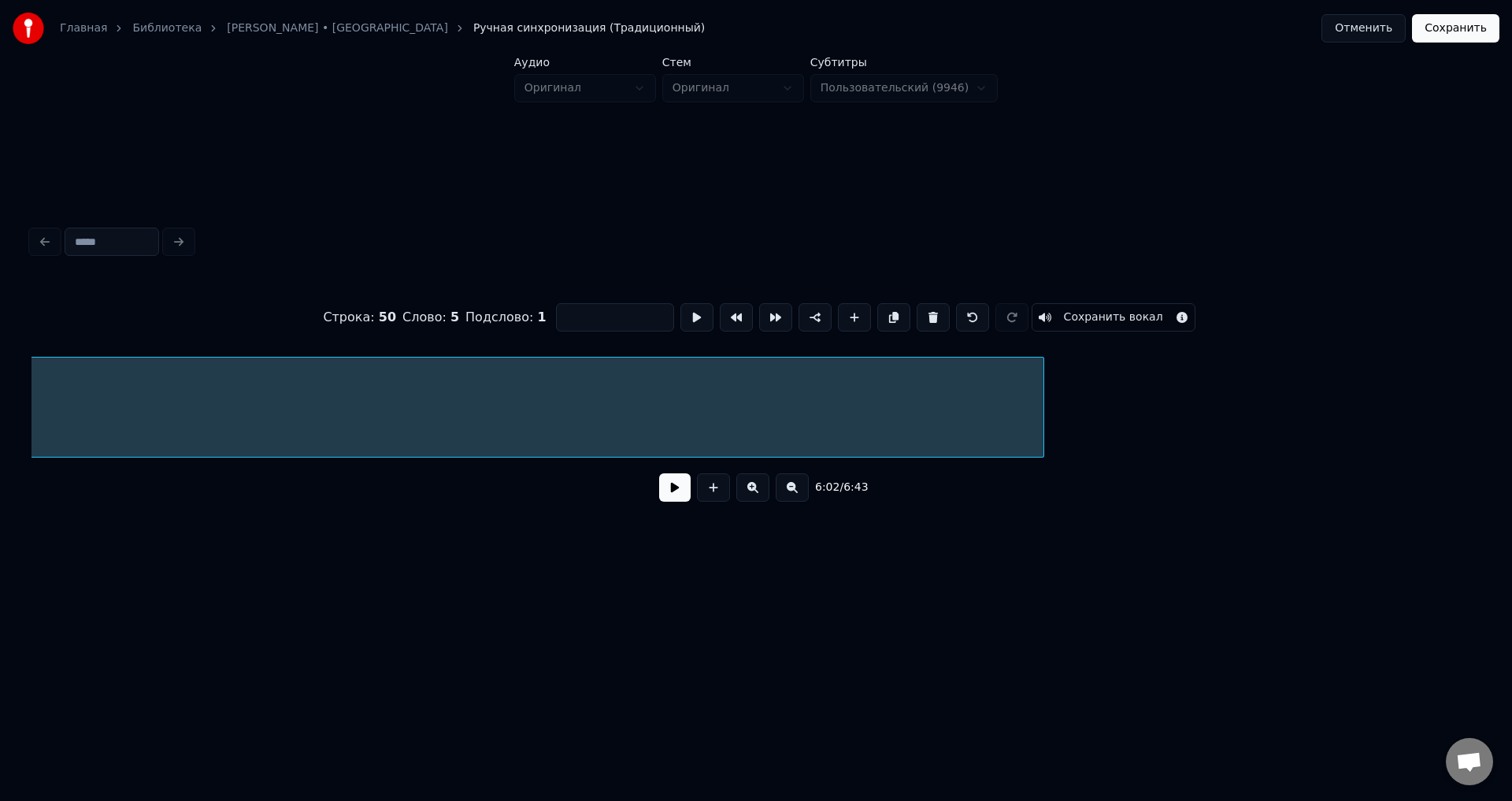
click at [1043, 417] on div at bounding box center [1041, 406] width 5 height 99
click at [1097, 318] on button "Сохранить вокал" at bounding box center [1113, 318] width 164 height 29
click at [1458, 34] on button "Сохранить" at bounding box center [1456, 29] width 87 height 29
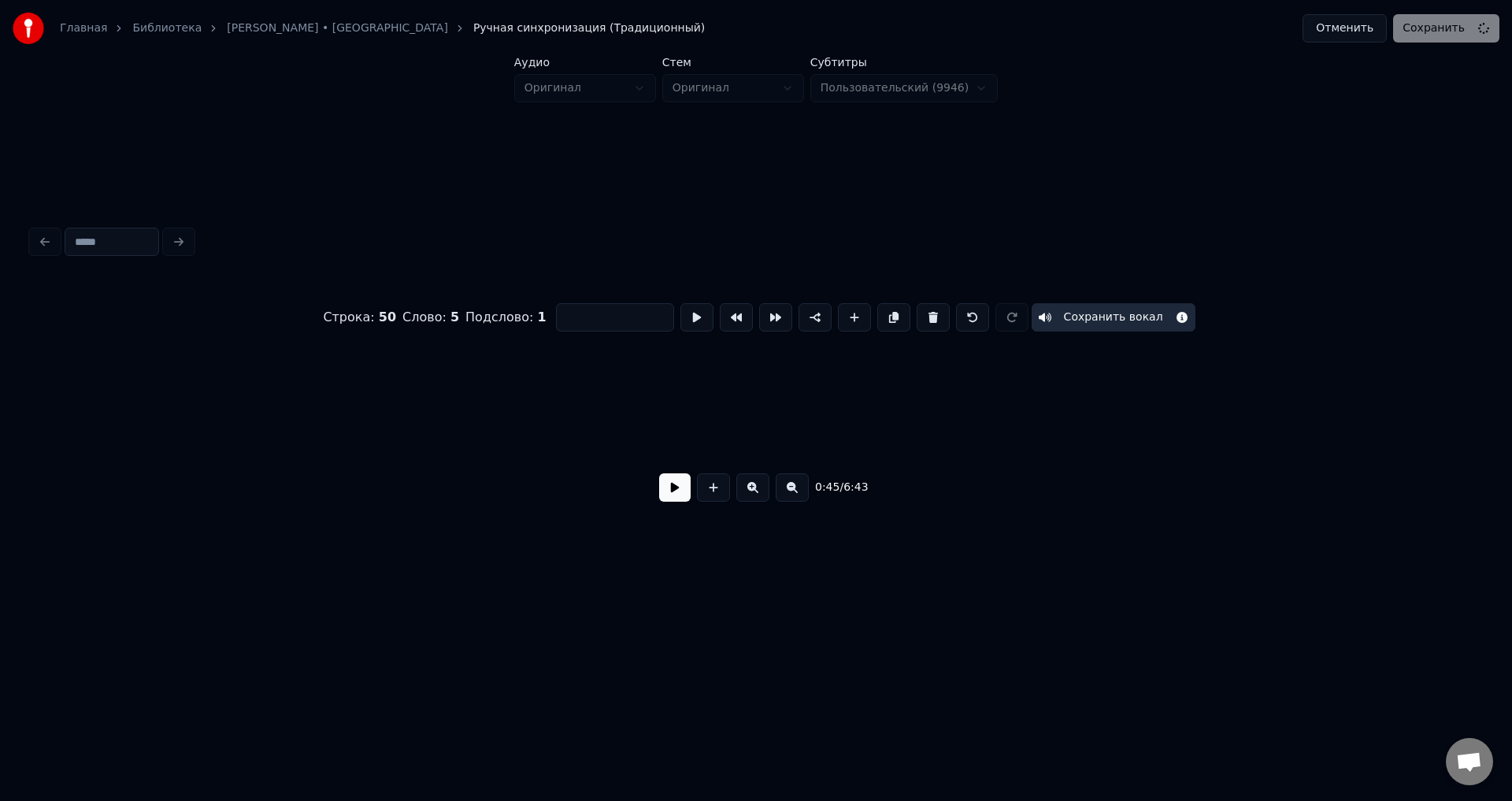
scroll to position [0, 3593]
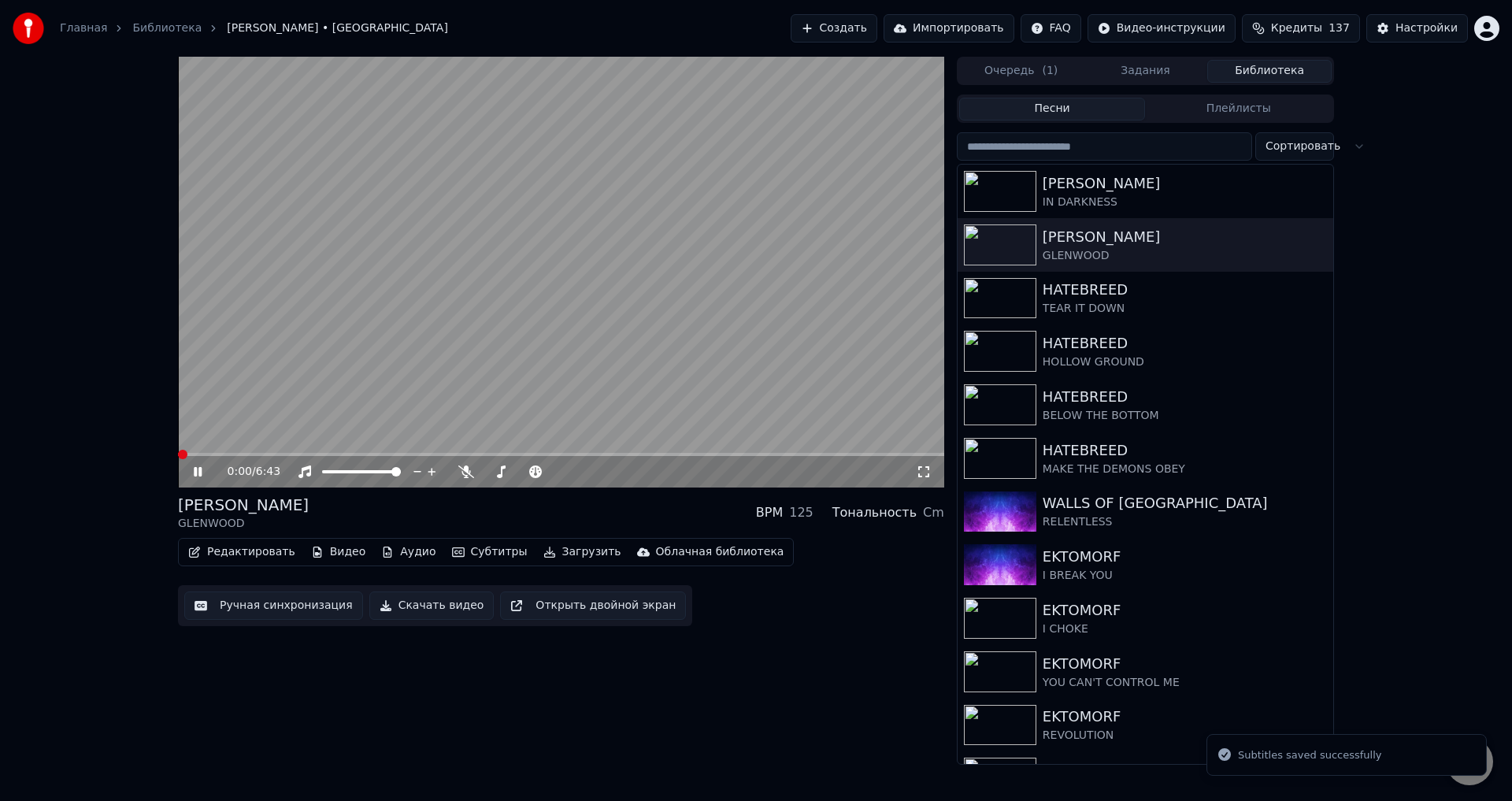
click at [922, 474] on icon at bounding box center [924, 472] width 16 height 13
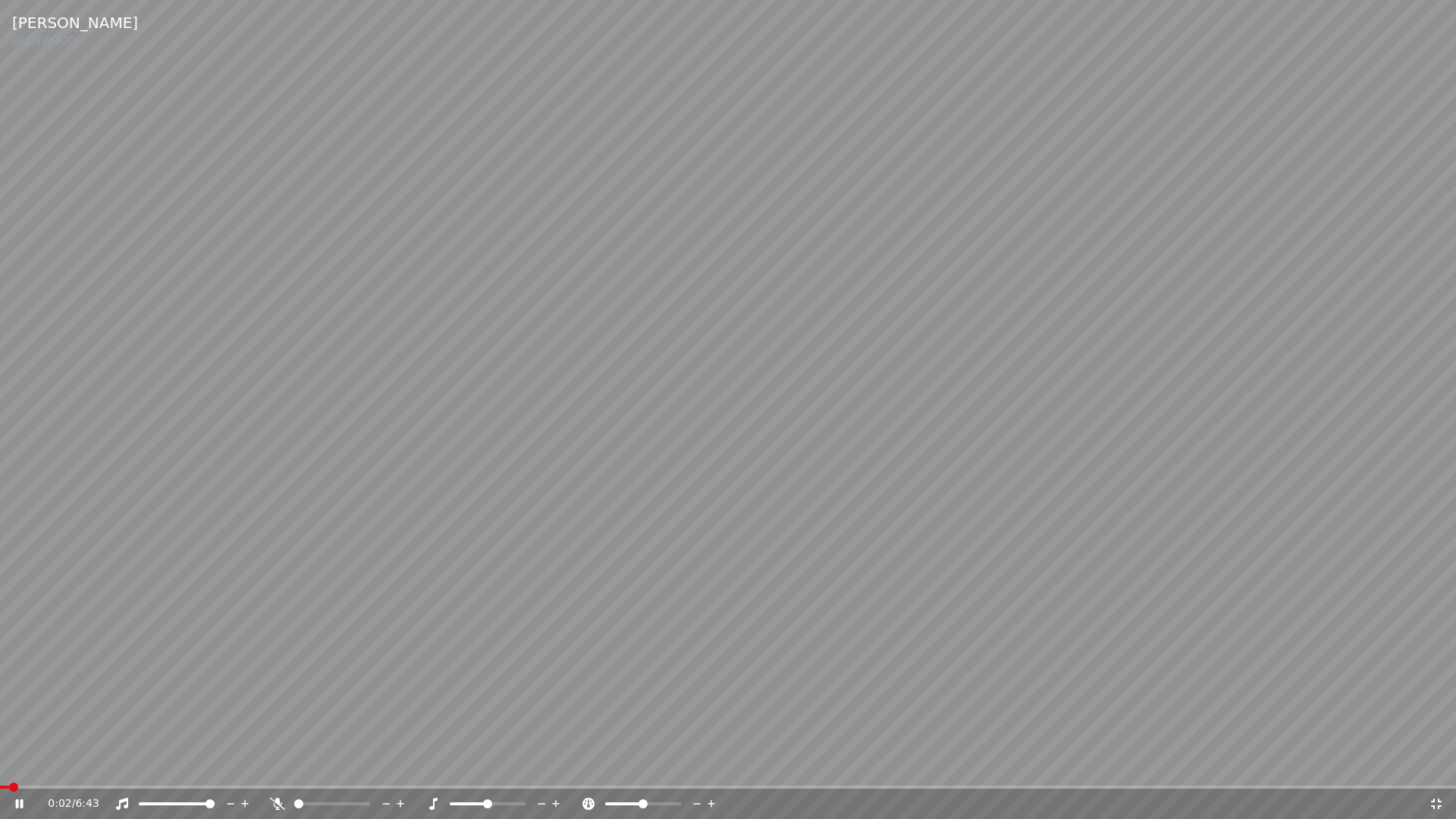
click at [1260, 771] on span at bounding box center [728, 788] width 1456 height 3
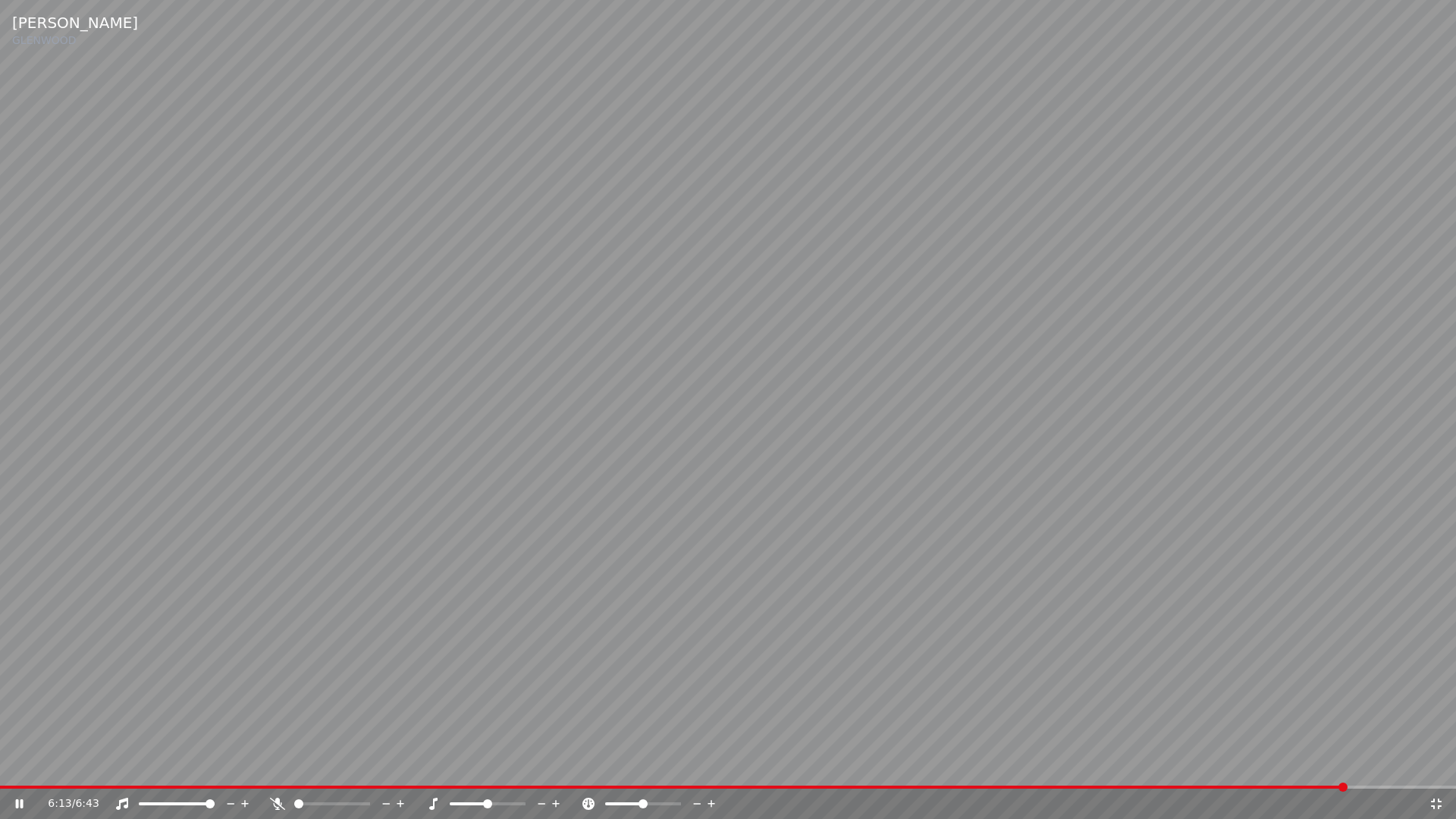
click at [1433, 771] on div "6:13 / 6:43" at bounding box center [728, 804] width 1444 height 15
click at [1441, 771] on icon at bounding box center [1437, 804] width 11 height 11
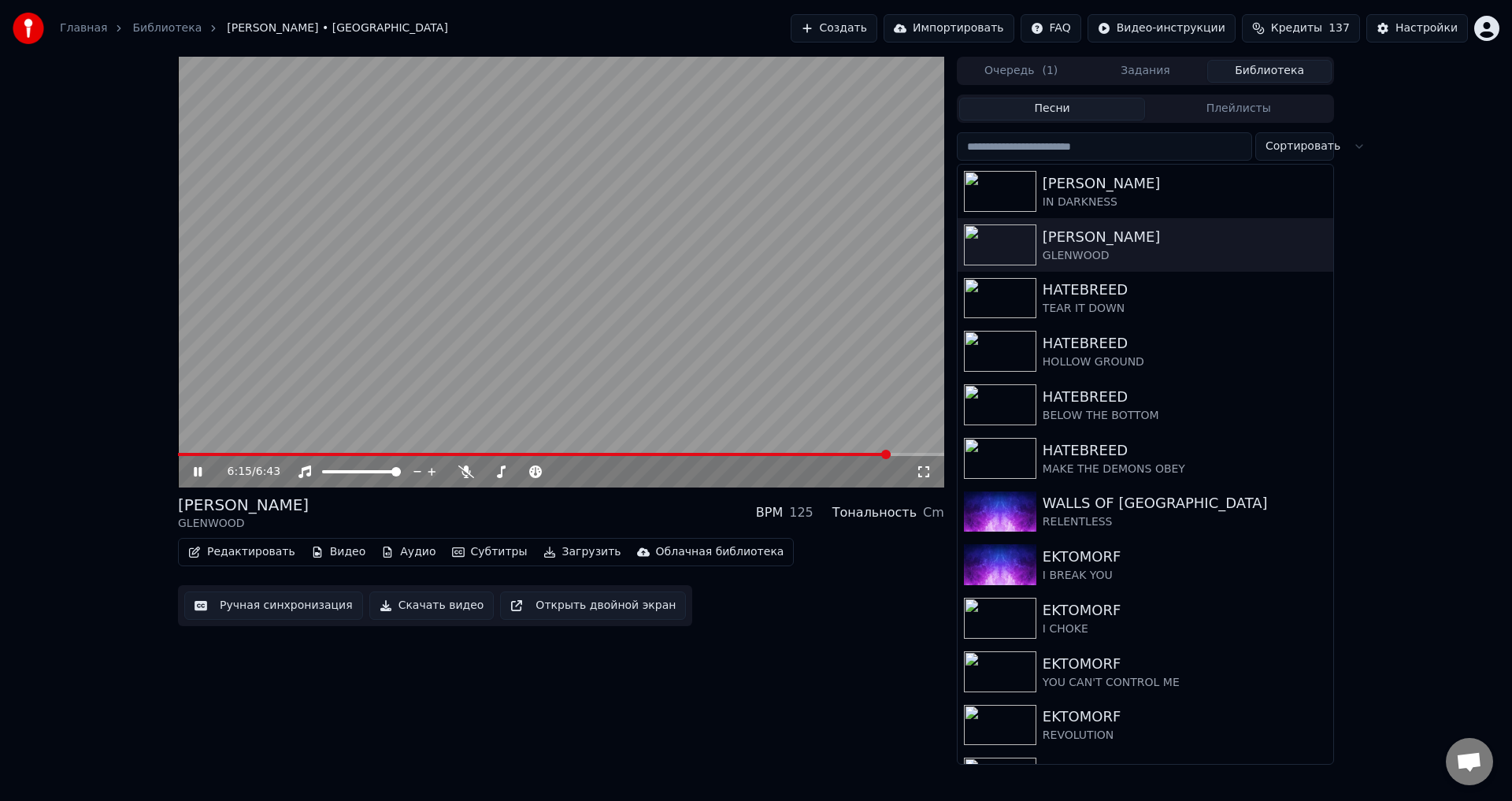
click at [580, 503] on div "[PERSON_NAME] GLENWOOD BPM 125 Тональность Cm" at bounding box center [561, 513] width 766 height 38
click at [619, 382] on video at bounding box center [561, 271] width 766 height 431
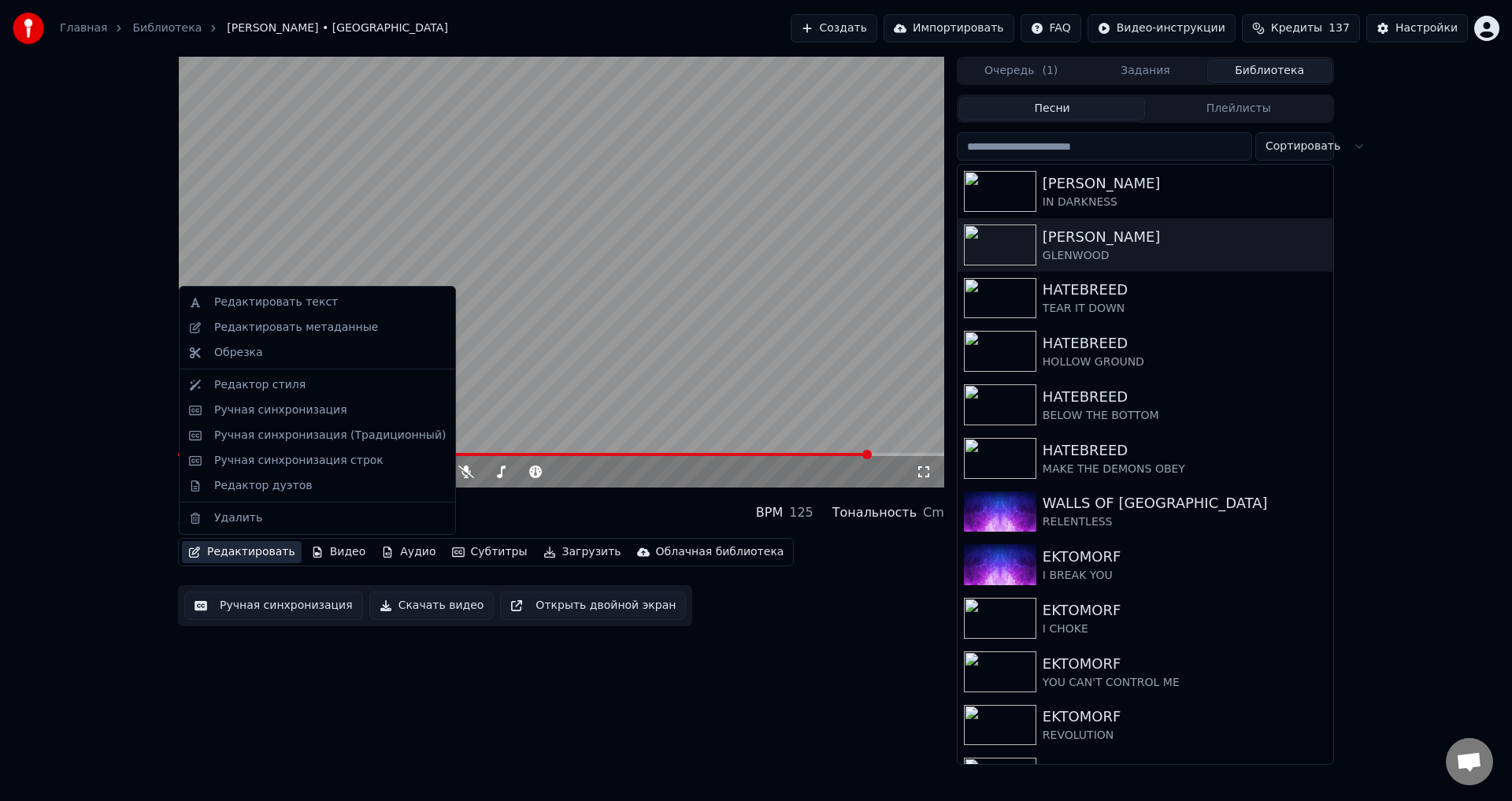
click at [256, 552] on button "Редактировать" at bounding box center [241, 552] width 120 height 22
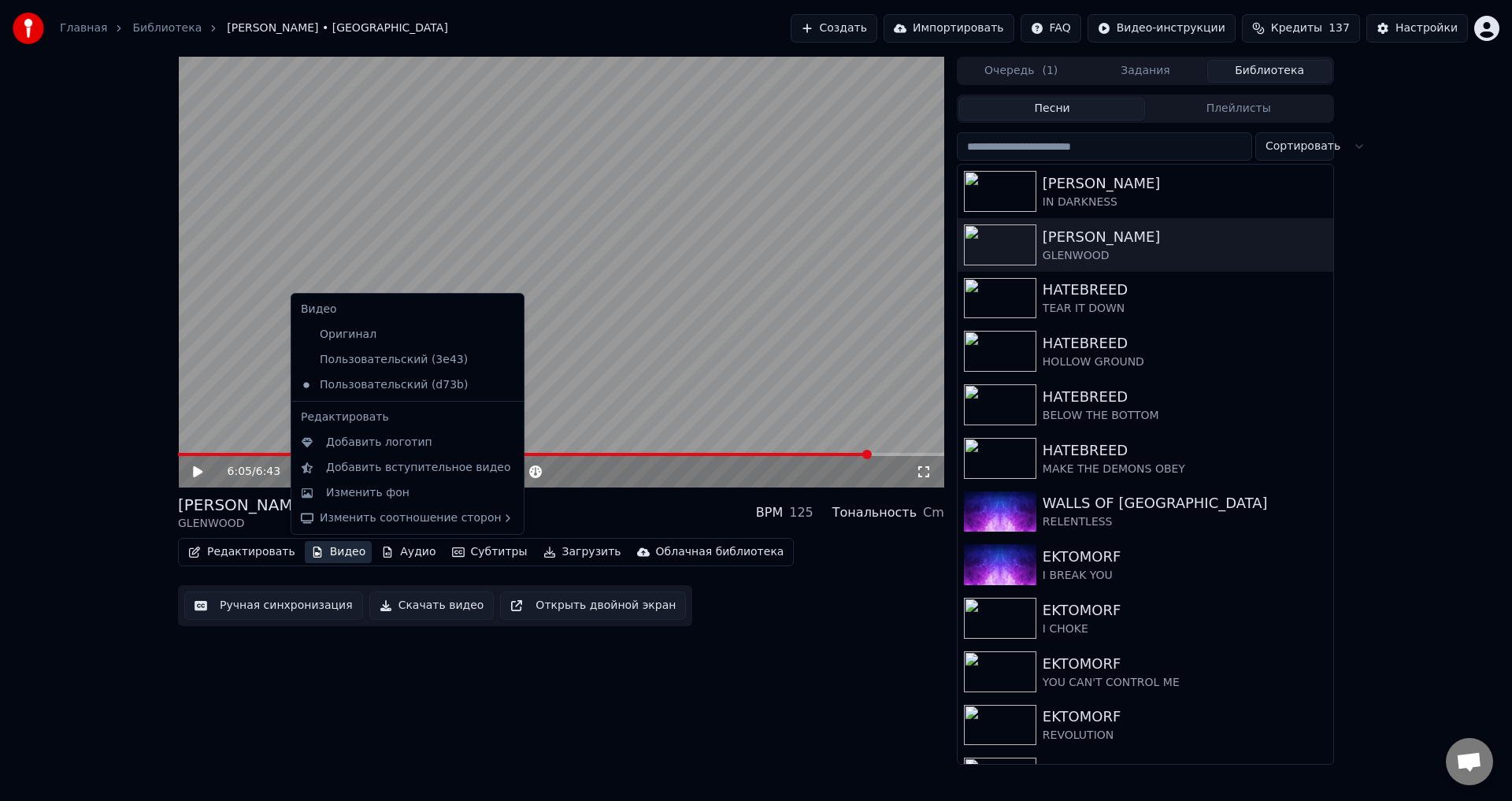
click at [287, 602] on button "Ручная синхронизация" at bounding box center [273, 606] width 179 height 29
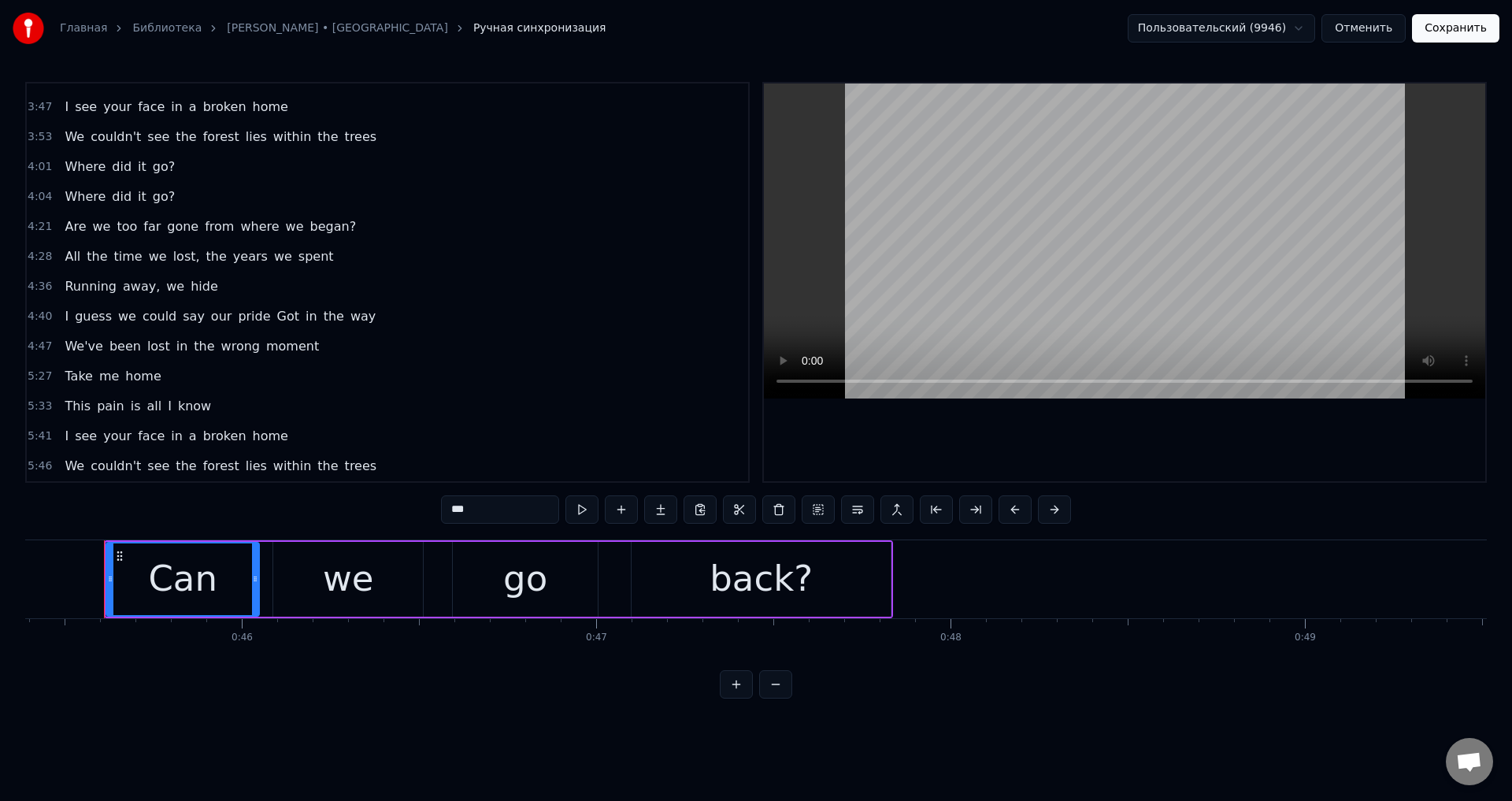
scroll to position [1099, 0]
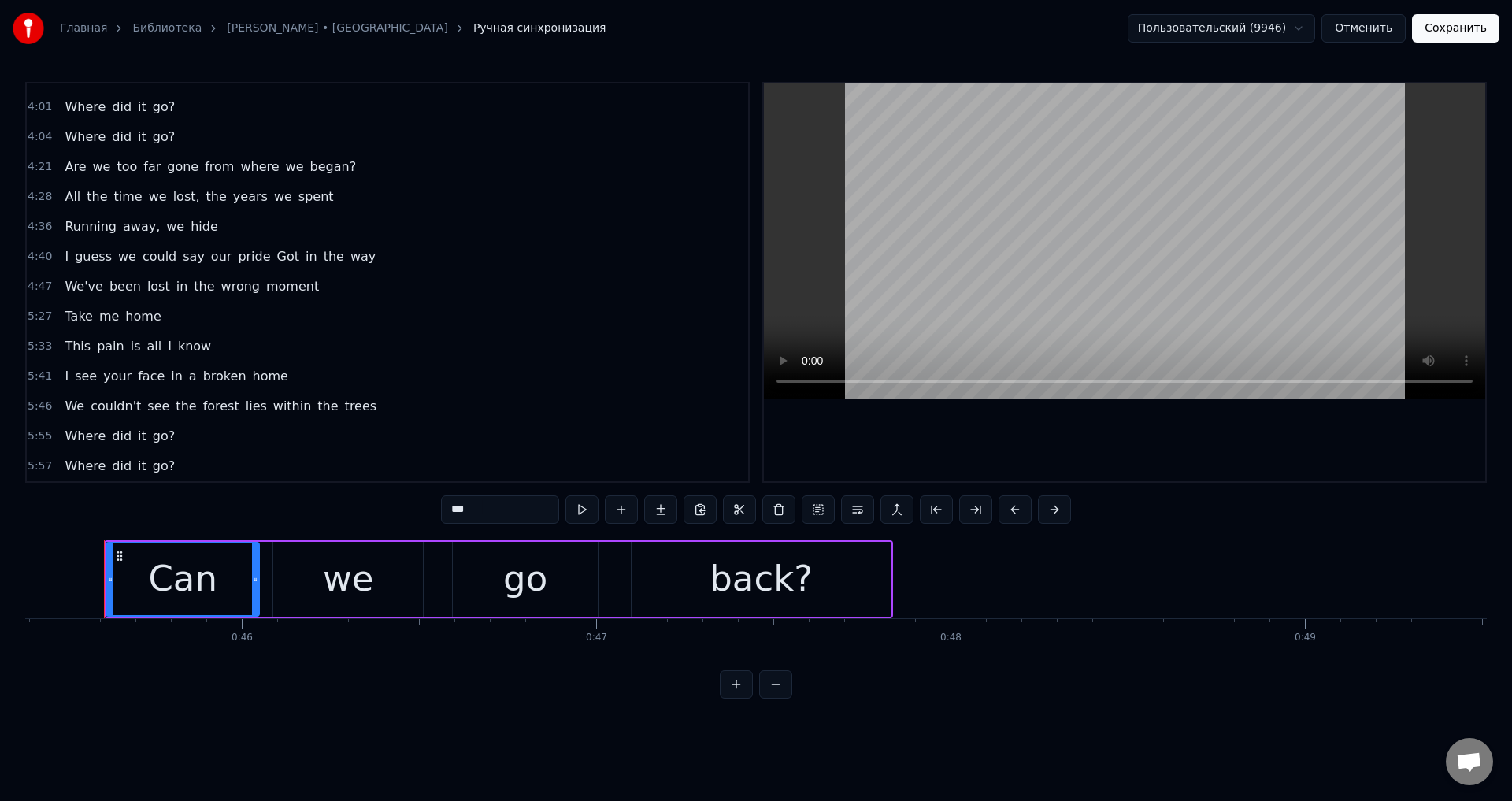
click at [151, 459] on span "go?" at bounding box center [164, 465] width 25 height 18
type input "***"
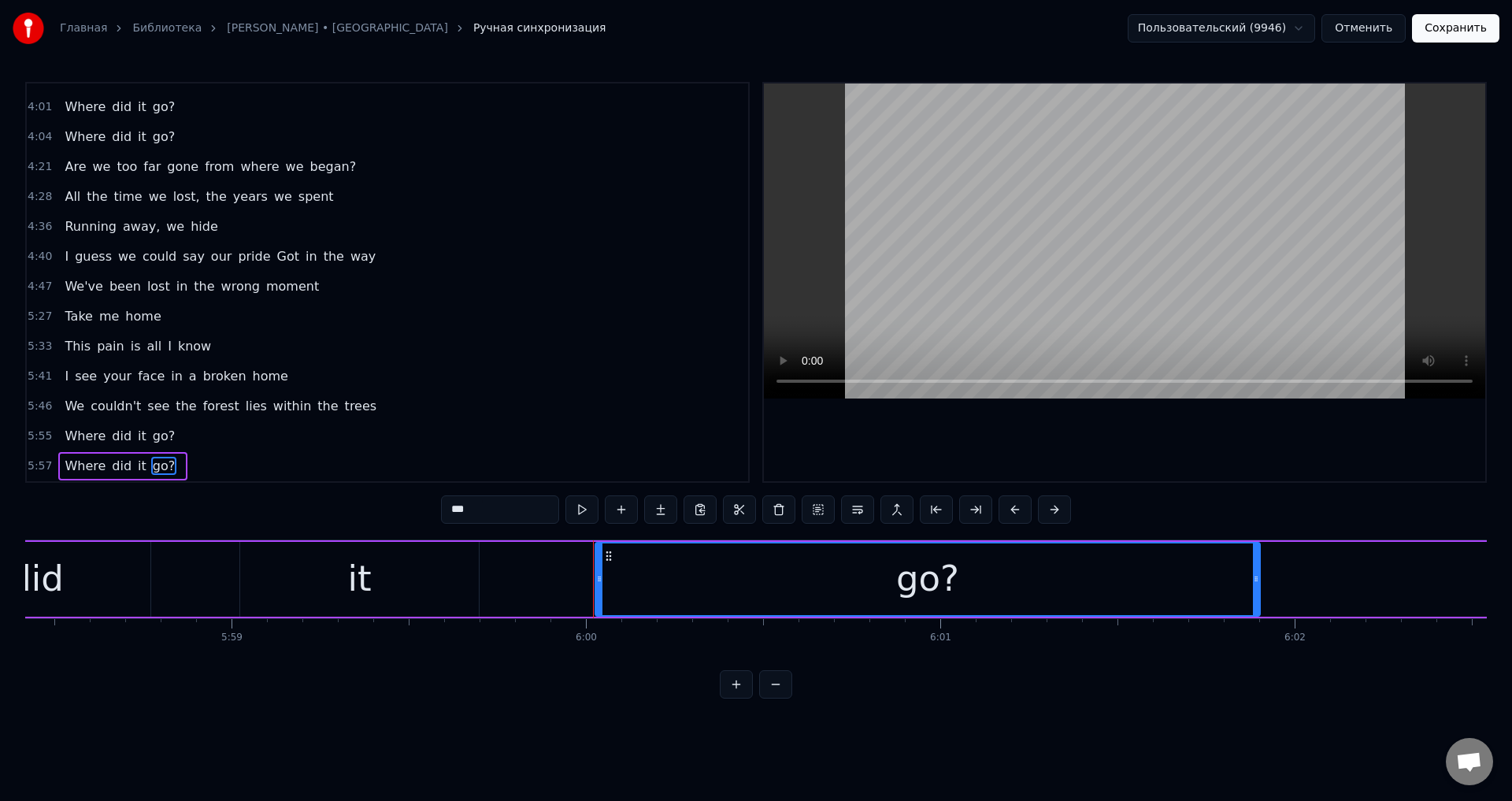
scroll to position [0, 127525]
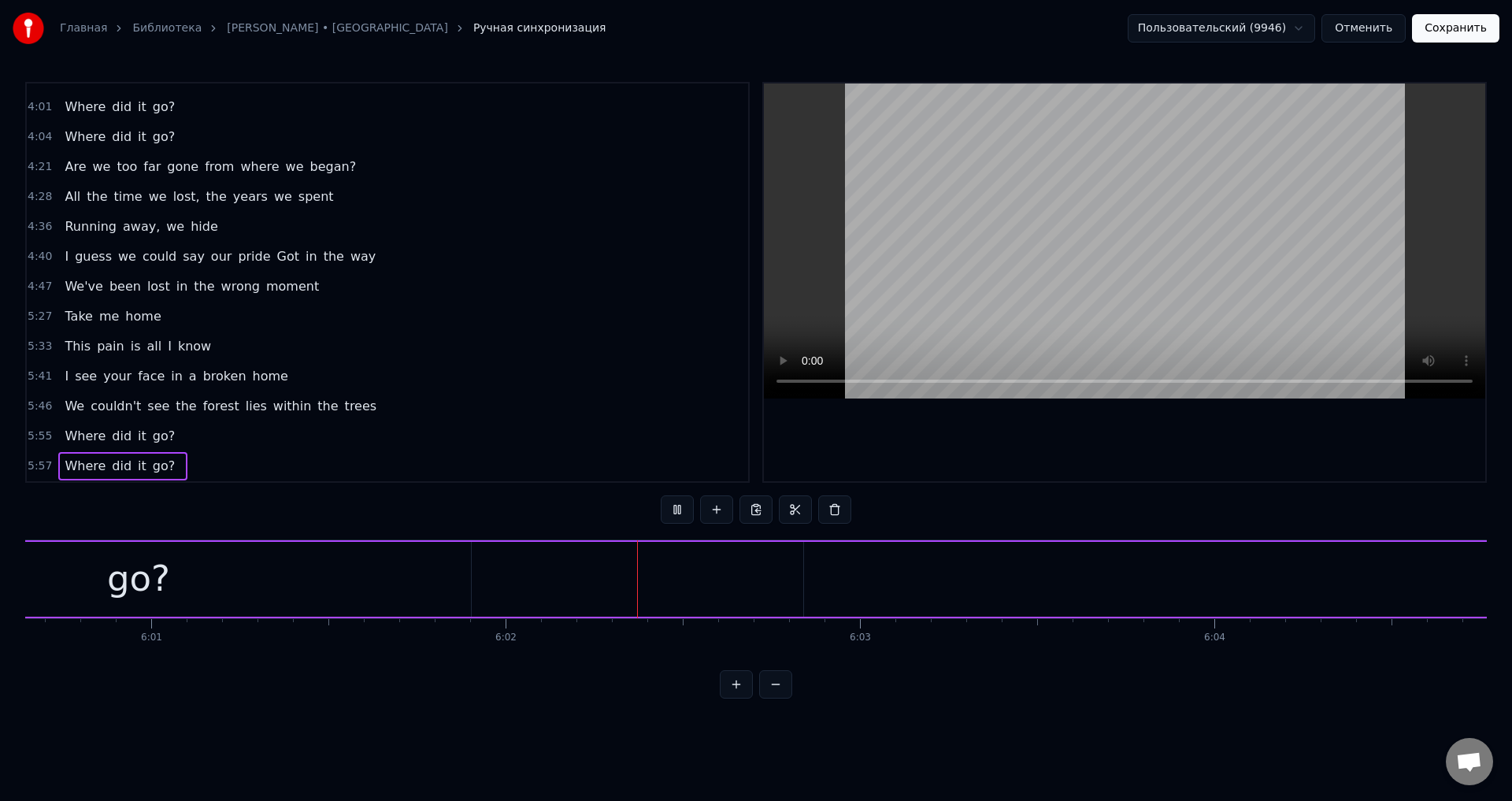
scroll to position [0, 128157]
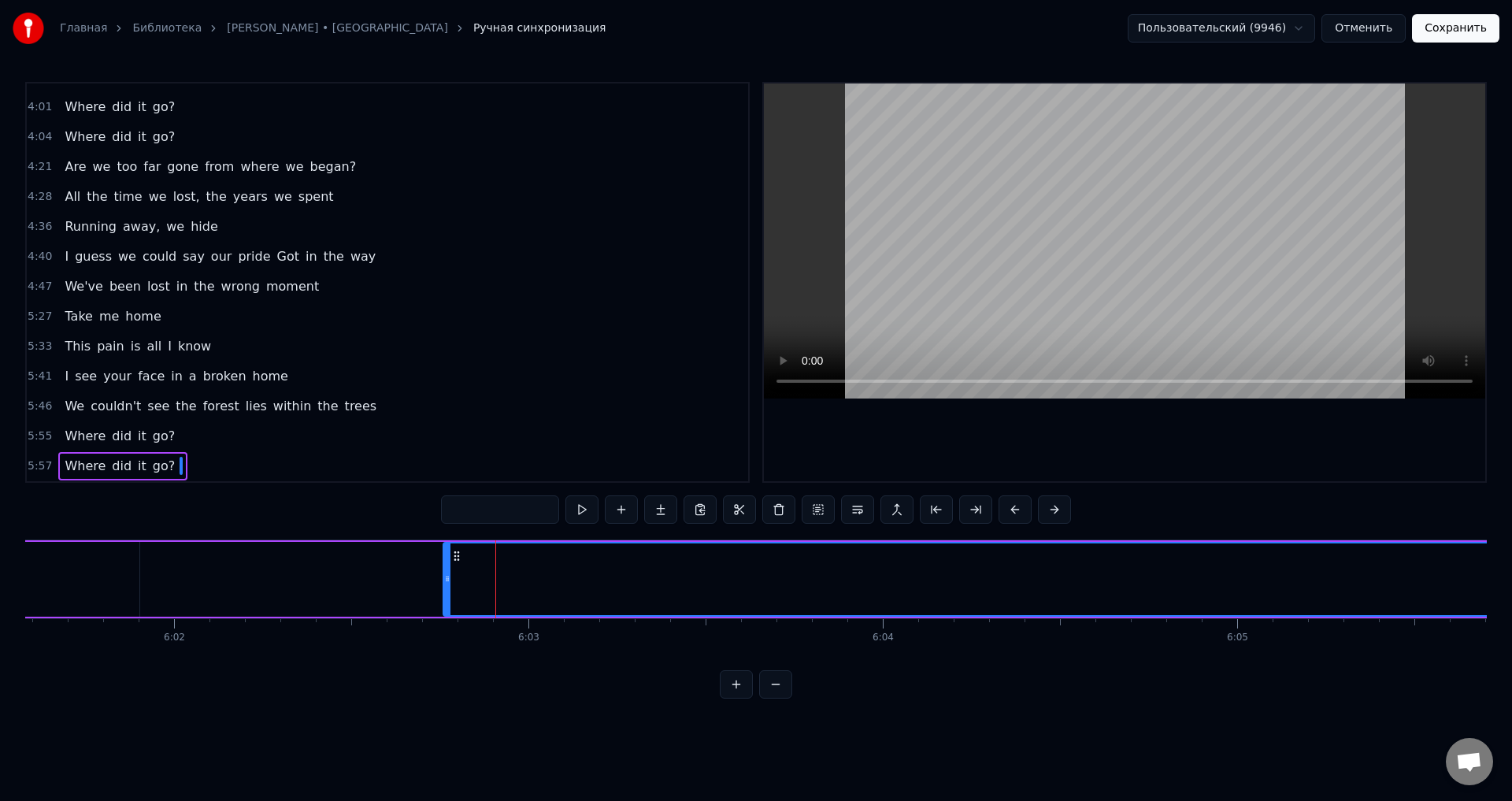
drag, startPoint x: 475, startPoint y: 577, endPoint x: 446, endPoint y: 580, distance: 29.2
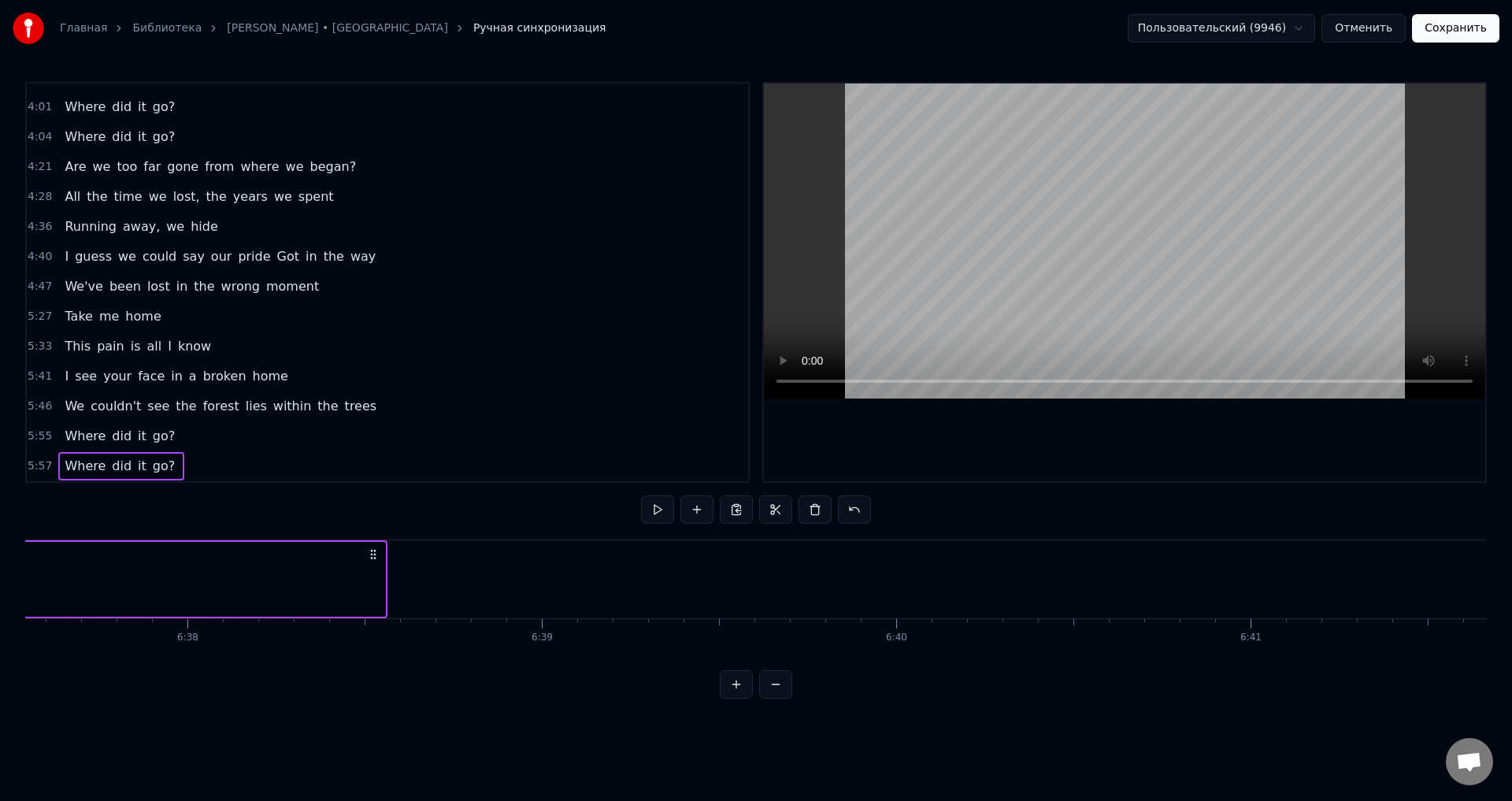
click at [376, 554] on icon at bounding box center [373, 554] width 13 height 13
click at [1394, 29] on button "Отменить" at bounding box center [1364, 29] width 84 height 29
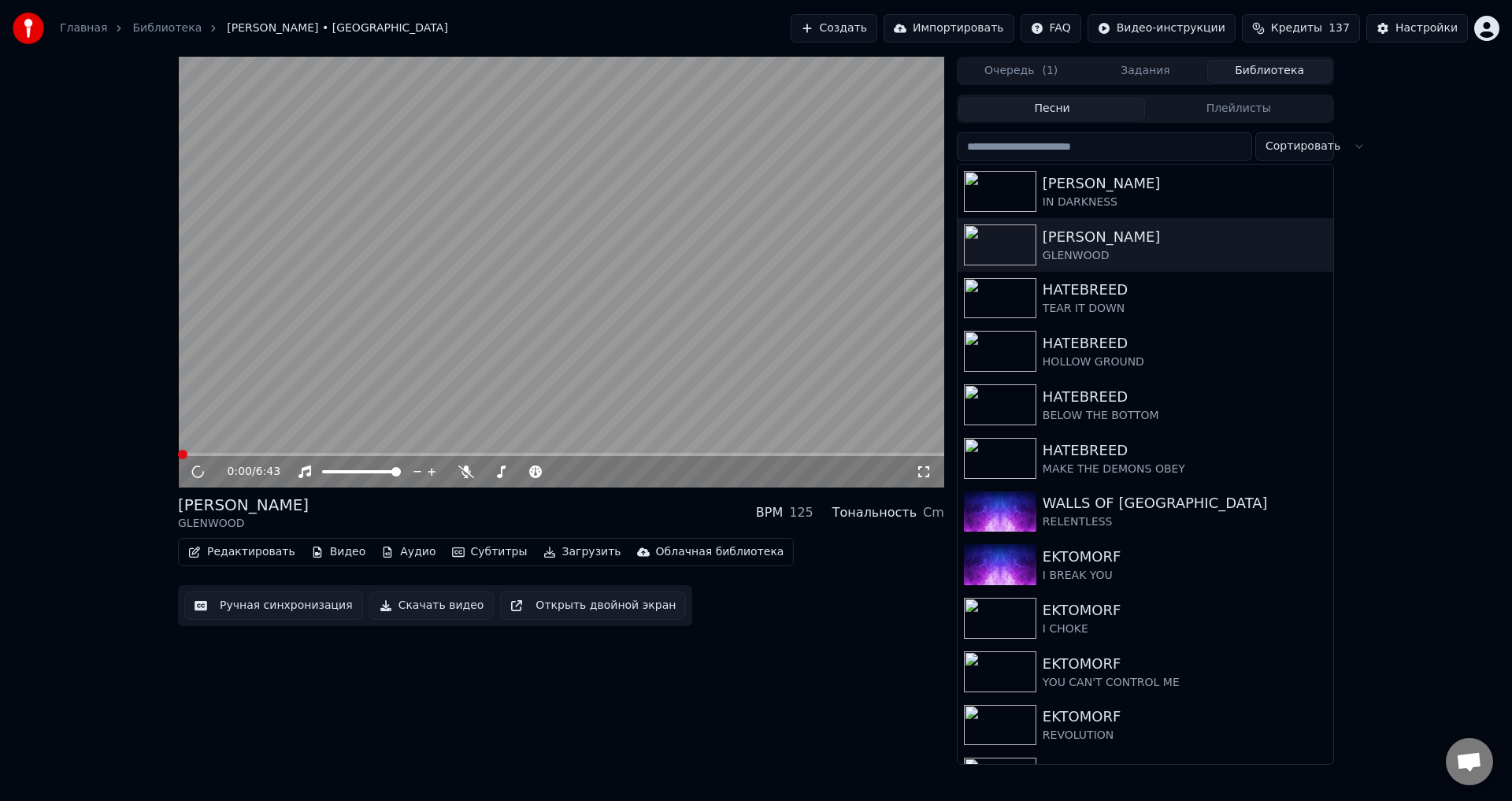
click at [608, 285] on video at bounding box center [561, 271] width 766 height 431
click at [262, 542] on button "Редактировать" at bounding box center [241, 552] width 120 height 22
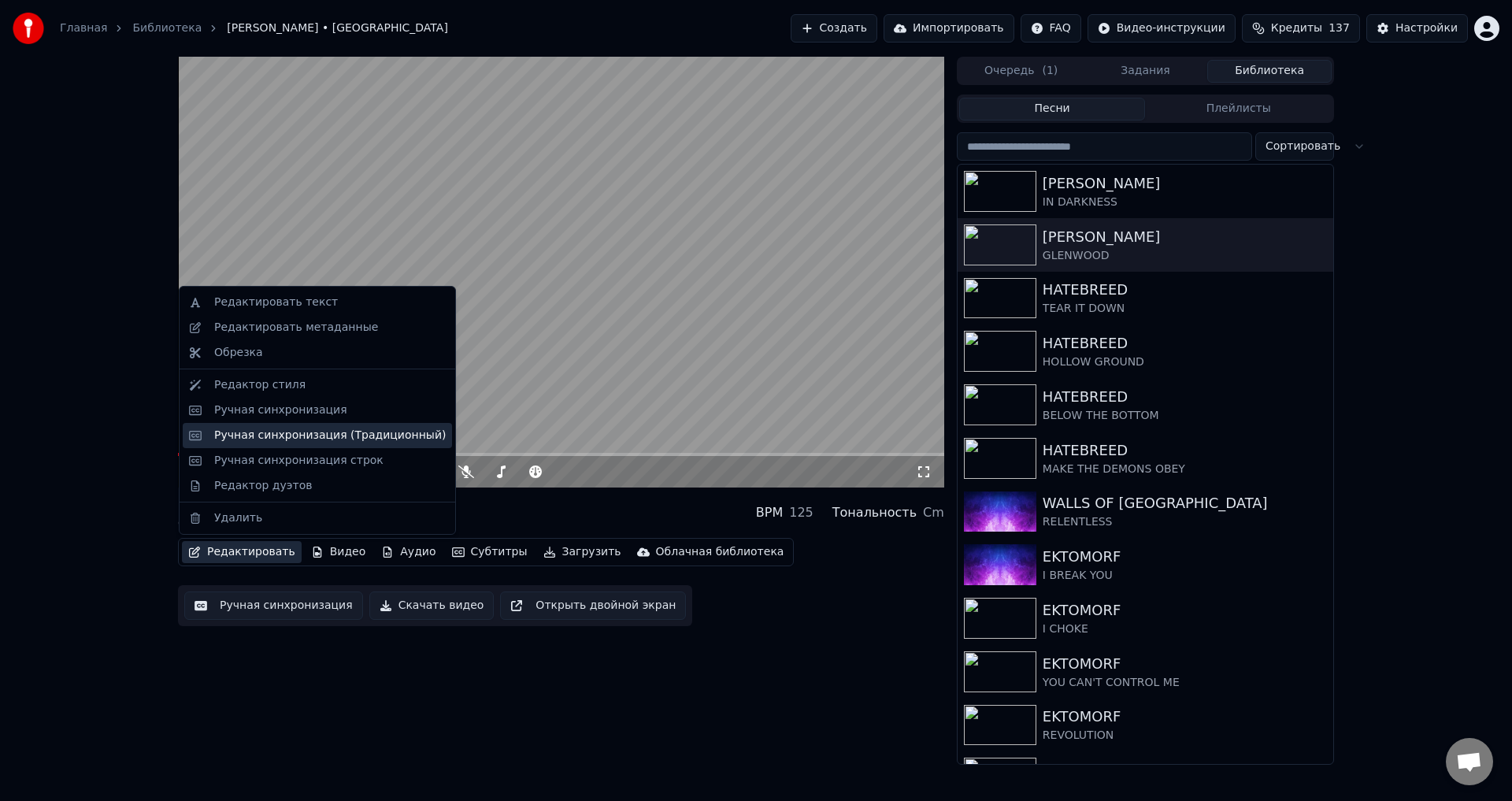
click at [311, 436] on div "Ручная синхронизация (Традиционный)" at bounding box center [330, 436] width 232 height 16
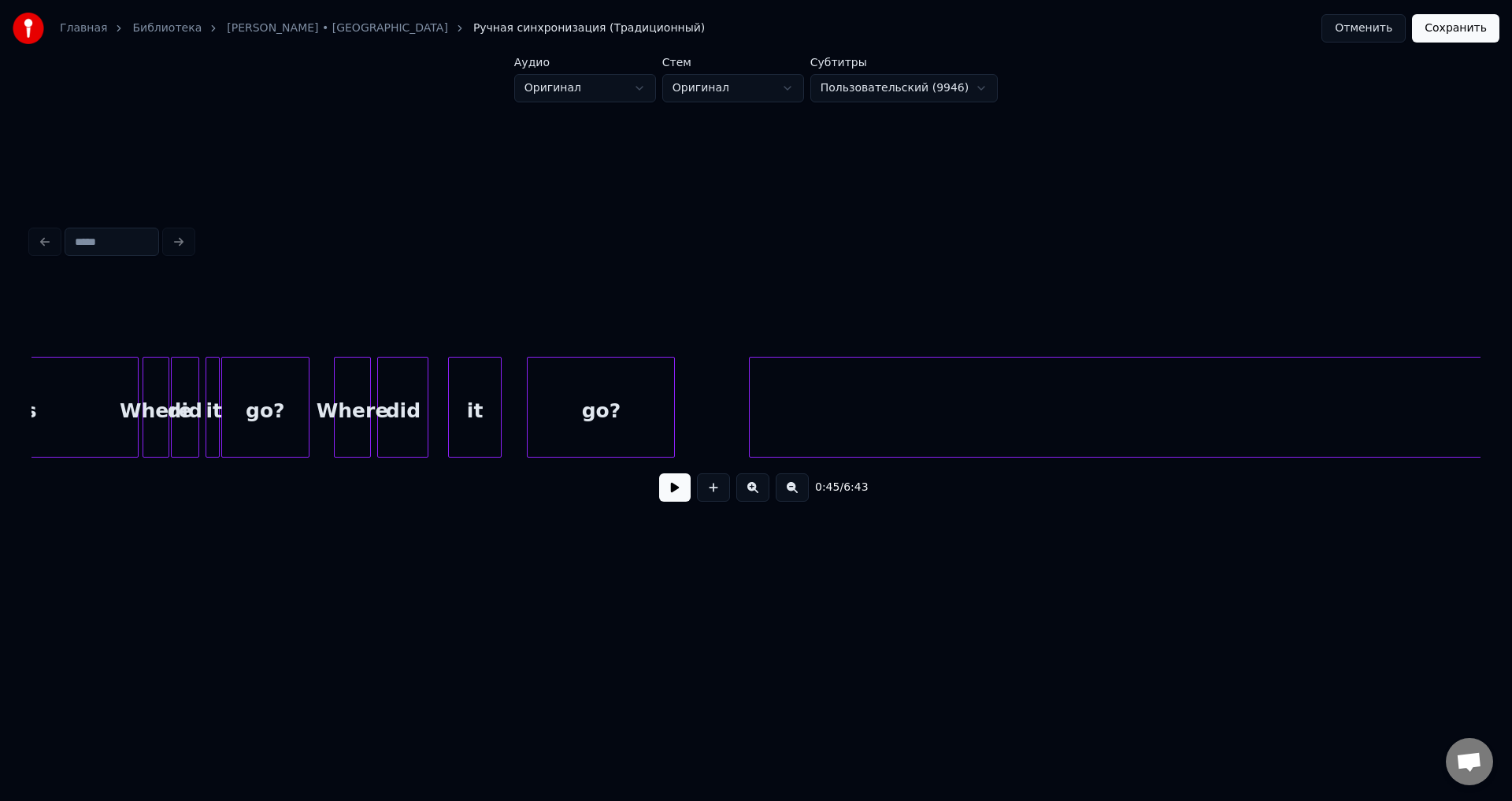
scroll to position [0, 27896]
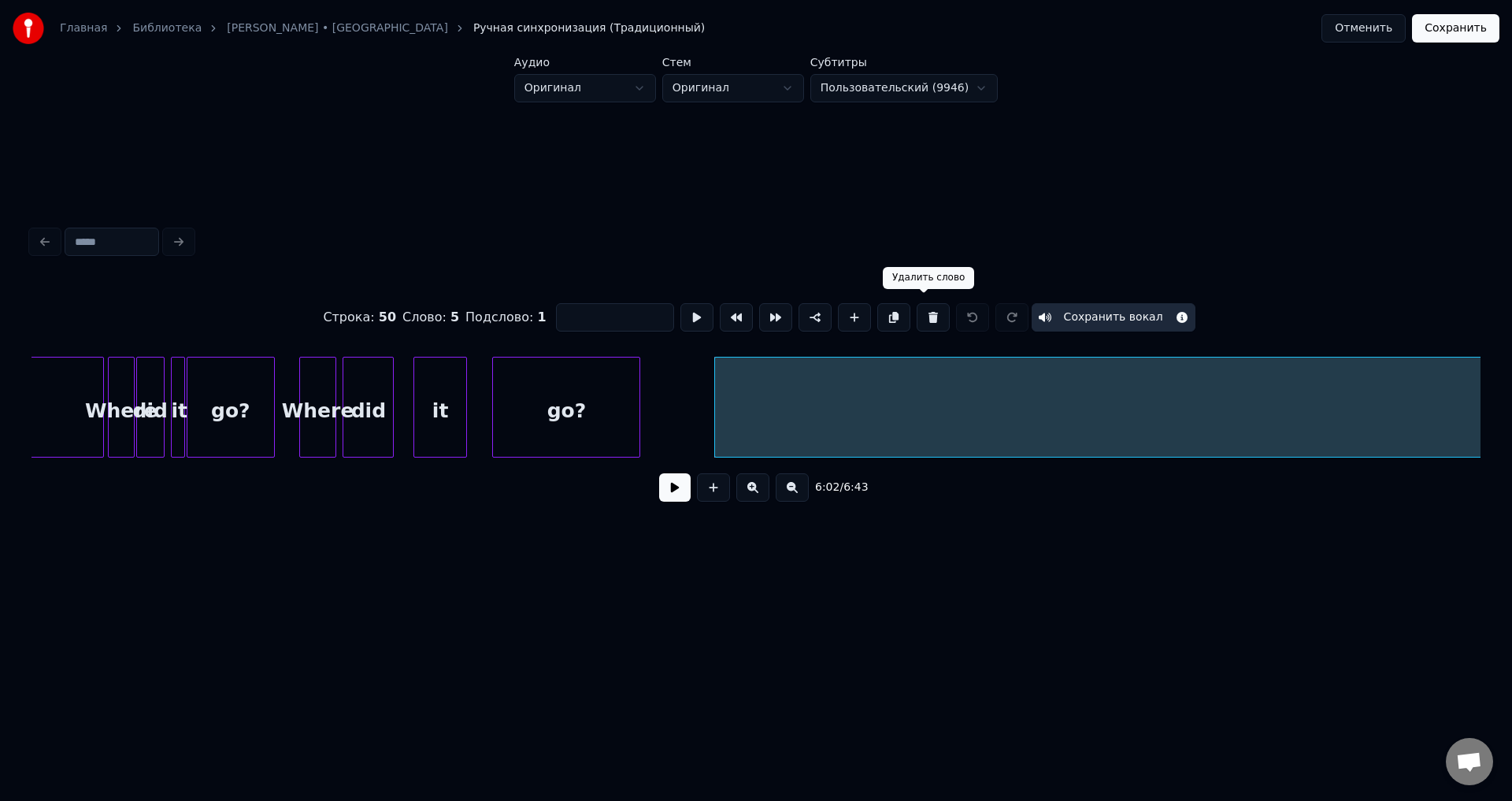
click at [923, 306] on button at bounding box center [934, 318] width 33 height 29
type input "***"
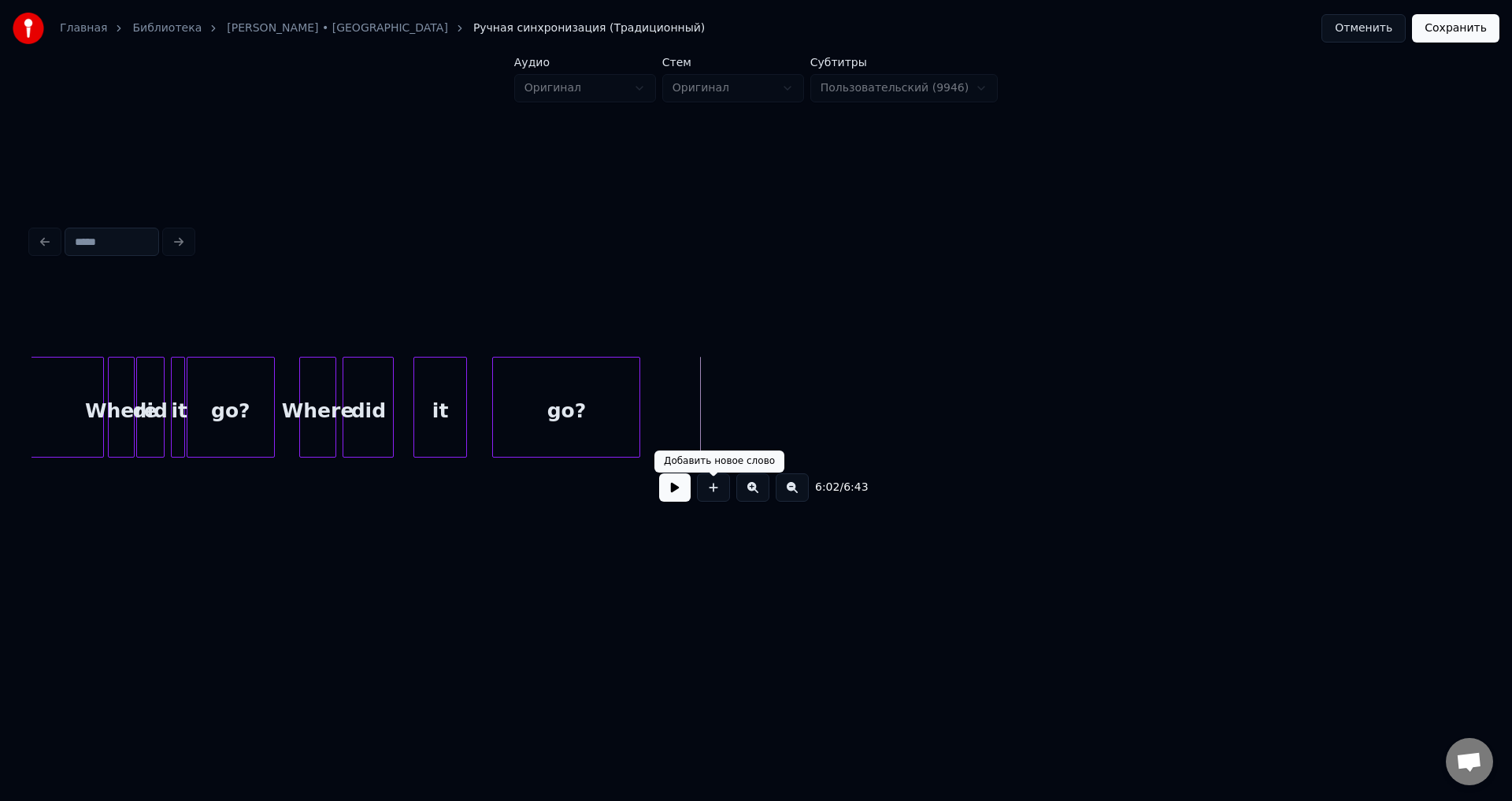
click at [718, 500] on button at bounding box center [714, 487] width 33 height 29
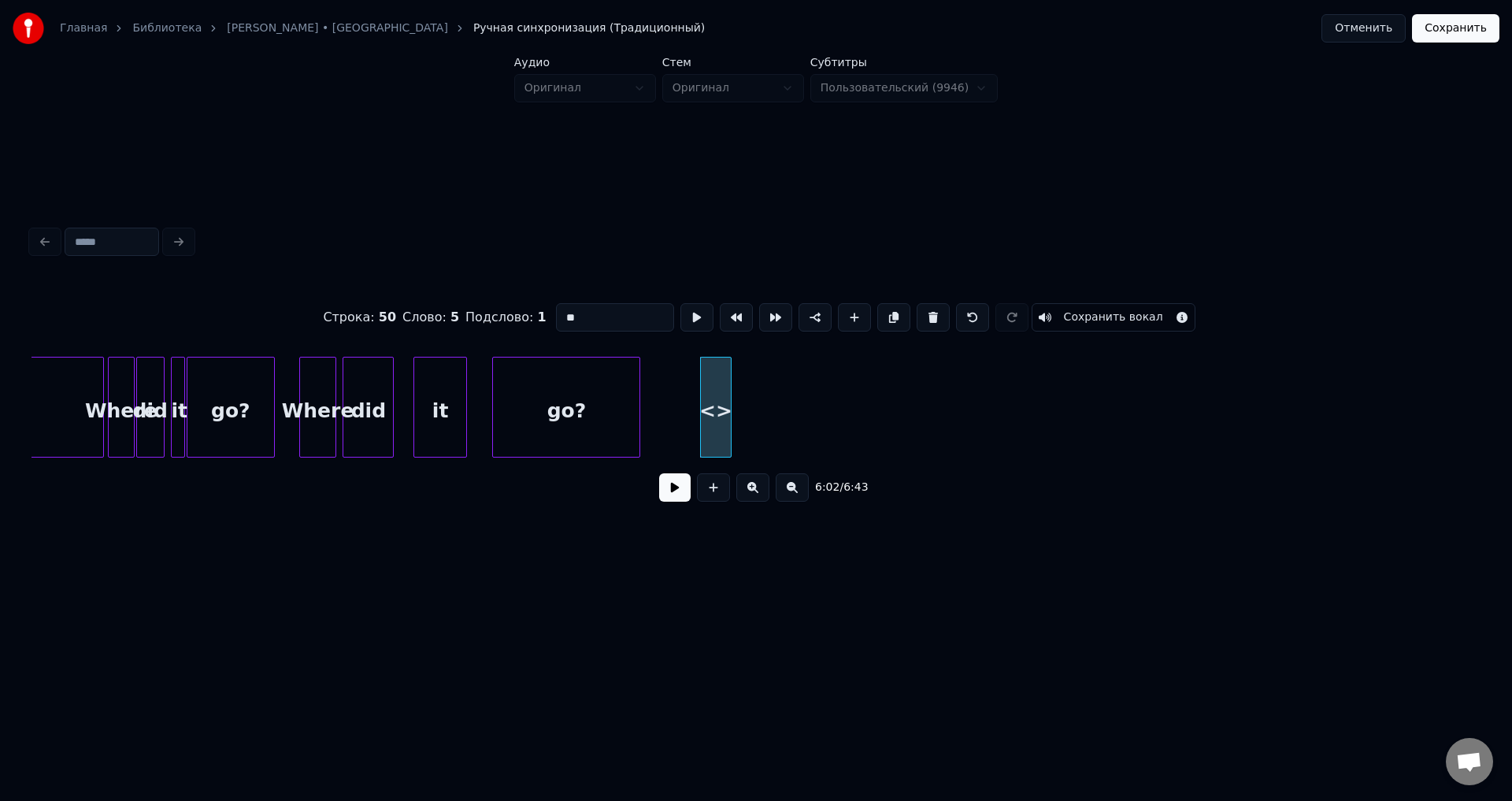
drag, startPoint x: 595, startPoint y: 313, endPoint x: 523, endPoint y: 312, distance: 72.0
click at [523, 312] on div "Строка : 50 Слово : 5 Подслово : 1 ** Сохранить вокал" at bounding box center [756, 317] width 1449 height 79
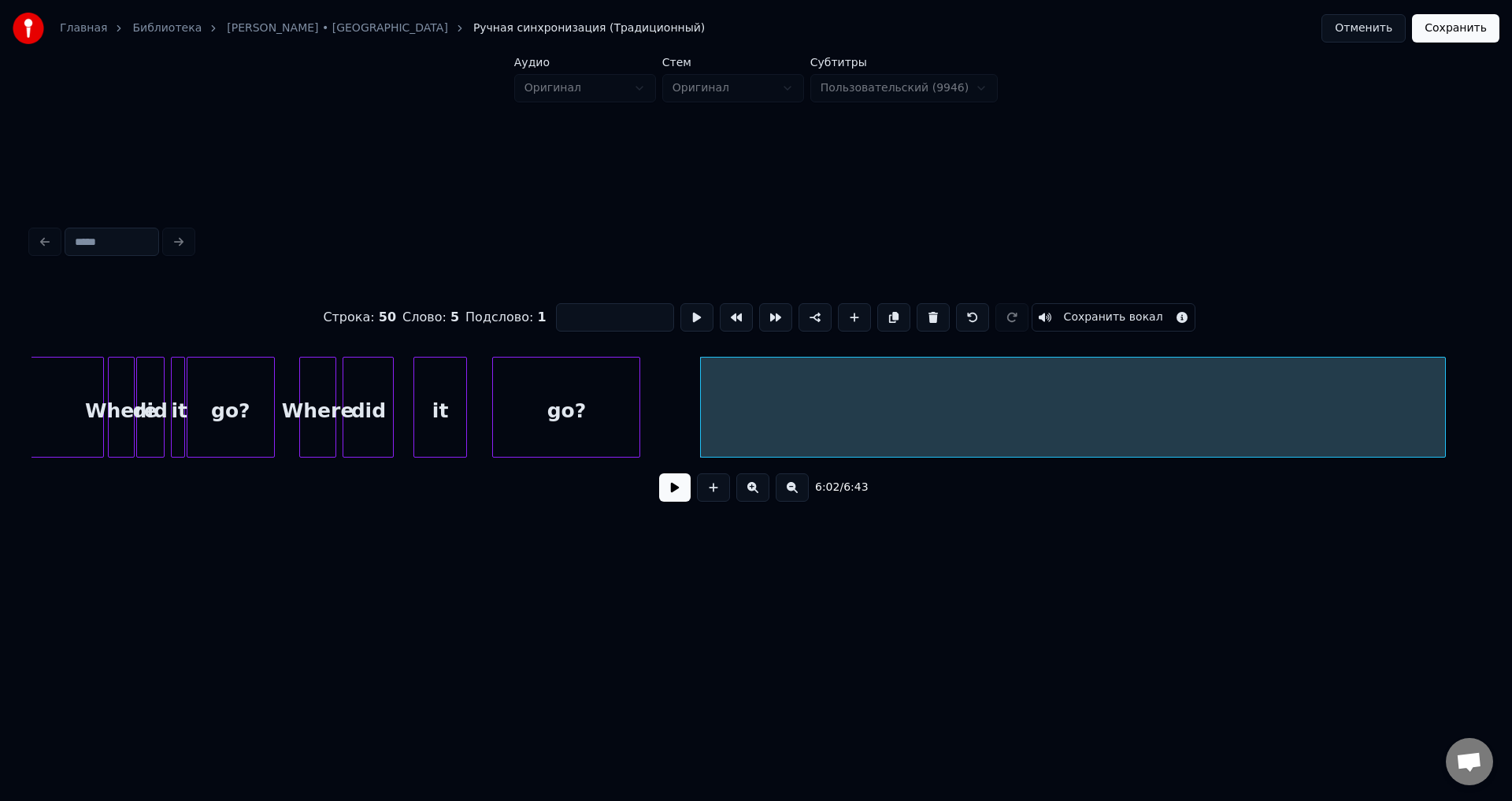
click at [1445, 405] on div at bounding box center [1443, 406] width 5 height 99
drag, startPoint x: 1317, startPoint y: 464, endPoint x: 1344, endPoint y: 460, distance: 27.3
click at [1344, 460] on div "Строка : 50 Слово : 5 Подслово : 1 Сохранить вокал 6:02 / 6:43" at bounding box center [756, 398] width 1449 height 240
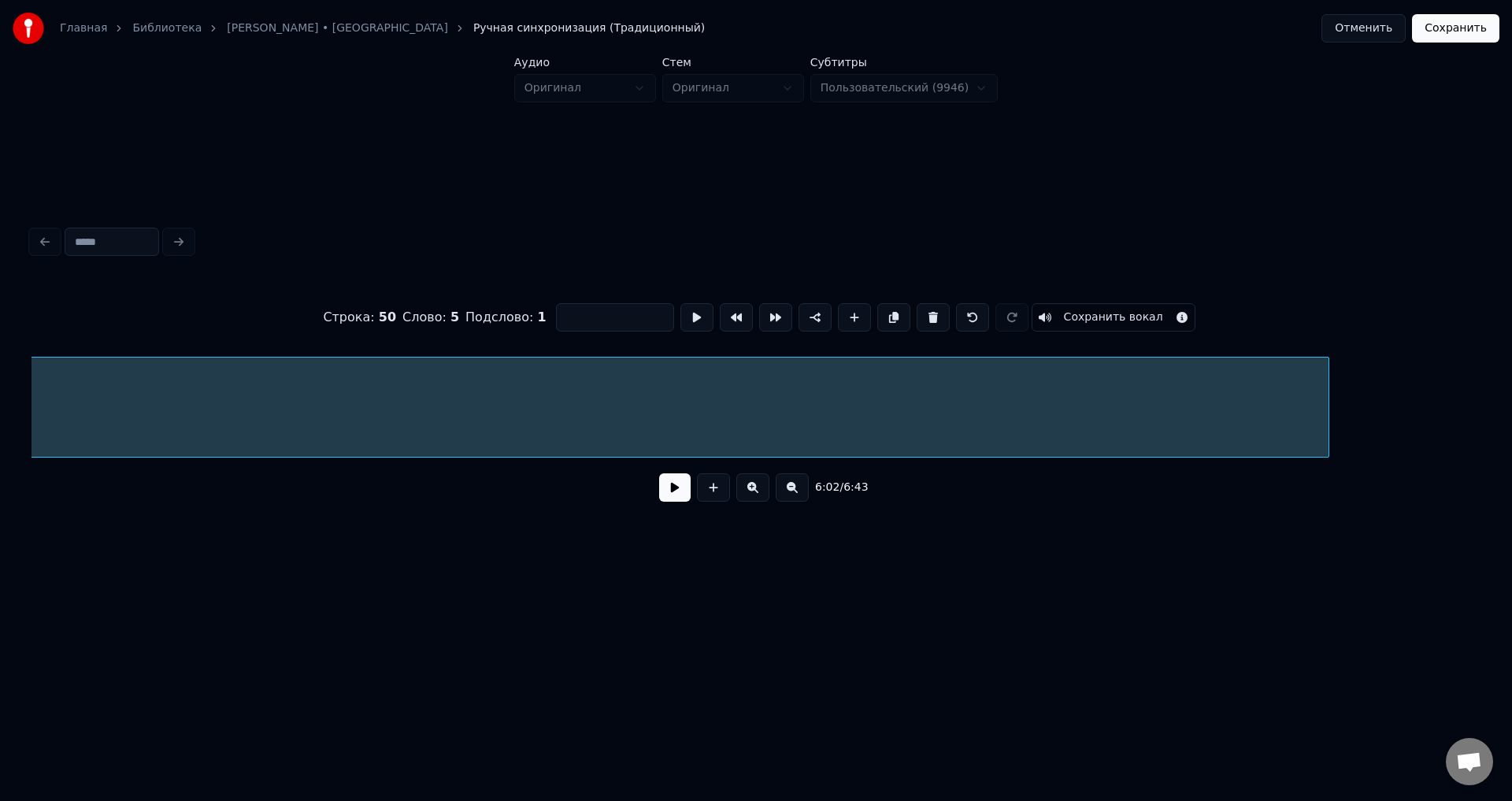
click at [1329, 408] on div at bounding box center [1326, 406] width 5 height 99
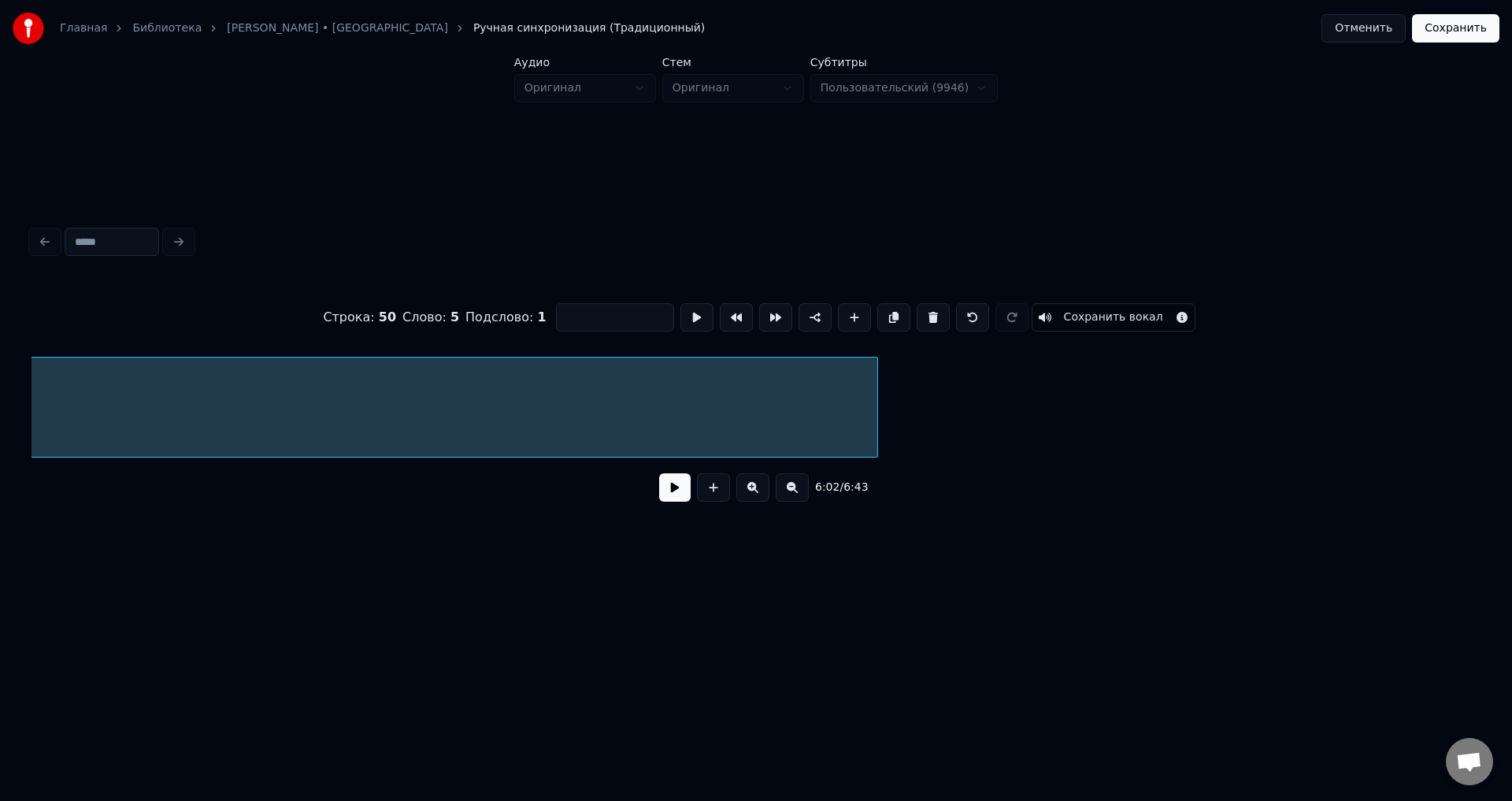
scroll to position [0, 29710]
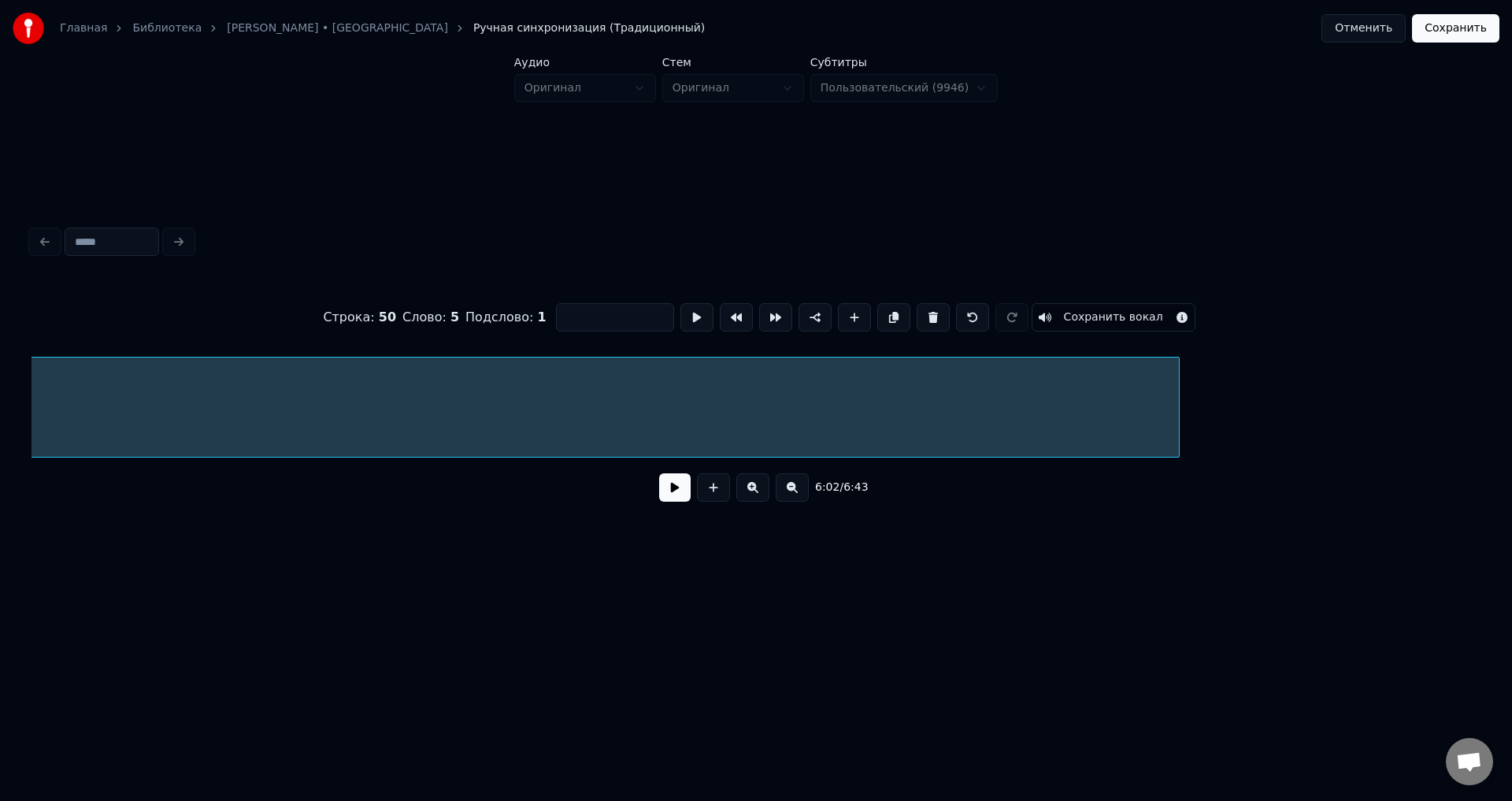
click at [1179, 396] on div at bounding box center [1177, 406] width 5 height 99
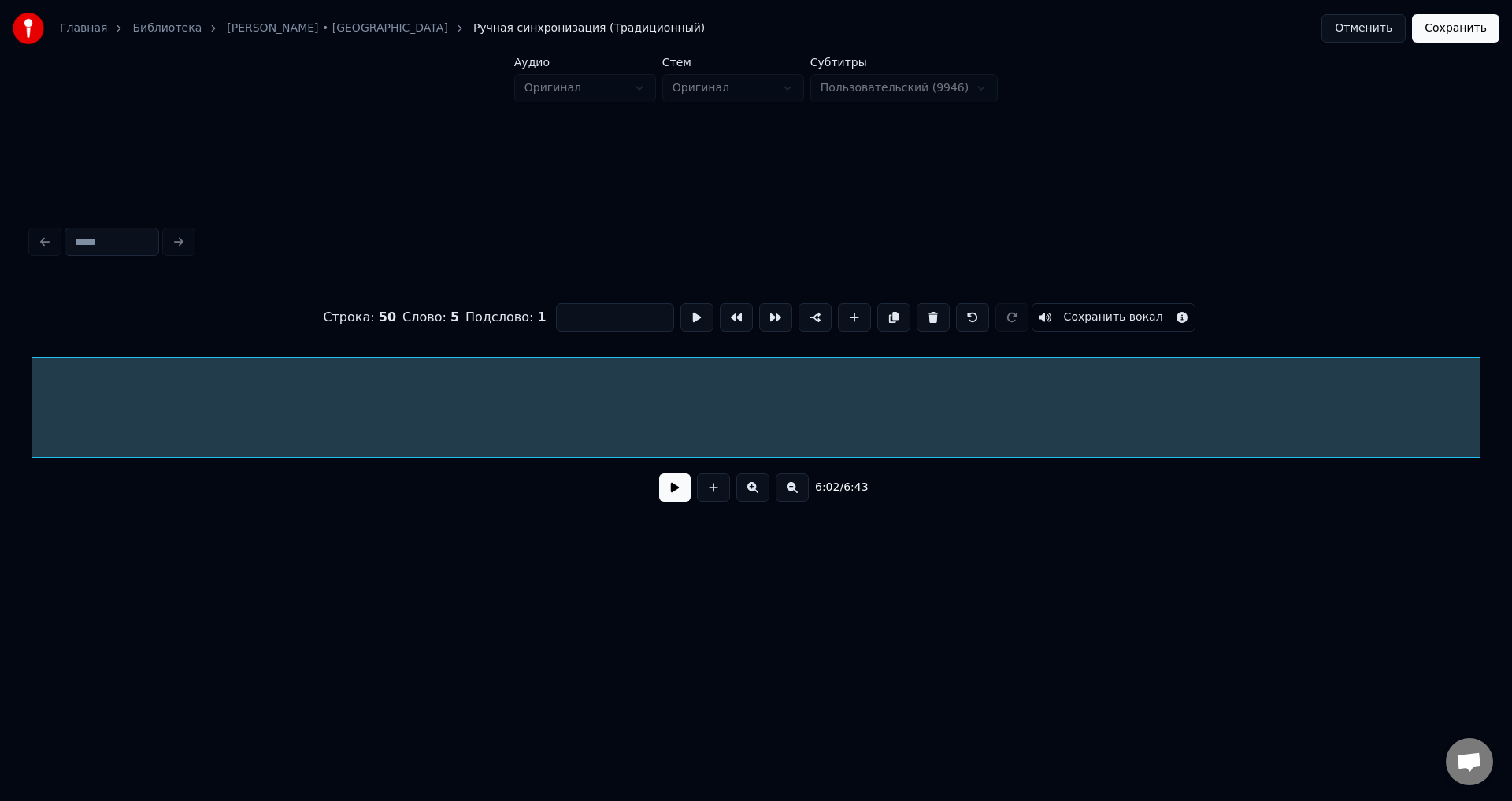
scroll to position [0, 30362]
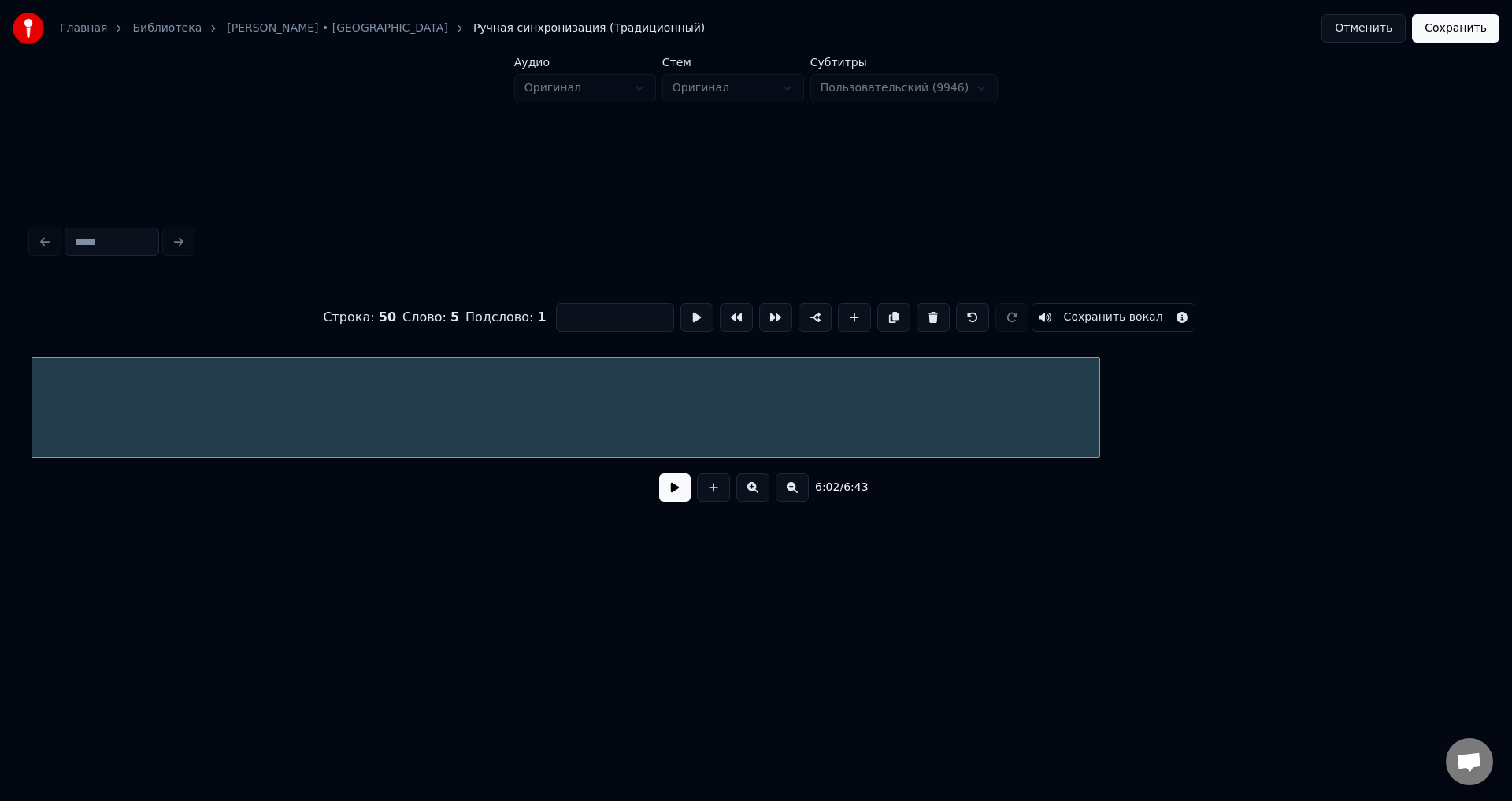
click at [1100, 404] on div at bounding box center [1097, 406] width 5 height 99
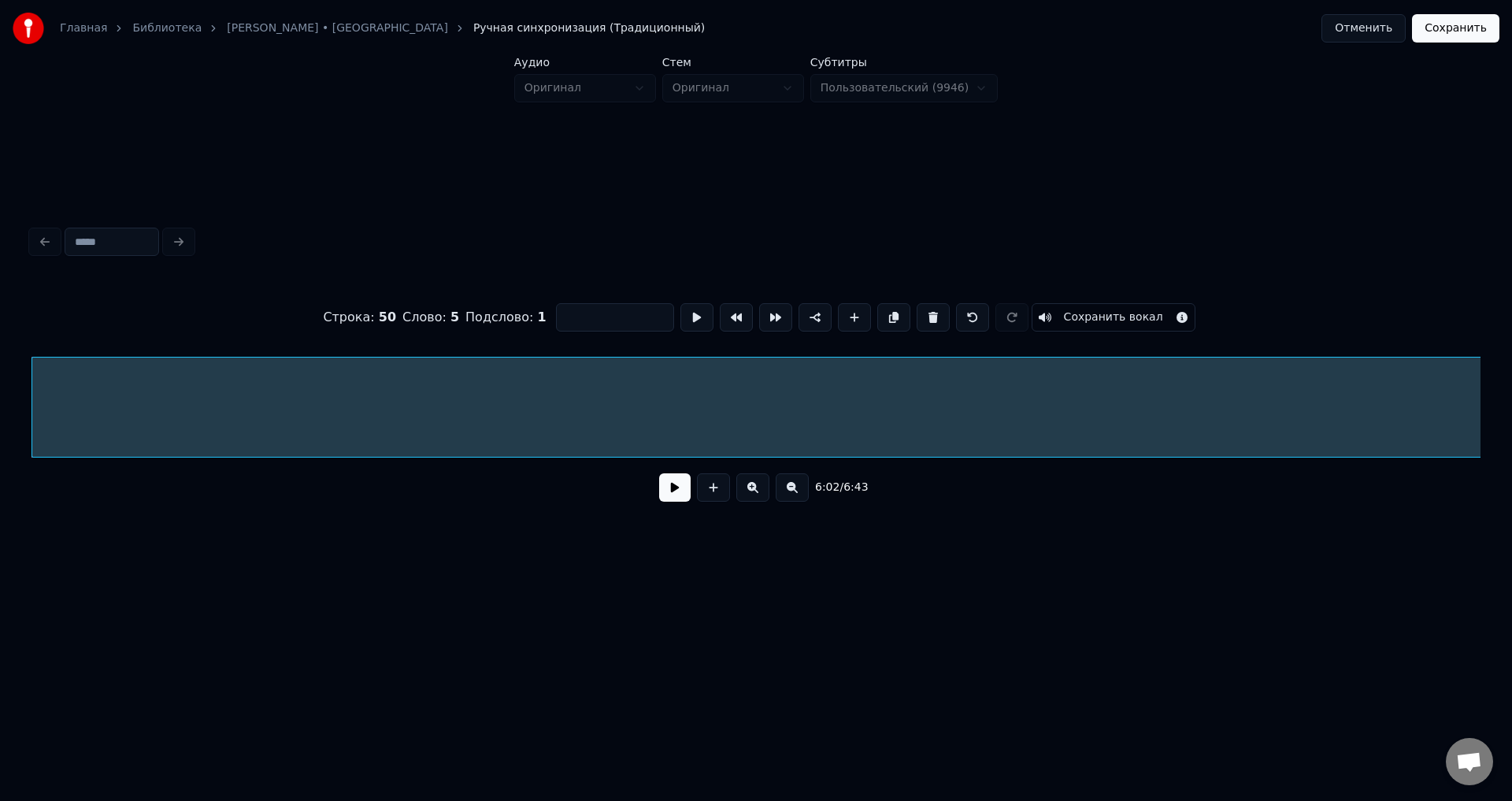
click at [1136, 313] on button "Сохранить вокал" at bounding box center [1113, 318] width 164 height 29
click at [1482, 25] on button "Сохранить" at bounding box center [1456, 29] width 87 height 29
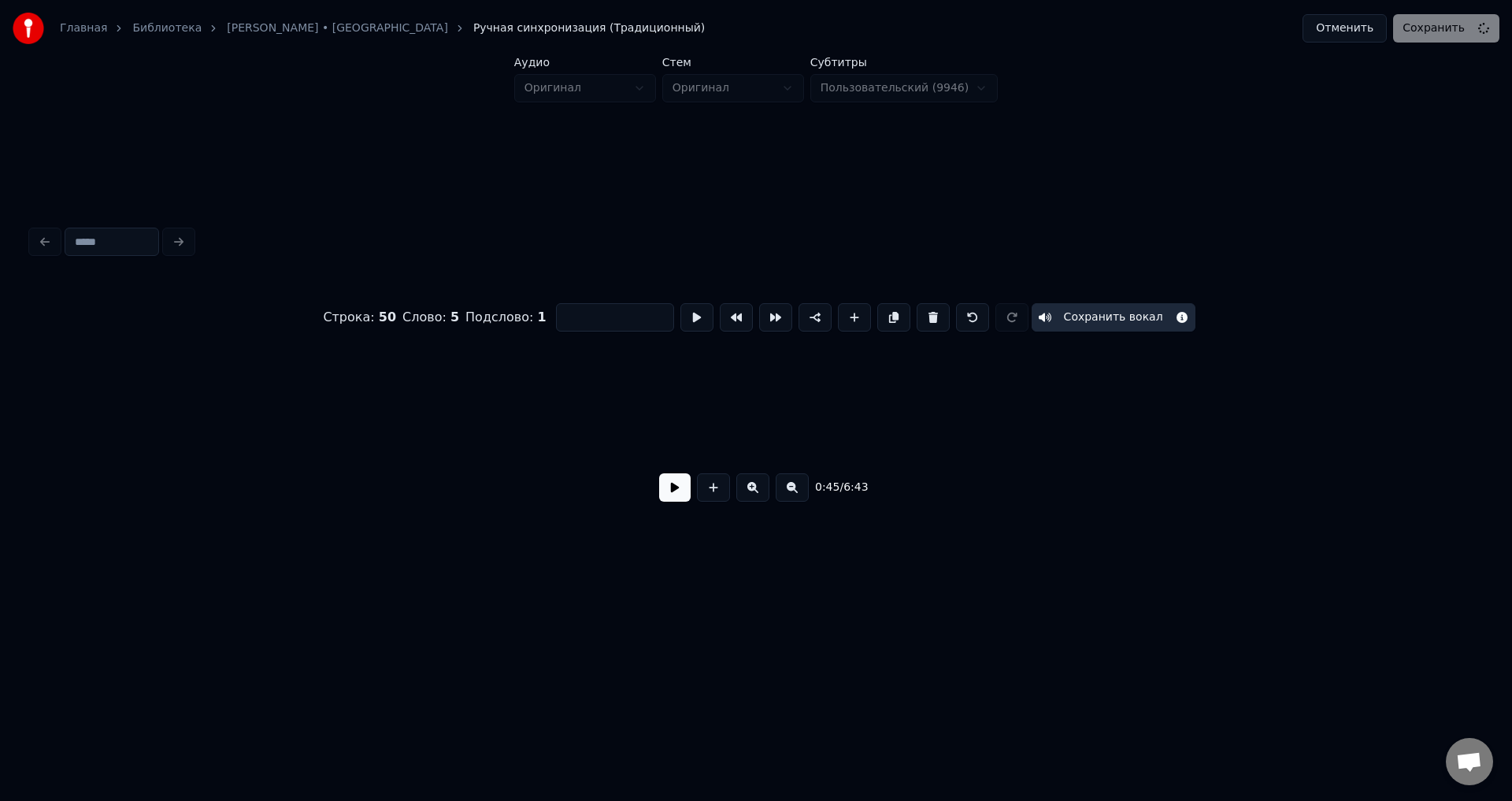
scroll to position [0, 3593]
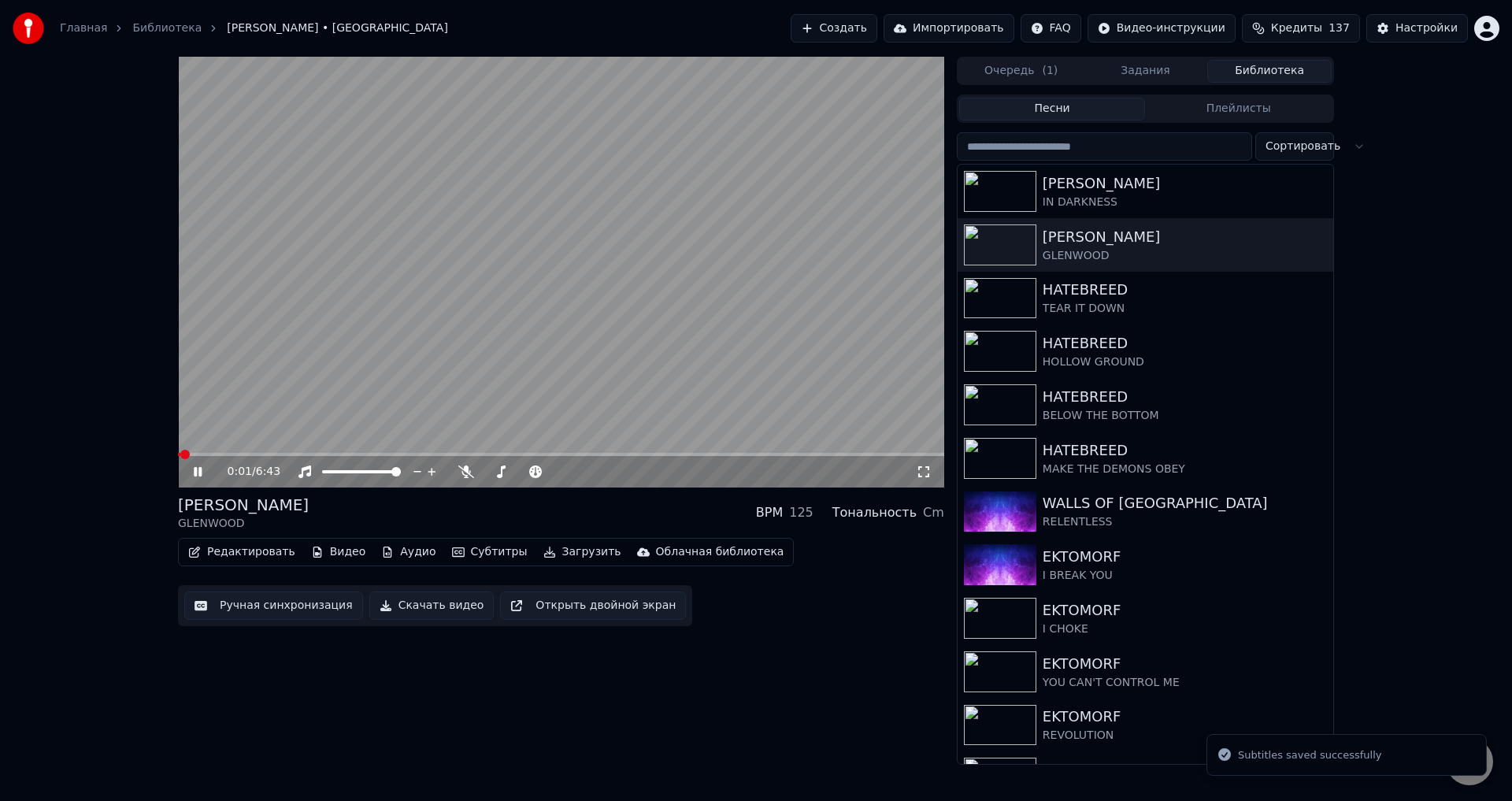
click at [858, 452] on span at bounding box center [561, 454] width 766 height 3
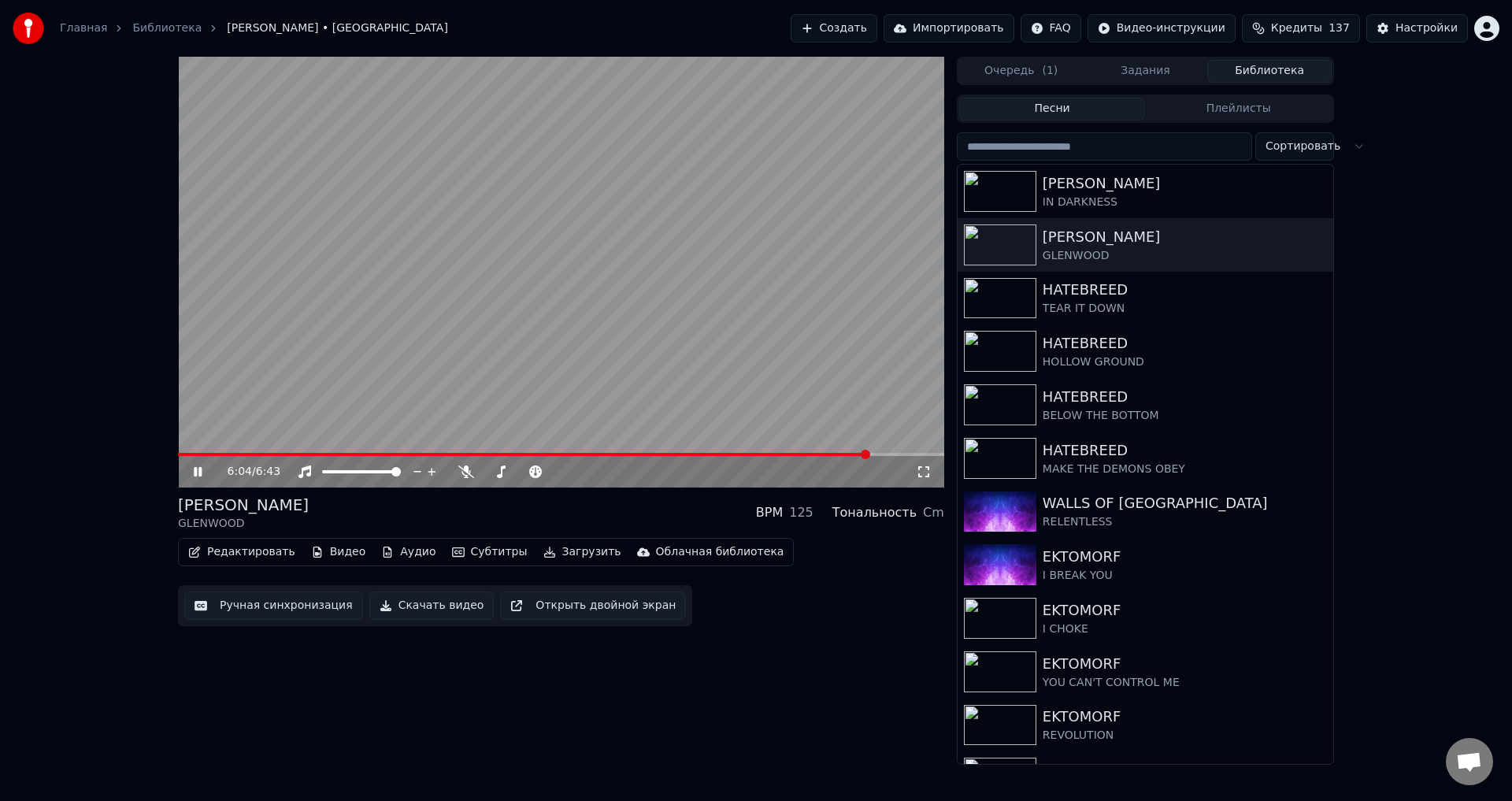
click at [603, 347] on video at bounding box center [561, 271] width 766 height 431
click at [245, 546] on button "Редактировать" at bounding box center [241, 552] width 120 height 22
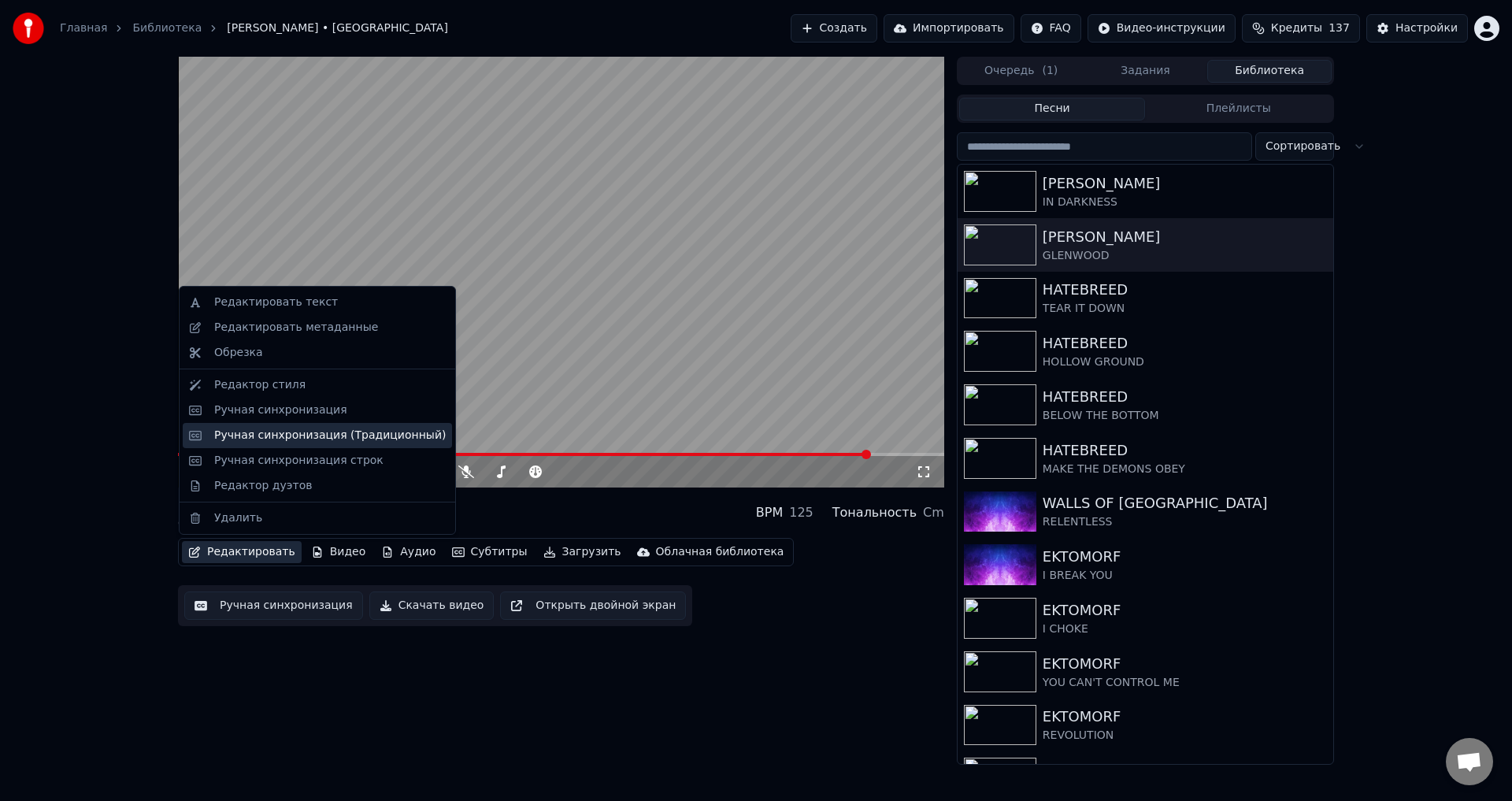
click at [299, 428] on div "Ручная синхронизация (Традиционный)" at bounding box center [330, 436] width 232 height 16
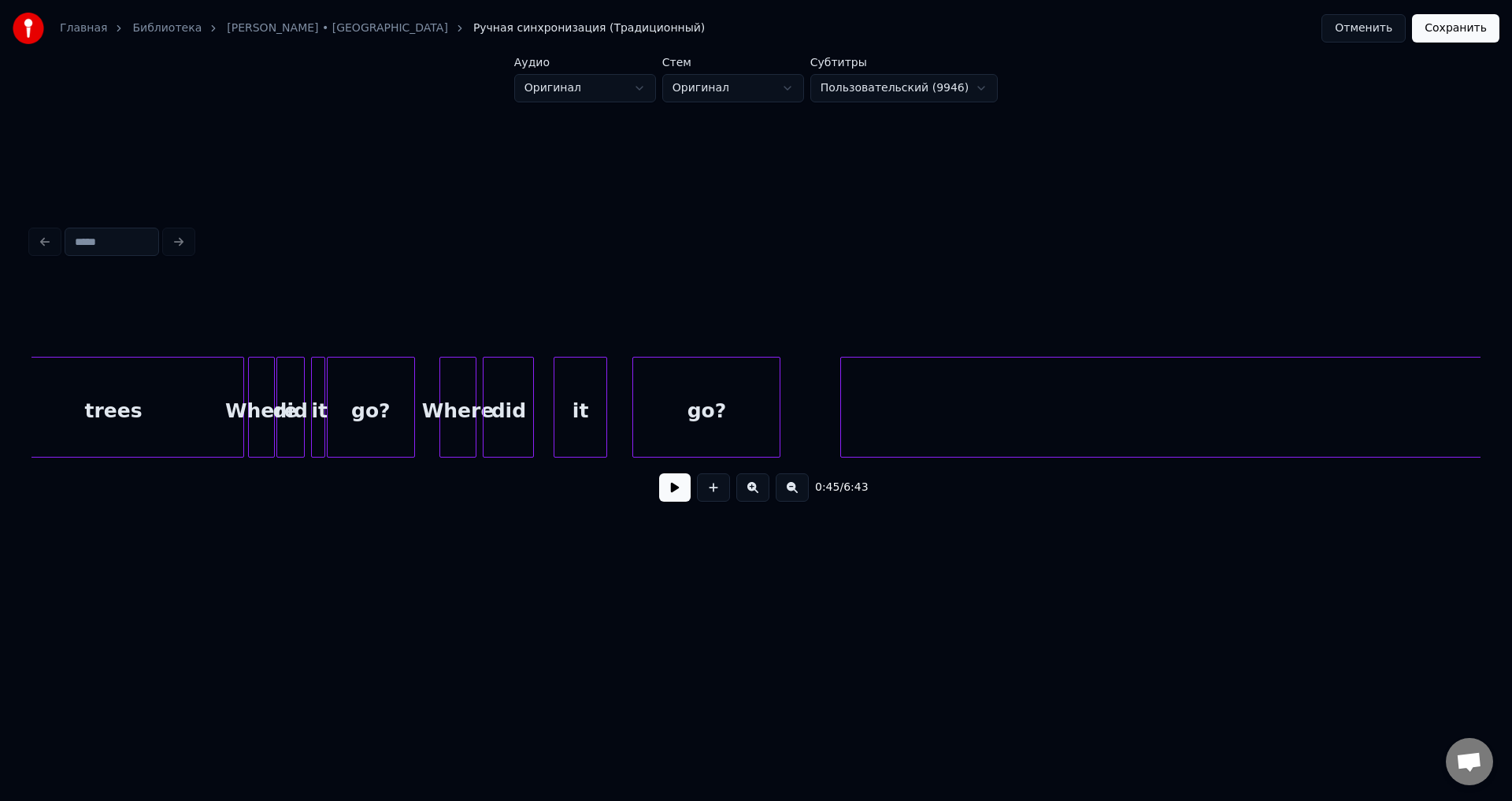
scroll to position [0, 27897]
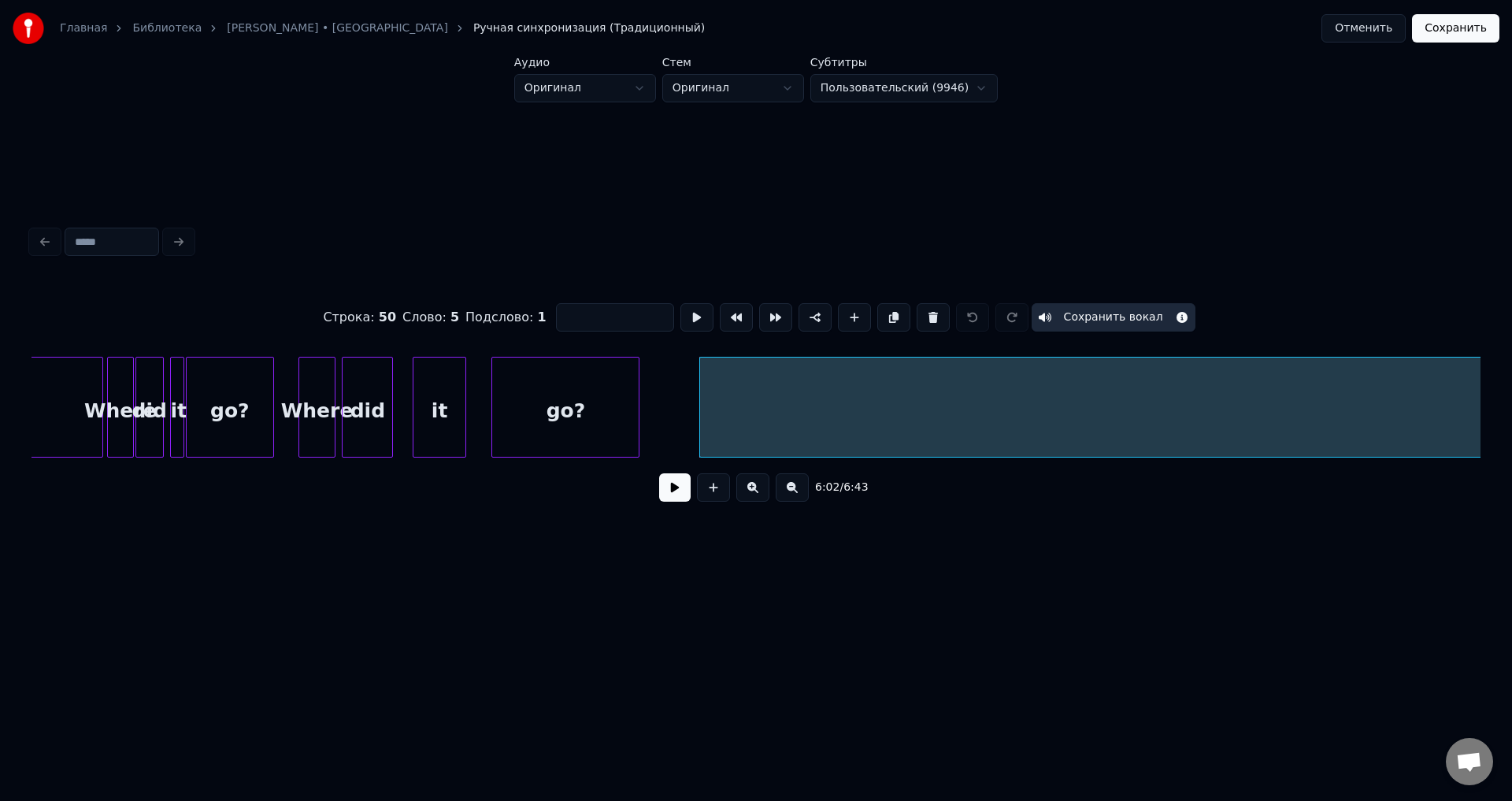
click at [921, 306] on button at bounding box center [934, 318] width 33 height 29
type input "***"
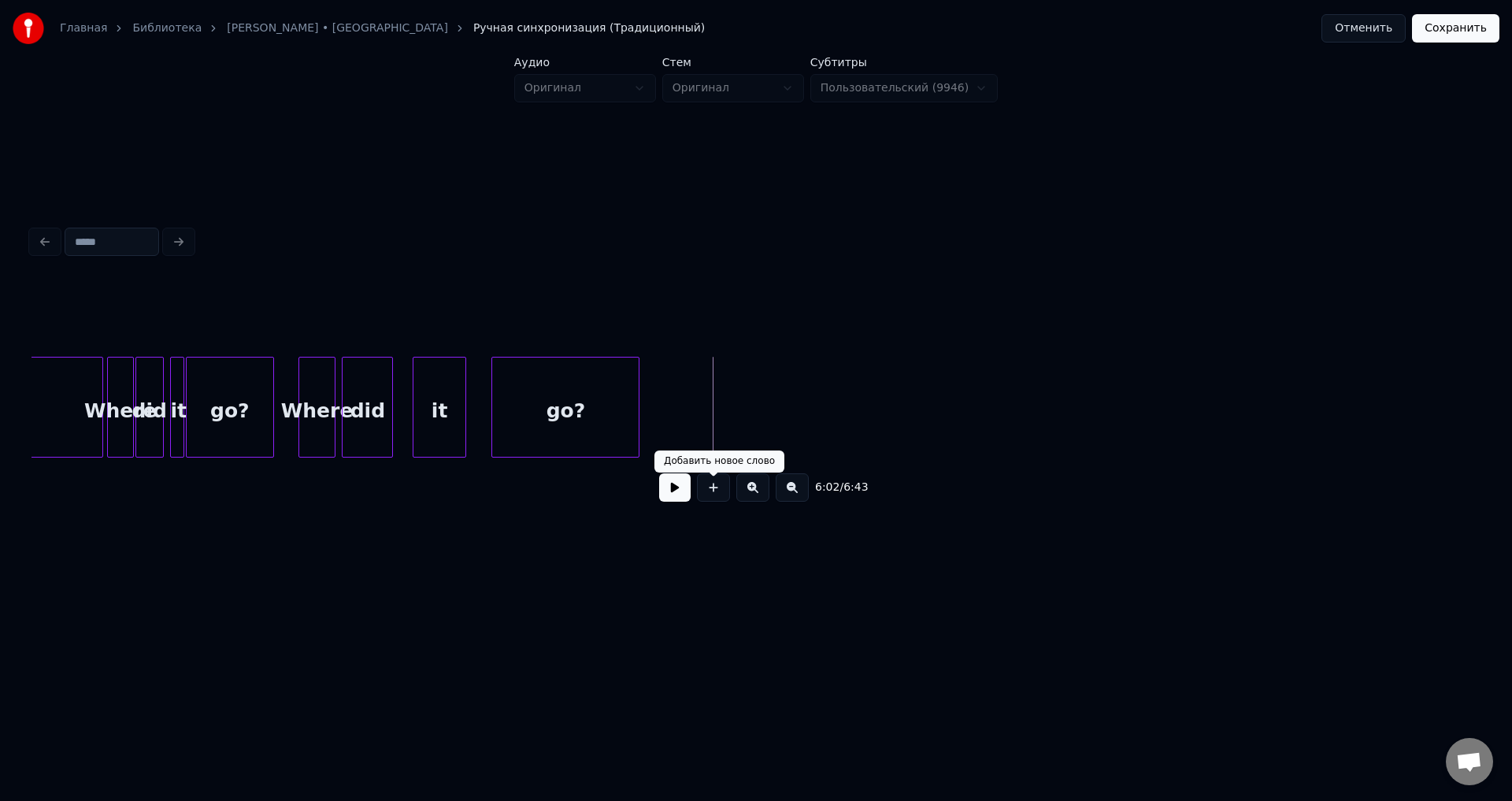
click at [715, 492] on button at bounding box center [714, 487] width 33 height 29
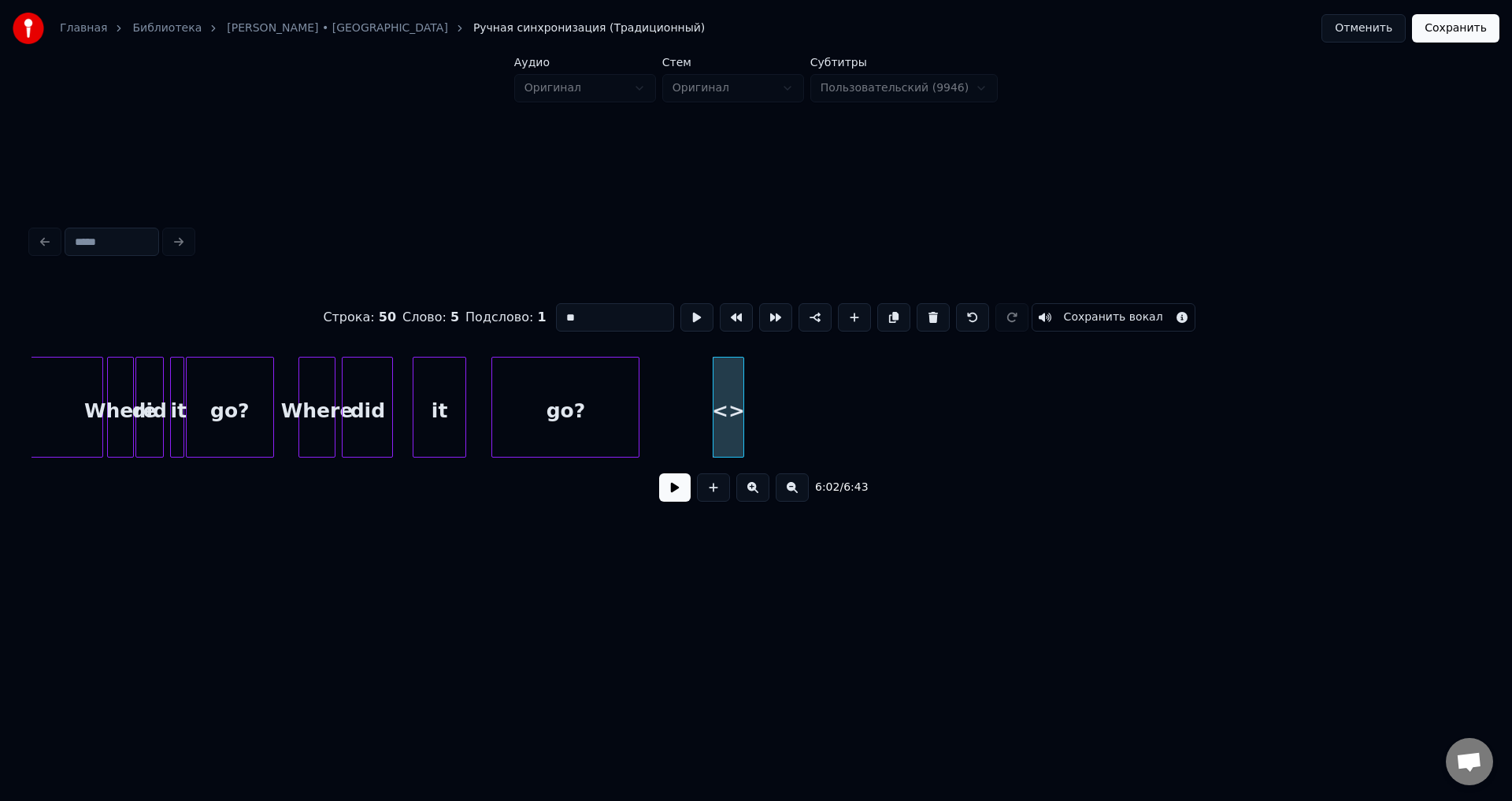
drag, startPoint x: 617, startPoint y: 308, endPoint x: 531, endPoint y: 308, distance: 86.0
click at [531, 308] on div "Строка : 50 Слово : 5 Подслово : 1 ** Сохранить вокал" at bounding box center [756, 317] width 1449 height 79
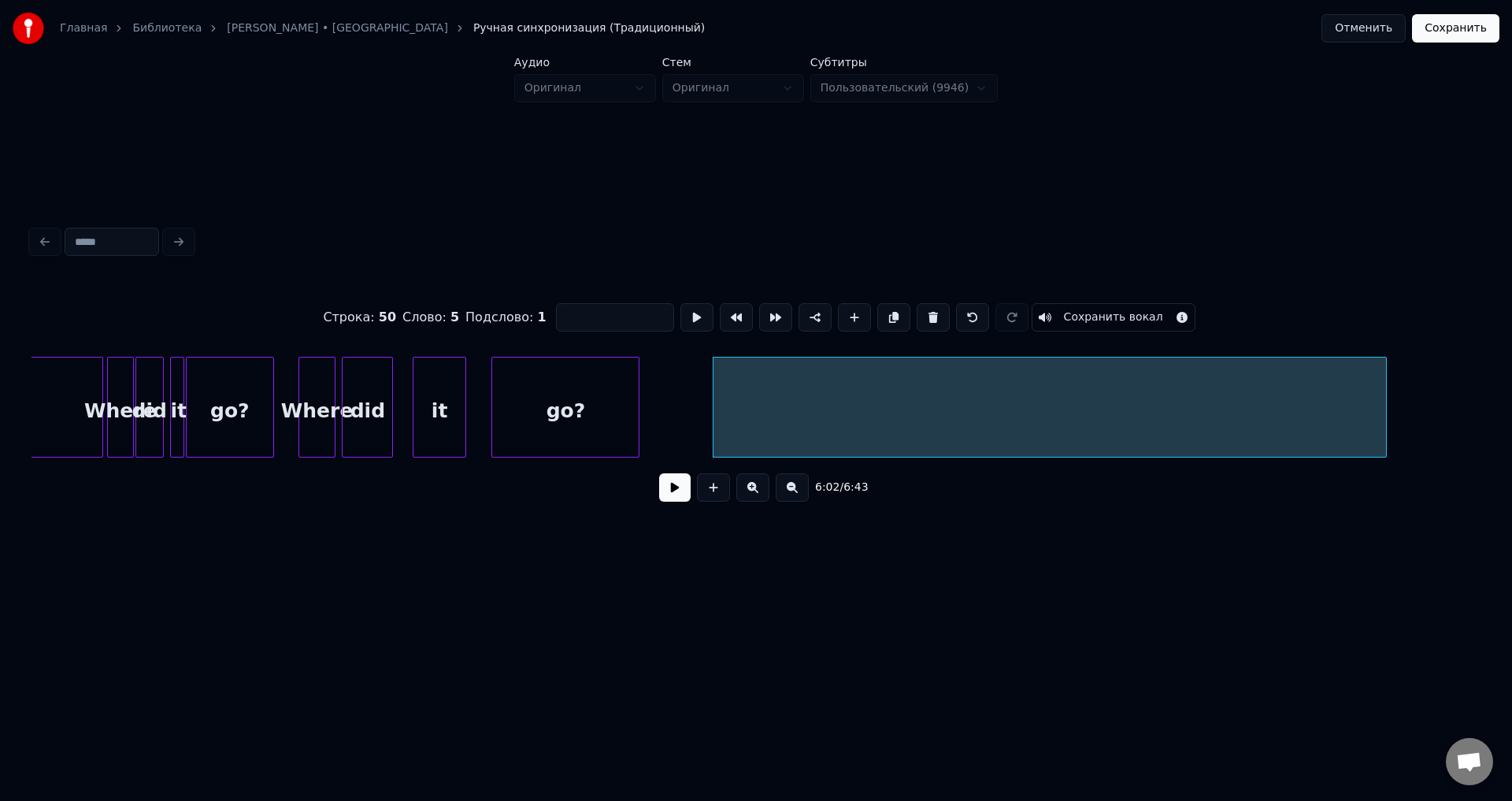
click at [1386, 405] on div at bounding box center [1384, 406] width 5 height 99
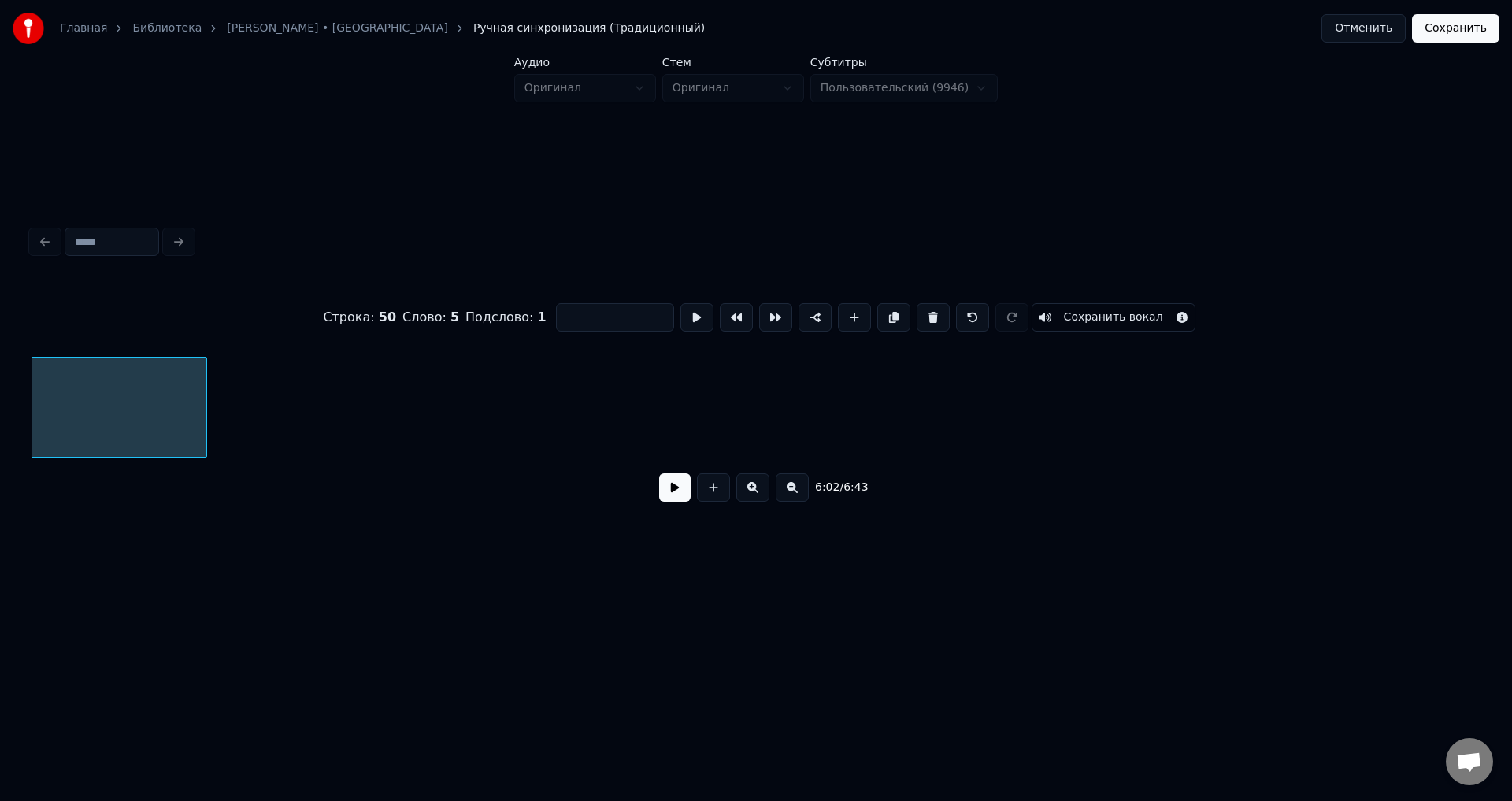
scroll to position [0, 29094]
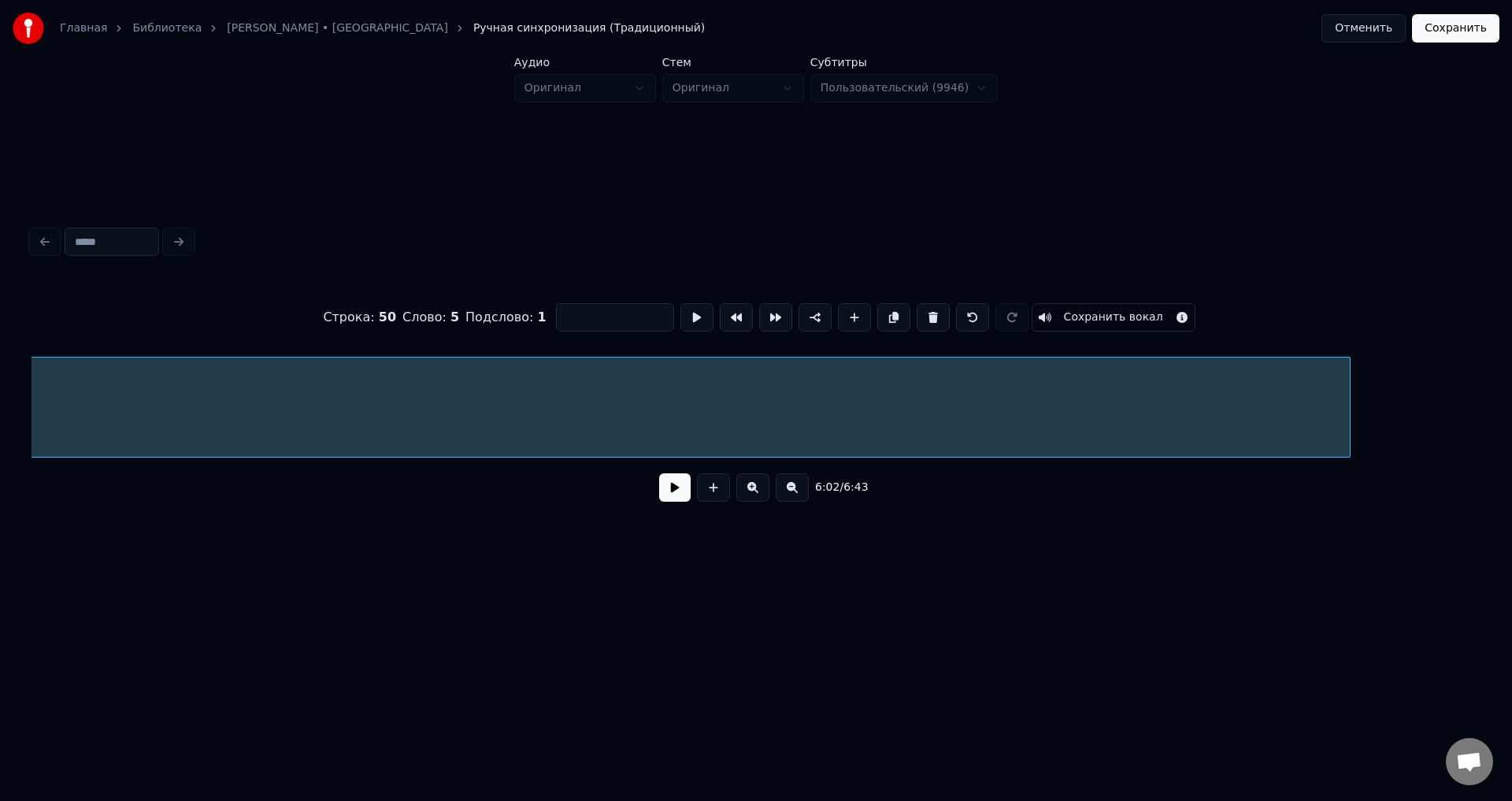
click at [1346, 403] on div at bounding box center [1348, 406] width 5 height 99
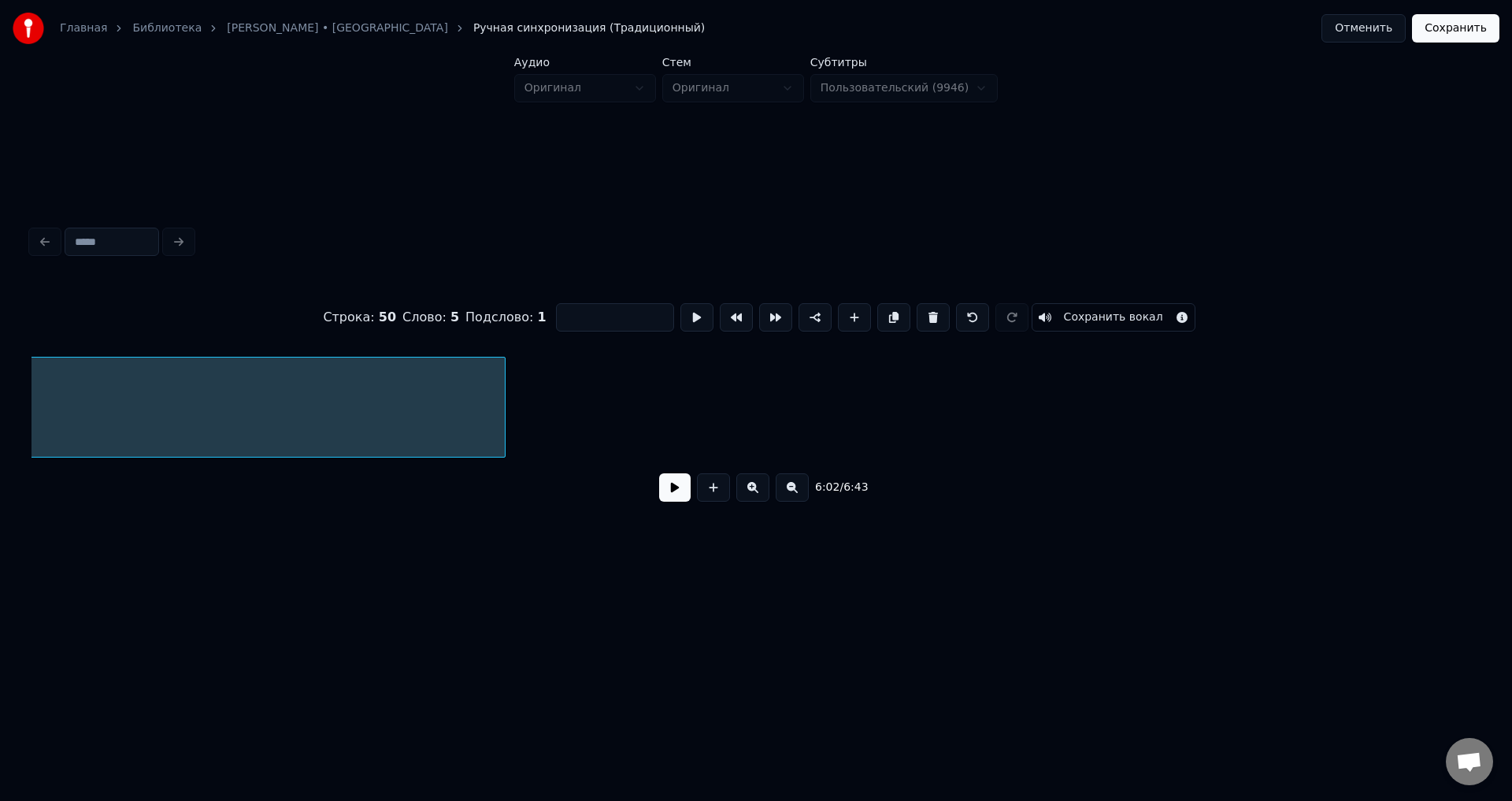
scroll to position [0, 30080]
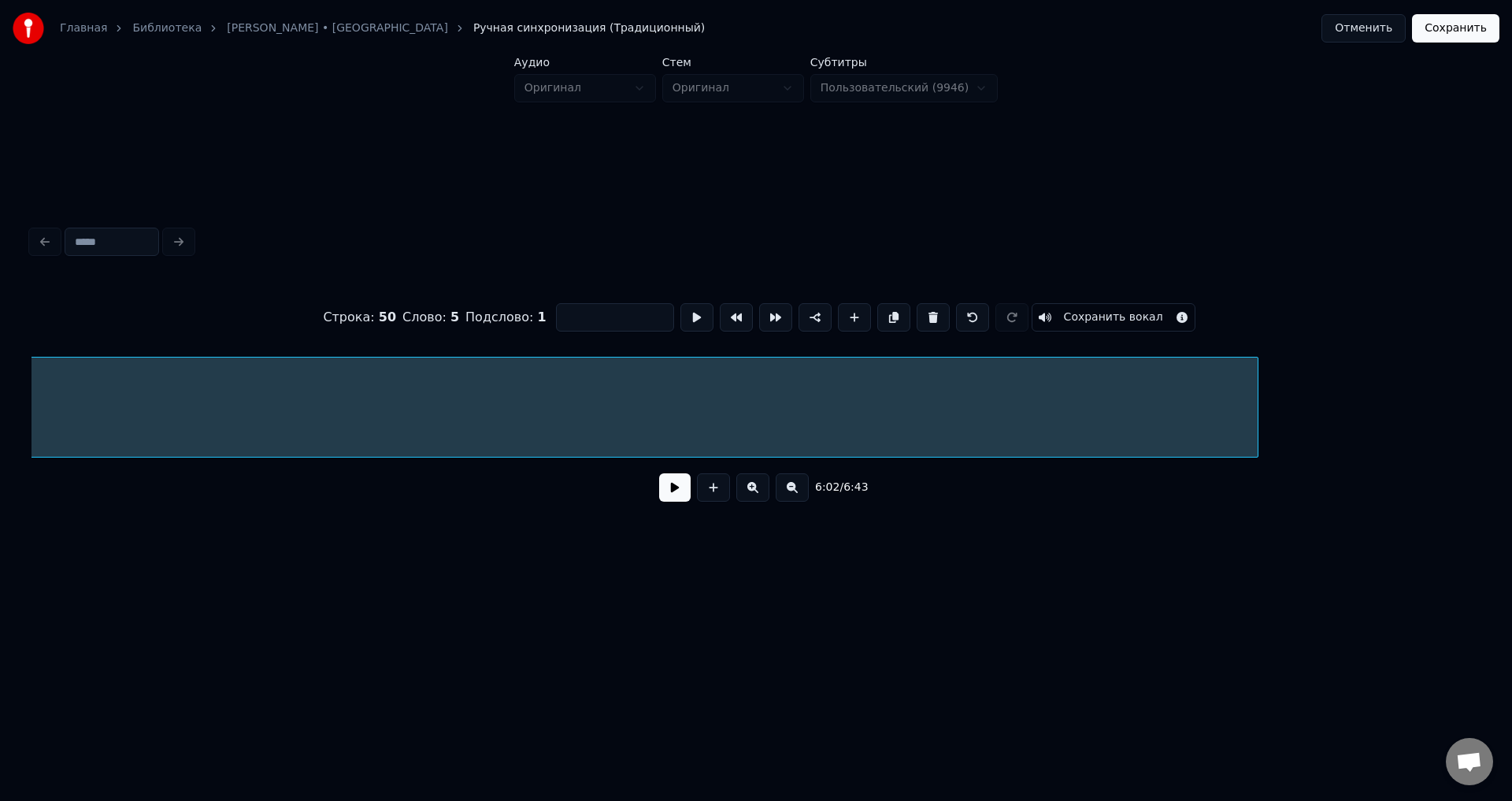
click at [1254, 414] on div at bounding box center [1256, 406] width 5 height 99
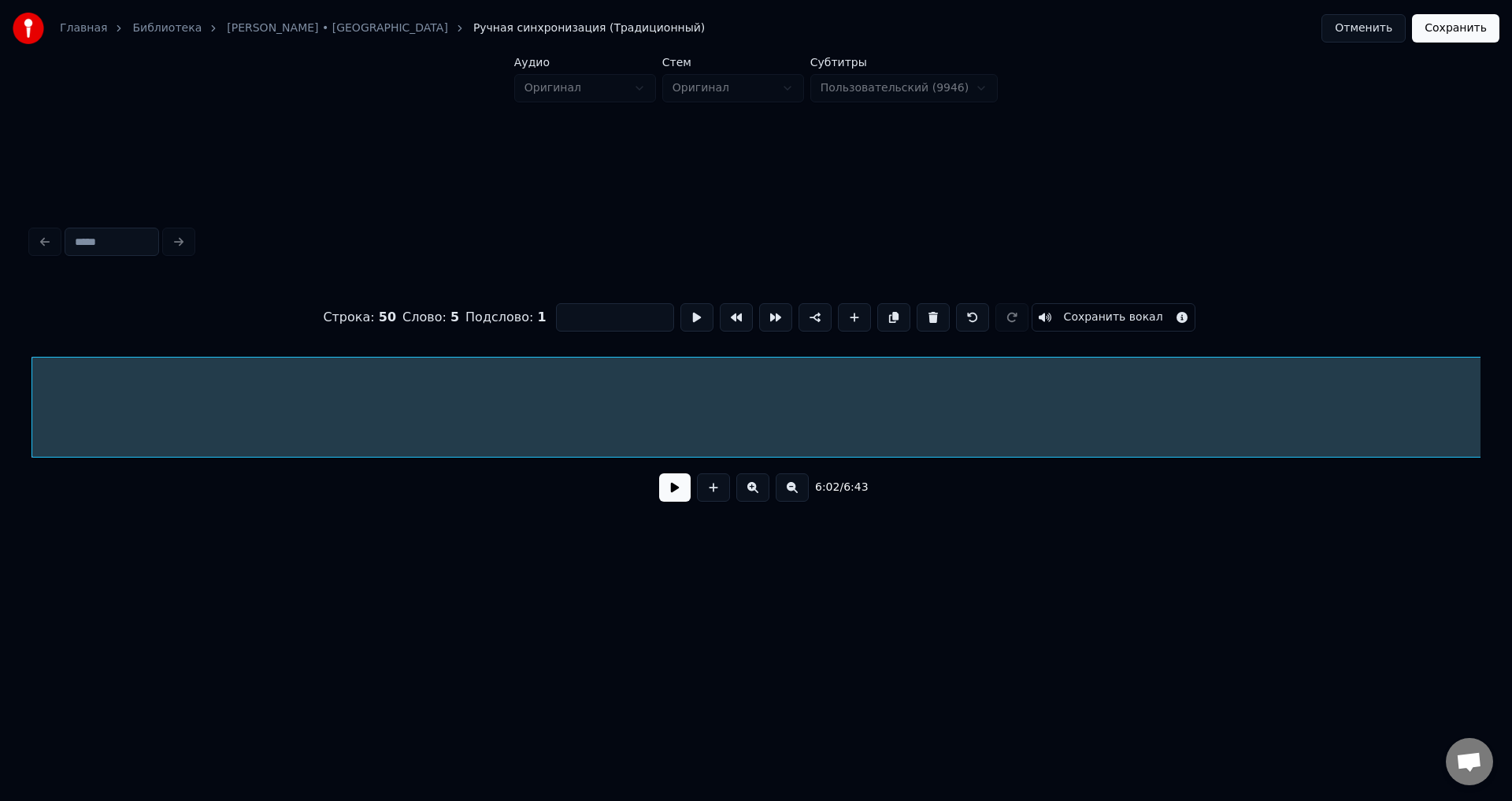
click at [1120, 315] on button "Сохранить вокал" at bounding box center [1113, 318] width 164 height 29
click at [1444, 27] on button "Сохранить" at bounding box center [1456, 29] width 87 height 29
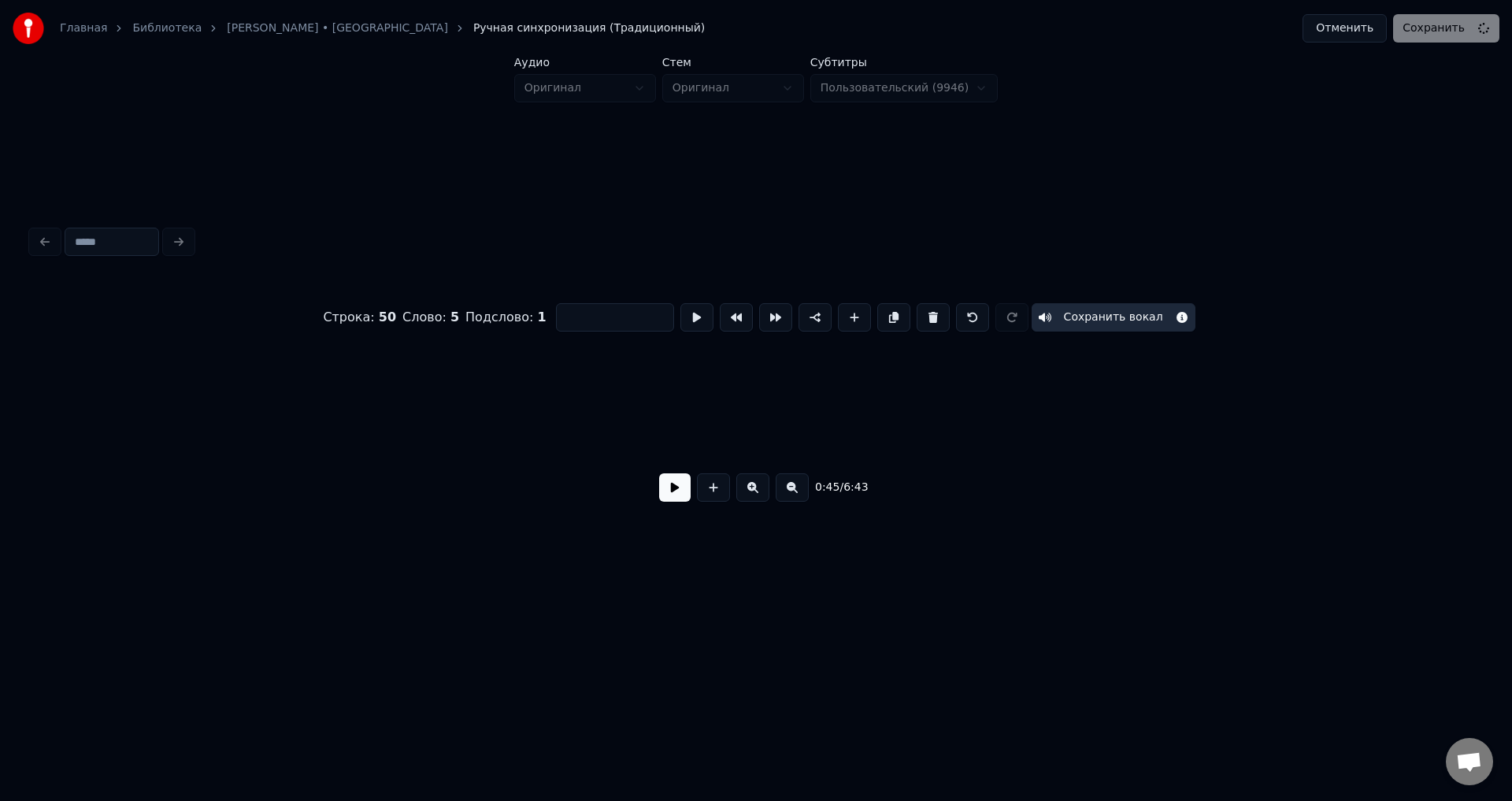
scroll to position [0, 3593]
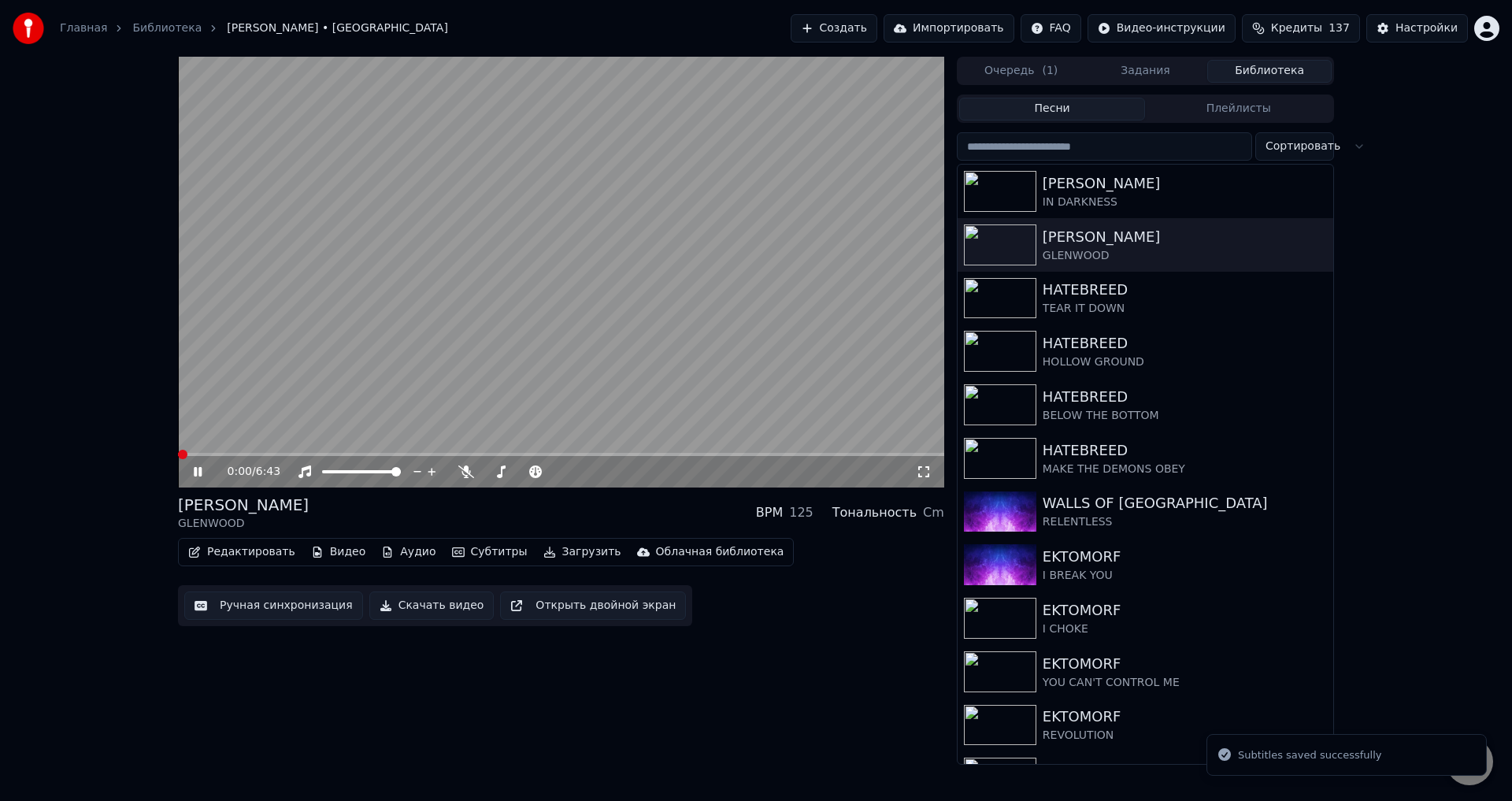
click at [582, 516] on div "[PERSON_NAME] GLENWOOD BPM 125 Тональность Cm" at bounding box center [561, 513] width 766 height 38
click at [843, 453] on span at bounding box center [561, 454] width 766 height 3
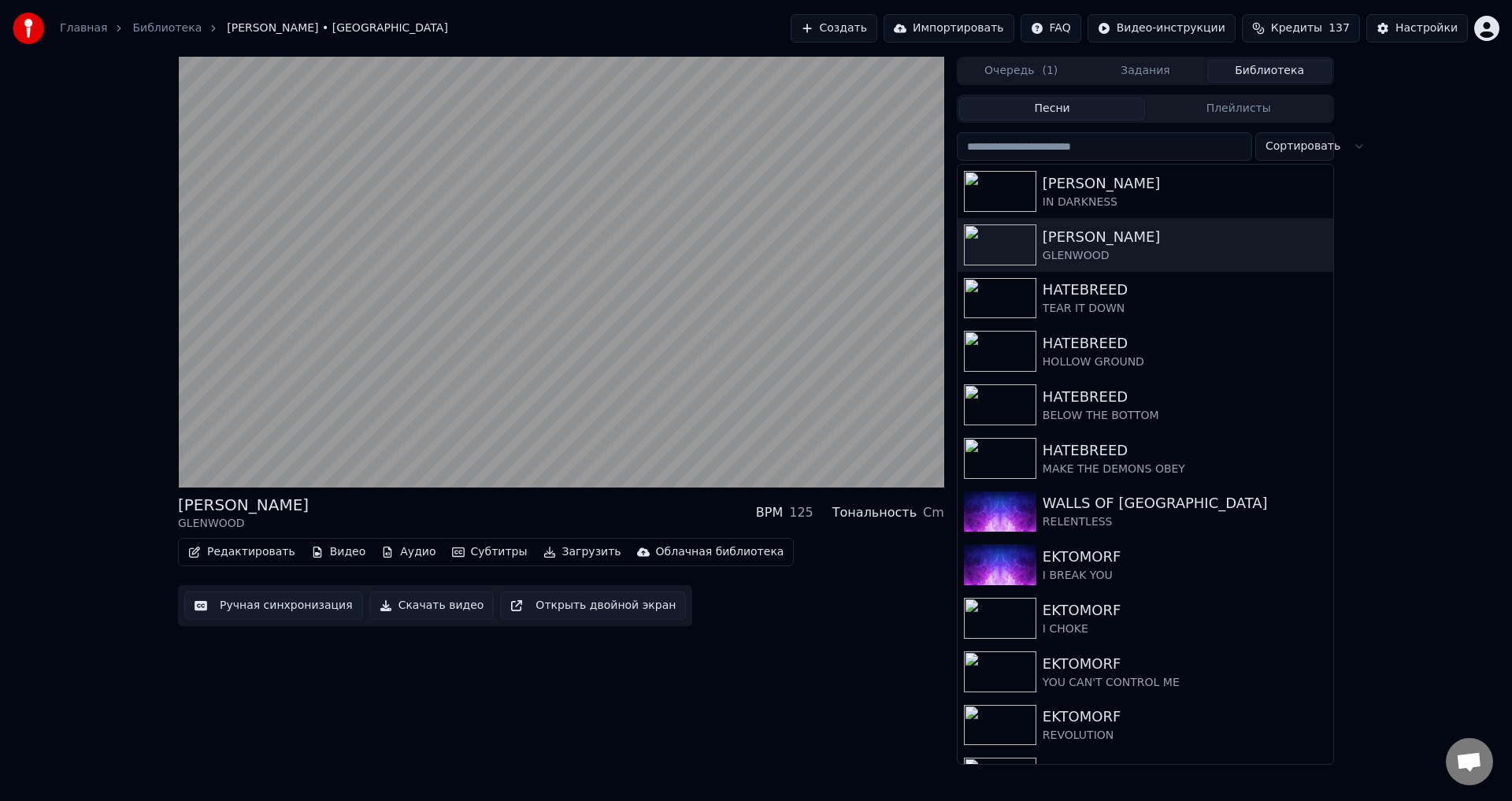
click at [584, 506] on div "[PERSON_NAME] GLENWOOD BPM 125 Тональность Cm" at bounding box center [561, 513] width 766 height 38
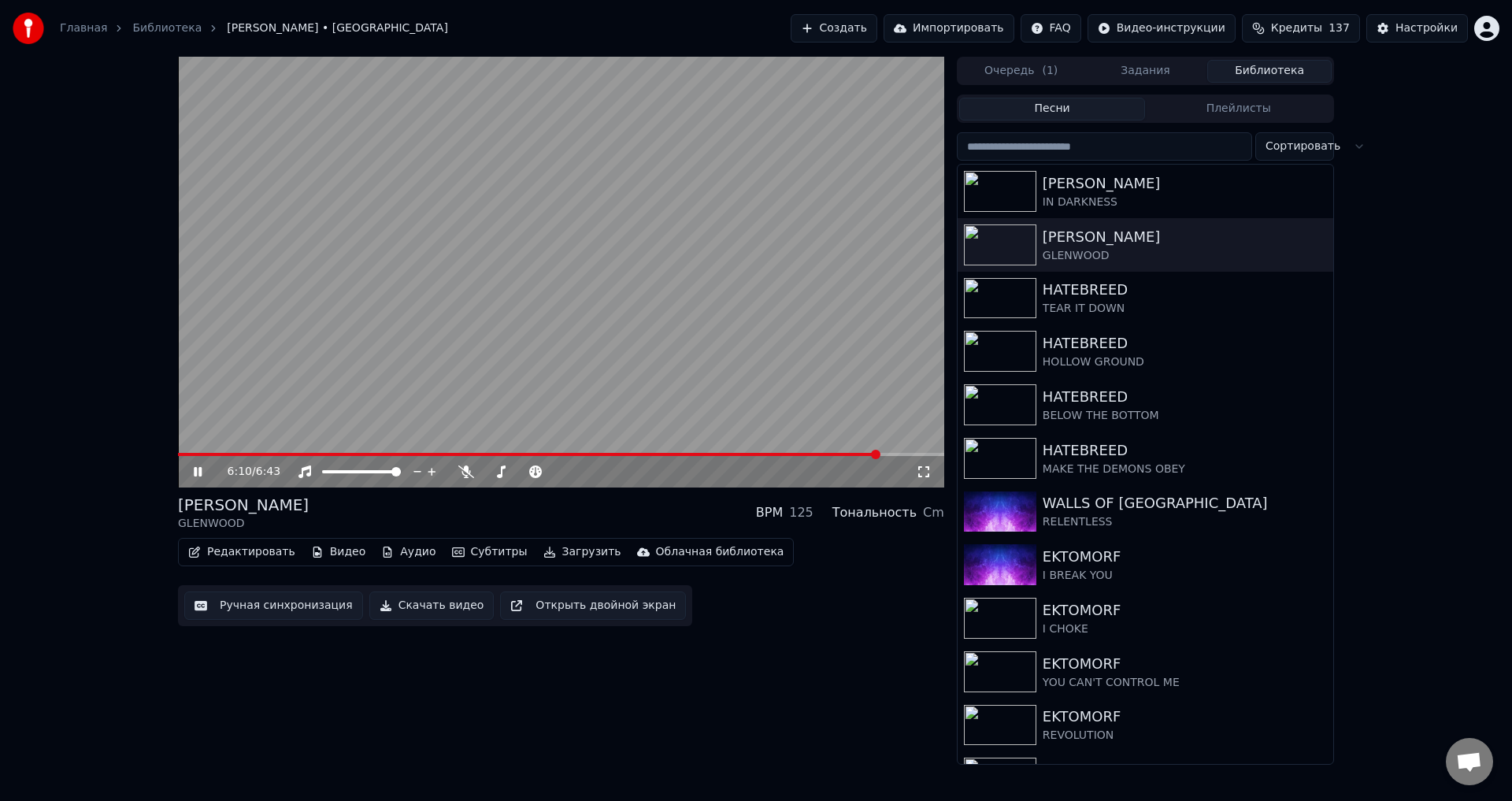
click at [533, 516] on div "[PERSON_NAME] GLENWOOD BPM 125 Тональность Cm" at bounding box center [561, 513] width 766 height 38
click at [642, 264] on video at bounding box center [561, 271] width 766 height 431
click at [1109, 179] on div "[PERSON_NAME]" at bounding box center [1177, 183] width 268 height 22
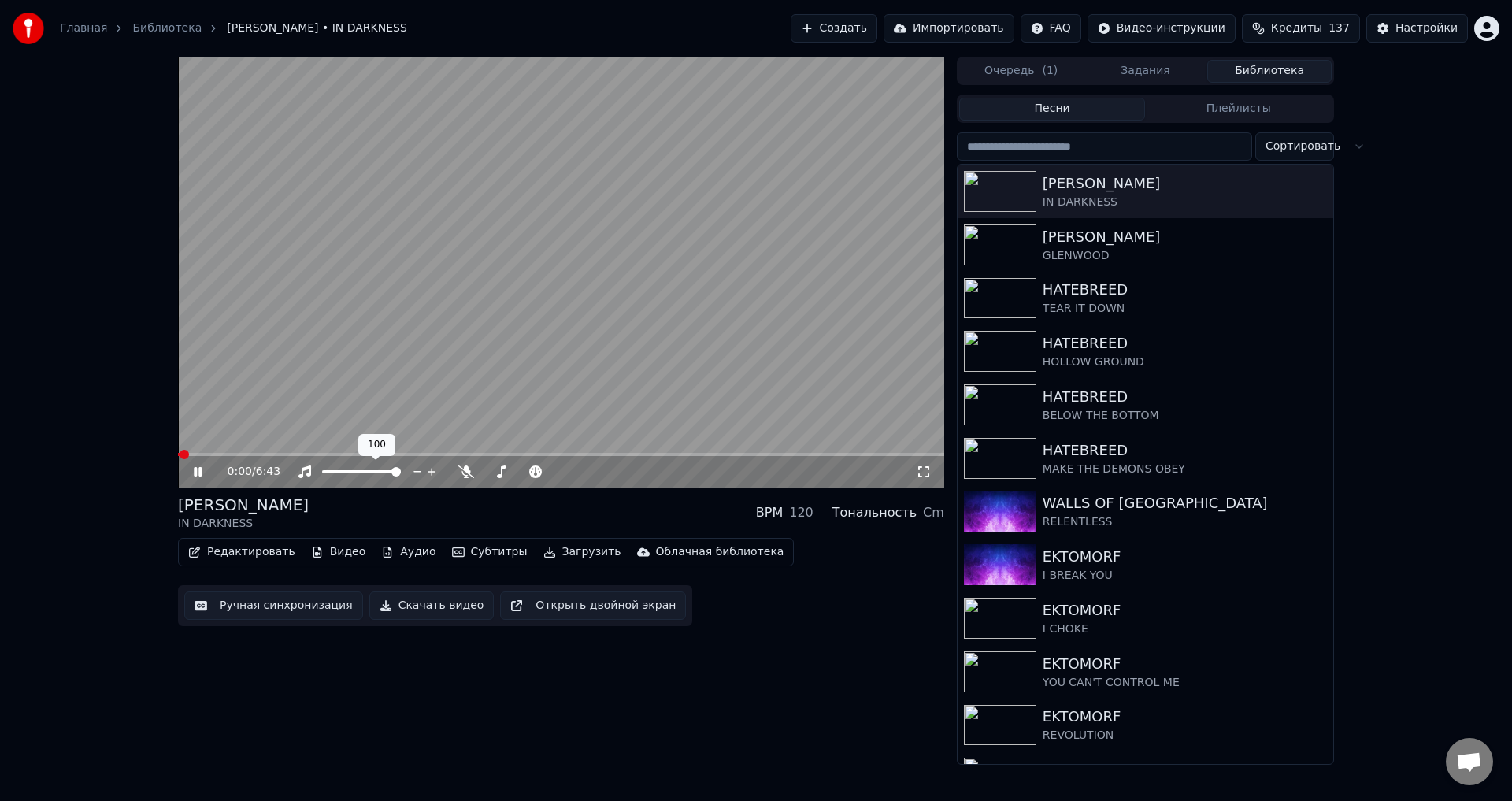
click at [553, 496] on div "[PERSON_NAME] IN DARKNESS BPM 120 Тональность Cm" at bounding box center [561, 513] width 766 height 38
click at [559, 514] on div "[PERSON_NAME] IN DARKNESS BPM 120 Тональность Cm" at bounding box center [561, 513] width 766 height 38
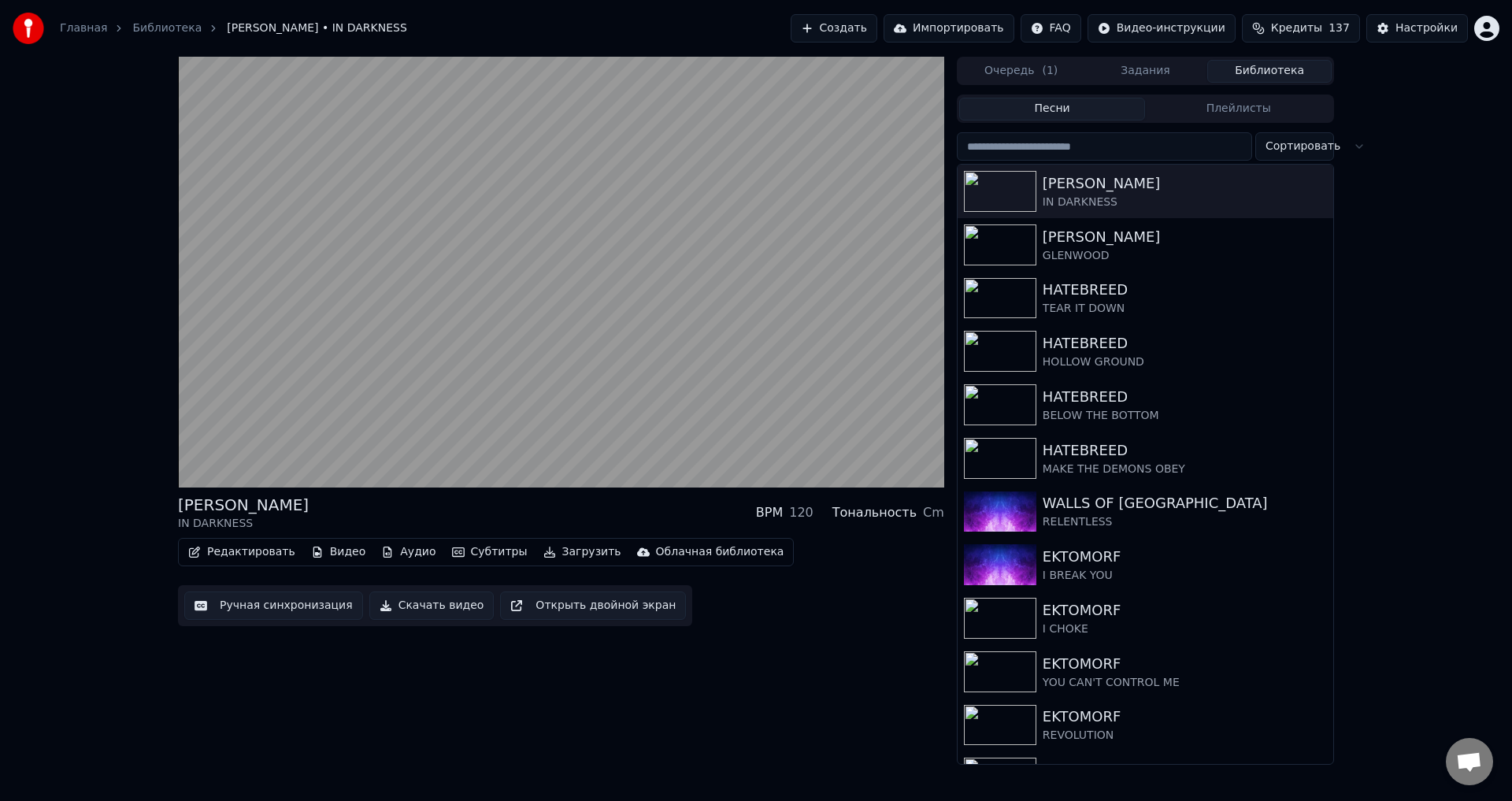
click at [553, 495] on div "[PERSON_NAME] IN DARKNESS BPM 120 Тональность Cm" at bounding box center [561, 513] width 766 height 38
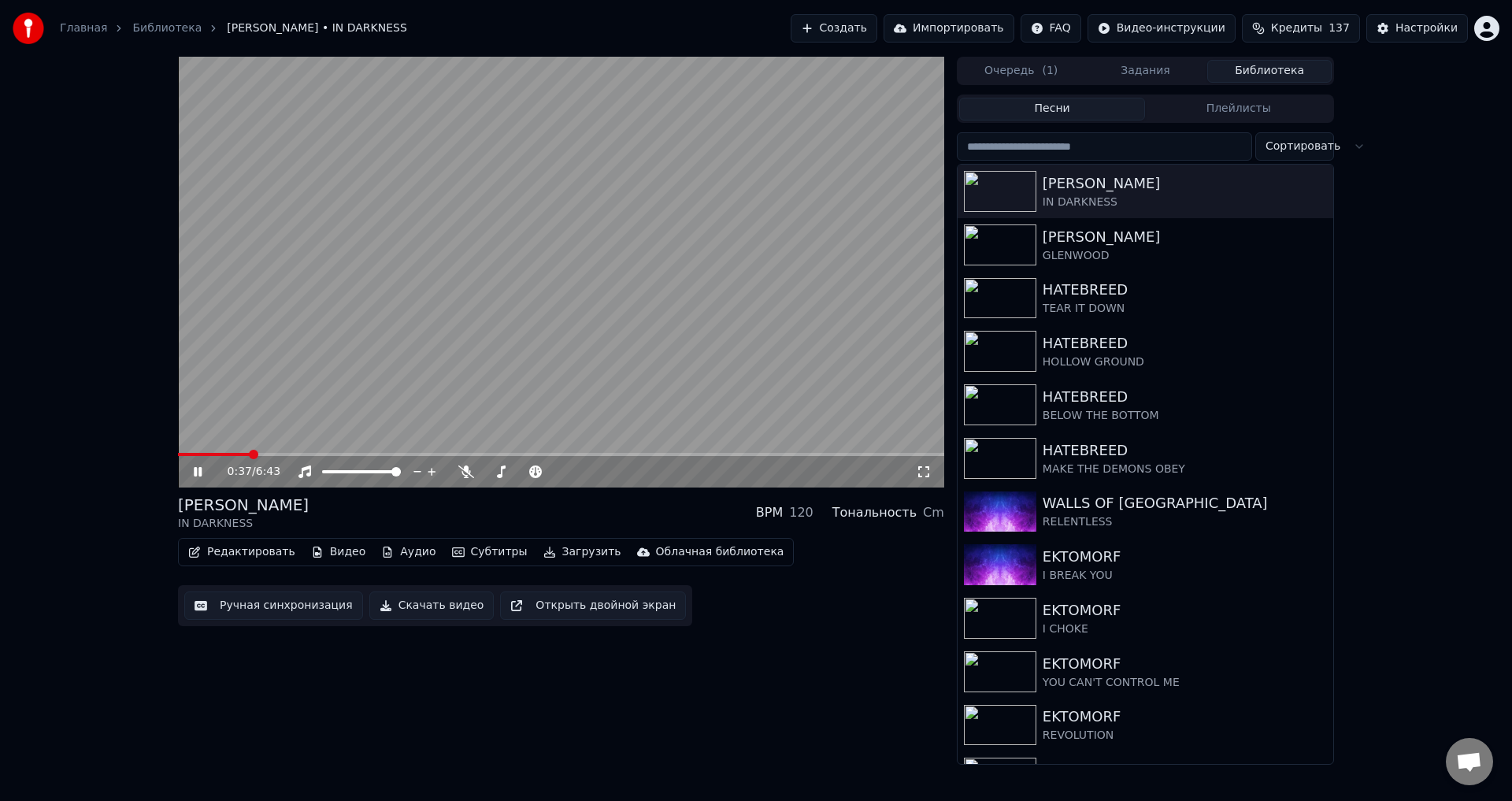
click at [556, 510] on div "[PERSON_NAME] IN DARKNESS BPM 120 Тональность Cm" at bounding box center [561, 513] width 766 height 38
click at [929, 470] on icon at bounding box center [924, 472] width 16 height 13
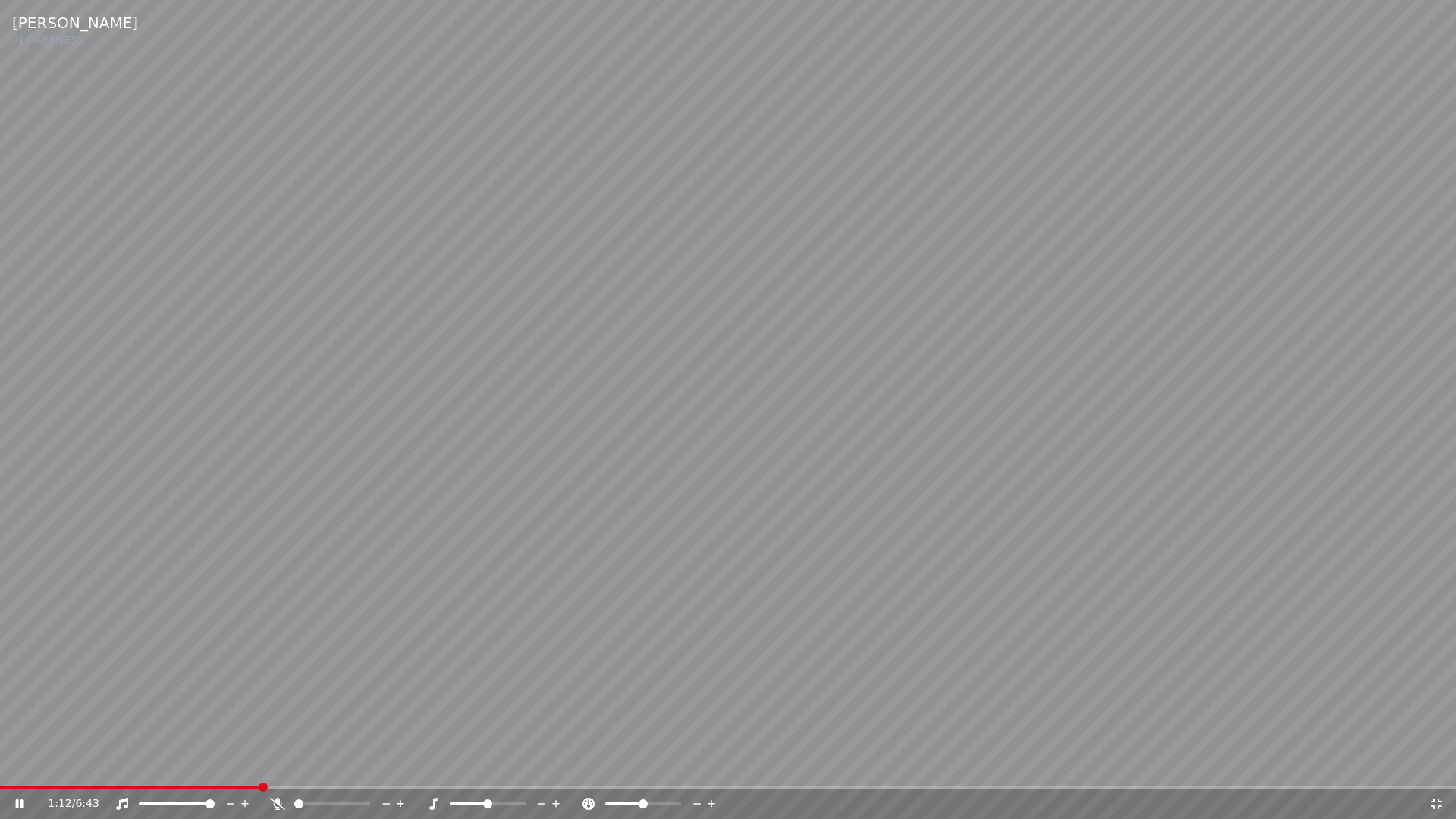
click at [1441, 771] on div "1:12 / 6:43" at bounding box center [728, 804] width 1444 height 15
click at [1436, 771] on icon at bounding box center [1437, 804] width 15 height 12
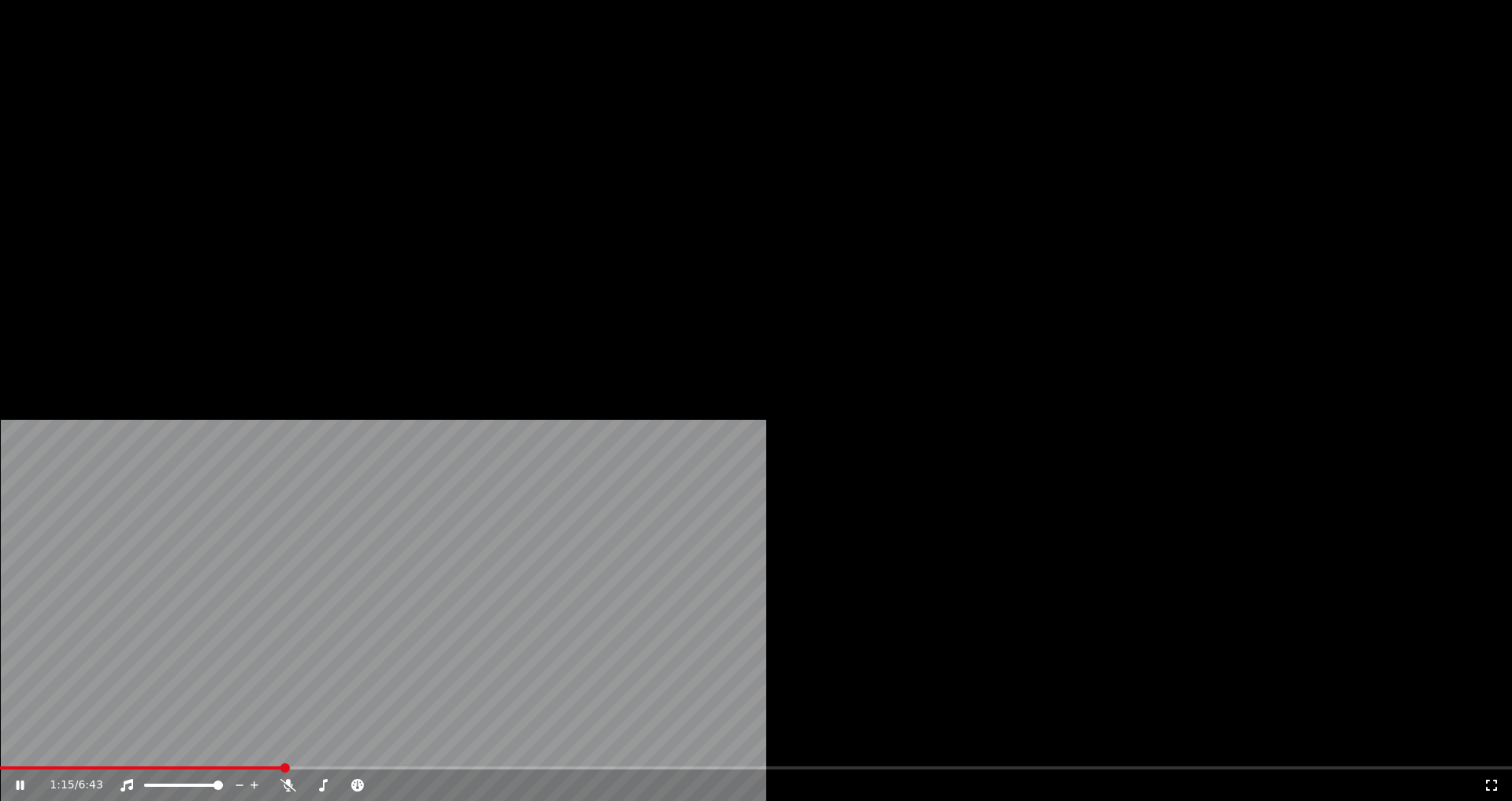
click at [384, 133] on button "Аудио" at bounding box center [408, 121] width 67 height 22
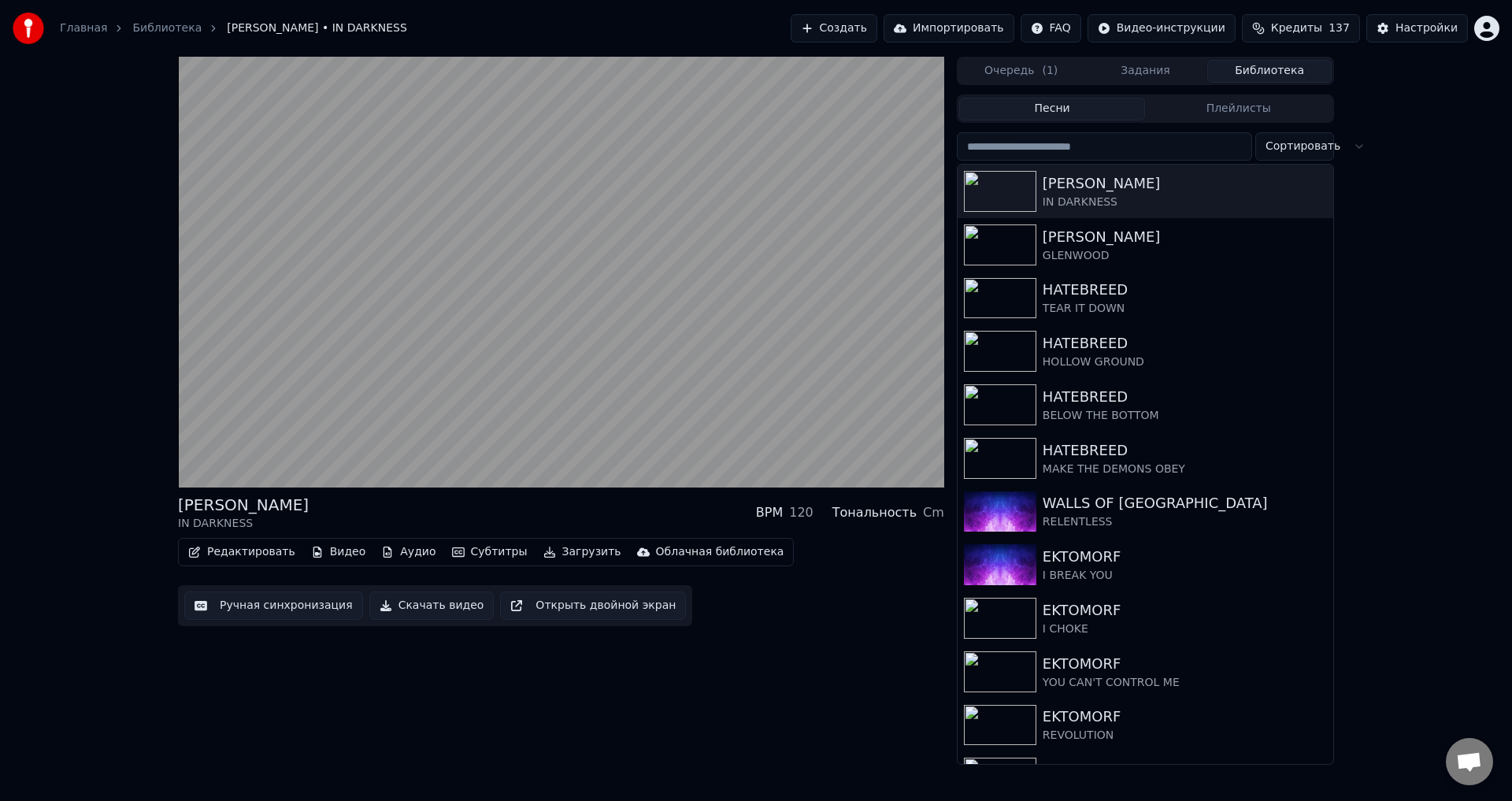
click at [134, 456] on div "[PERSON_NAME] IN DARKNESS BPM 120 Тональность Cm Редактировать Видео Аудио Субт…" at bounding box center [756, 410] width 1512 height 708
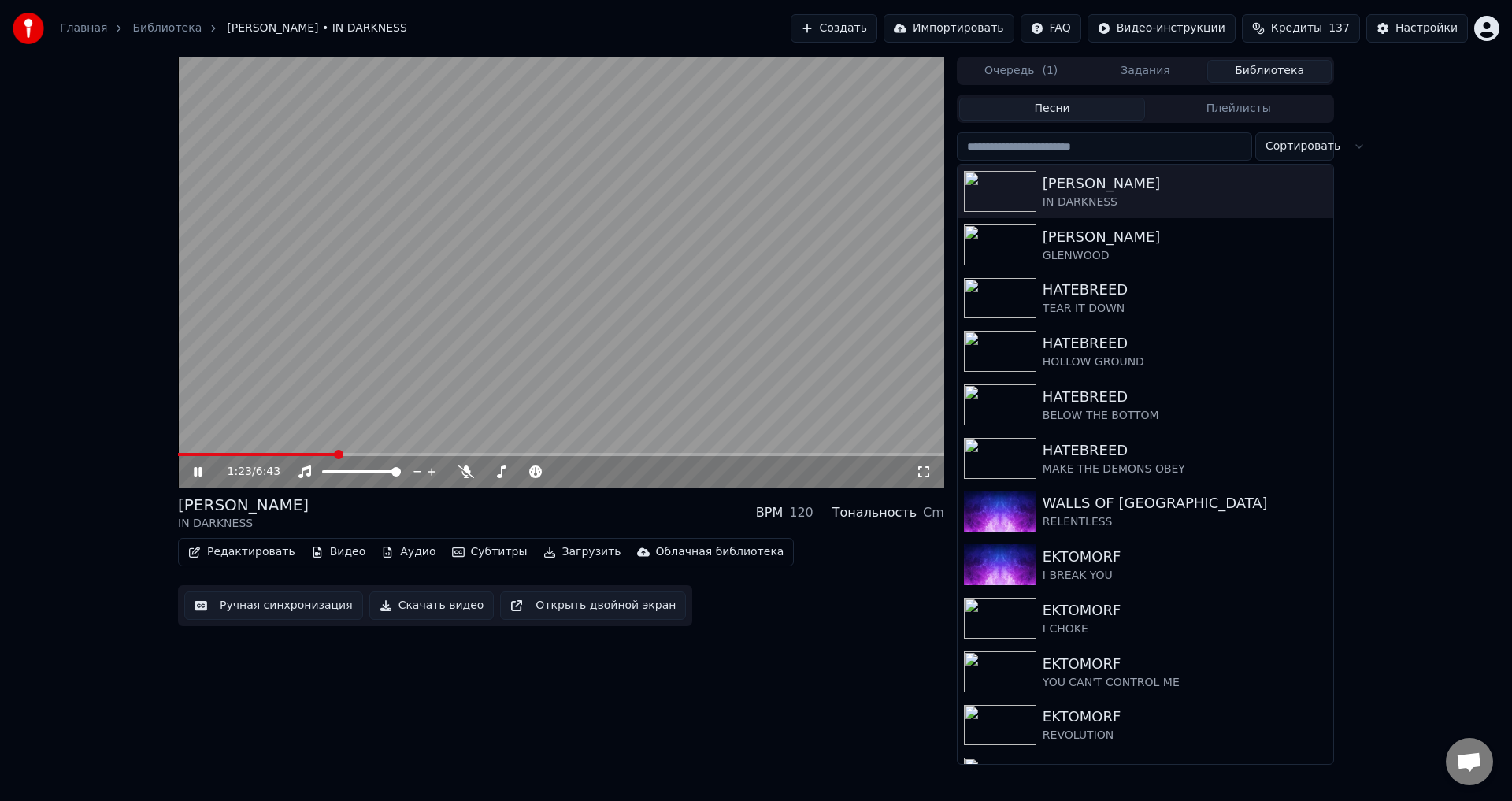
click at [500, 510] on div "[PERSON_NAME] IN DARKNESS BPM 120 Тональность Cm" at bounding box center [561, 513] width 766 height 38
click at [559, 502] on div "[PERSON_NAME] IN DARKNESS BPM 120 Тональность Cm" at bounding box center [561, 513] width 766 height 38
click at [577, 510] on div "[PERSON_NAME] IN DARKNESS BPM 120 Тональность Cm" at bounding box center [561, 513] width 766 height 38
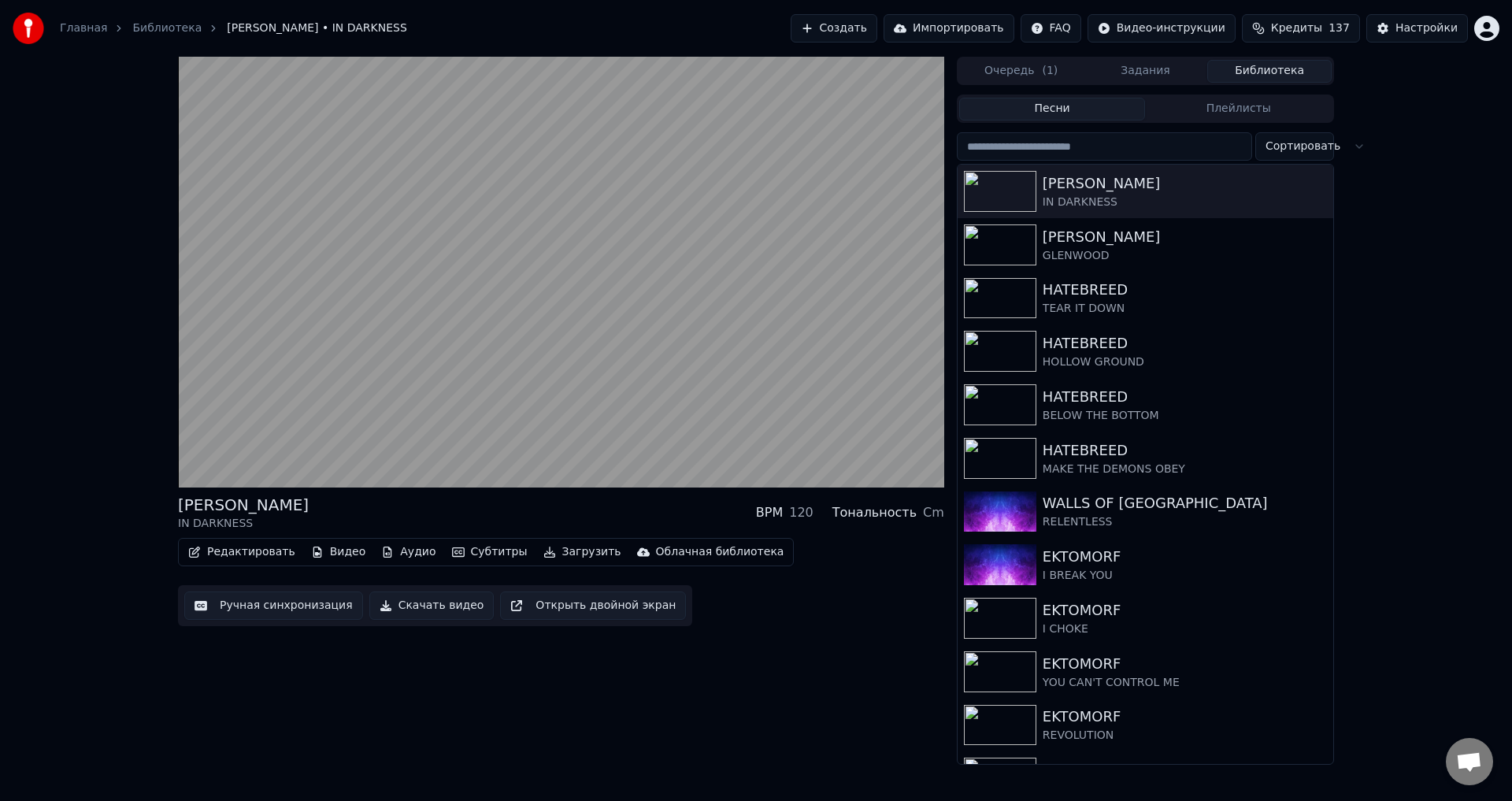
click at [582, 510] on div "[PERSON_NAME] IN DARKNESS BPM 120 Тональность Cm" at bounding box center [561, 513] width 766 height 38
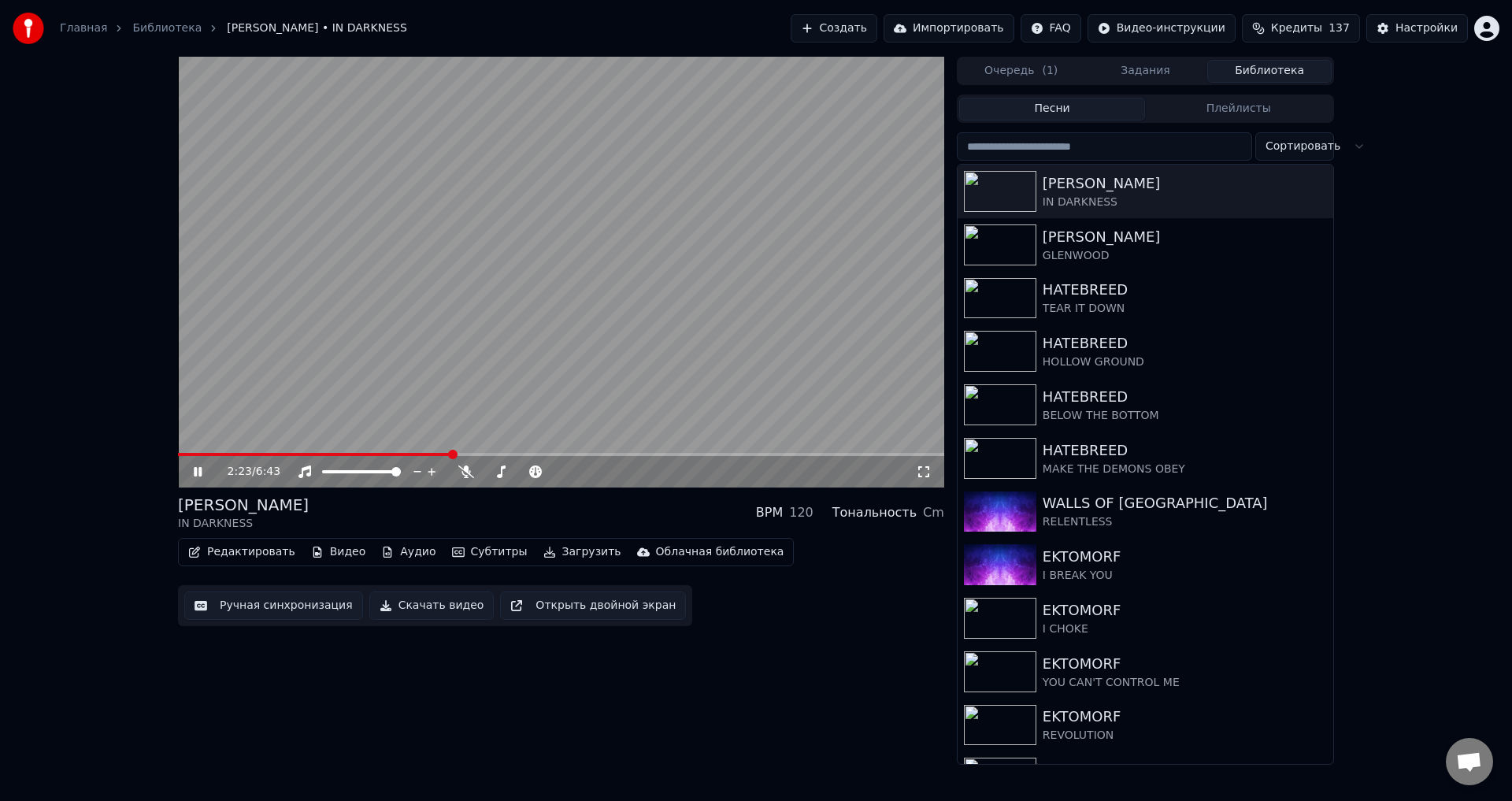
click at [564, 506] on div "[PERSON_NAME] IN DARKNESS BPM 120 Тональность Cm" at bounding box center [561, 513] width 766 height 38
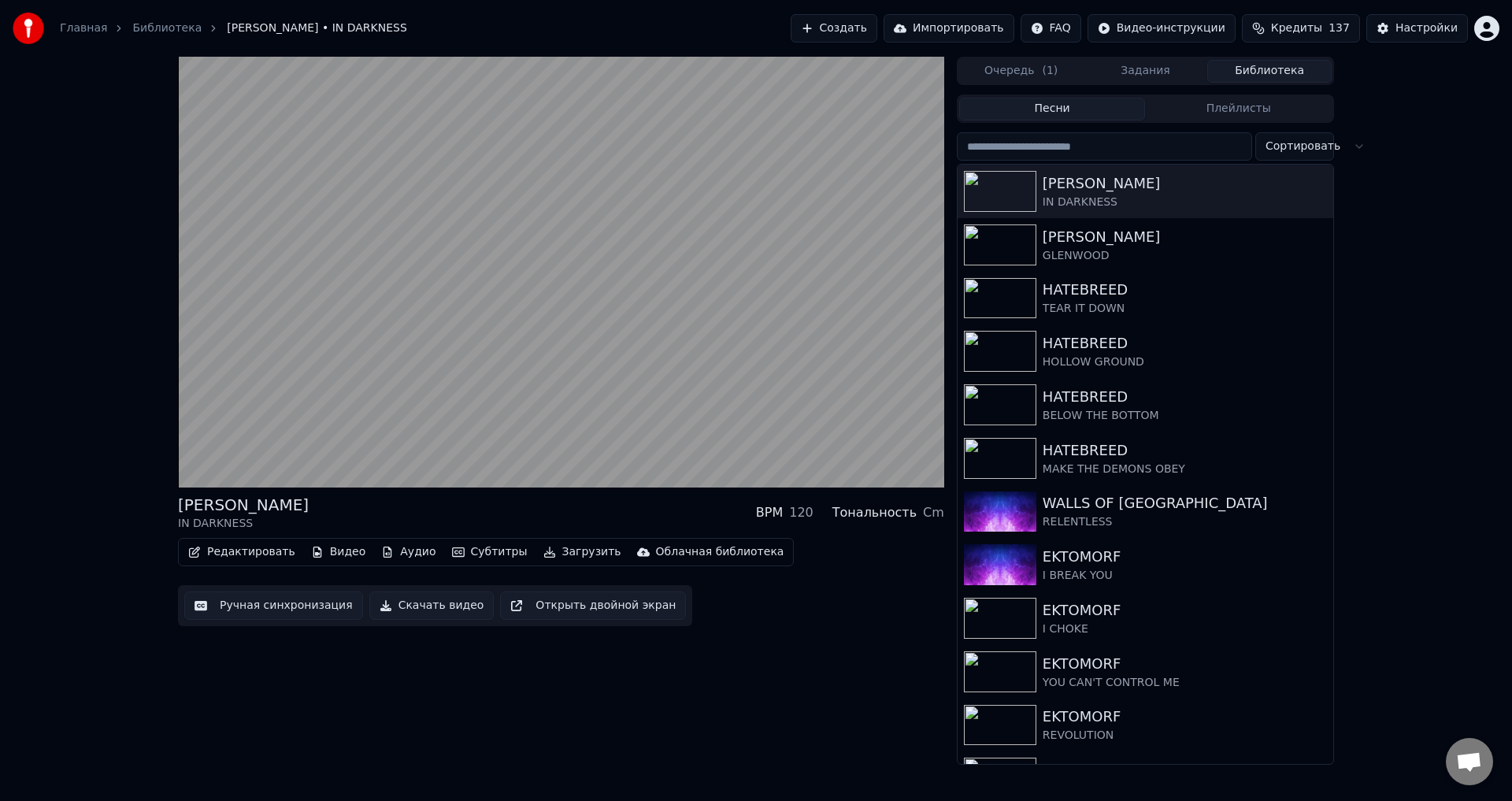
click at [563, 506] on div "[PERSON_NAME] IN DARKNESS BPM 120 Тональность Cm" at bounding box center [561, 513] width 766 height 38
click at [538, 506] on div "[PERSON_NAME] IN DARKNESS BPM 120 Тональность Cm" at bounding box center [561, 513] width 766 height 38
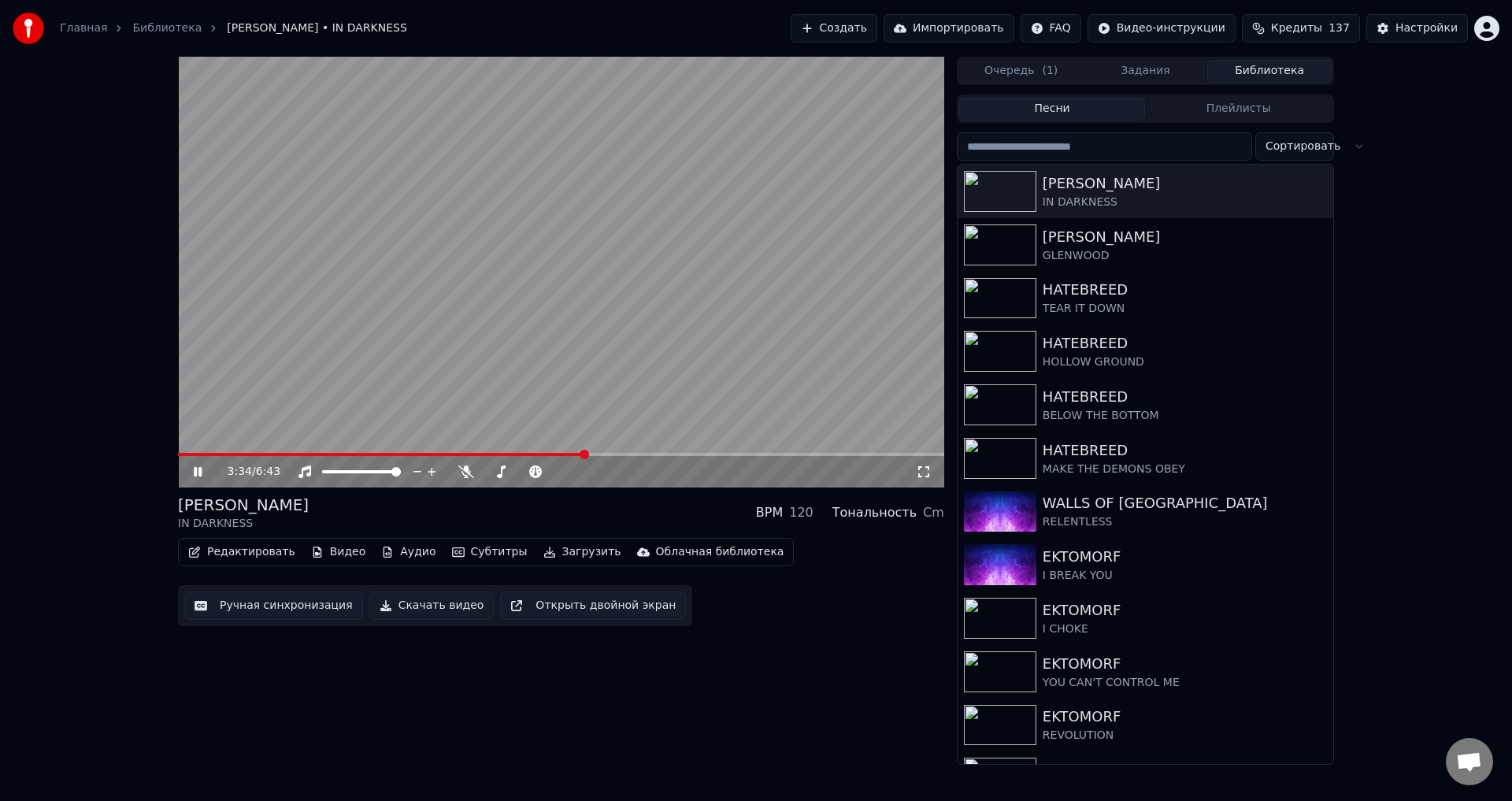
click at [584, 453] on span at bounding box center [561, 454] width 766 height 3
click at [644, 452] on video at bounding box center [561, 271] width 766 height 431
click at [667, 452] on video at bounding box center [561, 271] width 766 height 431
click at [669, 451] on video at bounding box center [561, 271] width 766 height 431
click at [669, 455] on span at bounding box center [561, 454] width 766 height 3
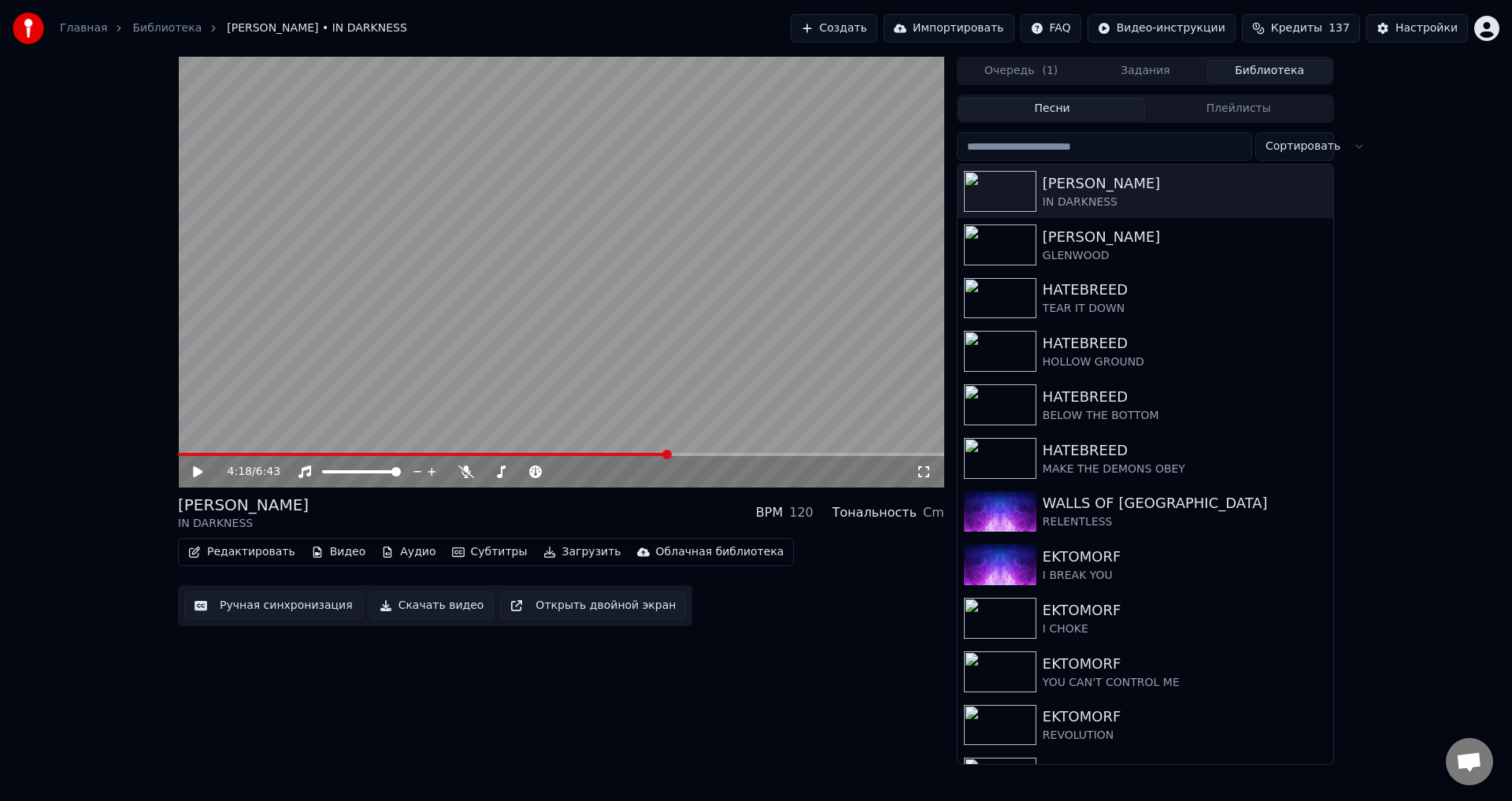
click at [558, 337] on video at bounding box center [561, 271] width 766 height 431
click at [210, 453] on span at bounding box center [424, 454] width 493 height 3
click at [522, 498] on div "[PERSON_NAME] IN DARKNESS BPM 120 Тональность Cm" at bounding box center [561, 513] width 766 height 38
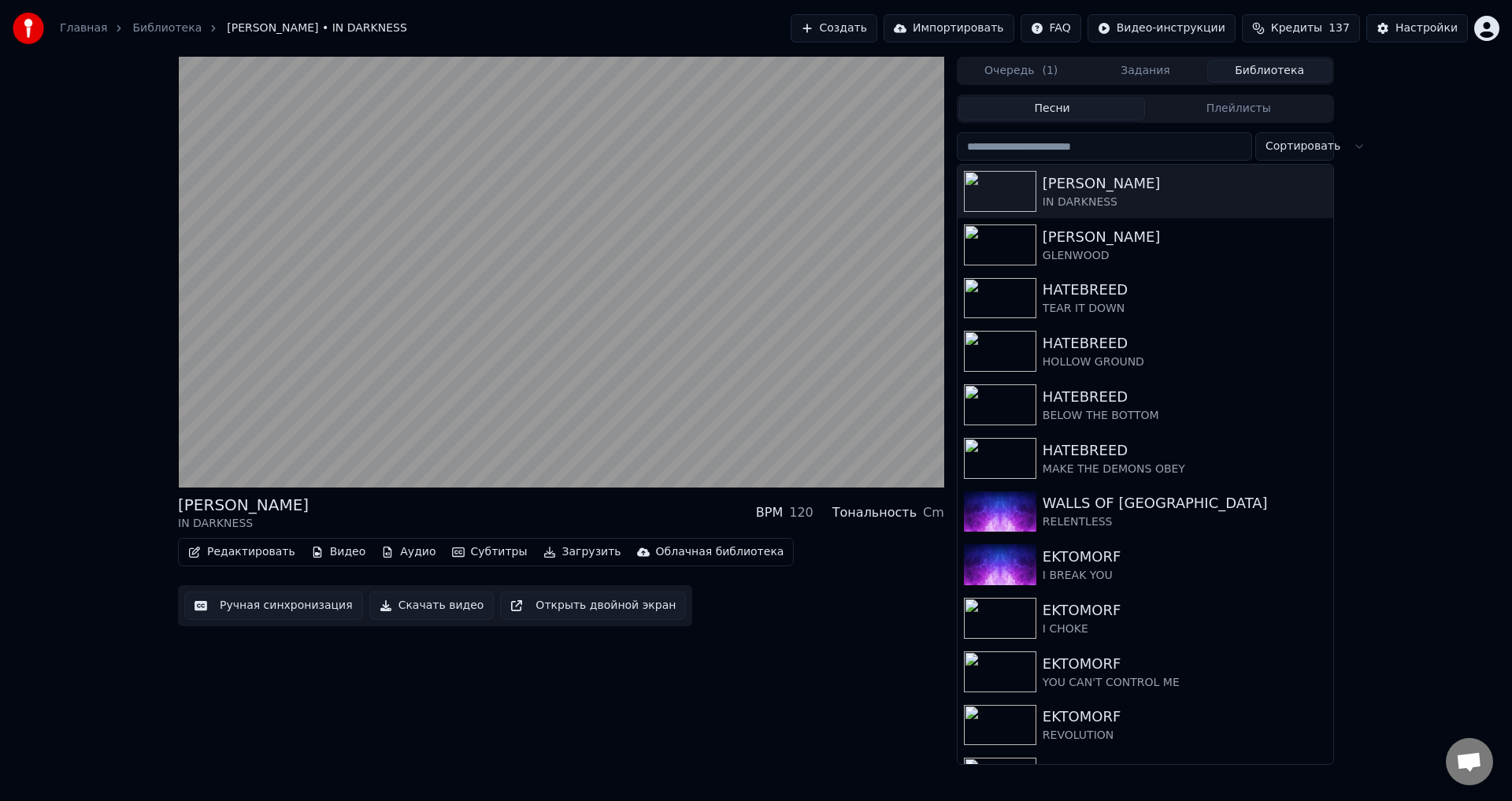
click at [557, 507] on div "[PERSON_NAME] IN DARKNESS BPM 120 Тональность Cm" at bounding box center [561, 513] width 766 height 38
click at [571, 505] on div "[PERSON_NAME] IN DARKNESS BPM 120 Тональность Cm" at bounding box center [561, 513] width 766 height 38
click at [1433, 189] on div "[PERSON_NAME] IN DARKNESS BPM 120 Тональность Cm Редактировать Видео Аудио Субт…" at bounding box center [756, 410] width 1512 height 708
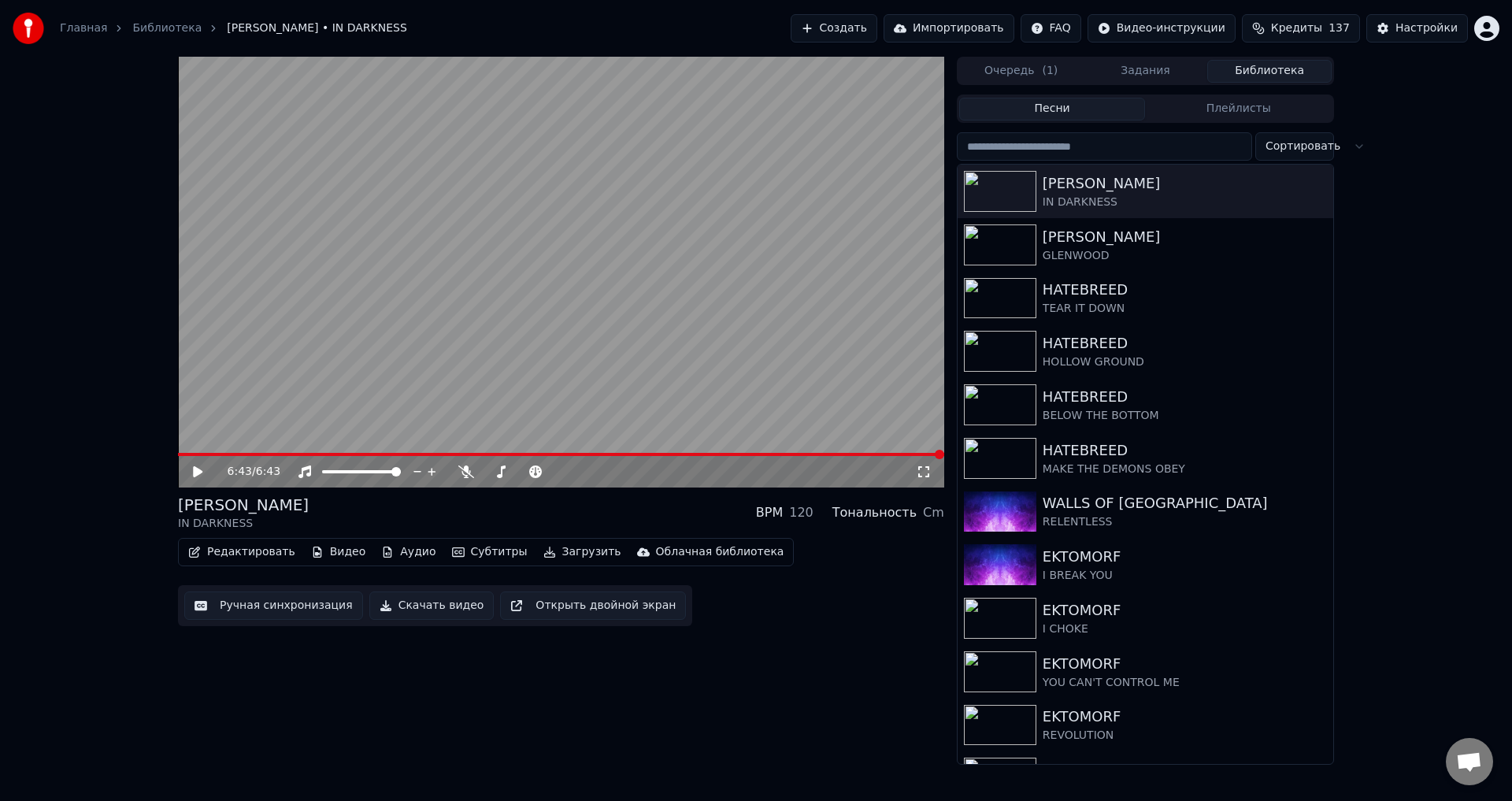
click at [396, 502] on div "[PERSON_NAME] IN DARKNESS BPM 120 Тональность Cm" at bounding box center [561, 513] width 766 height 38
click at [335, 410] on video at bounding box center [561, 271] width 766 height 431
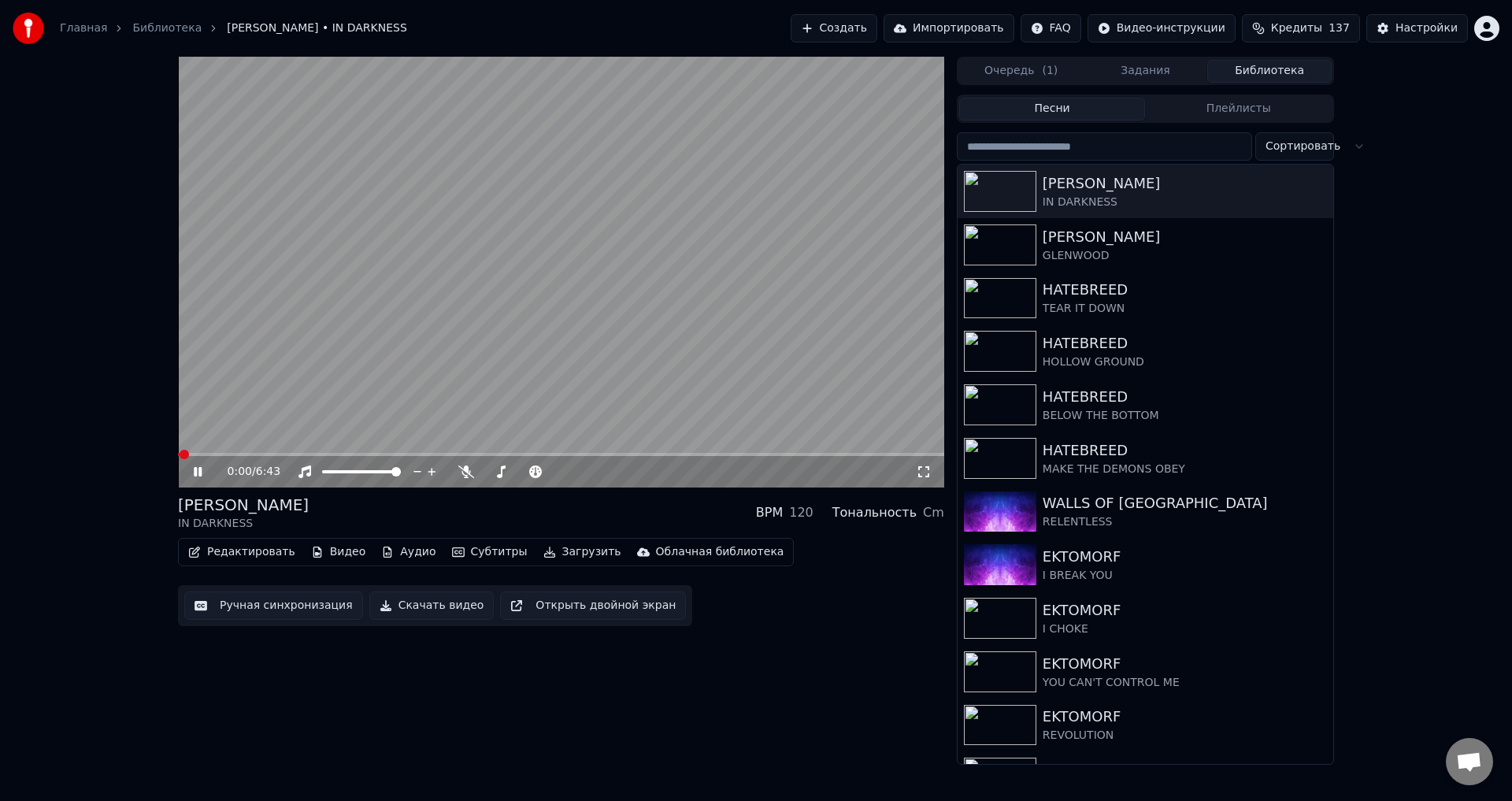
click at [250, 452] on span at bounding box center [561, 454] width 766 height 3
click at [210, 452] on video at bounding box center [561, 271] width 766 height 431
click at [214, 454] on span at bounding box center [216, 454] width 77 height 3
click at [412, 403] on video at bounding box center [561, 271] width 766 height 431
click at [562, 470] on span at bounding box center [557, 472] width 10 height 10
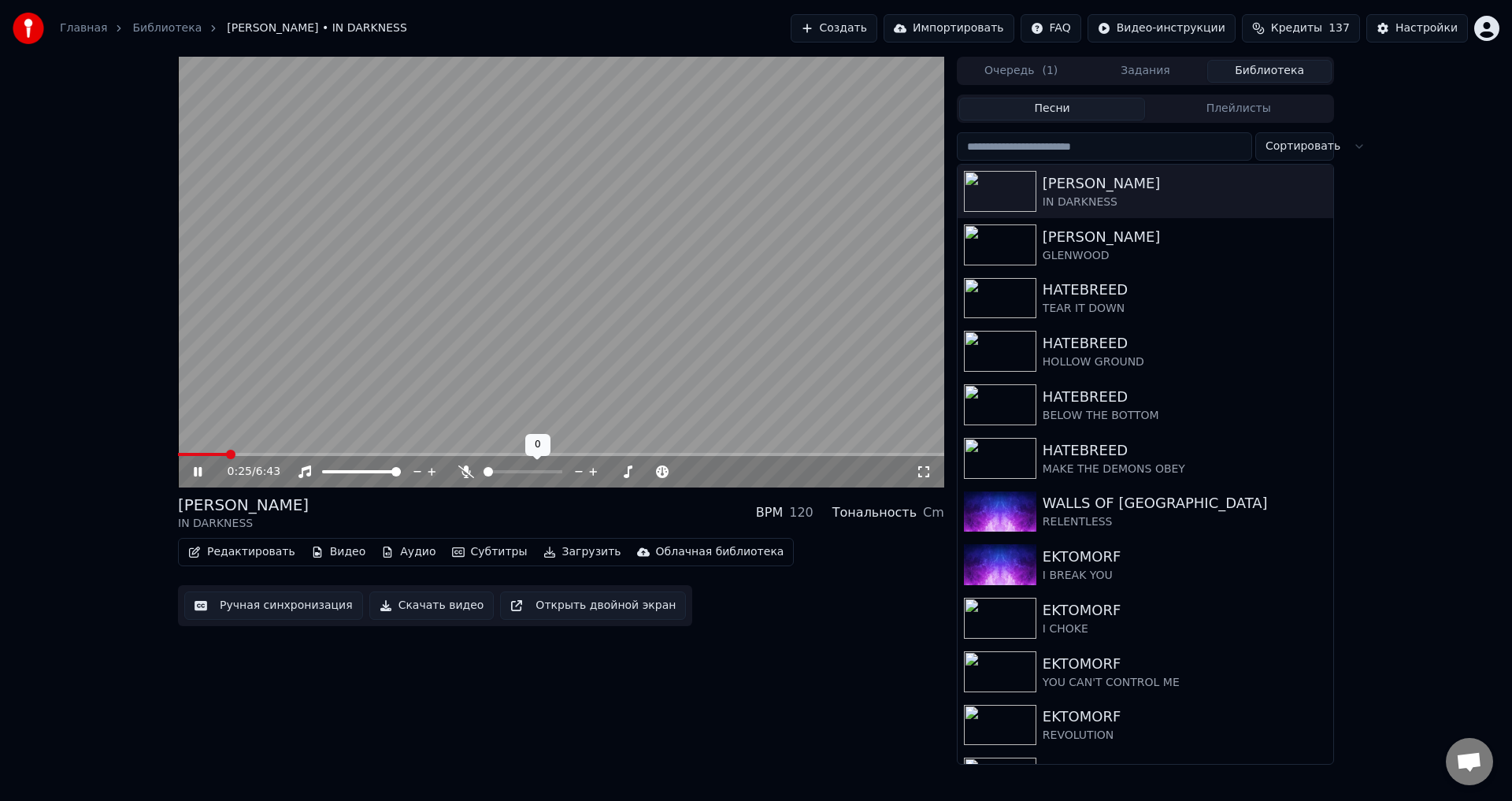
click at [484, 476] on span at bounding box center [488, 472] width 10 height 10
click at [434, 506] on div "[PERSON_NAME] IN DARKNESS BPM 120 Тональность Cm" at bounding box center [561, 513] width 766 height 38
click at [538, 510] on div "[PERSON_NAME] IN DARKNESS BPM 120 Тональность Cm" at bounding box center [561, 513] width 766 height 38
click at [556, 508] on div "[PERSON_NAME] IN DARKNESS BPM 120 Тональность Cm" at bounding box center [561, 513] width 766 height 38
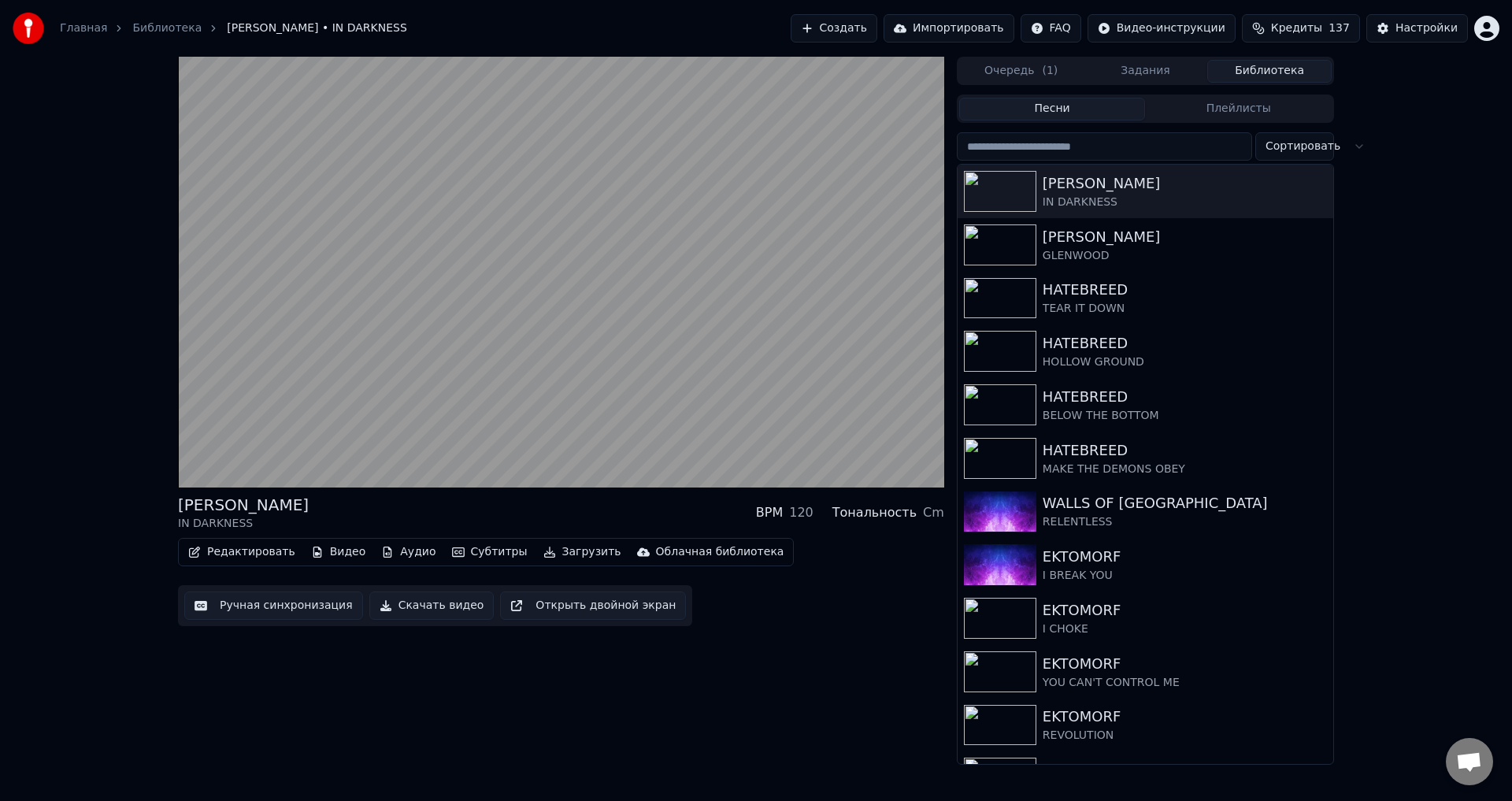
click at [529, 505] on div "[PERSON_NAME] IN DARKNESS BPM 120 Тональность Cm" at bounding box center [561, 513] width 766 height 38
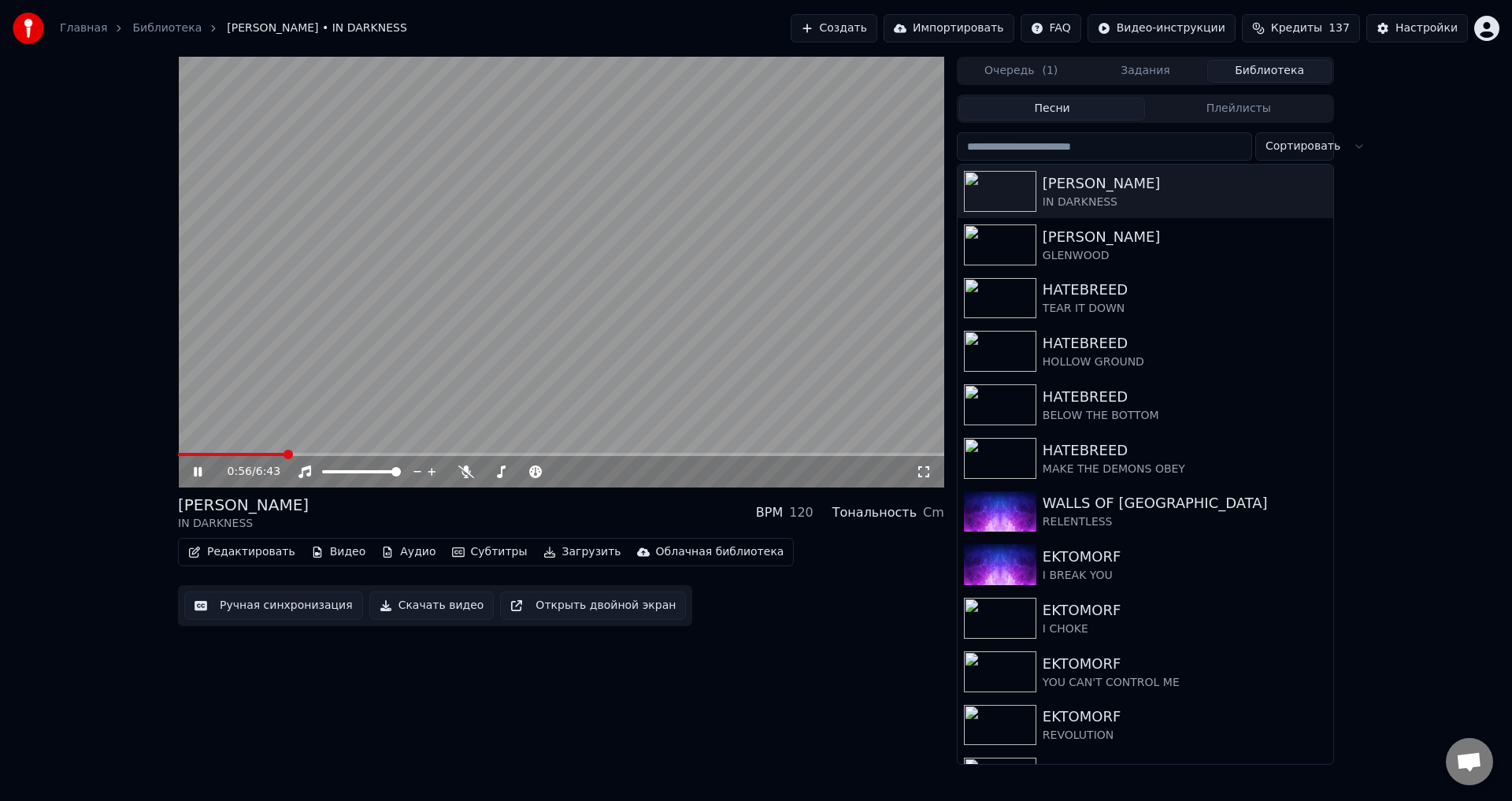
click at [195, 472] on icon at bounding box center [198, 472] width 8 height 10
